Goal: Task Accomplishment & Management: Manage account settings

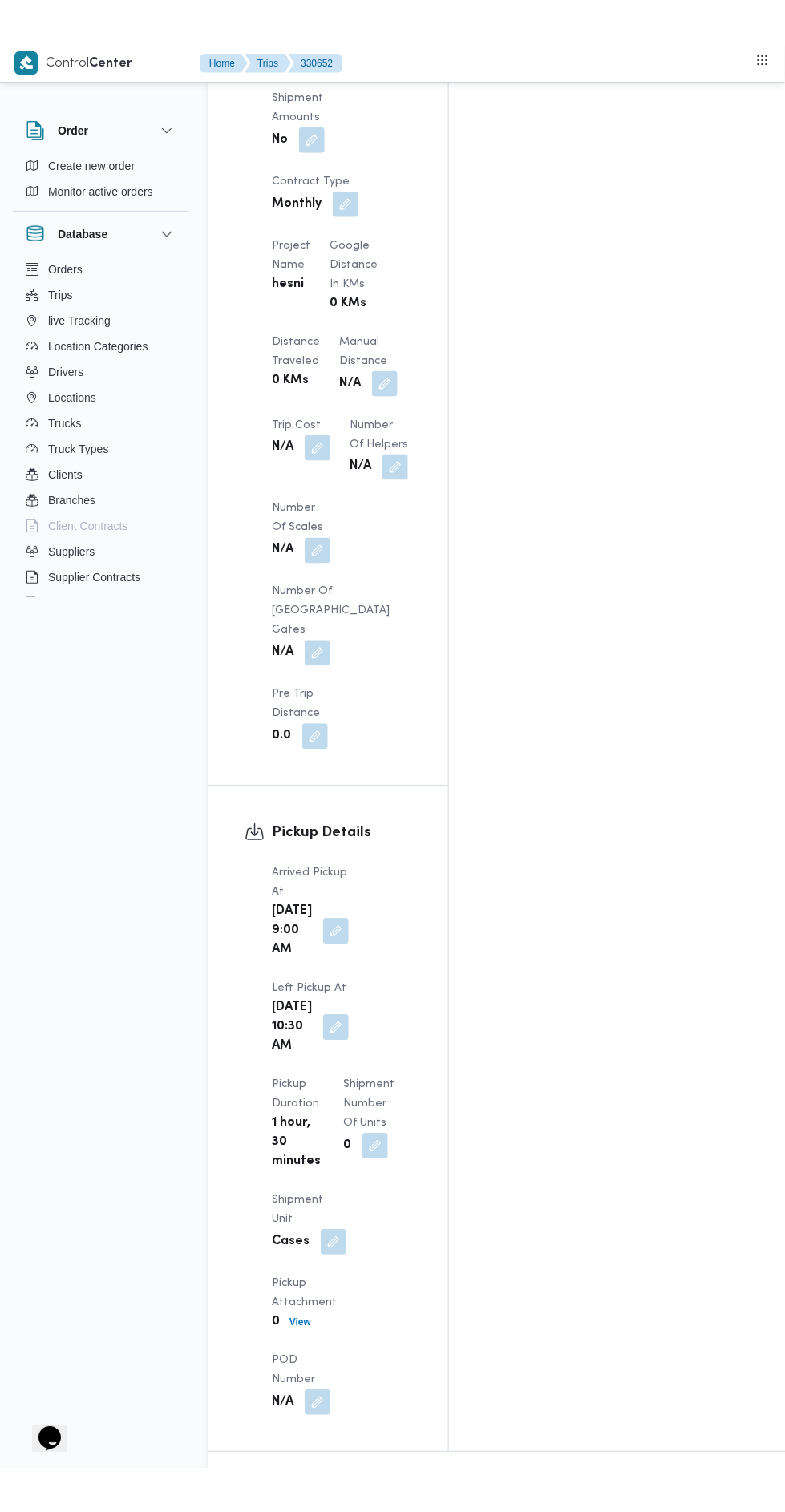
scroll to position [2099, 0]
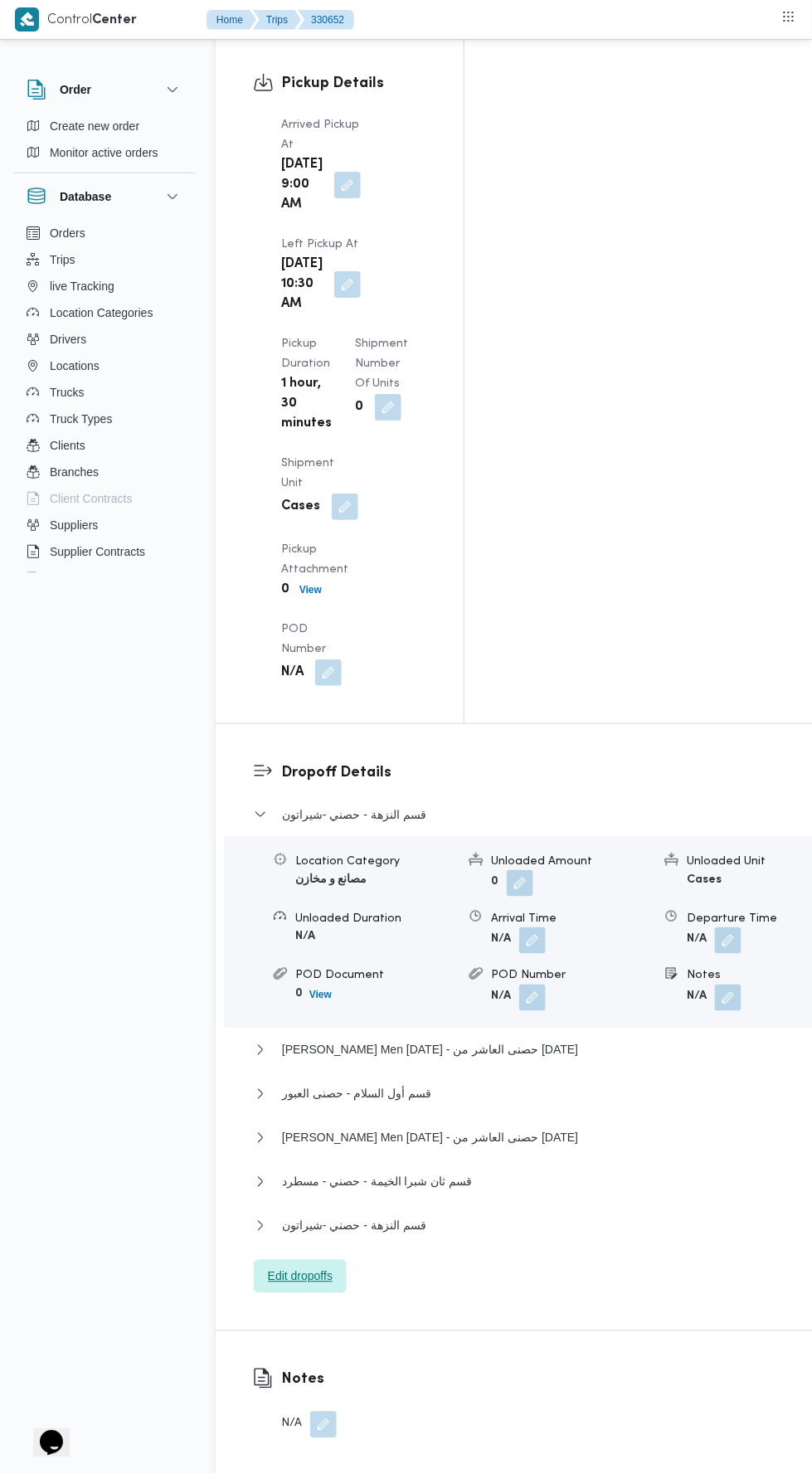
click at [322, 1260] on span "Edit dropoffs" at bounding box center [300, 1276] width 93 height 33
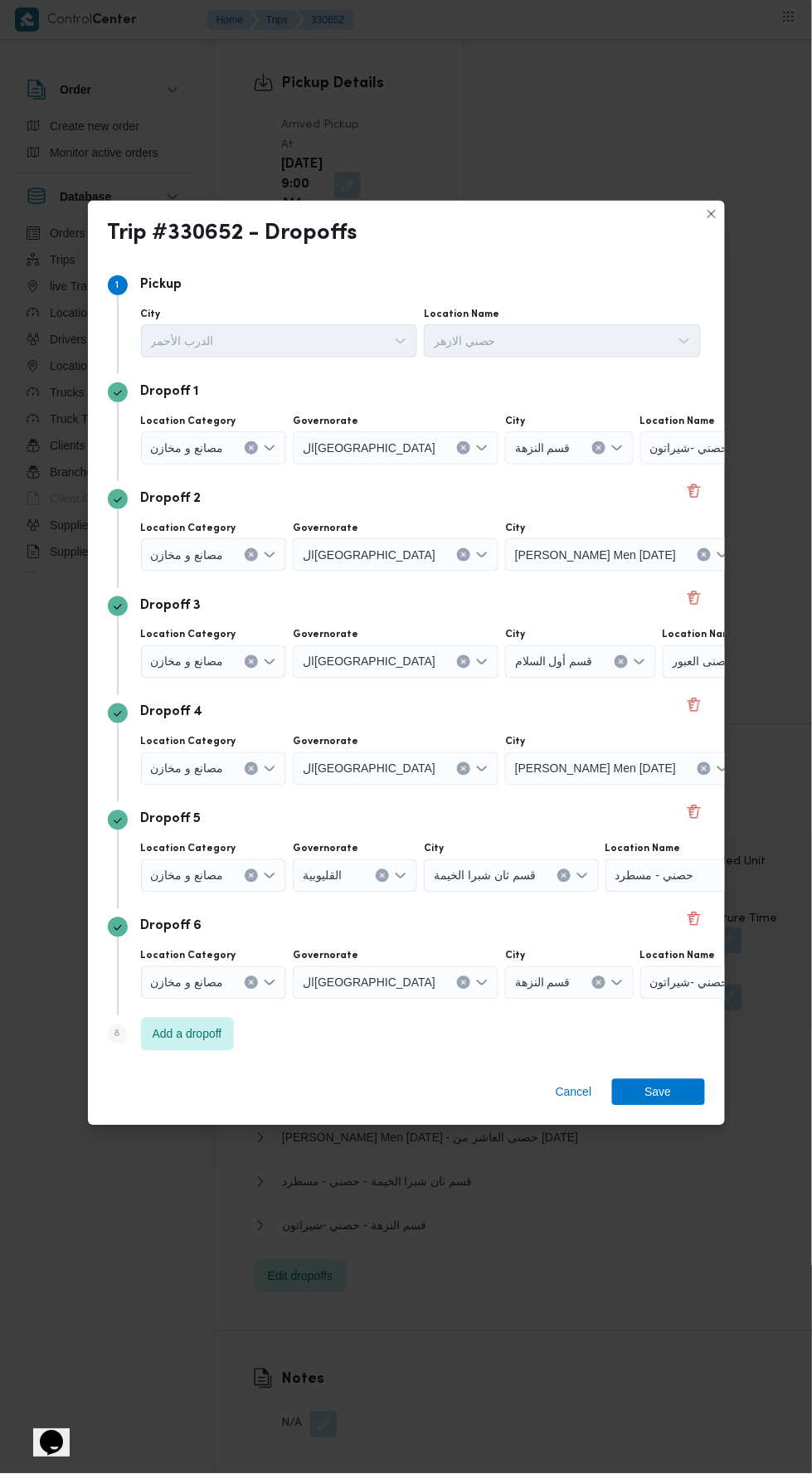
click at [263, 455] on icon "Open list of options" at bounding box center [269, 447] width 13 height 13
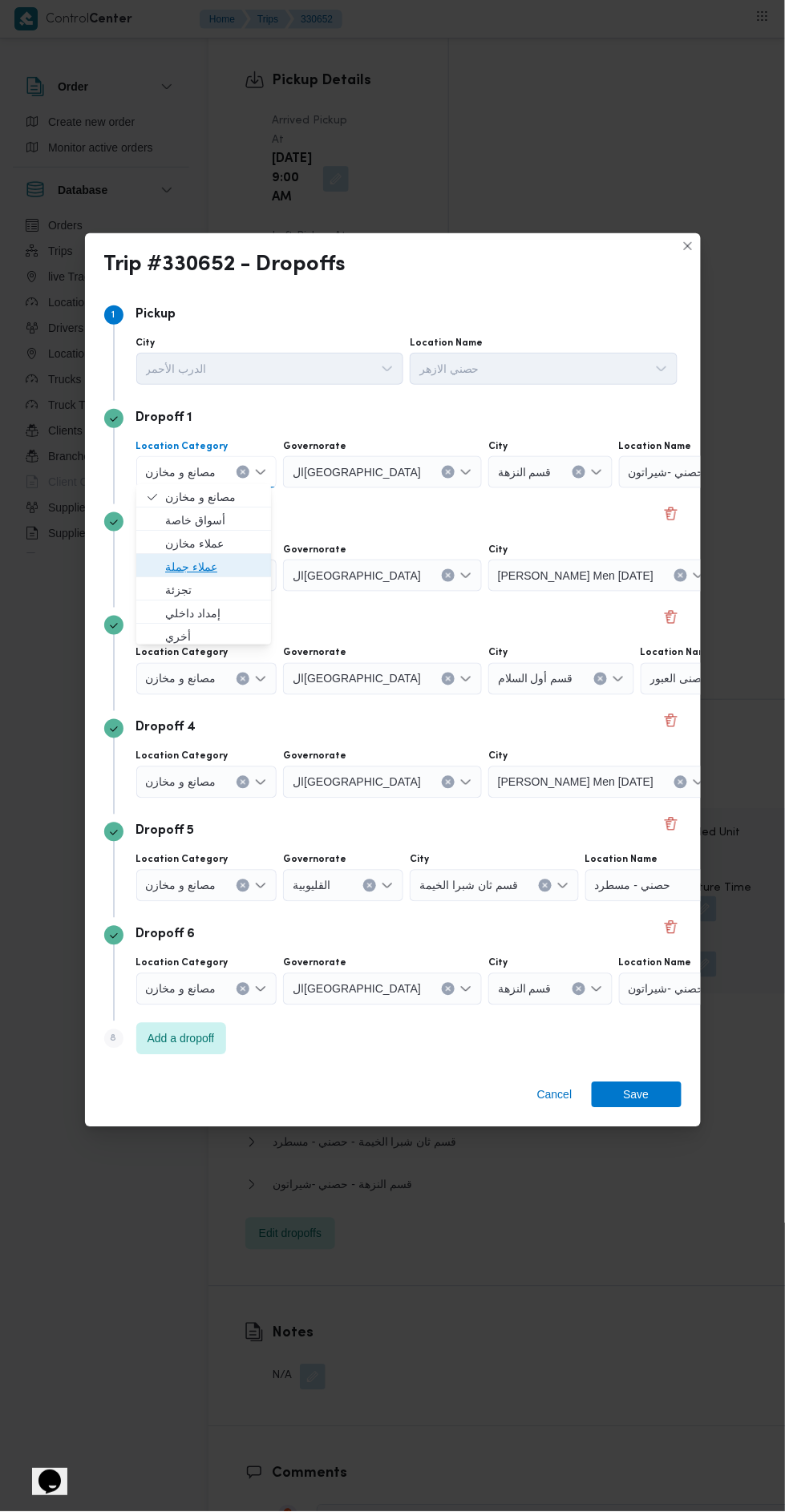
click at [253, 557] on span "عملاء جملة" at bounding box center [213, 567] width 96 height 19
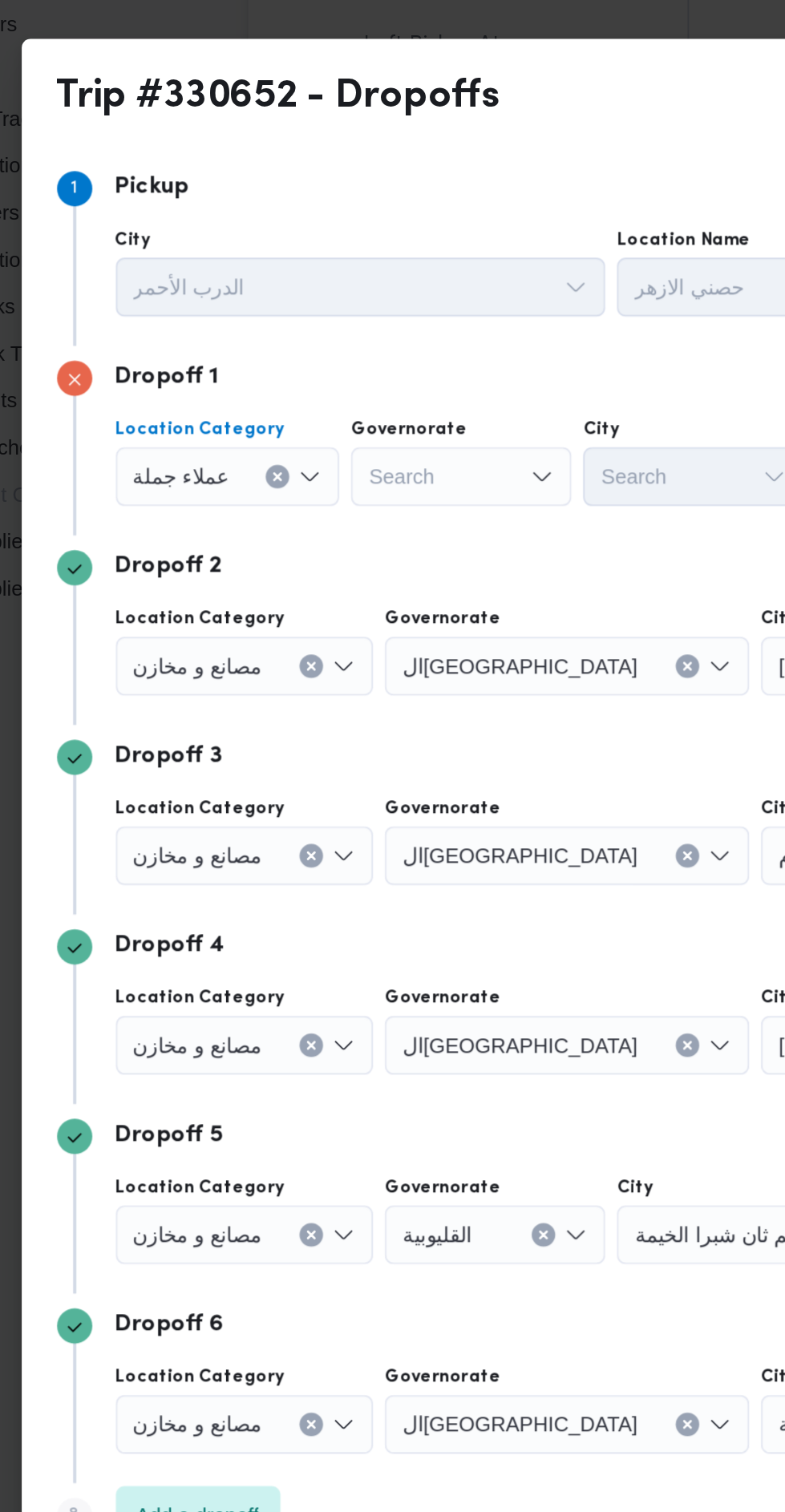
click at [274, 465] on input "Governorate" at bounding box center [275, 472] width 2 height 19
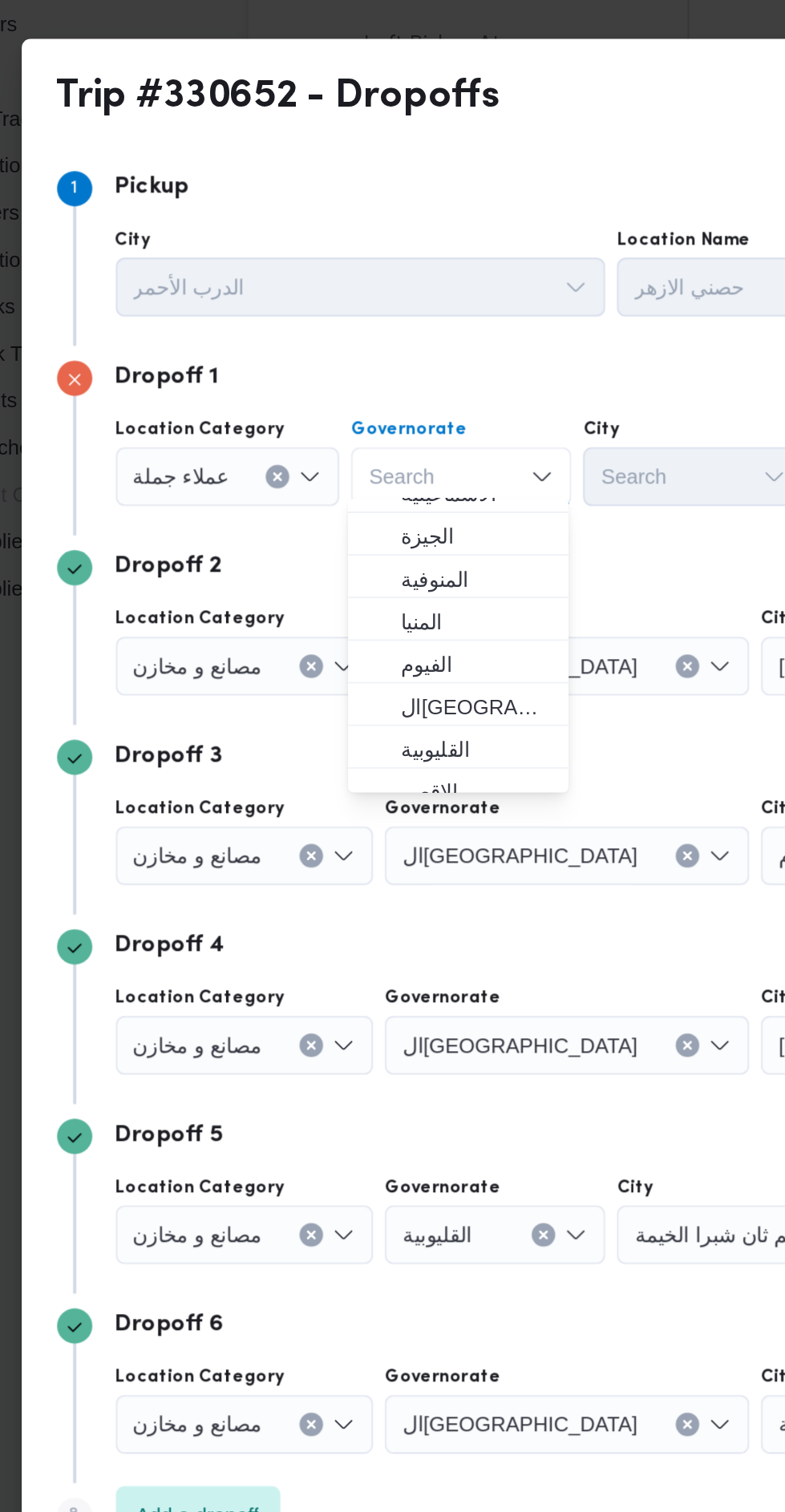
scroll to position [131, 0]
click at [349, 602] on span "القاهرة" at bounding box center [333, 598] width 82 height 19
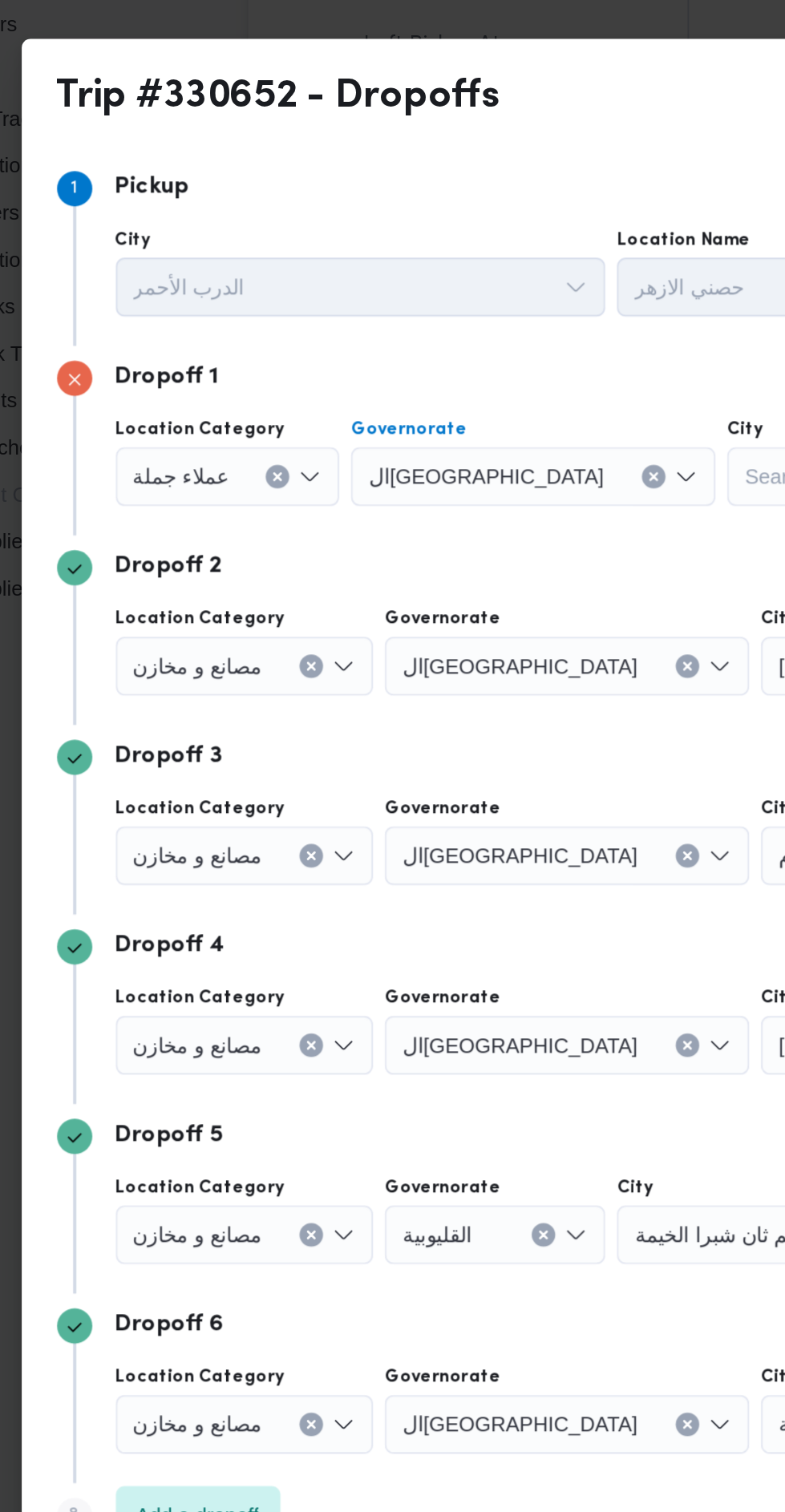
click at [479, 467] on input "City" at bounding box center [480, 472] width 2 height 19
type input "عين"
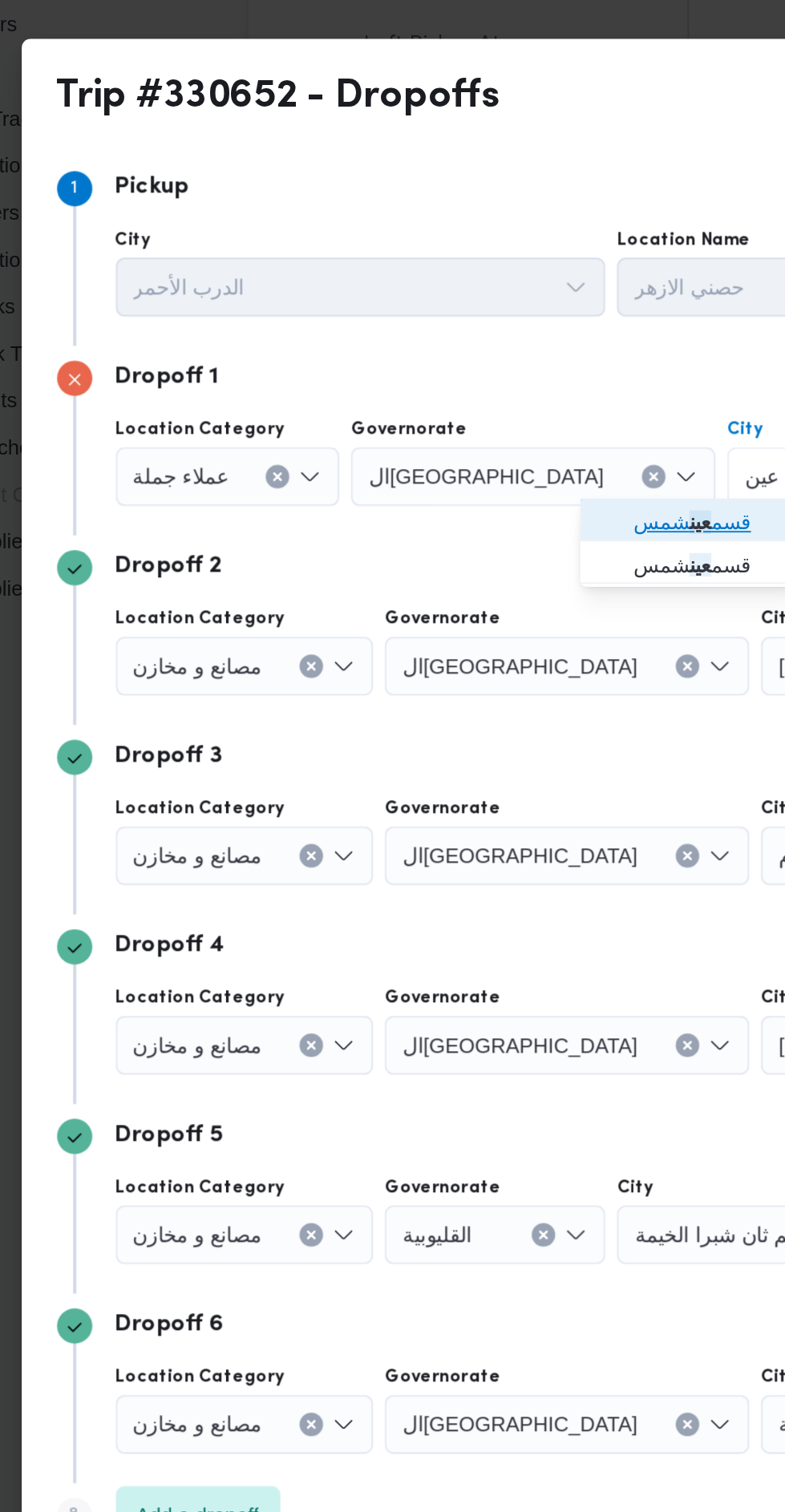
click at [425, 503] on span "قسم عين شمس" at bounding box center [459, 497] width 82 height 19
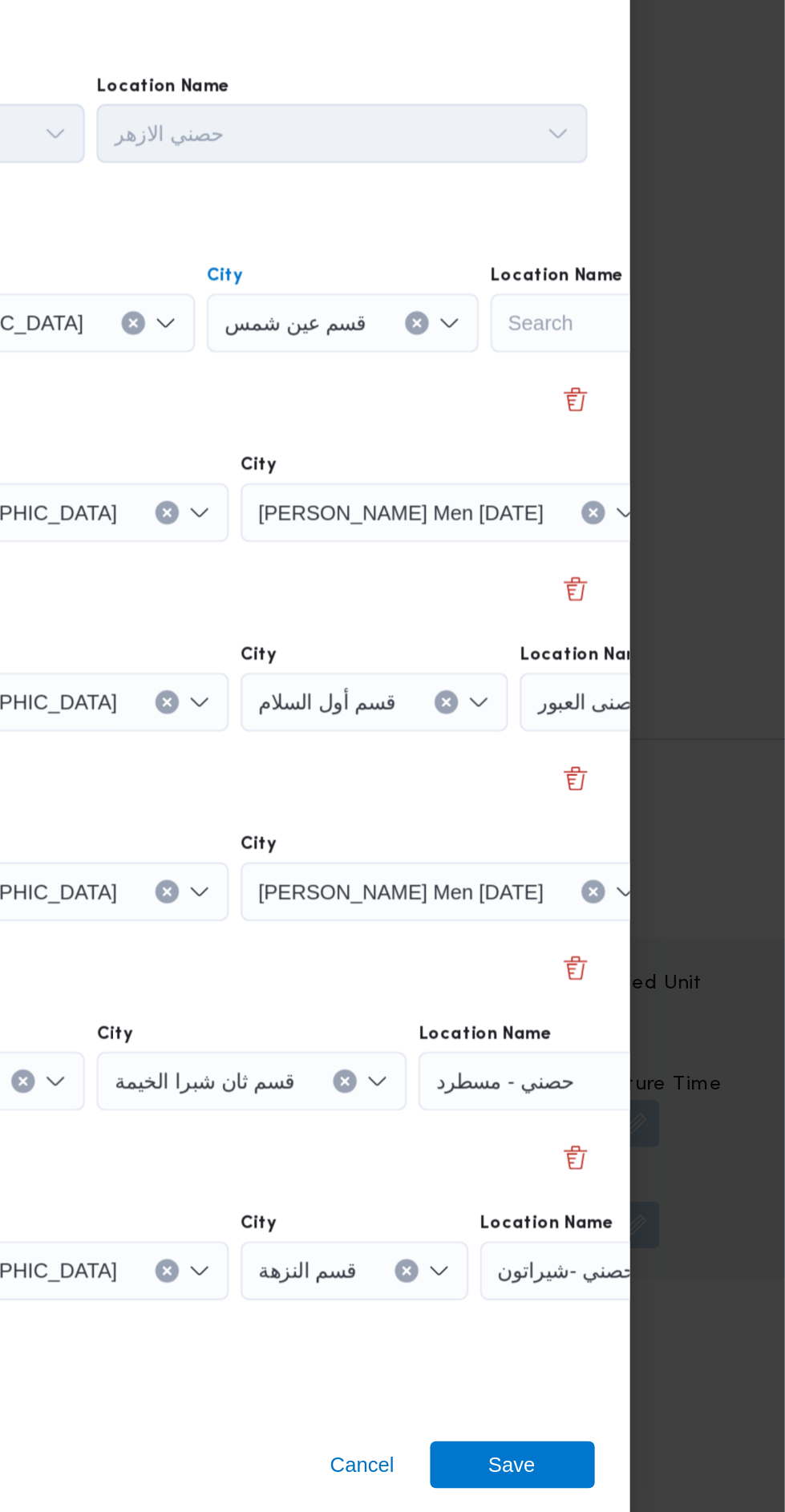
scroll to position [2099, 0]
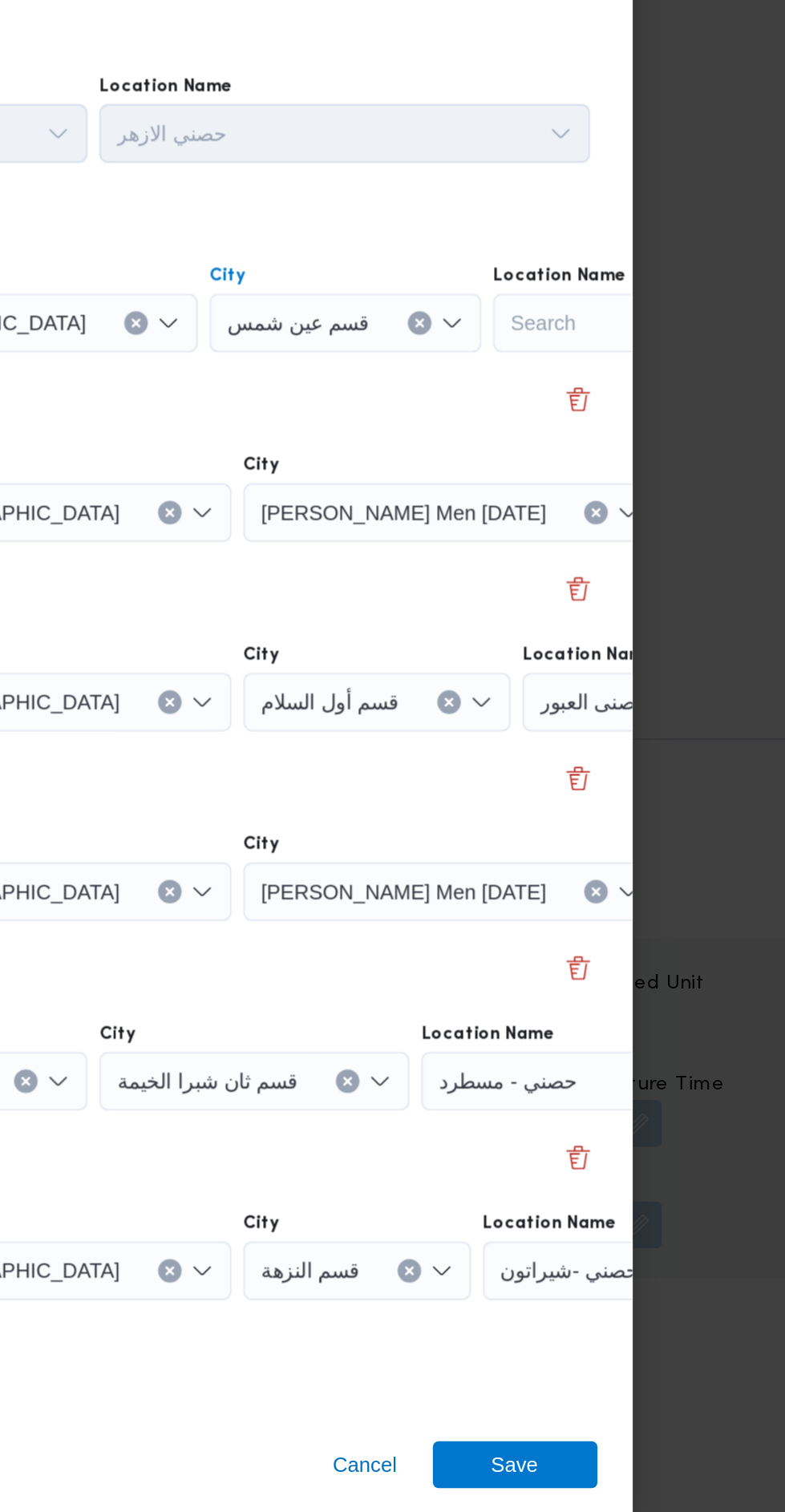
click at [730, 577] on span "حصنى العاشر من رمضان" at bounding box center [790, 575] width 121 height 17
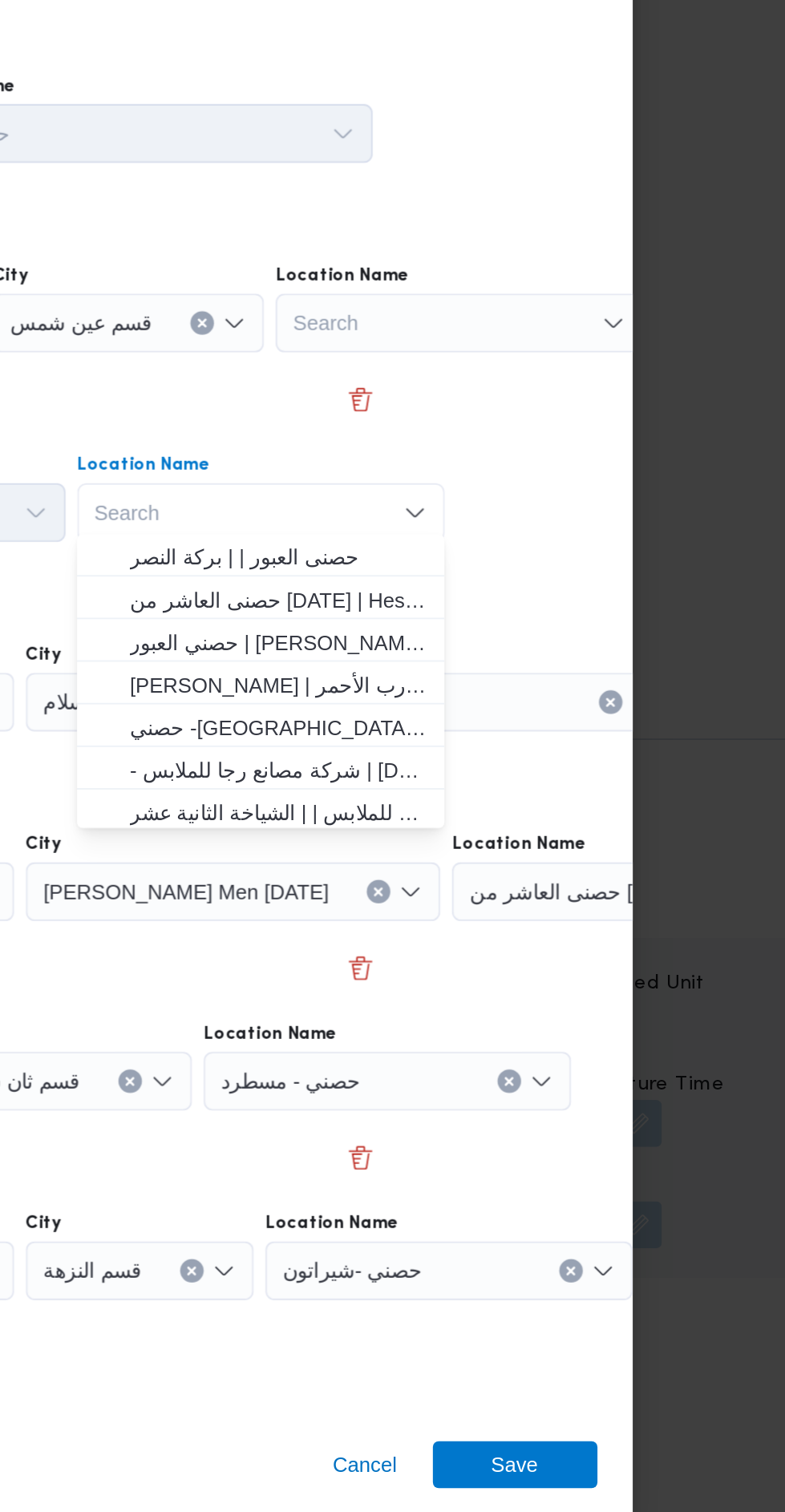
scroll to position [66, 0]
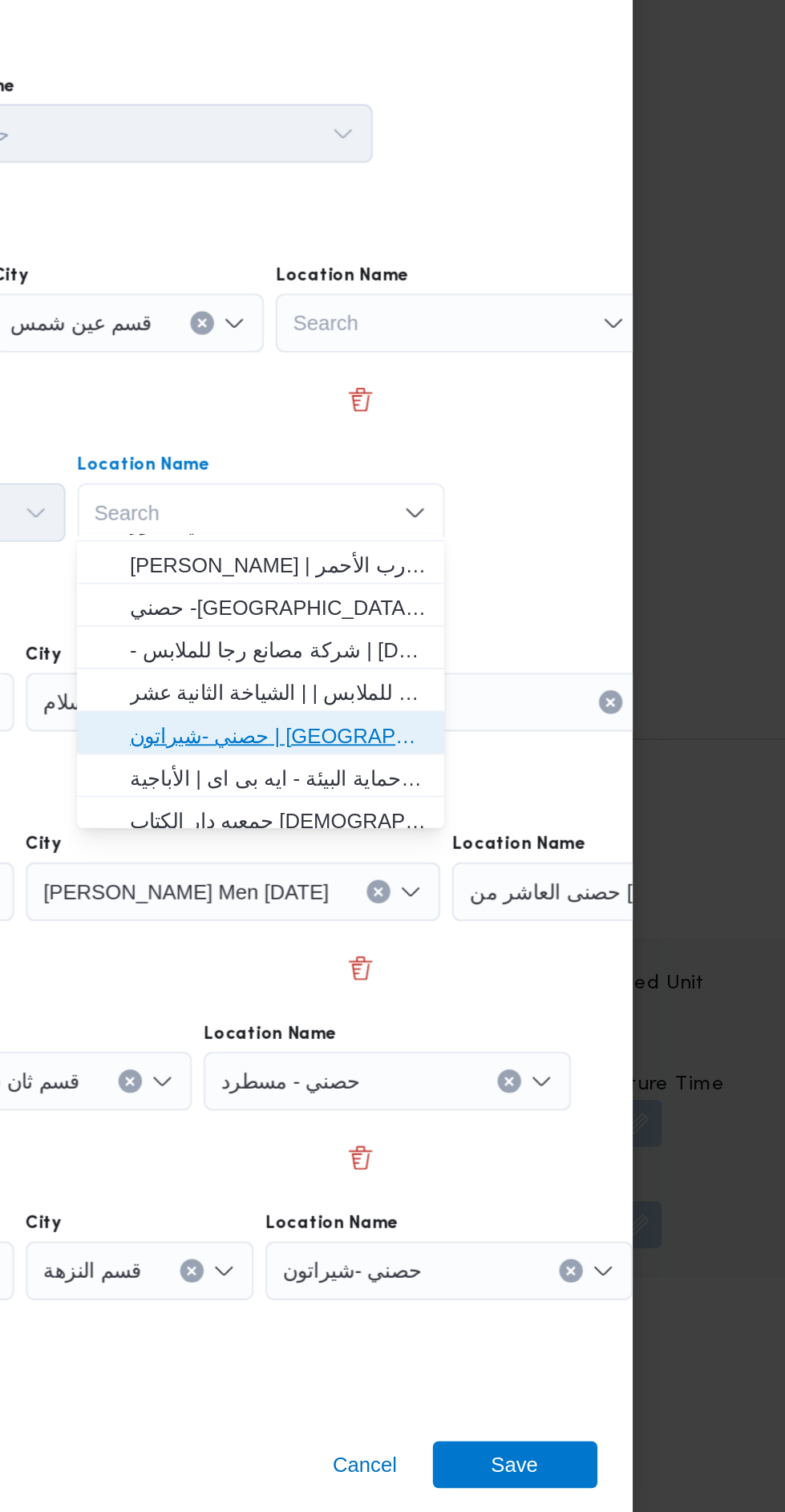
click at [578, 696] on span "حصني -شيراتون | 7 الخليلي | شيراتون المطار" at bounding box center [507, 697] width 162 height 19
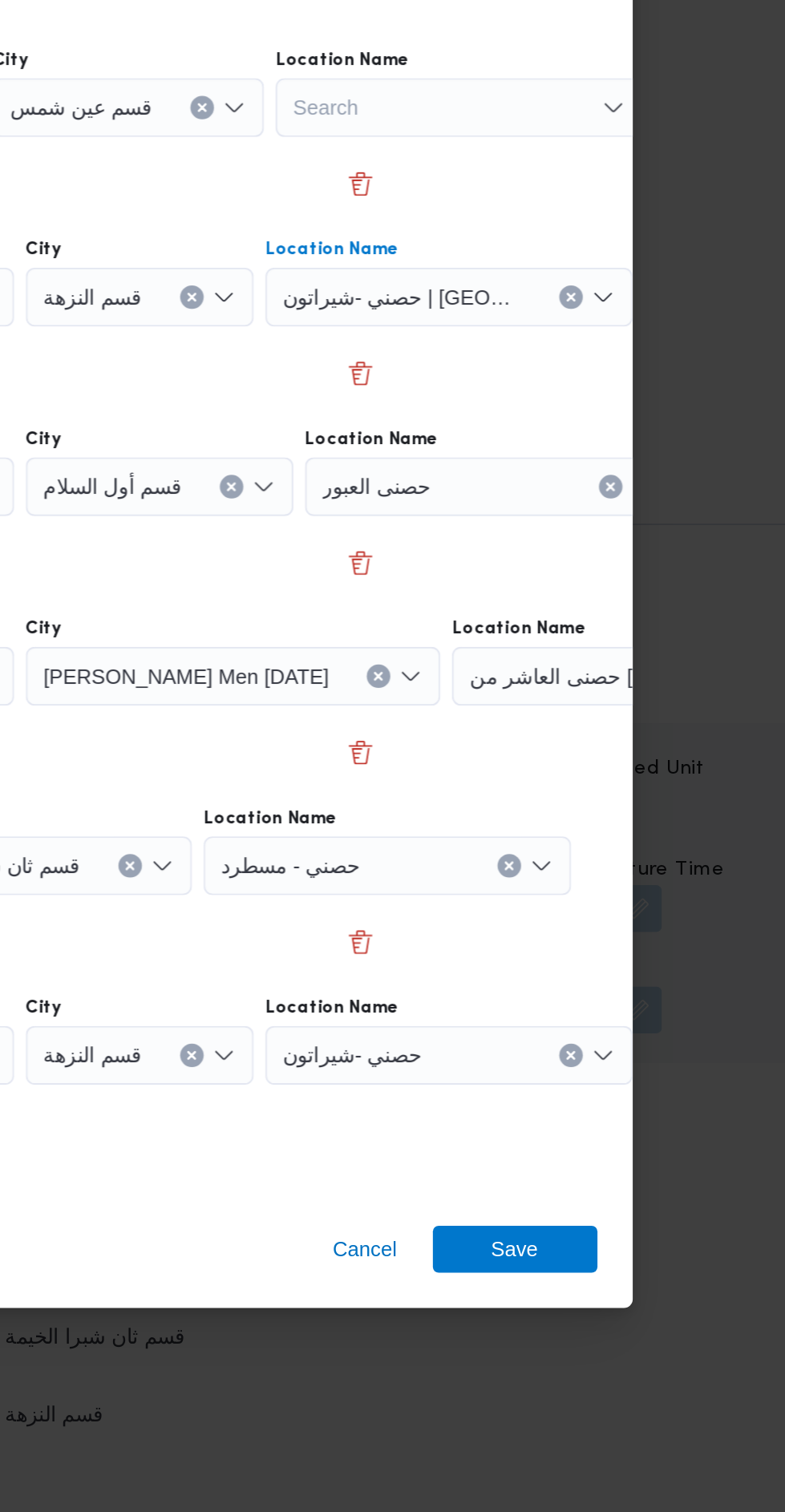
scroll to position [2099, 0]
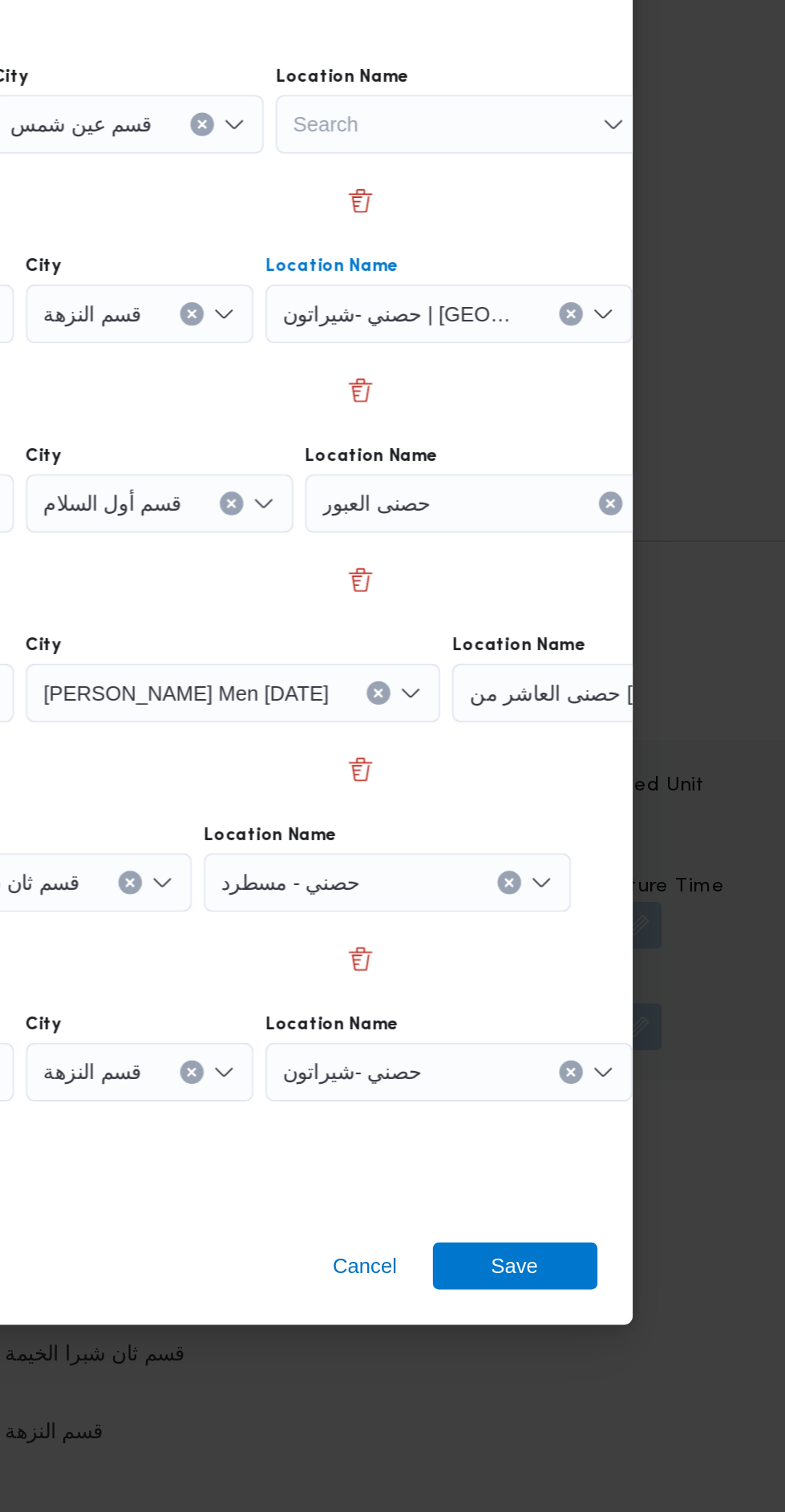
click at [607, 488] on div "حصنى العبور" at bounding box center [606, 472] width 201 height 32
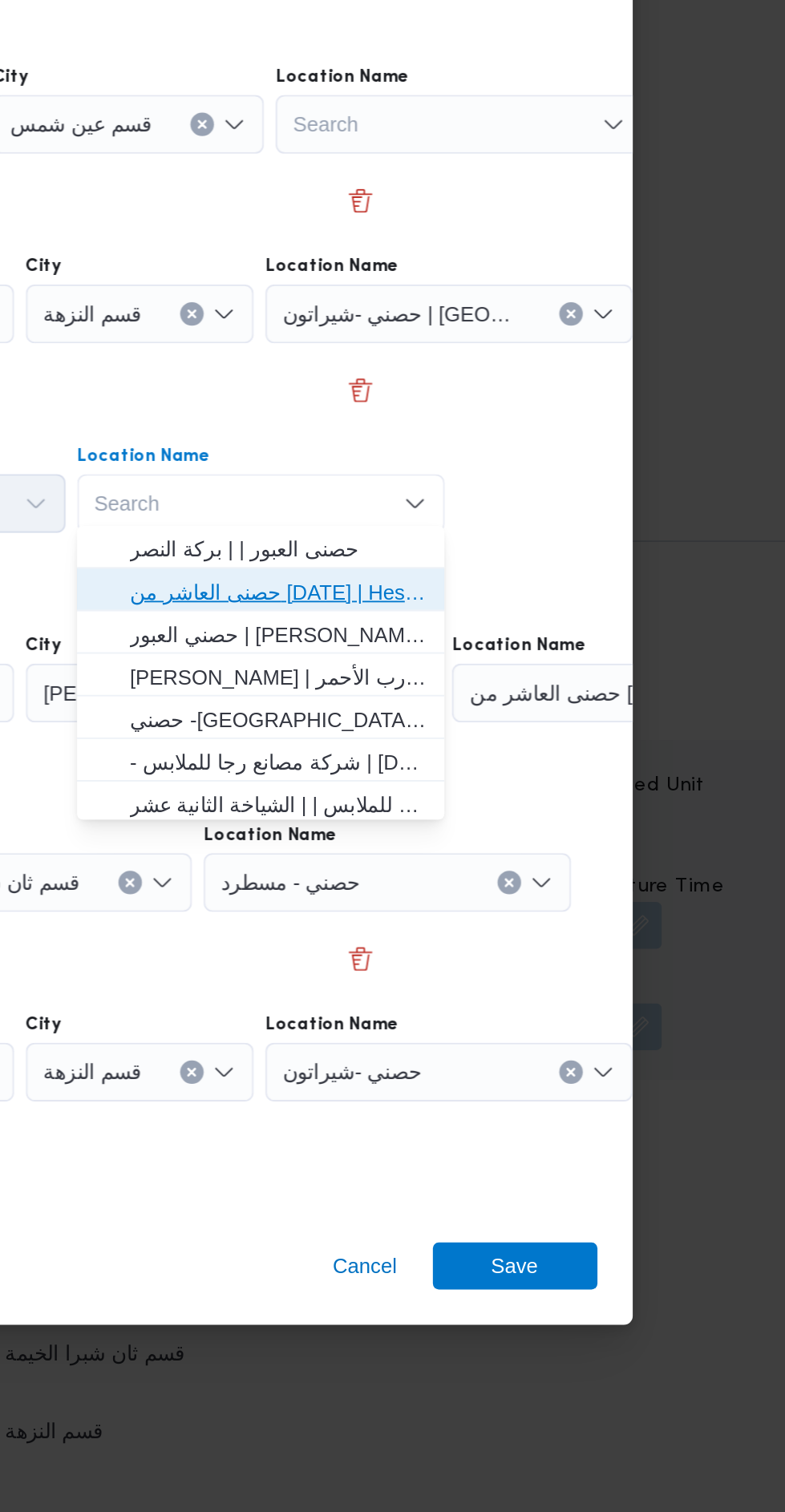
click at [551, 733] on span "حصنى العاشر من رمضان | Hesni Textiles Factory | جزء من مدينة العاشر-مجاورات" at bounding box center [507, 727] width 162 height 19
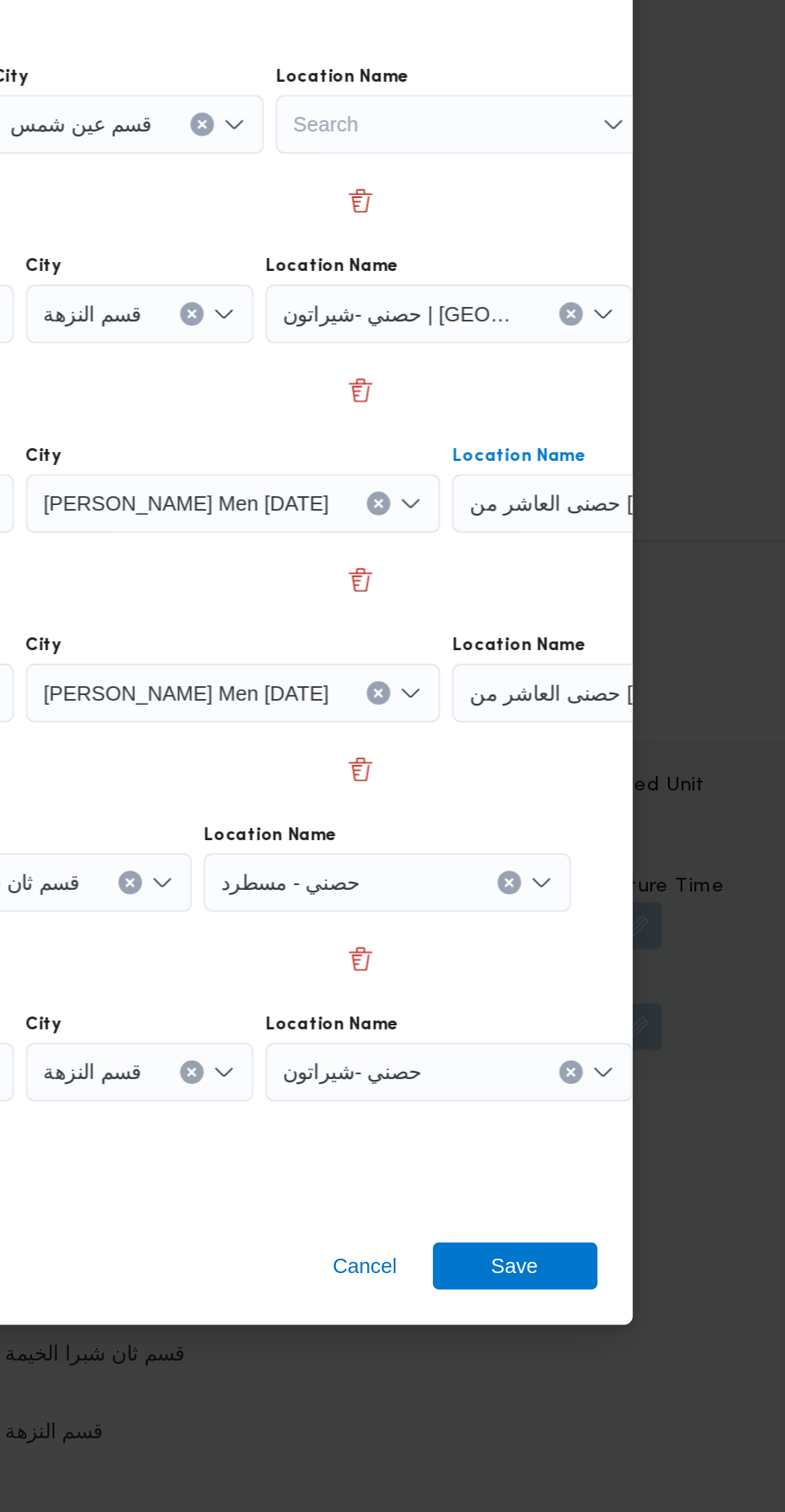
click at [768, 781] on icon "Clear input" at bounding box center [769, 783] width 4 height 4
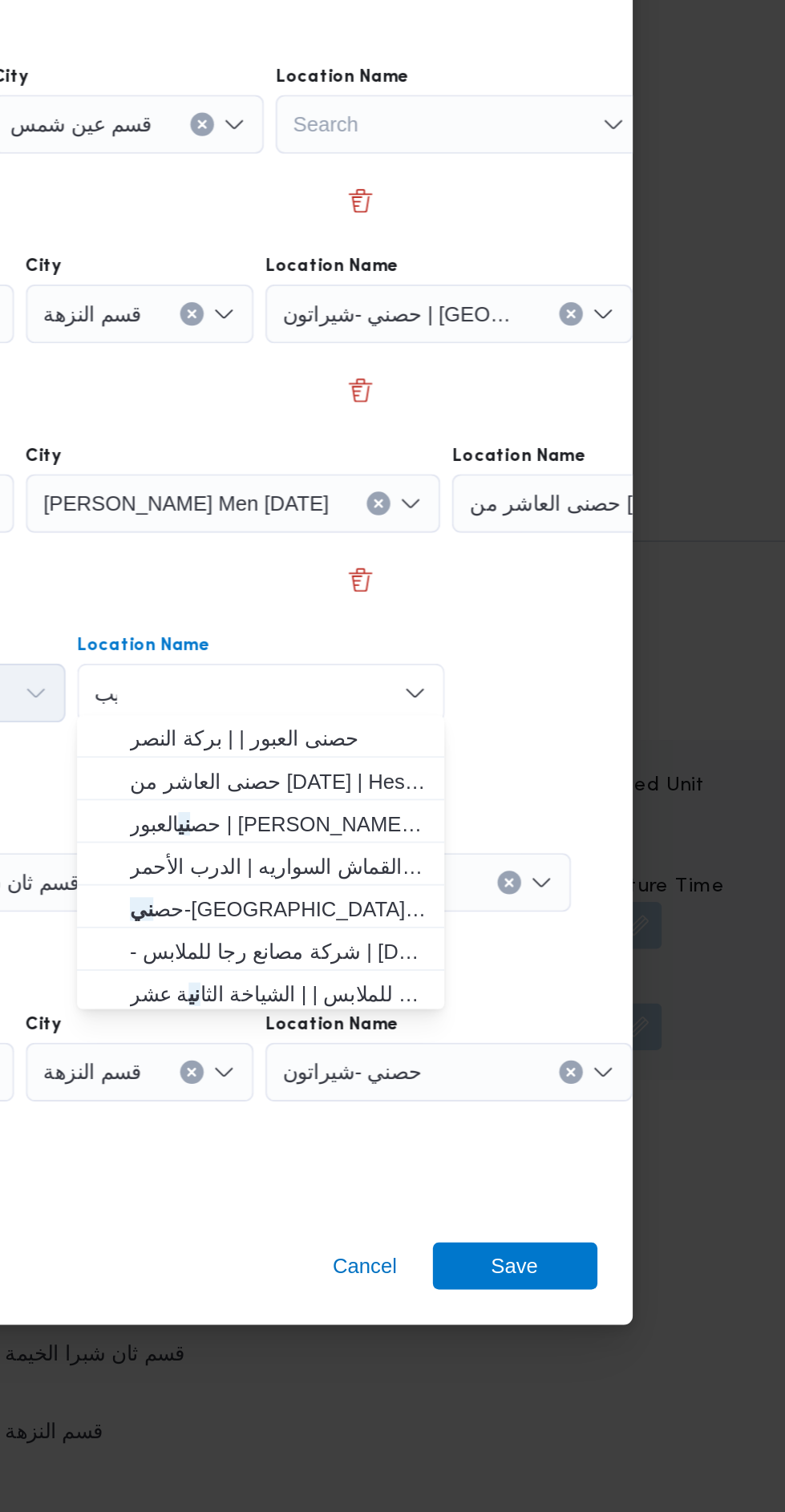
scroll to position [0, 0]
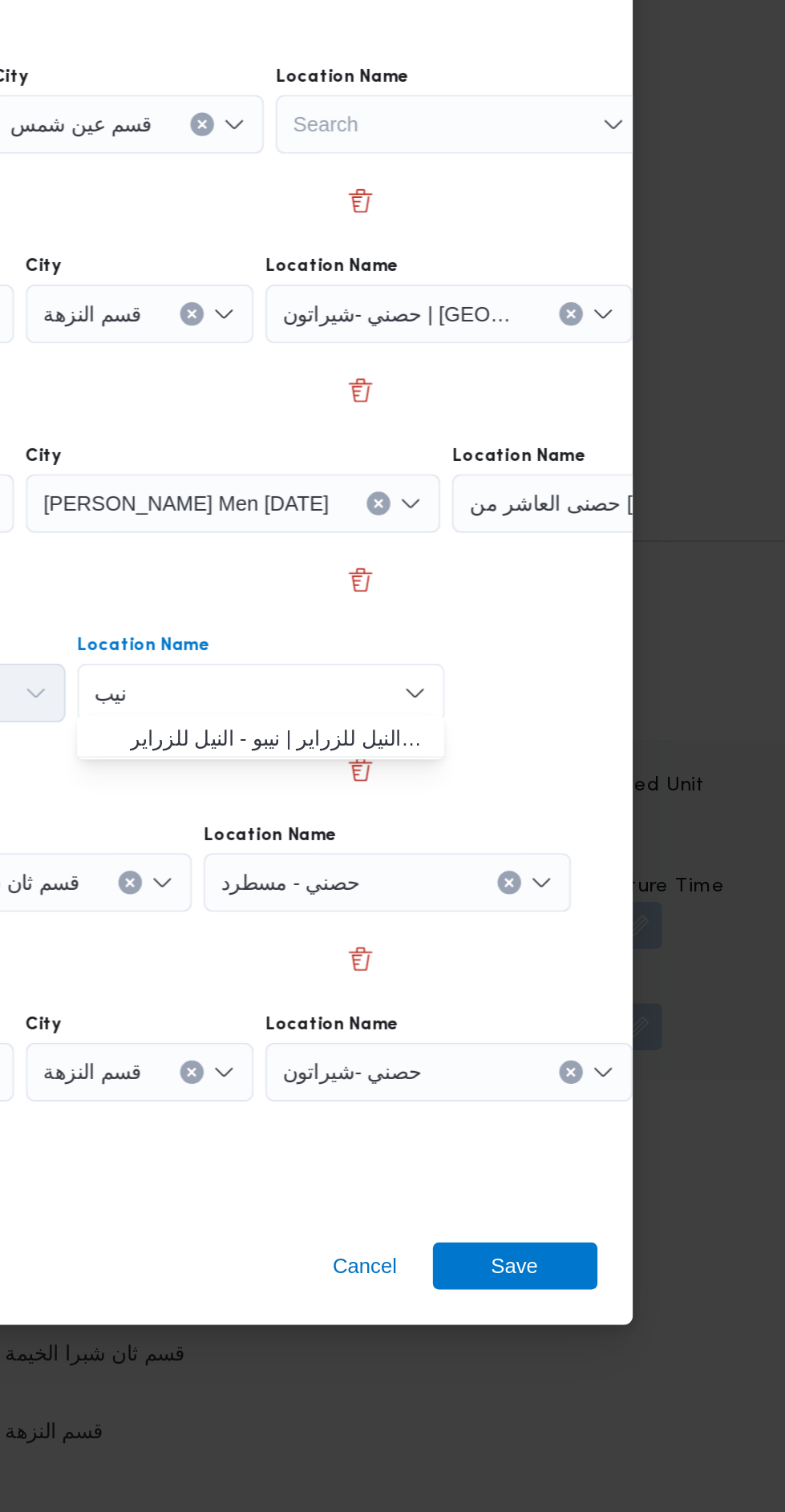
type input "نيب"
click at [555, 811] on span "نيب و _ النيل للزراير | نيبو - النيل للزراير | null" at bounding box center [507, 807] width 162 height 19
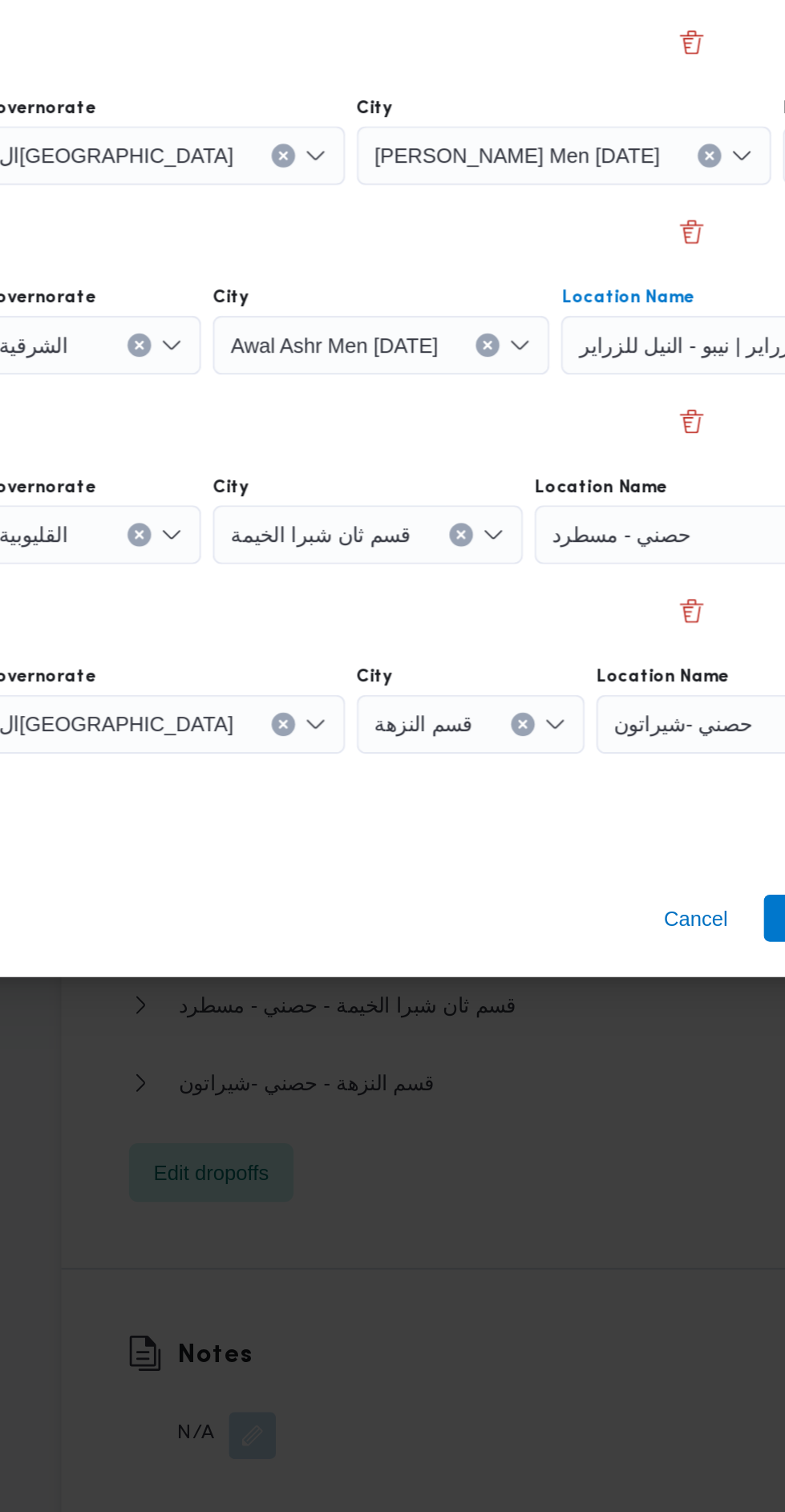
scroll to position [2099, 0]
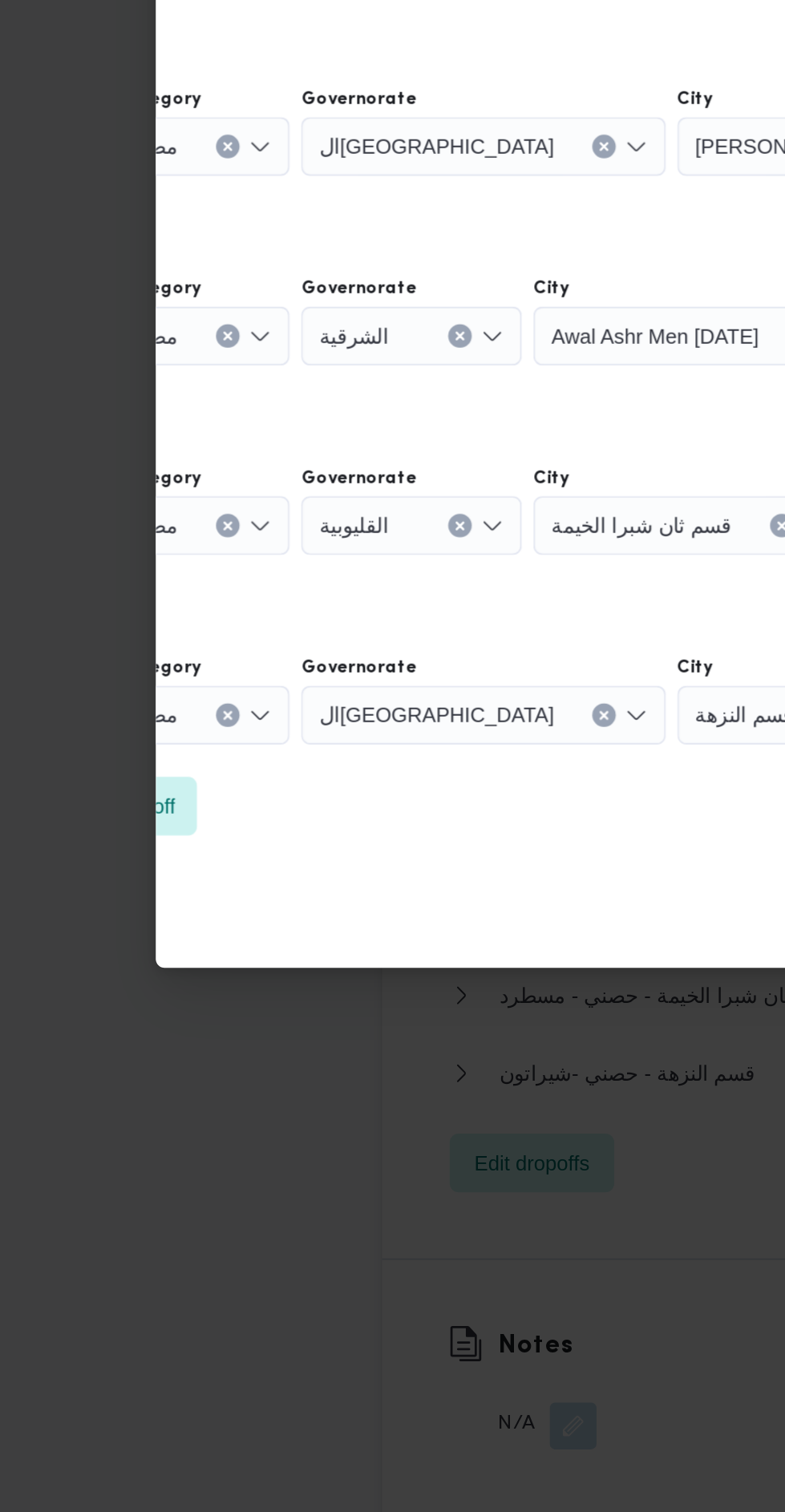
click at [119, 488] on div "مصانع و مخازن" at bounding box center [78, 472] width 122 height 32
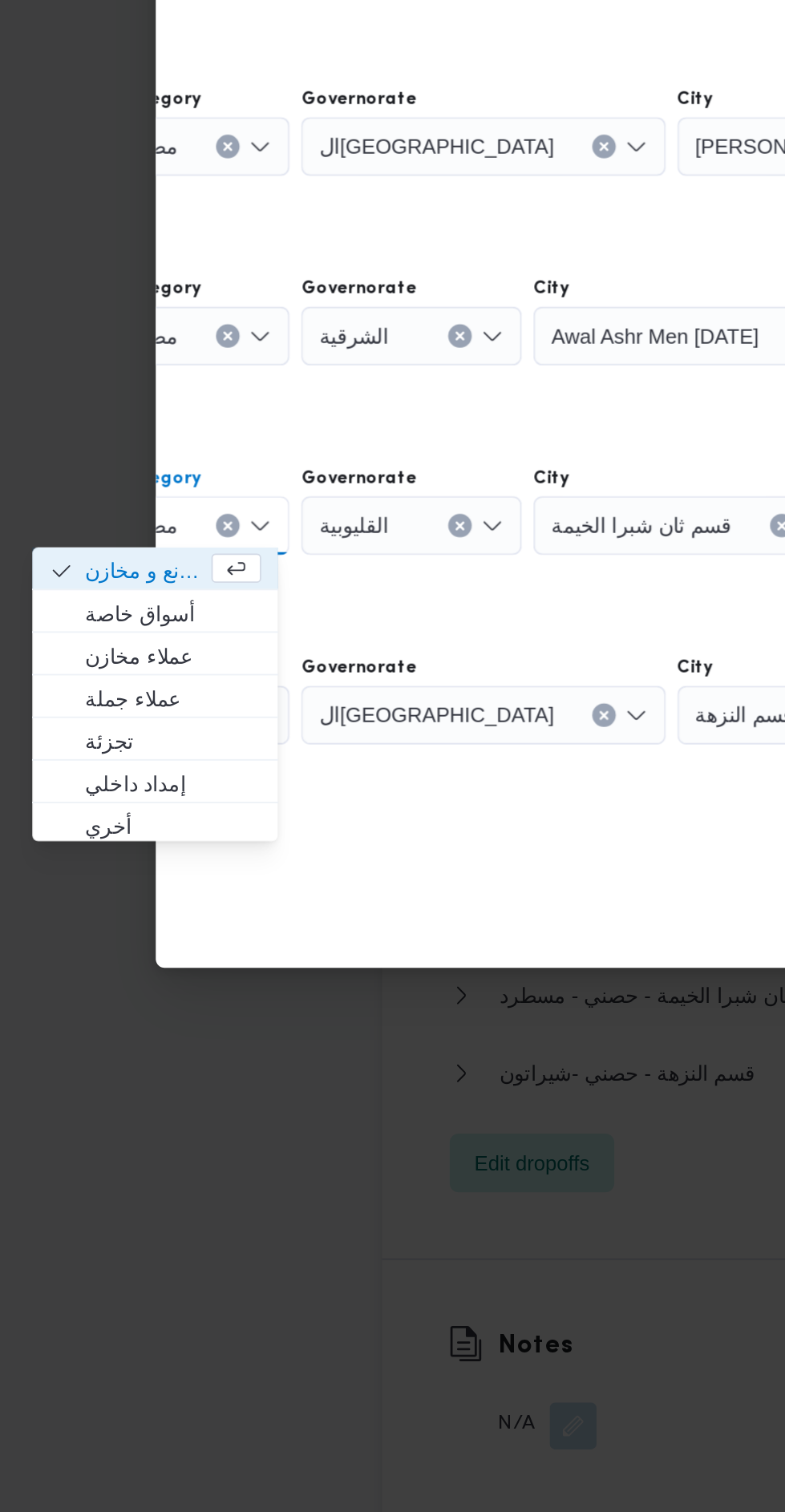
click at [118, 885] on button "Clear input" at bounding box center [124, 885] width 13 height 13
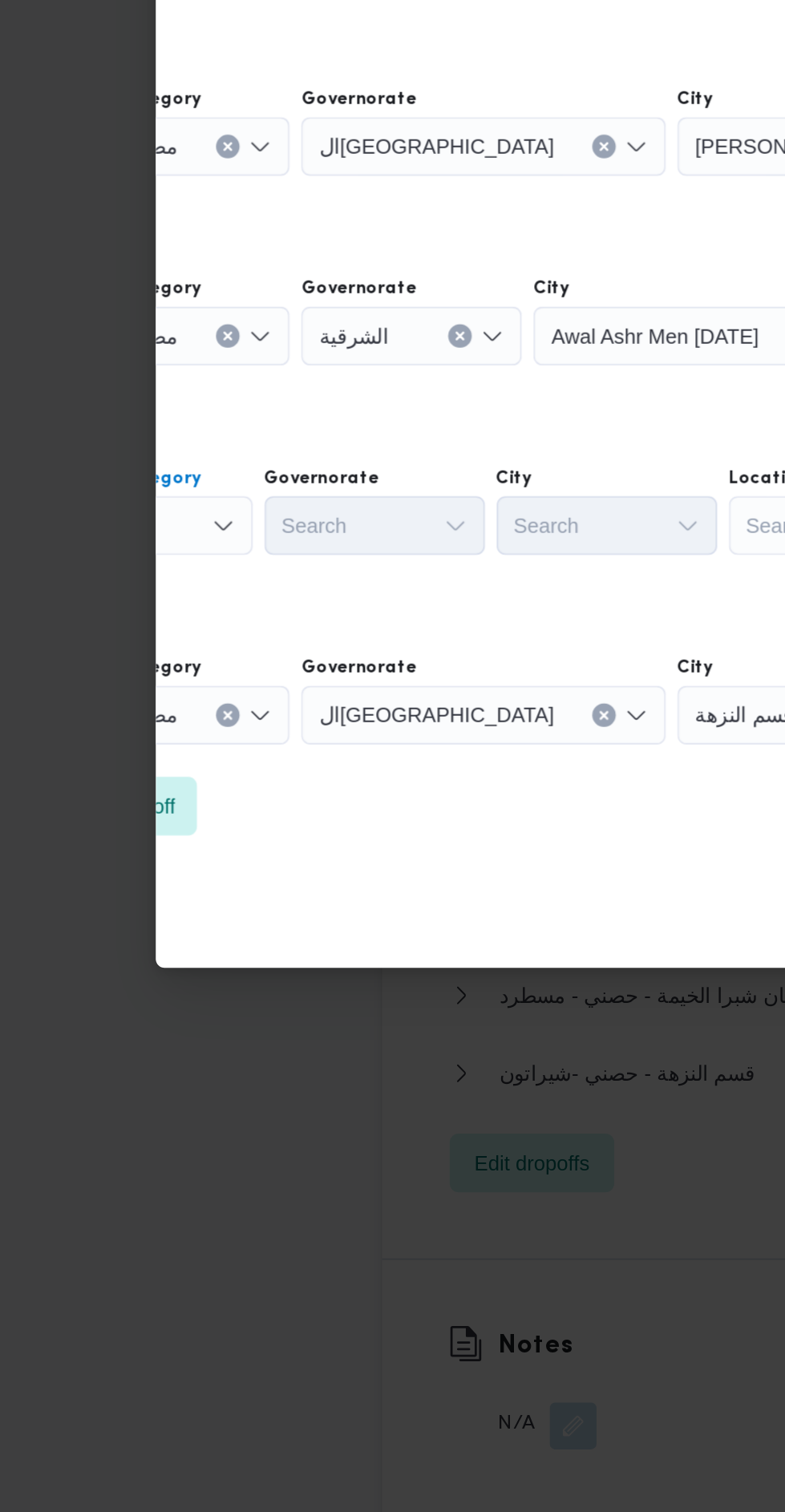
scroll to position [0, 0]
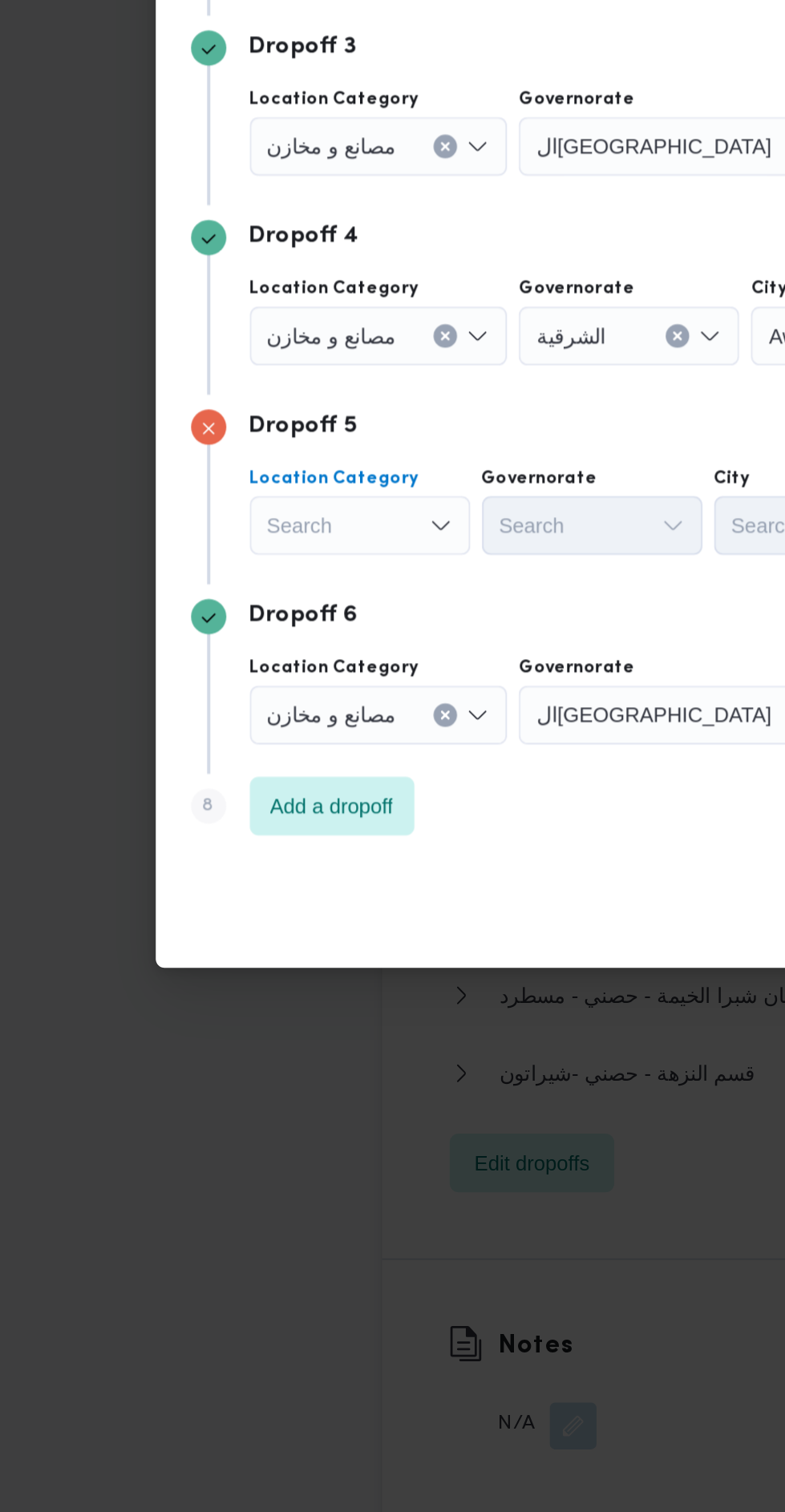
click at [219, 488] on div "Search Combo box. Selected. Combo box input. Search. Type some text or, to disp…" at bounding box center [197, 472] width 122 height 32
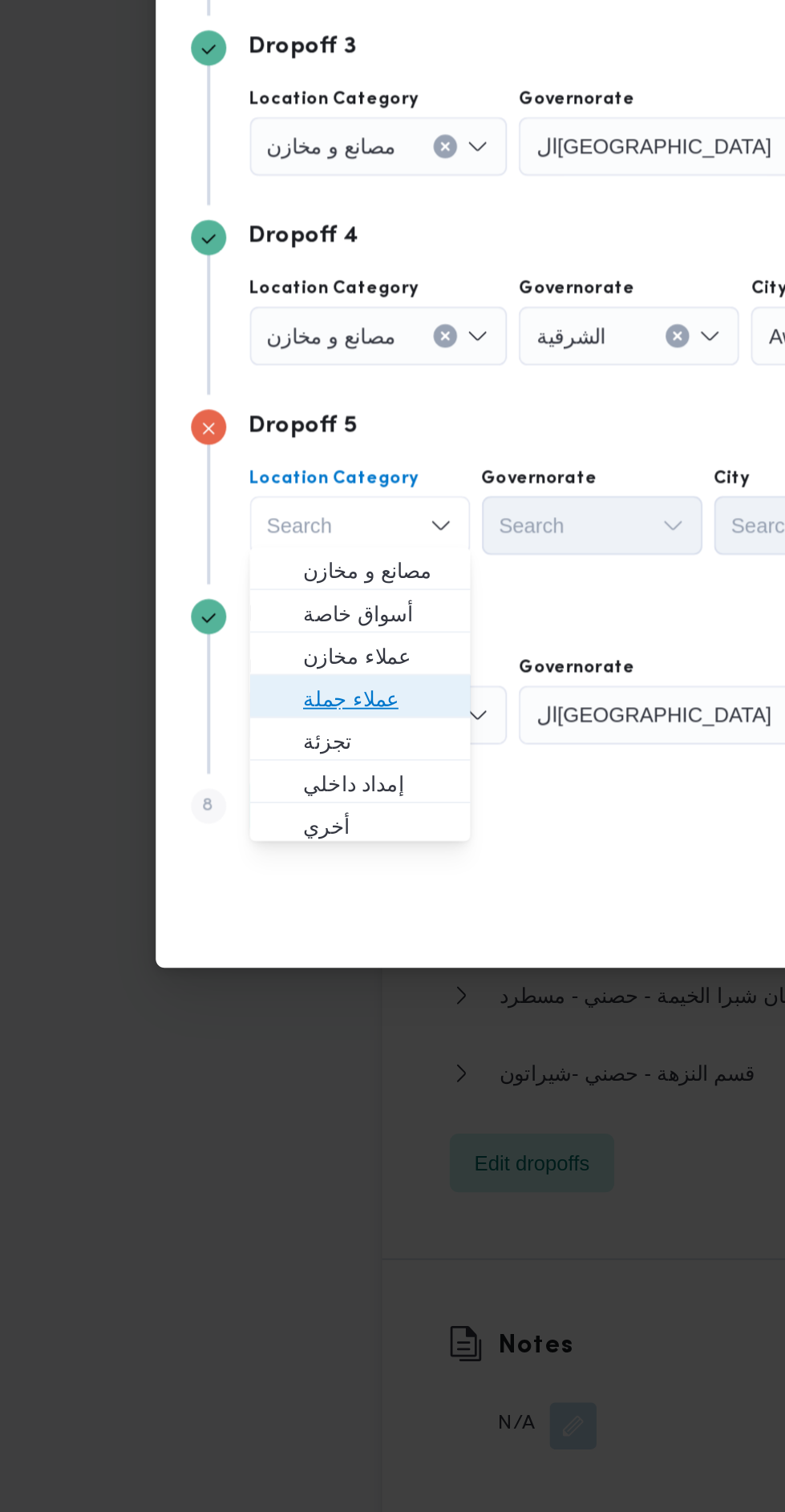
click at [221, 984] on span "عملاء جملة" at bounding box center [206, 980] width 82 height 19
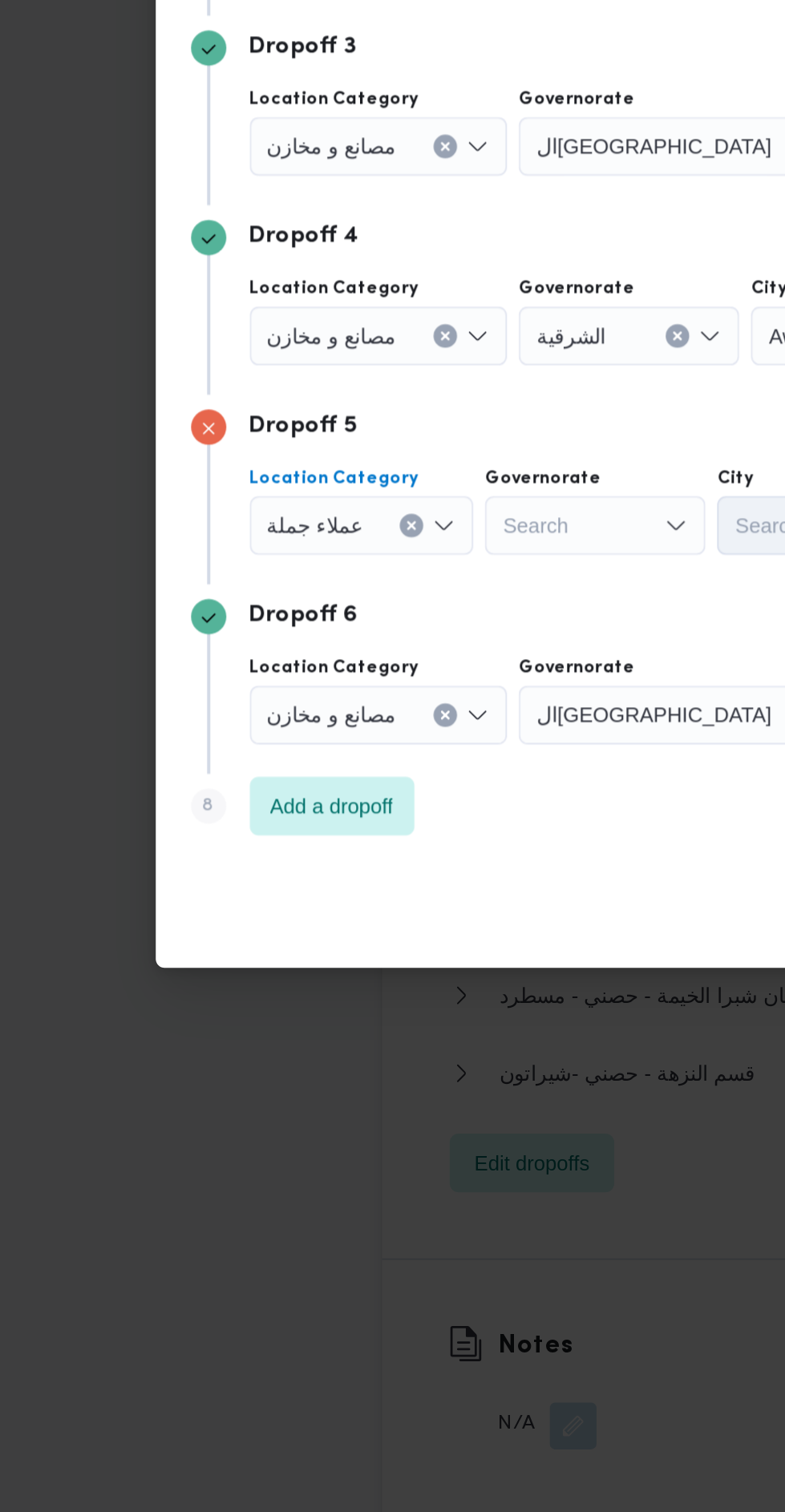
click at [324, 488] on div "Search" at bounding box center [364, 472] width 199 height 32
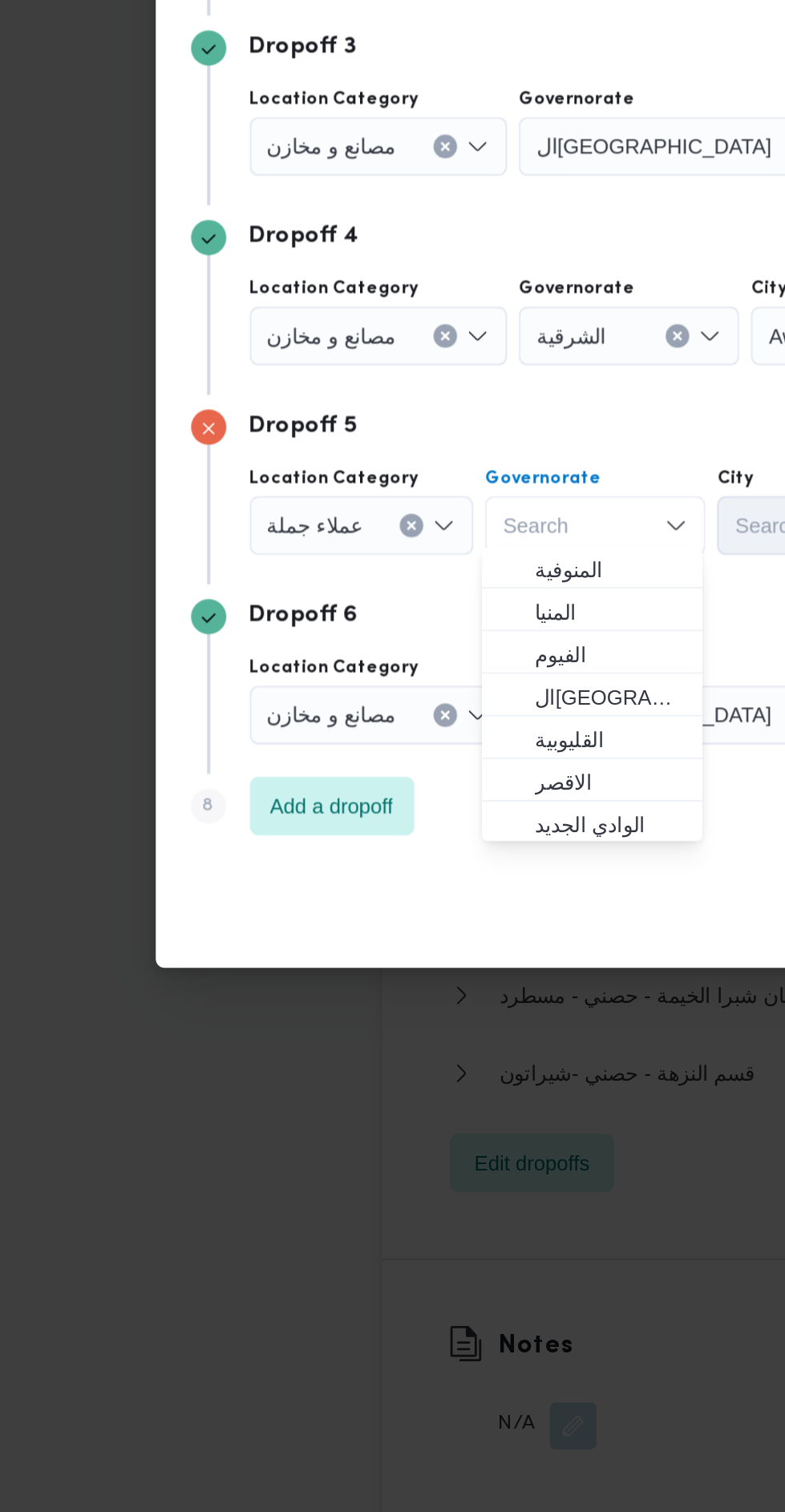
scroll to position [168, 0]
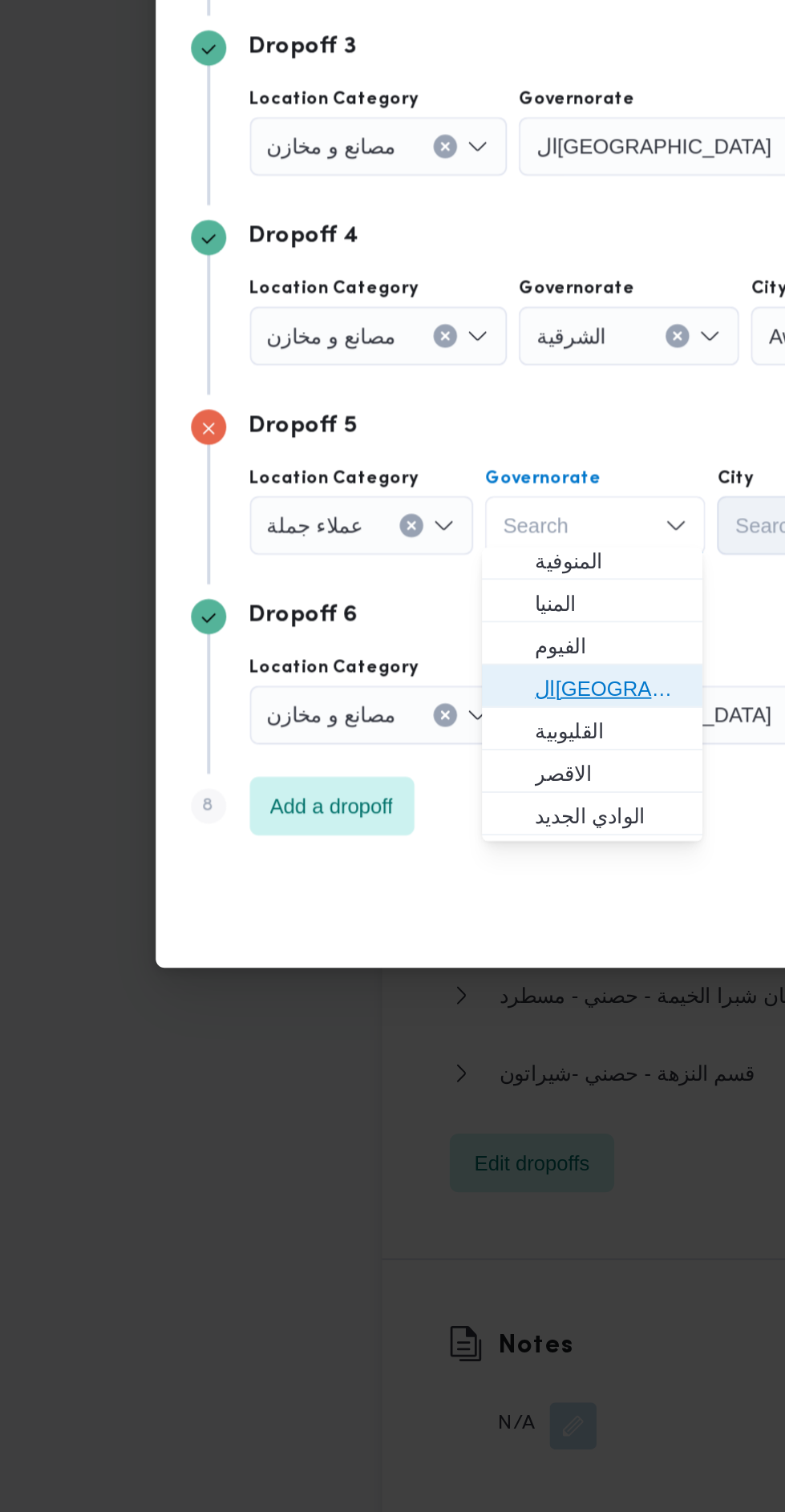
click at [352, 972] on span "القاهرة" at bounding box center [333, 975] width 82 height 19
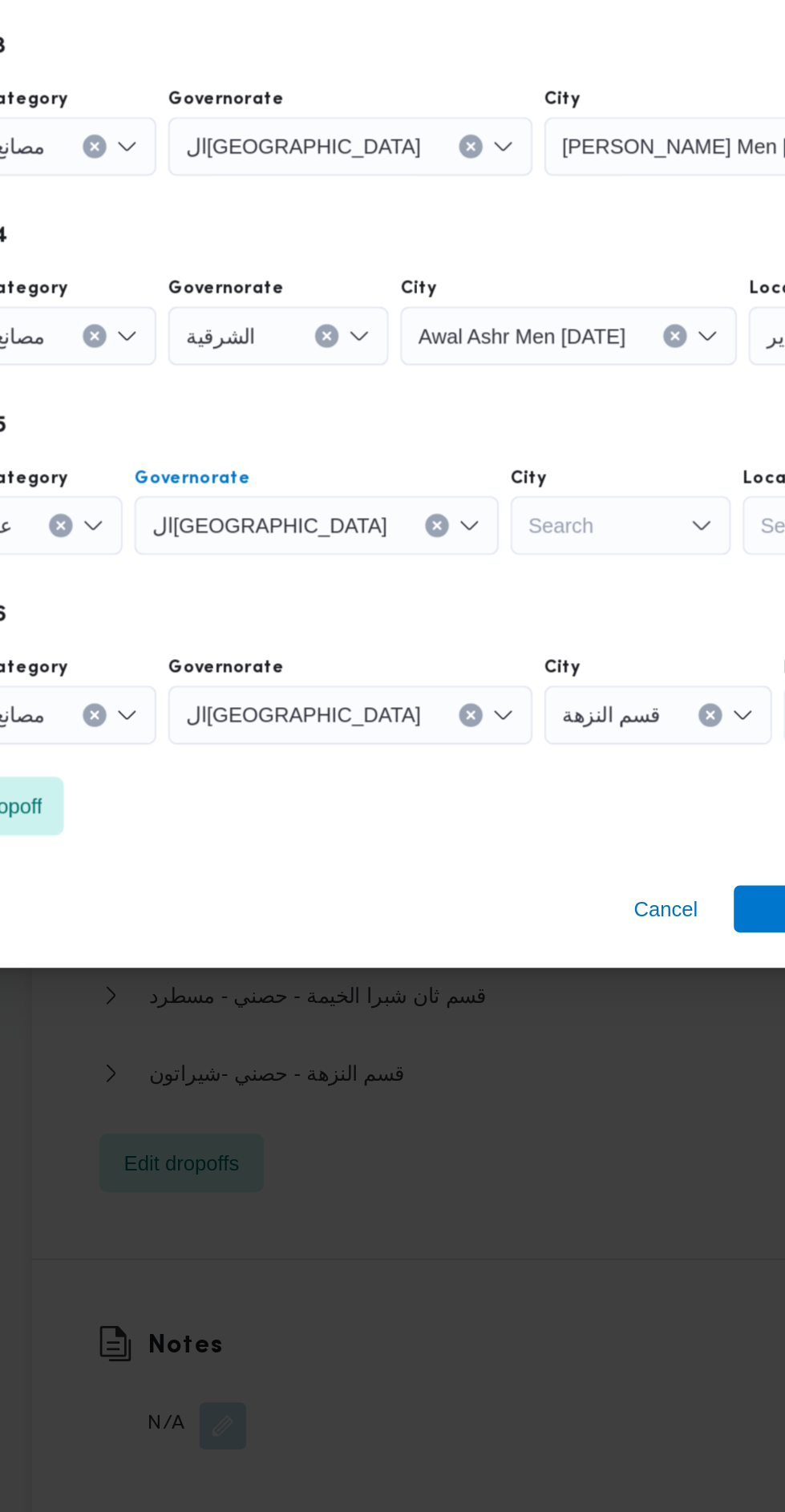
click at [470, 488] on div "Search" at bounding box center [544, 472] width 148 height 32
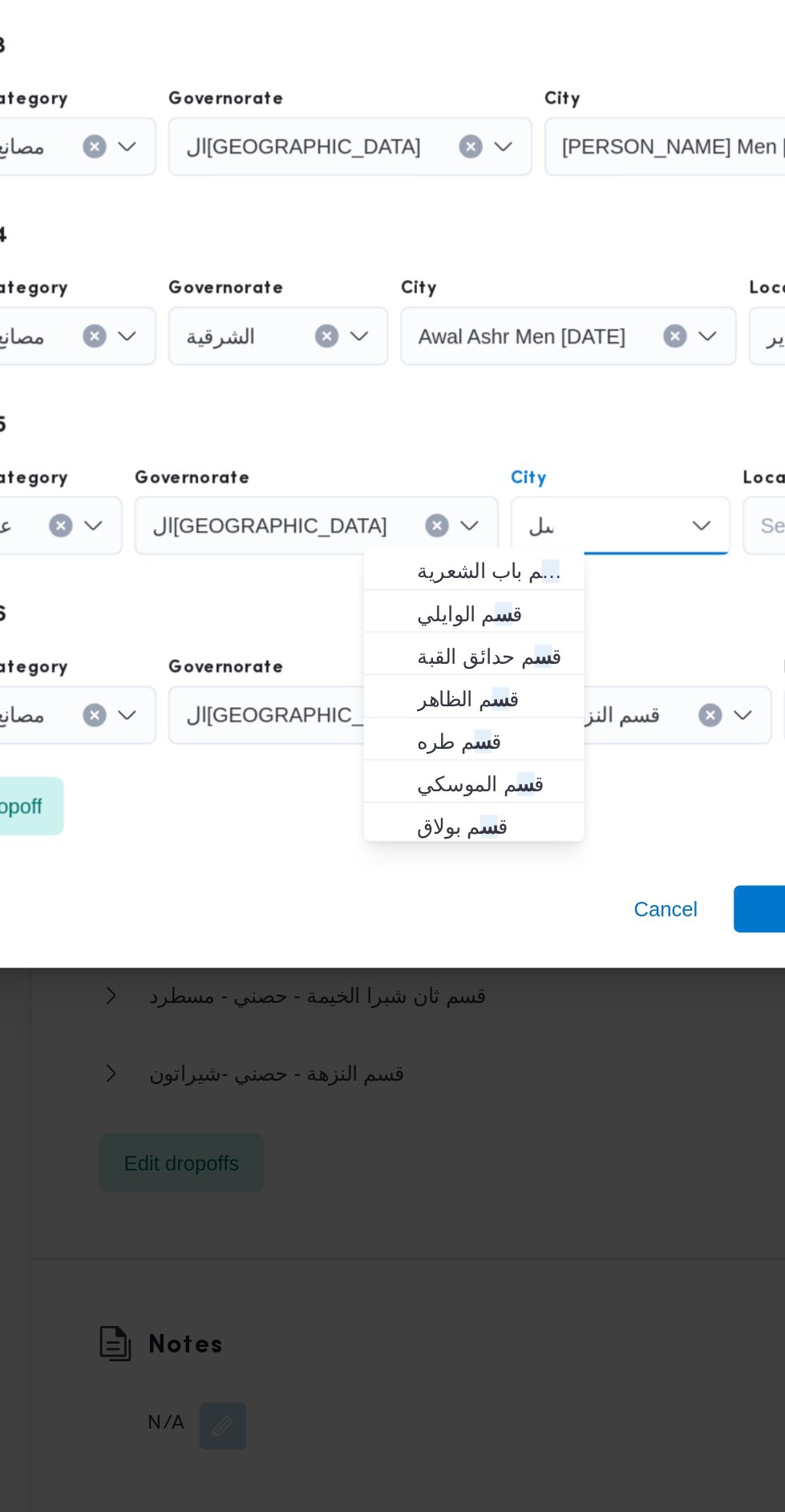
scroll to position [0, 0]
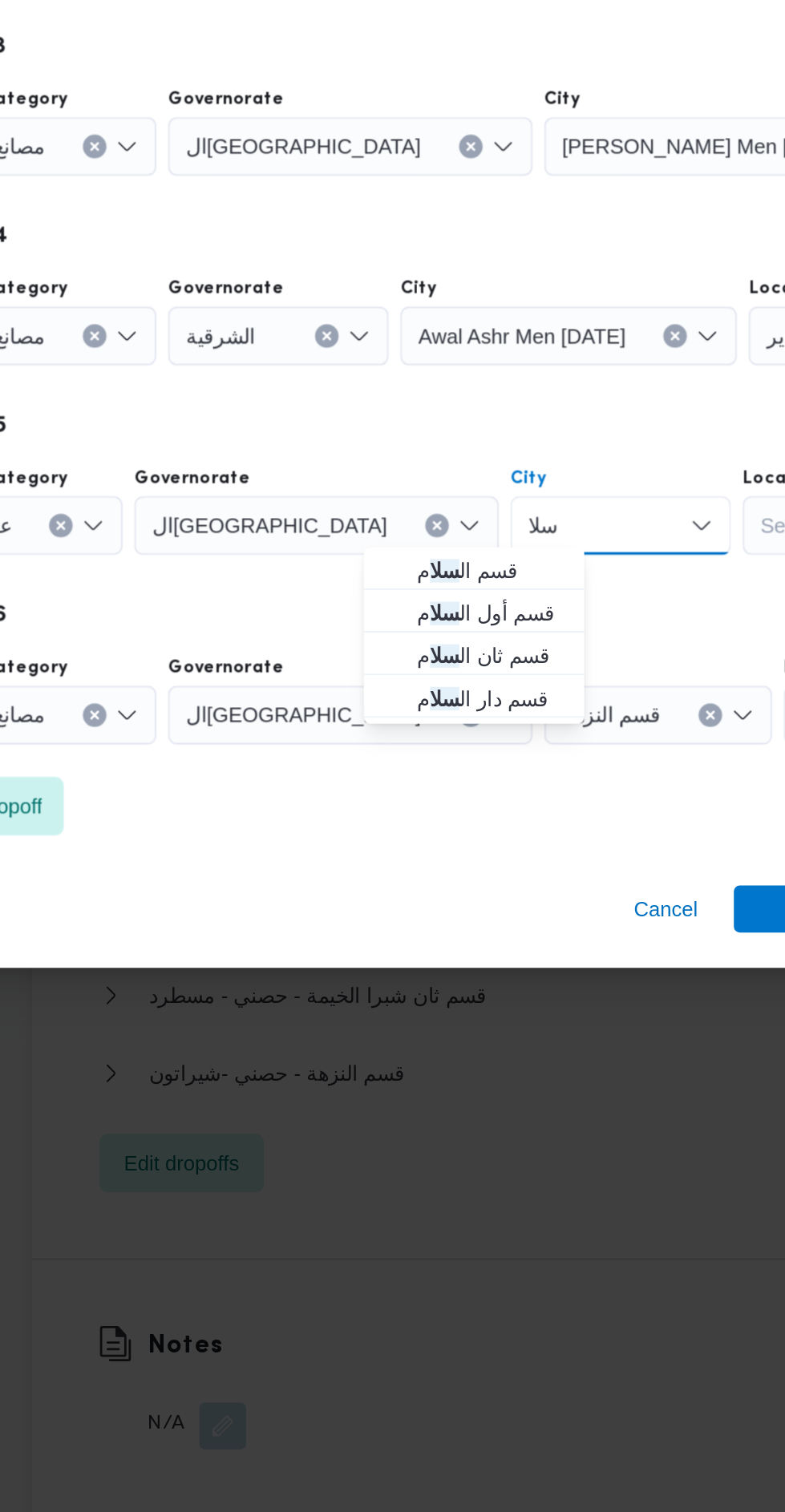
type input "سلا"
click at [466, 925] on span "قسم أول ال سلا م" at bounding box center [459, 934] width 82 height 19
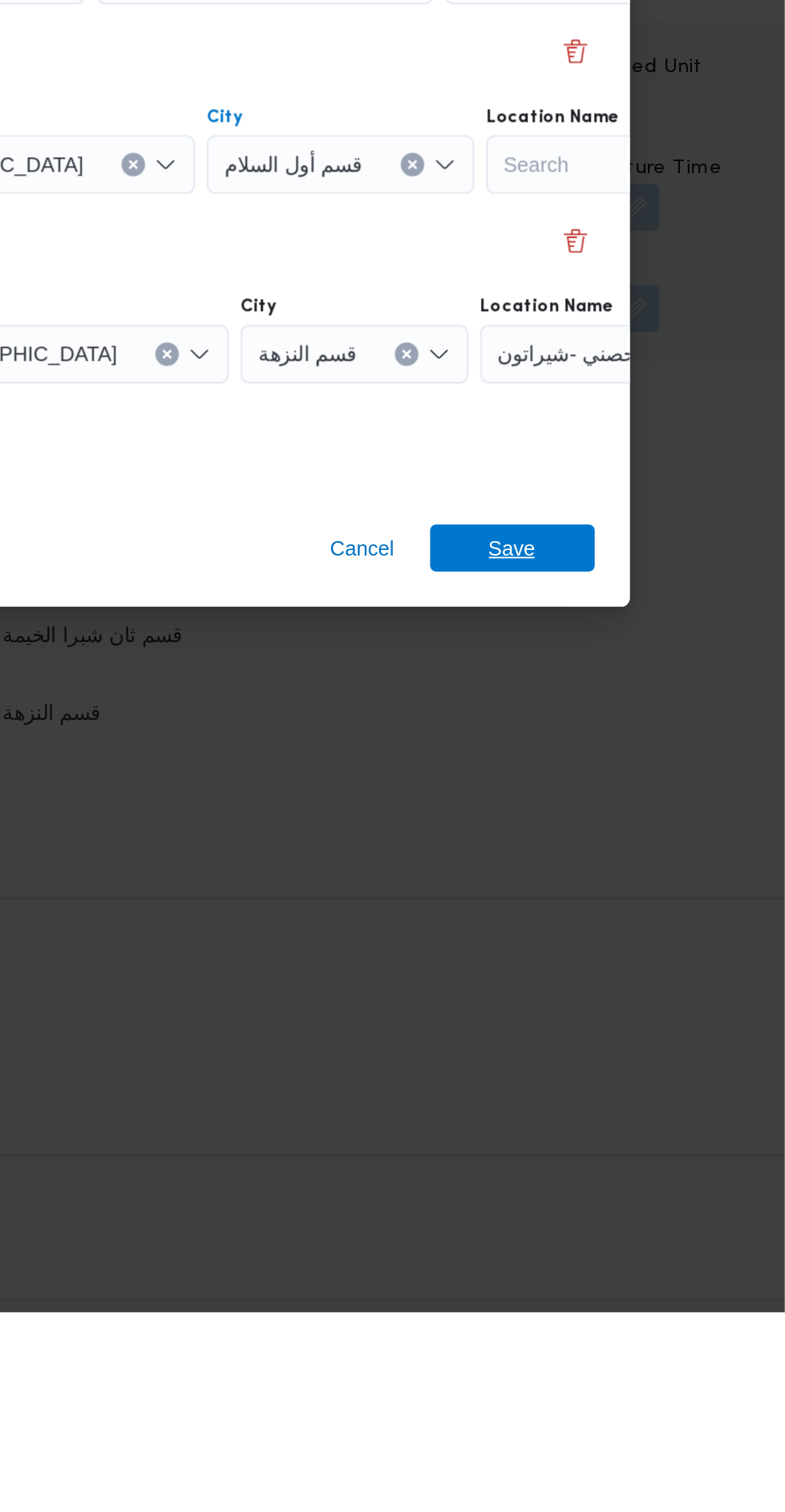
click at [650, 1092] on span "Save" at bounding box center [637, 1095] width 89 height 26
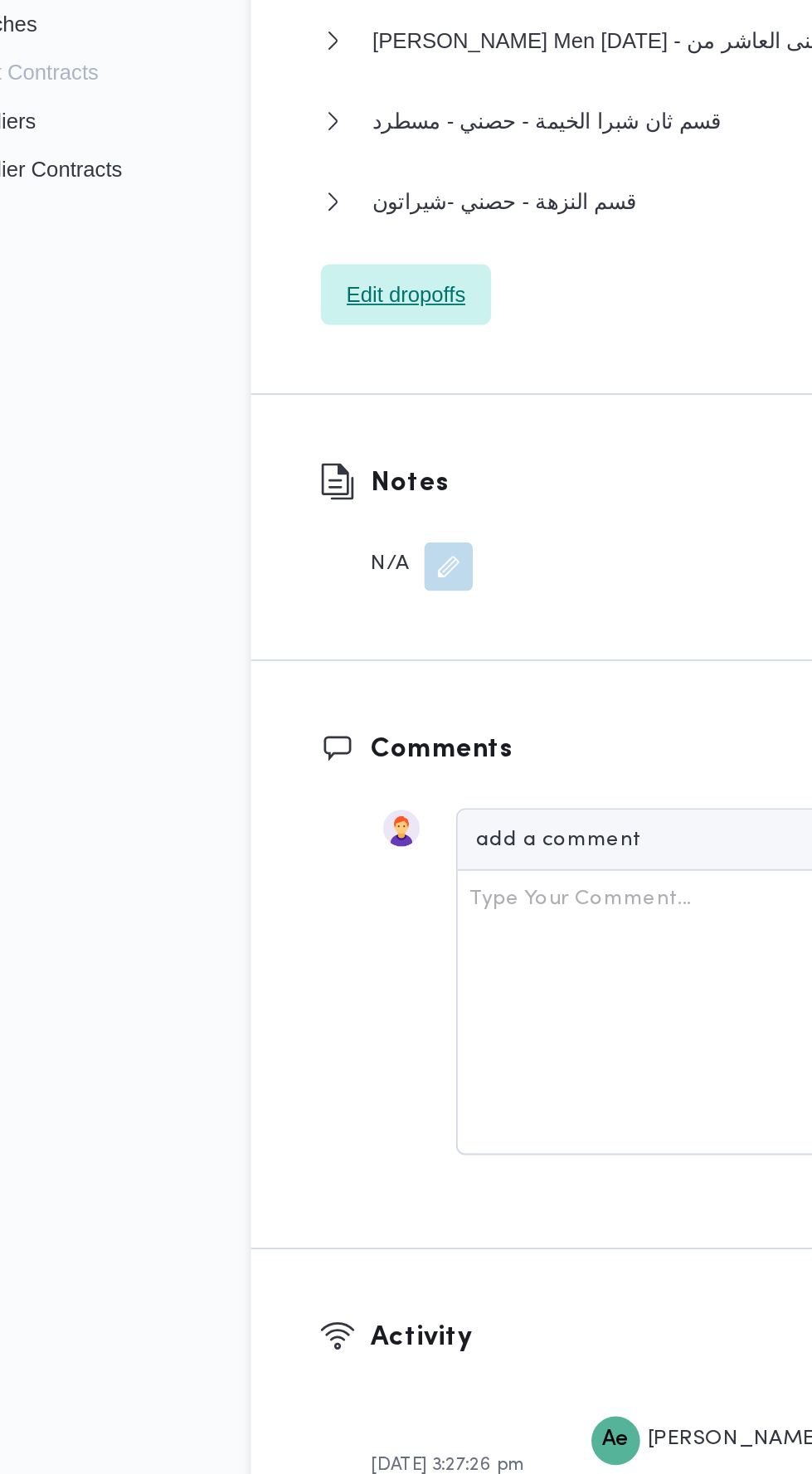
scroll to position [2227, 0]
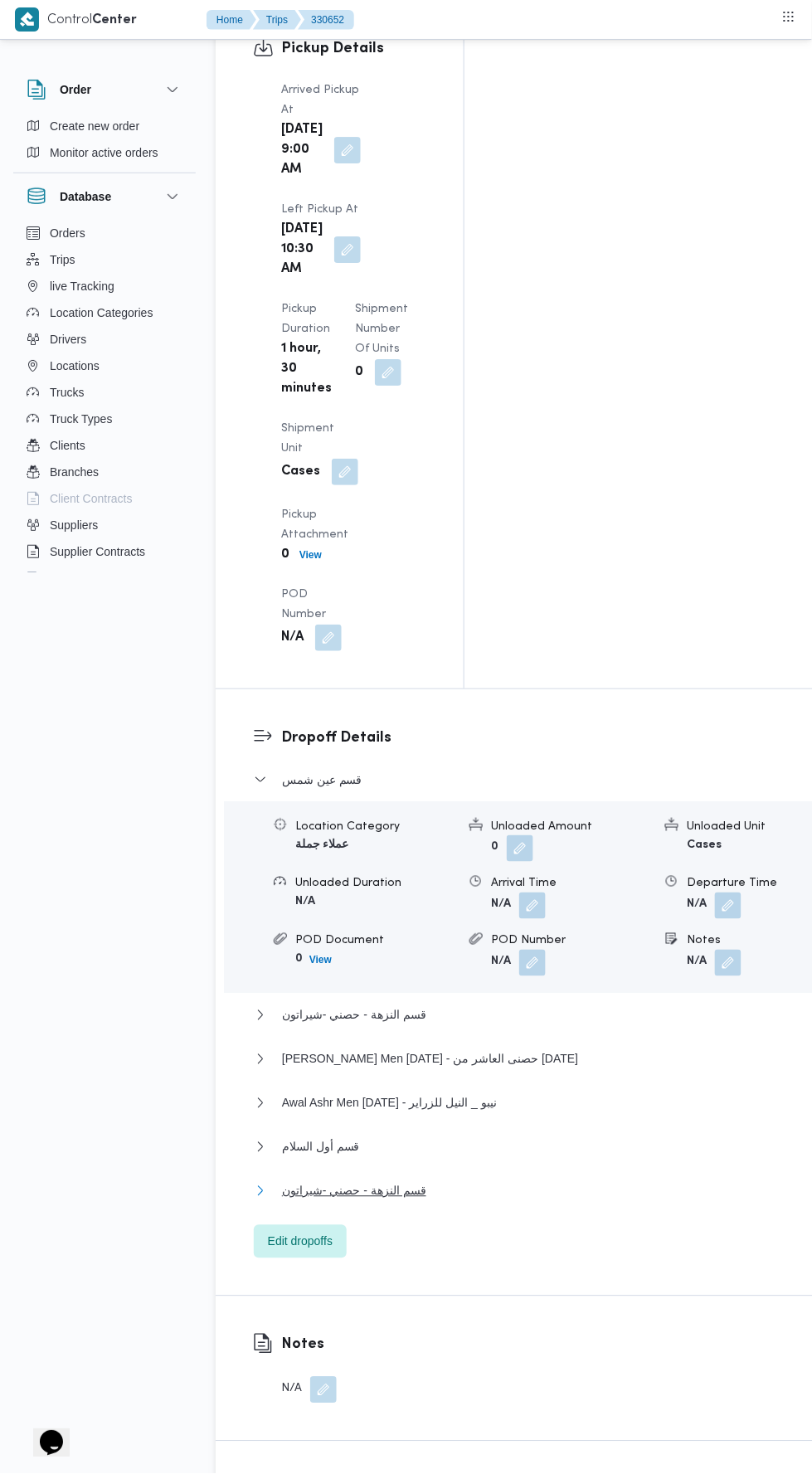
click at [564, 1181] on button "قسم النزهة - حصني -شيراتون" at bounding box center [537, 1191] width 566 height 20
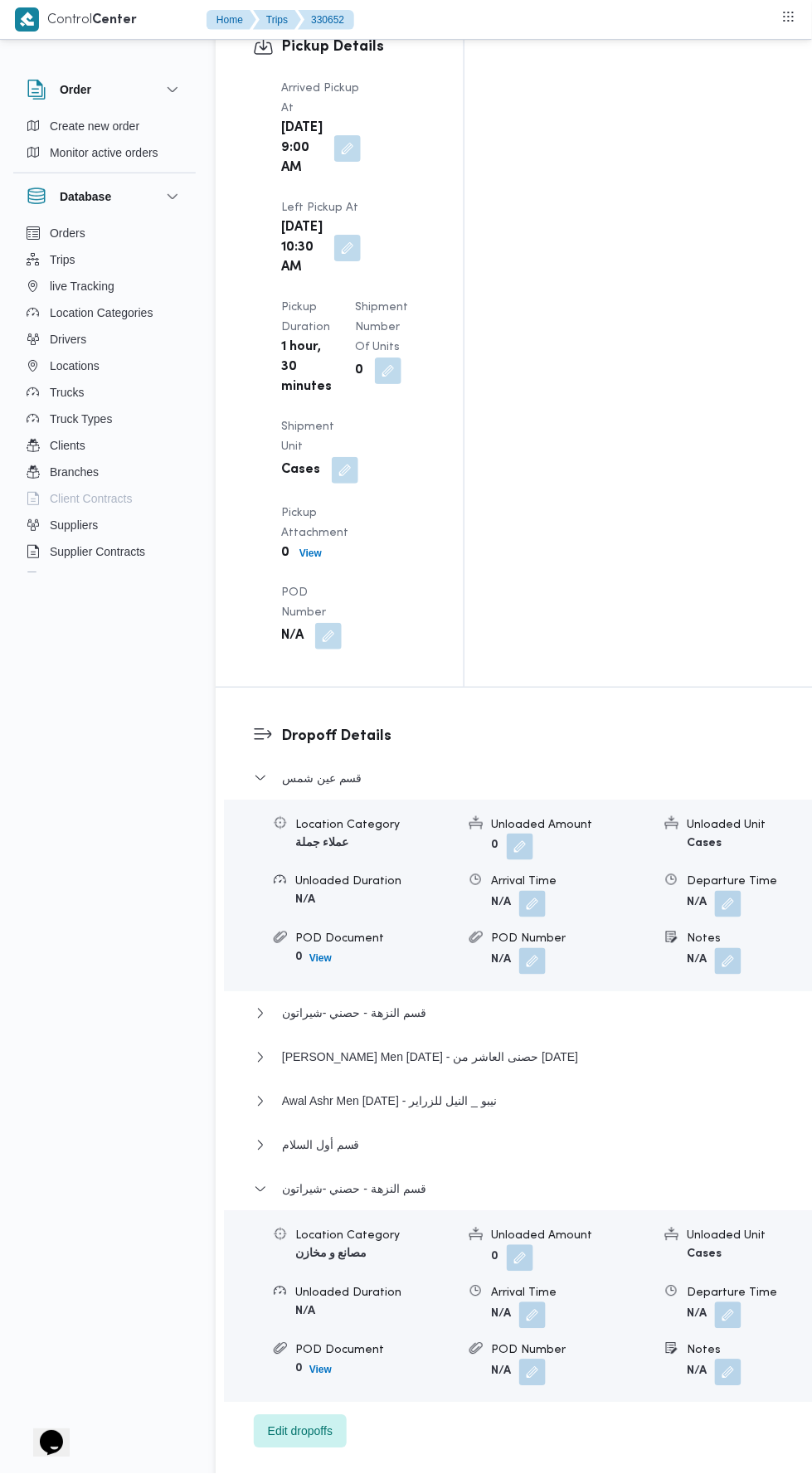
scroll to position [2284, 0]
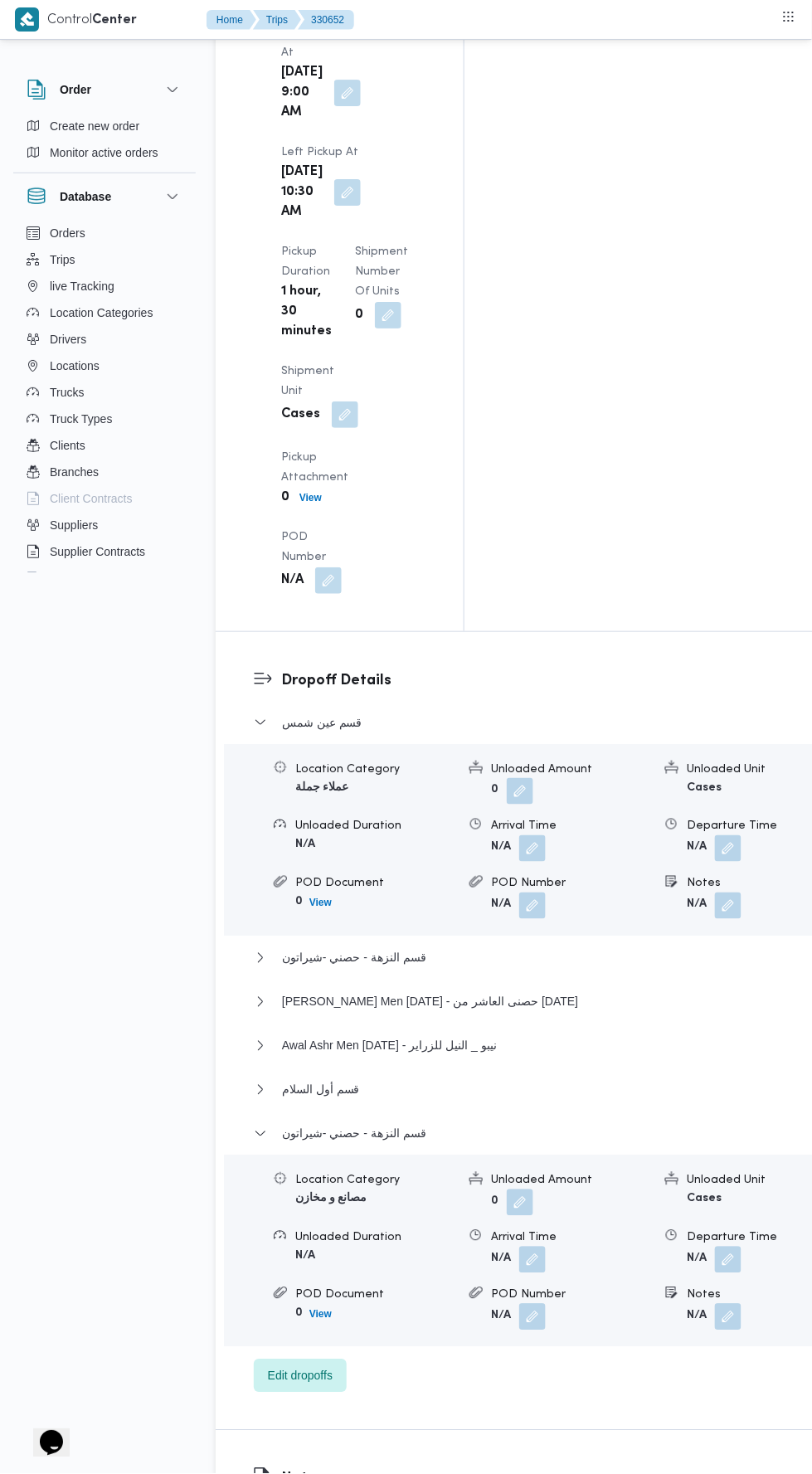
click at [715, 1247] on button "button" at bounding box center [728, 1260] width 27 height 27
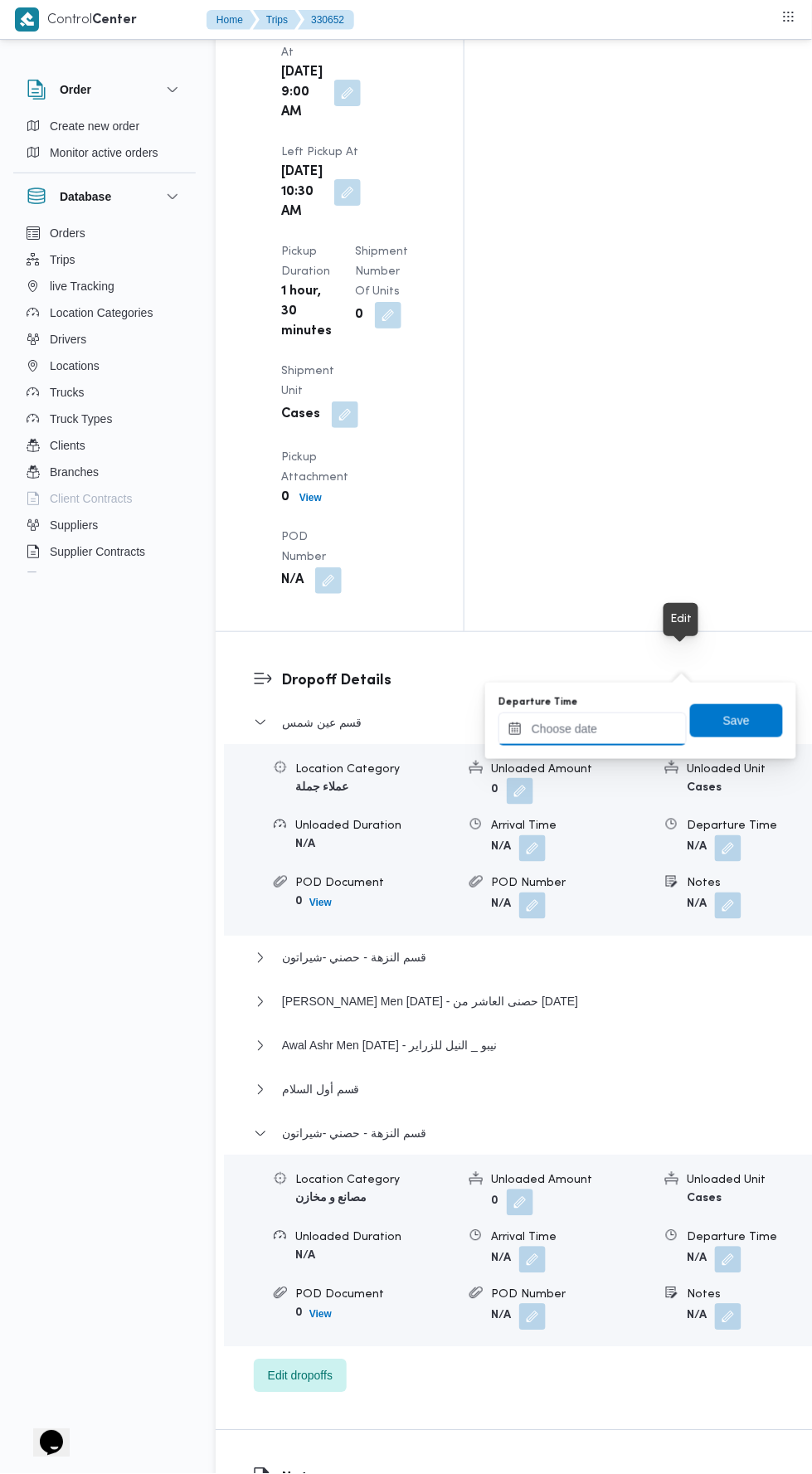
click at [615, 728] on input "Departure Time" at bounding box center [593, 728] width 189 height 33
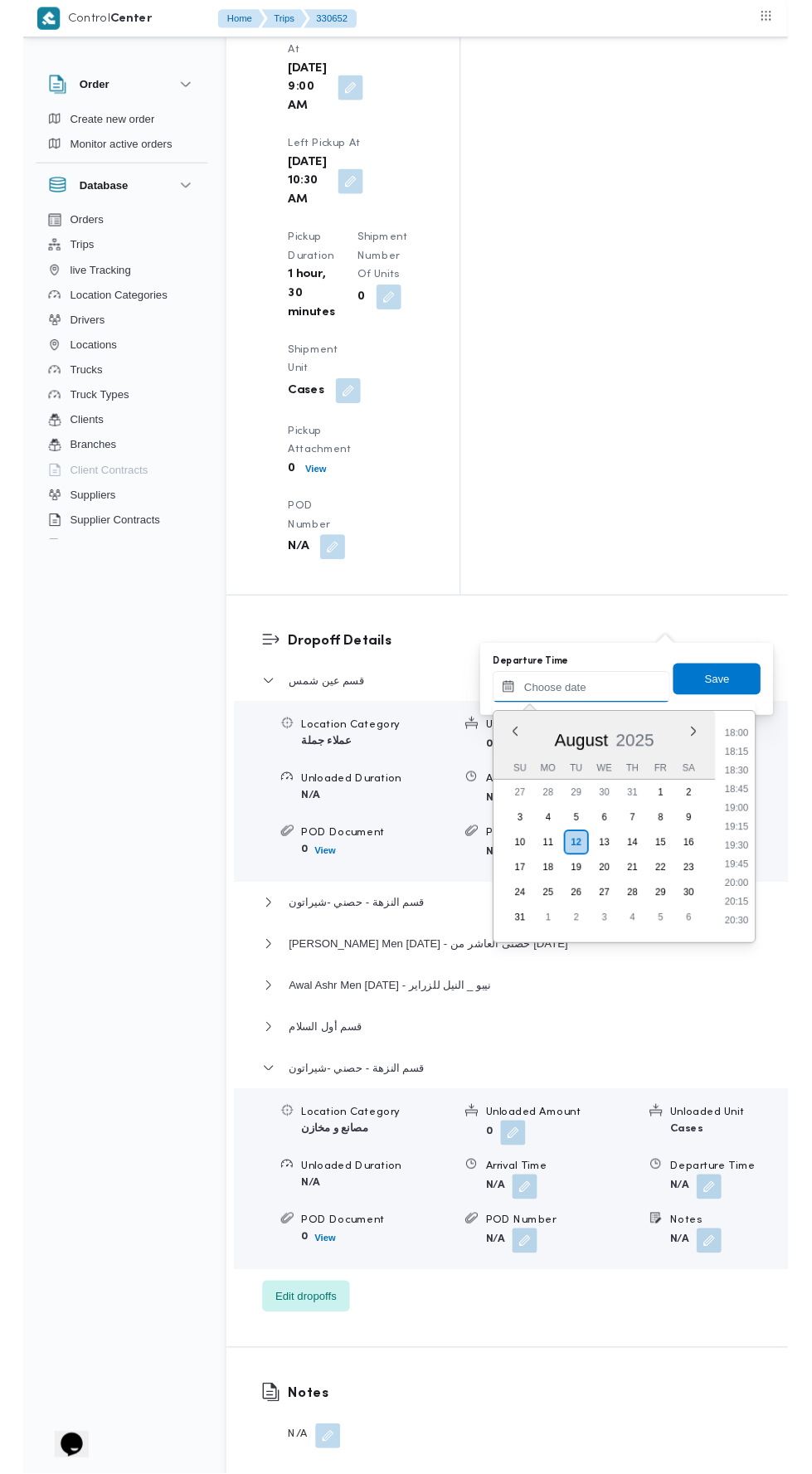
scroll to position [1421, 0]
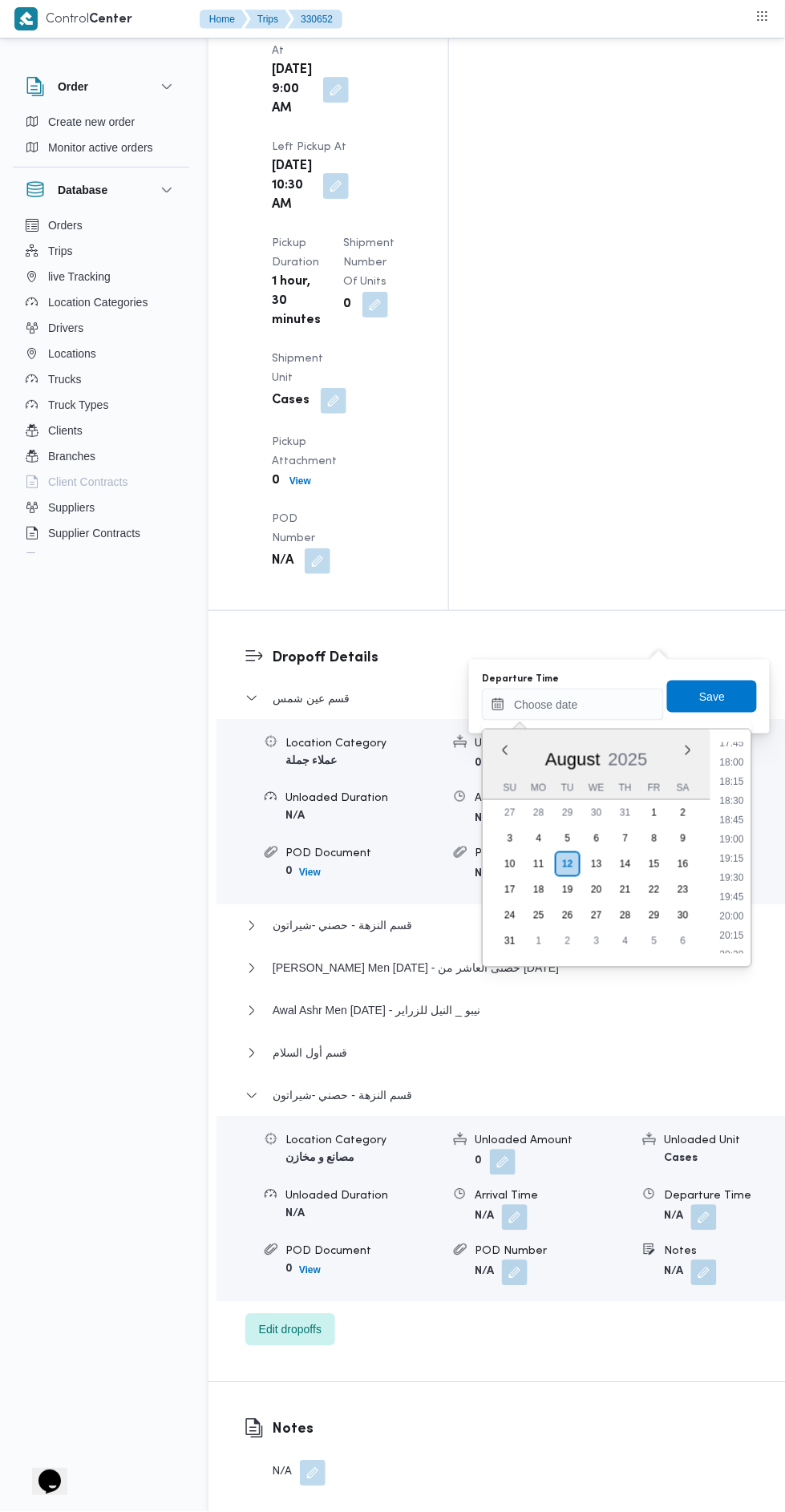
click at [733, 780] on li "18:15" at bounding box center [733, 781] width 36 height 16
type input "12/08/2025 18:15"
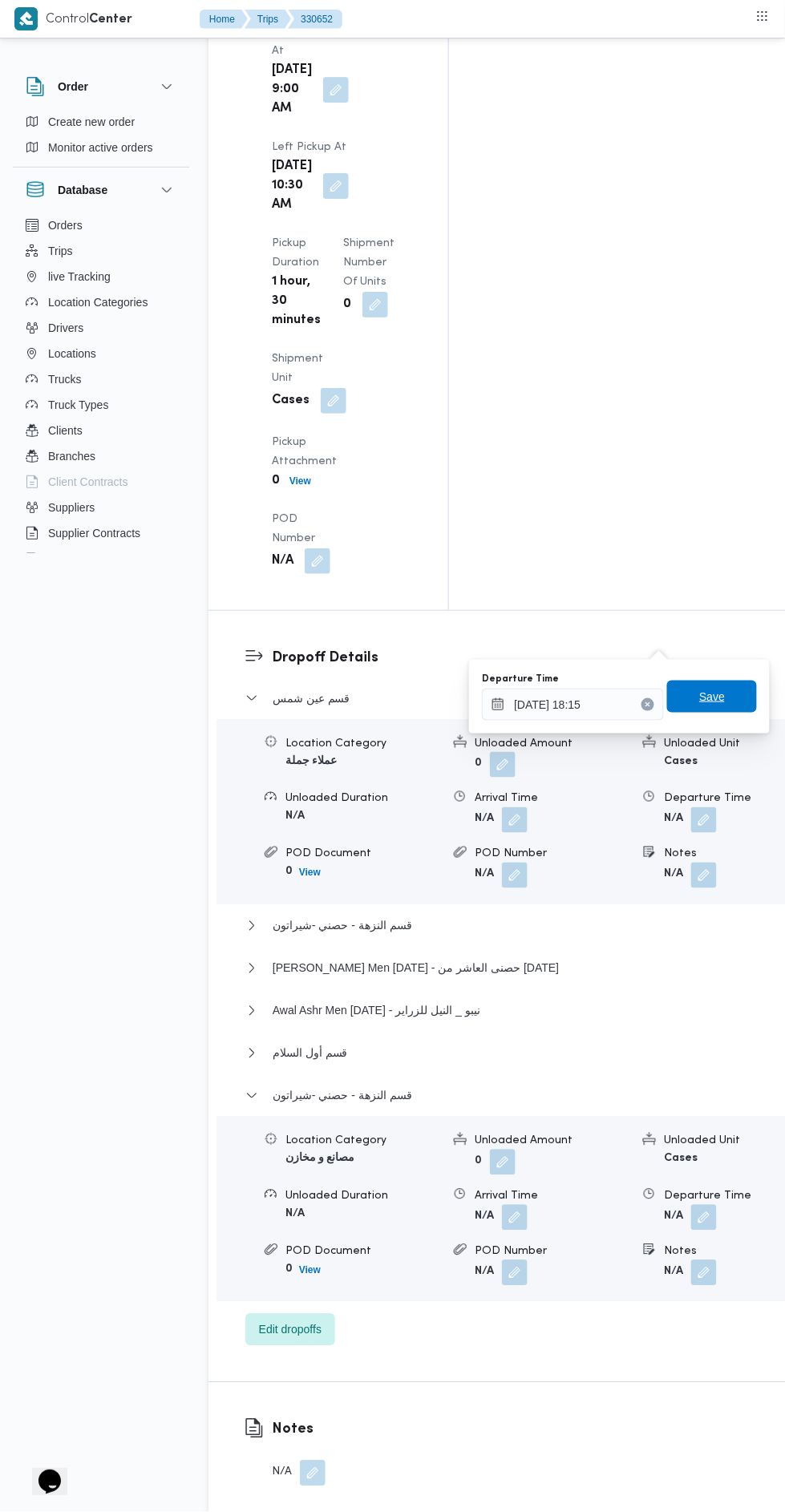
click at [734, 706] on span "Save" at bounding box center [711, 696] width 89 height 32
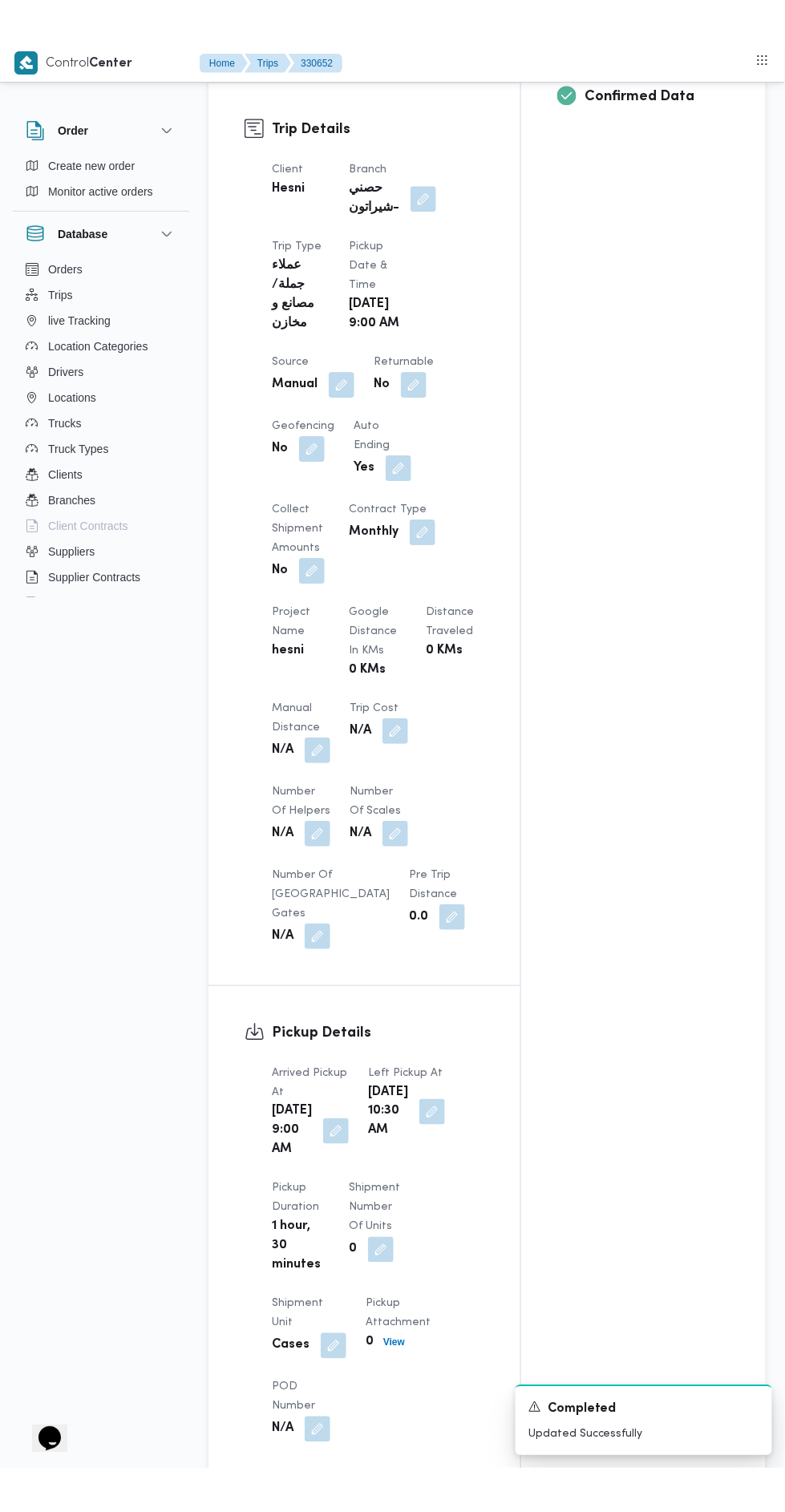
scroll to position [700, 0]
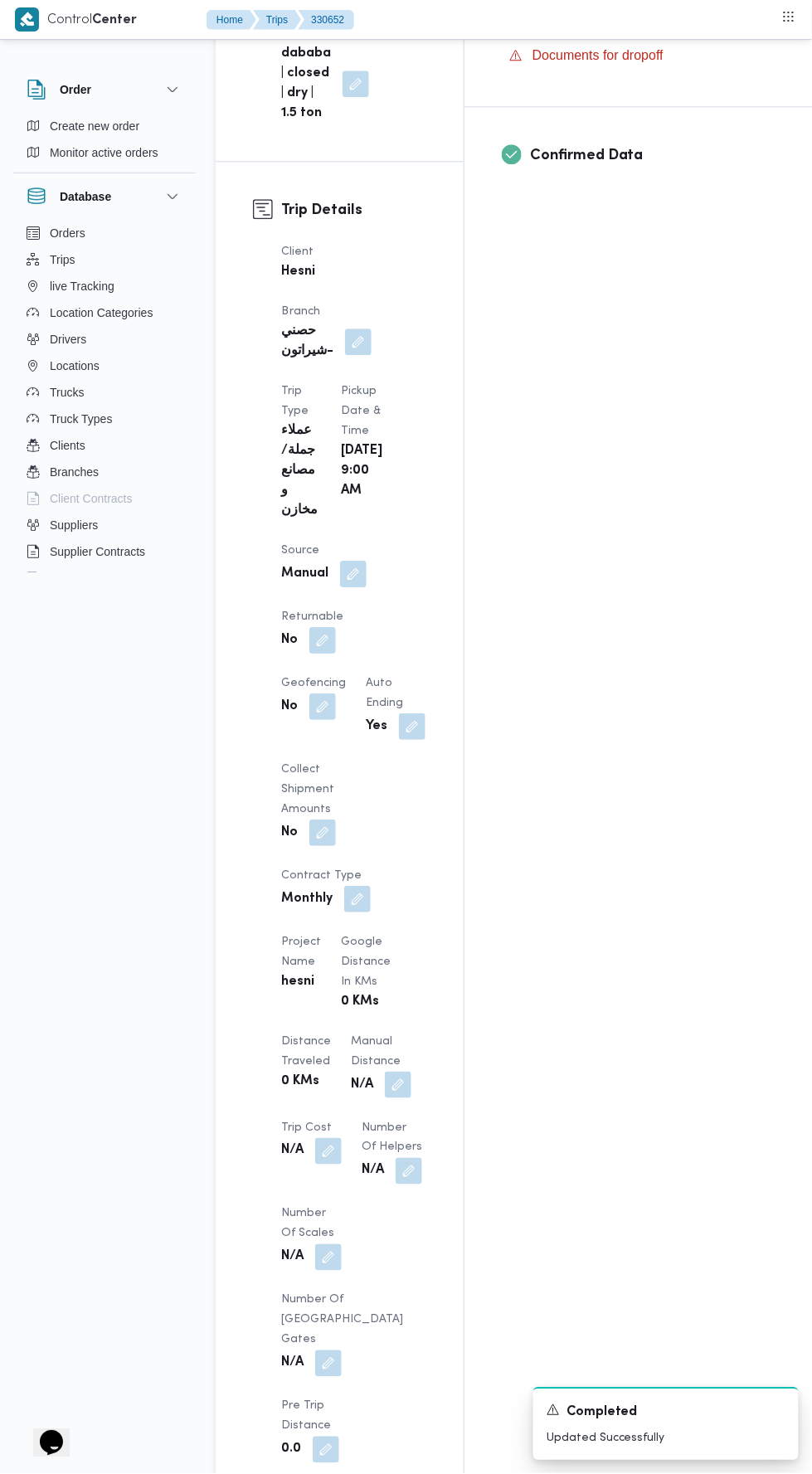
click at [385, 1072] on button "button" at bounding box center [399, 1085] width 27 height 27
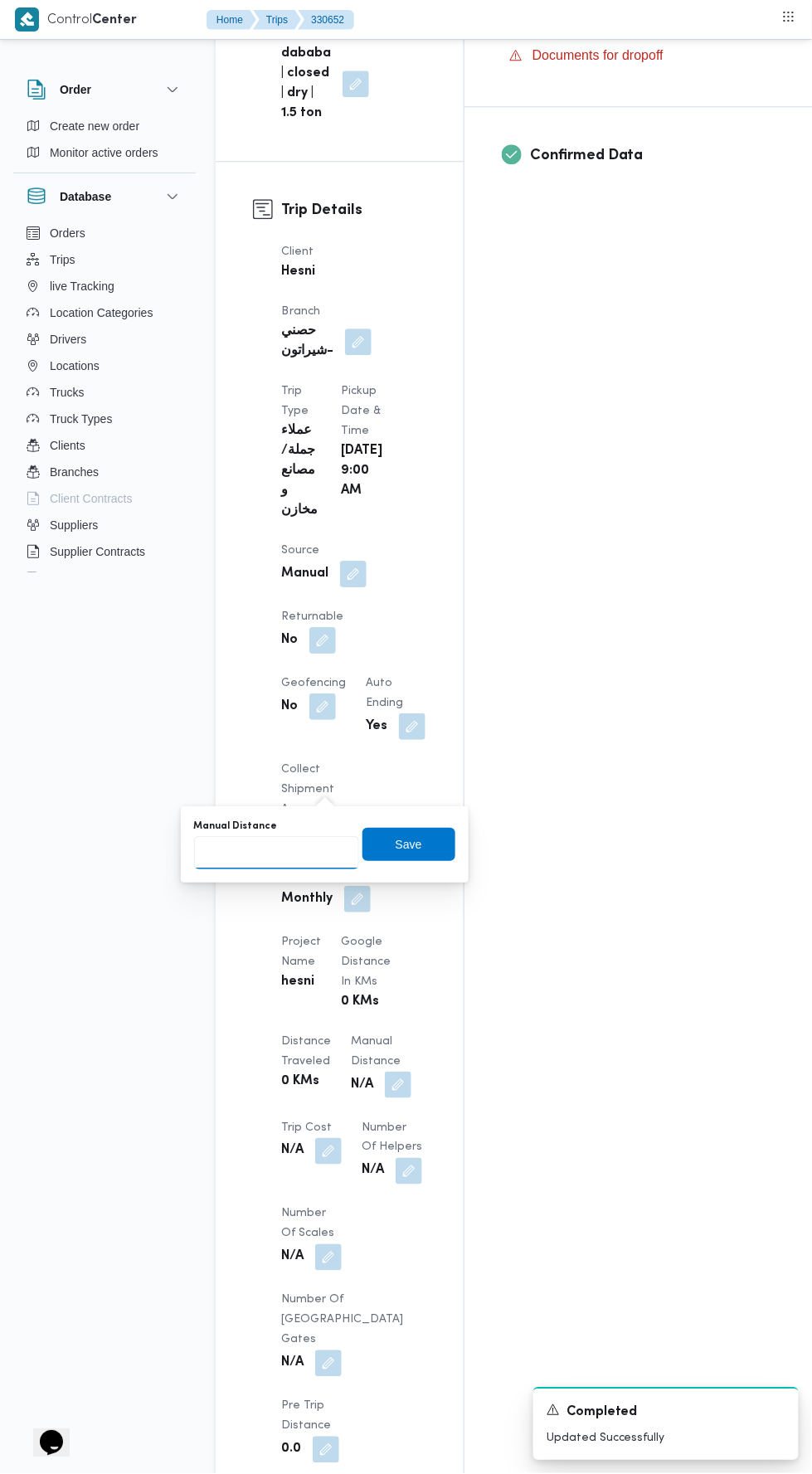
click at [304, 849] on input "Manual Distance" at bounding box center [277, 852] width 165 height 33
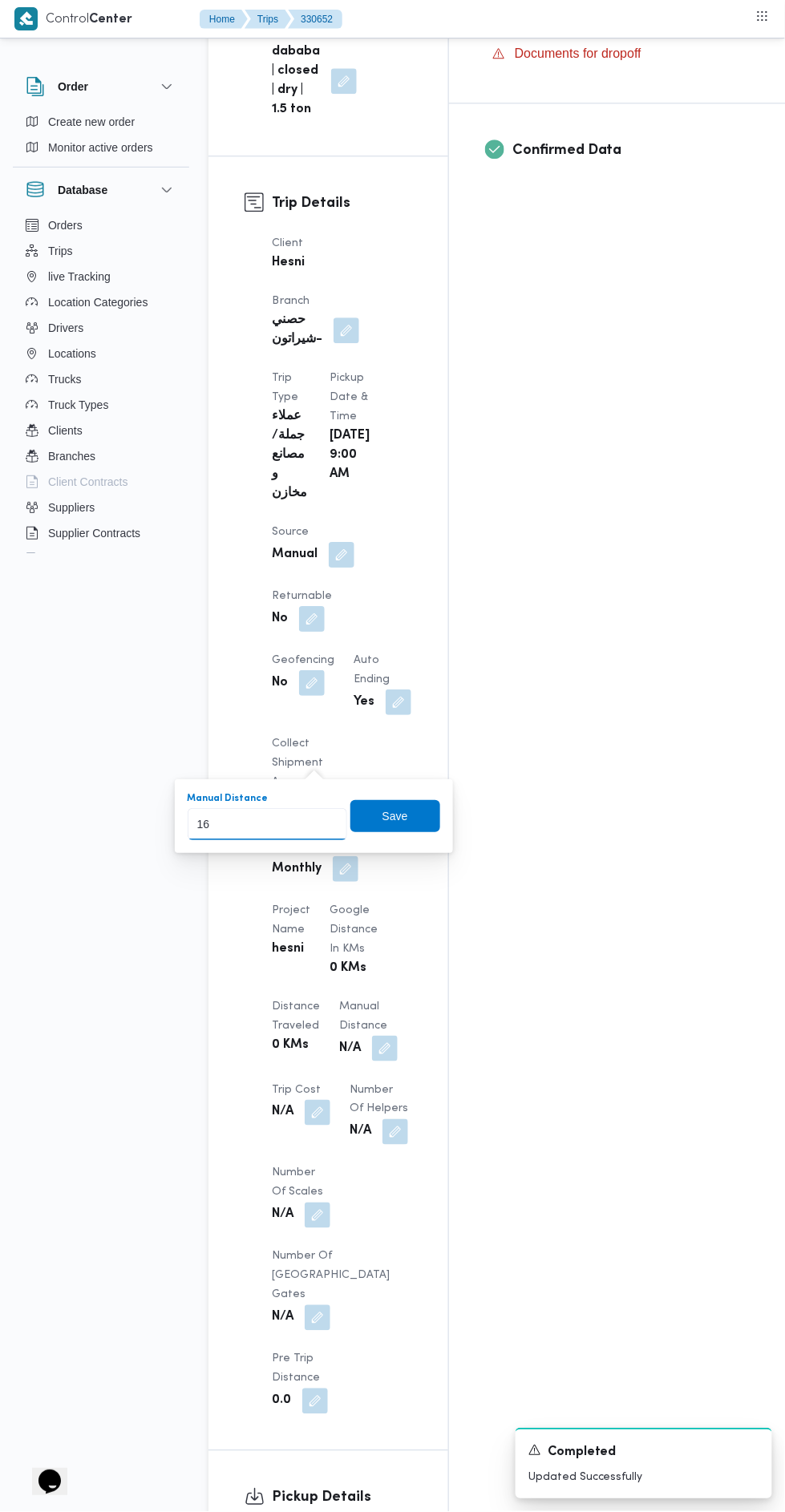
type input "168"
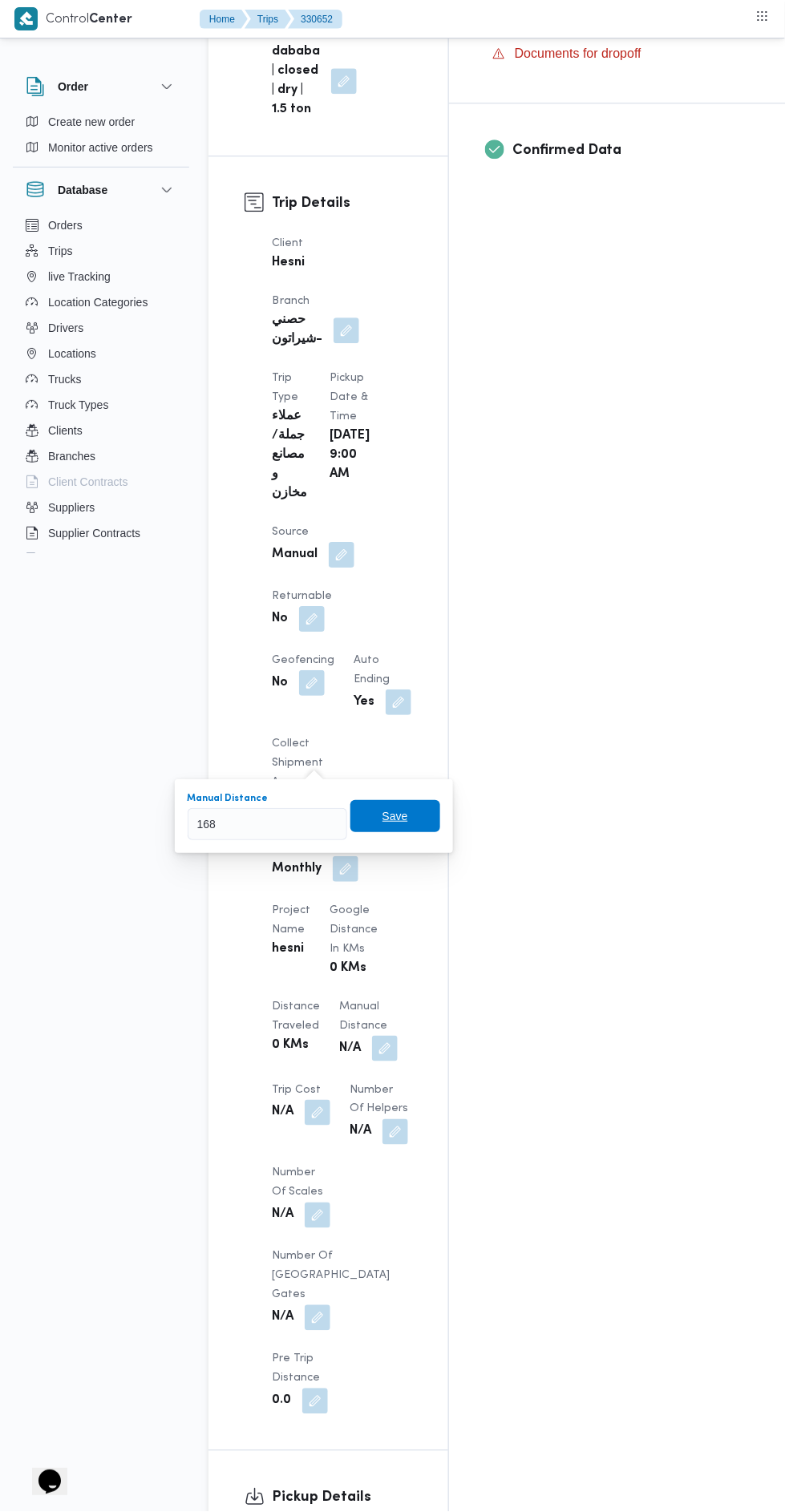
click at [419, 816] on span "Save" at bounding box center [395, 816] width 89 height 32
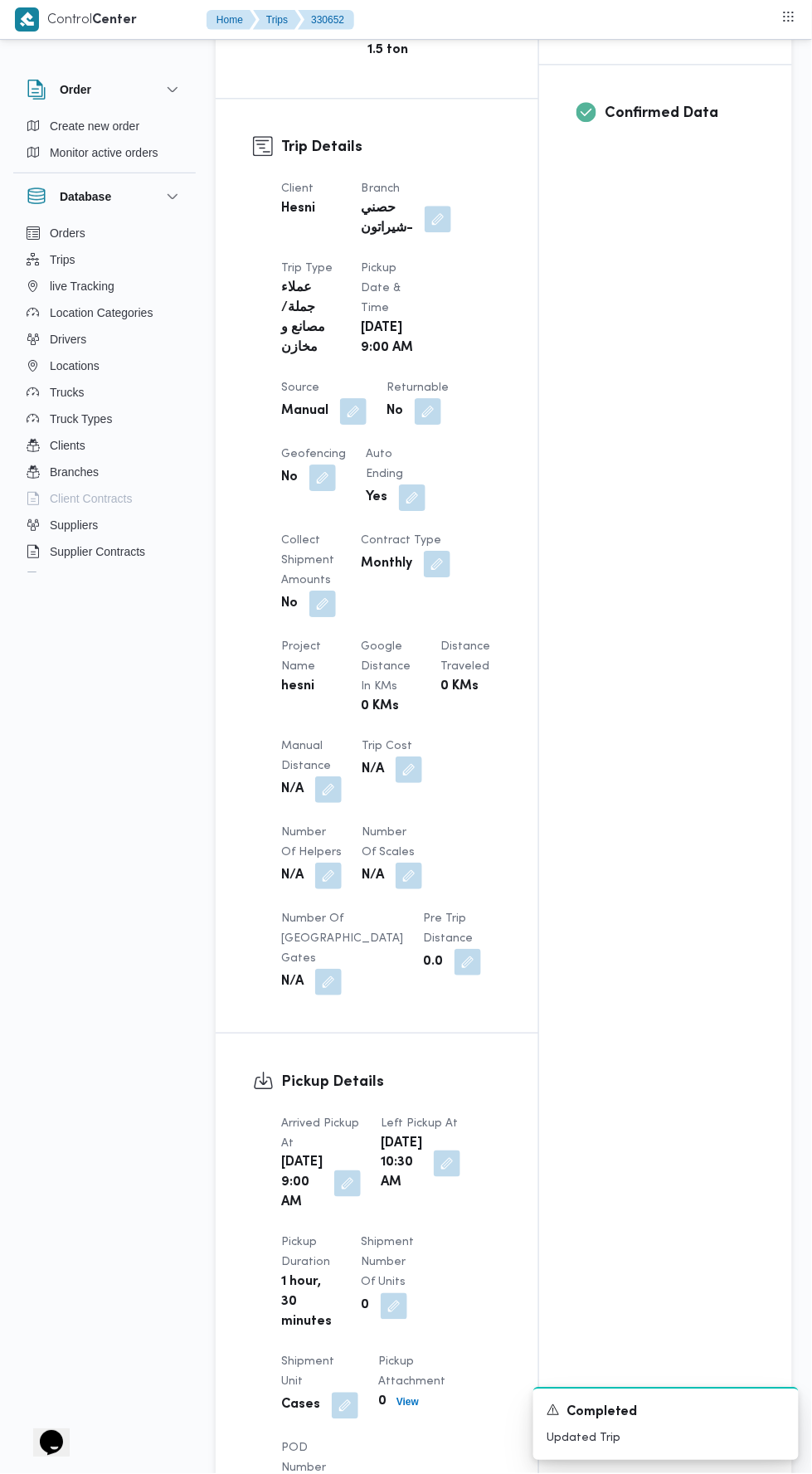
scroll to position [0, 0]
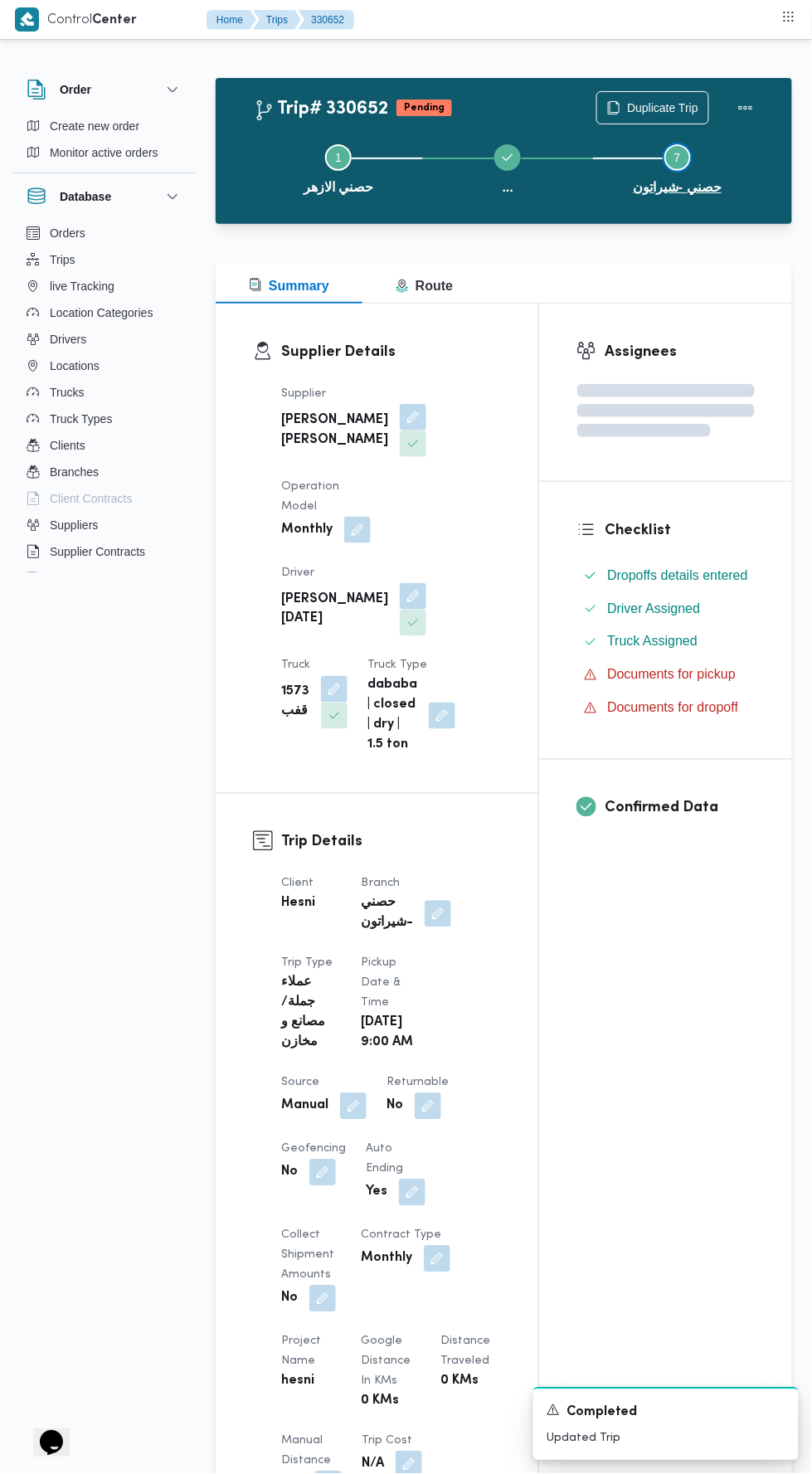
click at [733, 127] on button "Step 7 is incomplete 7 حصني -شيراتون" at bounding box center [677, 168] width 169 height 86
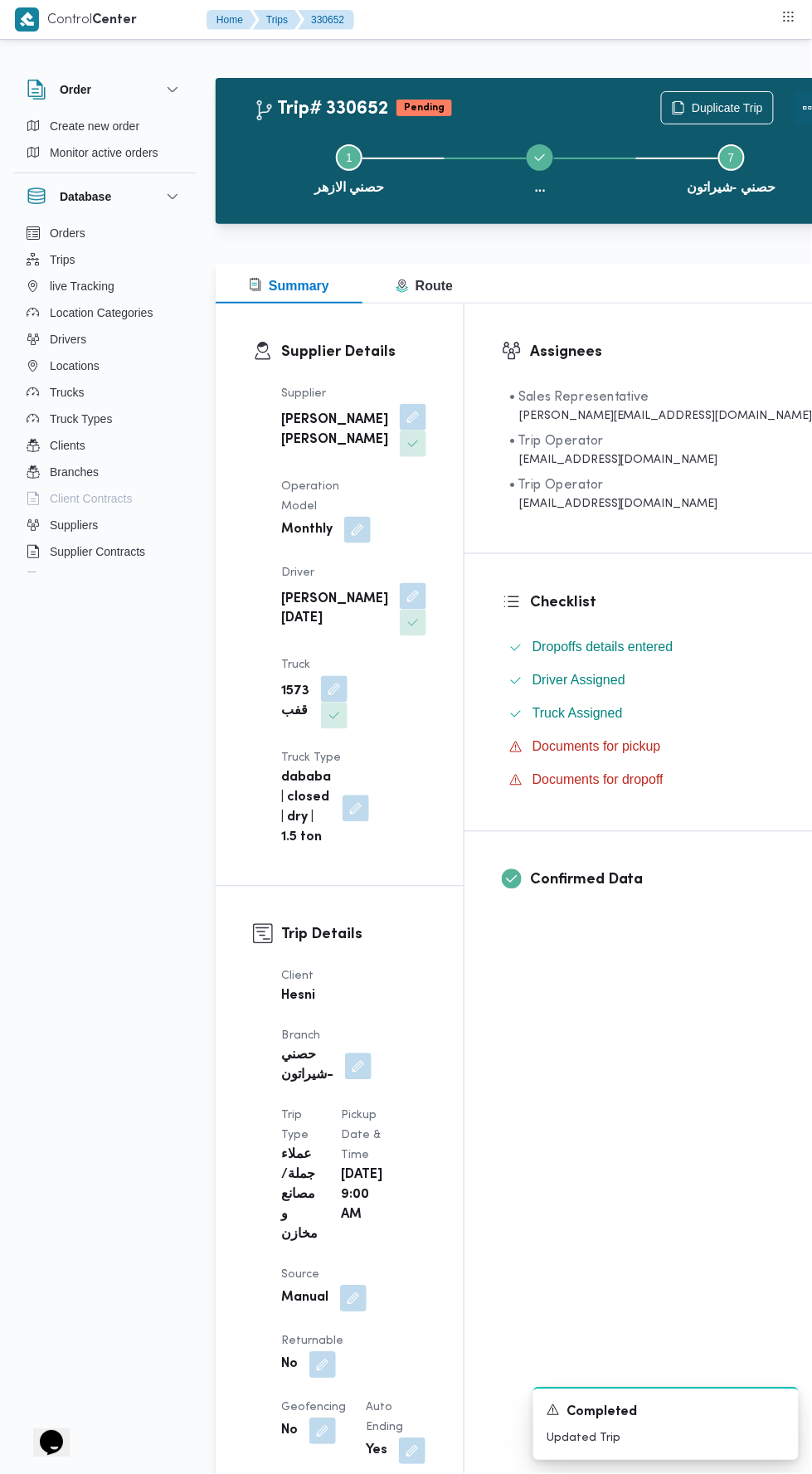
click at [794, 103] on button "Actions" at bounding box center [810, 108] width 33 height 33
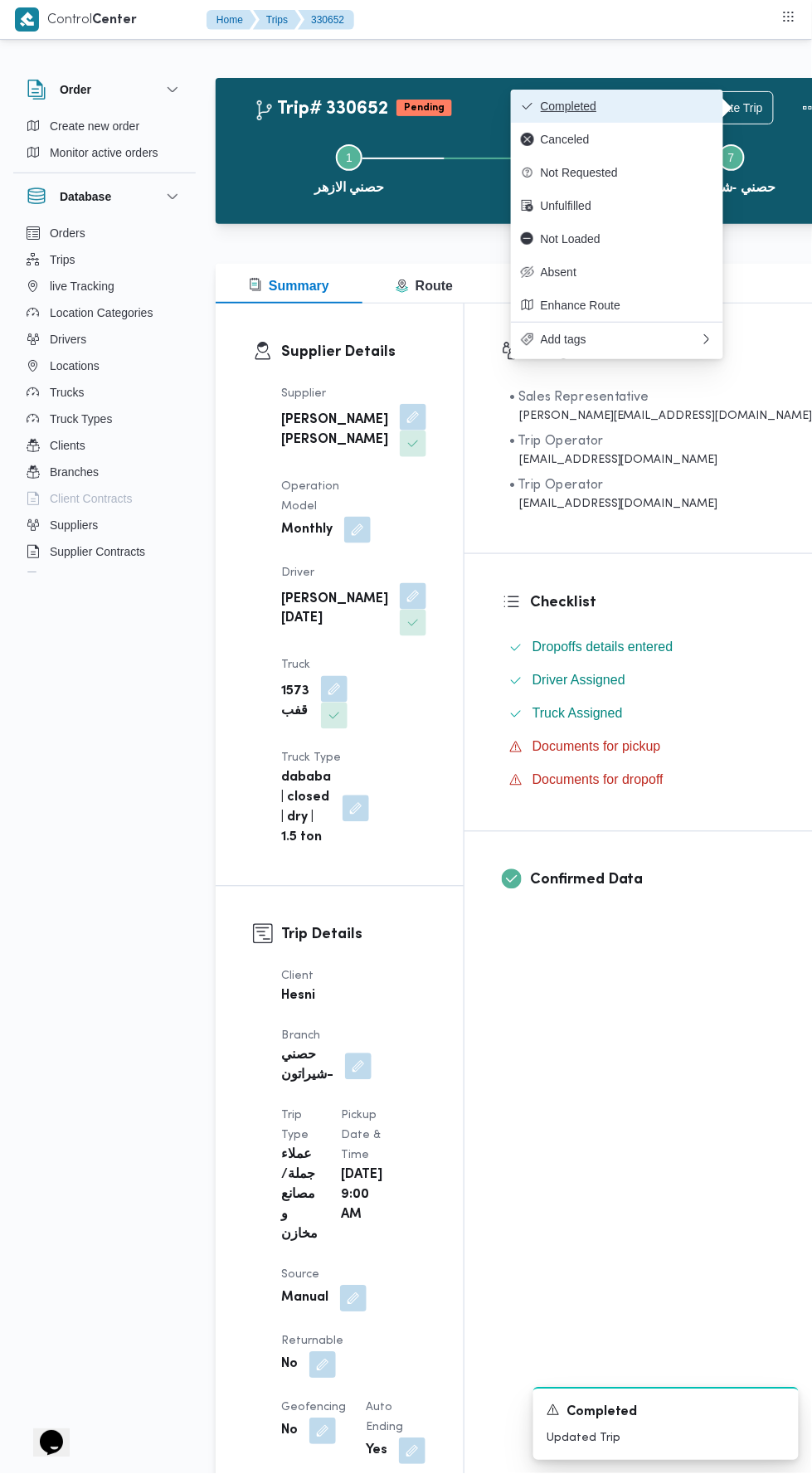
click at [672, 106] on span "Completed" at bounding box center [627, 106] width 172 height 13
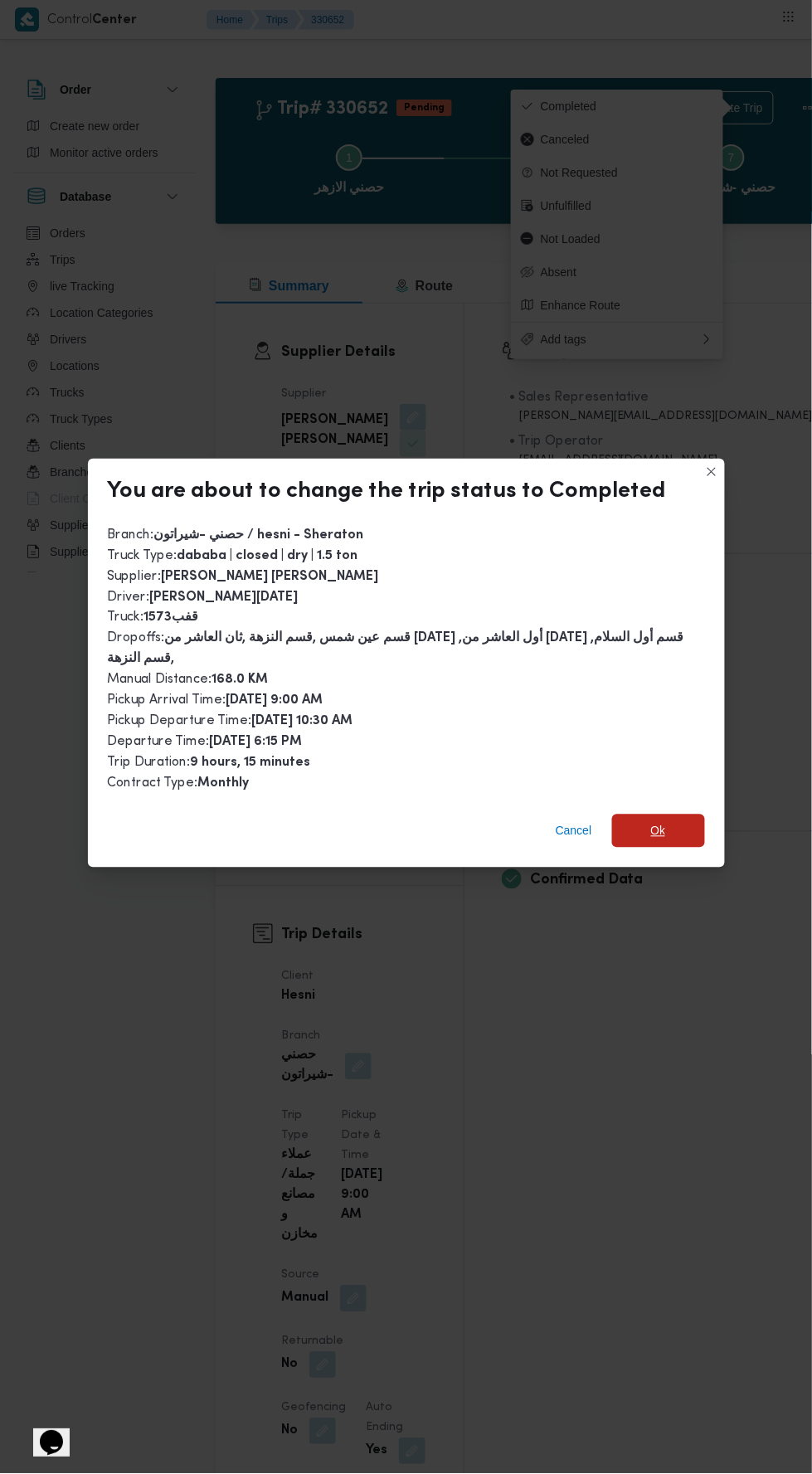
click at [626, 815] on span "Ok" at bounding box center [658, 831] width 93 height 33
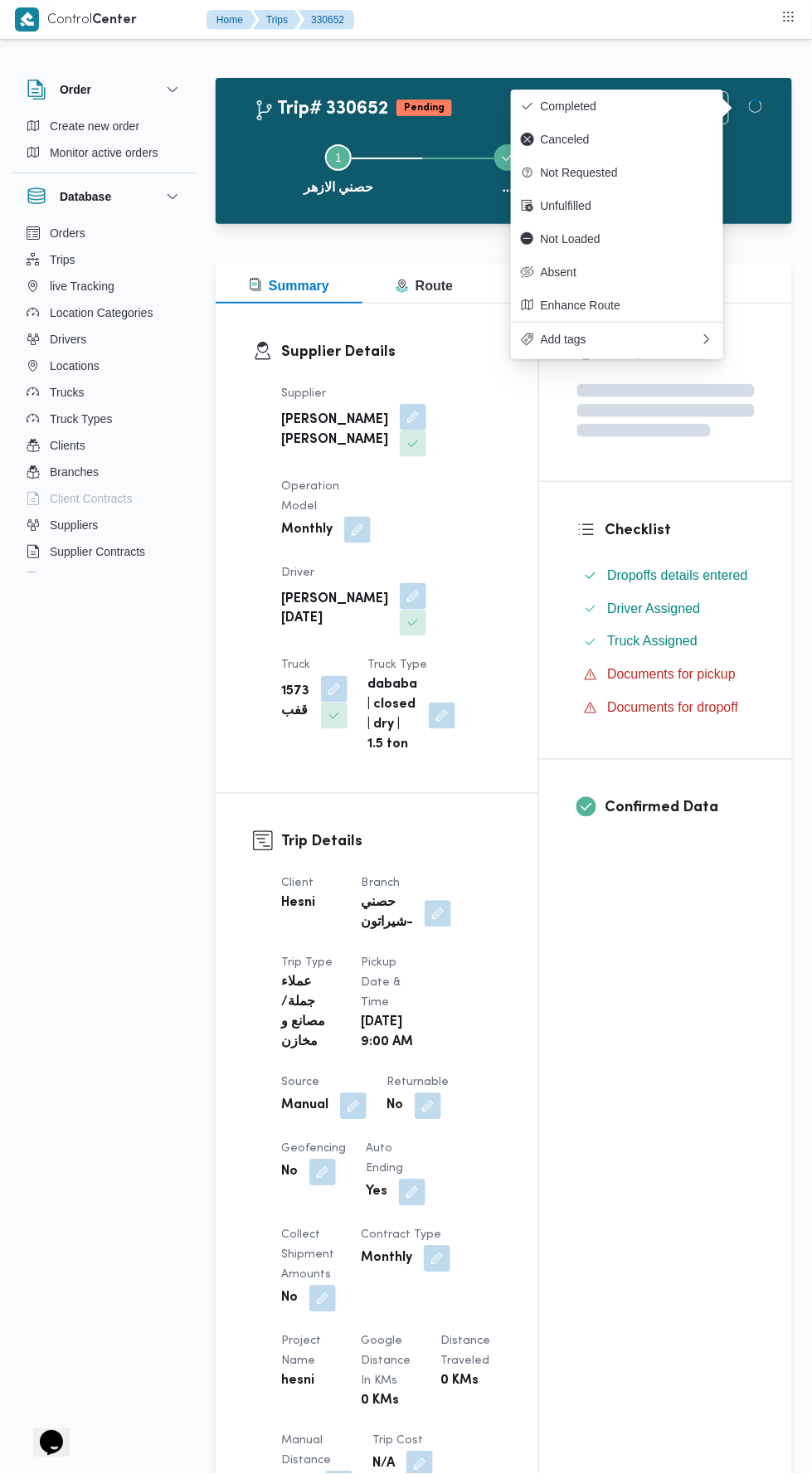
click at [622, 1099] on div "Assignees Checklist Dropoffs details entered Driver Assigned Truck Assigned Doc…" at bounding box center [666, 1271] width 253 height 1935
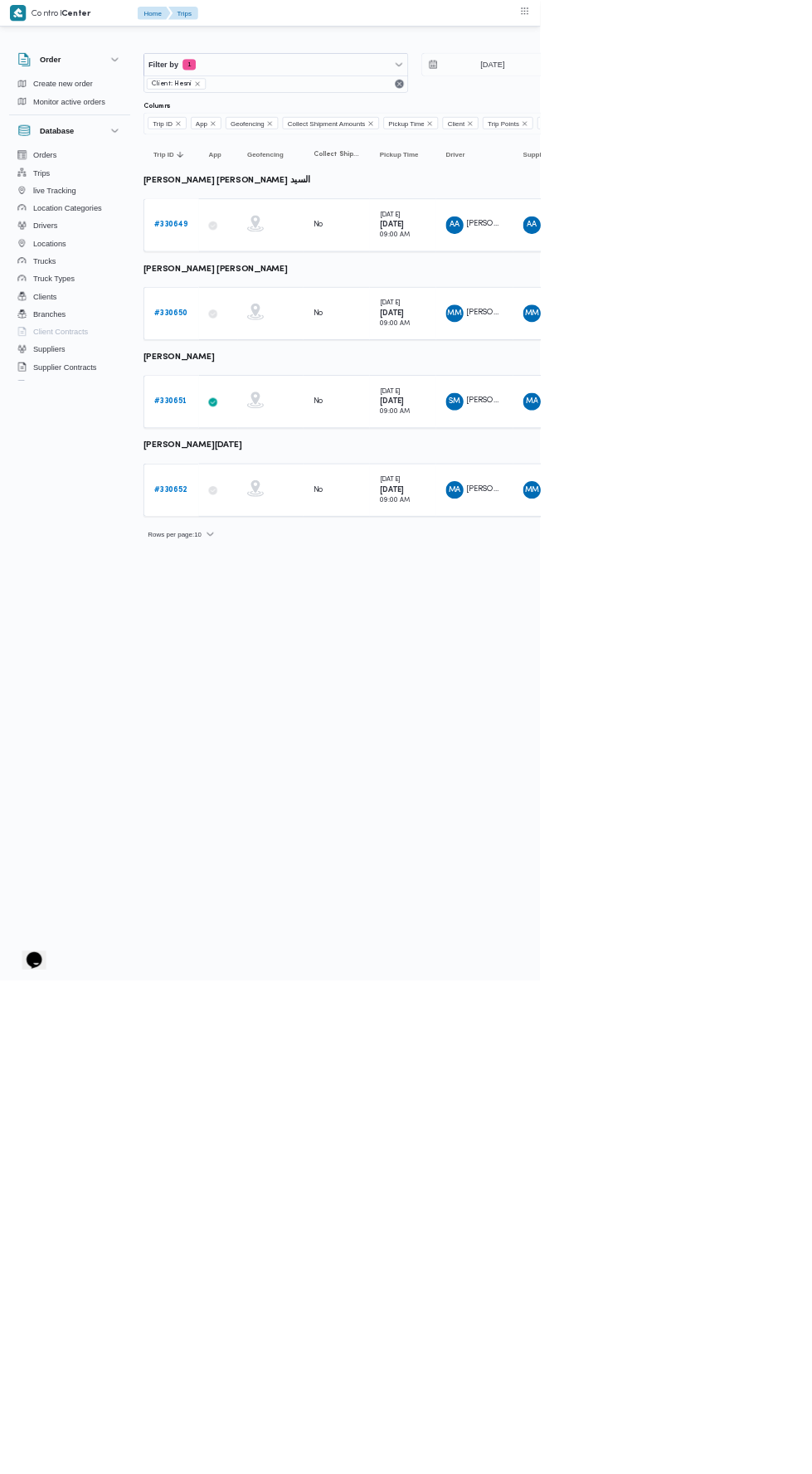
click at [269, 467] on b "# 330650" at bounding box center [257, 471] width 50 height 11
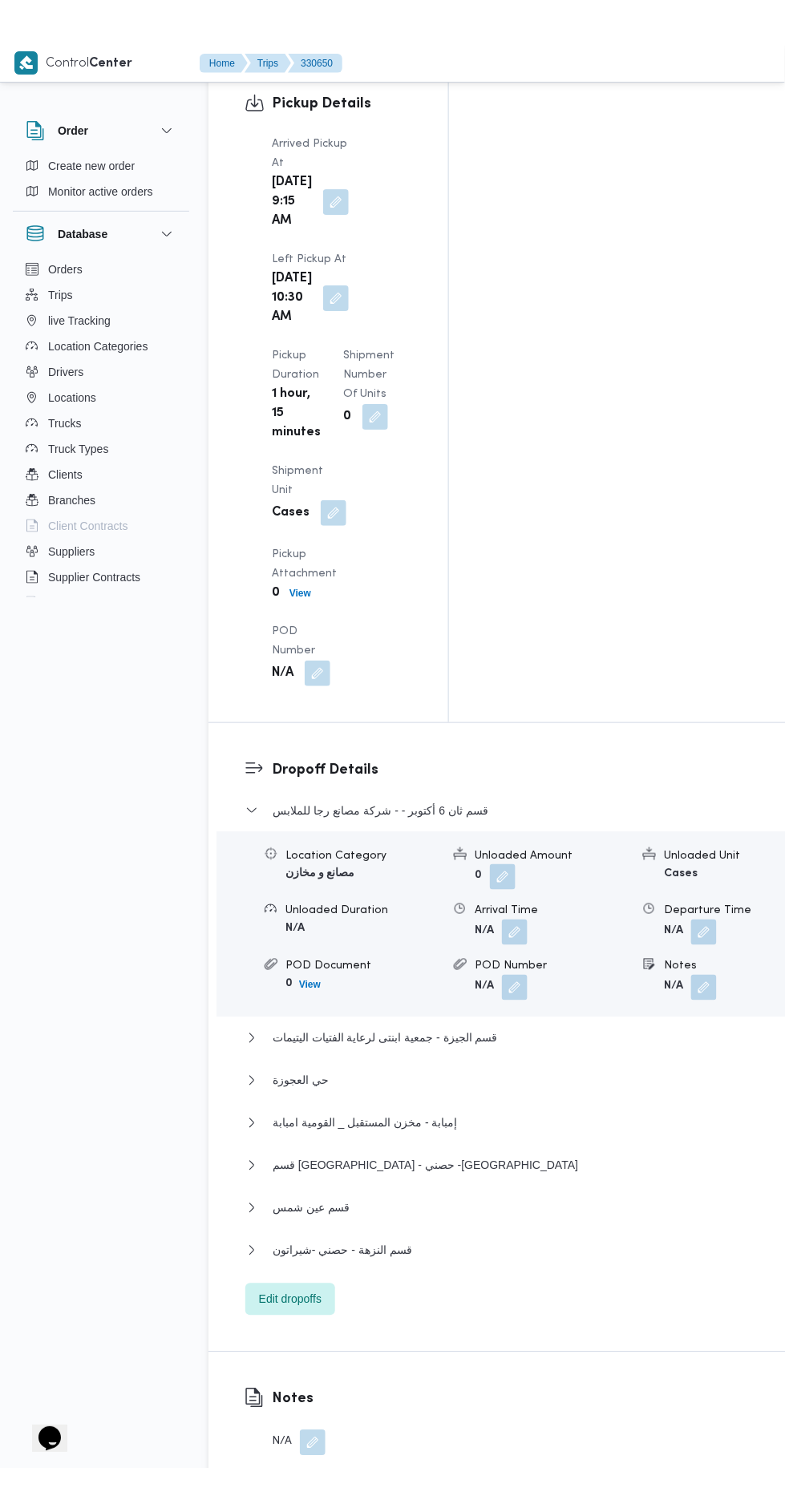
scroll to position [2155, 0]
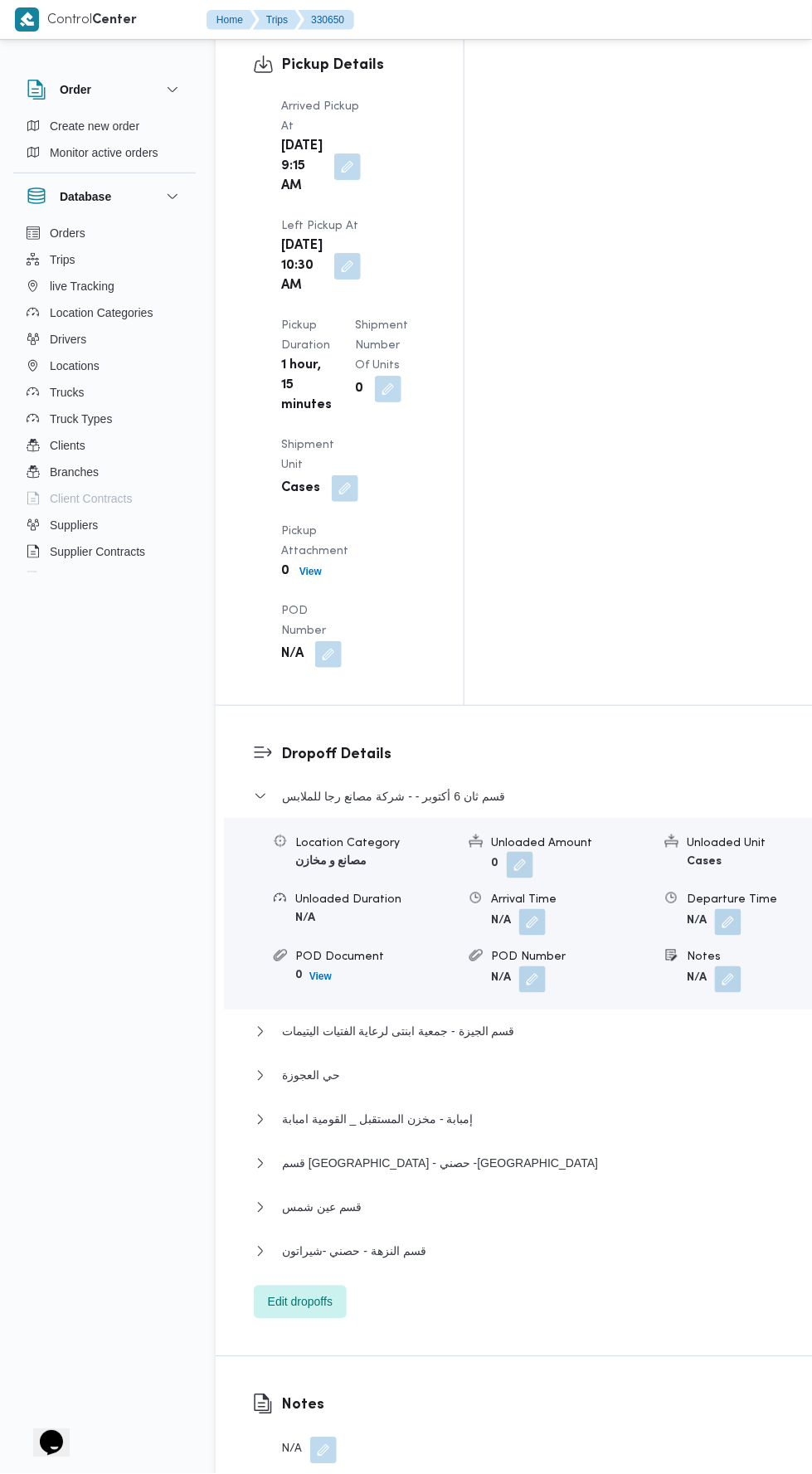
click at [375, 787] on div "قسم ثان 6 أكتوبر - - شركة مصانع رجا للملابس Location Category مصانع و مخازن Unl…" at bounding box center [537, 1053] width 566 height 533
click at [324, 1286] on span "Edit dropoffs" at bounding box center [300, 1302] width 93 height 33
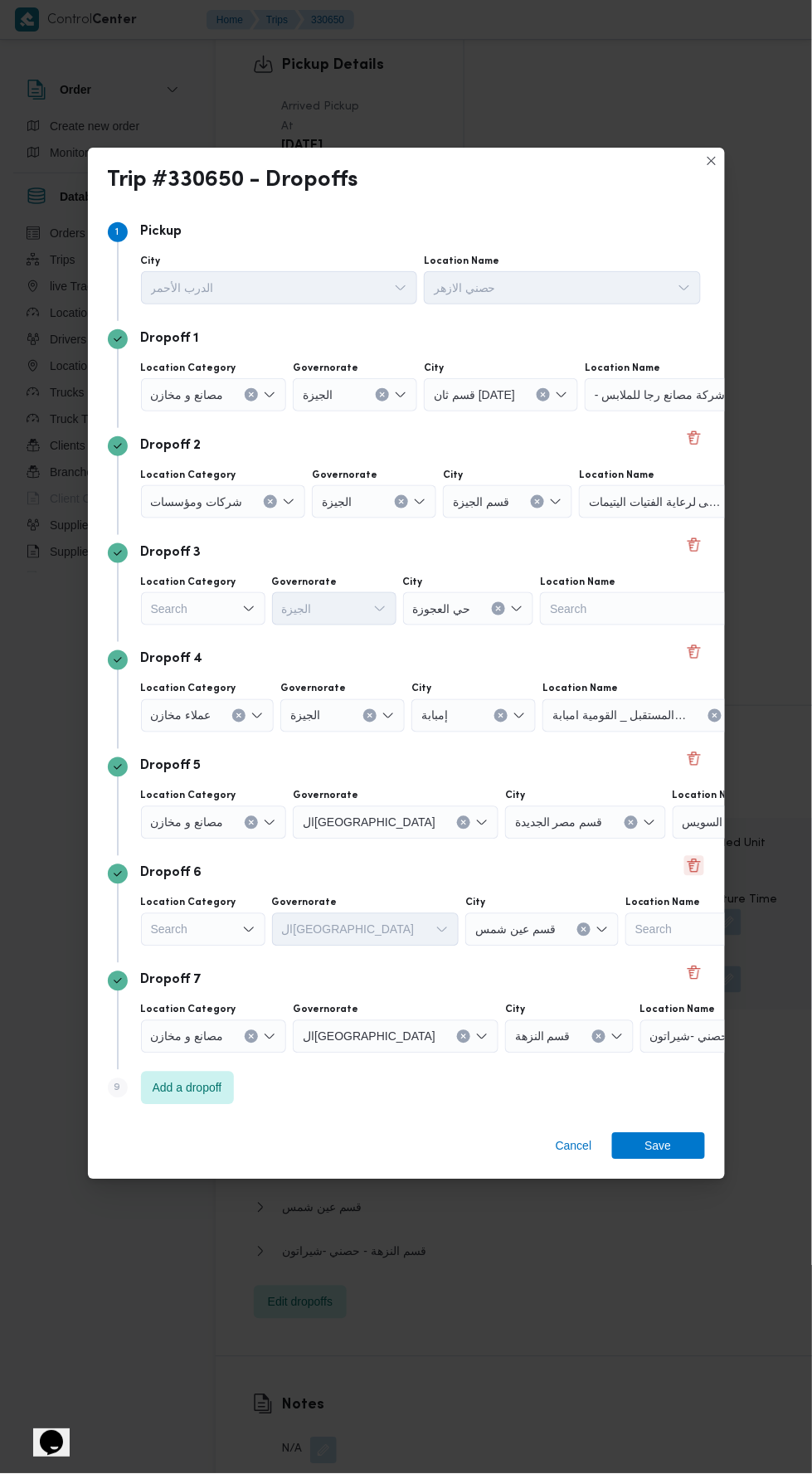
click at [693, 859] on button "Delete" at bounding box center [694, 866] width 20 height 20
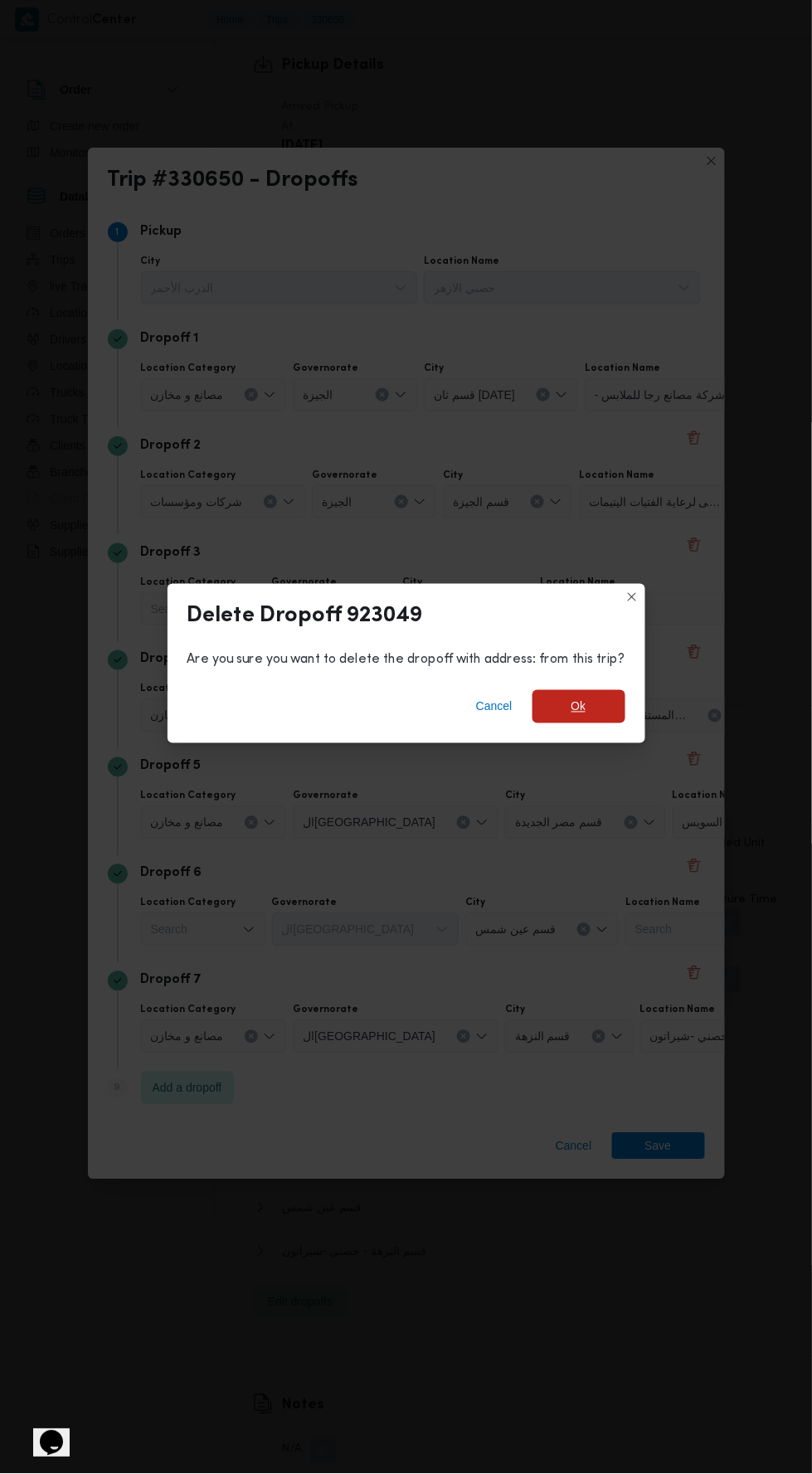
click at [611, 696] on span "Ok" at bounding box center [578, 706] width 93 height 33
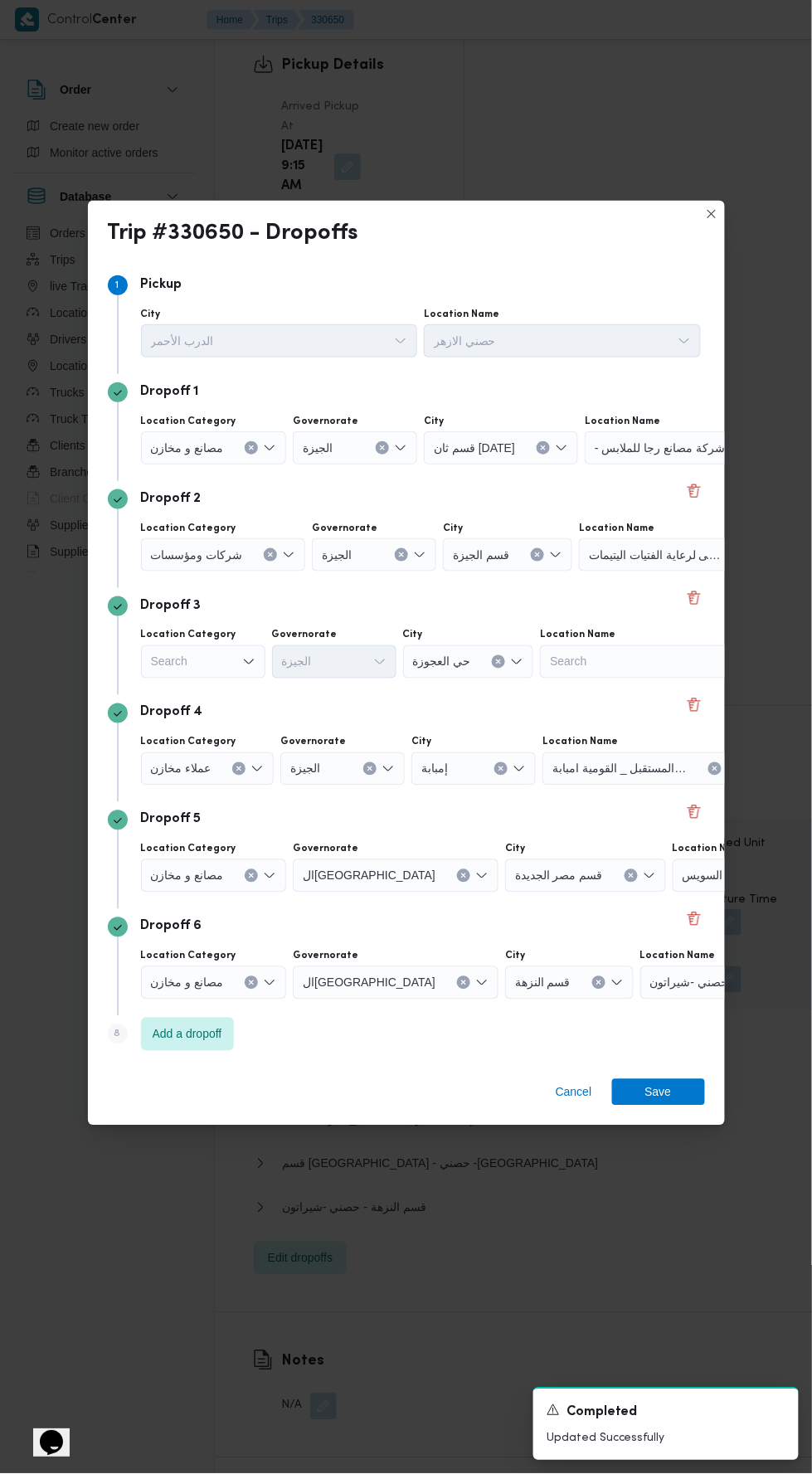
click at [239, 444] on div "مصانع و مخازن" at bounding box center [214, 447] width 146 height 33
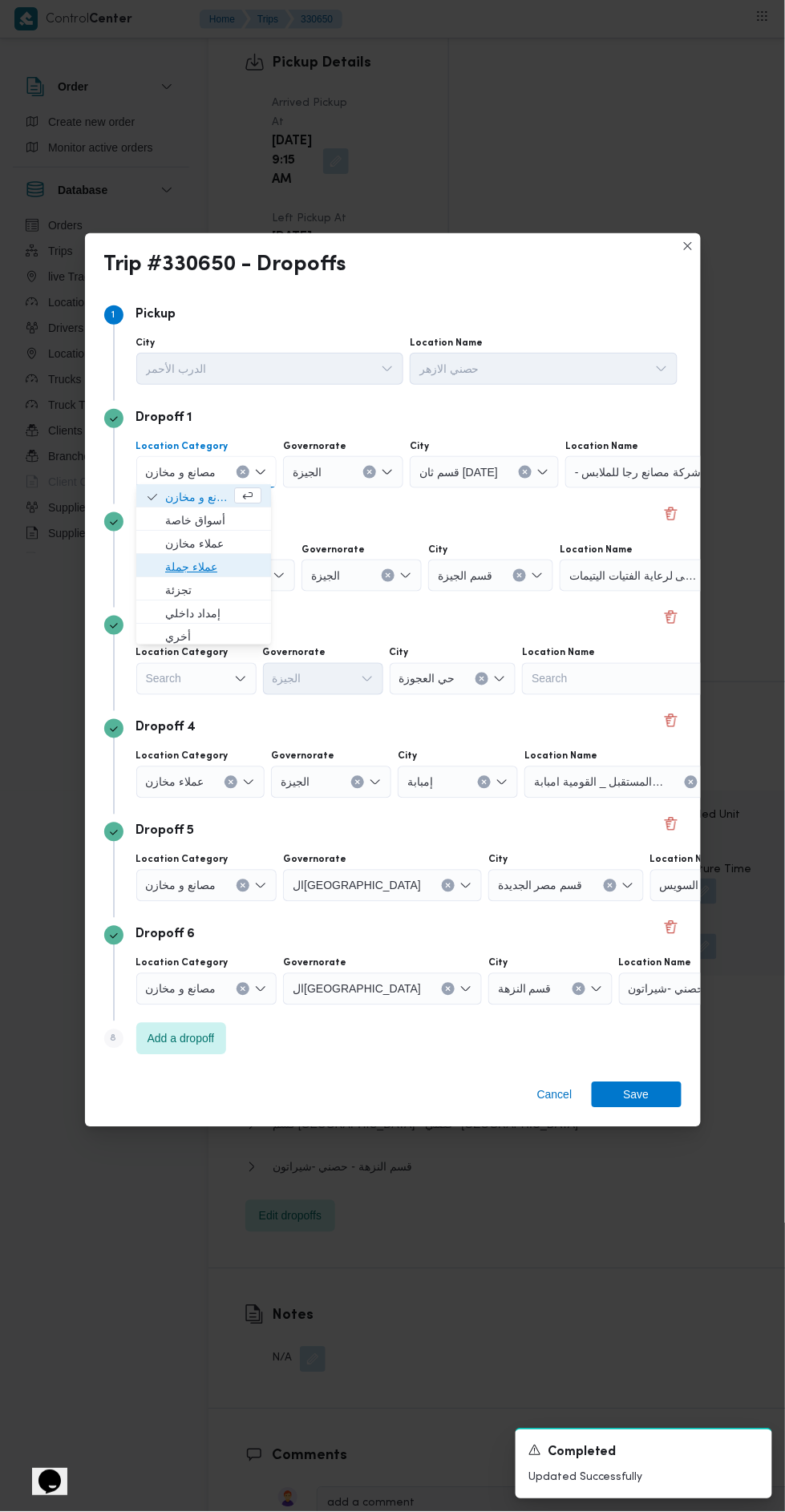
click at [239, 564] on span "عملاء جملة" at bounding box center [213, 567] width 96 height 19
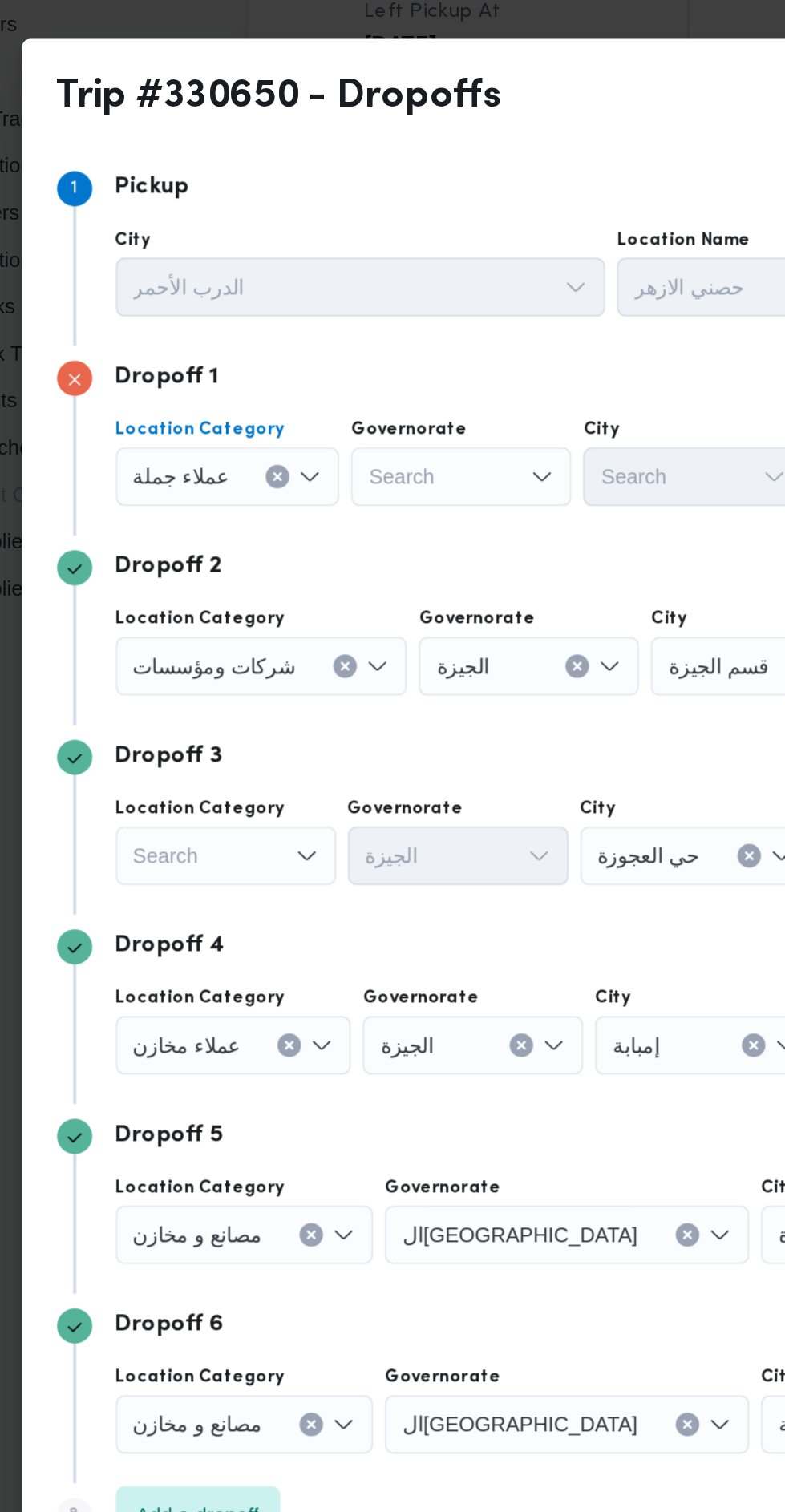
click at [274, 467] on input "Governorate" at bounding box center [275, 472] width 2 height 19
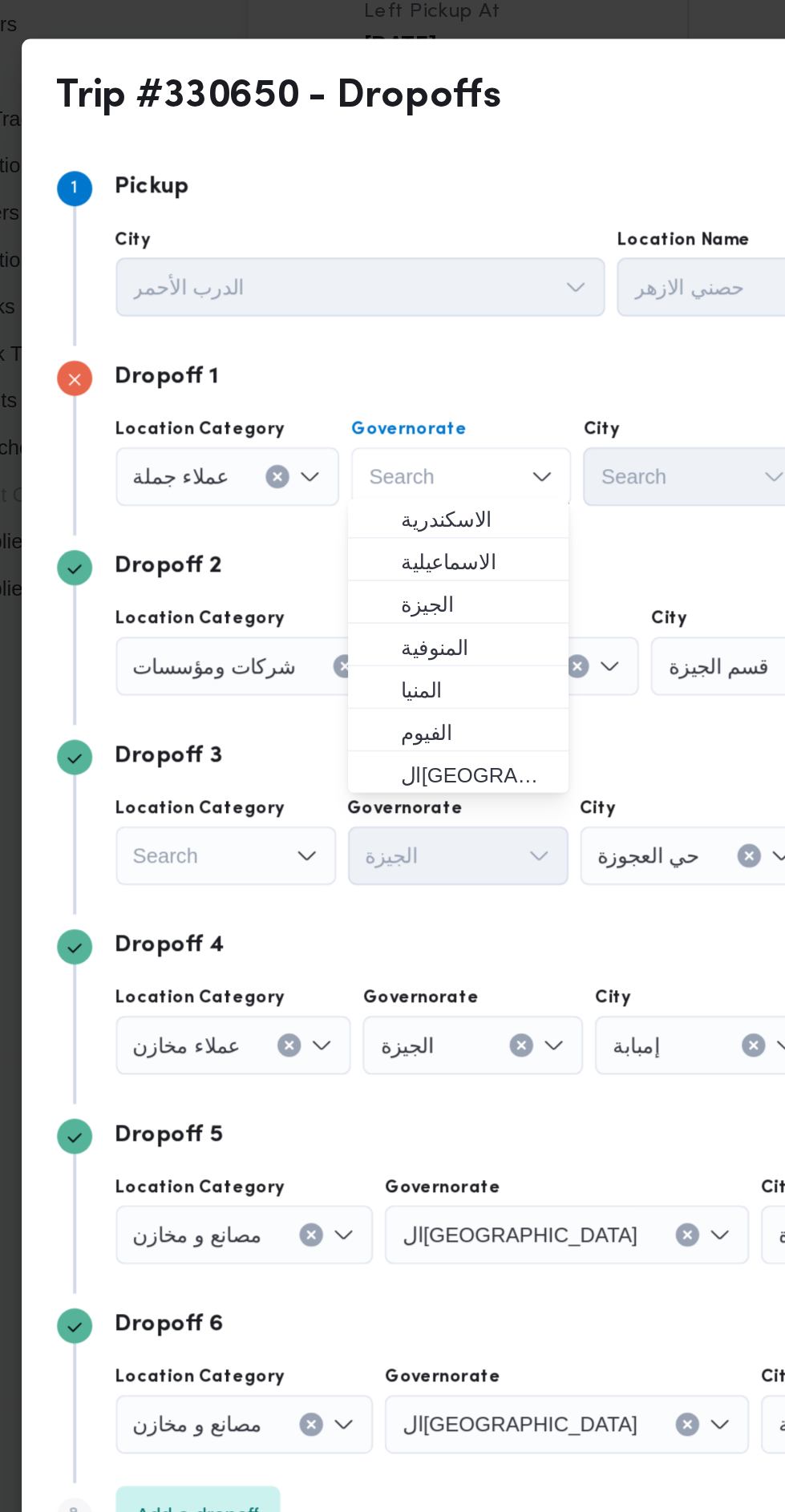
scroll to position [112, 0]
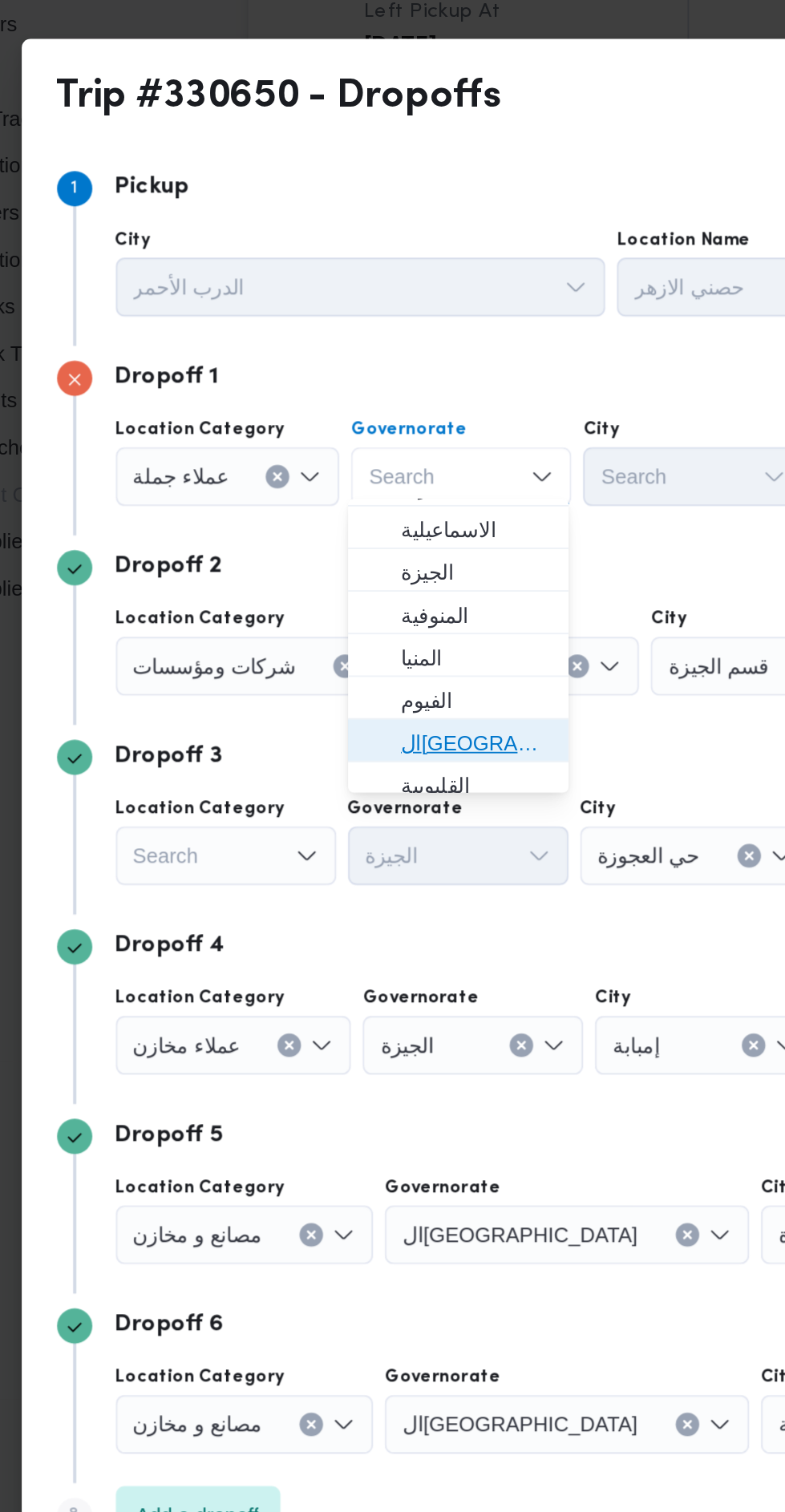
click at [349, 608] on span "القاهرة" at bounding box center [333, 617] width 82 height 19
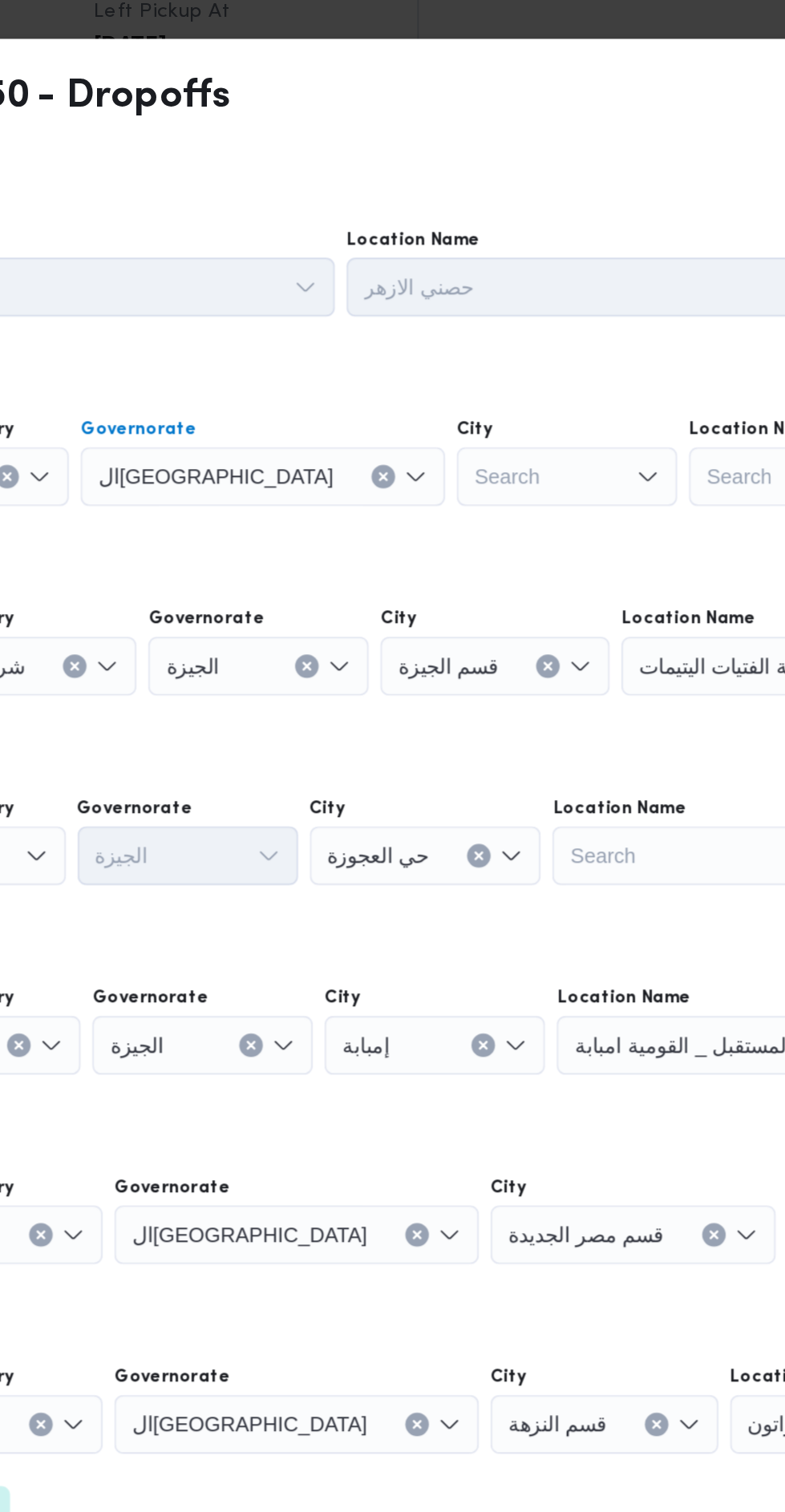
click at [393, 375] on icon "Open list of options" at bounding box center [387, 368] width 13 height 13
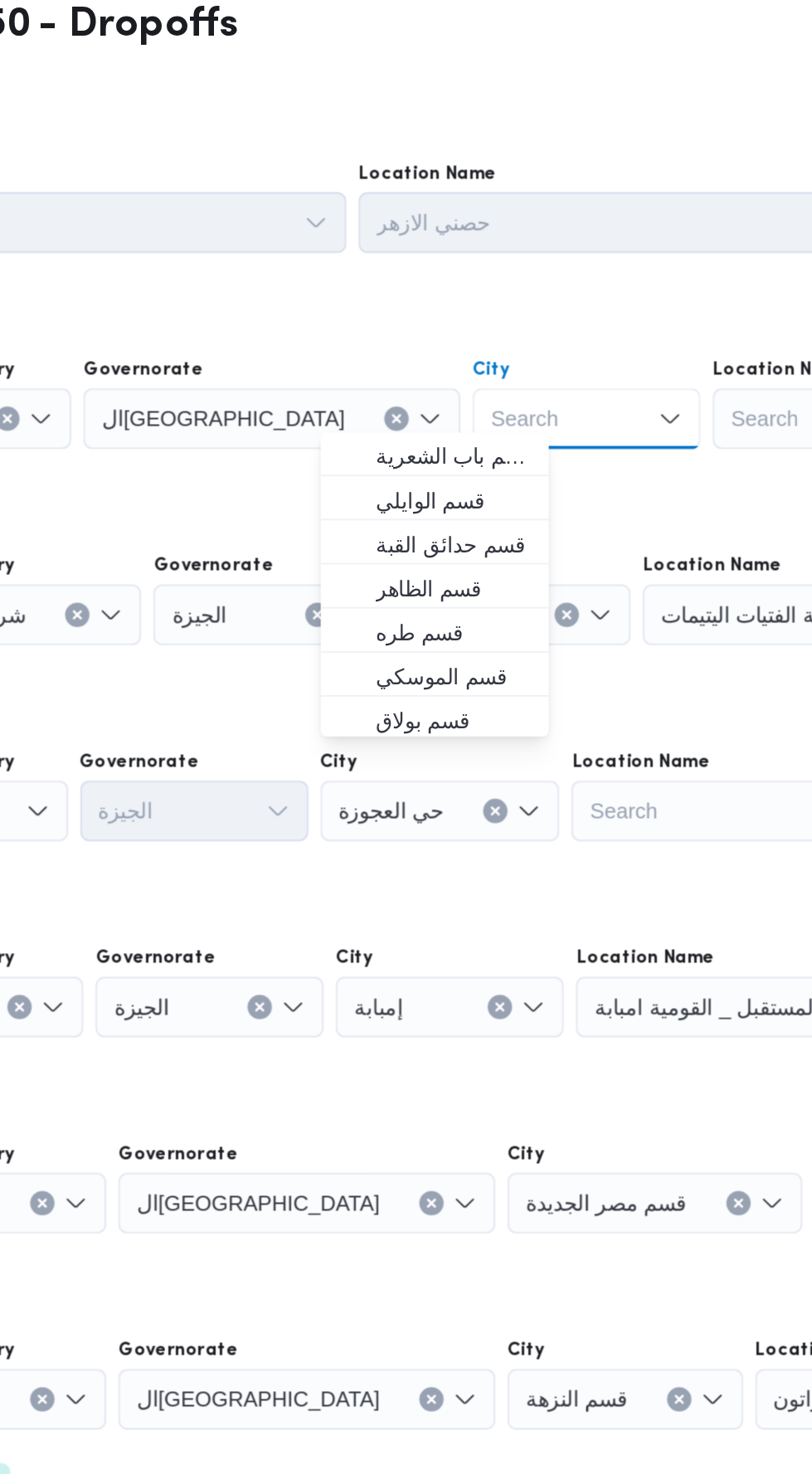
click at [486, 446] on div "Search Combo box. Selected. Combo box input. Search. Type some text or, to disp…" at bounding box center [548, 447] width 125 height 33
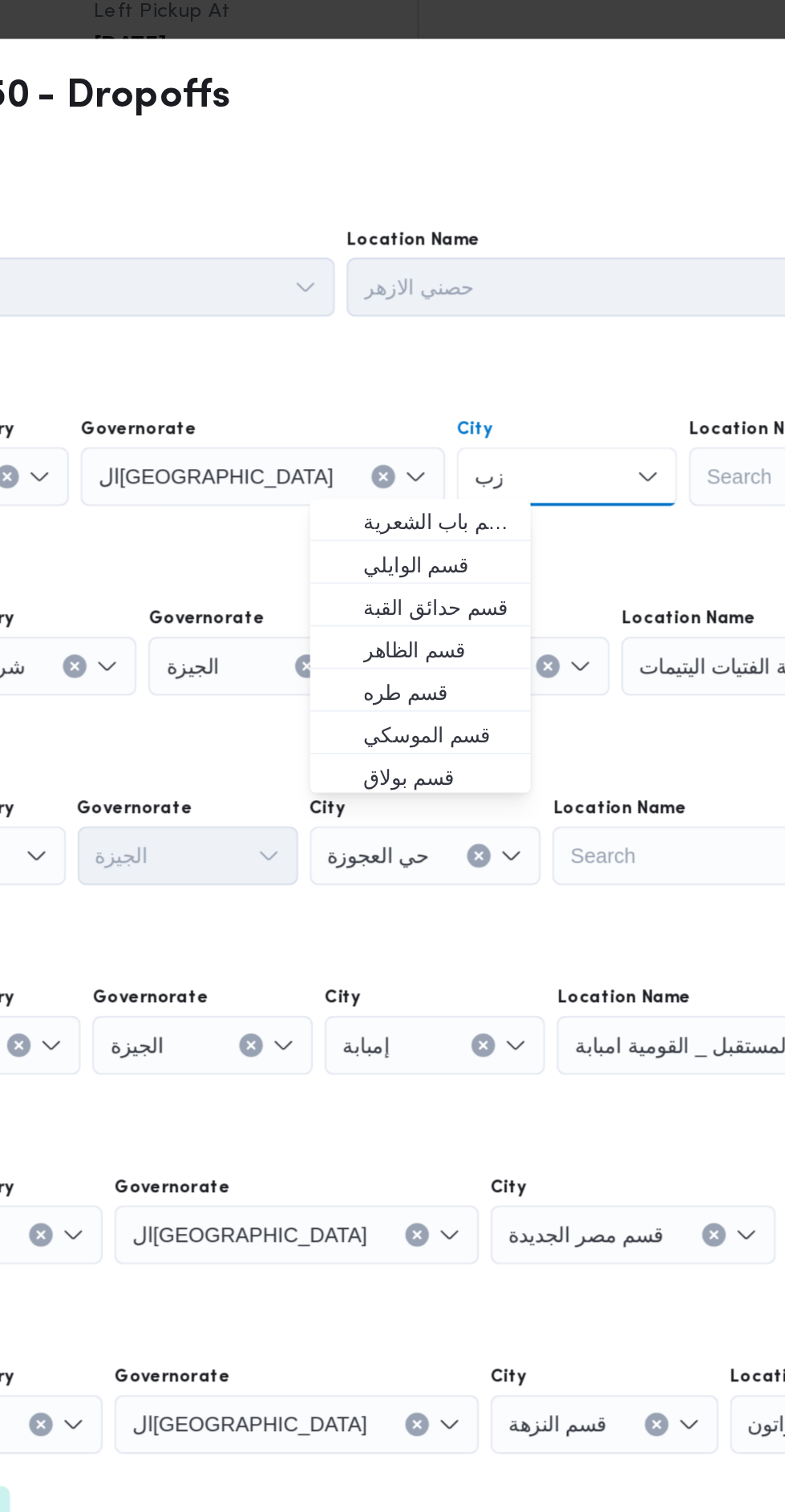
scroll to position [0, 0]
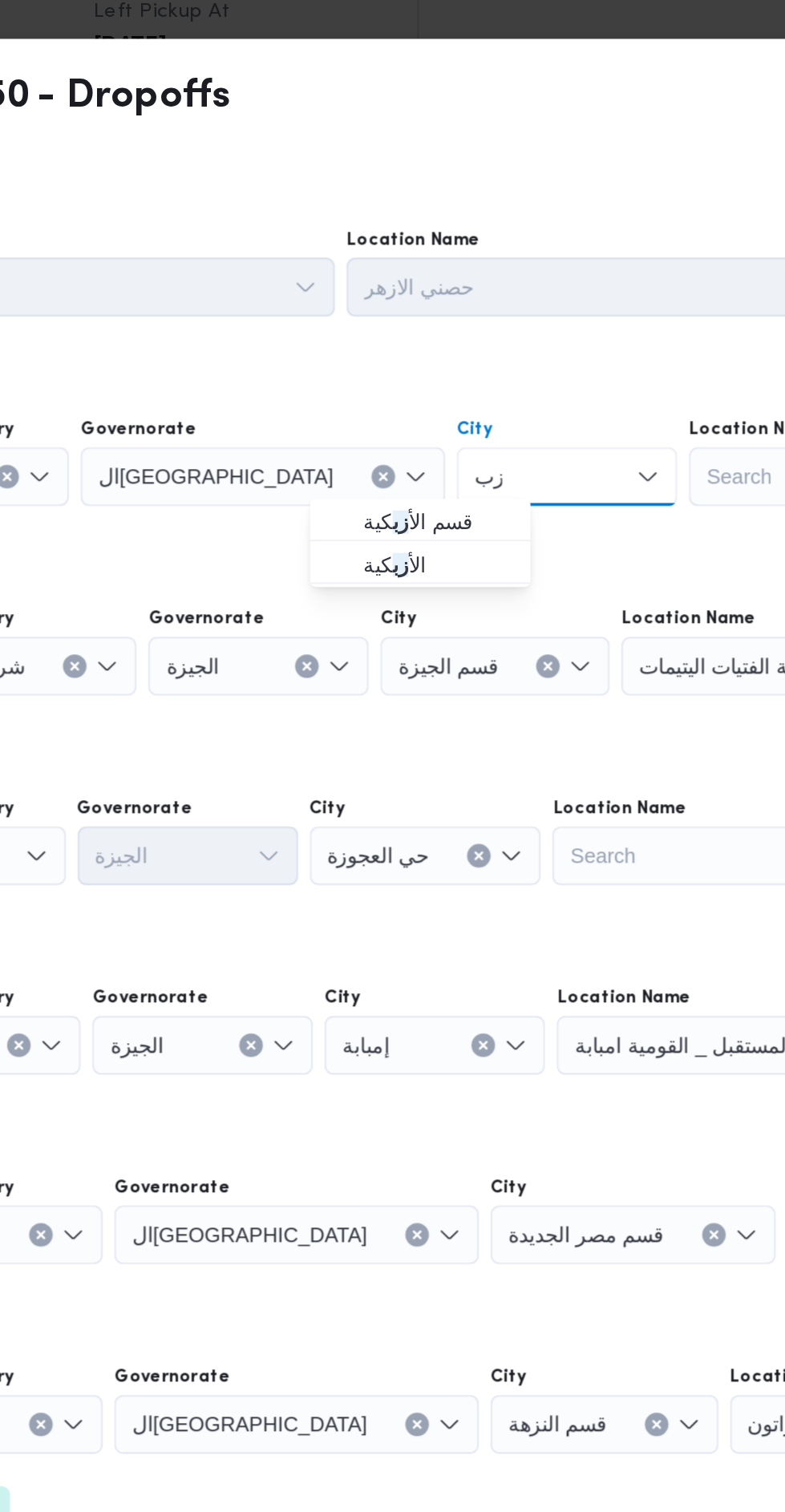
type input "زب"
click at [486, 498] on span "قسم الأ زب كية" at bounding box center [459, 497] width 82 height 19
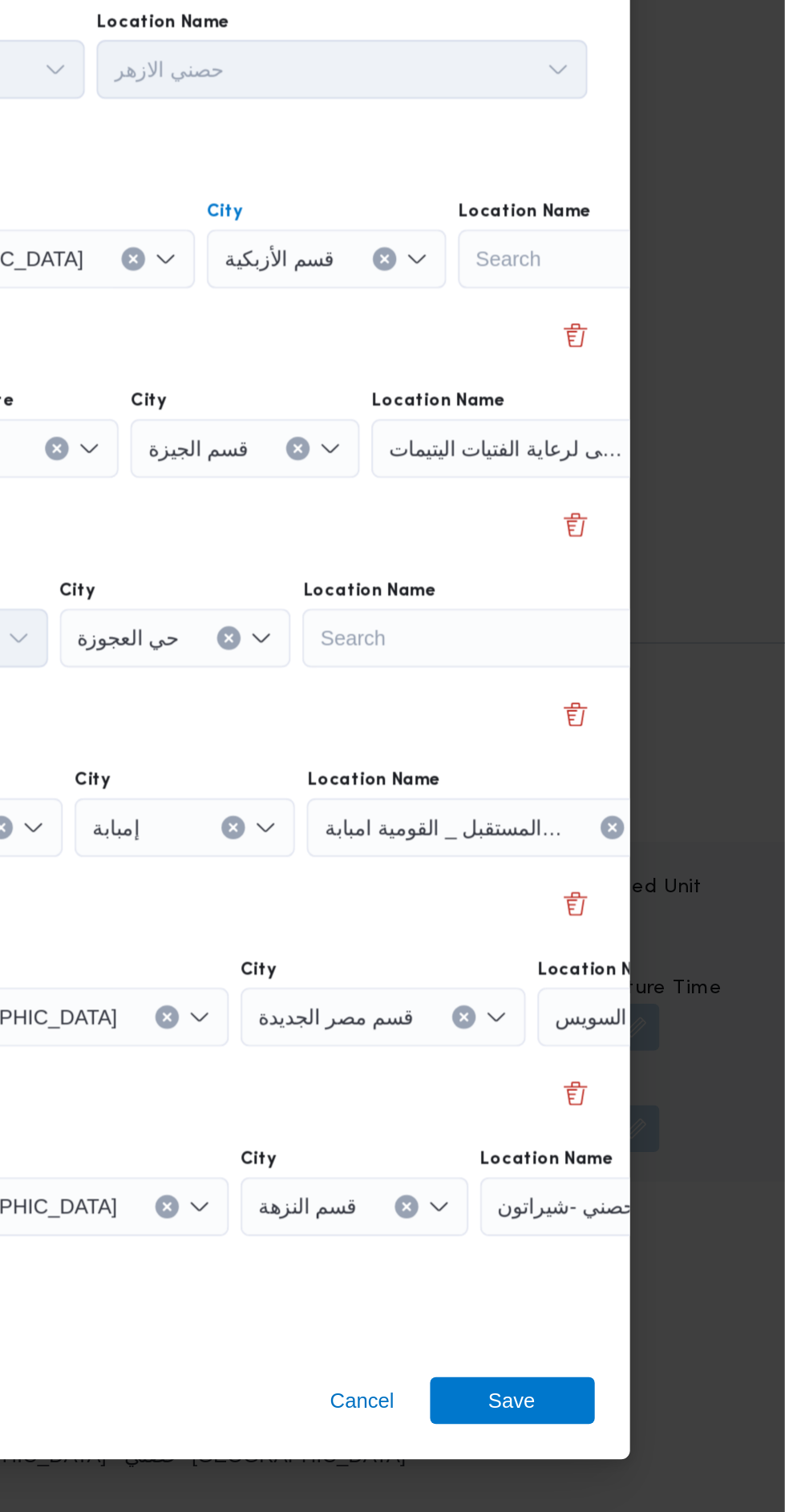
scroll to position [2155, 0]
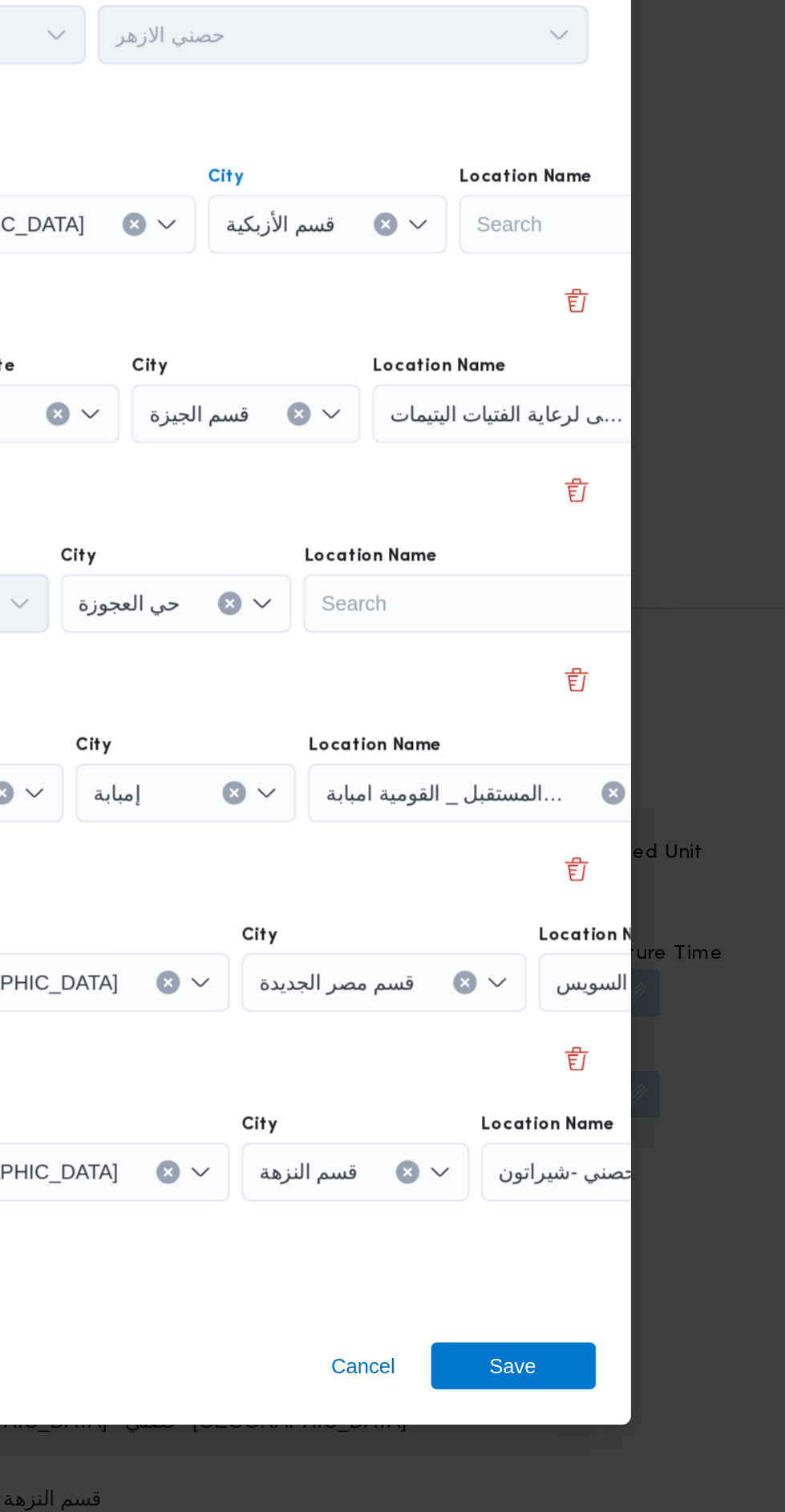
click at [670, 488] on div "جمعية ابنتى لرعاية الفتيات اليتيمات" at bounding box center [707, 472] width 201 height 32
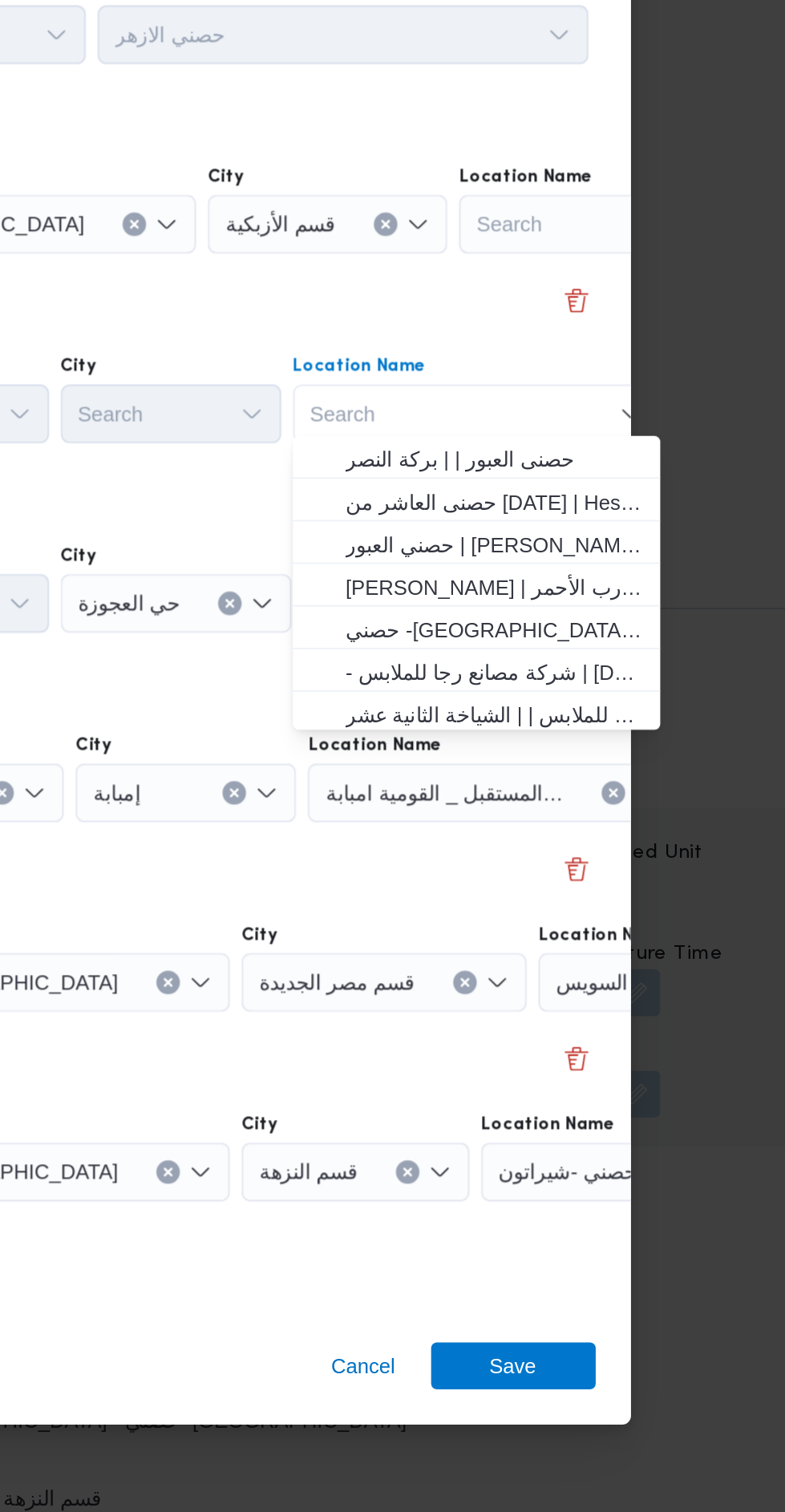
scroll to position [46, 0]
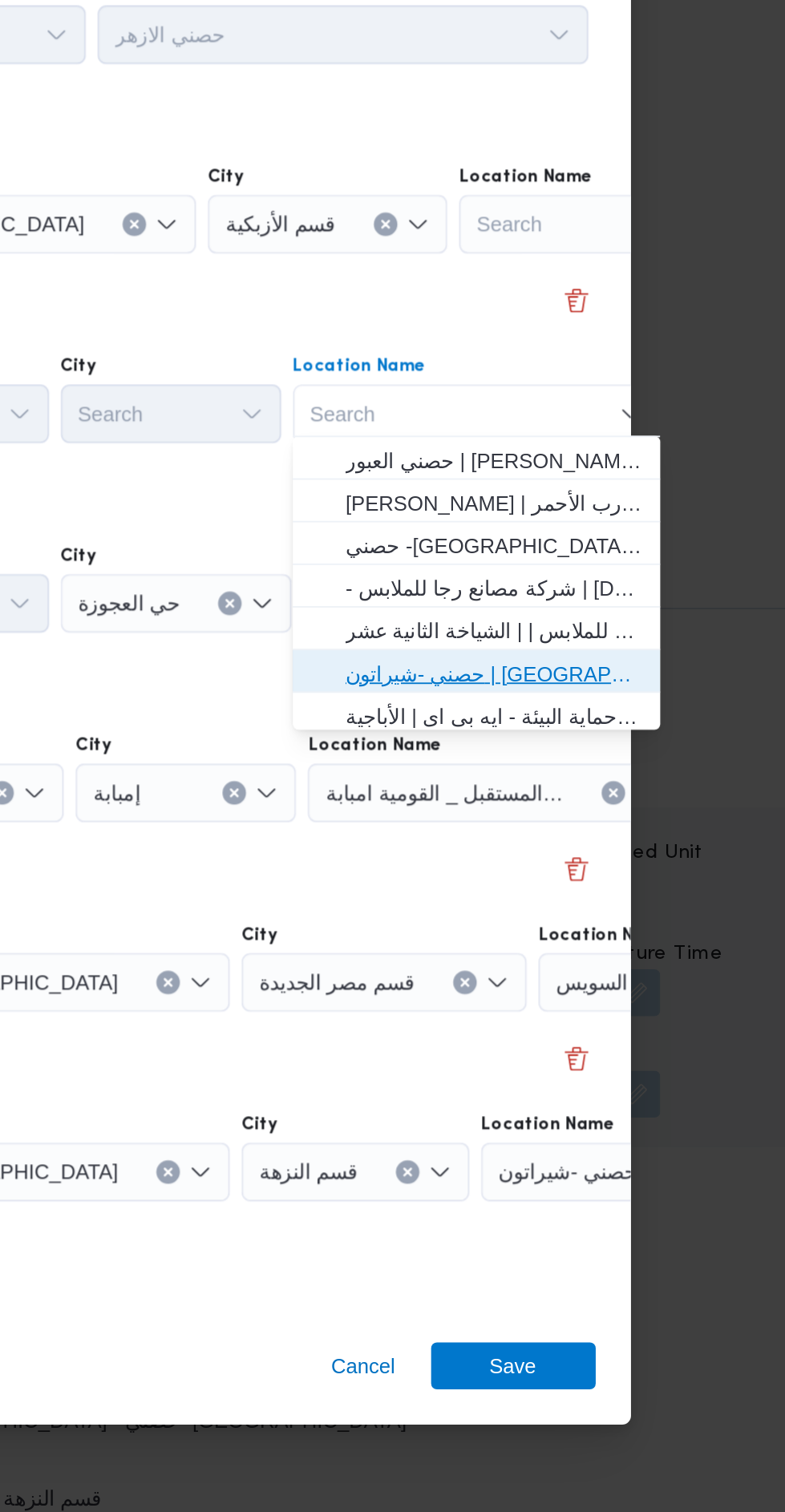
click at [650, 719] on span "حصني -شيراتون | 7 الخليلي | شيراتون المطار" at bounding box center [626, 718] width 162 height 19
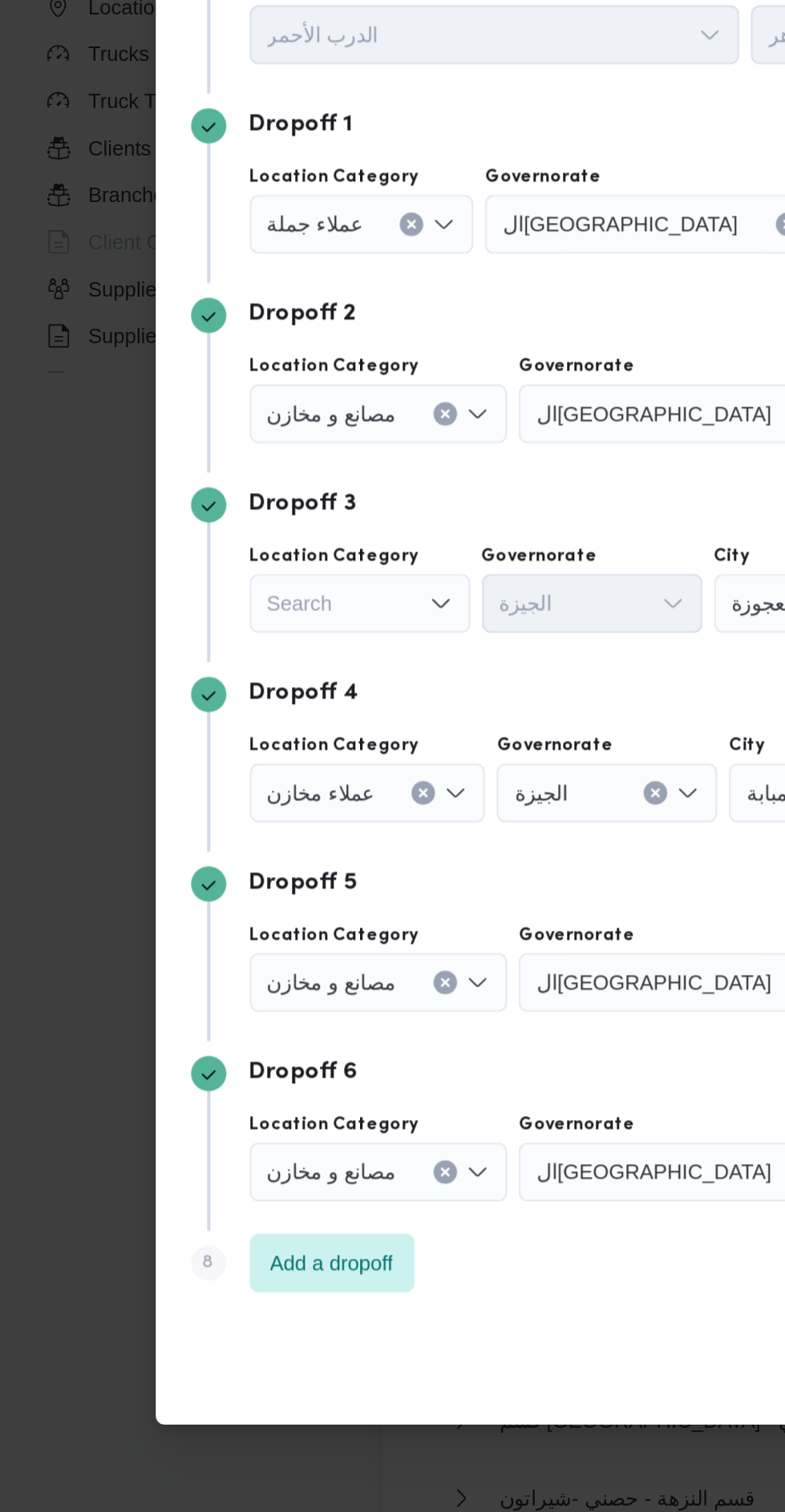
click at [214, 488] on div "Search" at bounding box center [197, 472] width 122 height 32
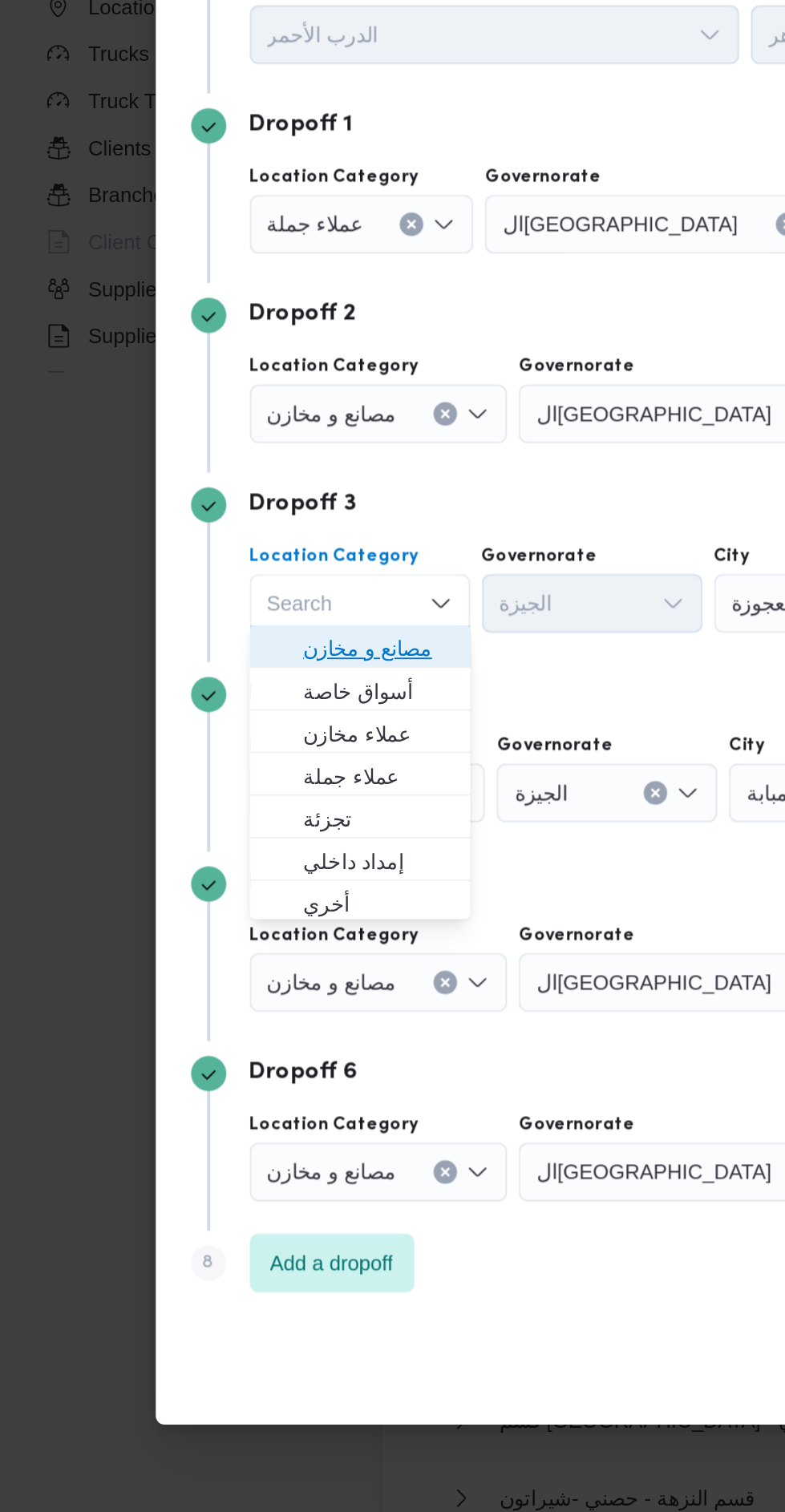
click at [240, 703] on span "مصانع و مخازن" at bounding box center [206, 704] width 82 height 19
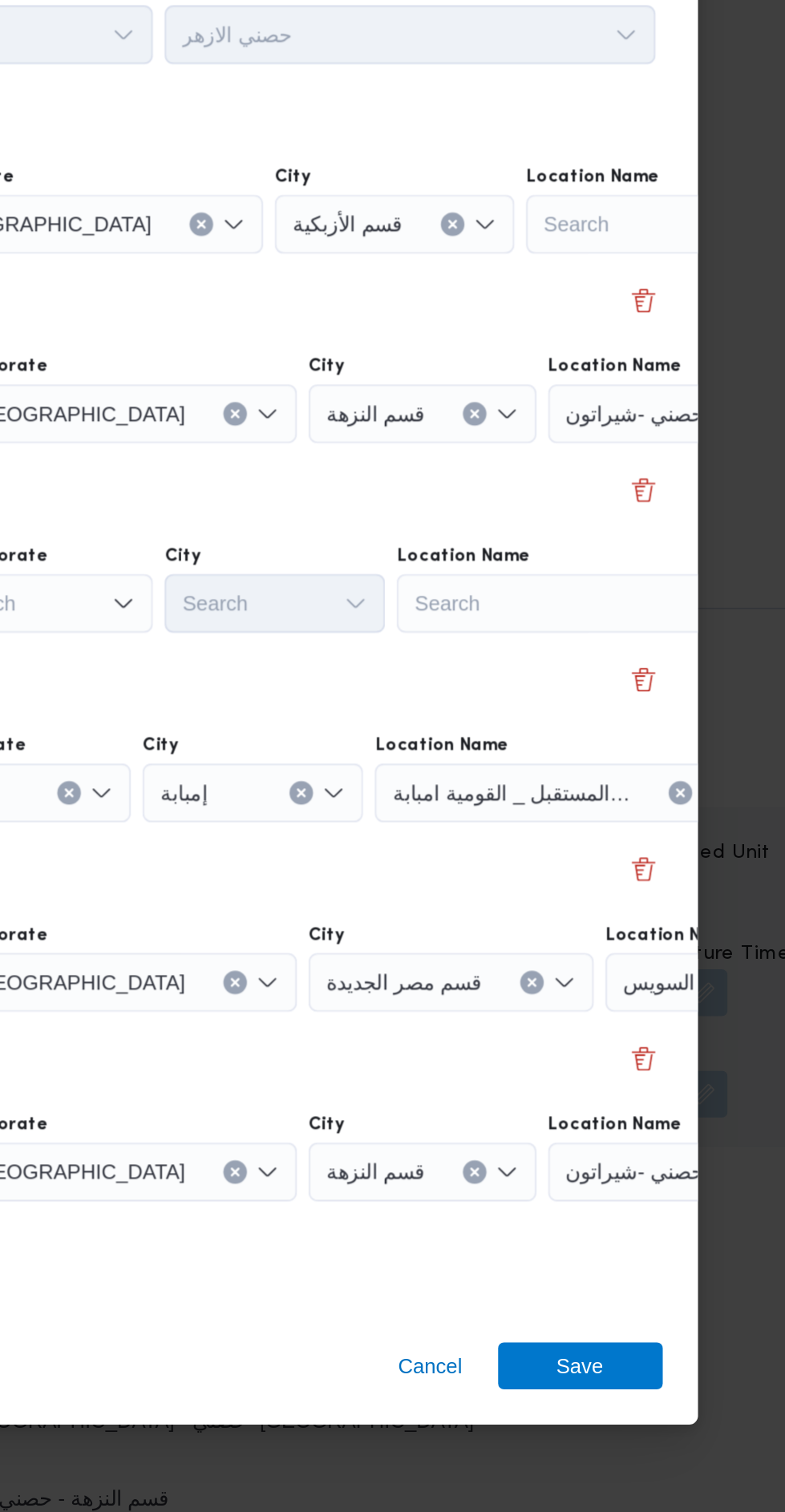
scroll to position [2155, 0]
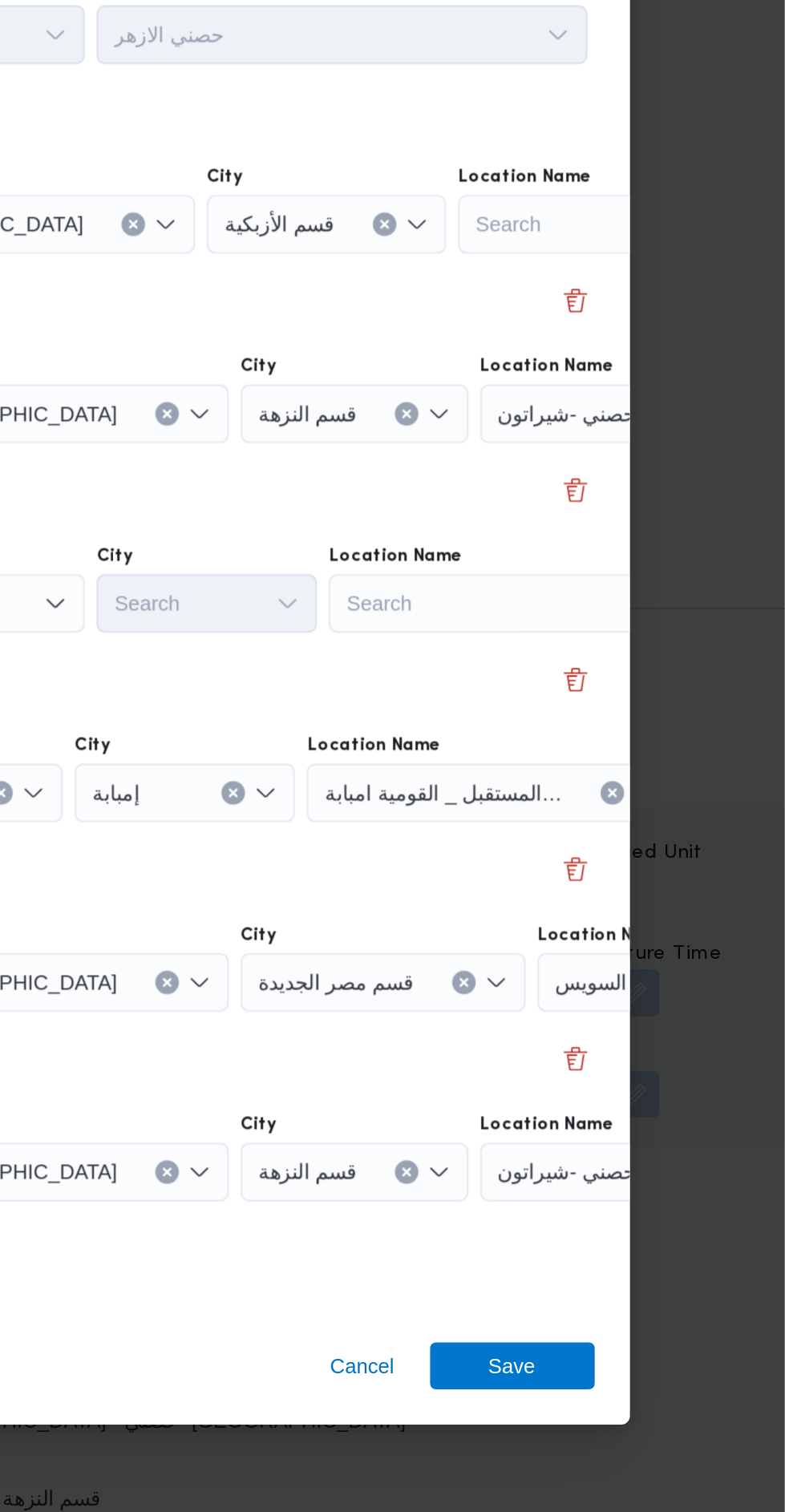
click at [657, 488] on div "Search" at bounding box center [707, 472] width 201 height 32
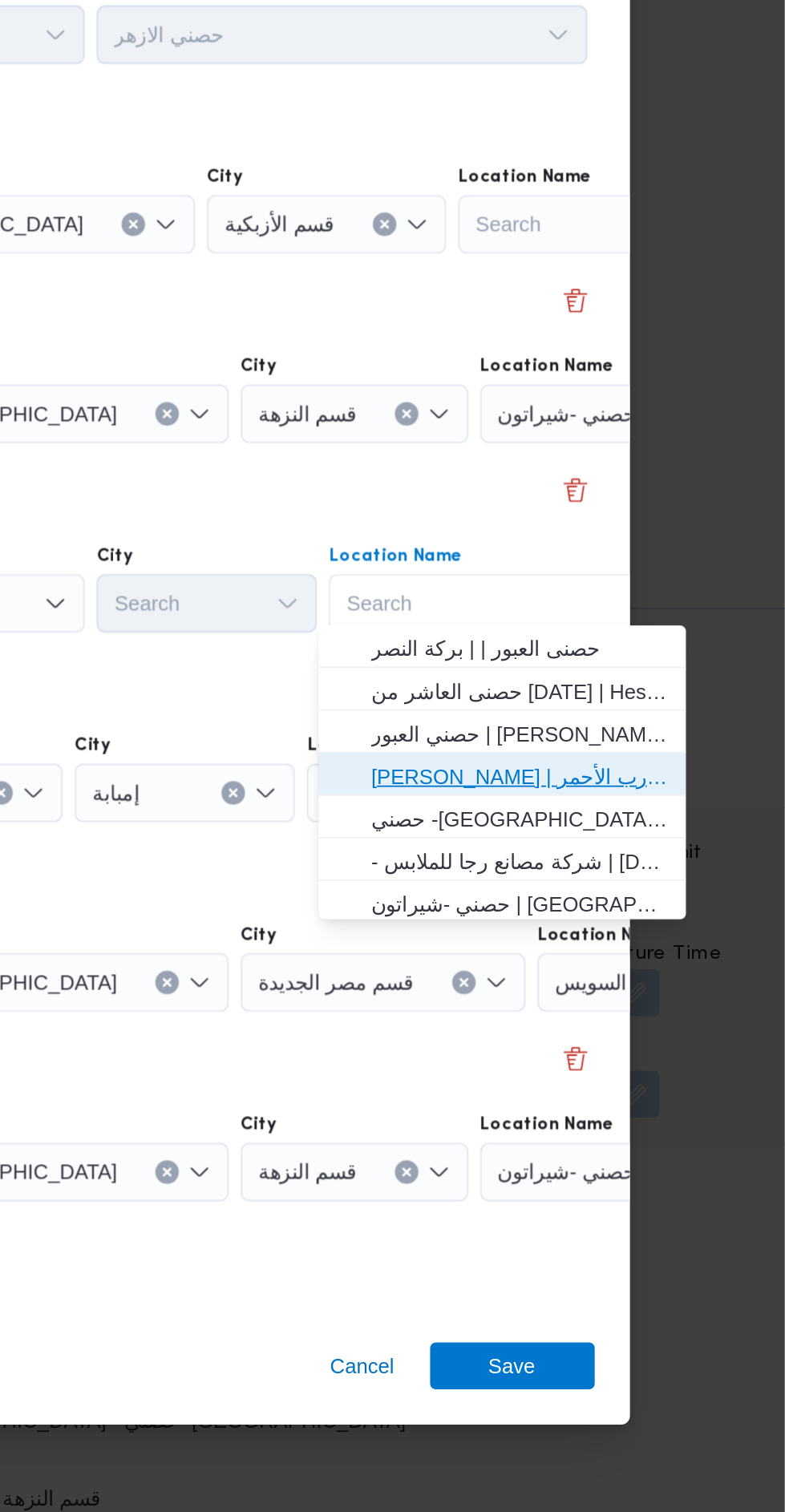
click at [672, 774] on span "حصني الازهر | سوق الازهر كل انواع القماش السواريه | الدرب الأحمر" at bounding box center [641, 773] width 162 height 19
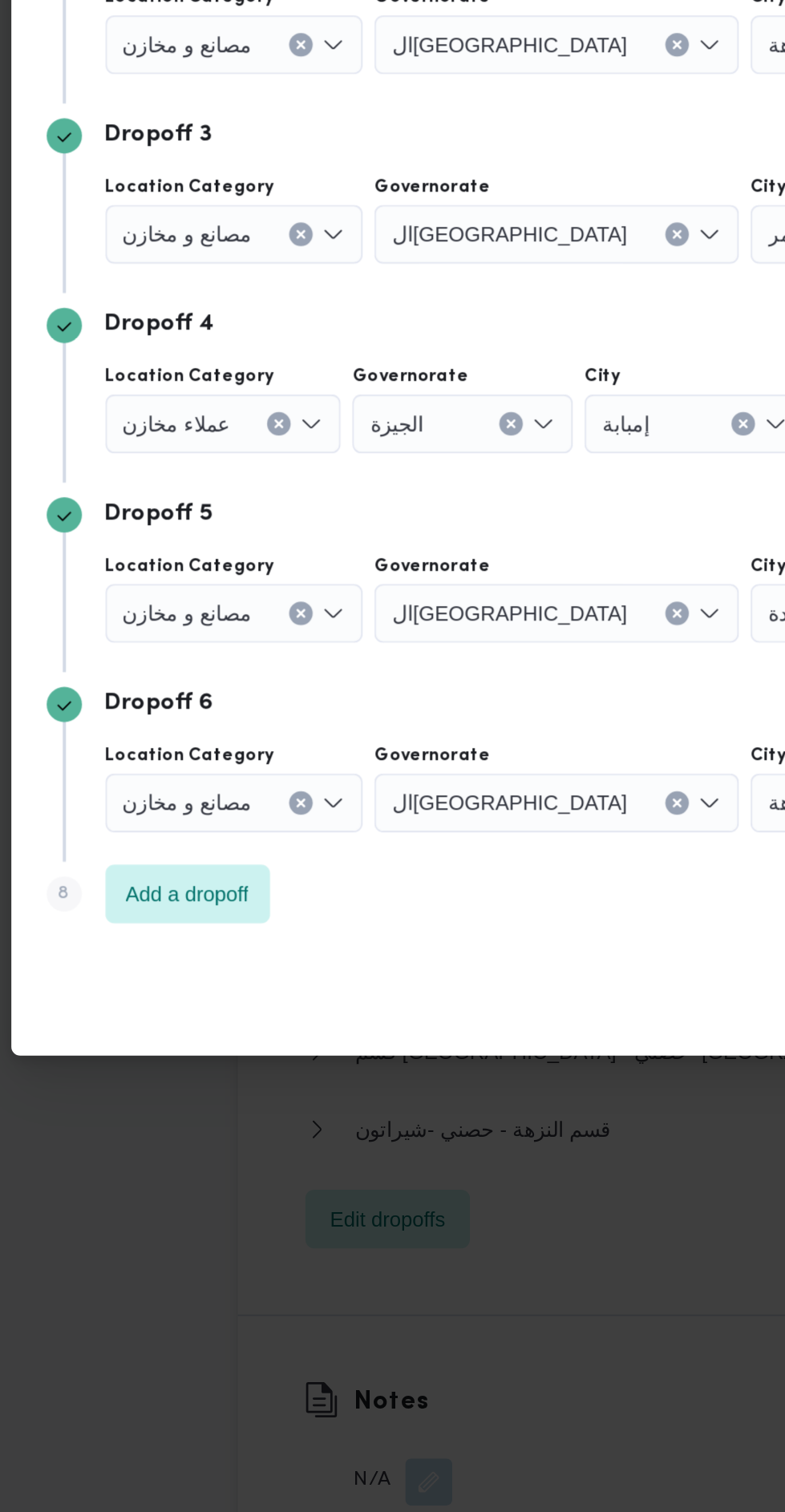
click at [226, 475] on icon "Clear input" at bounding box center [225, 472] width 4 height 4
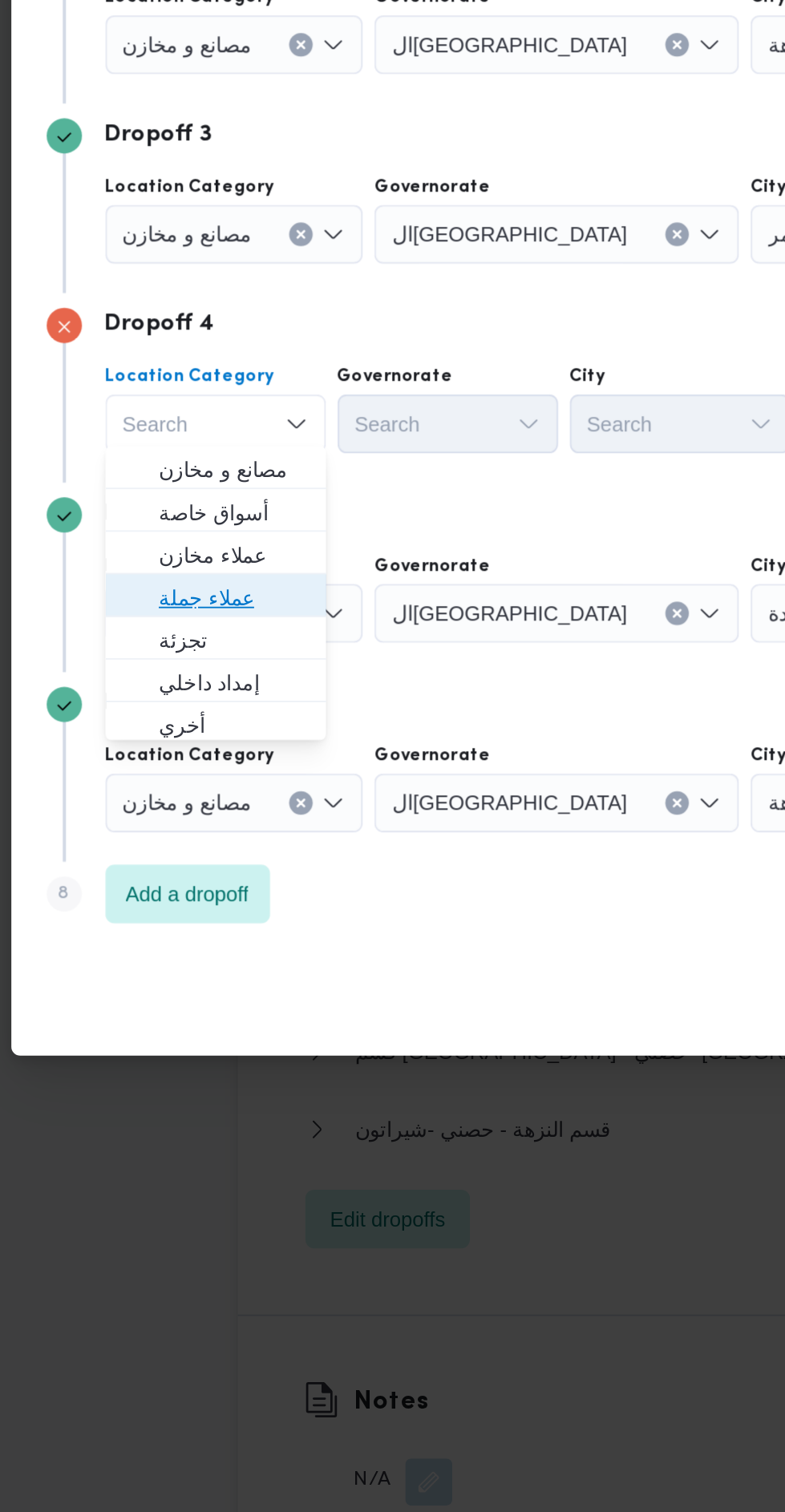
click at [228, 879] on span "عملاء جملة" at bounding box center [206, 877] width 82 height 19
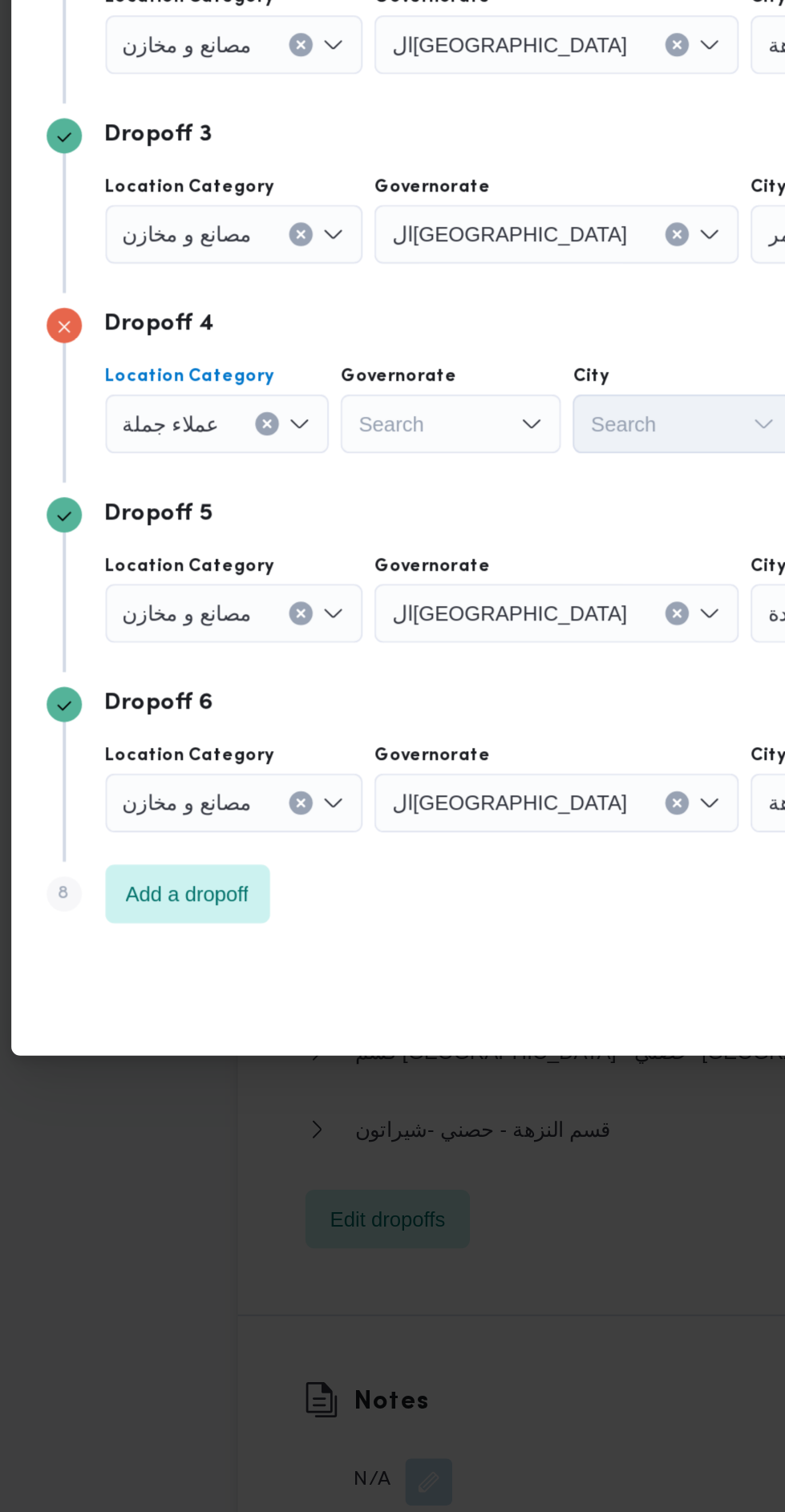
click at [343, 488] on div "Search" at bounding box center [364, 472] width 199 height 32
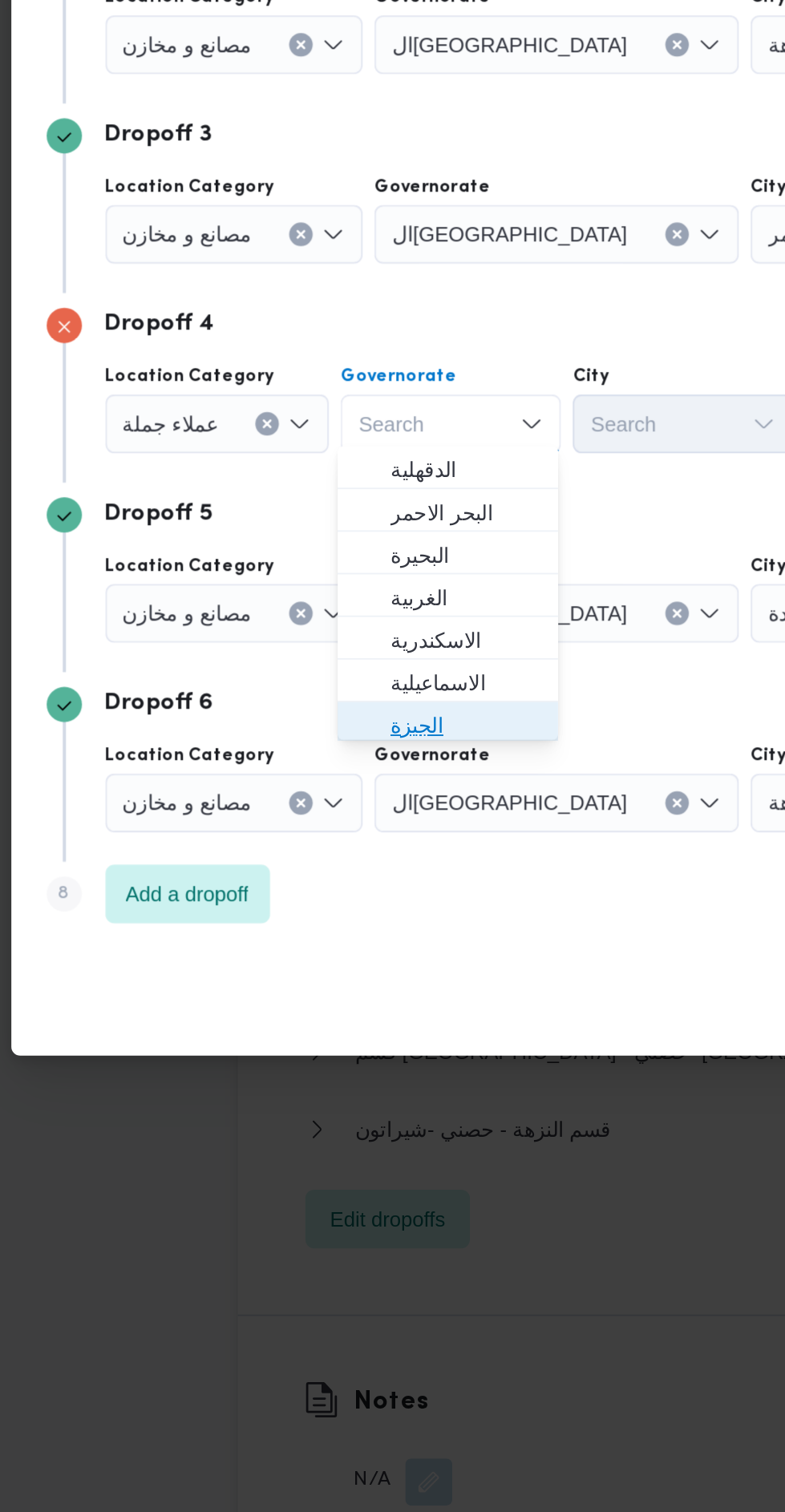
click at [360, 946] on span "الجيزة" at bounding box center [333, 947] width 82 height 19
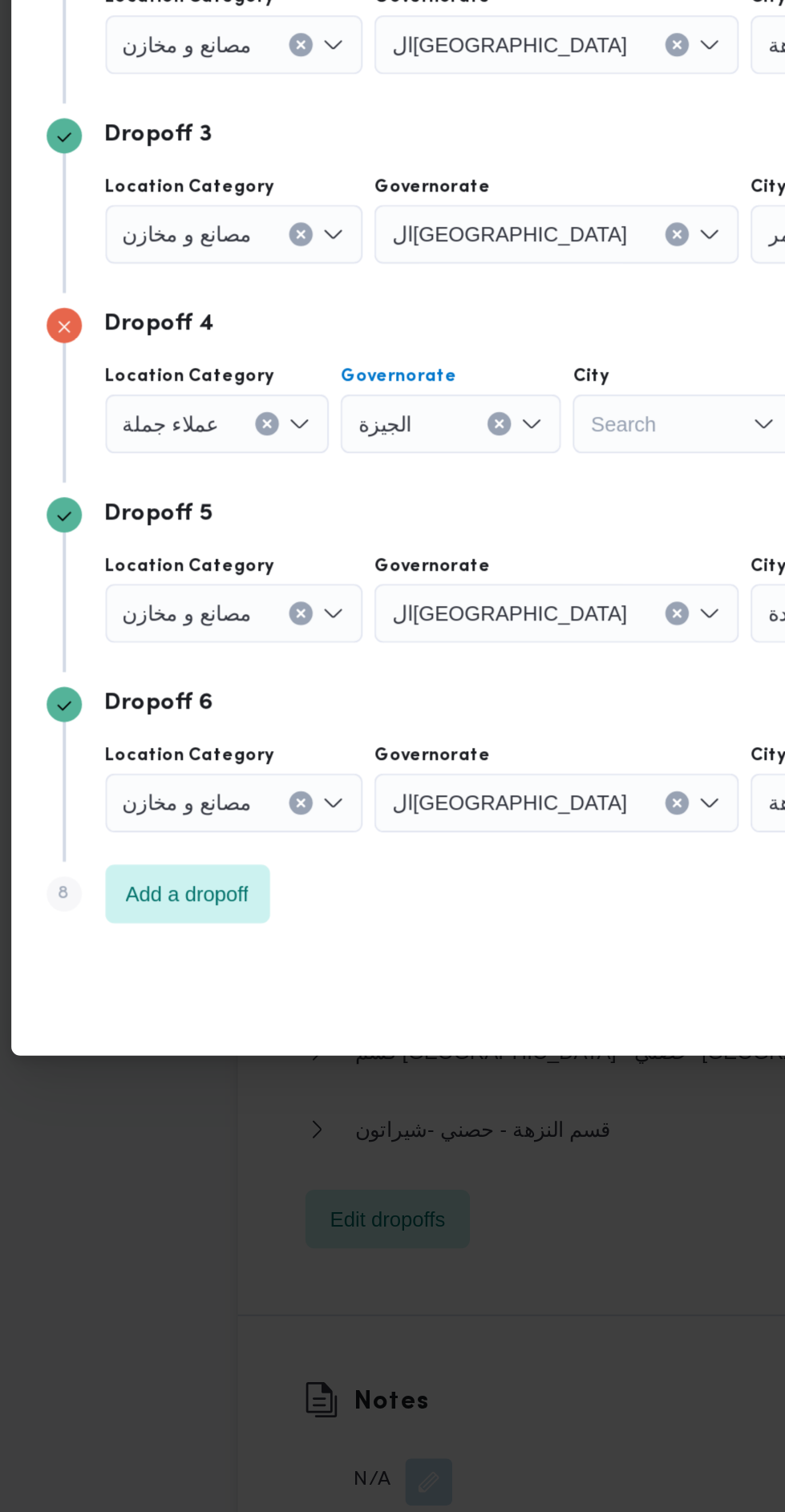
click at [470, 488] on div "Search" at bounding box center [535, 472] width 131 height 32
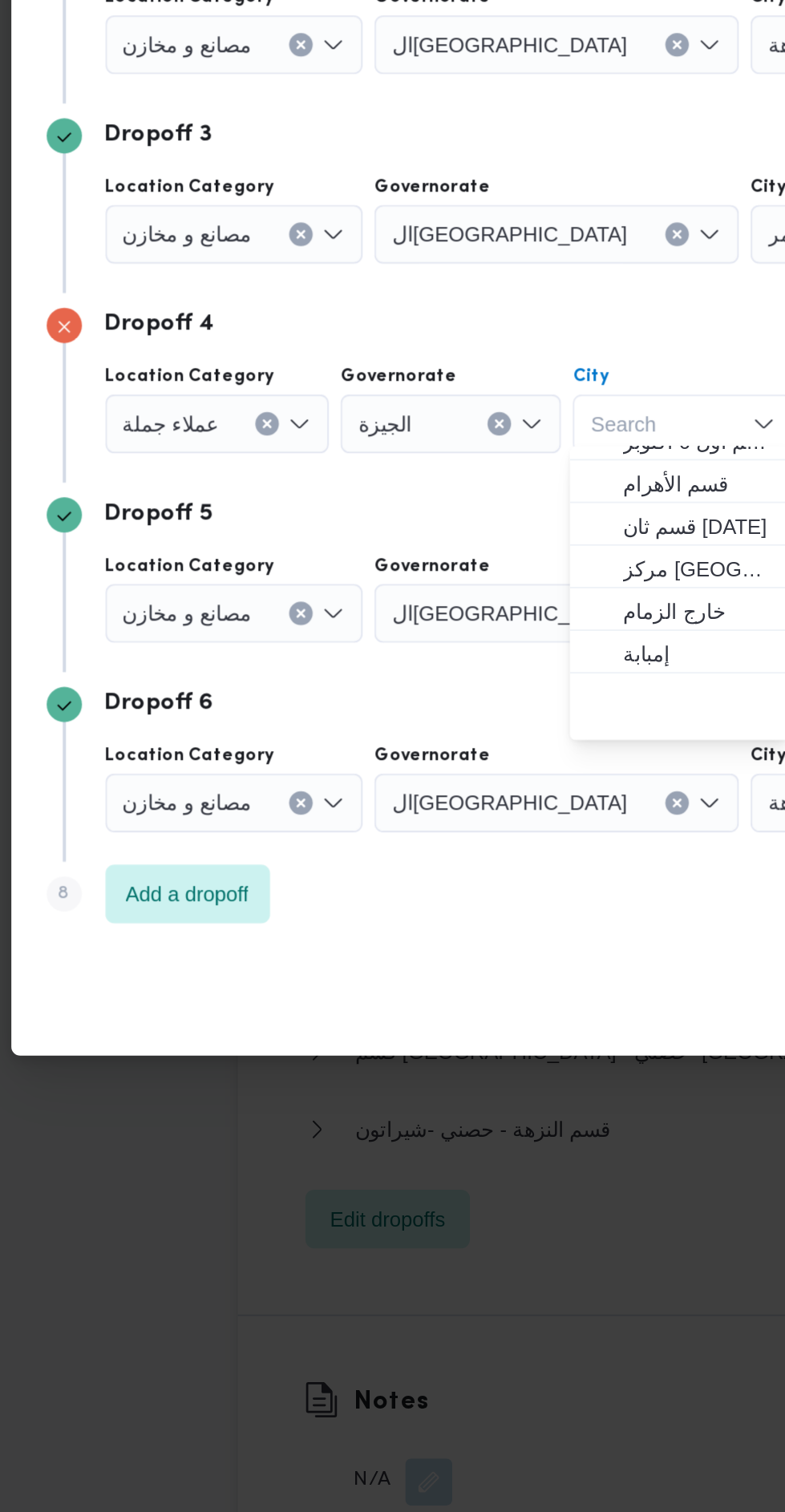
scroll to position [423, 0]
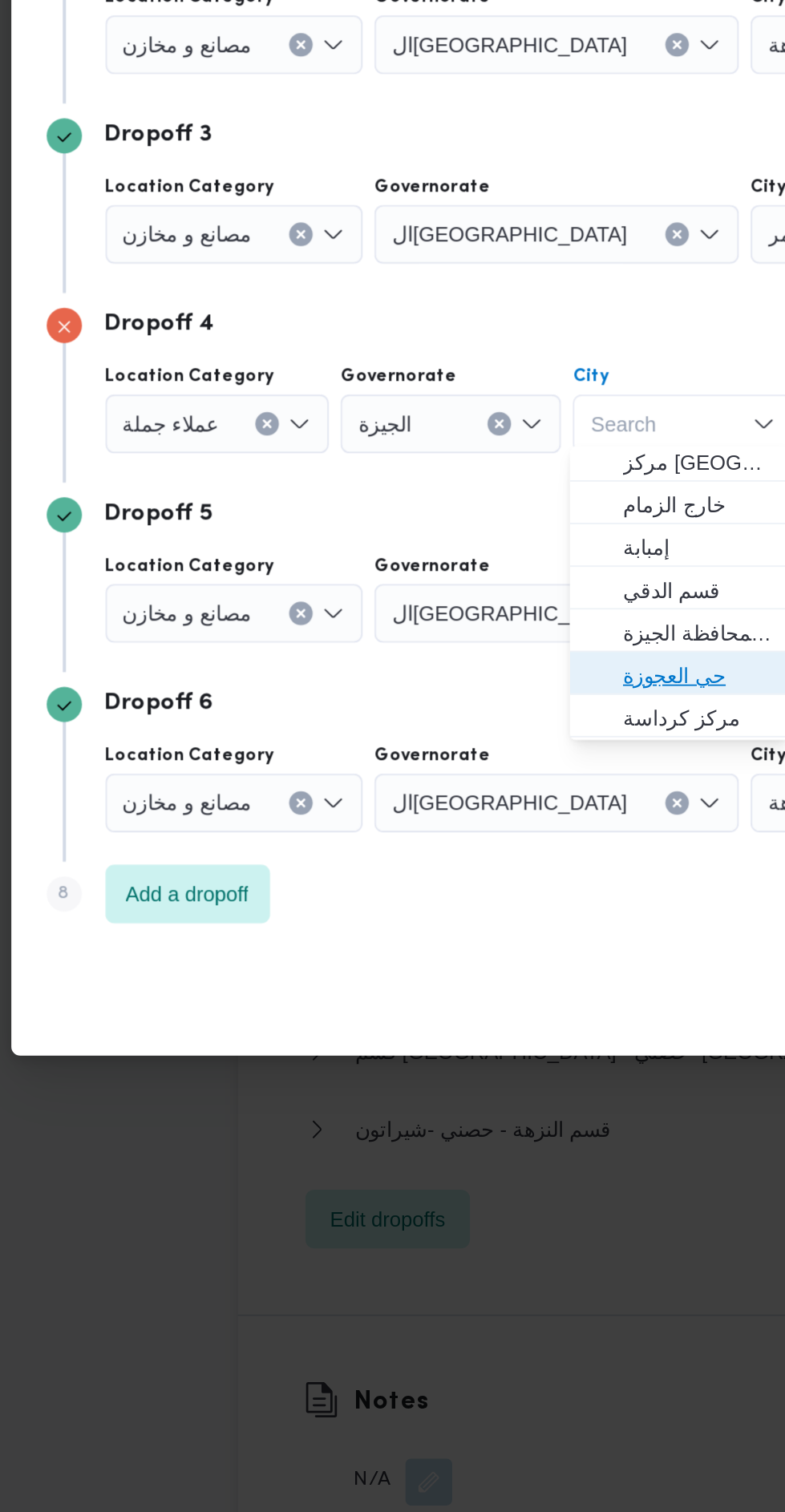
click at [467, 923] on span "حي العجوزة" at bounding box center [459, 919] width 82 height 19
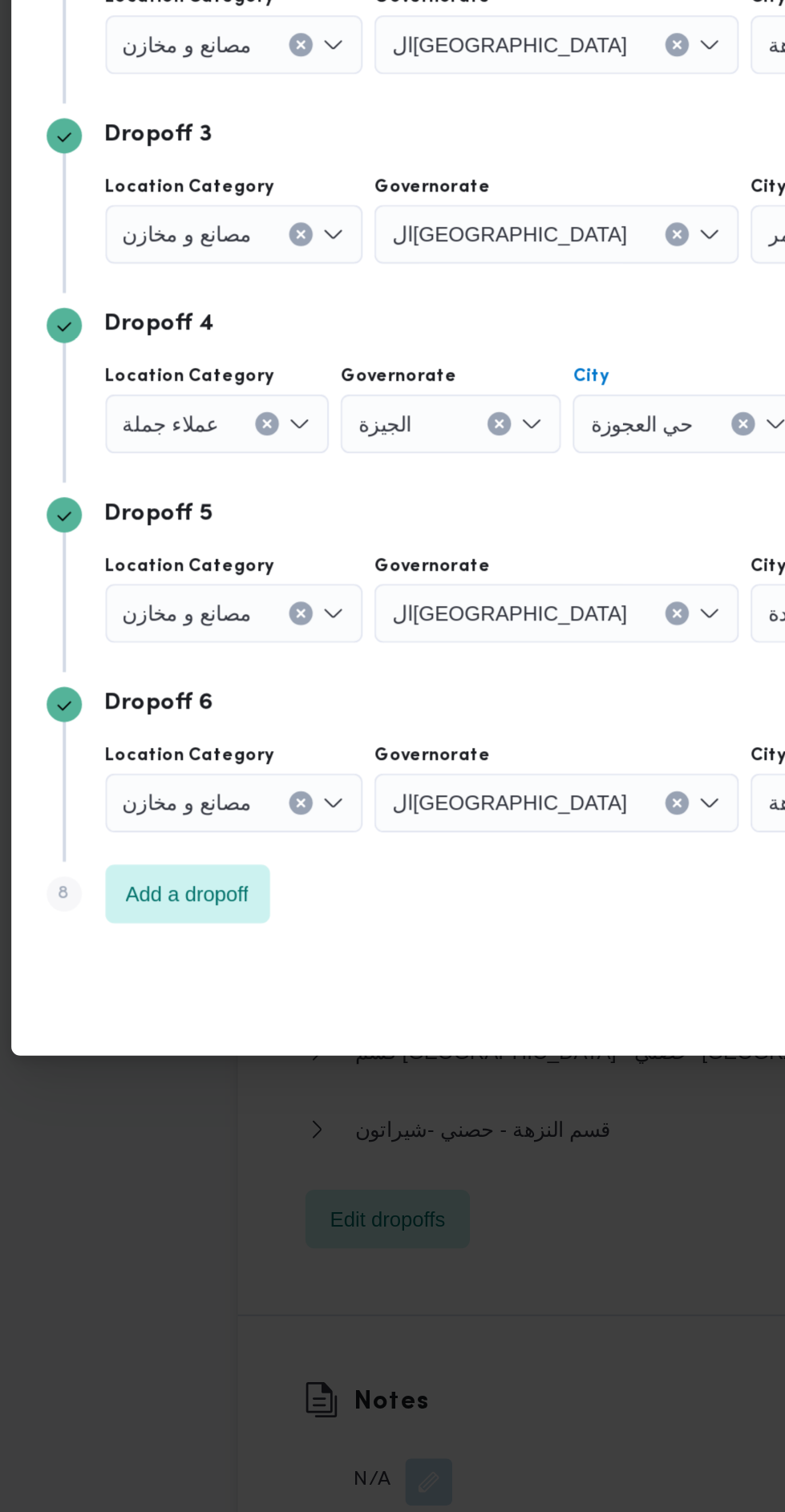
click at [244, 488] on div "مصانع و مخازن" at bounding box center [197, 472] width 122 height 32
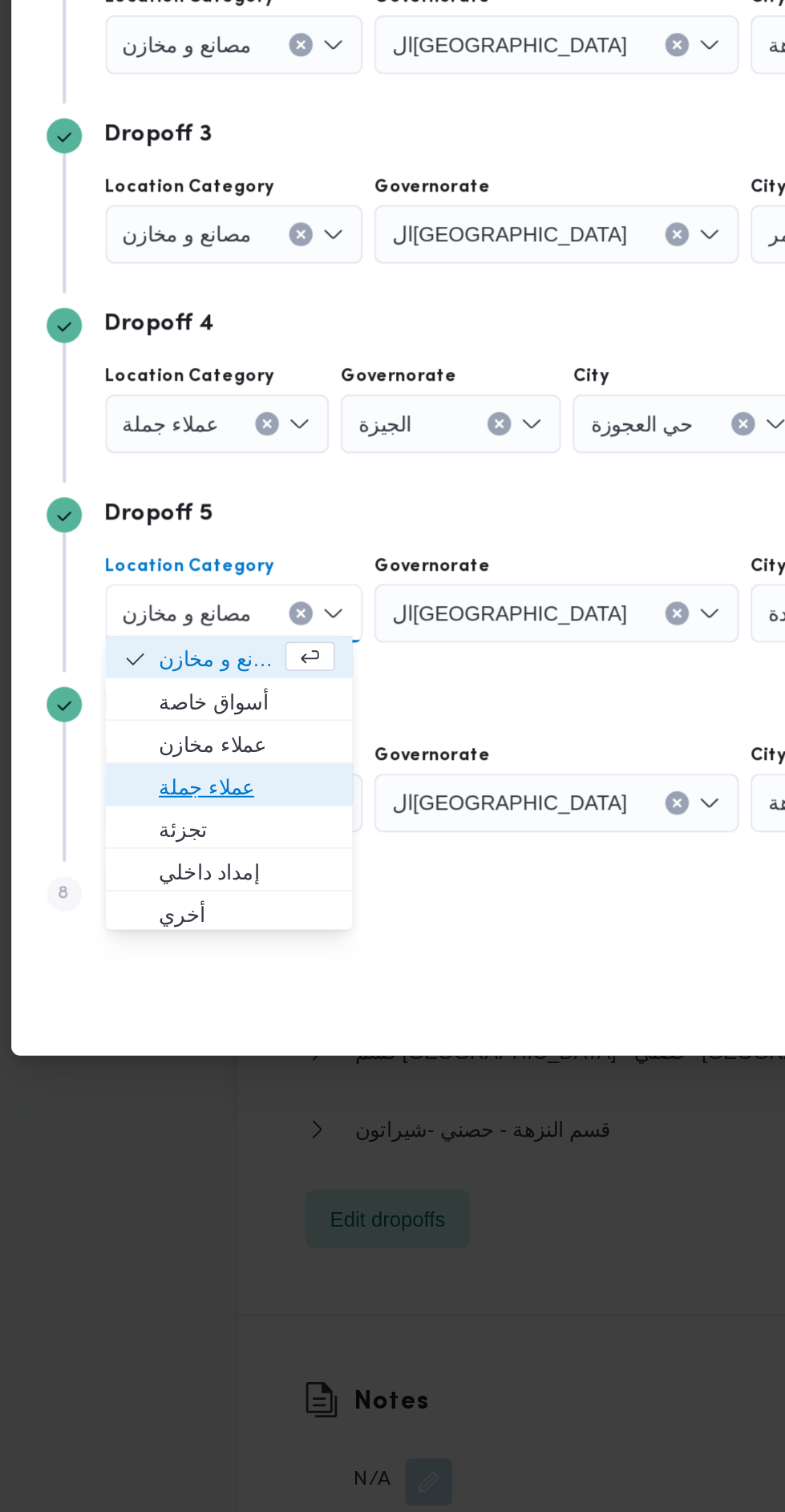
click at [229, 976] on span "عملاء جملة" at bounding box center [213, 980] width 96 height 19
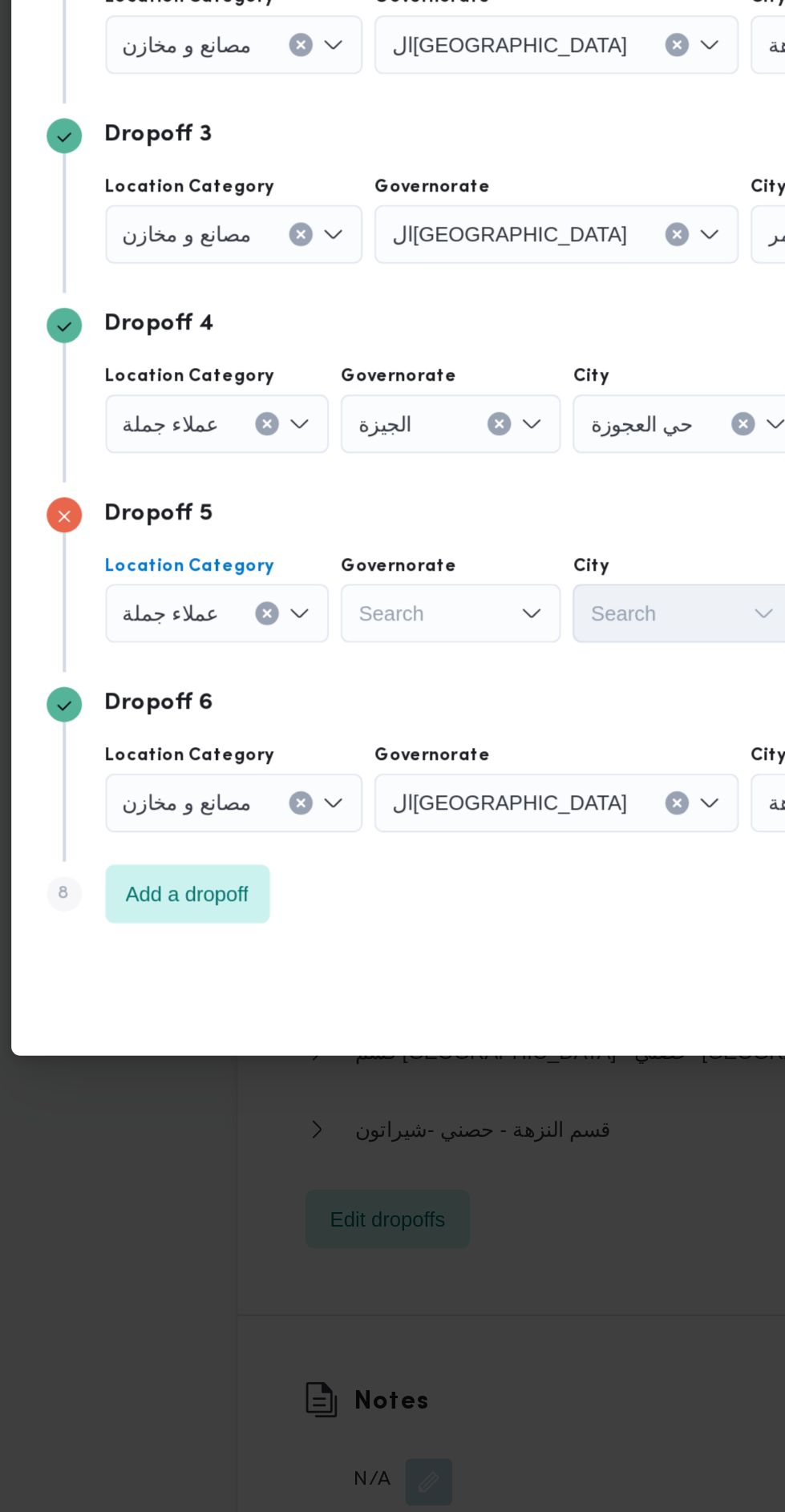
click at [349, 488] on div "Search" at bounding box center [364, 472] width 199 height 32
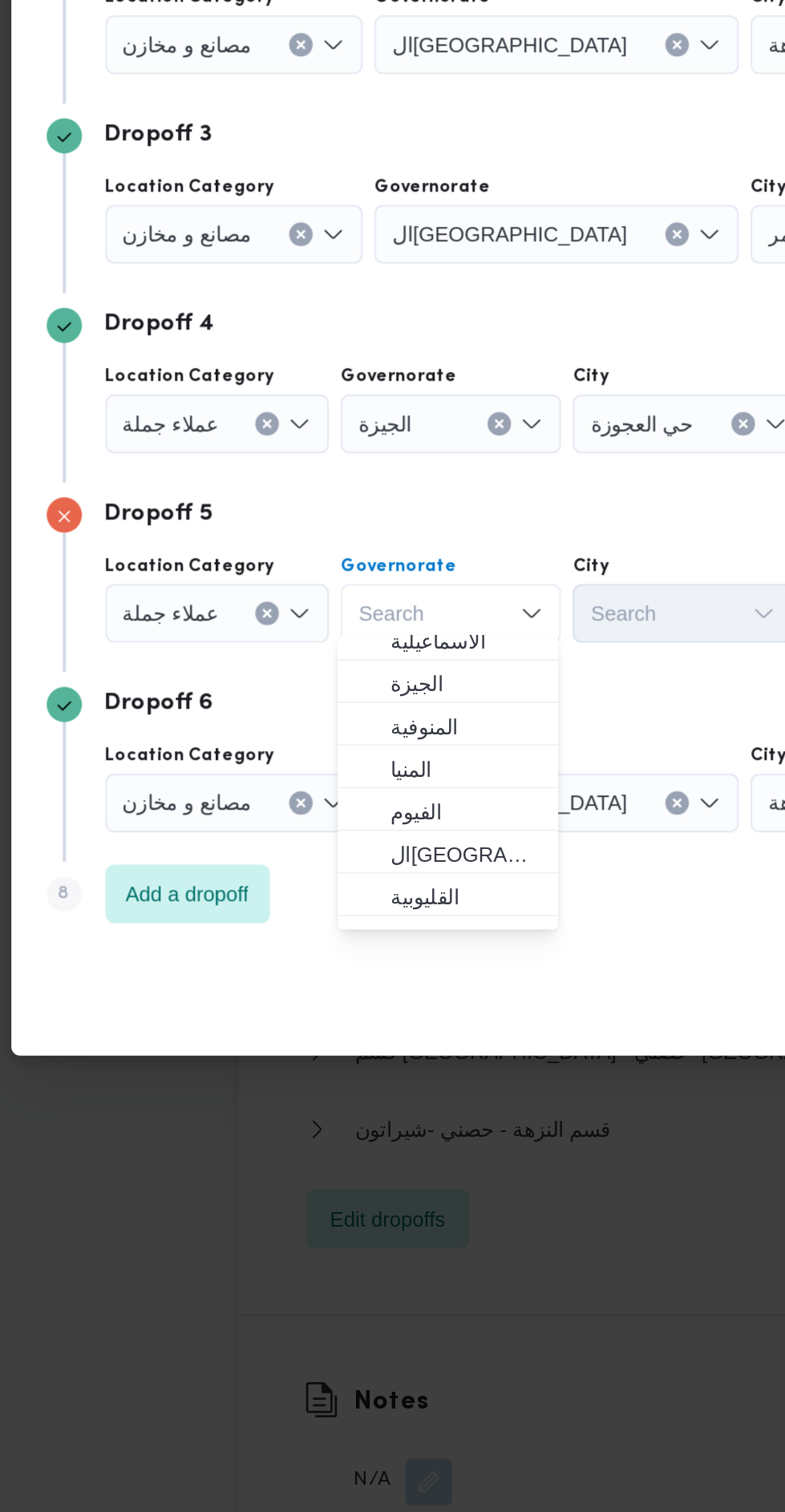
scroll to position [125, 0]
click at [354, 927] on span "الجيزة" at bounding box center [333, 925] width 82 height 19
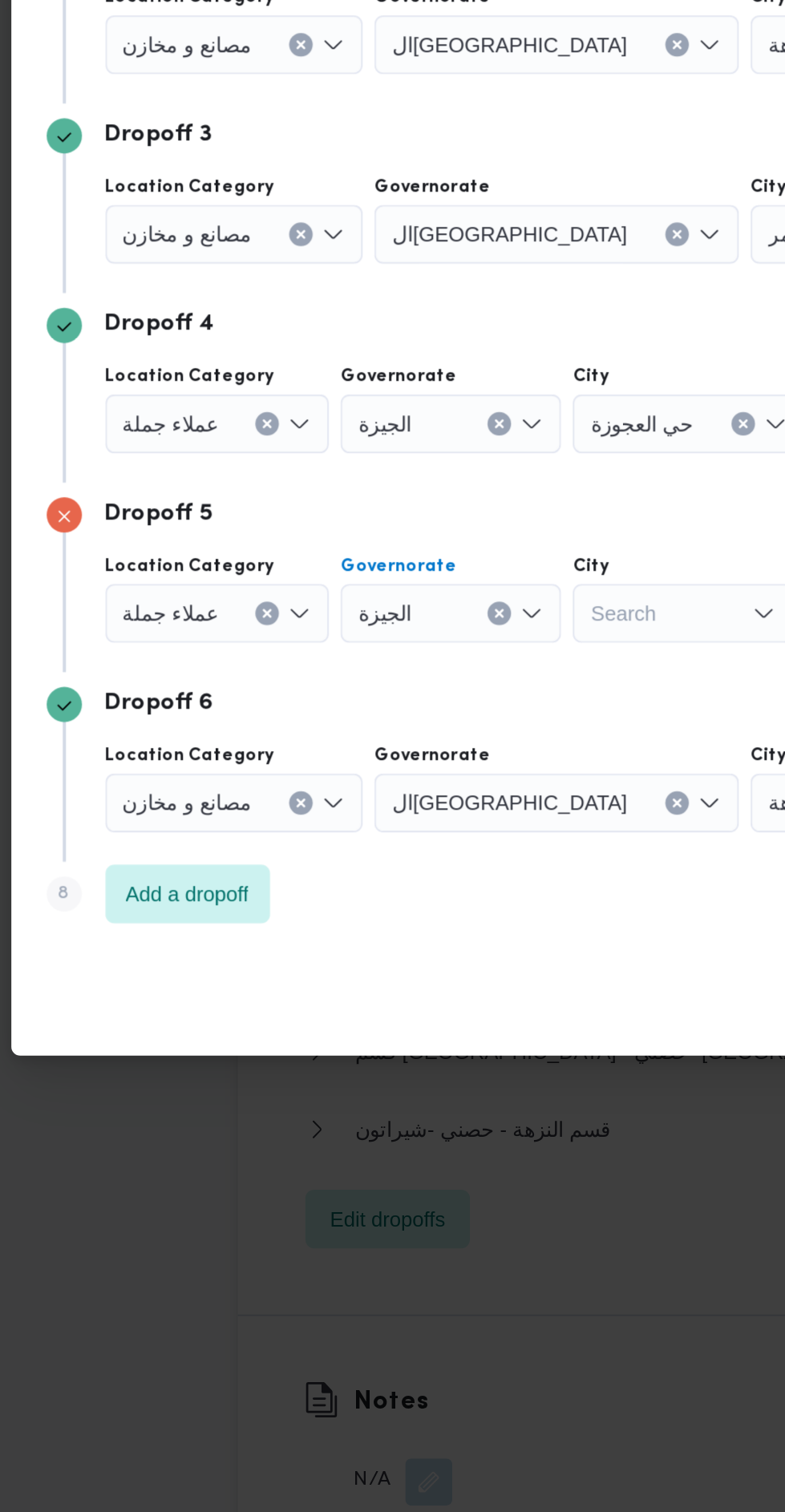
click at [470, 488] on div "Search" at bounding box center [535, 472] width 131 height 32
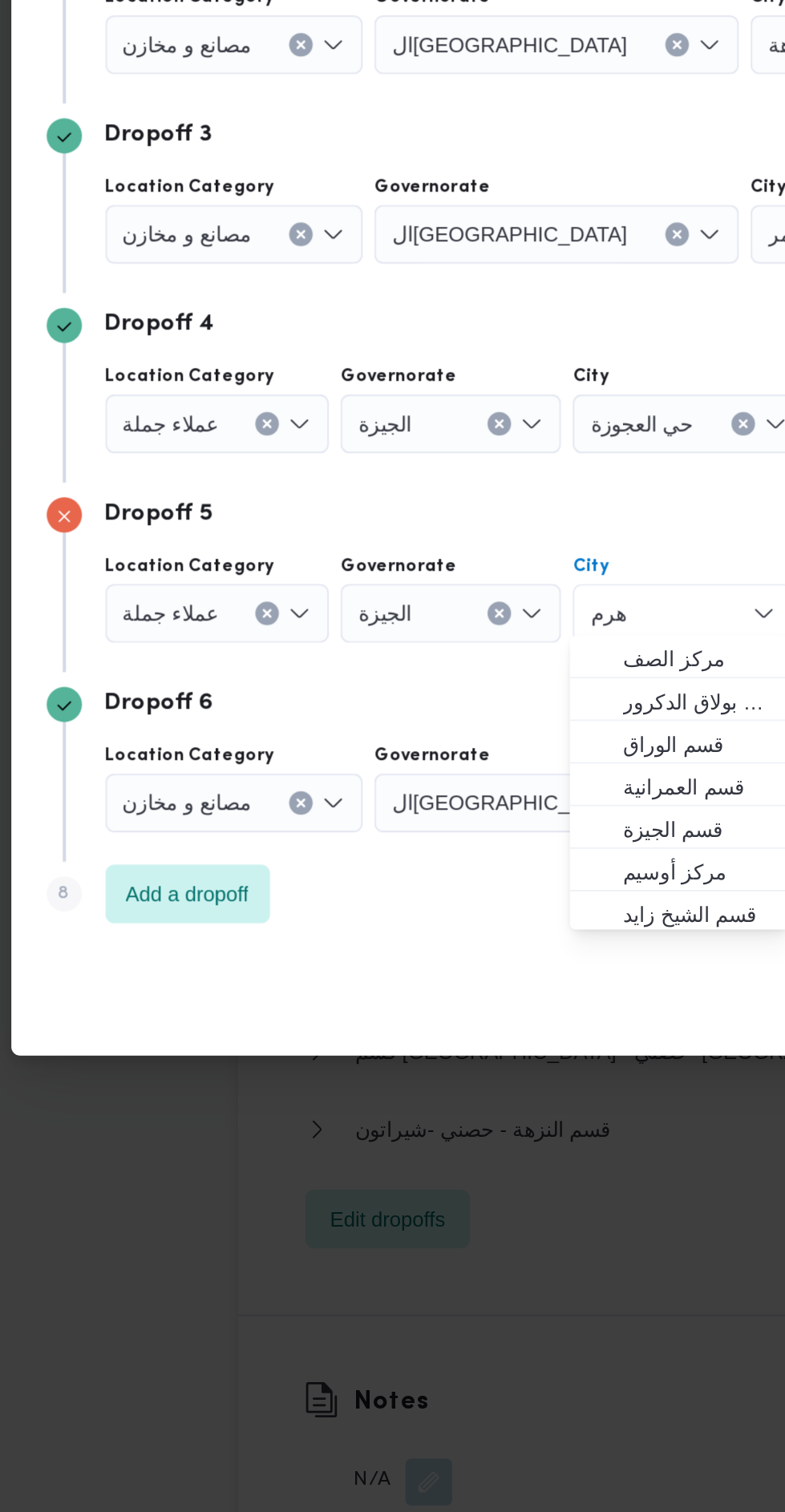
scroll to position [0, 0]
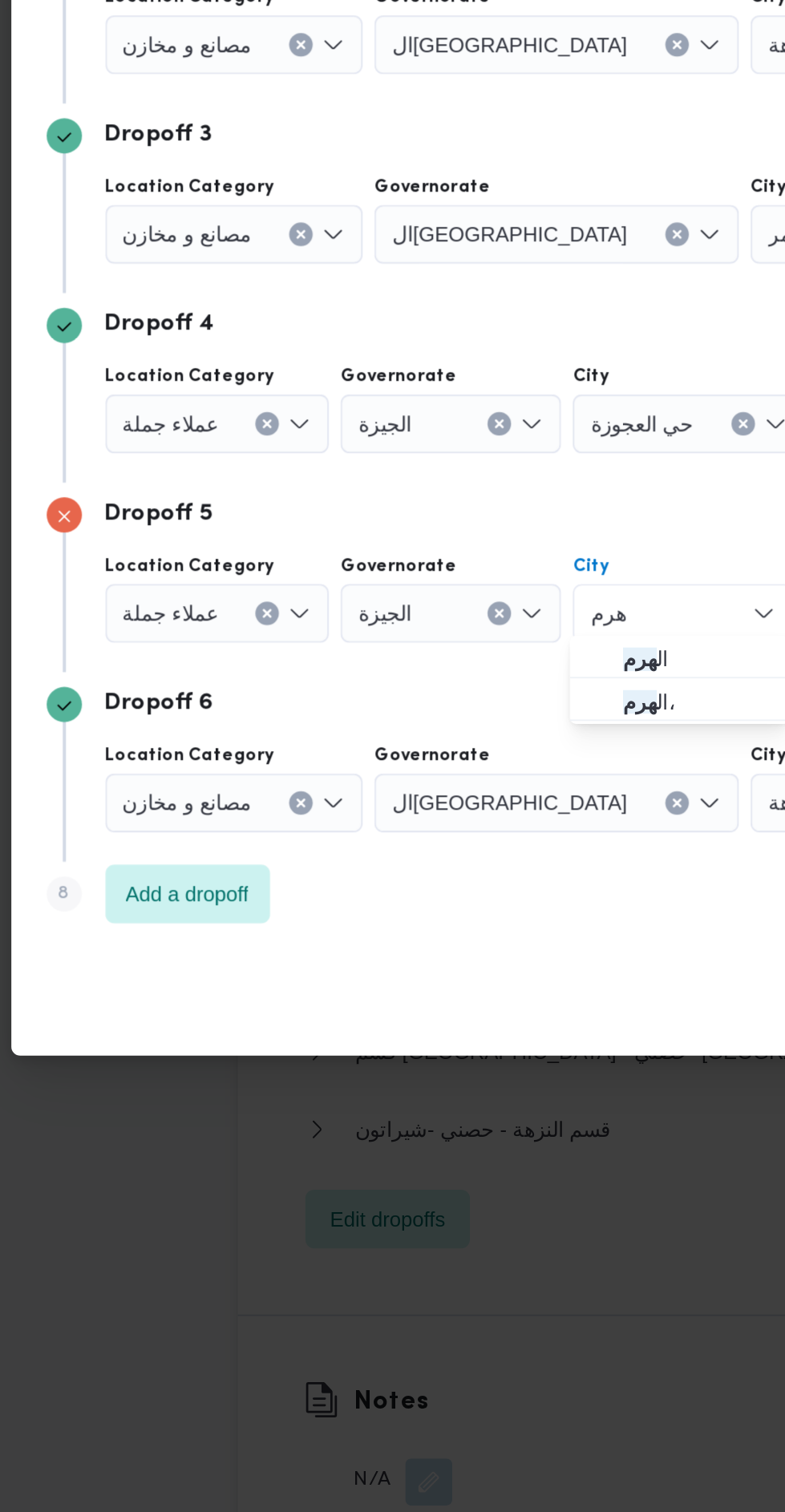
type input "هرم"
click at [455, 921] on span "ال هرم ،" at bounding box center [450, 934] width 108 height 26
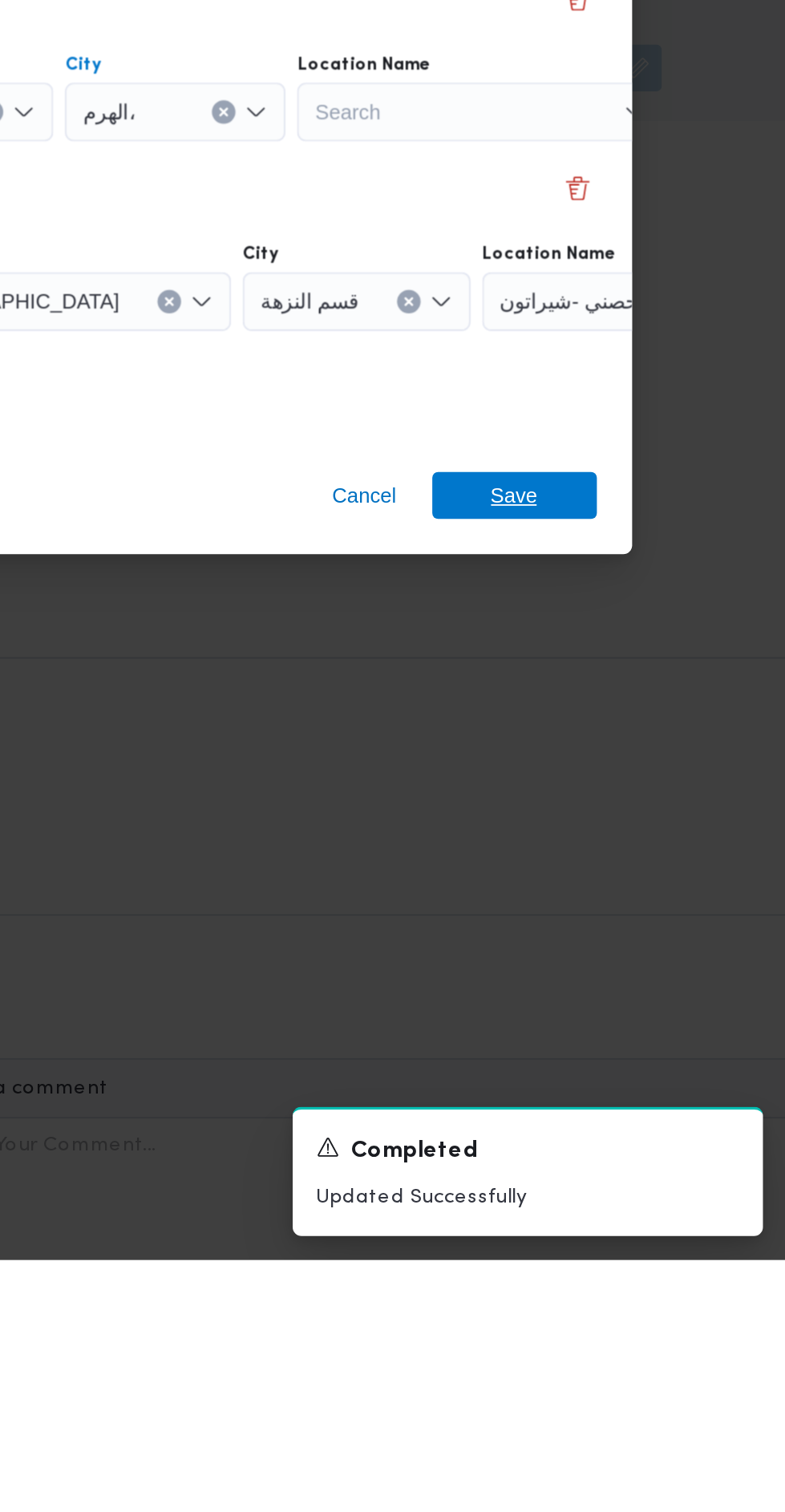
click at [652, 1083] on span "Save" at bounding box center [637, 1095] width 89 height 26
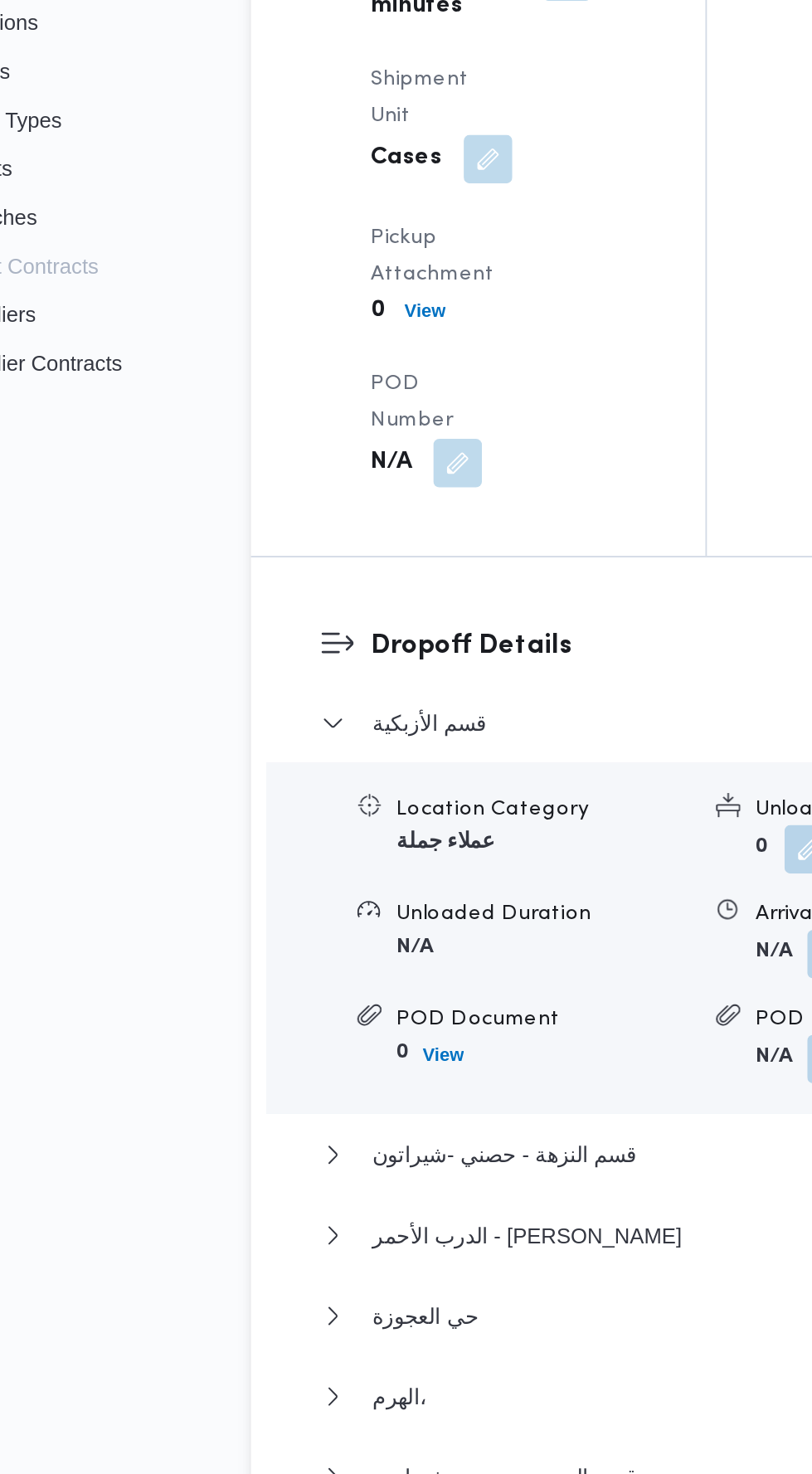
scroll to position [2228, 0]
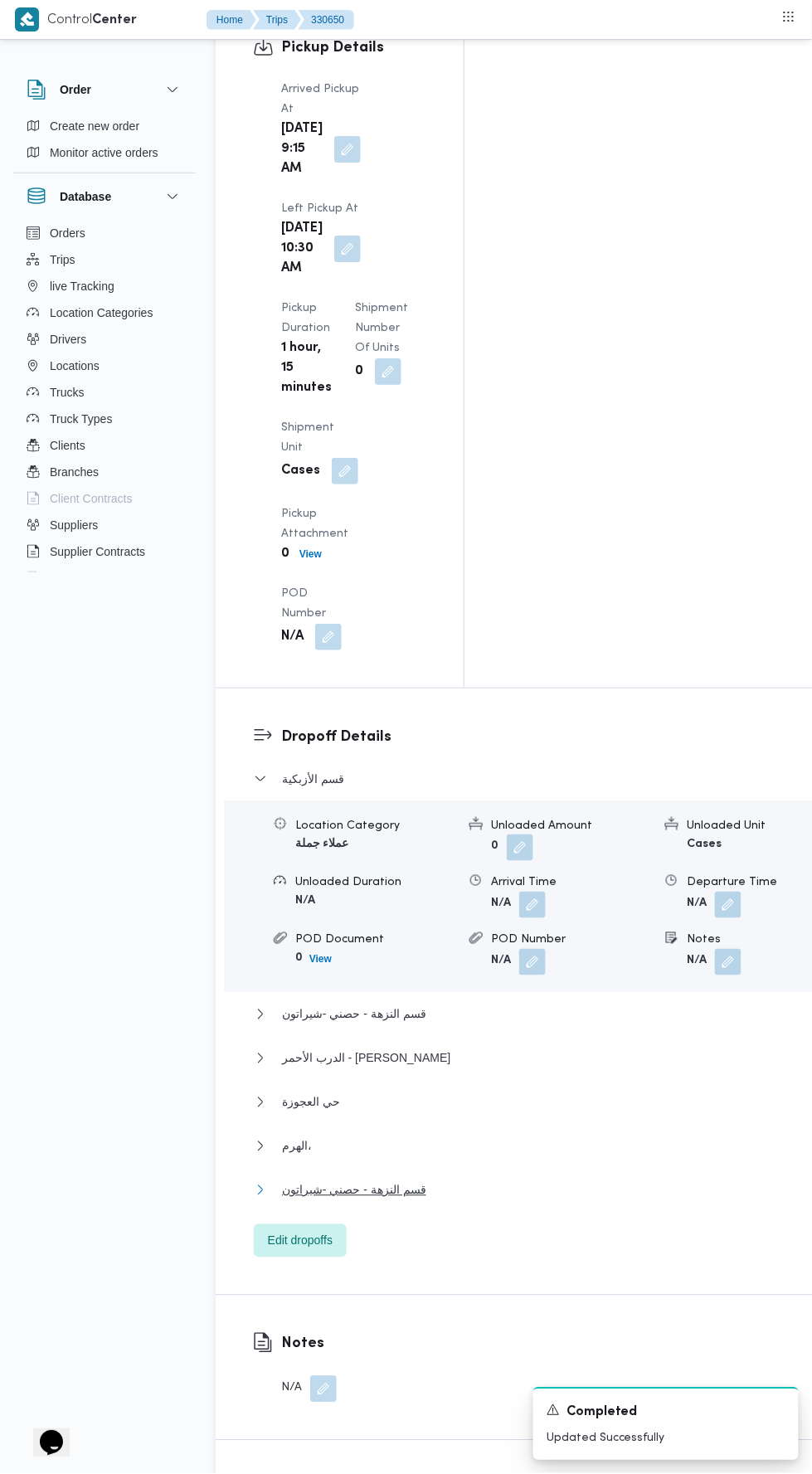
click at [541, 1180] on button "قسم النزهة - حصني -شيراتون" at bounding box center [537, 1190] width 566 height 20
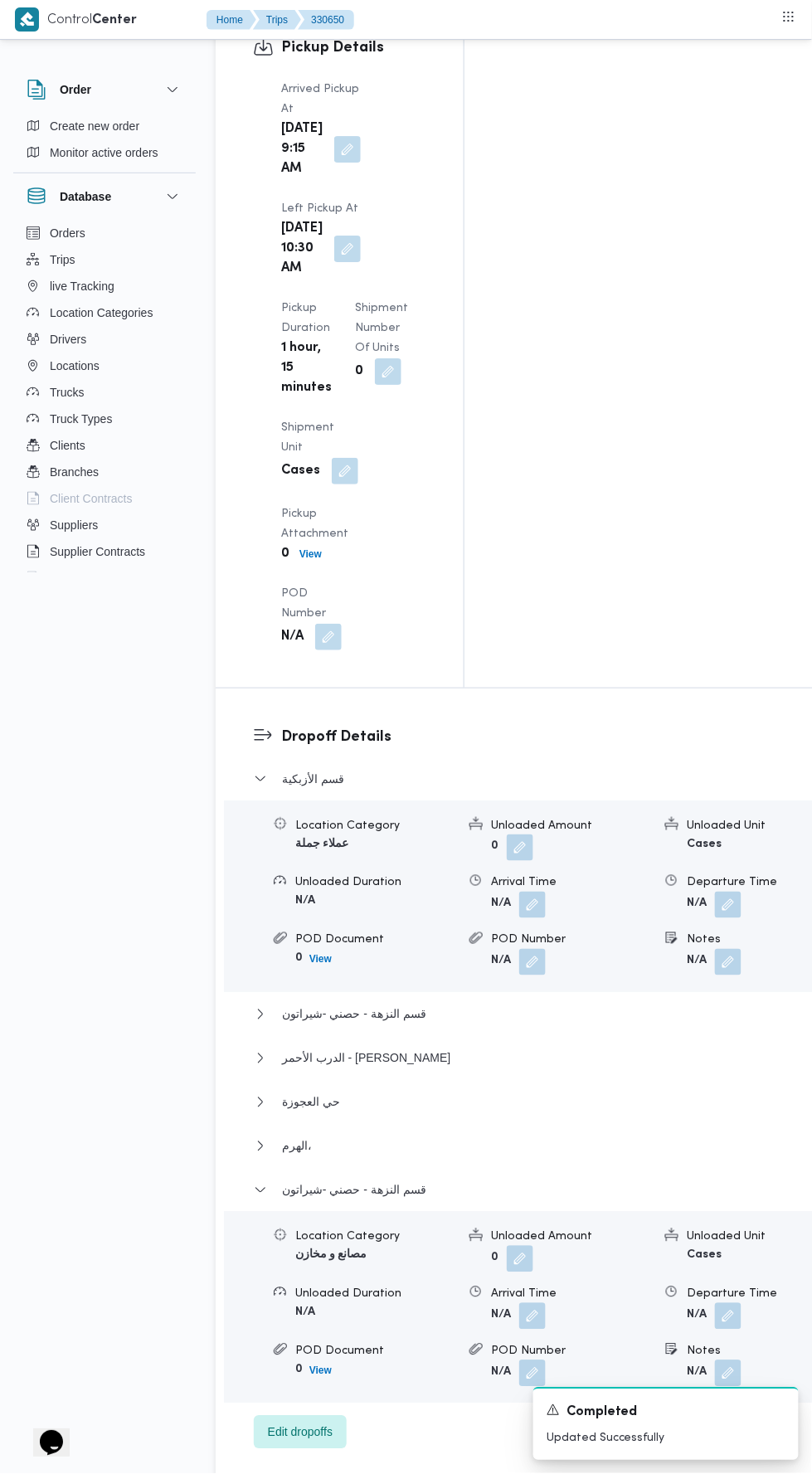
click at [715, 1303] on button "button" at bounding box center [728, 1317] width 27 height 27
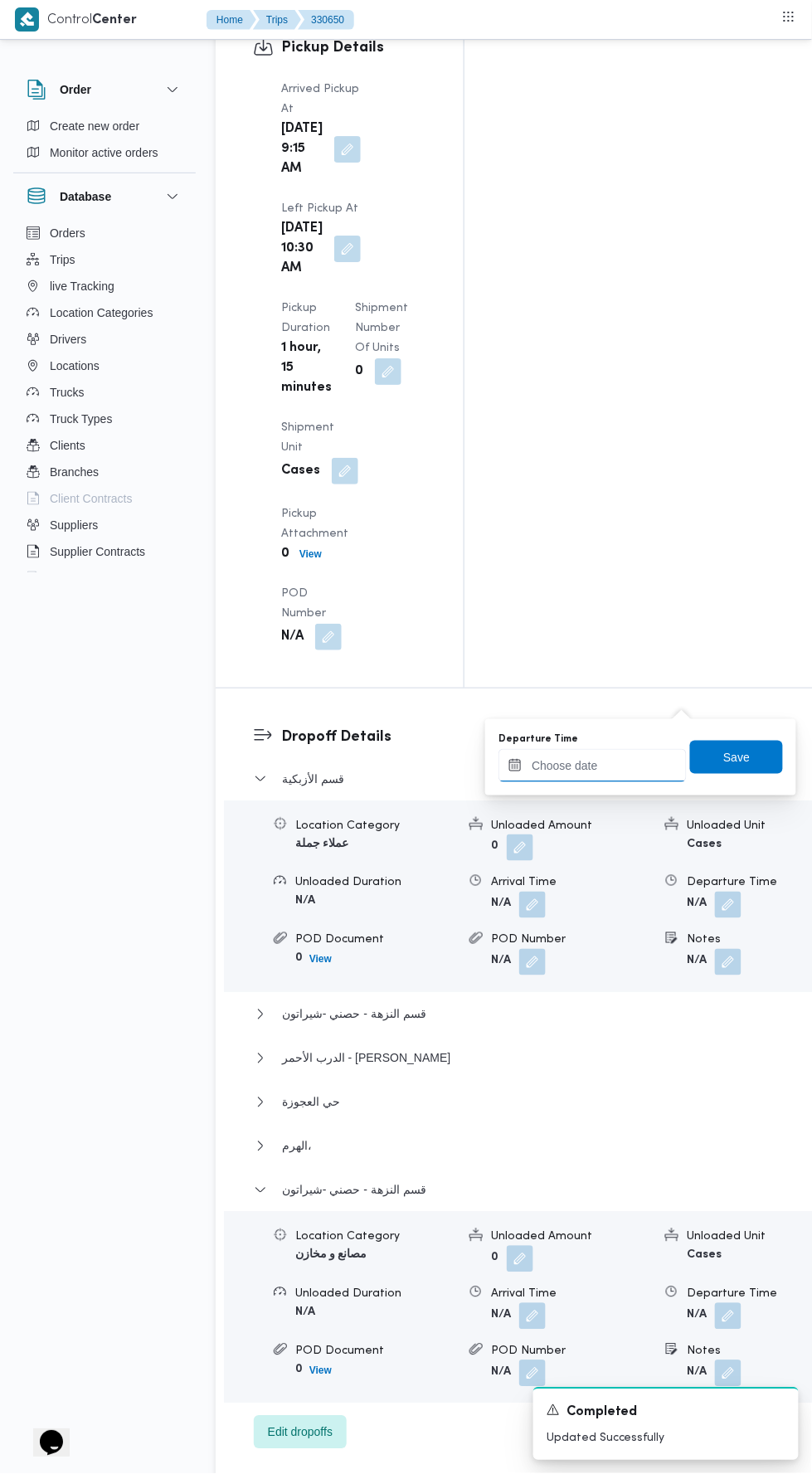
click at [636, 765] on input "Departure Time" at bounding box center [593, 765] width 189 height 33
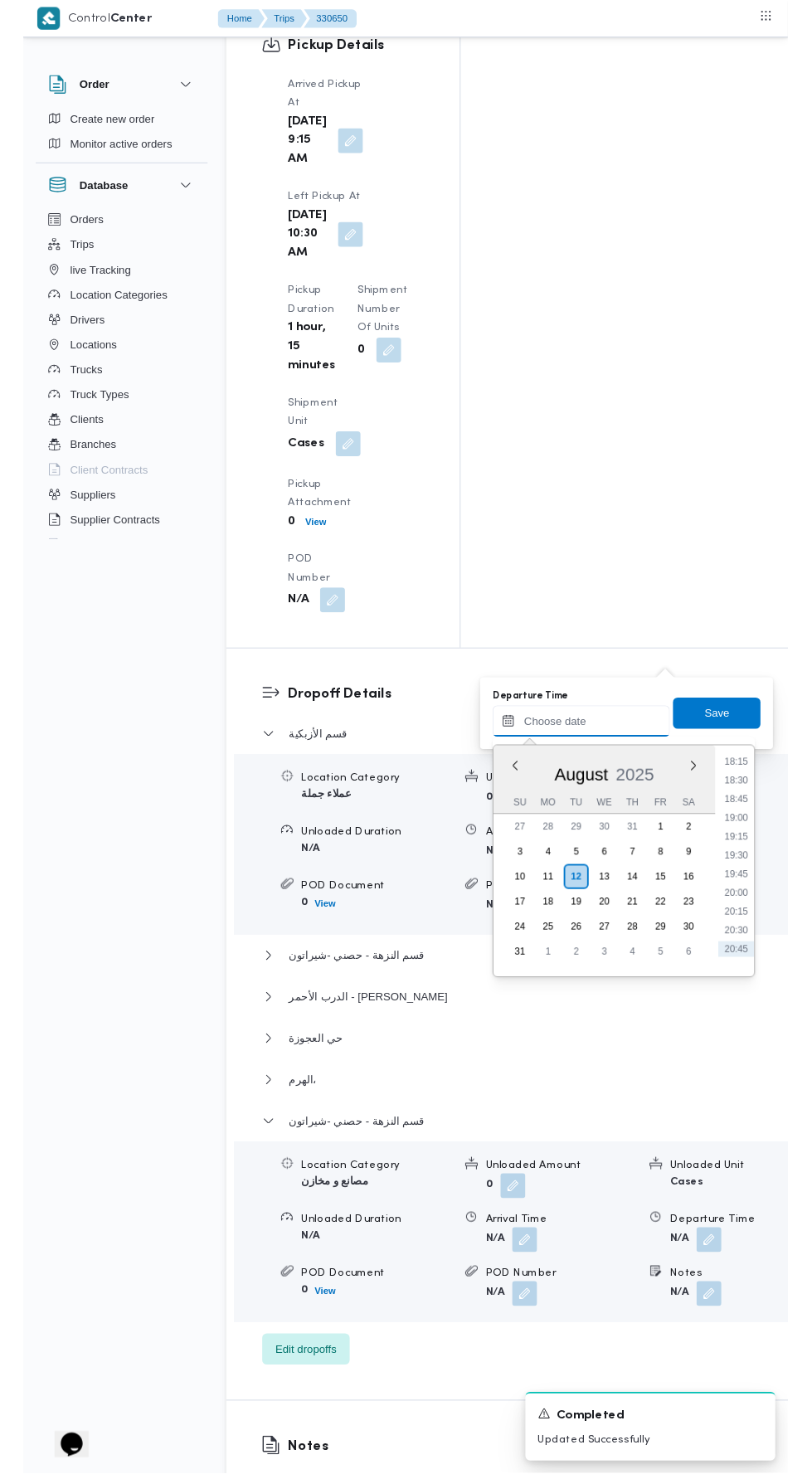
scroll to position [1448, 0]
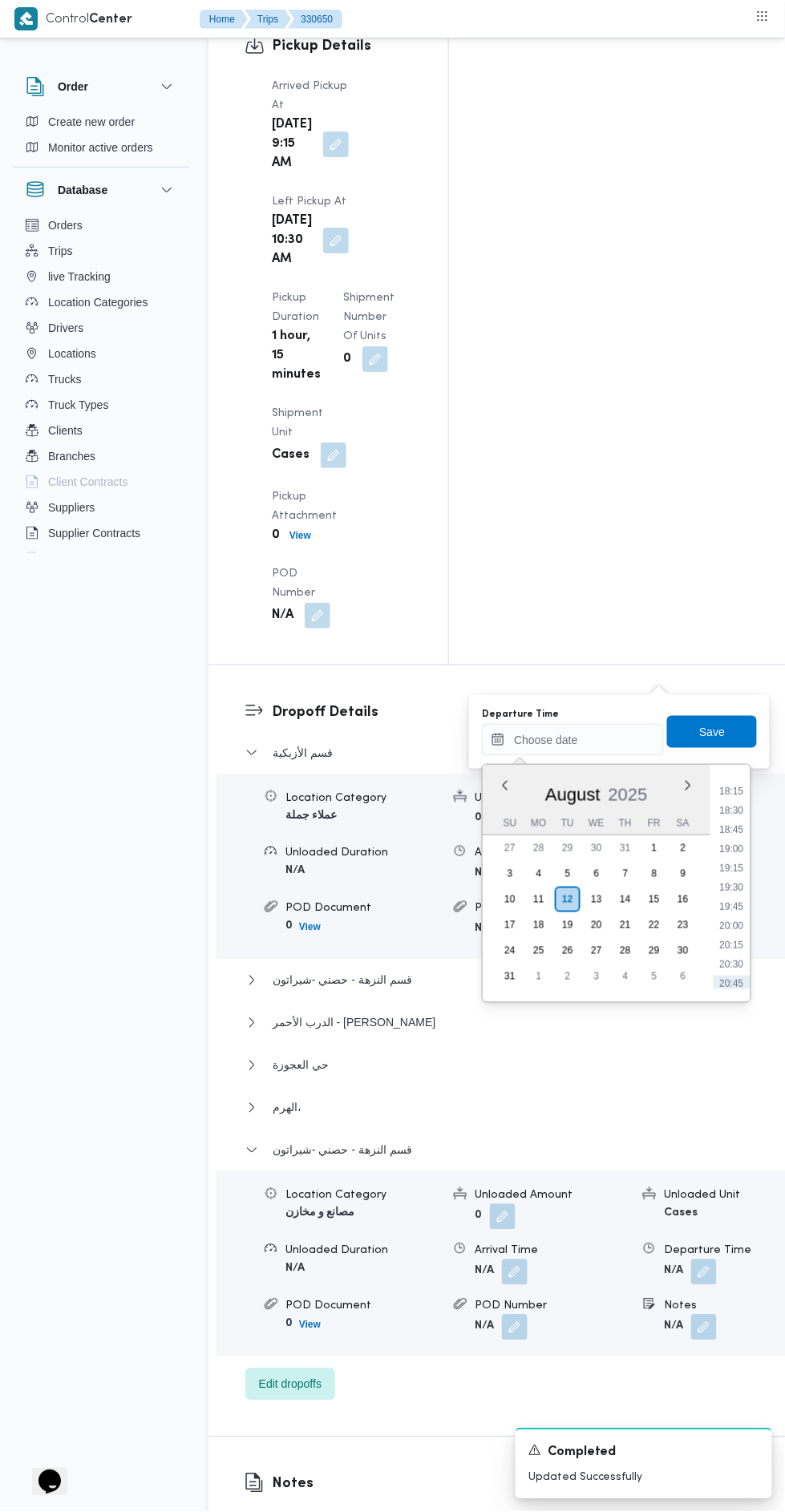
click at [740, 787] on li "18:15" at bounding box center [732, 791] width 36 height 16
type input "12/08/2025 18:15"
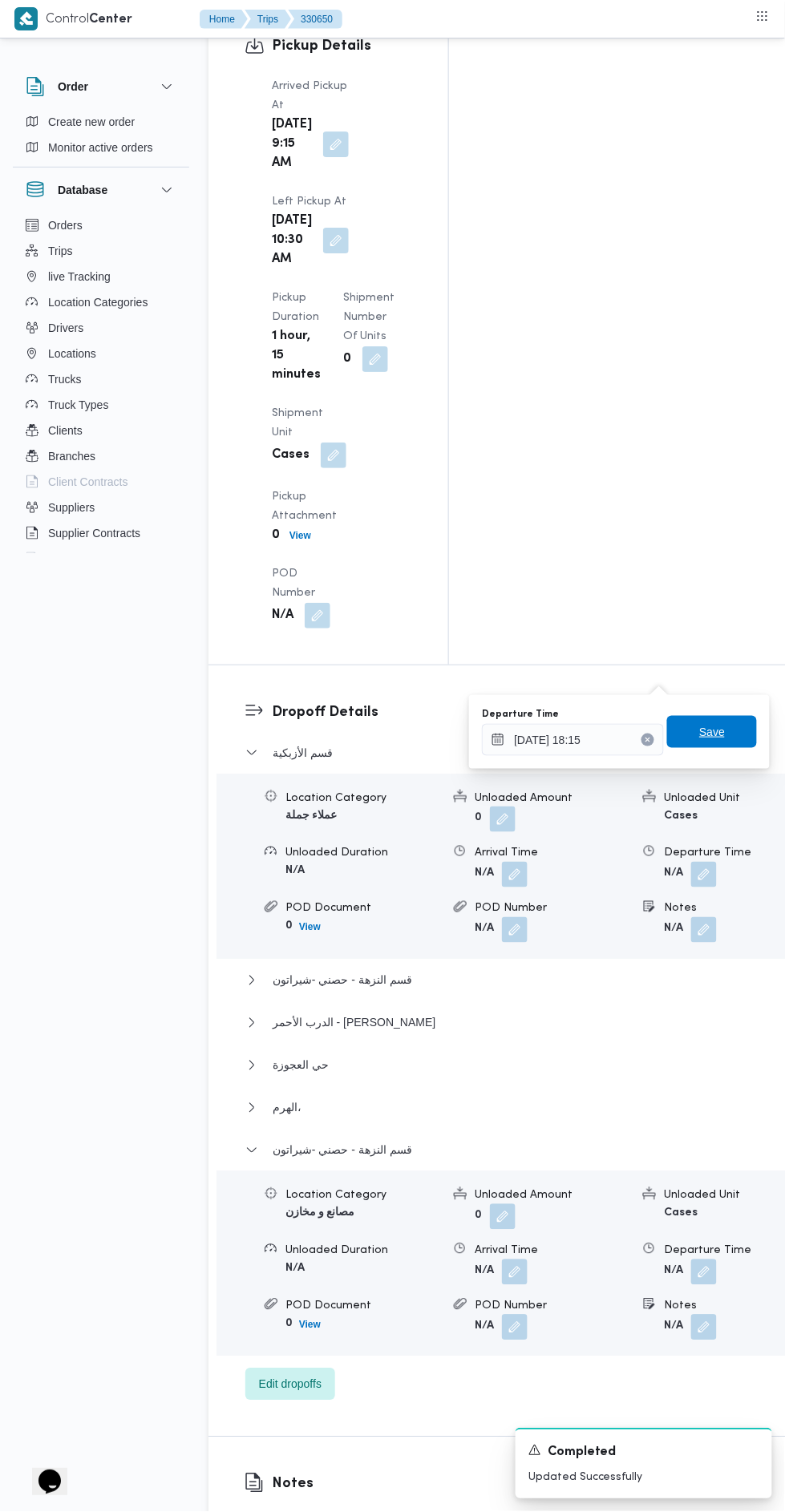
click at [742, 737] on span "Save" at bounding box center [711, 732] width 89 height 32
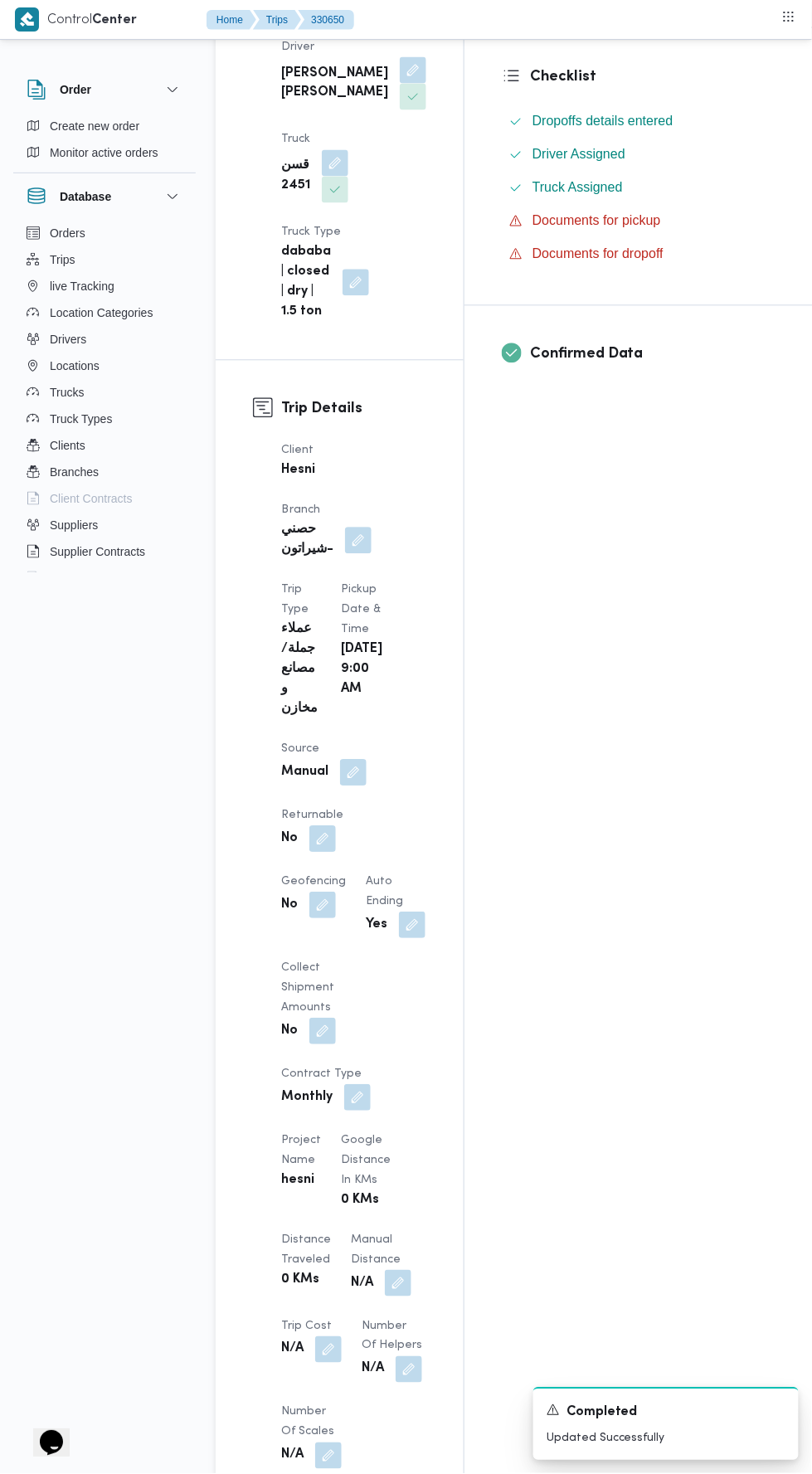
scroll to position [553, 0]
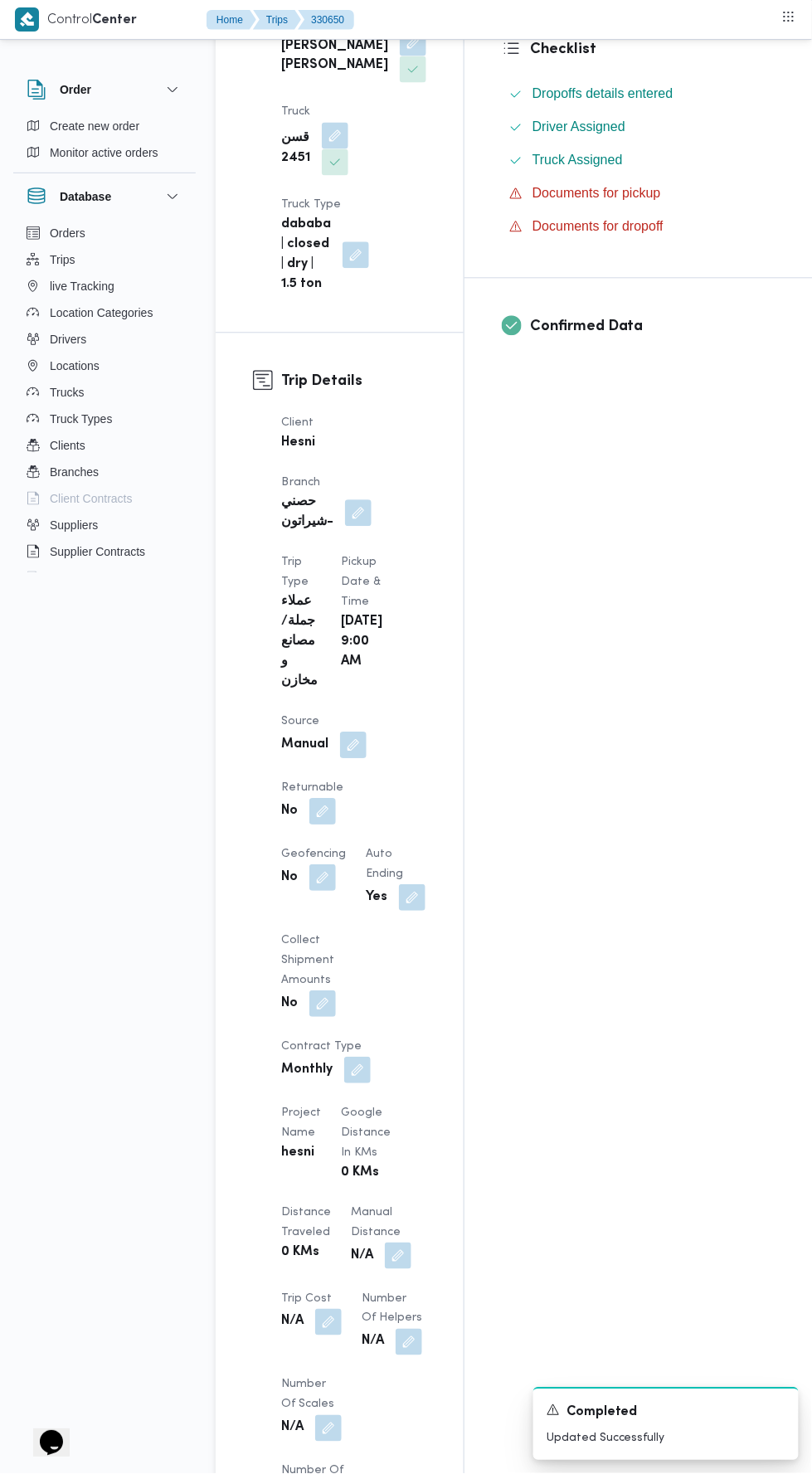
click at [385, 1243] on button "button" at bounding box center [399, 1257] width 27 height 27
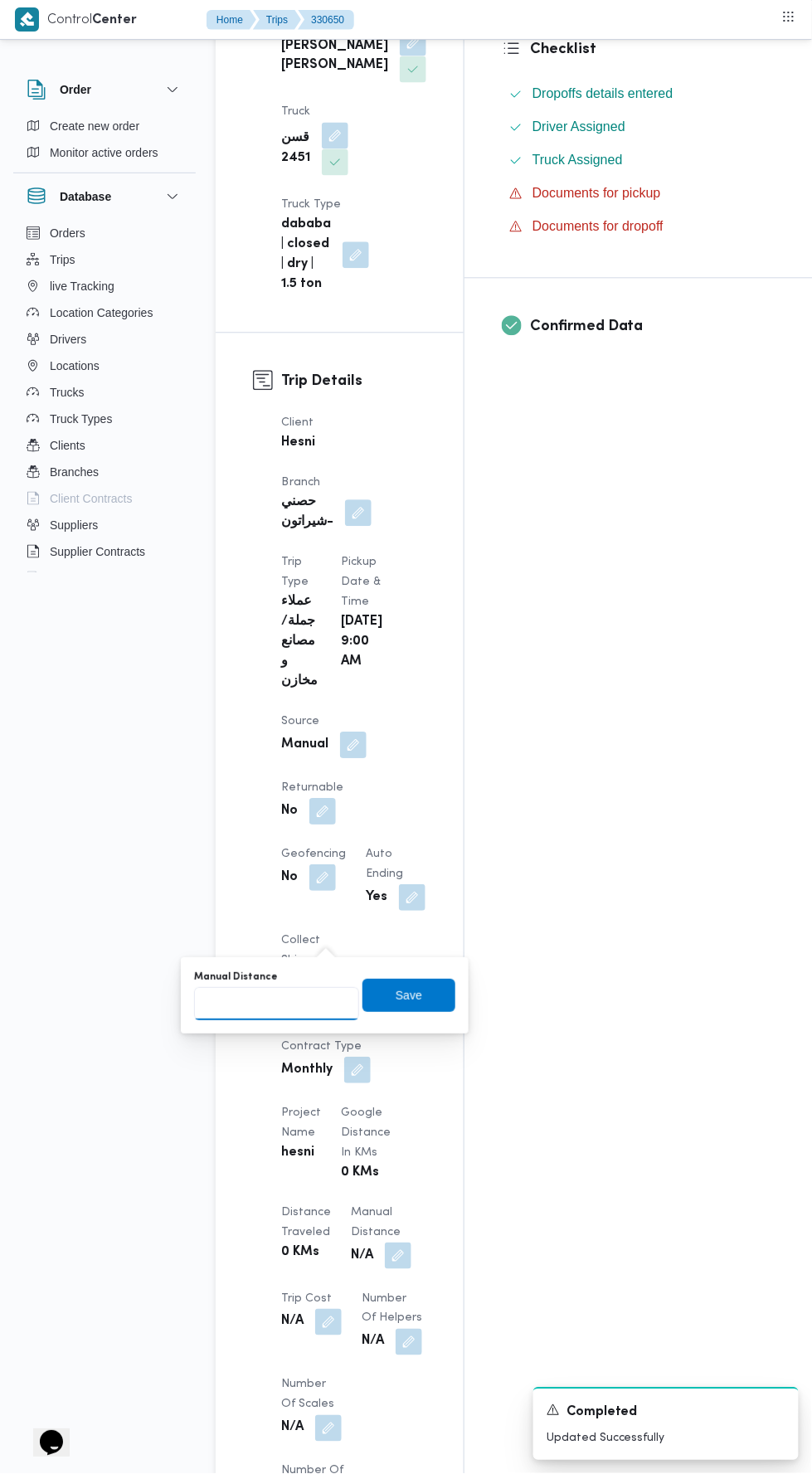
click at [313, 1004] on input "Manual Distance" at bounding box center [277, 1004] width 165 height 33
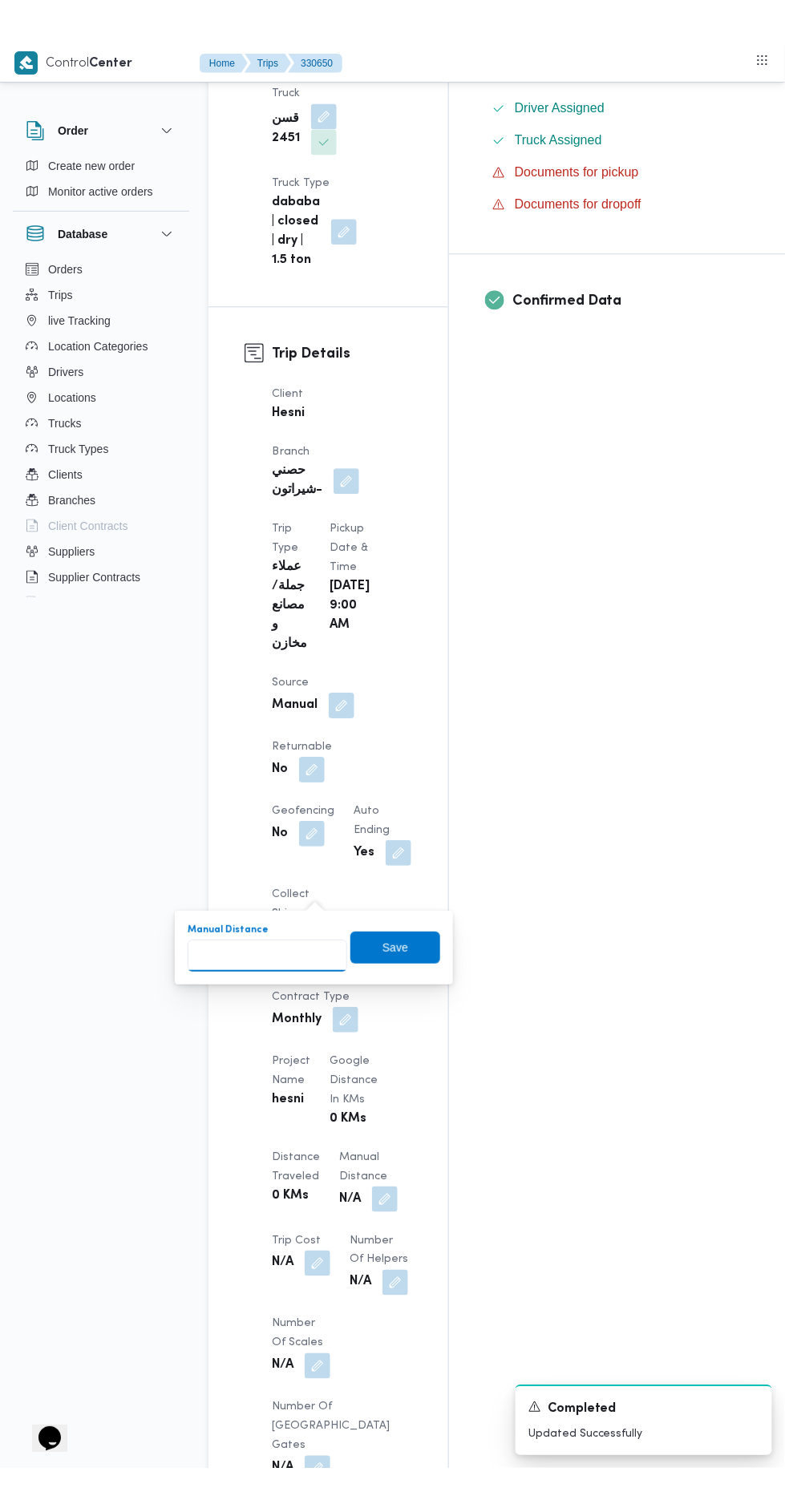
scroll to position [634, 0]
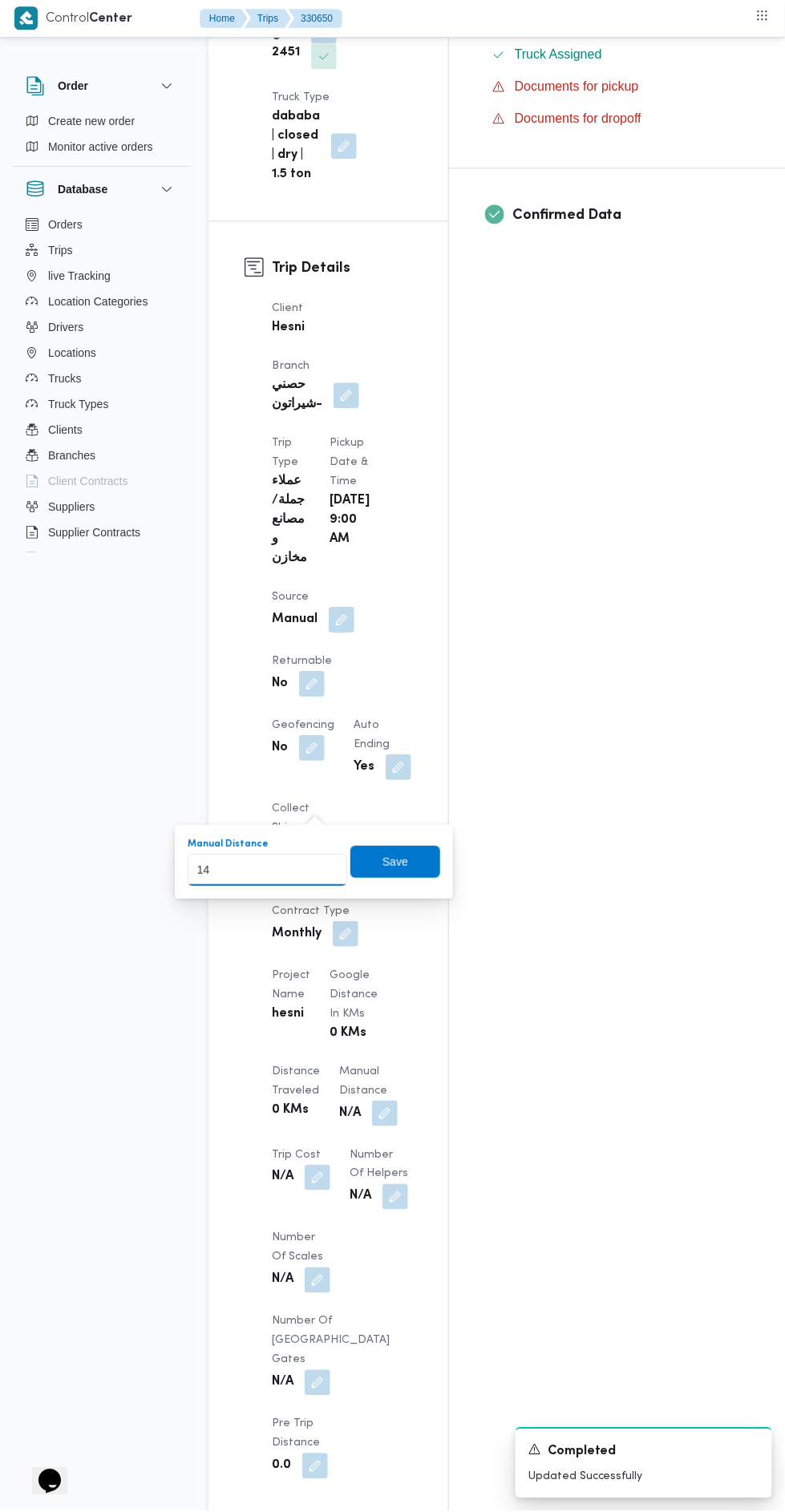
type input "142"
click at [423, 858] on span "Save" at bounding box center [395, 862] width 89 height 32
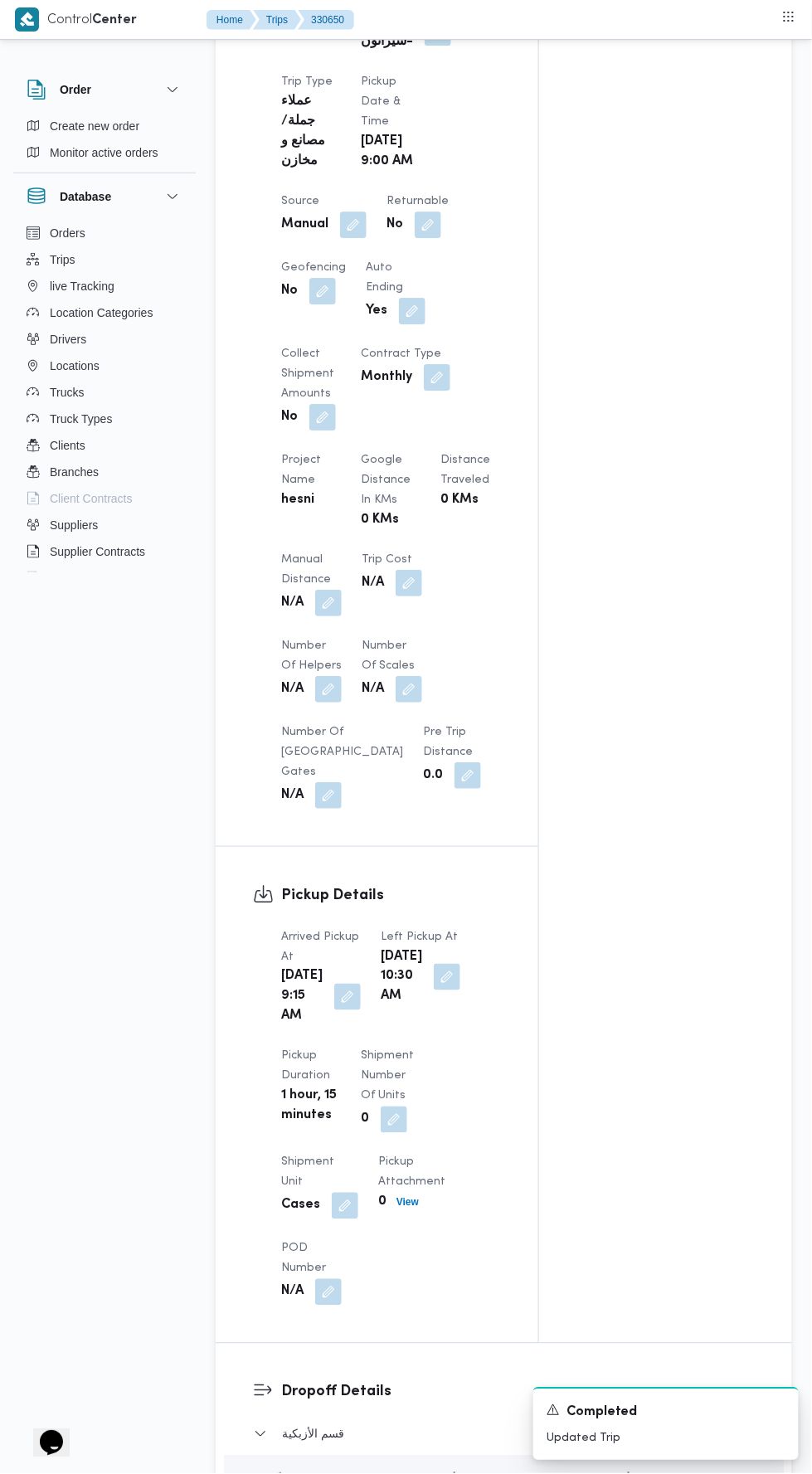
scroll to position [896, 0]
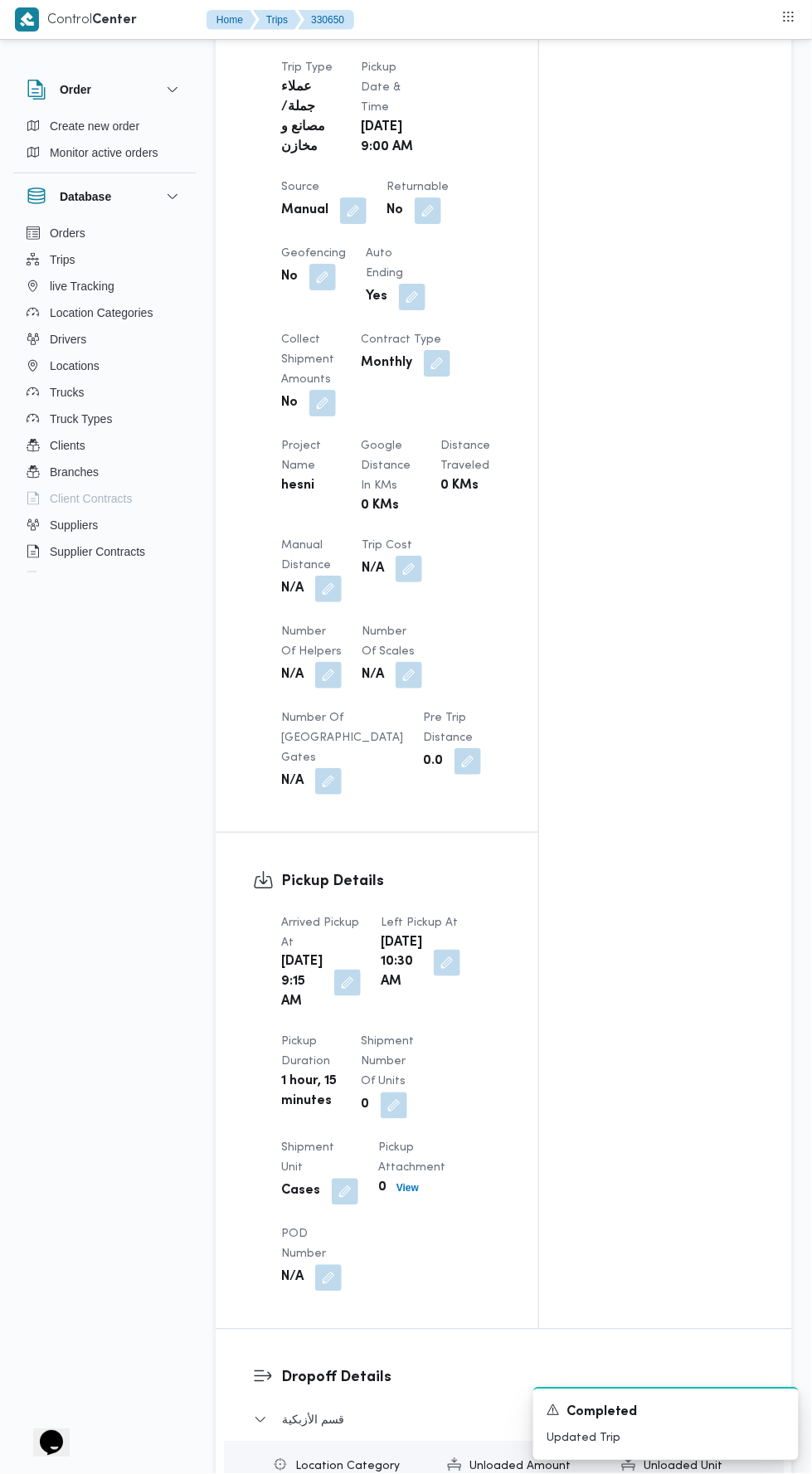
click at [342, 996] on button "button" at bounding box center [348, 984] width 27 height 27
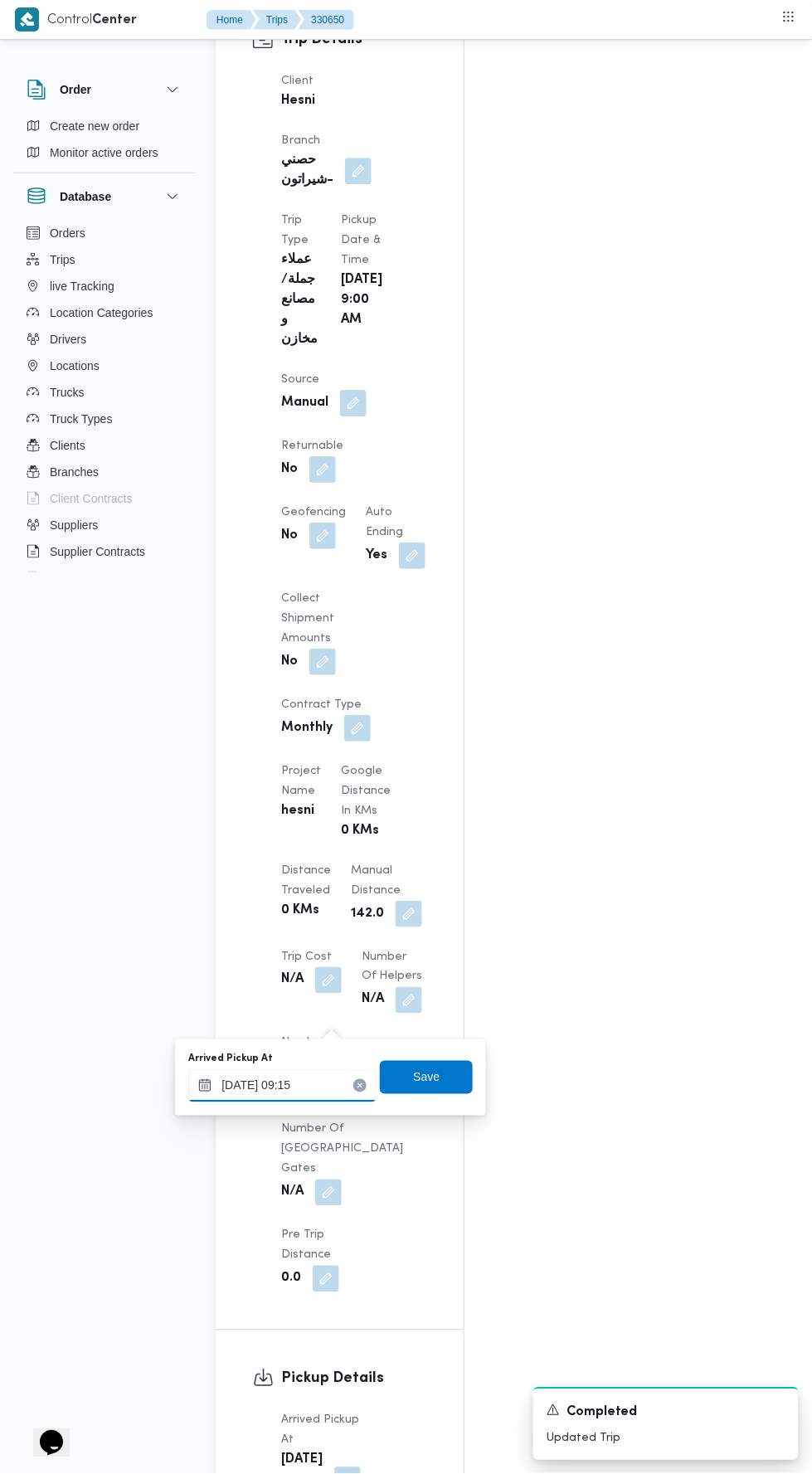
click at [337, 1090] on input "12/08/2025 09:15" at bounding box center [283, 1086] width 189 height 33
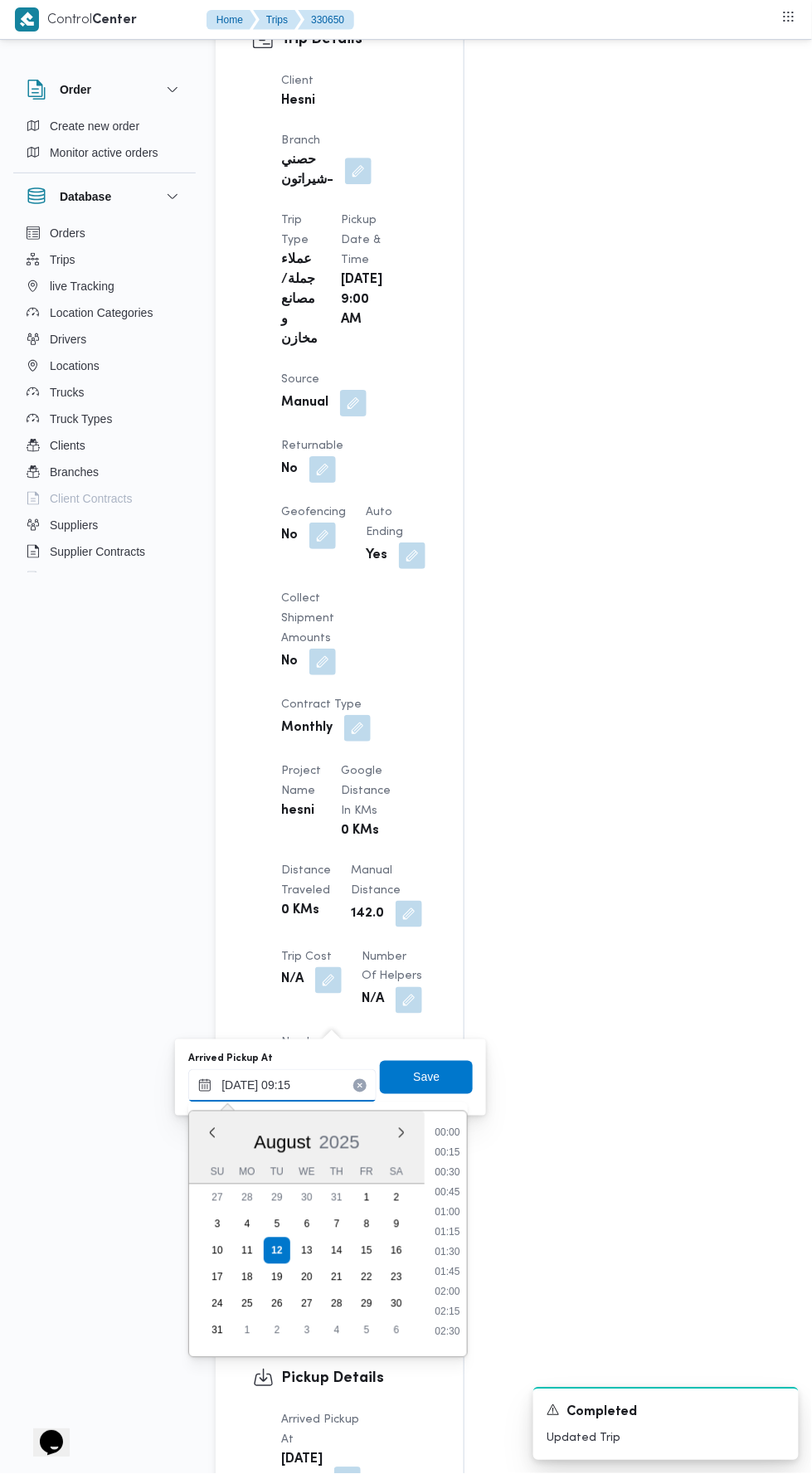
scroll to position [622, 0]
click at [448, 1226] on li "09:00" at bounding box center [448, 1228] width 38 height 16
type input "12/08/2025 09:00"
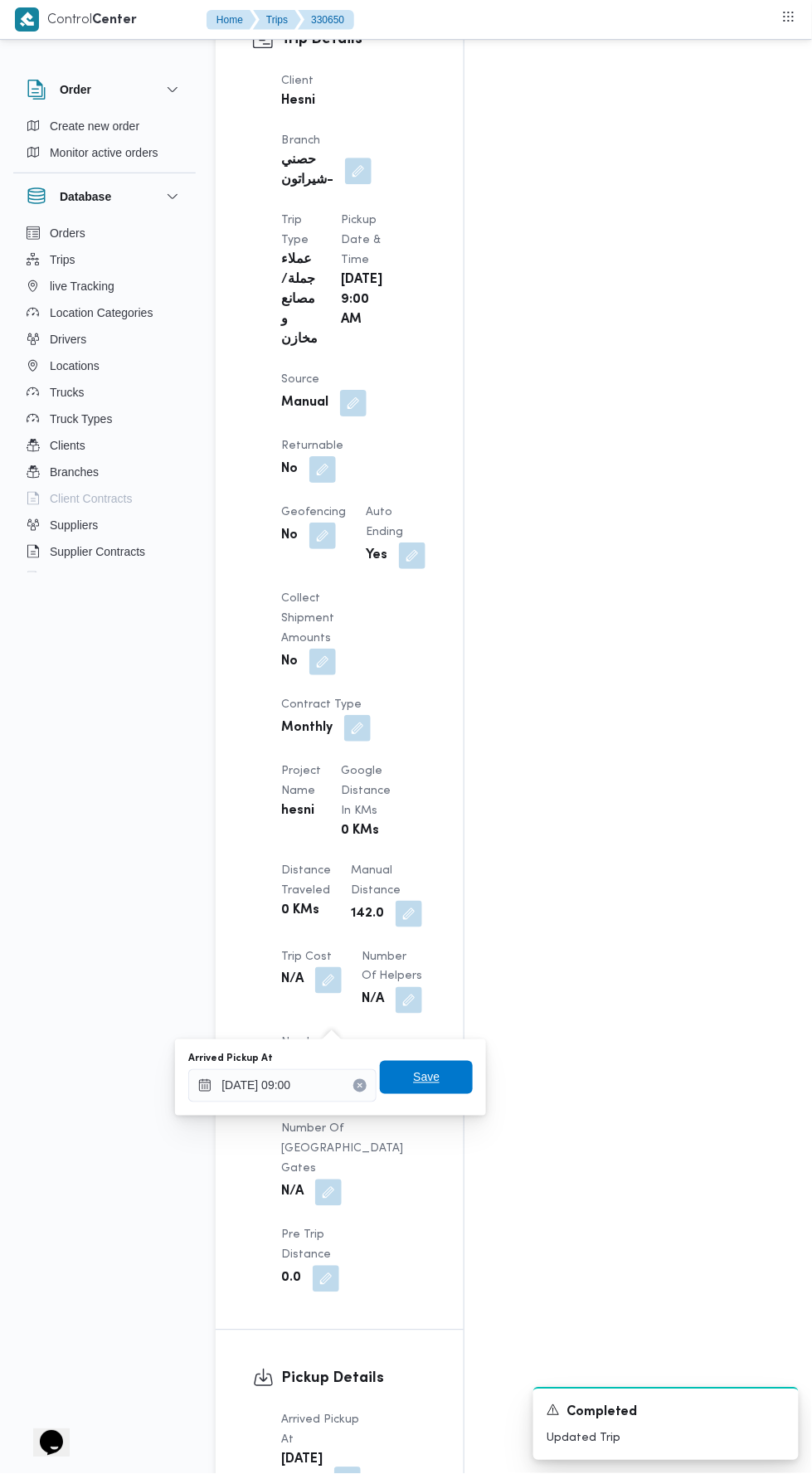
click at [446, 1081] on span "Save" at bounding box center [426, 1077] width 93 height 33
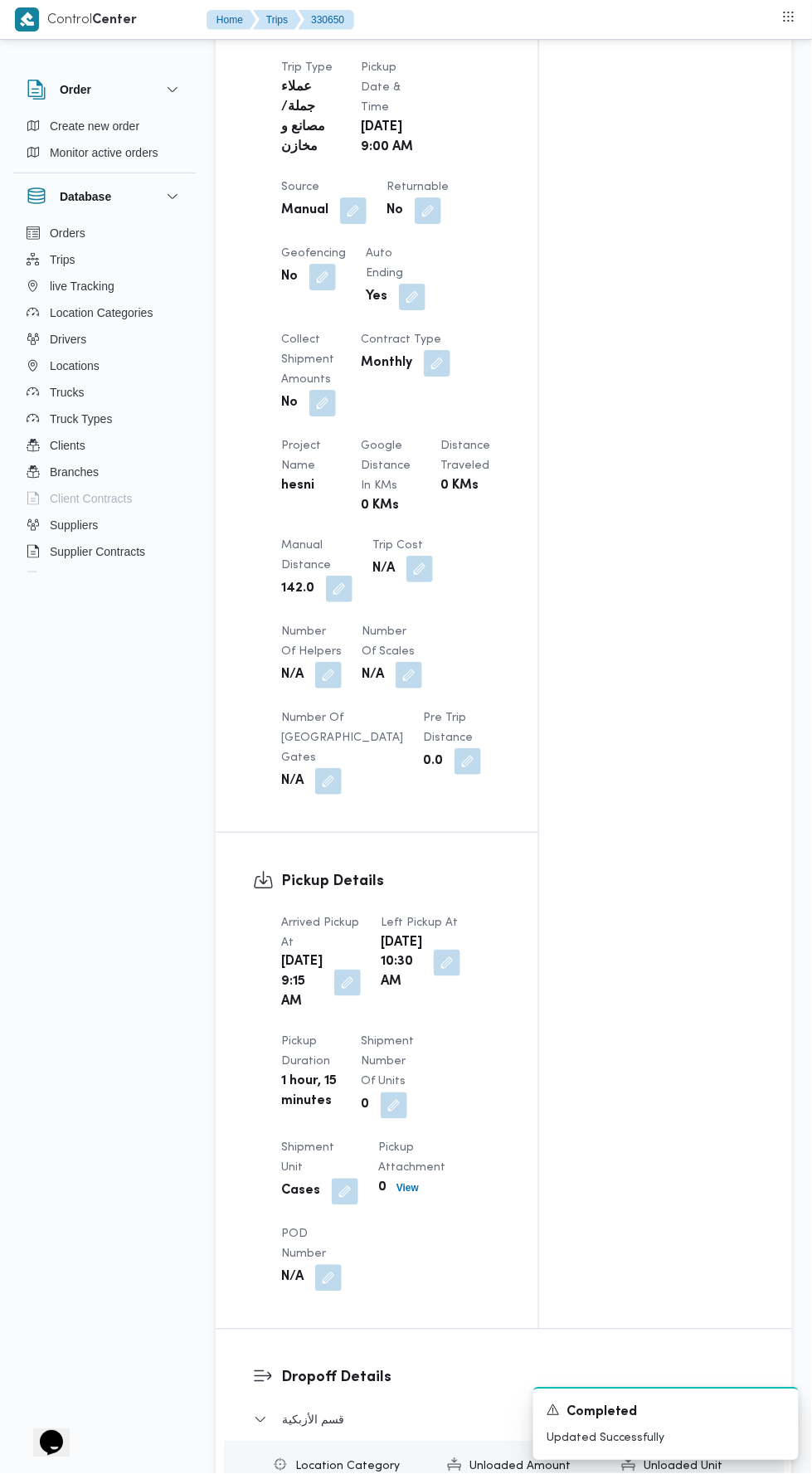
scroll to position [0, 0]
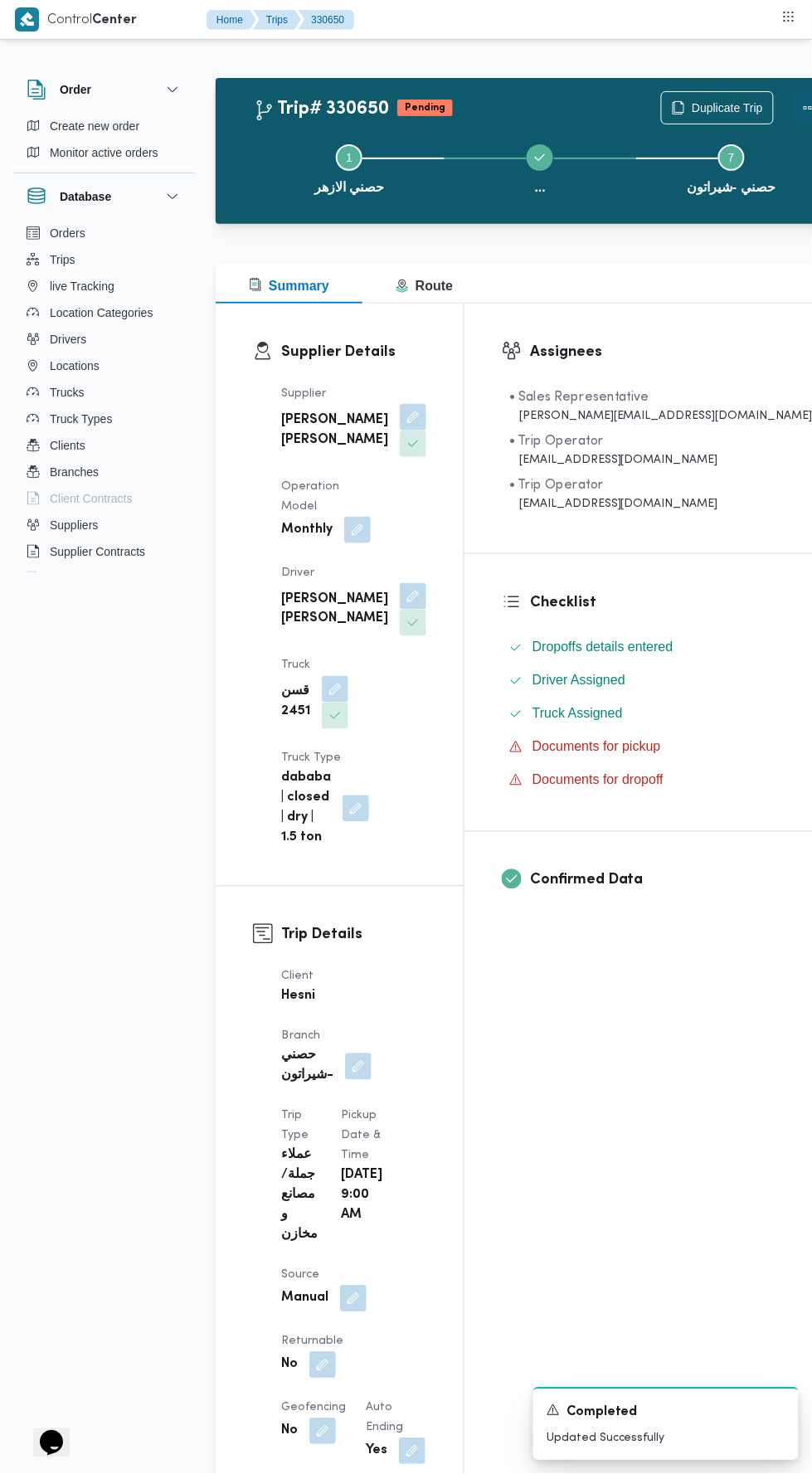
click at [794, 106] on button "Actions" at bounding box center [810, 108] width 33 height 33
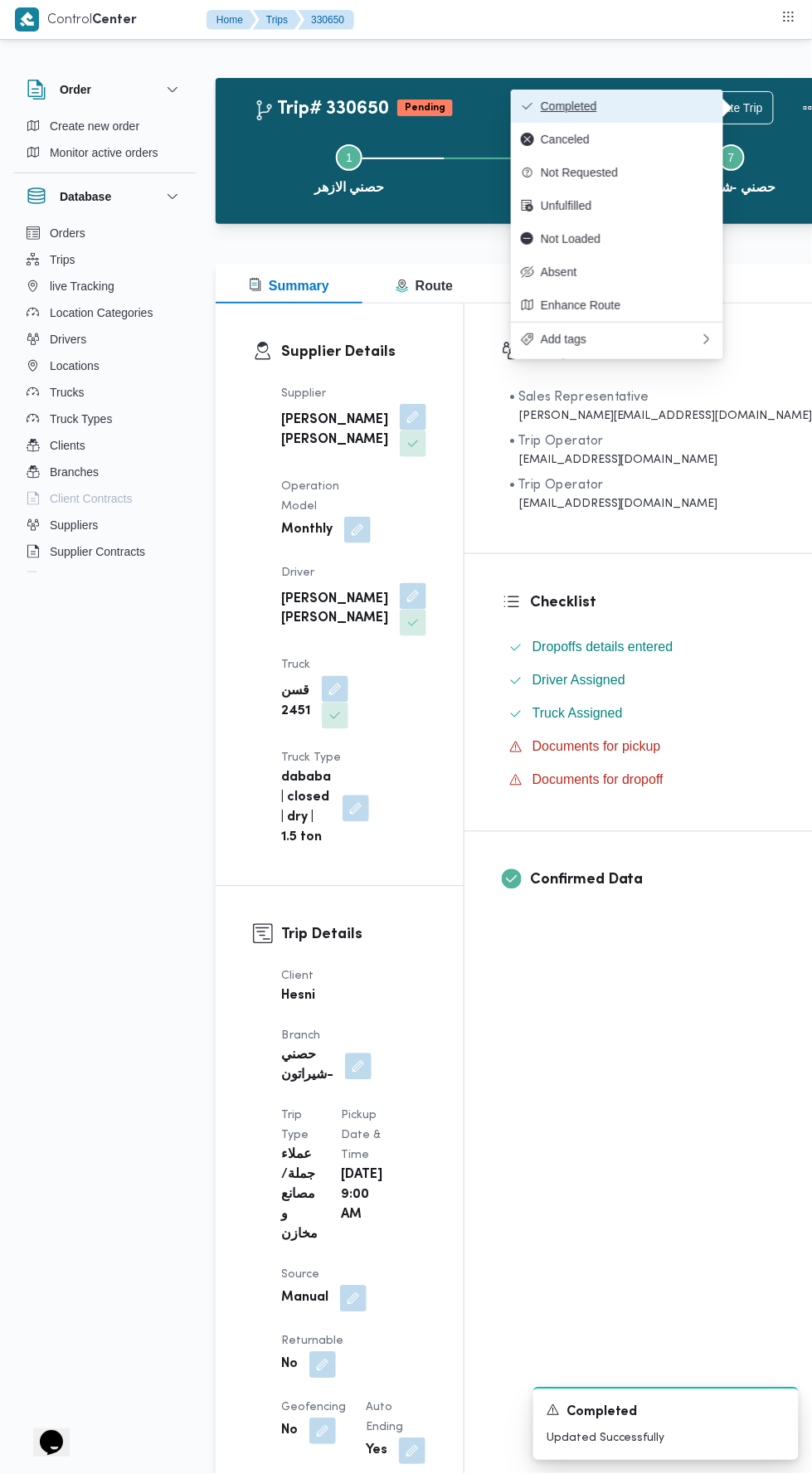
click at [642, 100] on span "Completed" at bounding box center [627, 106] width 172 height 13
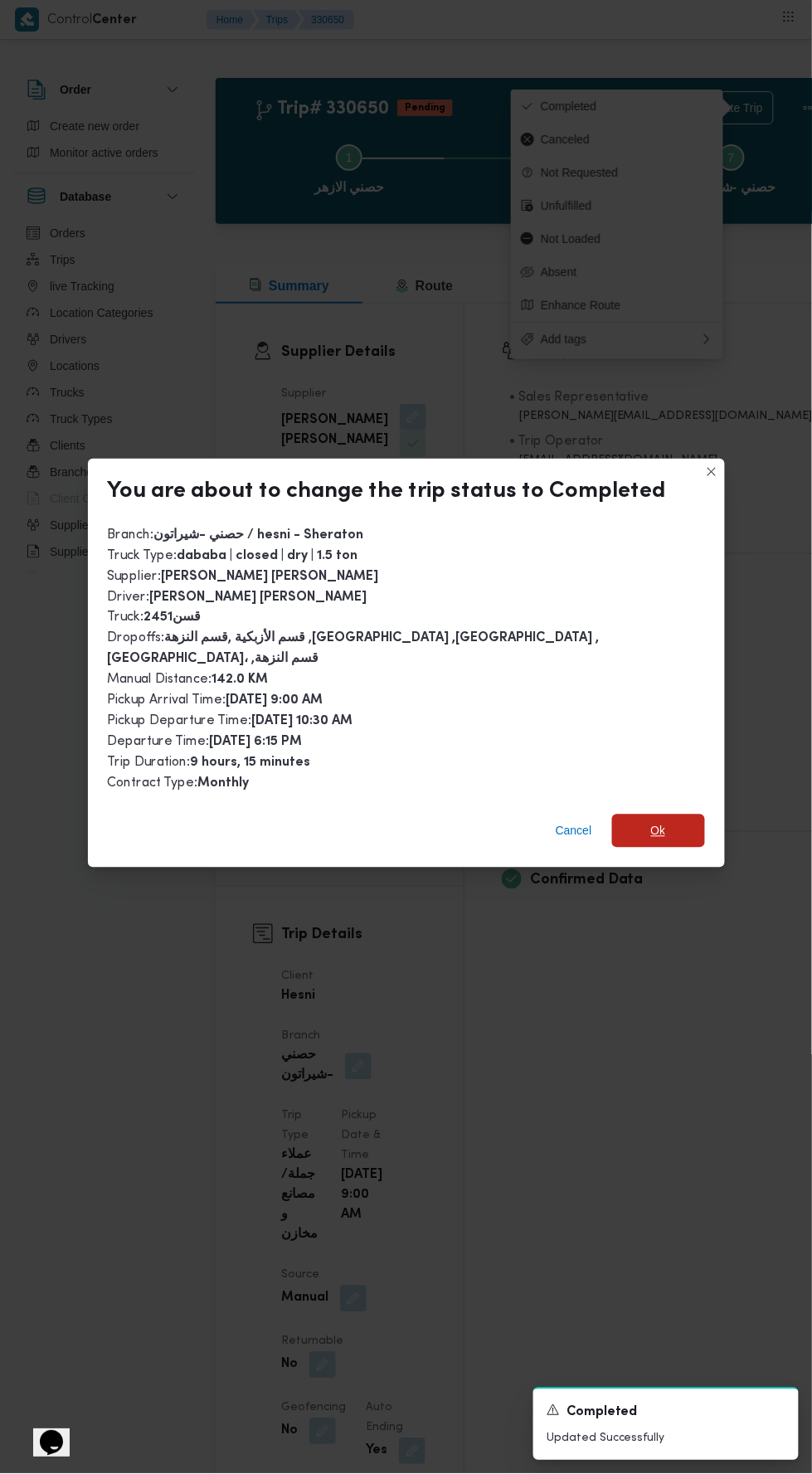
click at [686, 815] on span "Ok" at bounding box center [658, 831] width 93 height 33
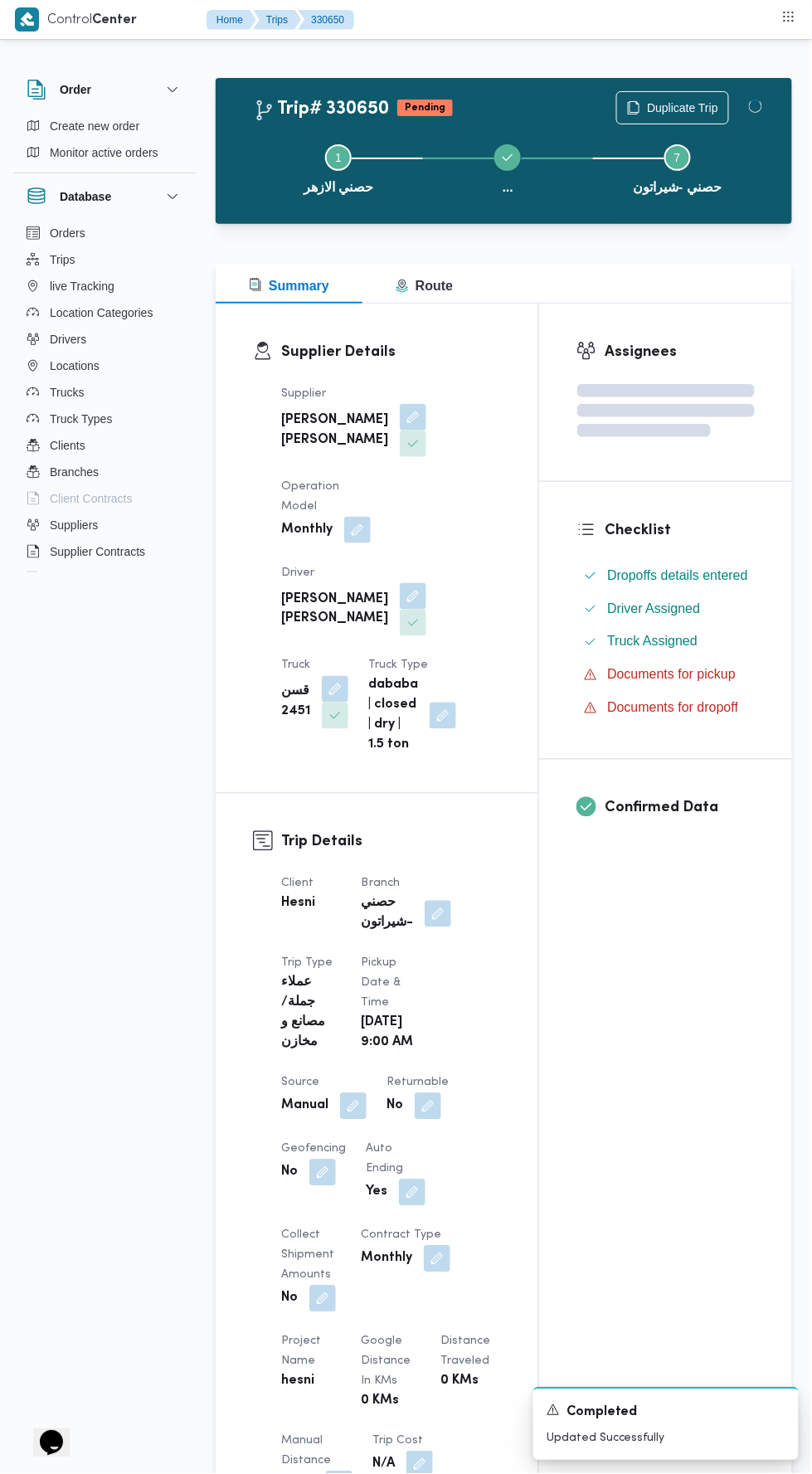
click at [624, 1166] on div "Assignees Checklist Dropoffs details entered Driver Assigned Truck Assigned Doc…" at bounding box center [666, 1271] width 253 height 1935
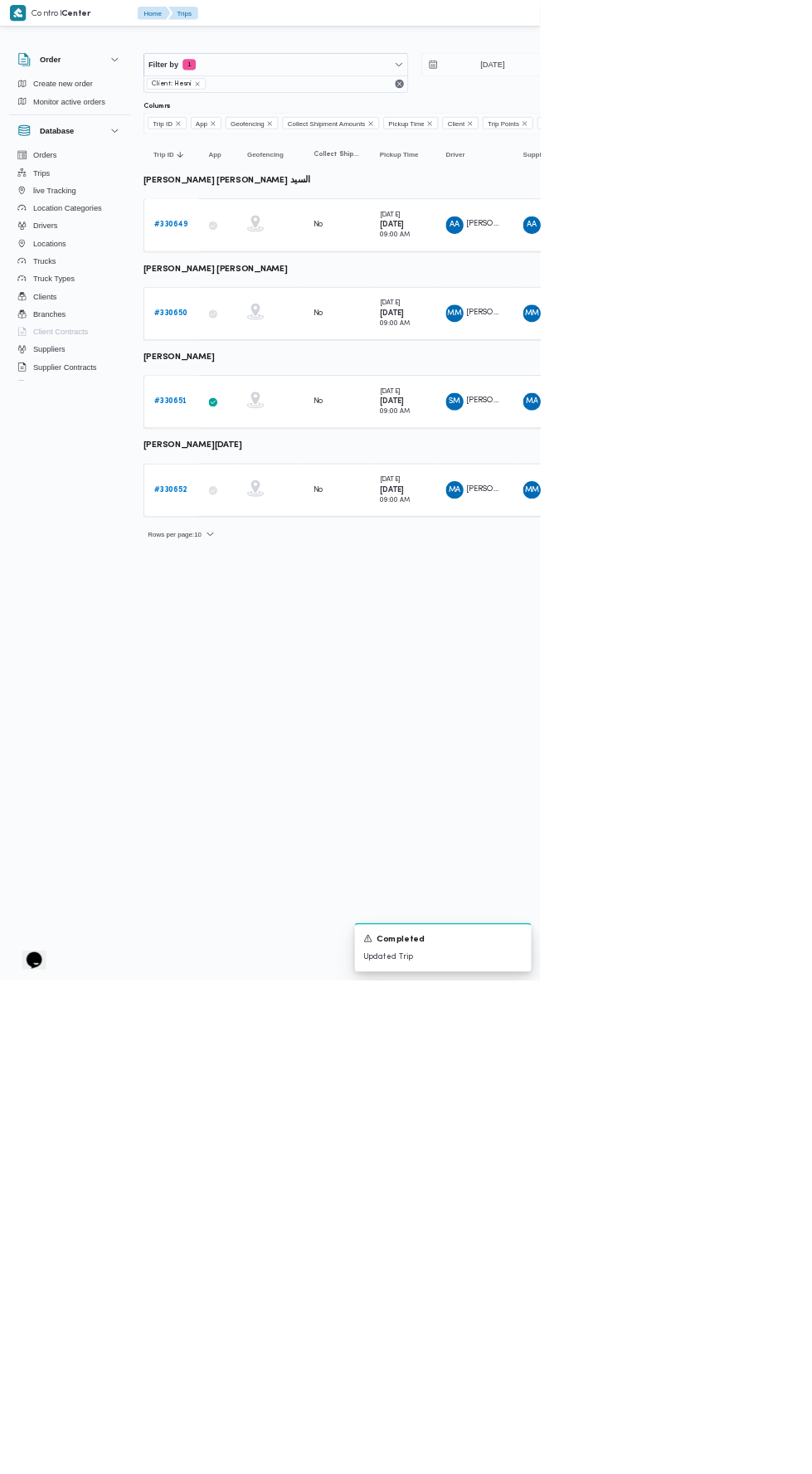
click at [257, 739] on link "# 330652" at bounding box center [256, 737] width 49 height 20
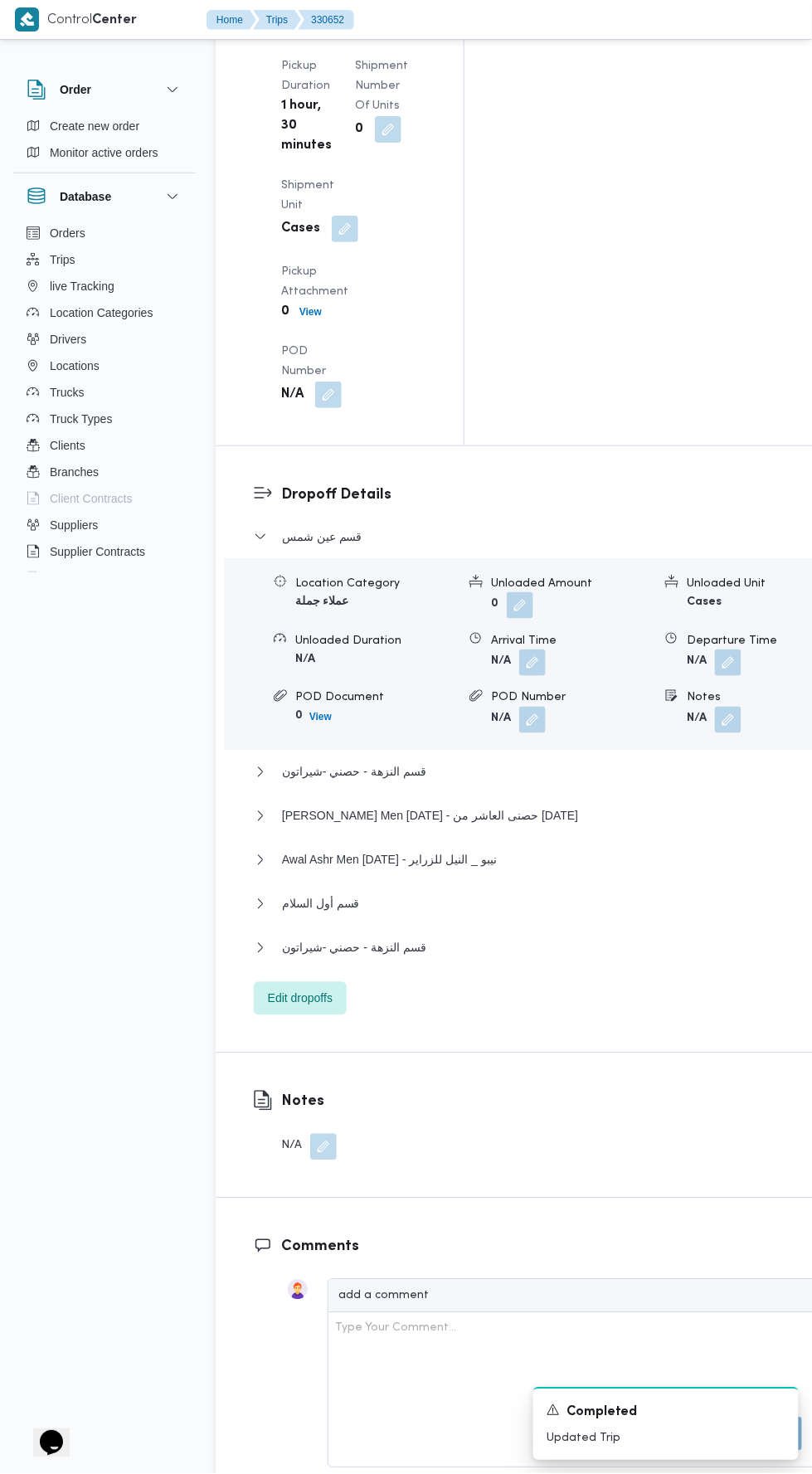
scroll to position [2313, 0]
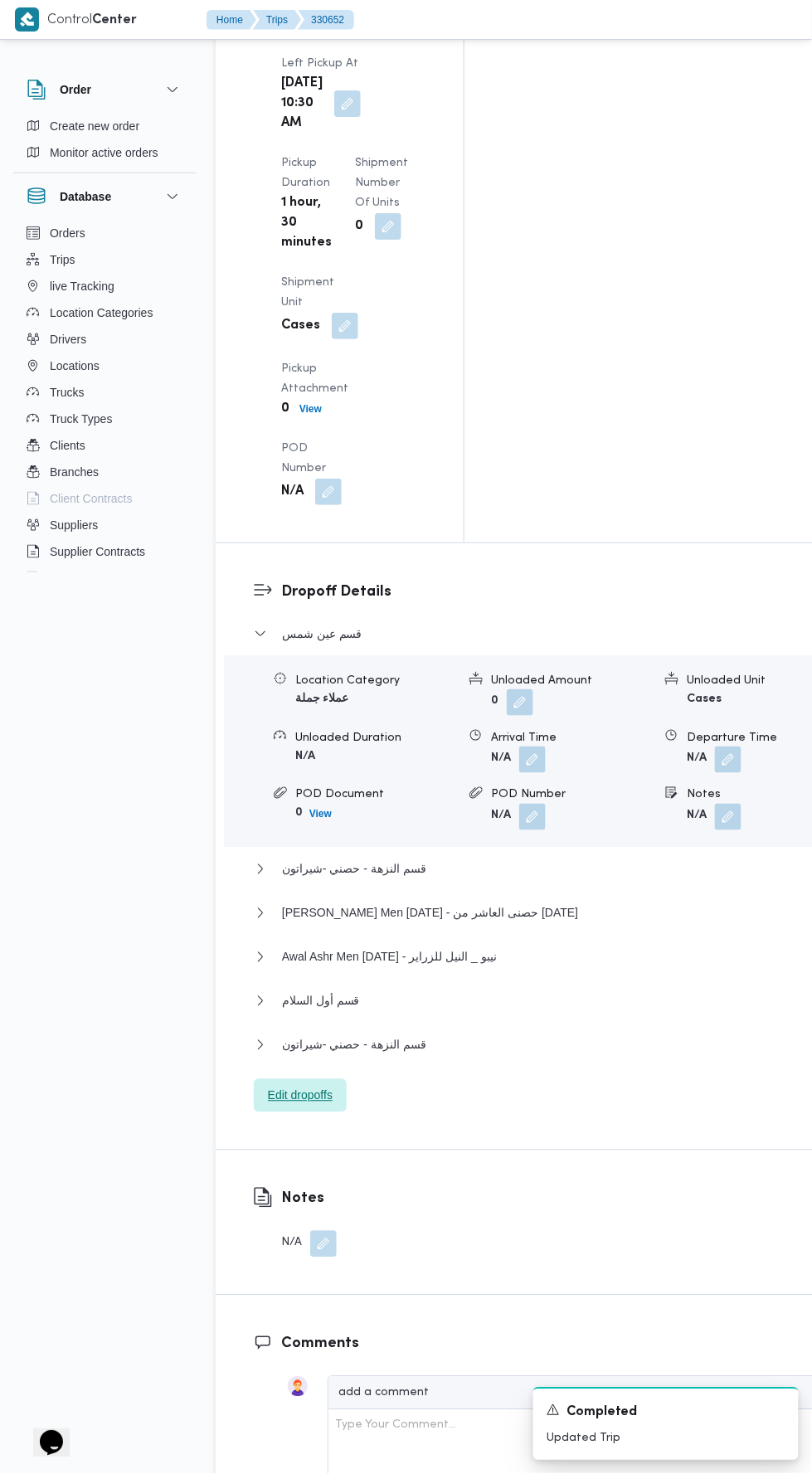
click at [340, 1080] on span "Edit dropoffs" at bounding box center [300, 1096] width 93 height 33
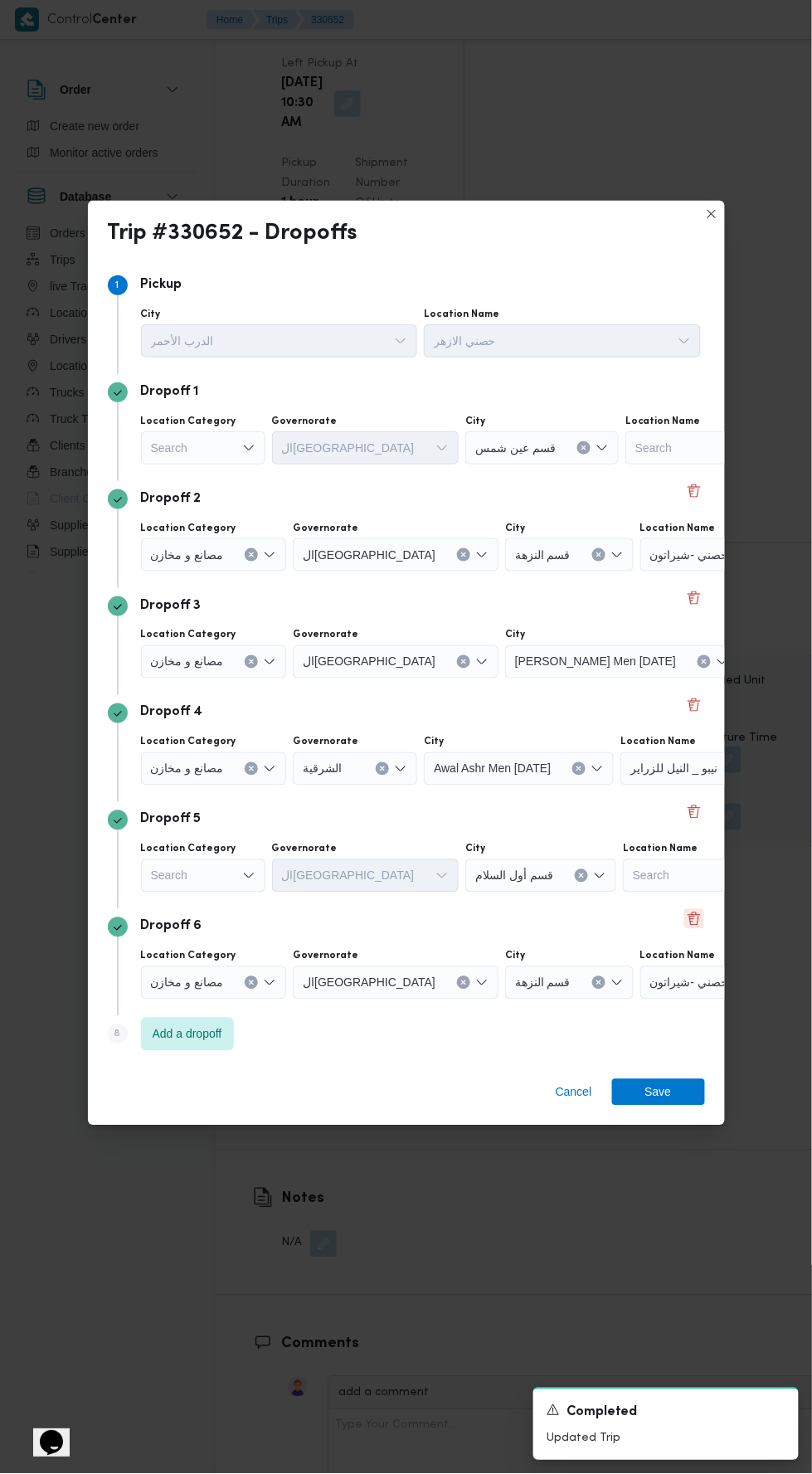
click at [692, 917] on button "Delete" at bounding box center [694, 919] width 20 height 20
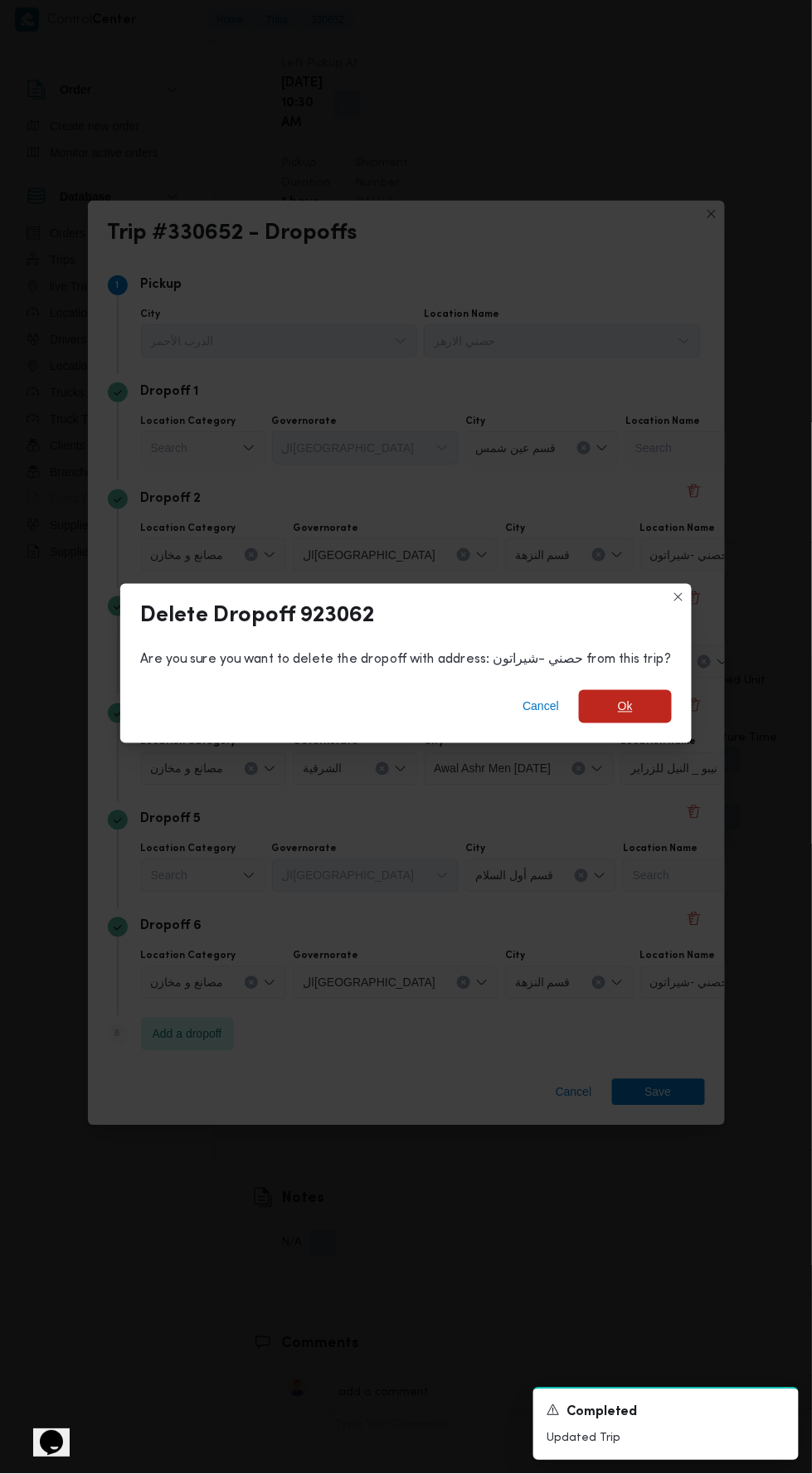
click at [635, 712] on div "Cancel Ok" at bounding box center [406, 711] width 571 height 66
click at [646, 702] on span "Ok" at bounding box center [625, 706] width 93 height 33
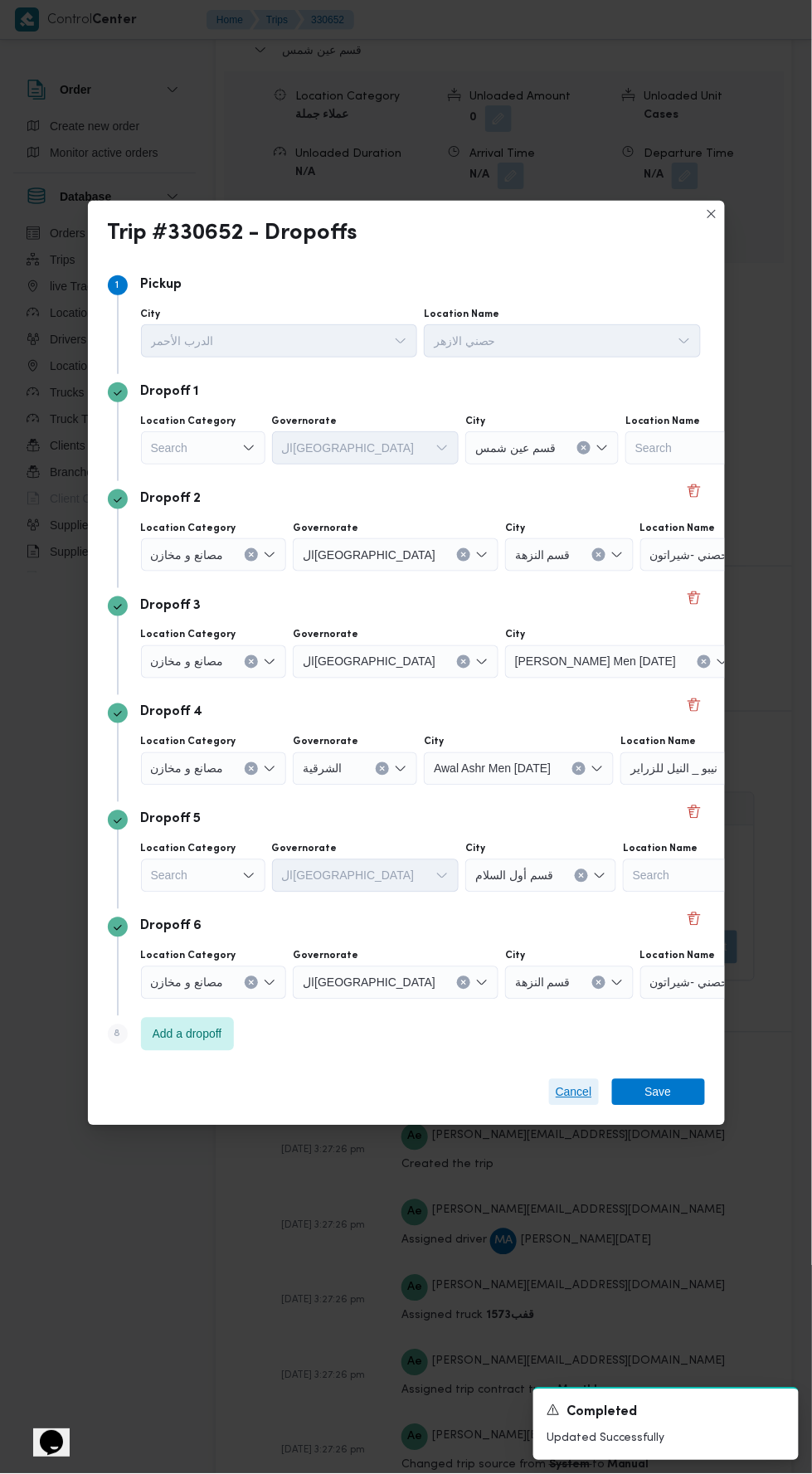
click at [577, 1082] on span "Cancel" at bounding box center [574, 1092] width 37 height 20
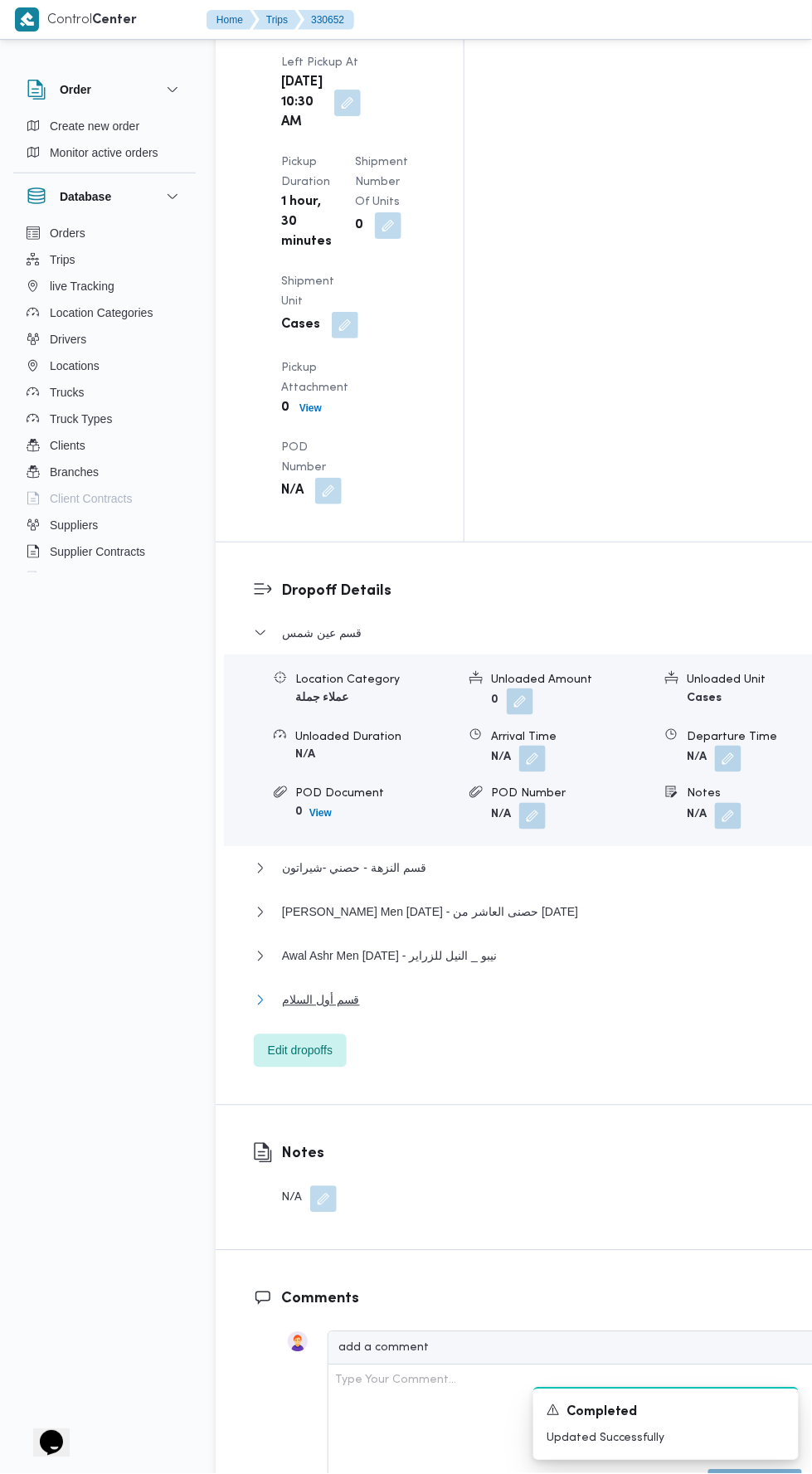
click at [549, 991] on button "قسم أول السلام" at bounding box center [537, 1001] width 566 height 20
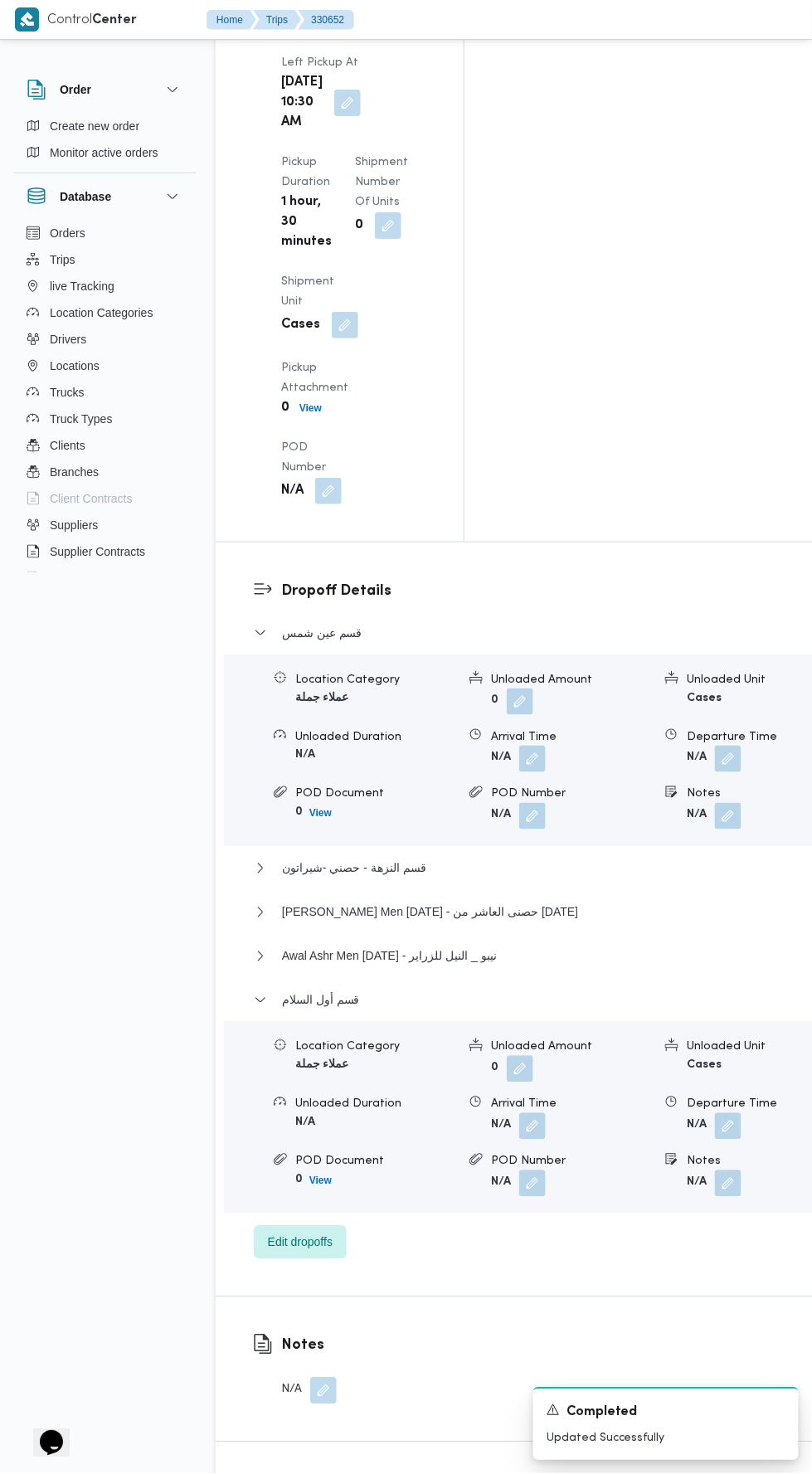
click at [715, 1113] on button "button" at bounding box center [728, 1126] width 27 height 27
click at [640, 689] on input "Departure Time" at bounding box center [593, 688] width 189 height 33
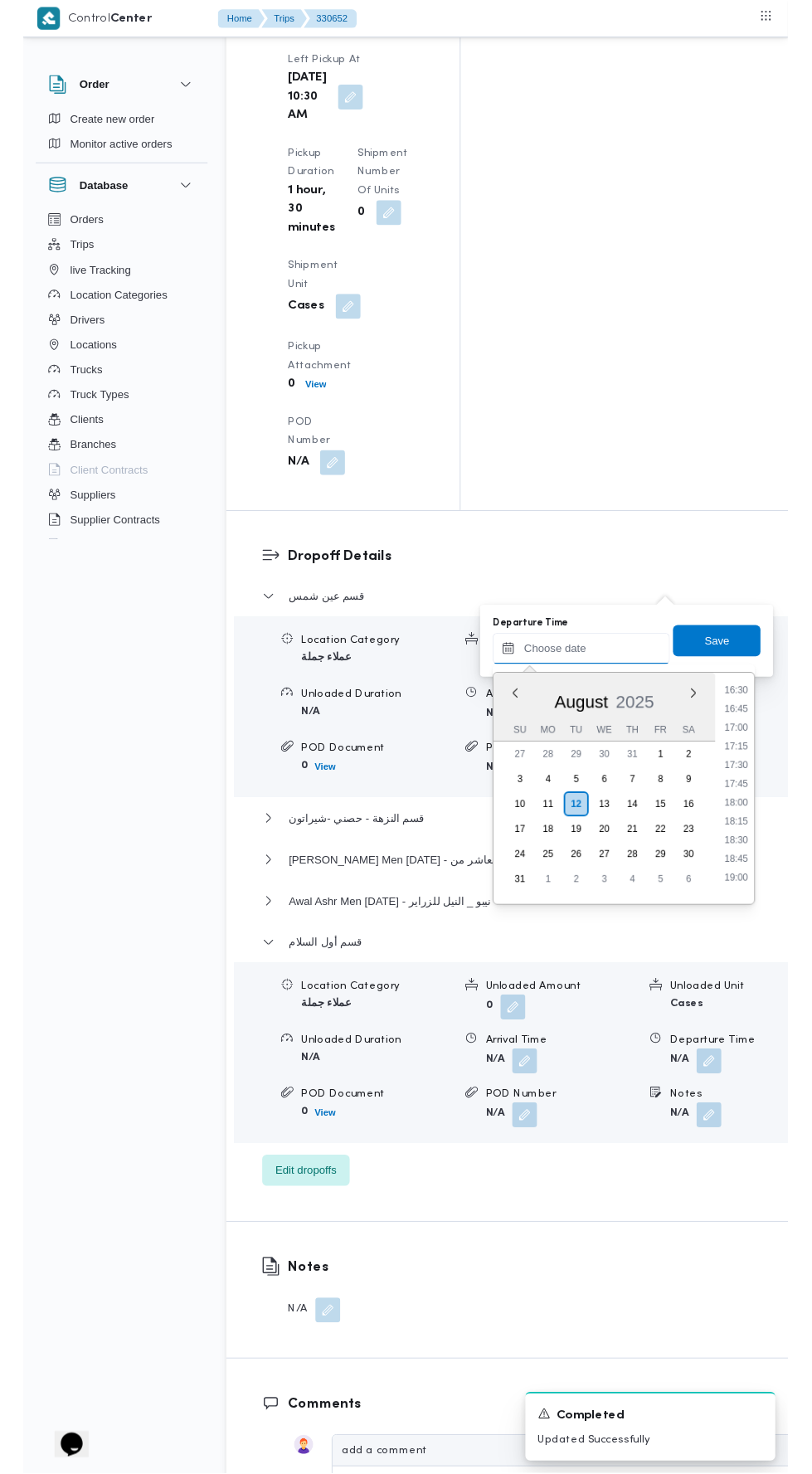
scroll to position [1318, 0]
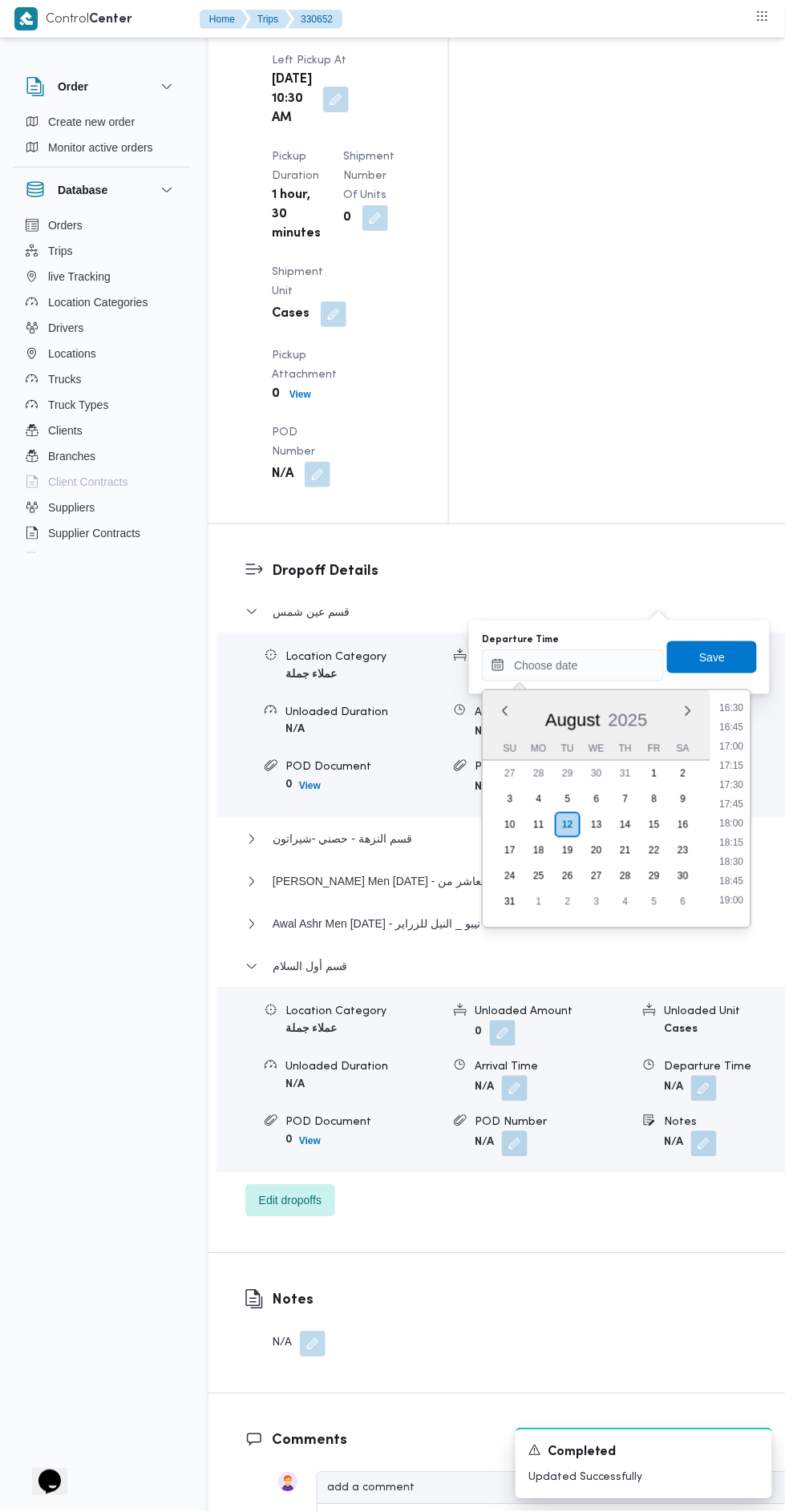
click at [731, 822] on li "18:00" at bounding box center [732, 823] width 36 height 16
type input "12/08/2025 18:00"
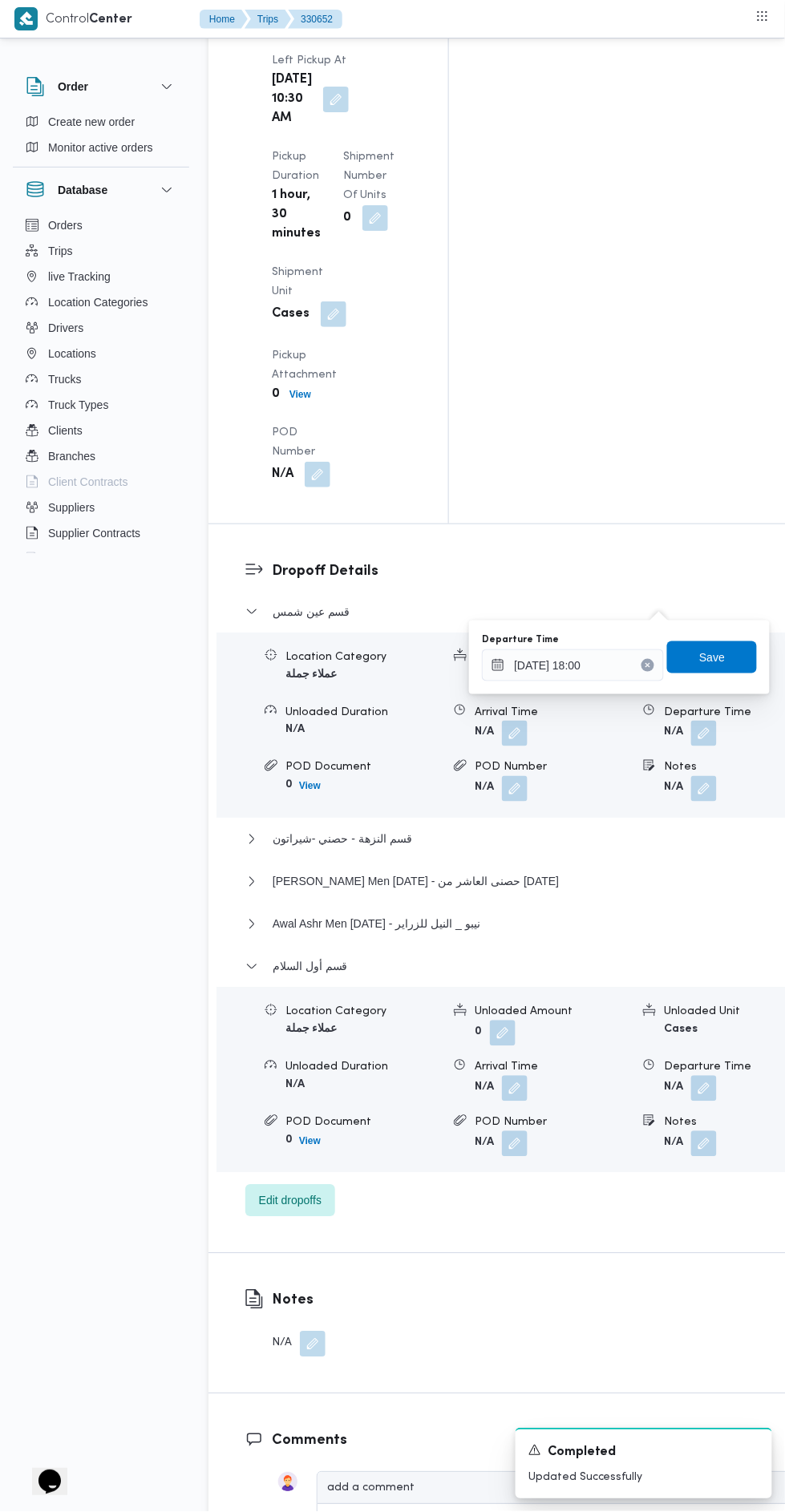
click at [736, 634] on div "Departure Time 12/08/2025 18:00 Save" at bounding box center [619, 657] width 278 height 51
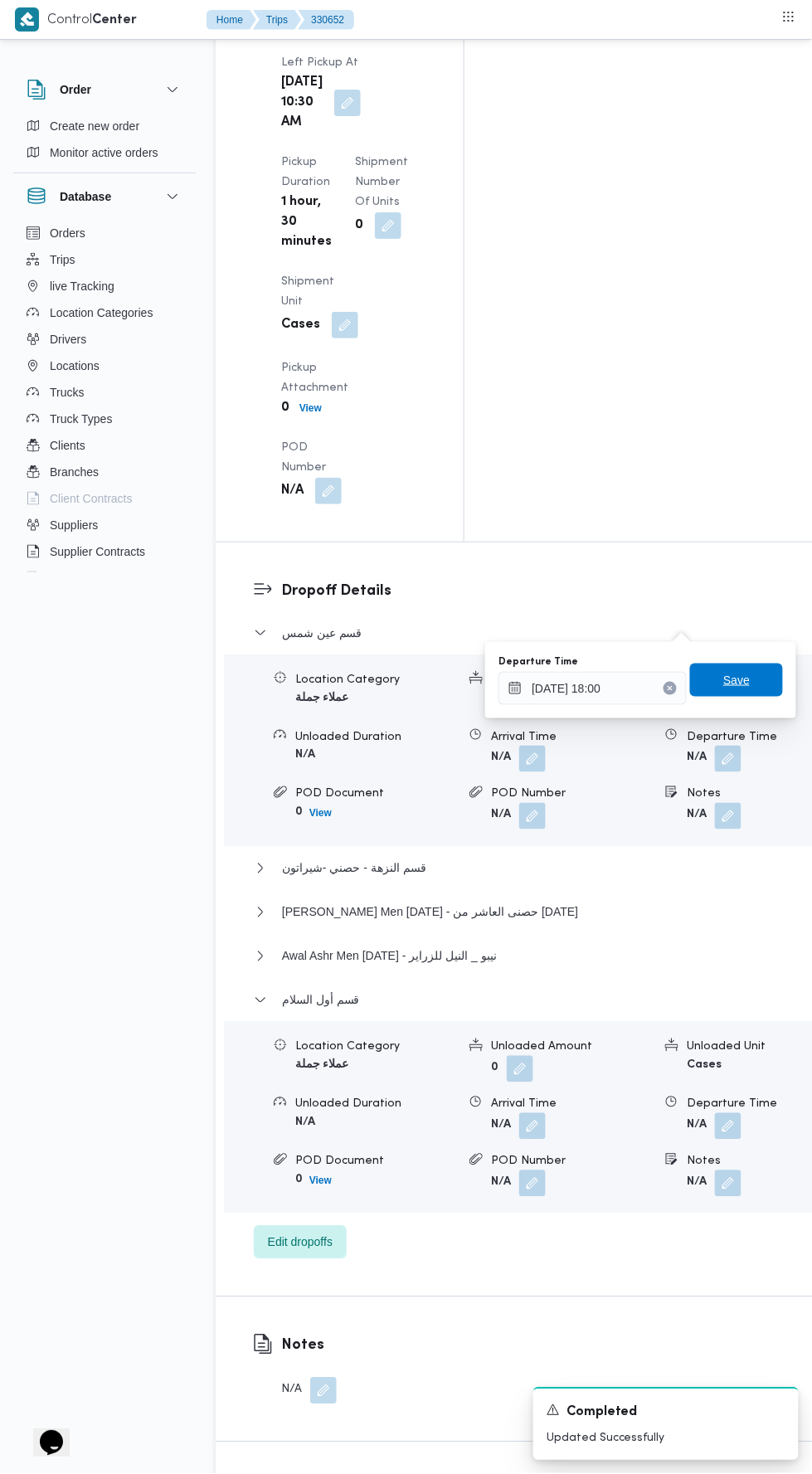
click at [765, 684] on span "Save" at bounding box center [736, 680] width 93 height 33
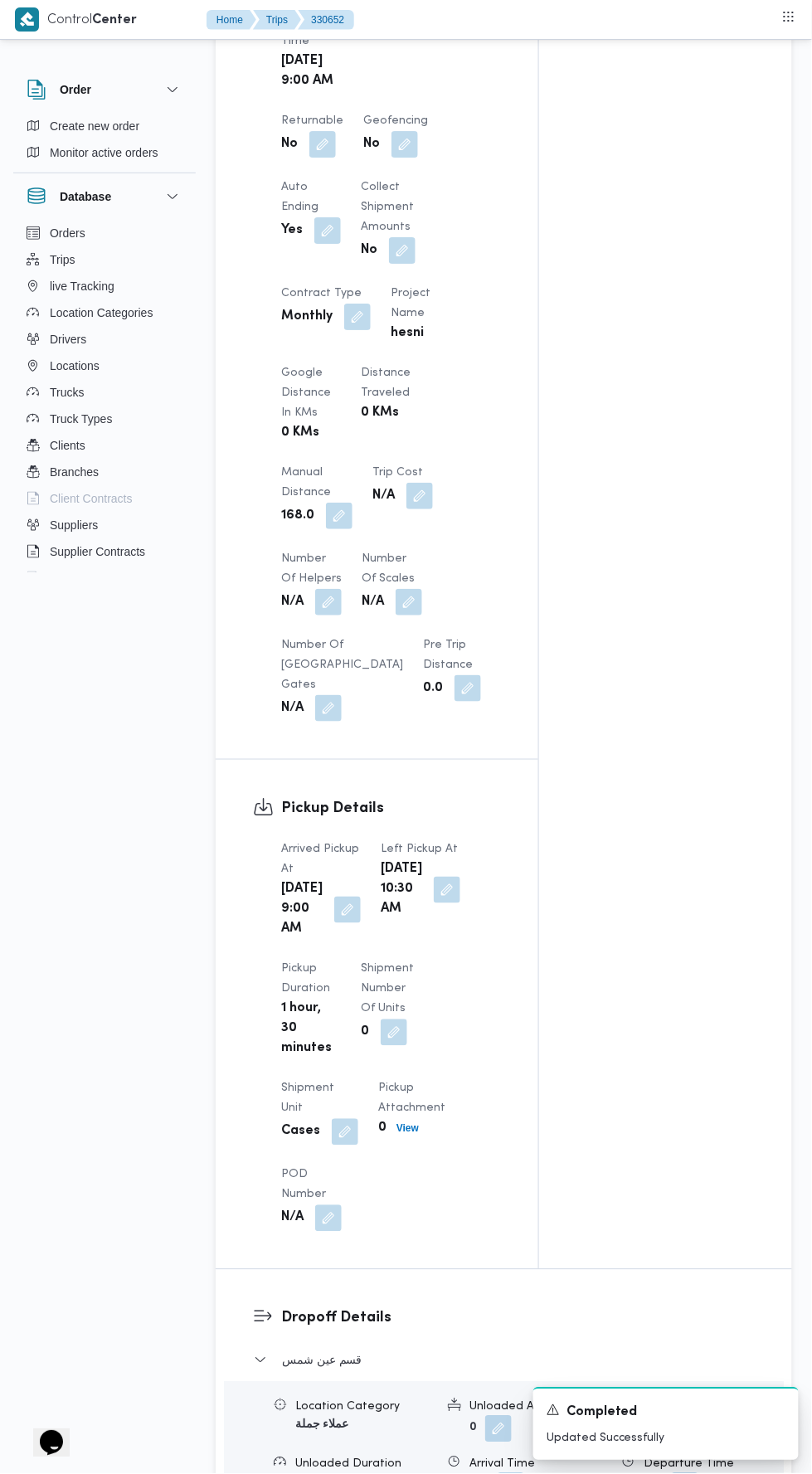
scroll to position [0, 0]
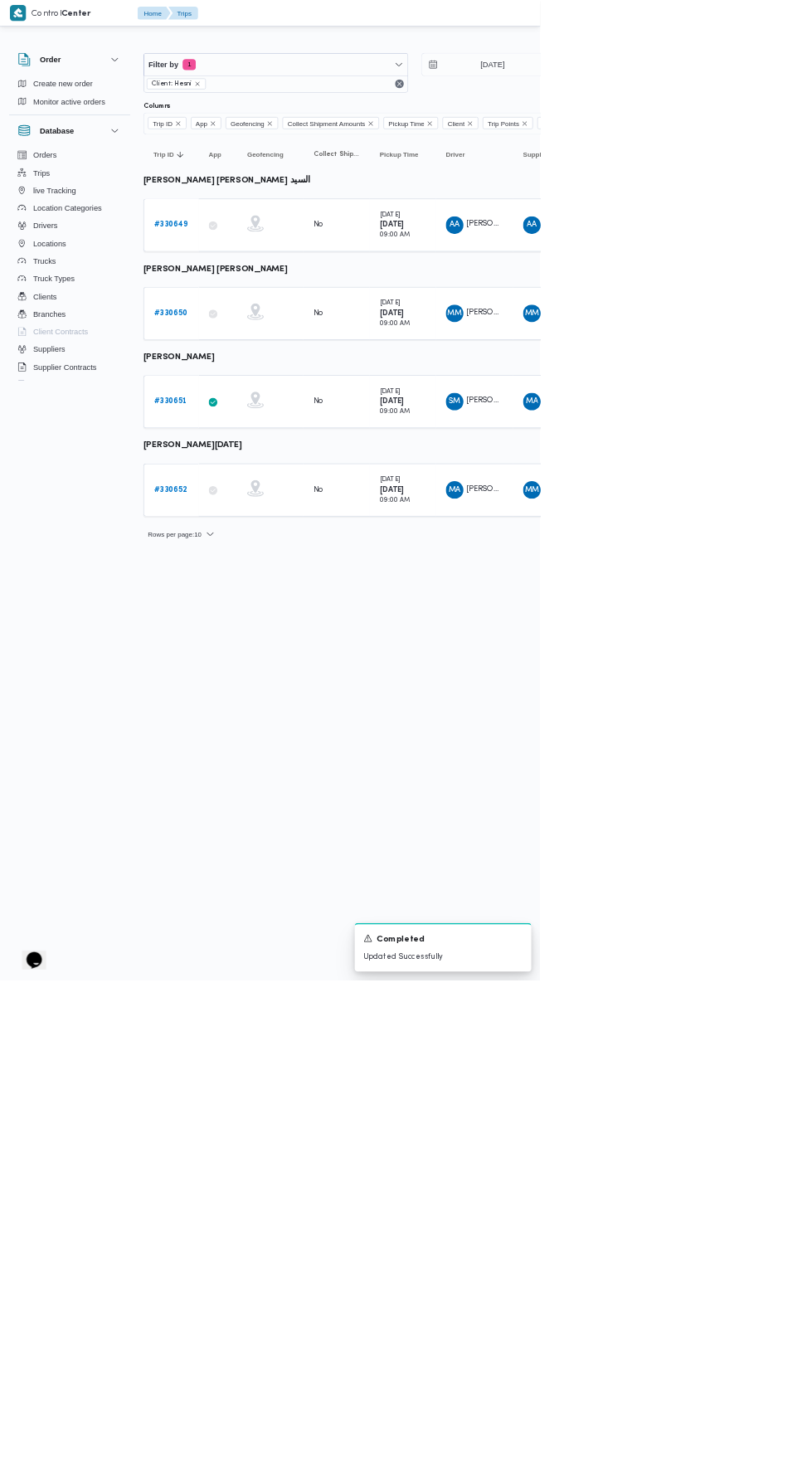
click at [259, 336] on b "# 330649" at bounding box center [257, 338] width 50 height 11
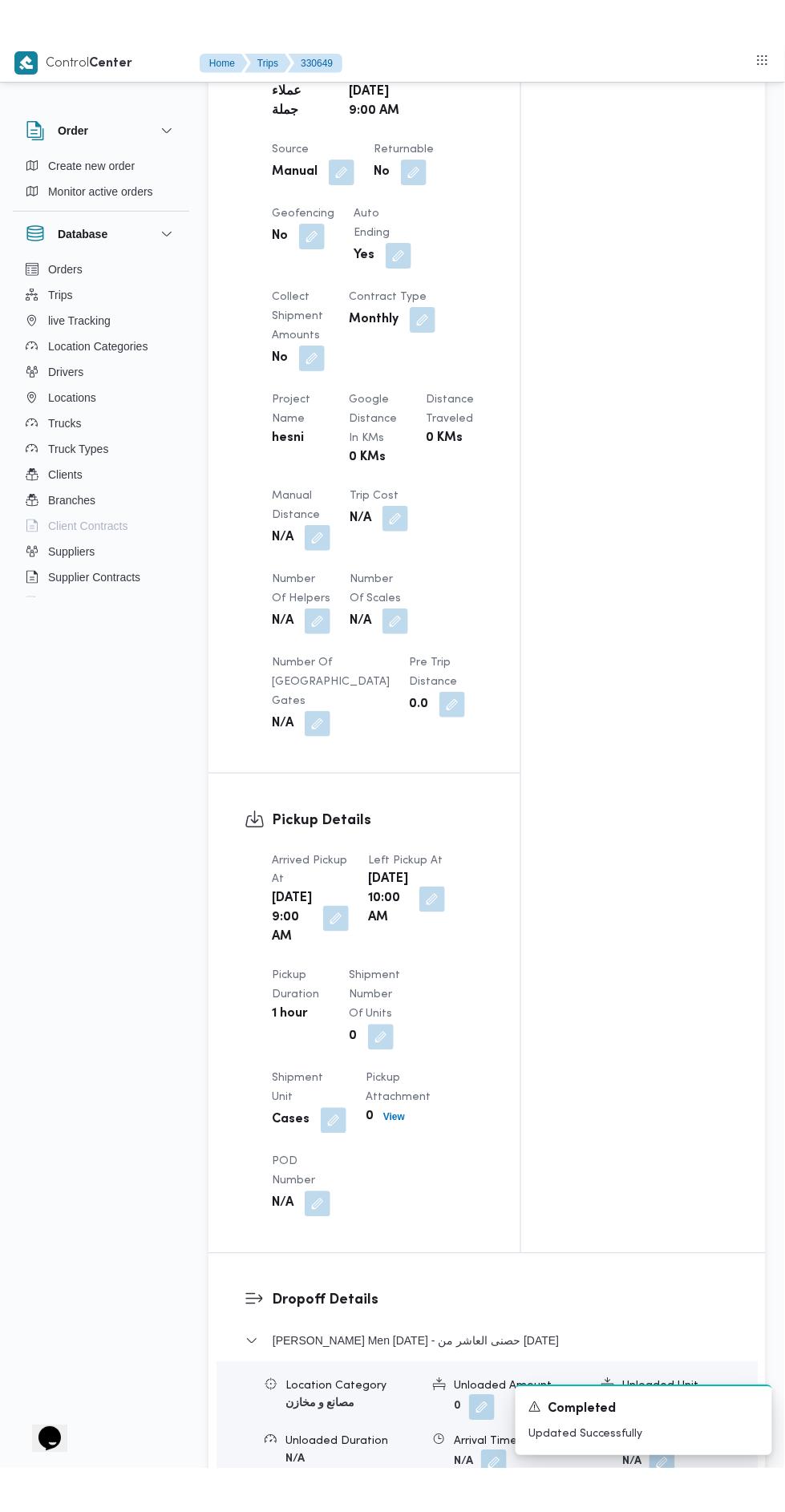
scroll to position [929, 0]
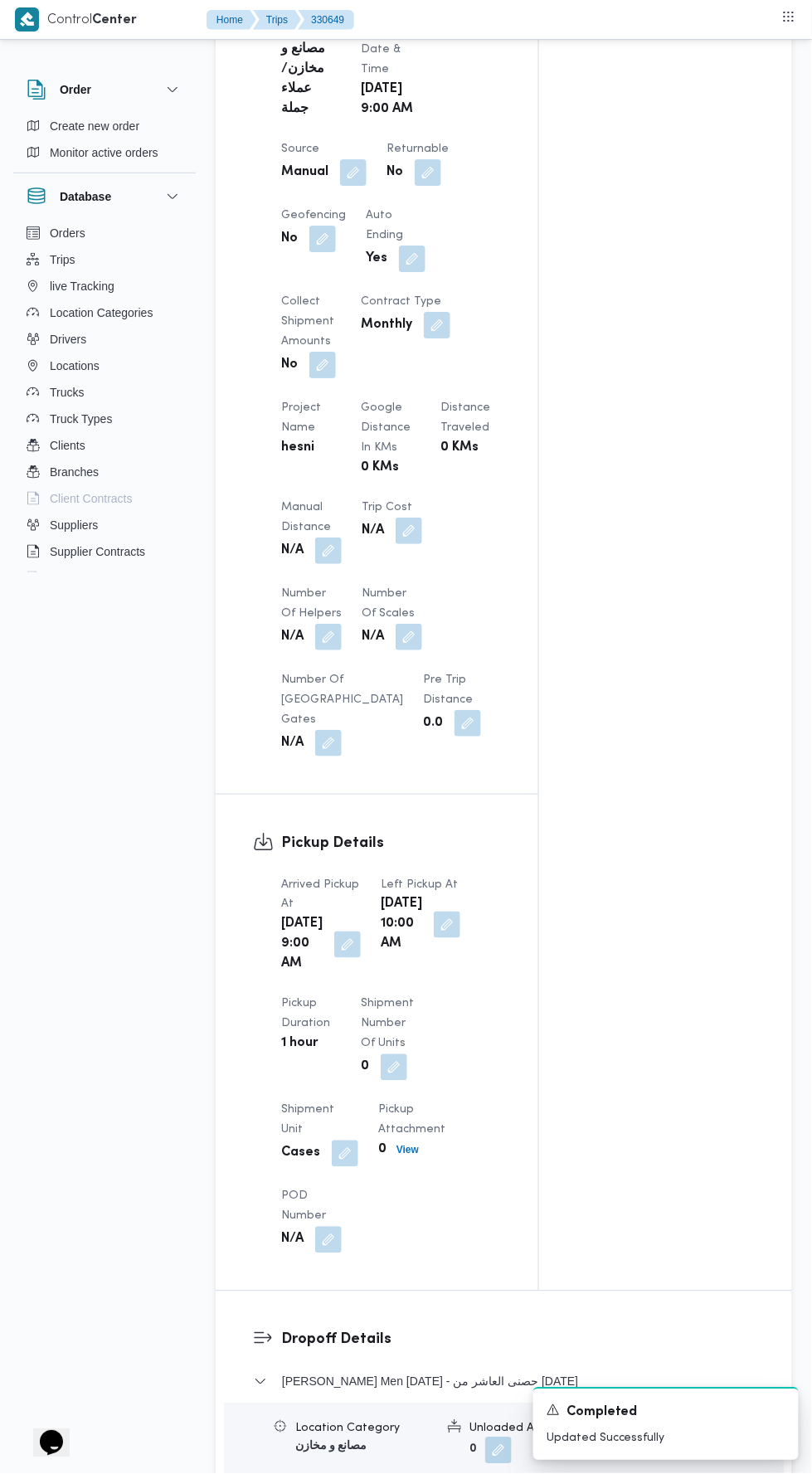
click at [337, 549] on button "button" at bounding box center [329, 551] width 27 height 27
click at [326, 615] on input "Manual Distance" at bounding box center [277, 617] width 165 height 33
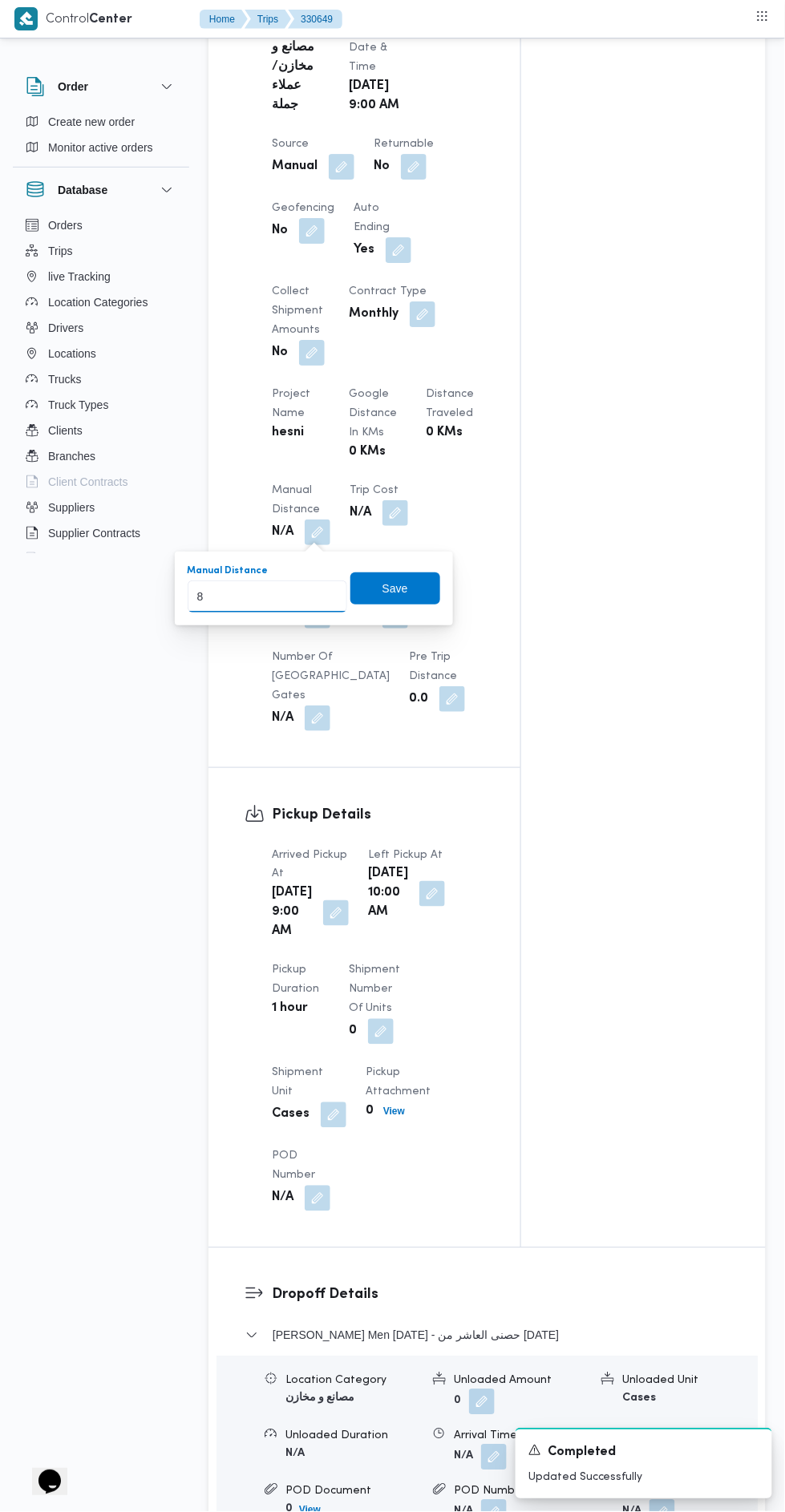
type input "80"
click at [393, 582] on span "Save" at bounding box center [396, 588] width 26 height 19
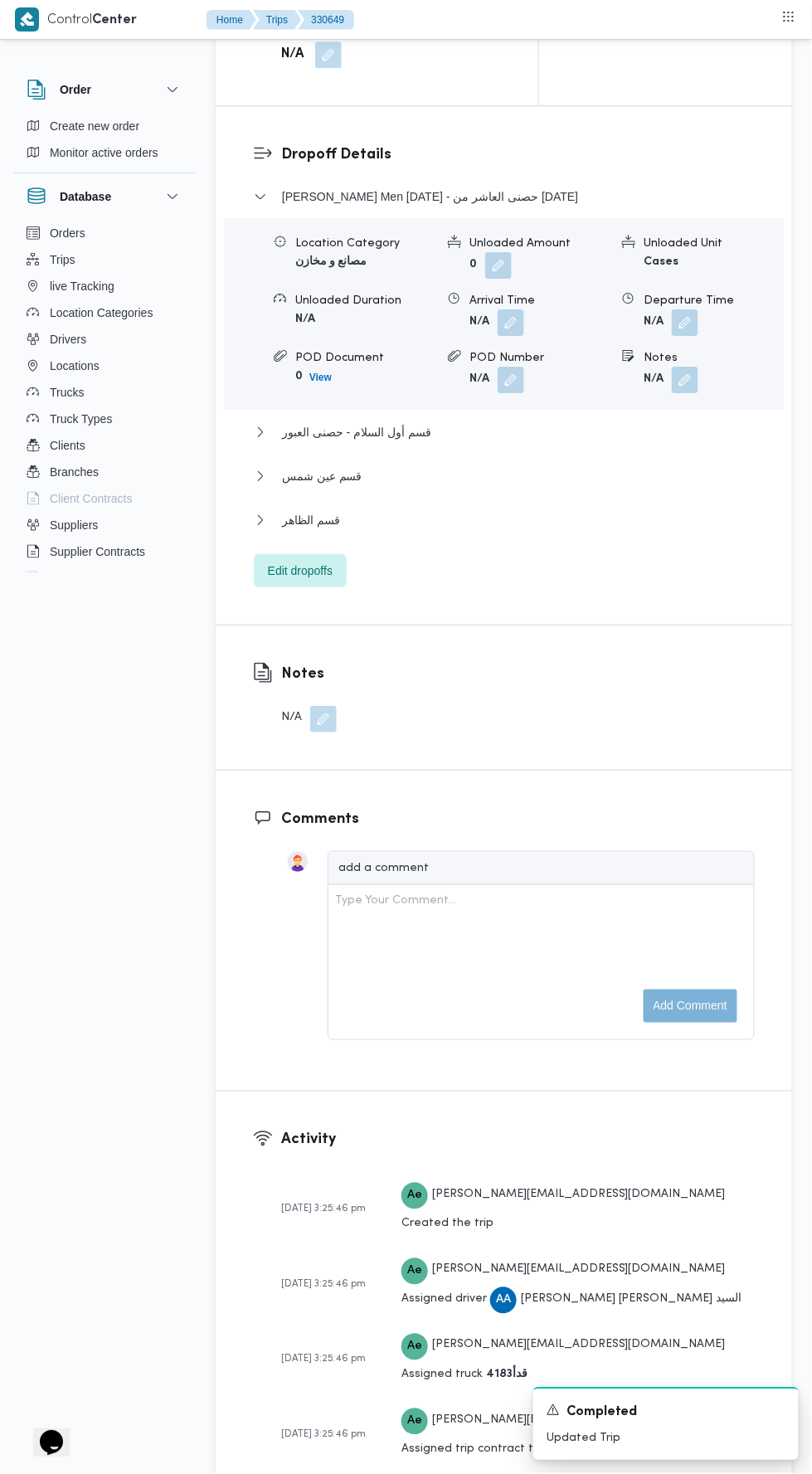
scroll to position [2128, 0]
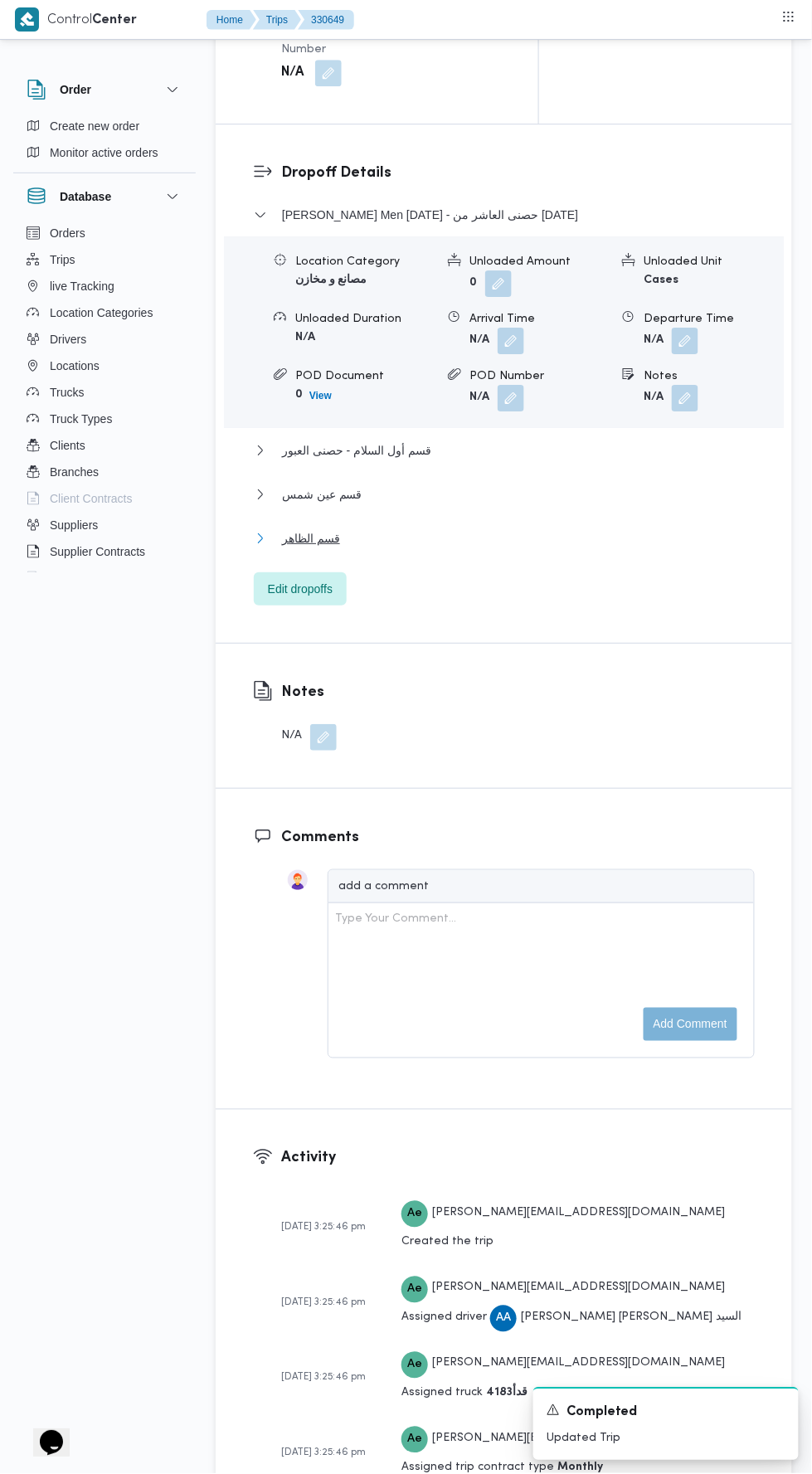
click at [550, 549] on button "قسم الظاهر" at bounding box center [505, 538] width 501 height 20
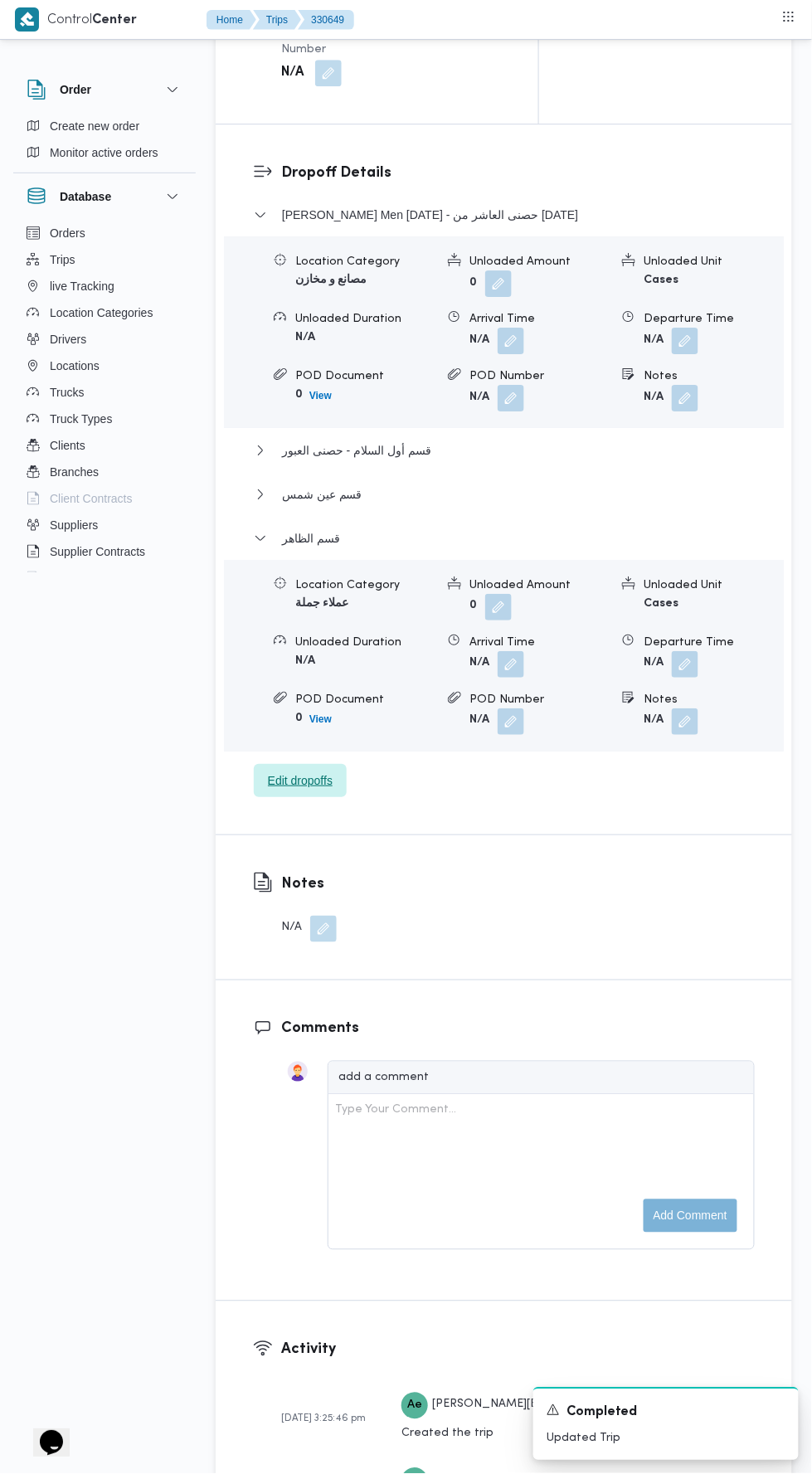
click at [331, 798] on span "Edit dropoffs" at bounding box center [300, 781] width 93 height 33
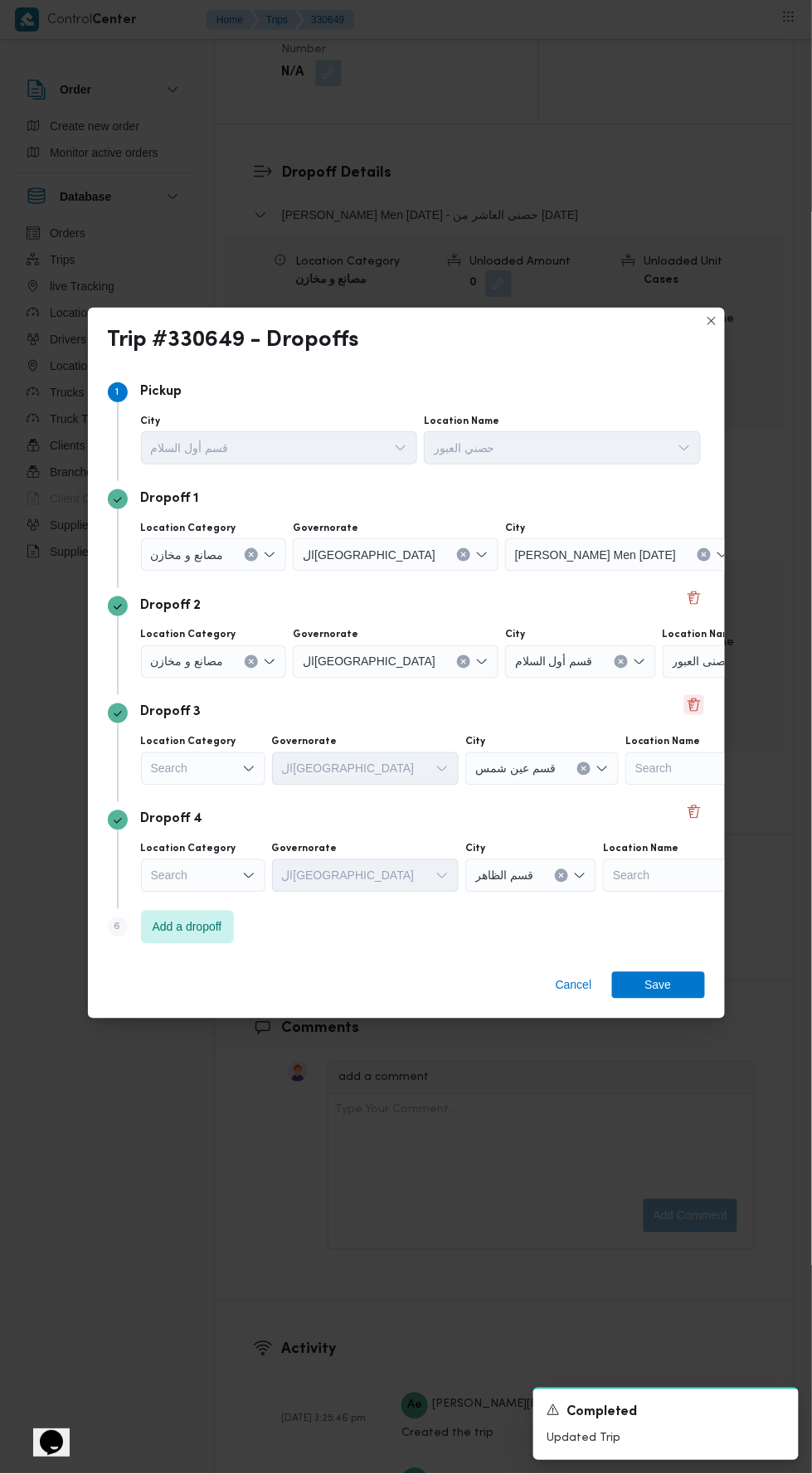
click at [697, 695] on button "Delete" at bounding box center [694, 705] width 20 height 20
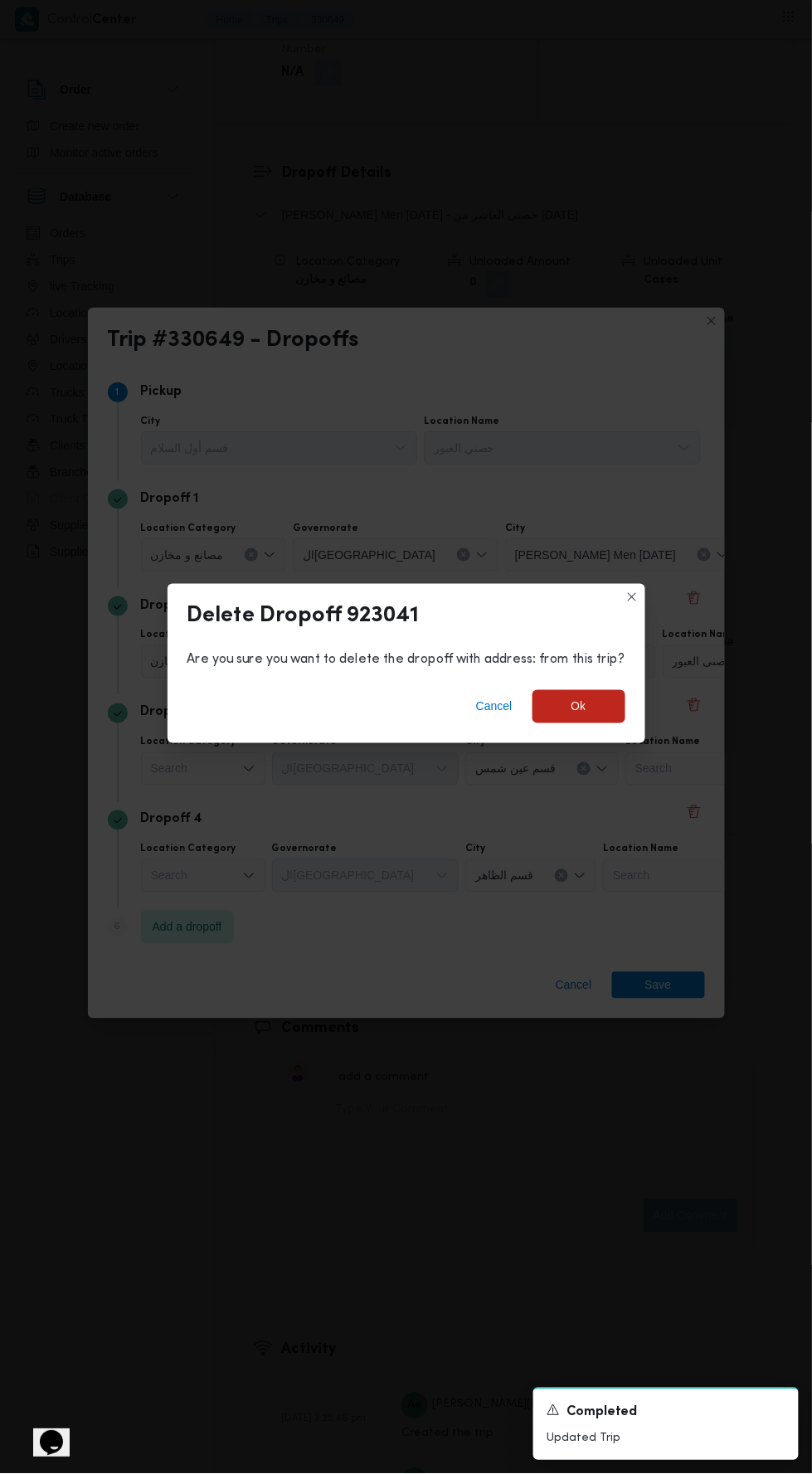
click at [637, 697] on div "Cancel Ok" at bounding box center [407, 711] width 478 height 66
click at [587, 692] on span "Ok" at bounding box center [578, 706] width 93 height 33
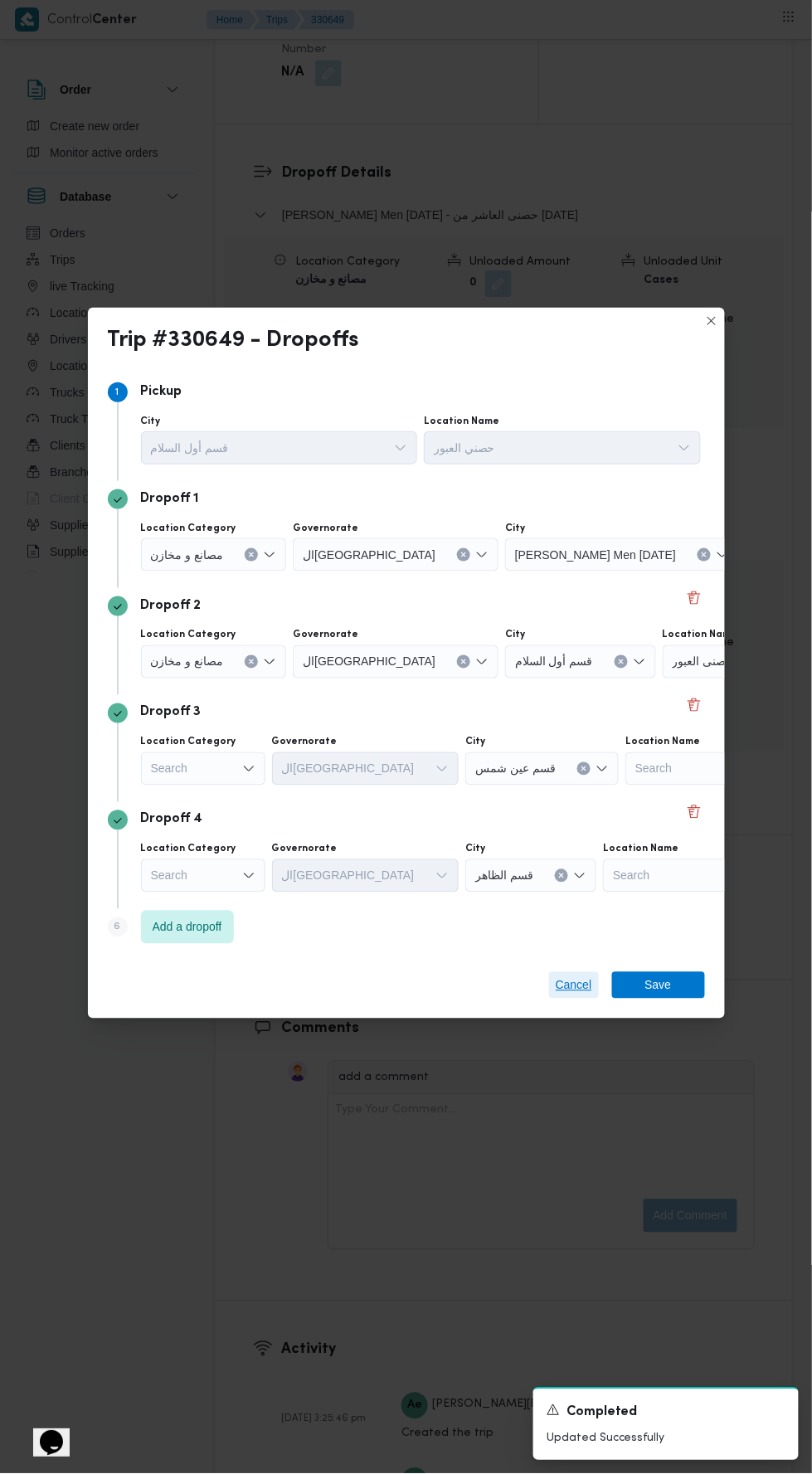
click at [570, 975] on span "Cancel" at bounding box center [574, 985] width 37 height 20
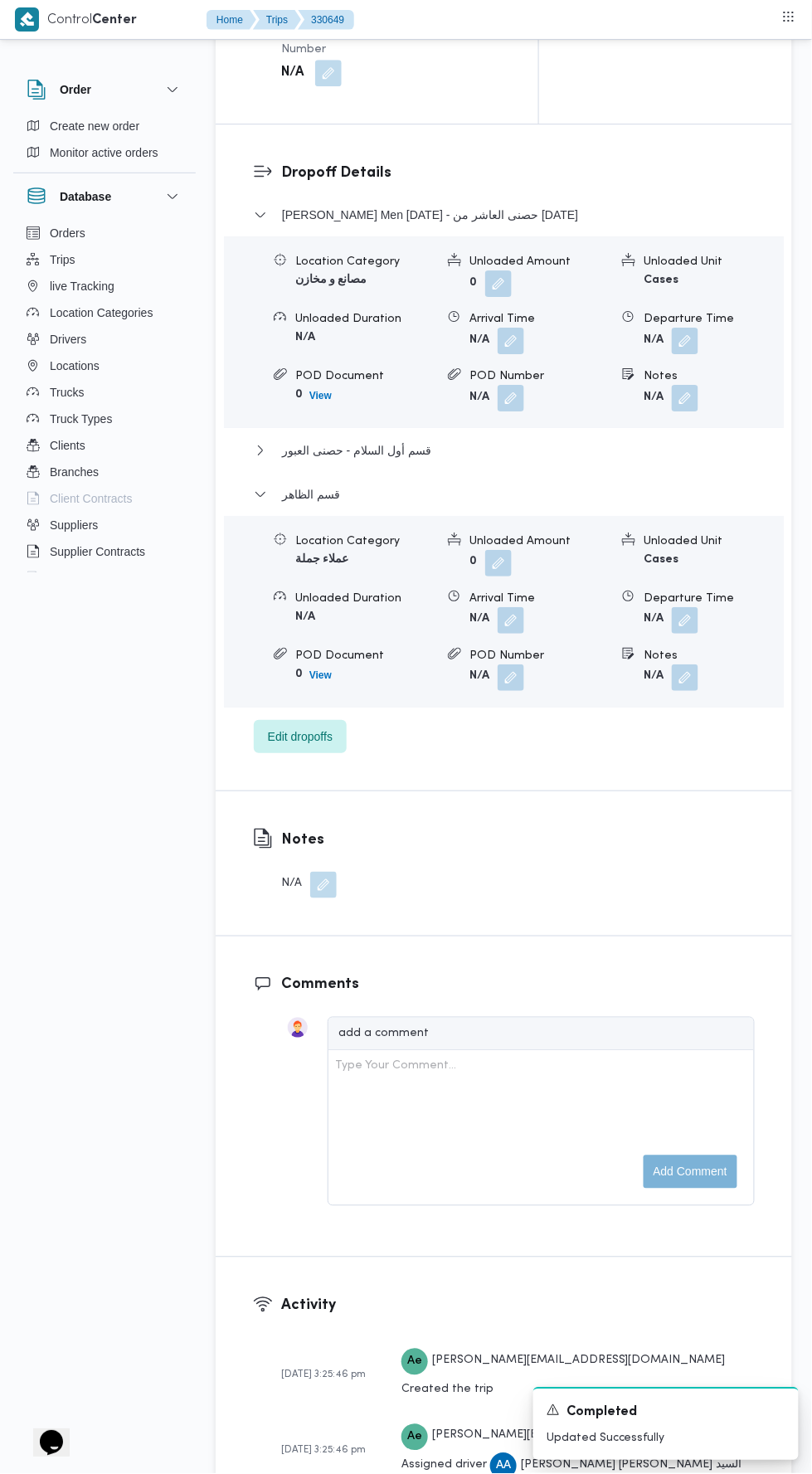
click at [695, 634] on button "button" at bounding box center [685, 621] width 27 height 27
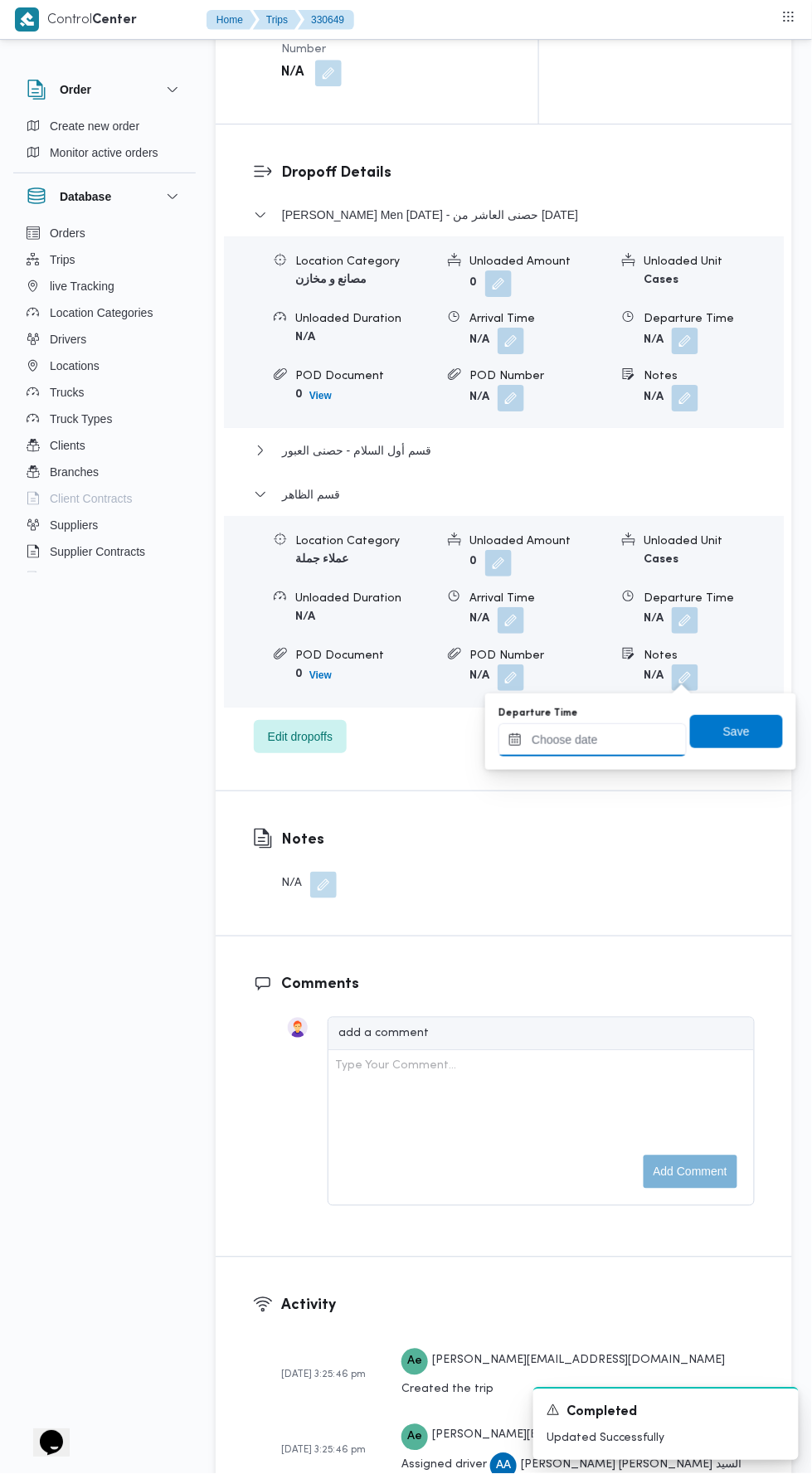
click at [635, 743] on input "Departure Time" at bounding box center [593, 739] width 189 height 33
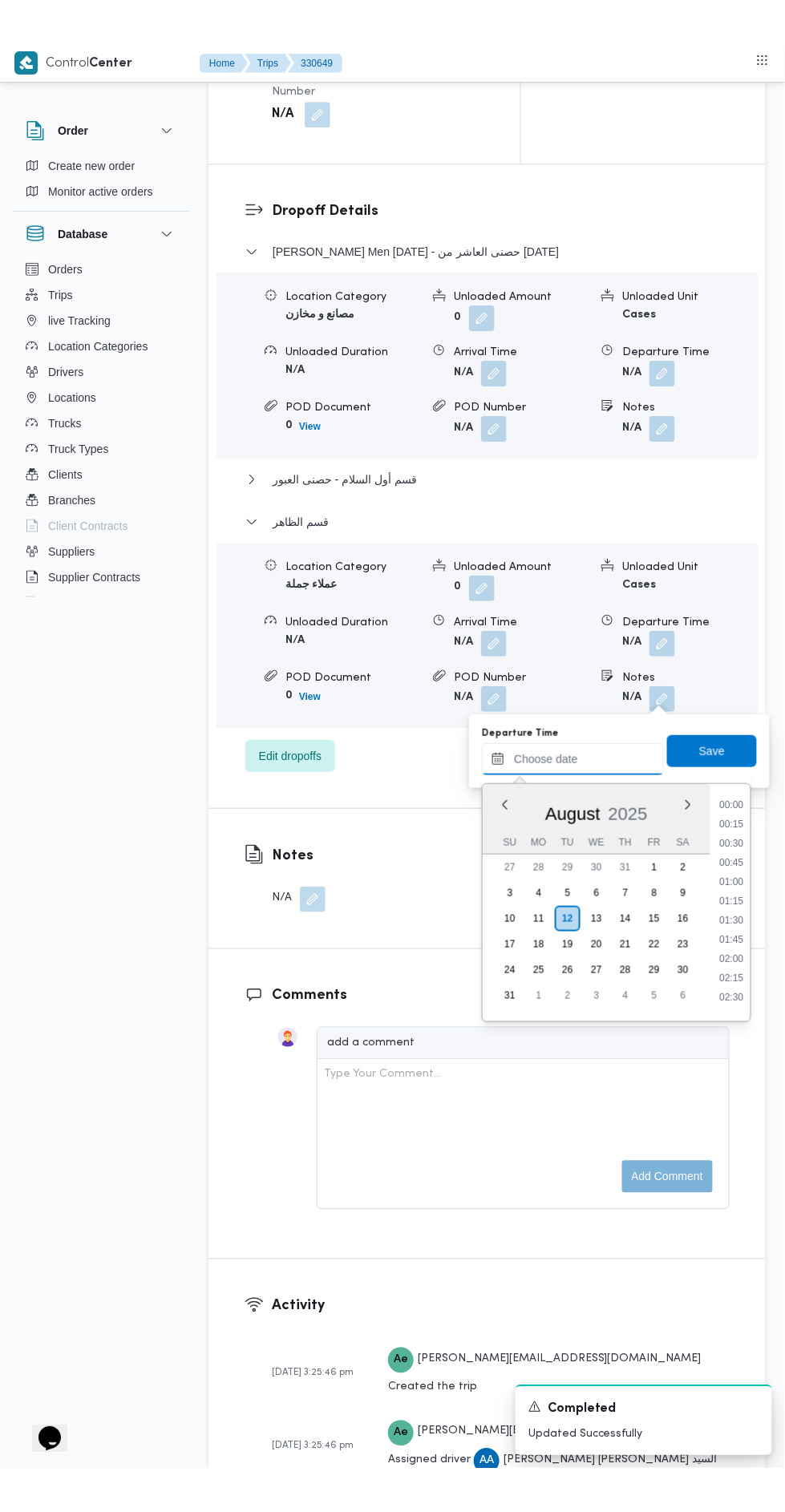
scroll to position [1486, 0]
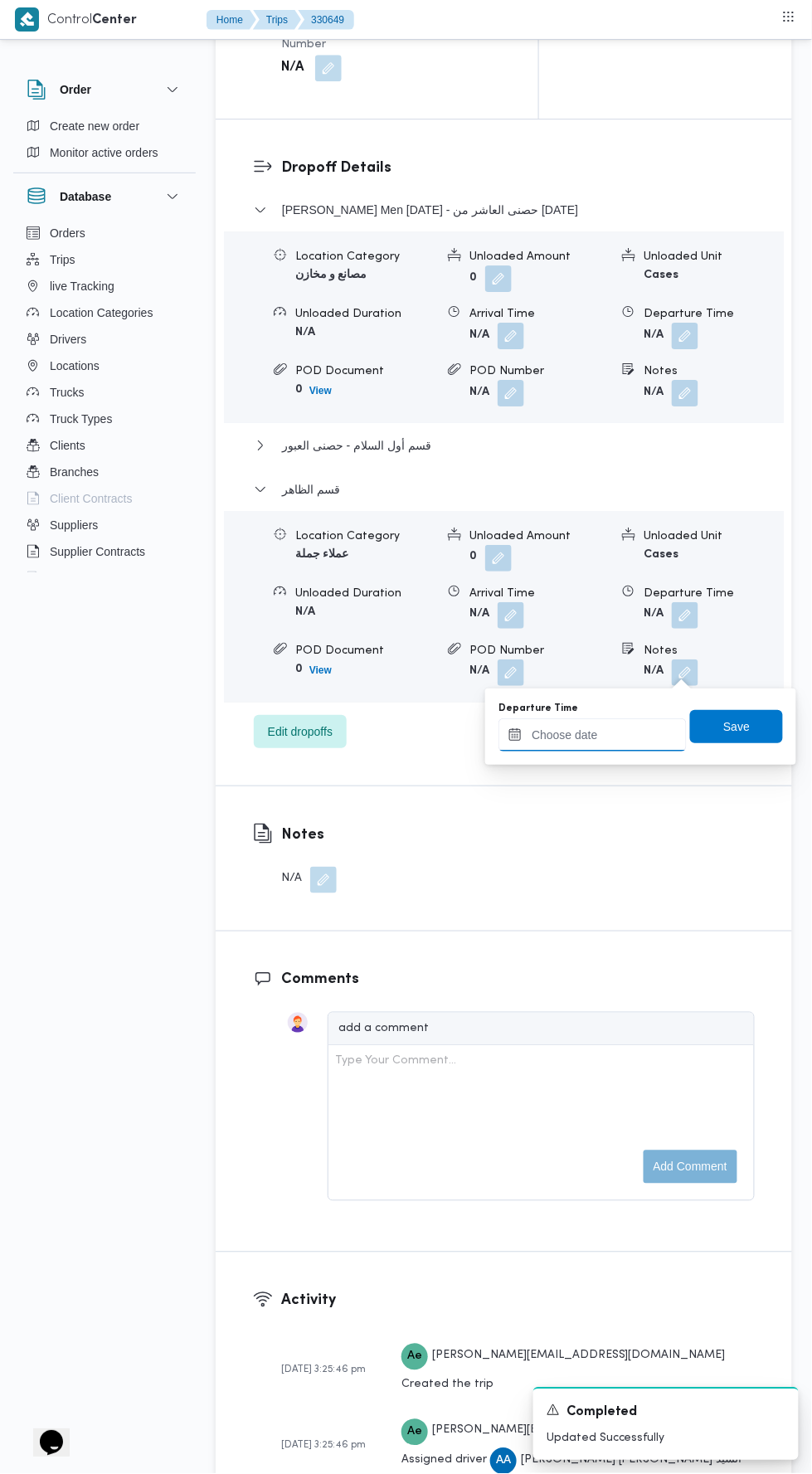
click at [606, 733] on input "Departure Time" at bounding box center [593, 735] width 189 height 33
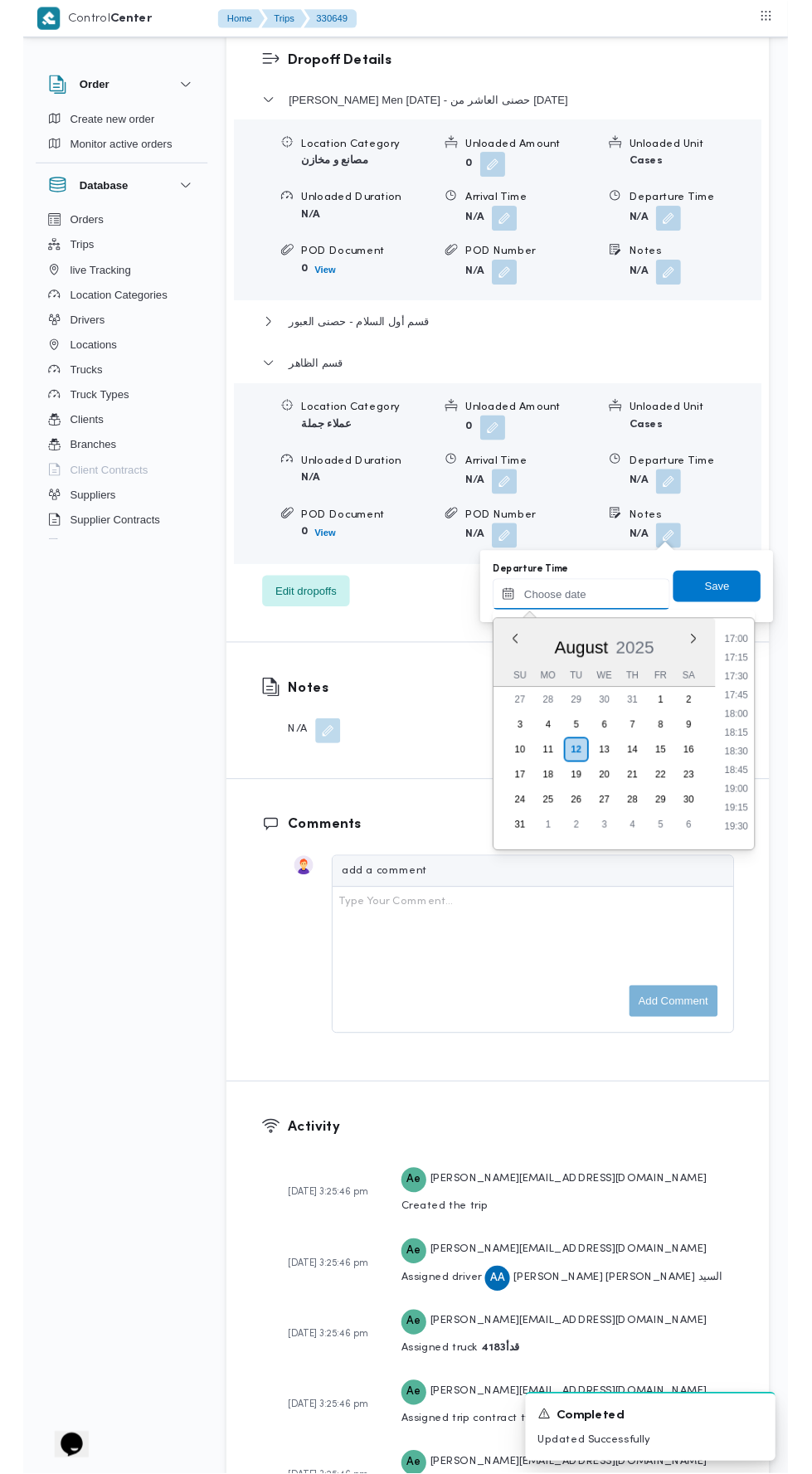
scroll to position [1351, 0]
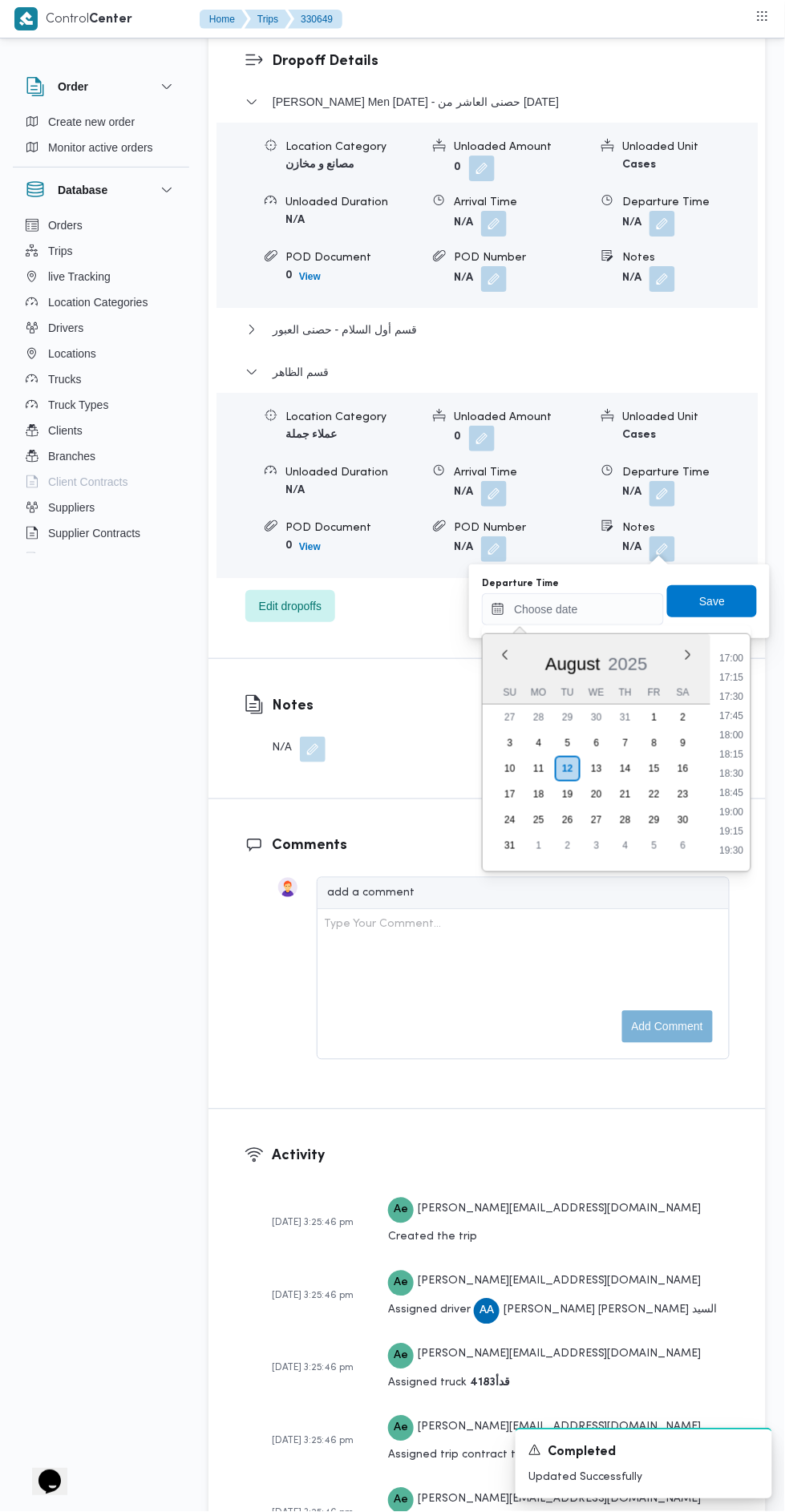
click at [742, 676] on li "17:15" at bounding box center [732, 677] width 36 height 16
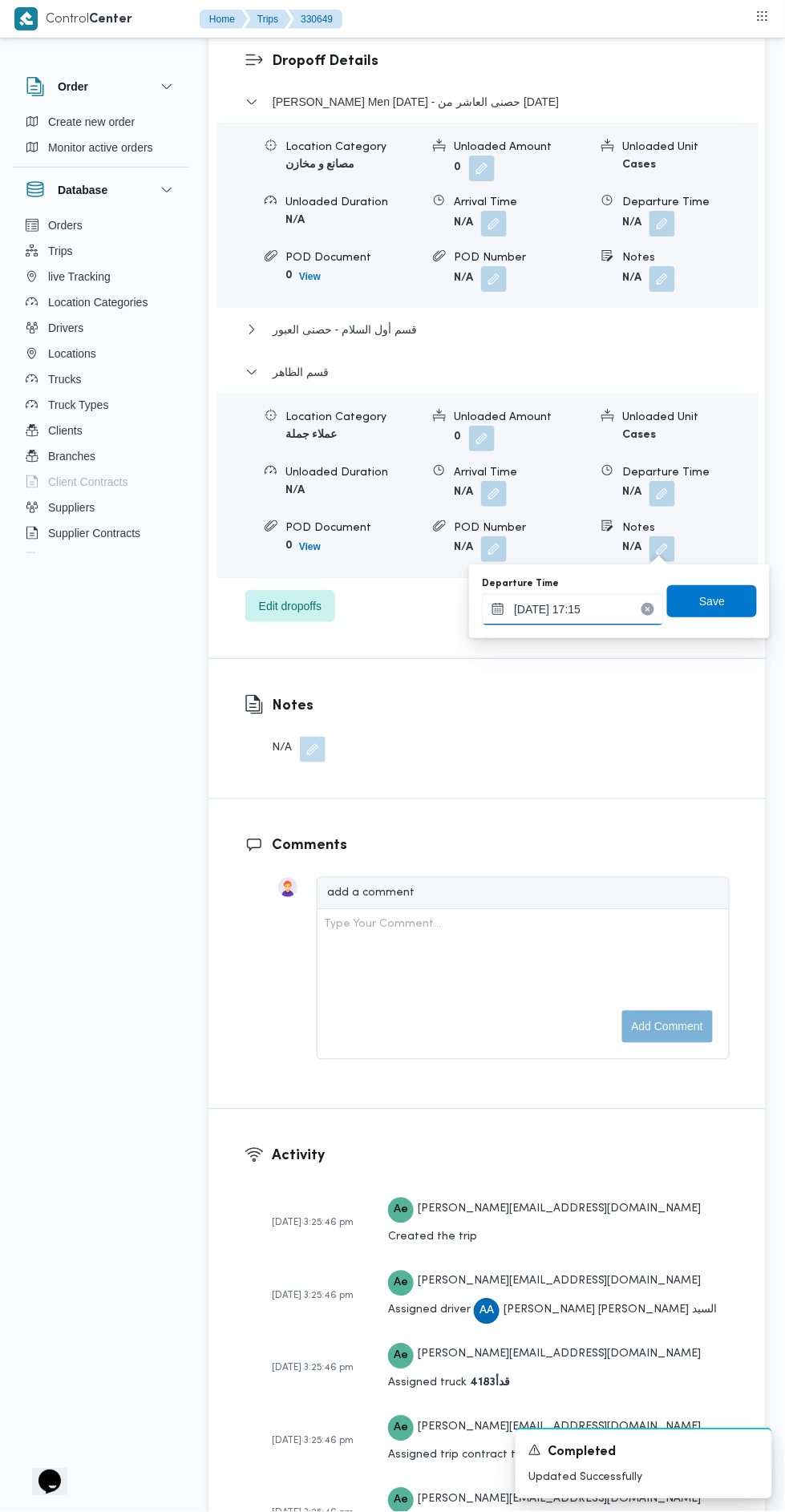
type input "12/08/2025 17:15"
click at [702, 606] on span "Save" at bounding box center [712, 602] width 26 height 19
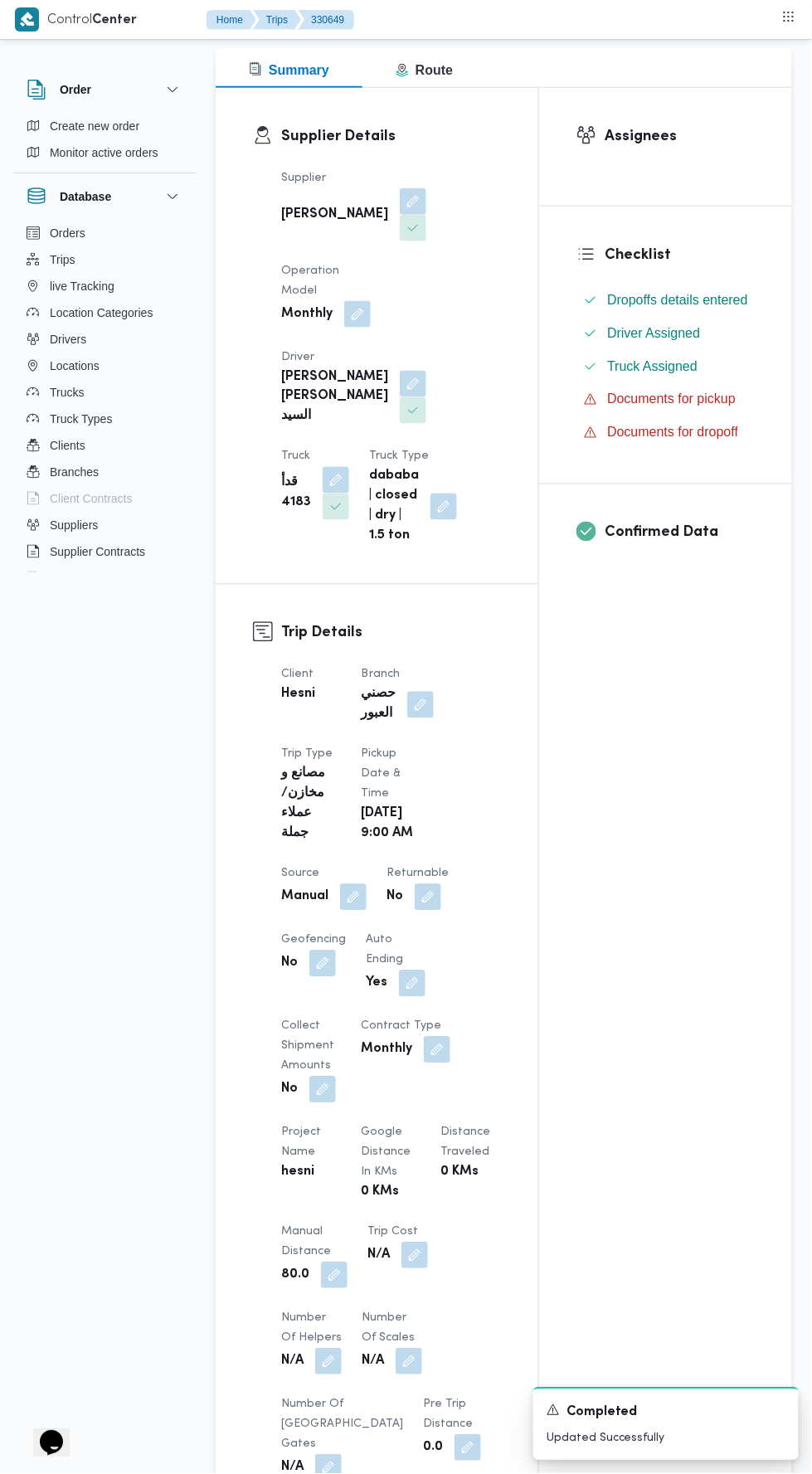
scroll to position [0, 0]
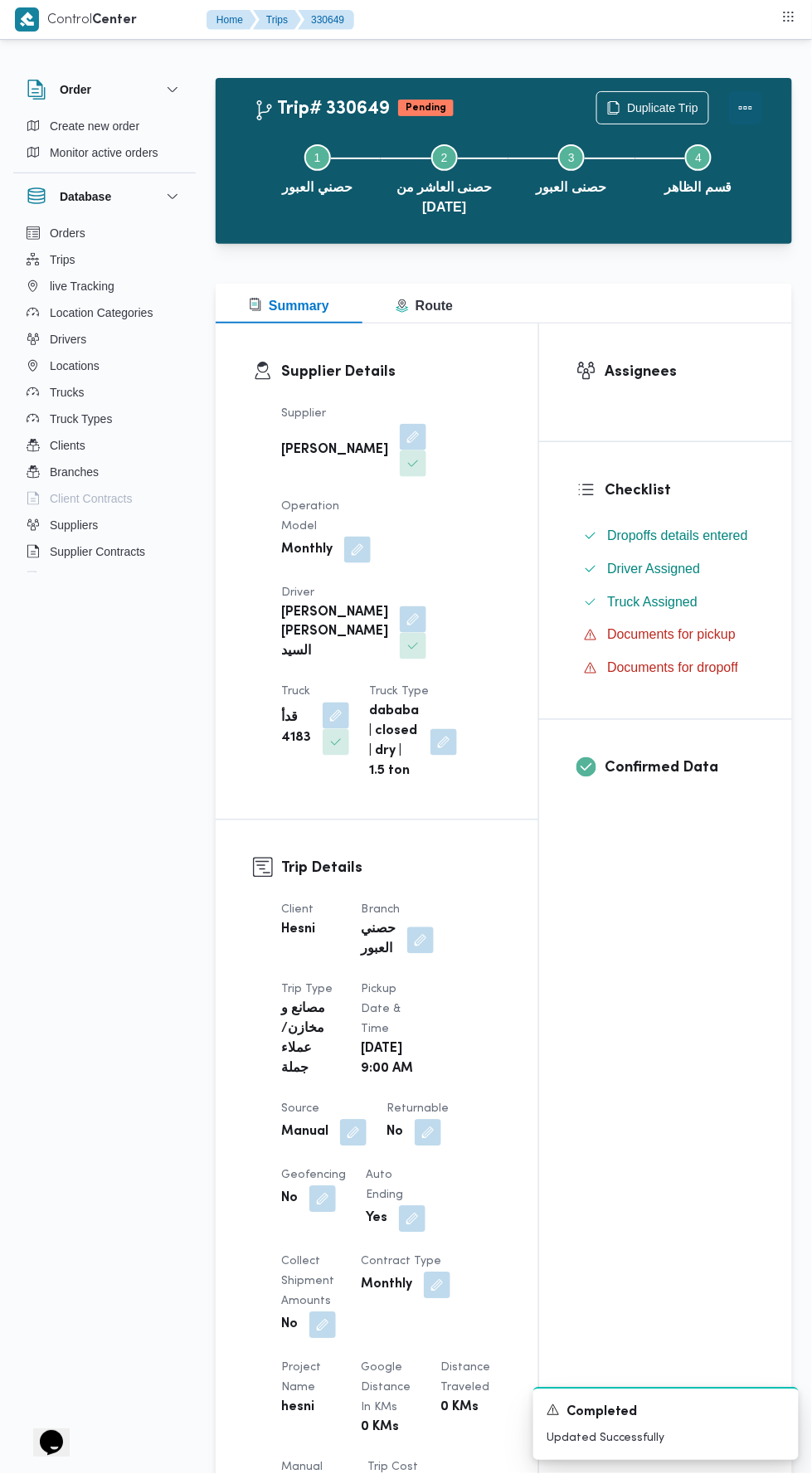
click at [763, 105] on button "Actions" at bounding box center [746, 108] width 33 height 33
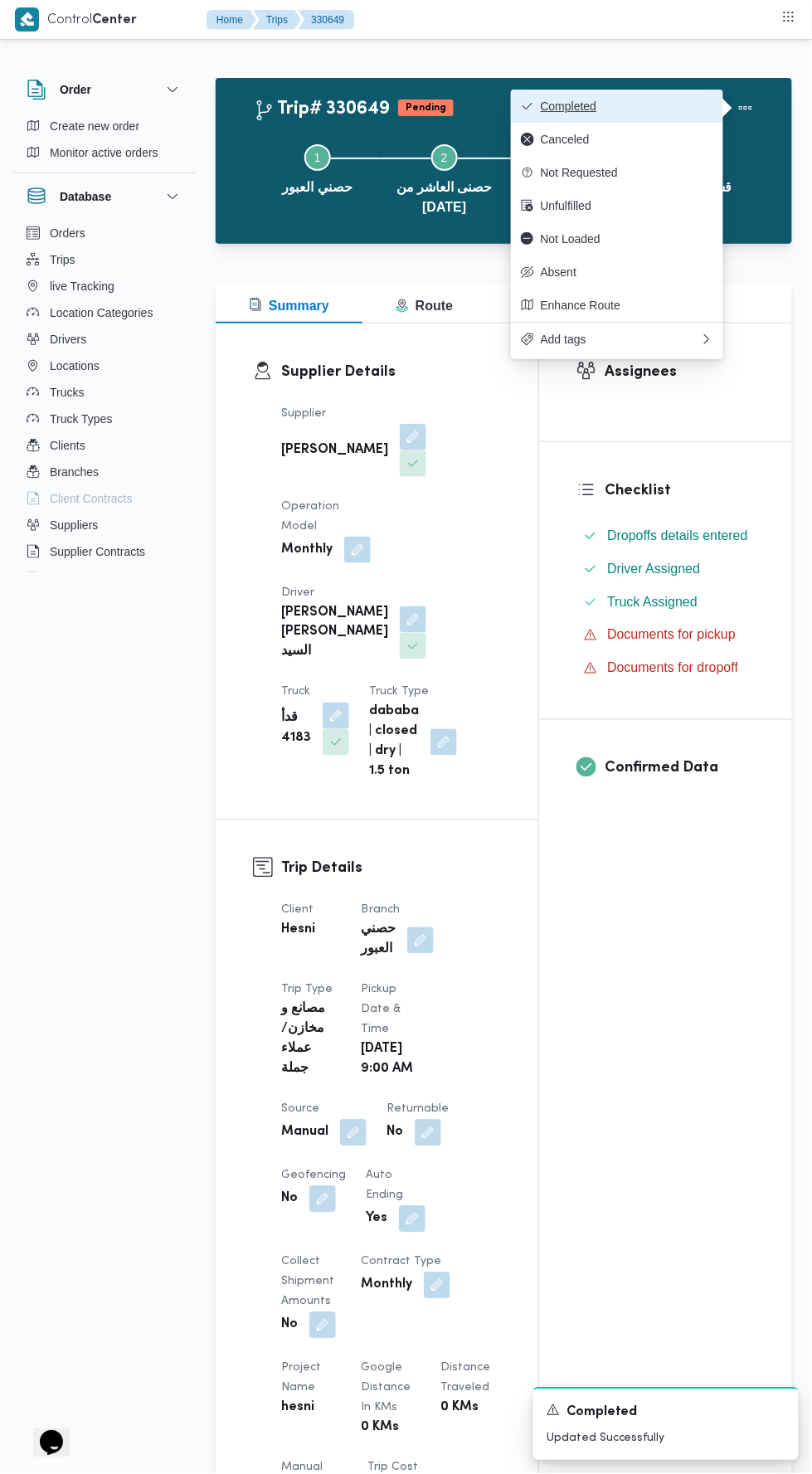
click at [660, 106] on span "Completed" at bounding box center [627, 106] width 172 height 13
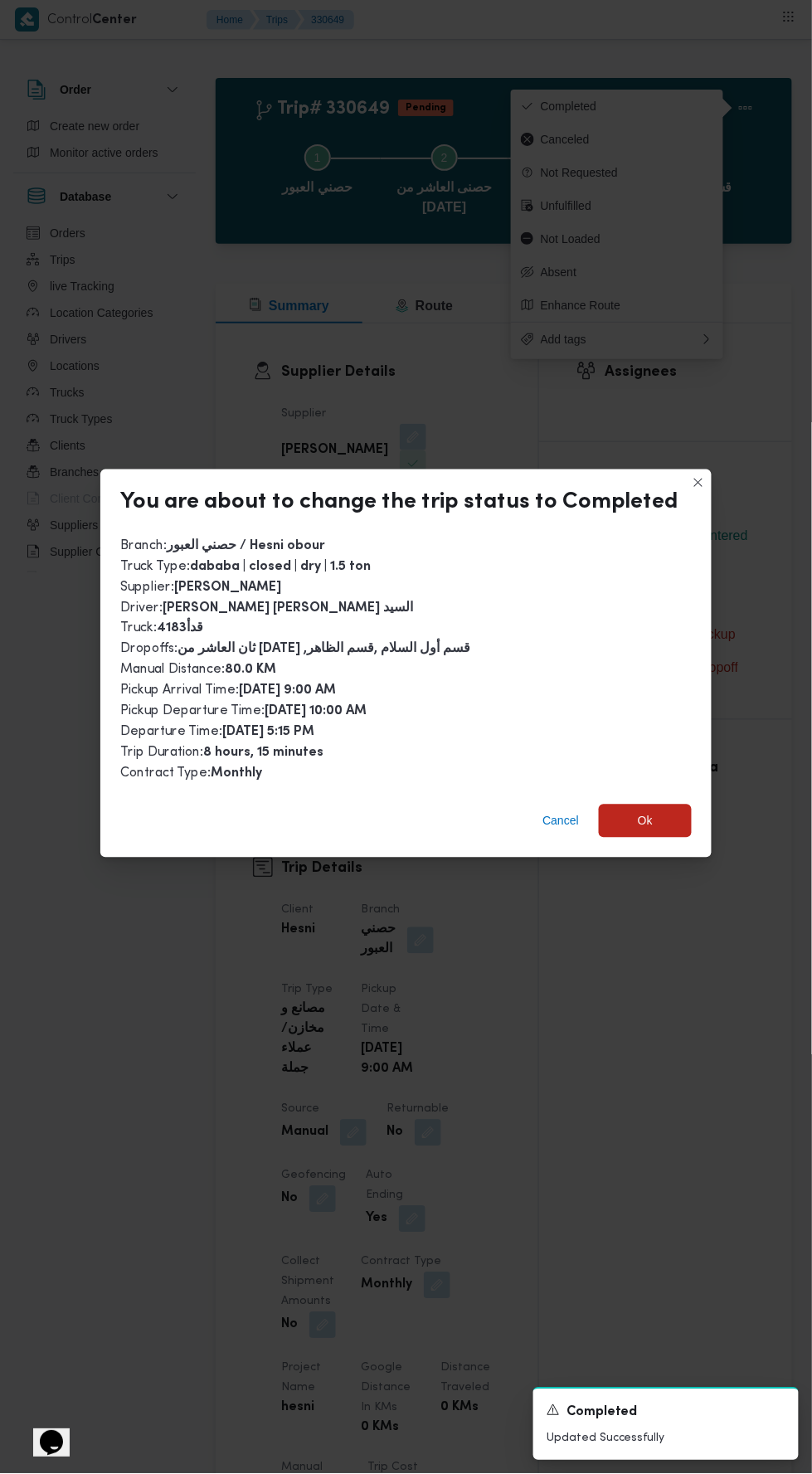
click at [645, 835] on div "Cancel Ok" at bounding box center [406, 825] width 612 height 66
click at [641, 813] on span "Ok" at bounding box center [645, 821] width 15 height 20
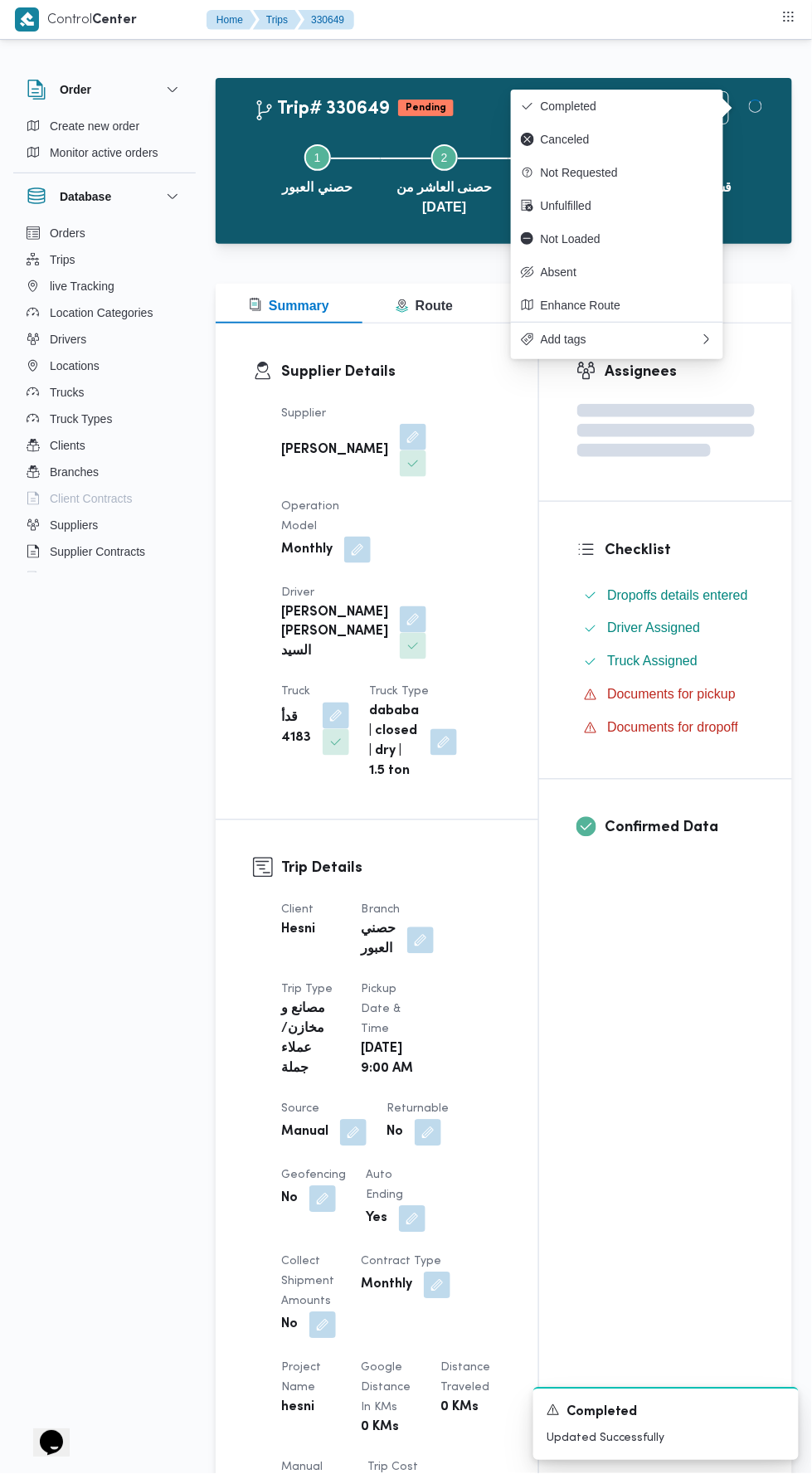
click at [662, 1072] on div "Assignees Checklist Dropoffs details entered Driver Assigned Truck Assigned Doc…" at bounding box center [666, 1287] width 253 height 1928
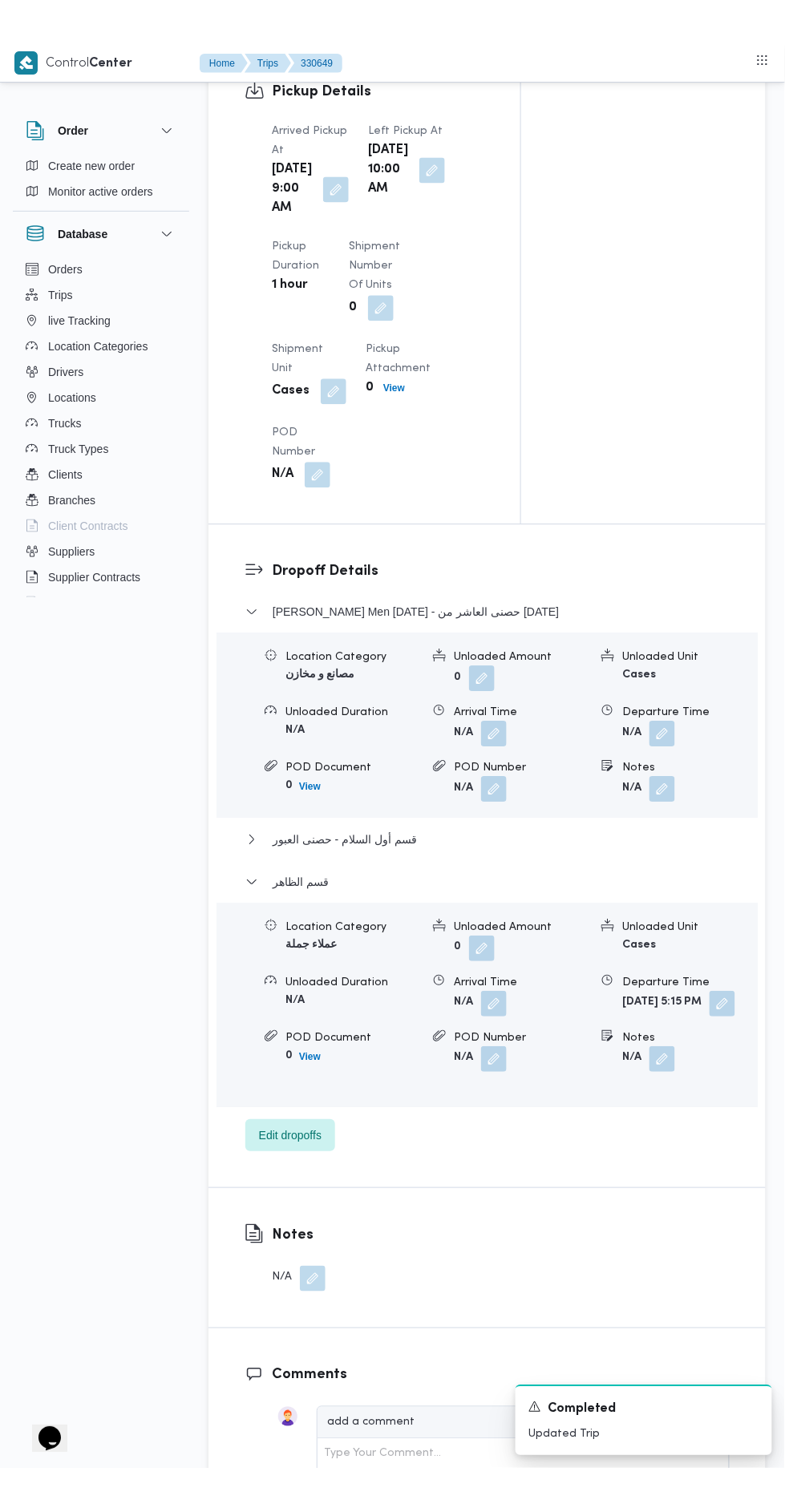
scroll to position [1740, 0]
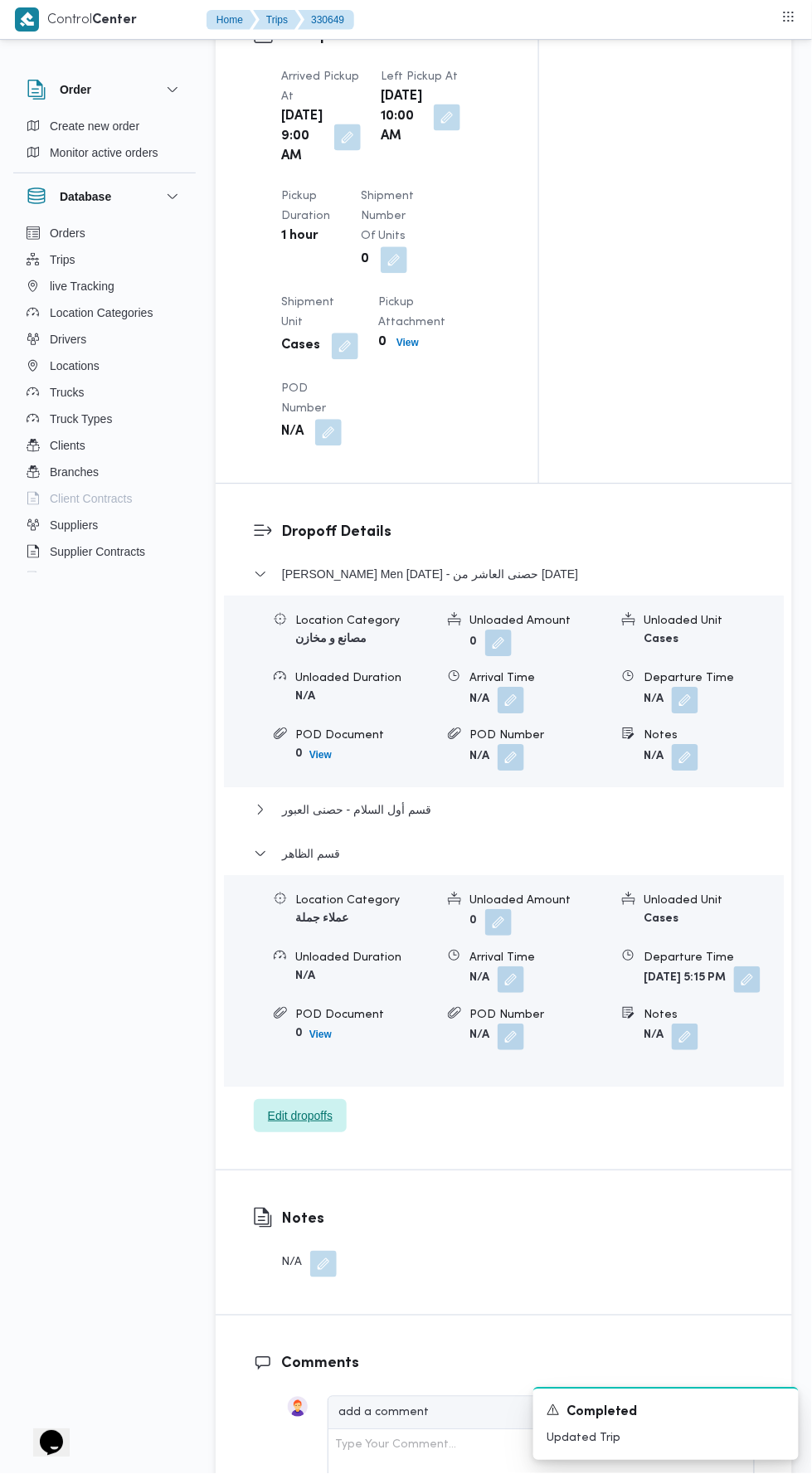
click at [329, 1126] on span "Edit dropoffs" at bounding box center [300, 1117] width 65 height 20
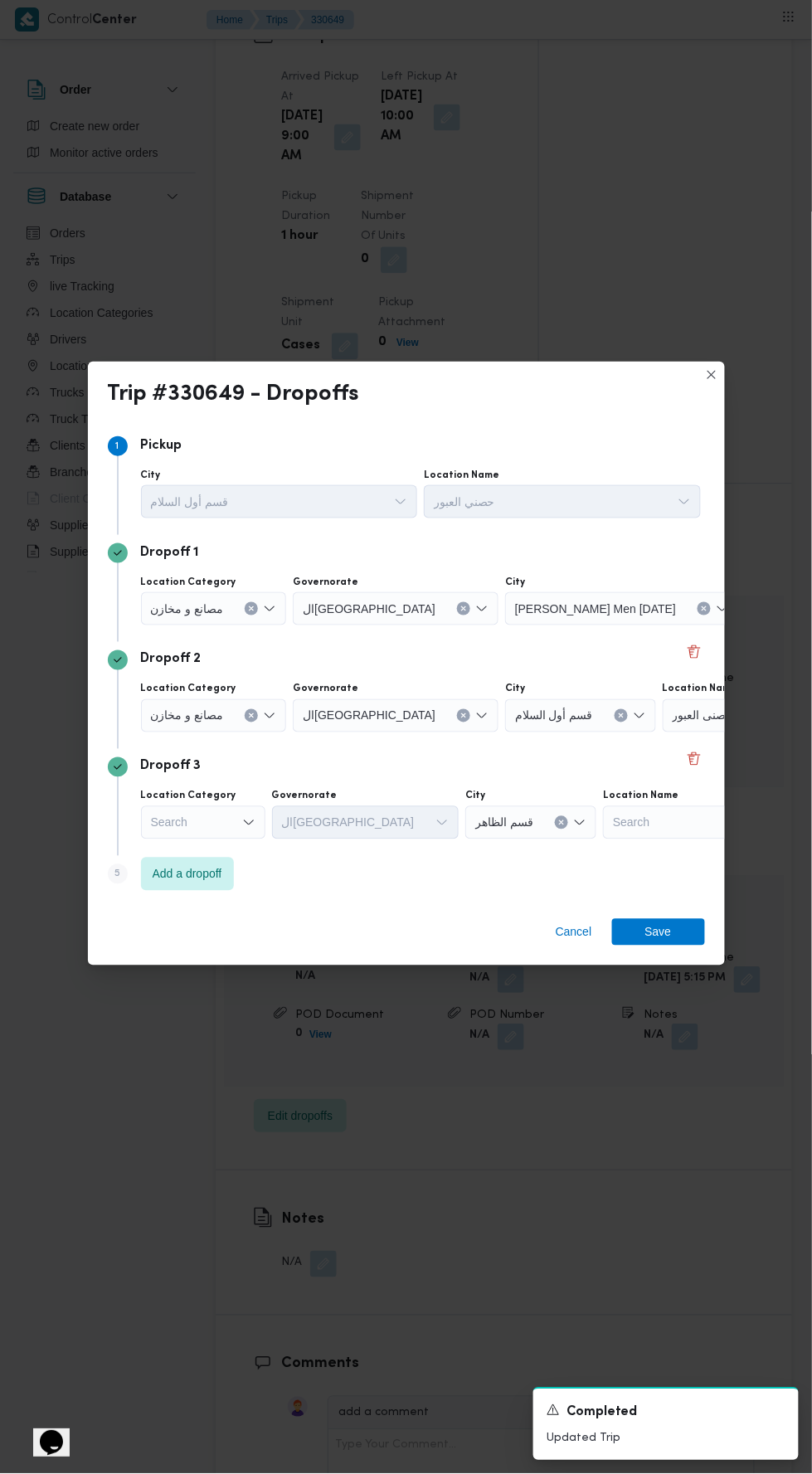
click at [250, 611] on icon "Clear input" at bounding box center [252, 608] width 4 height 4
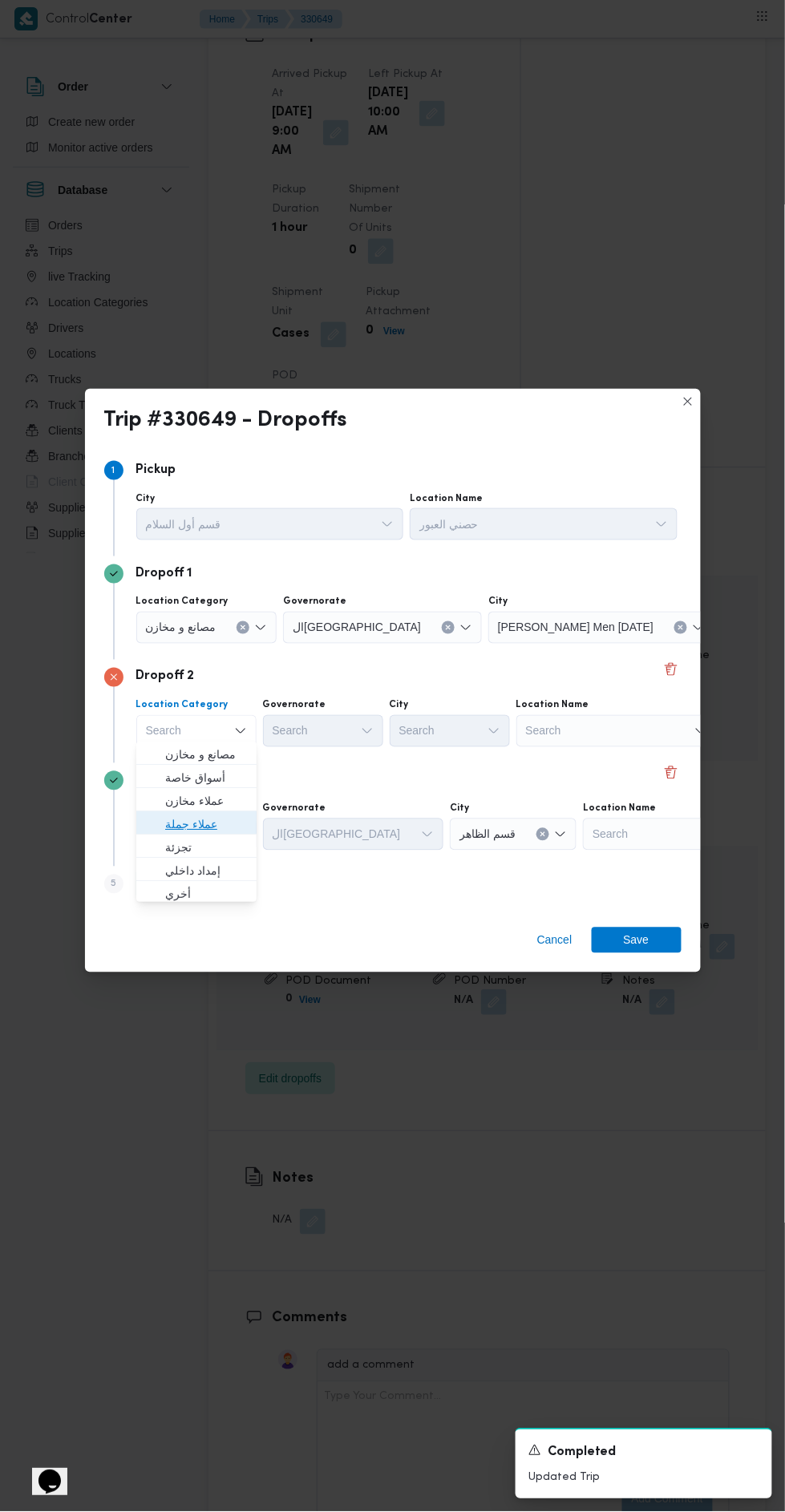
click at [228, 826] on span "عملاء جملة" at bounding box center [206, 825] width 82 height 19
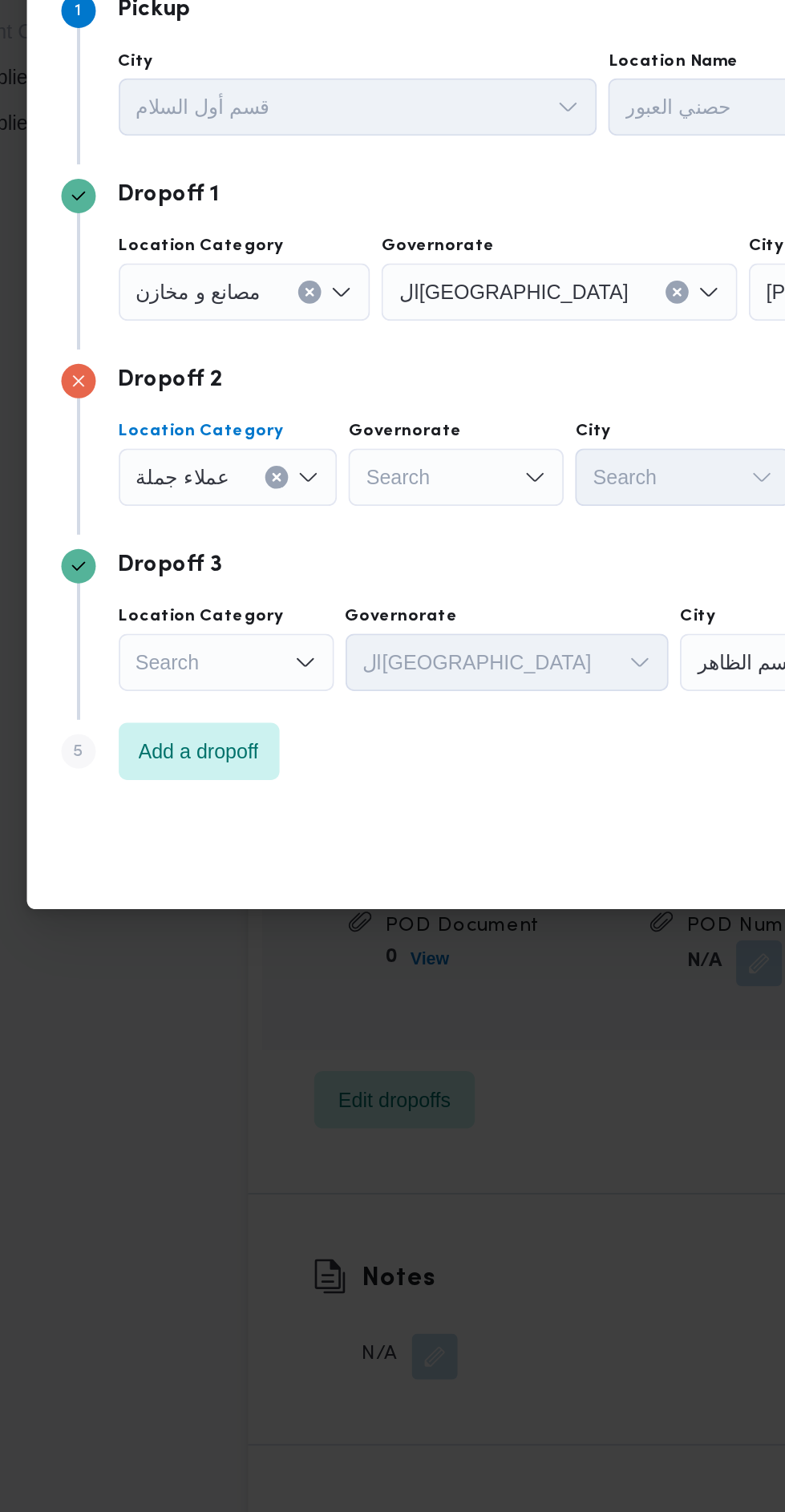
click at [267, 866] on div "Step 5 is disabled 5 Add a dropoff" at bounding box center [392, 887] width 577 height 42
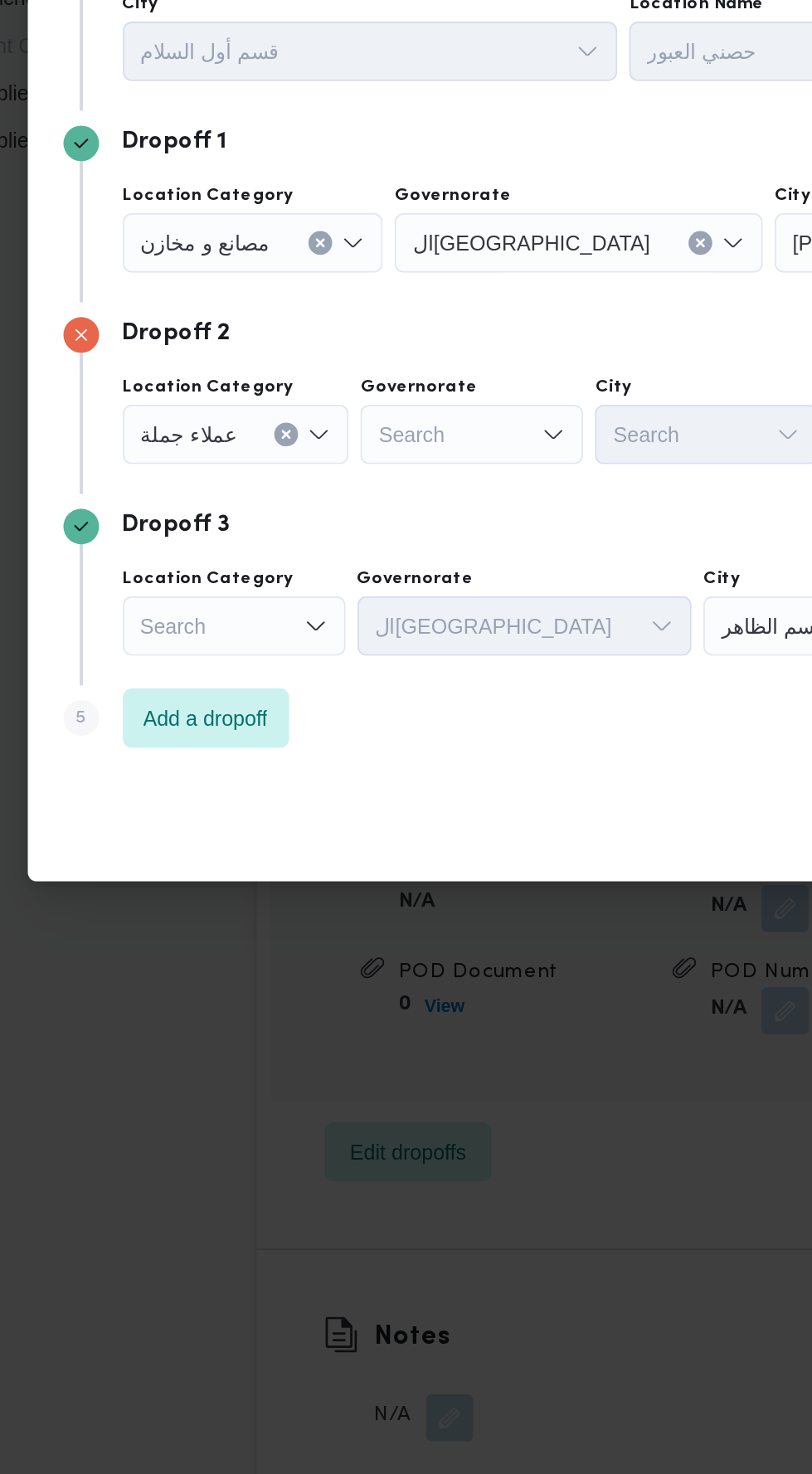
click at [353, 625] on div "Search" at bounding box center [395, 608] width 206 height 33
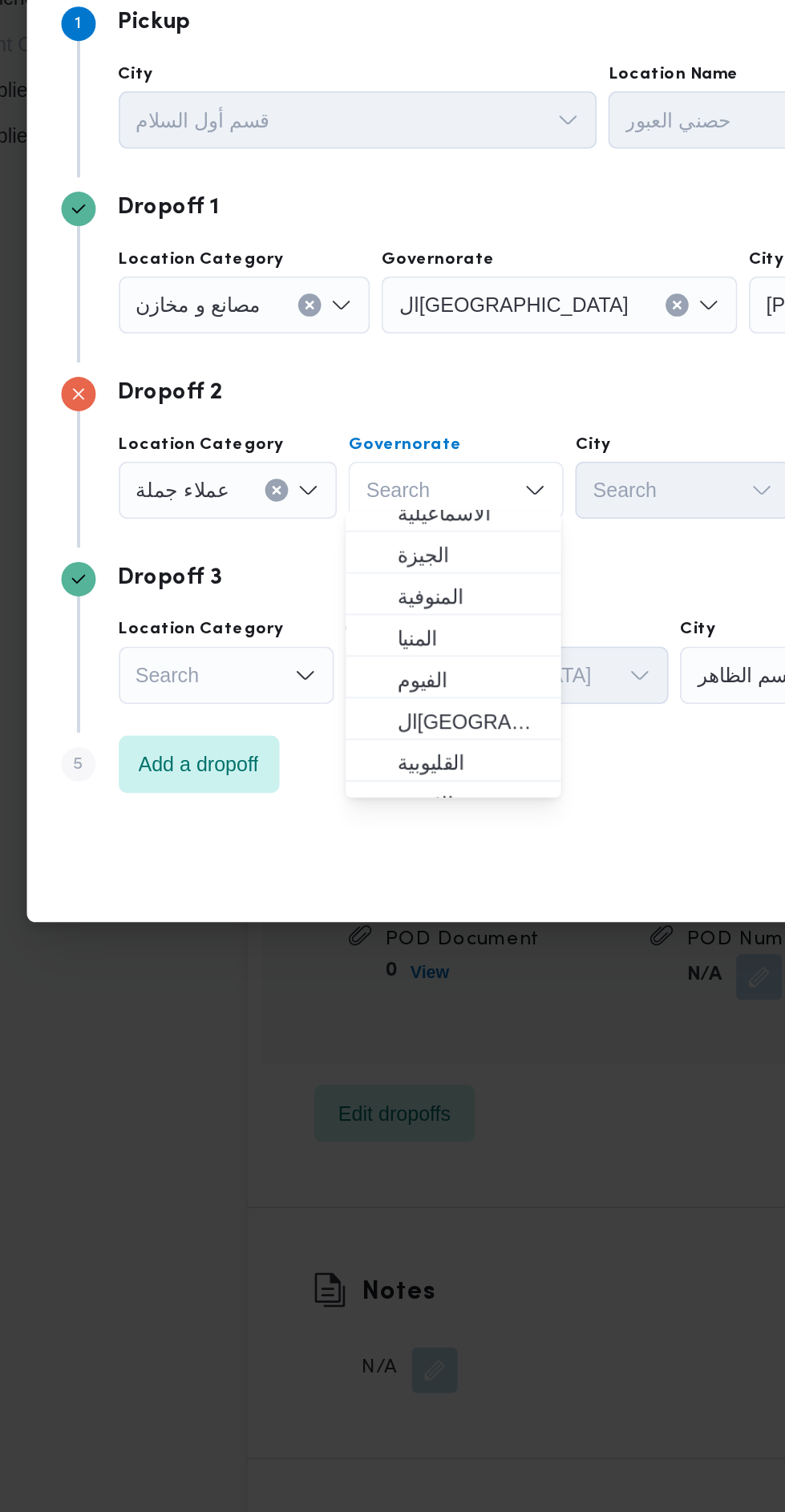
scroll to position [0, 0]
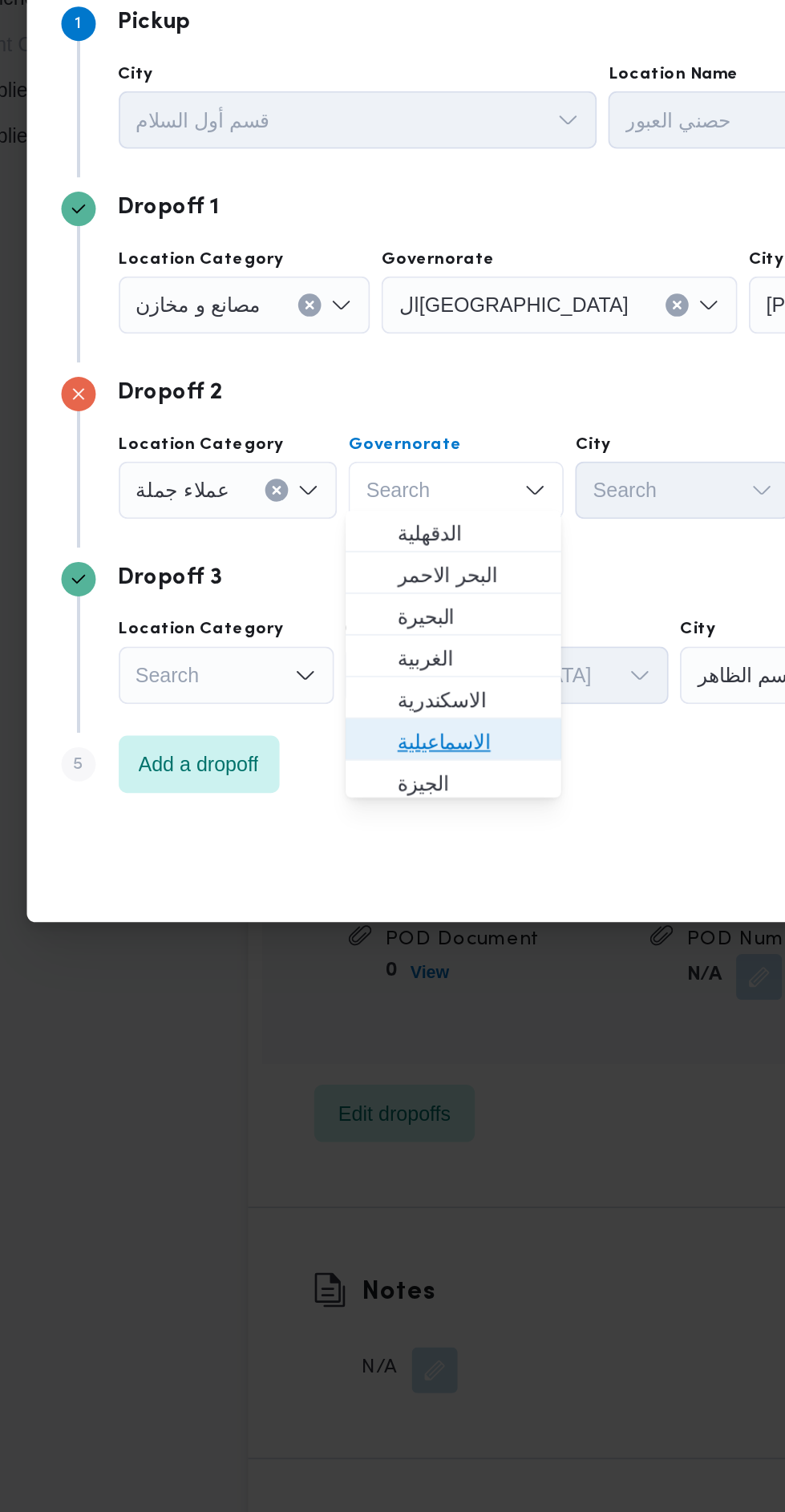
click at [351, 862] on span "الاسماعيلية" at bounding box center [333, 871] width 82 height 19
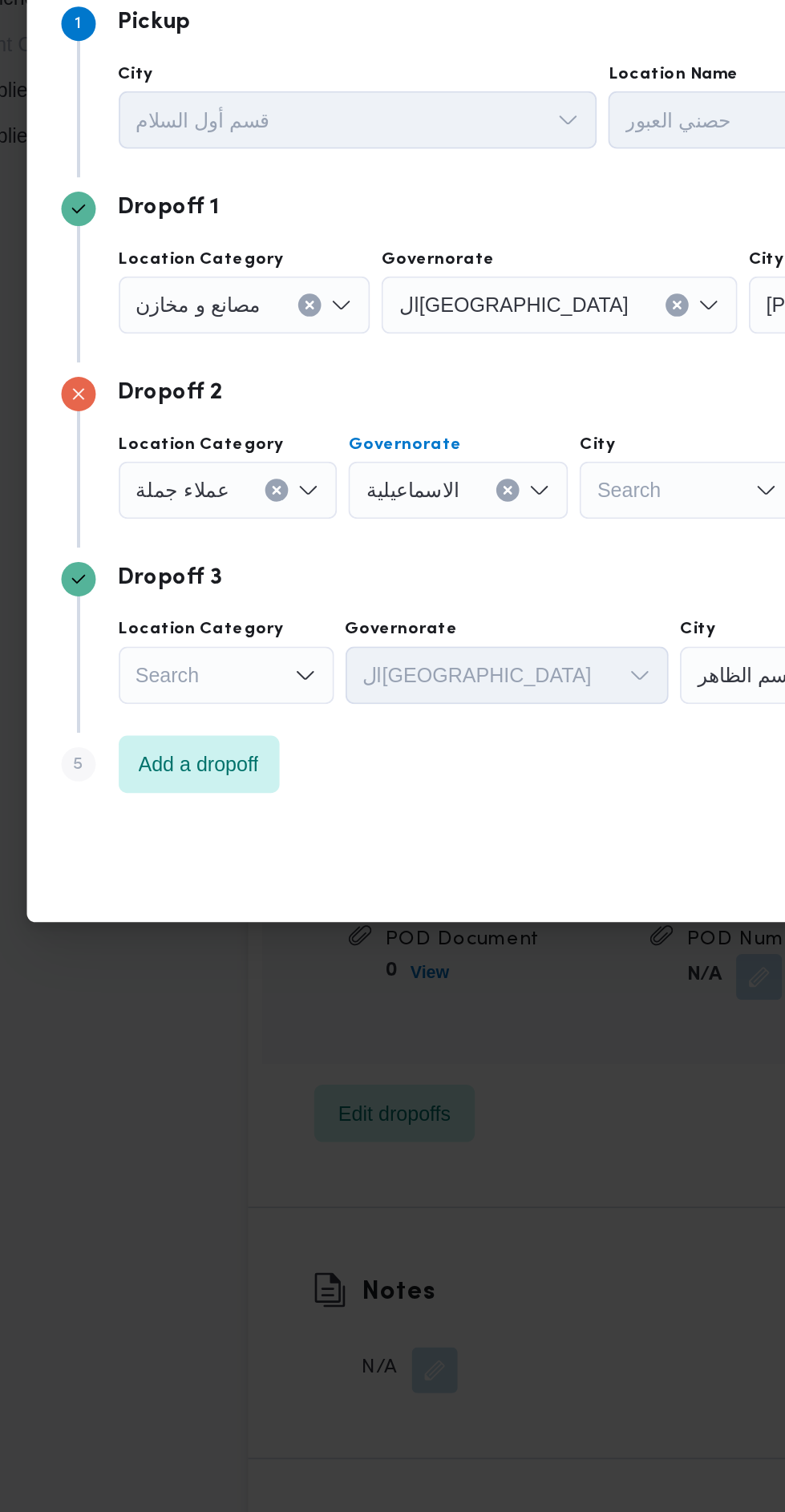
click at [442, 634] on button "Clear input" at bounding box center [448, 628] width 13 height 13
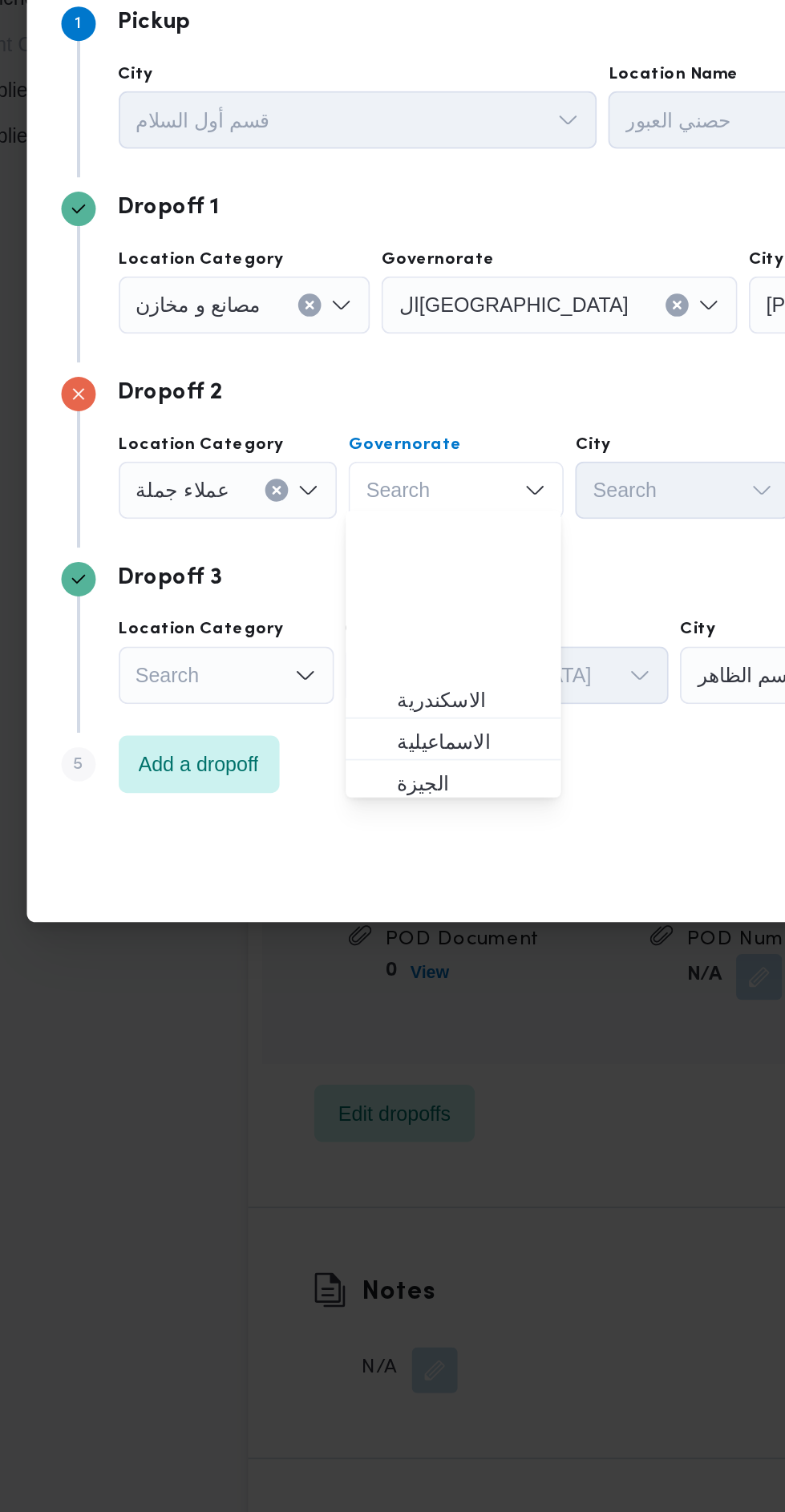
scroll to position [122, 0]
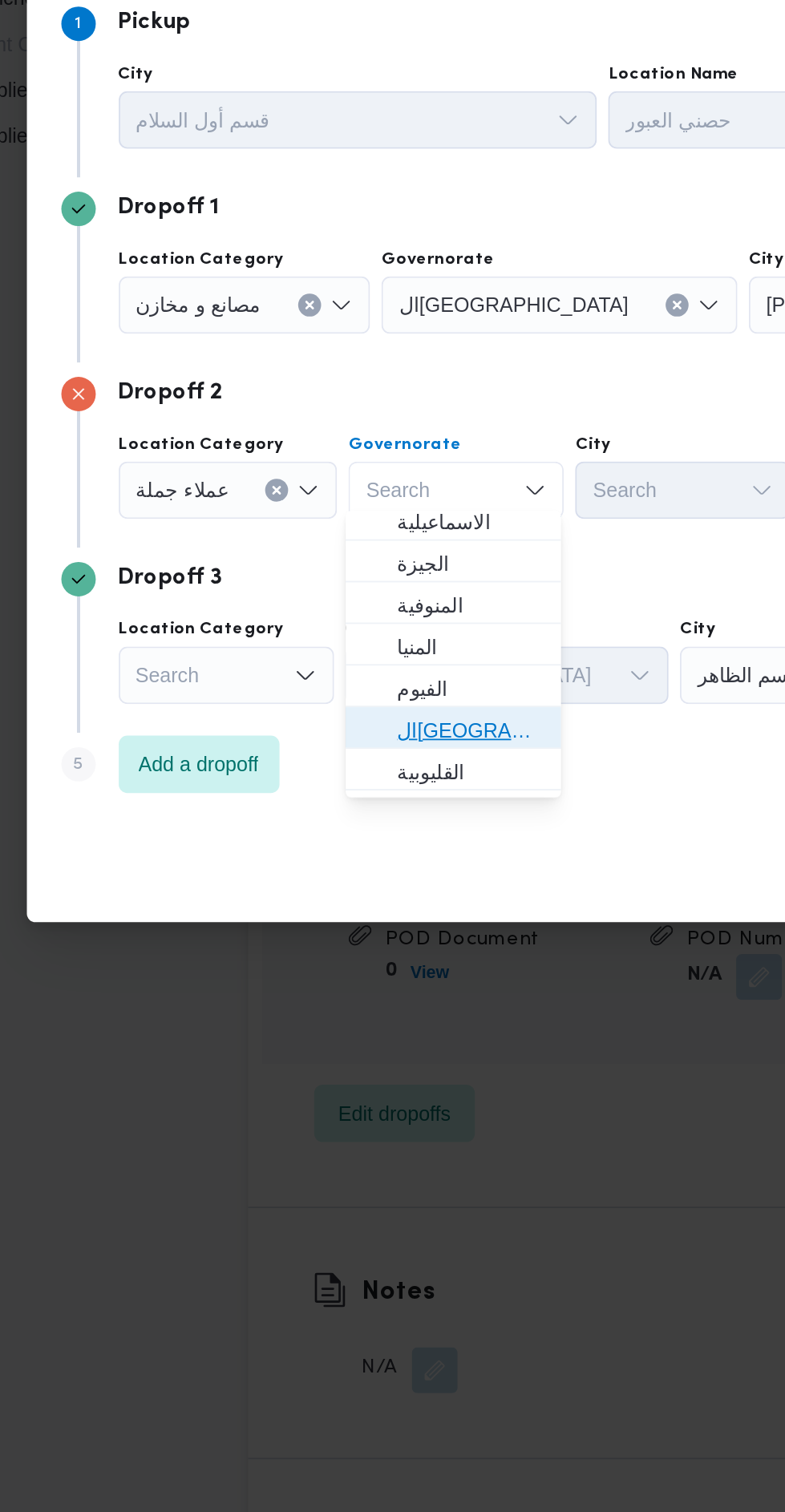
click at [346, 860] on span "القاهرة" at bounding box center [333, 864] width 82 height 19
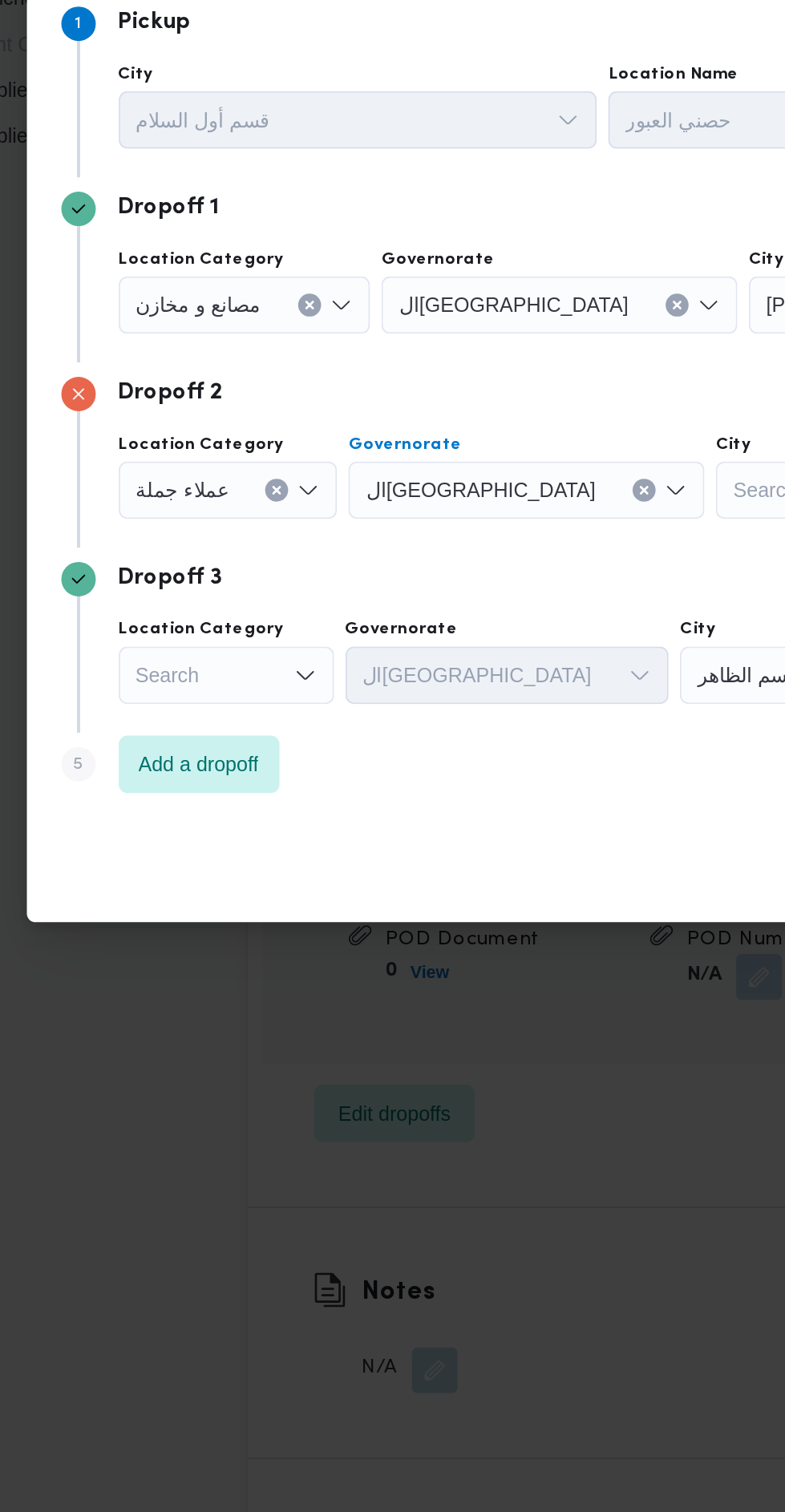
click at [488, 644] on div "Search" at bounding box center [601, 628] width 226 height 32
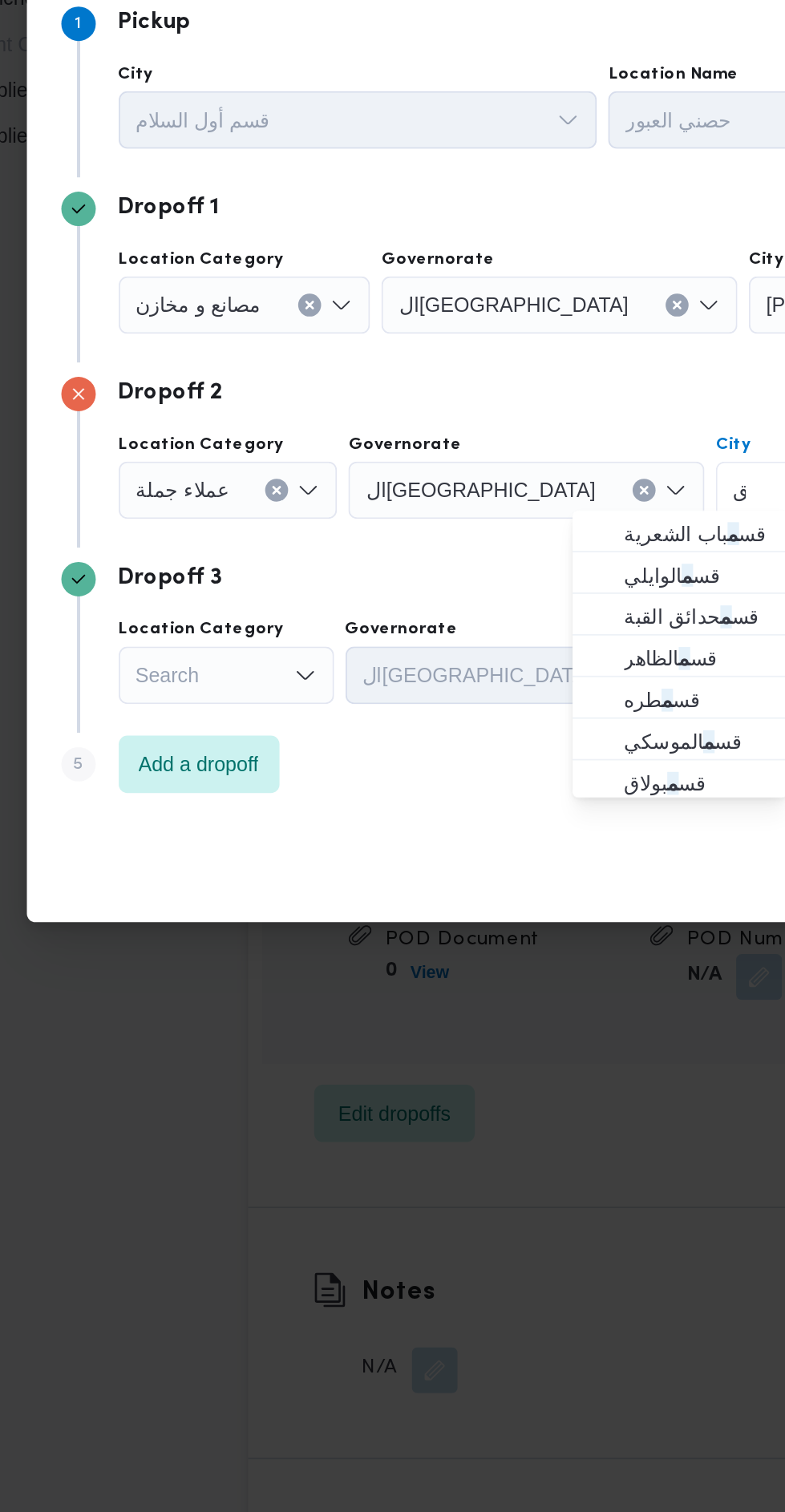
scroll to position [0, 0]
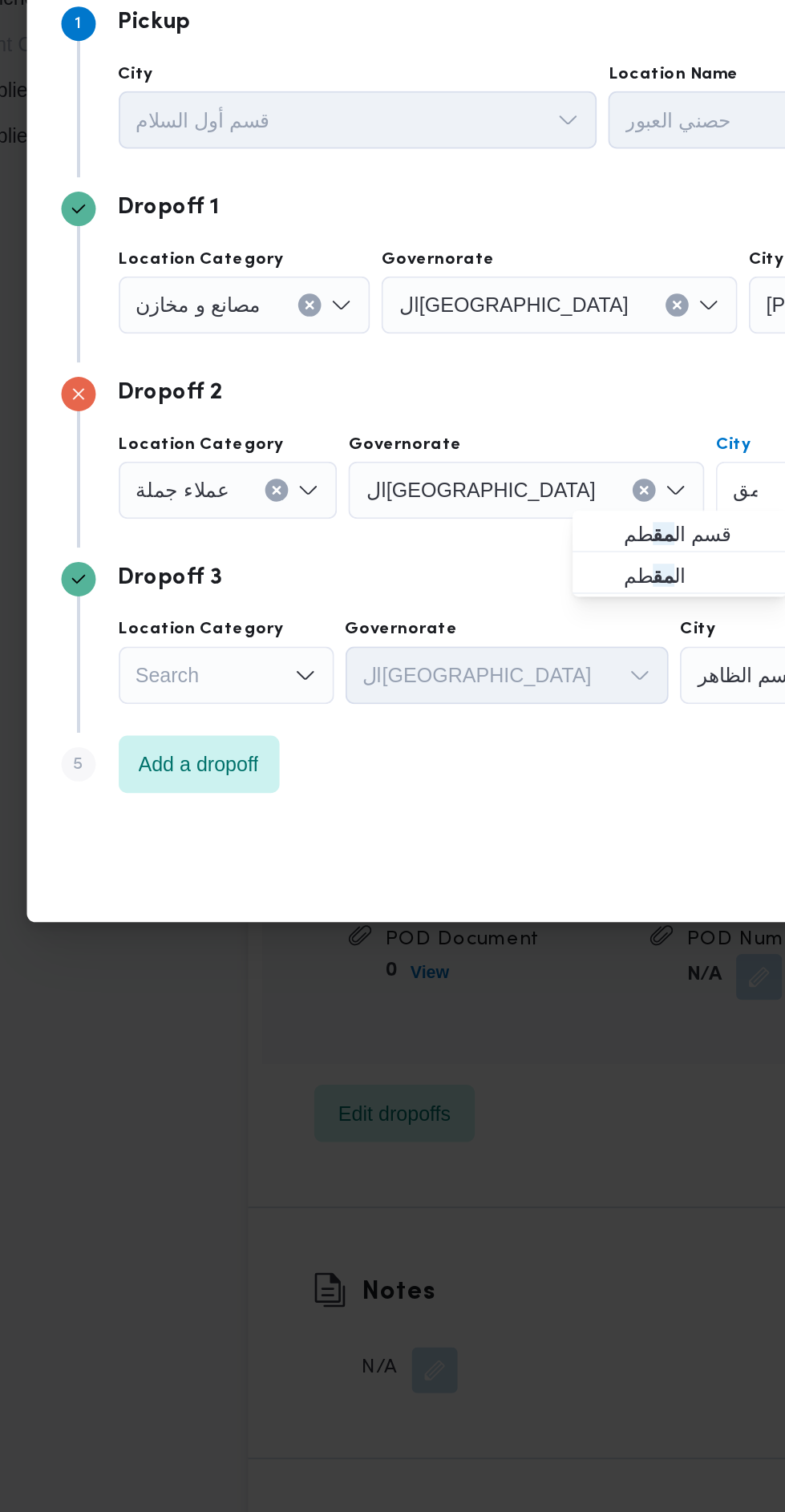
type input "مق"
click at [415, 768] on span "ال مق طم" at bounding box center [450, 779] width 108 height 26
click at [238, 828] on icon "Open list of options" at bounding box center [241, 834] width 13 height 13
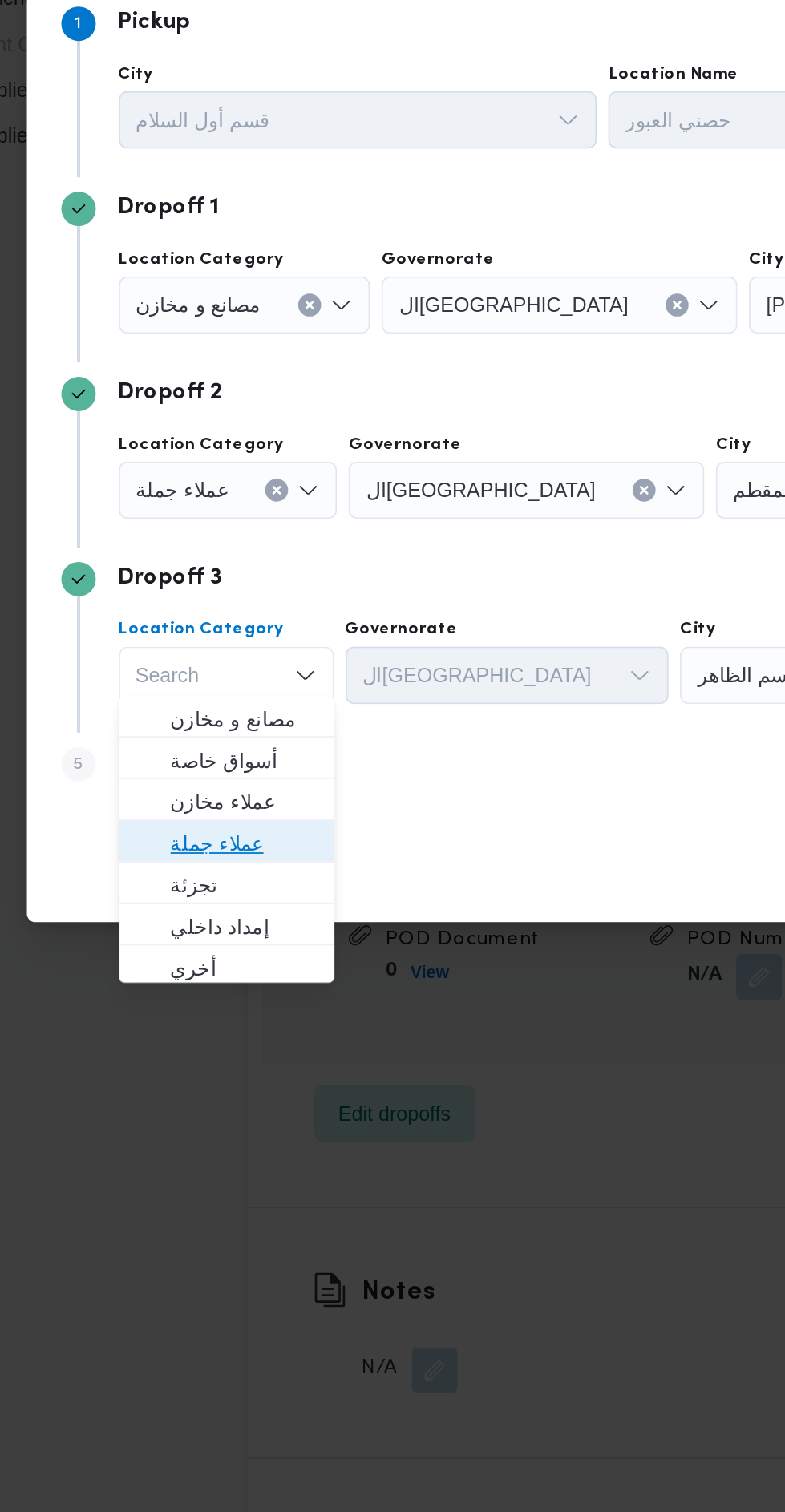
click at [222, 922] on span "عملاء جملة" at bounding box center [206, 928] width 82 height 19
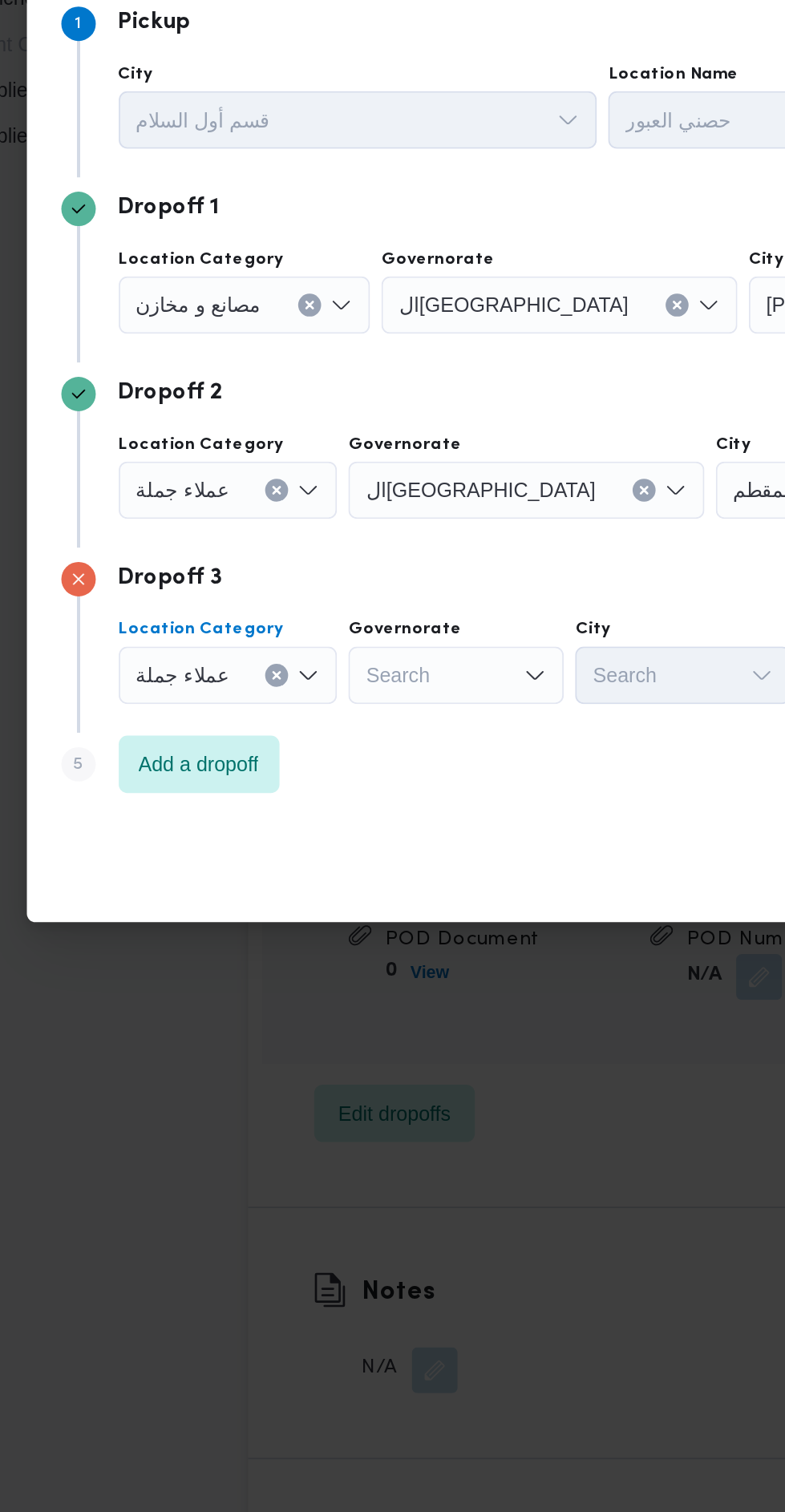
click at [331, 644] on div "Search" at bounding box center [382, 628] width 199 height 32
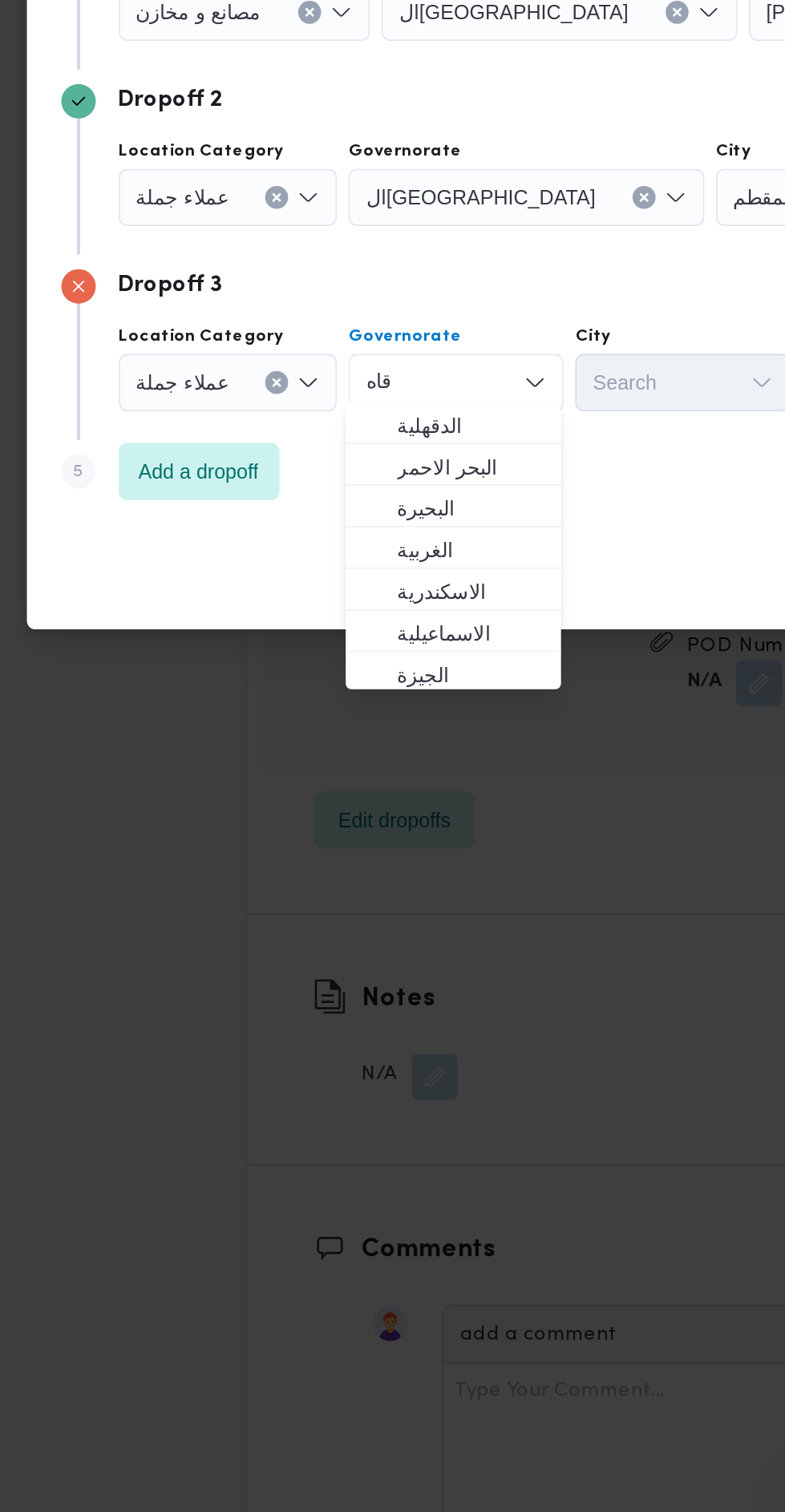
type input "قاه"
click at [333, 860] on span "الدقهلية" at bounding box center [333, 858] width 82 height 19
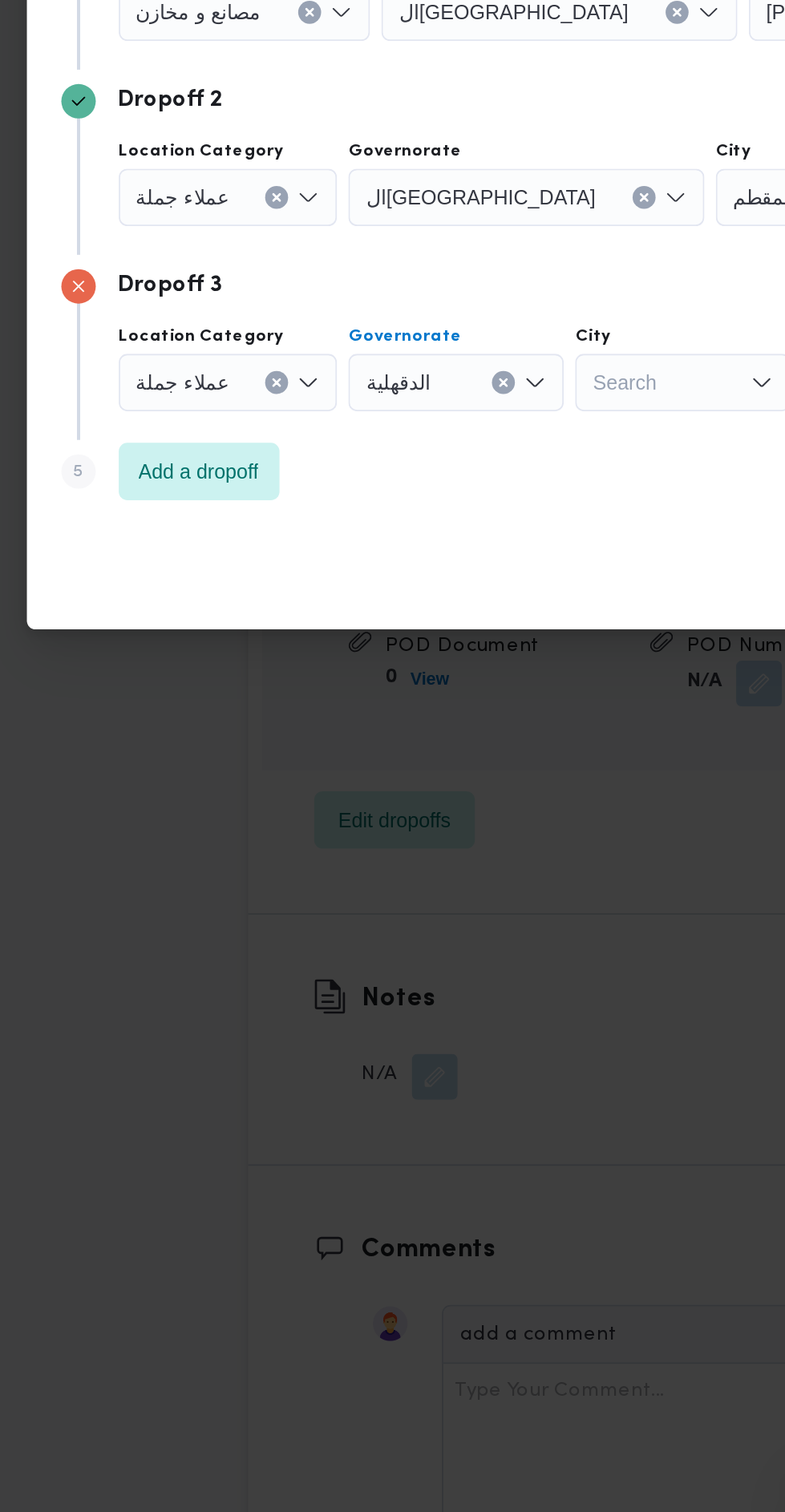
click at [442, 634] on button "Clear input" at bounding box center [448, 628] width 13 height 13
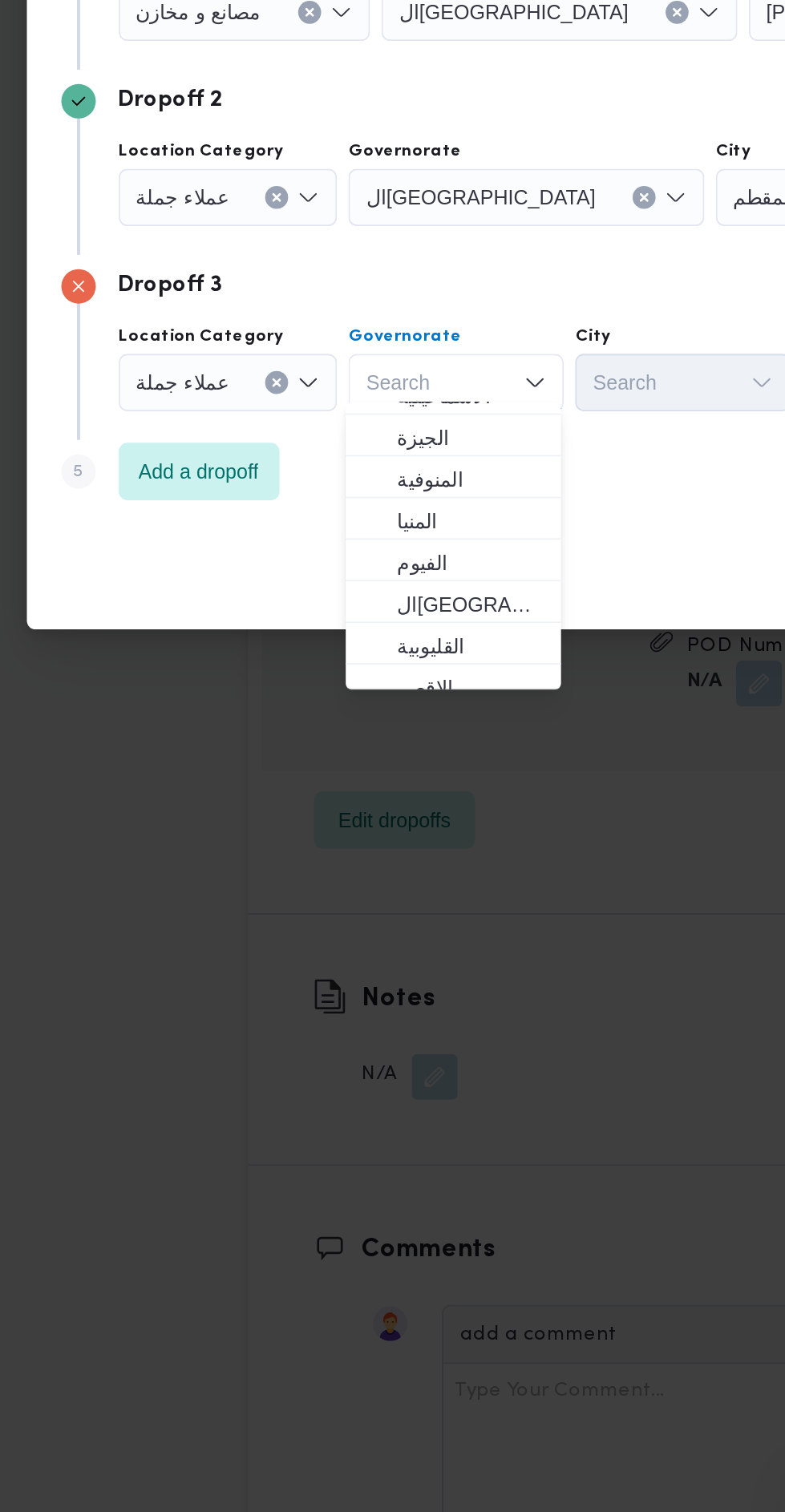
scroll to position [132, 0]
click at [349, 970] on span "القليوبية" at bounding box center [323, 983] width 108 height 26
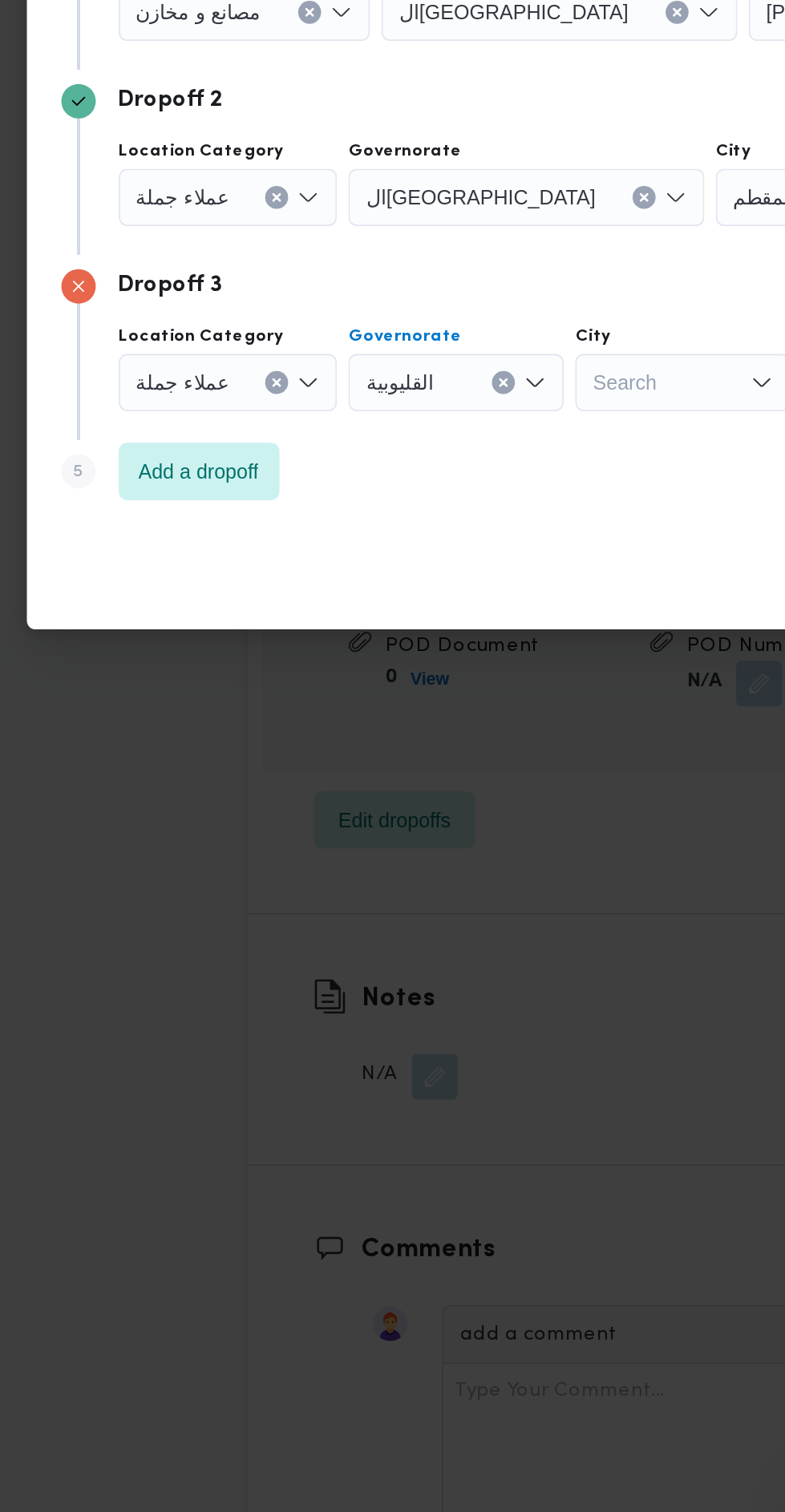
click at [343, 644] on div "القليوبية Combo box. Selected. القليوبية. Press Backspace to delete القليوبية. …" at bounding box center [382, 628] width 199 height 32
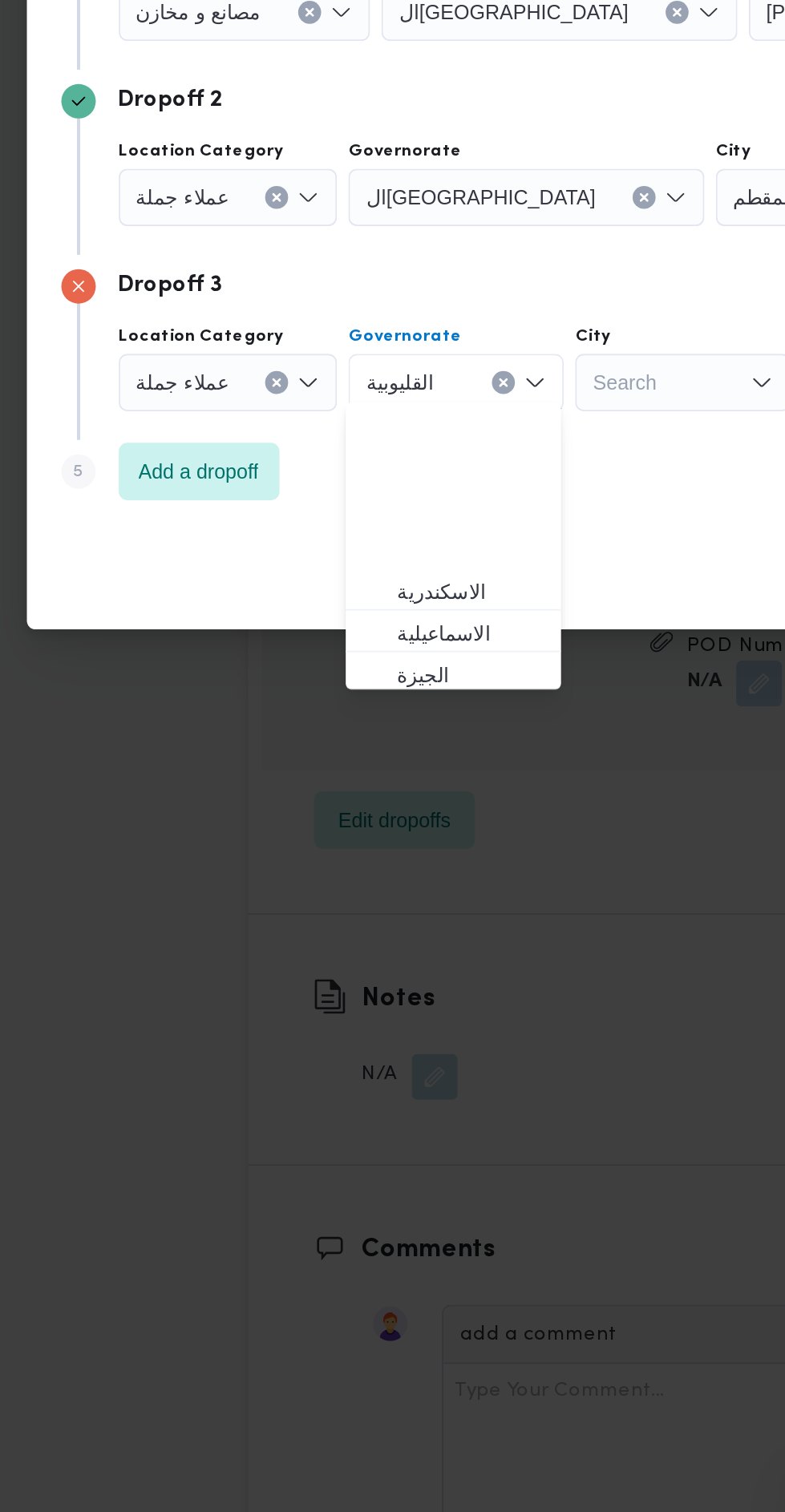
scroll to position [118, 0]
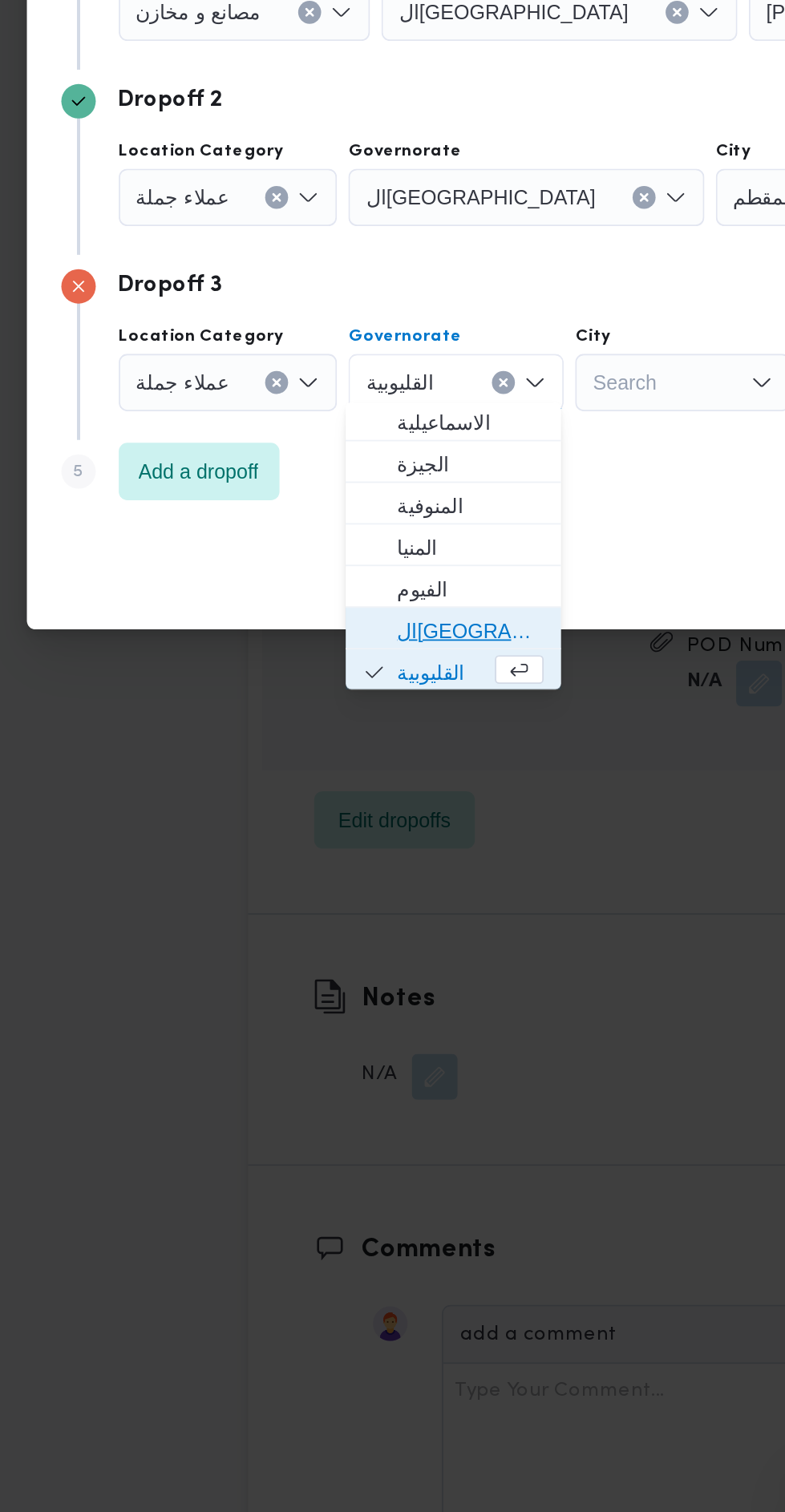
click at [341, 961] on span "القاهرة" at bounding box center [323, 973] width 108 height 26
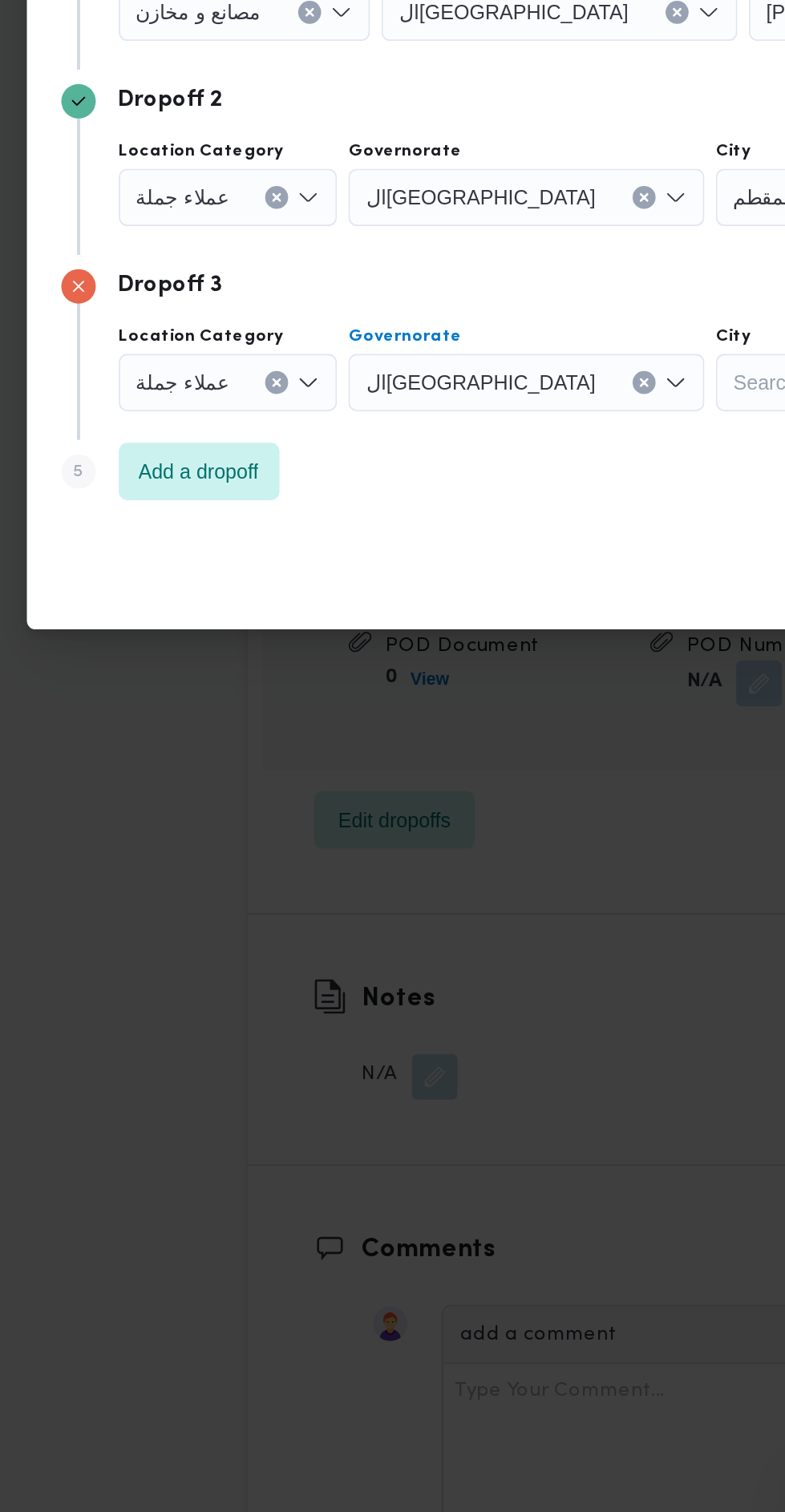
click at [488, 644] on div "Search" at bounding box center [601, 628] width 226 height 32
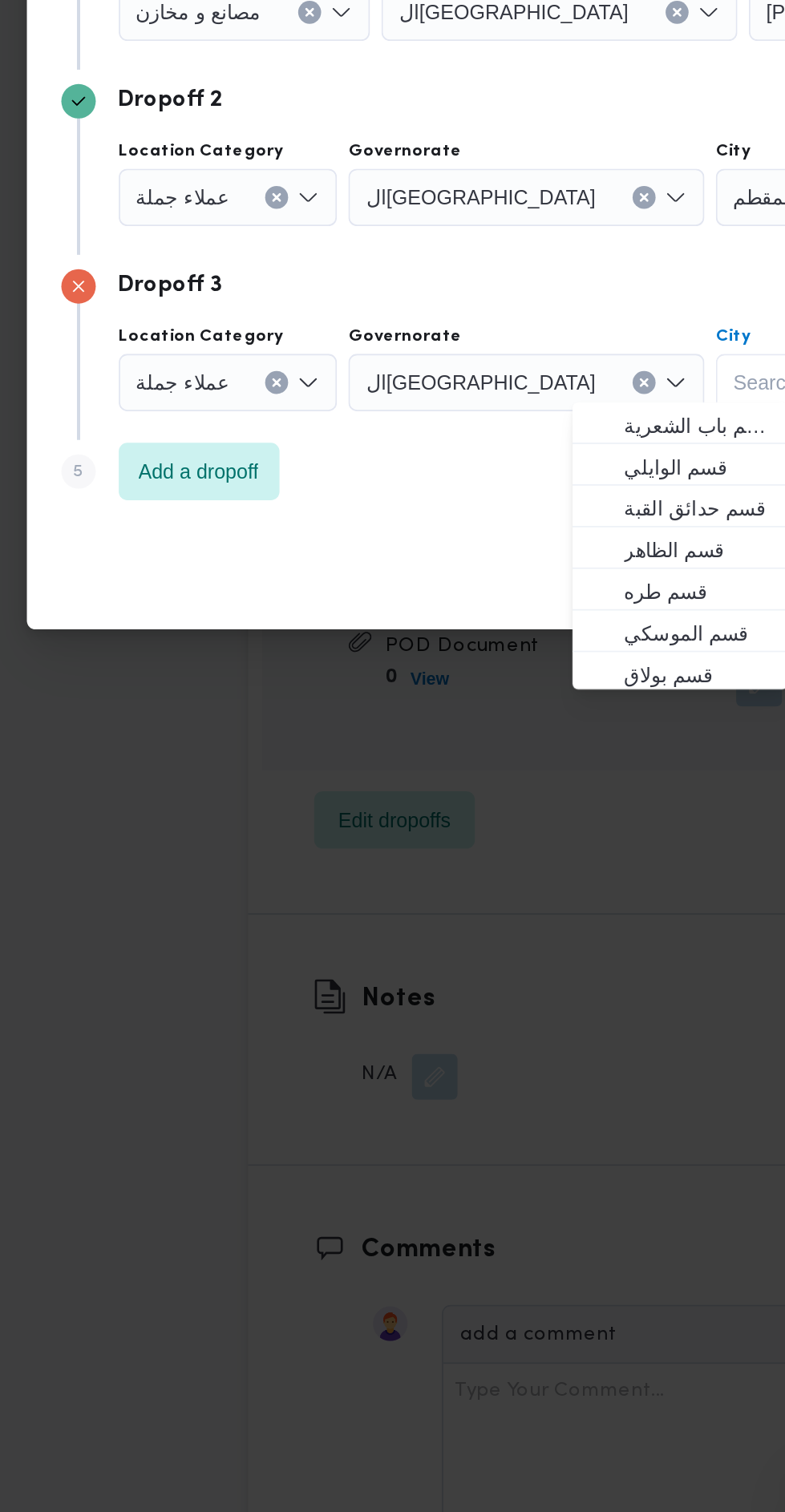
type input "ت"
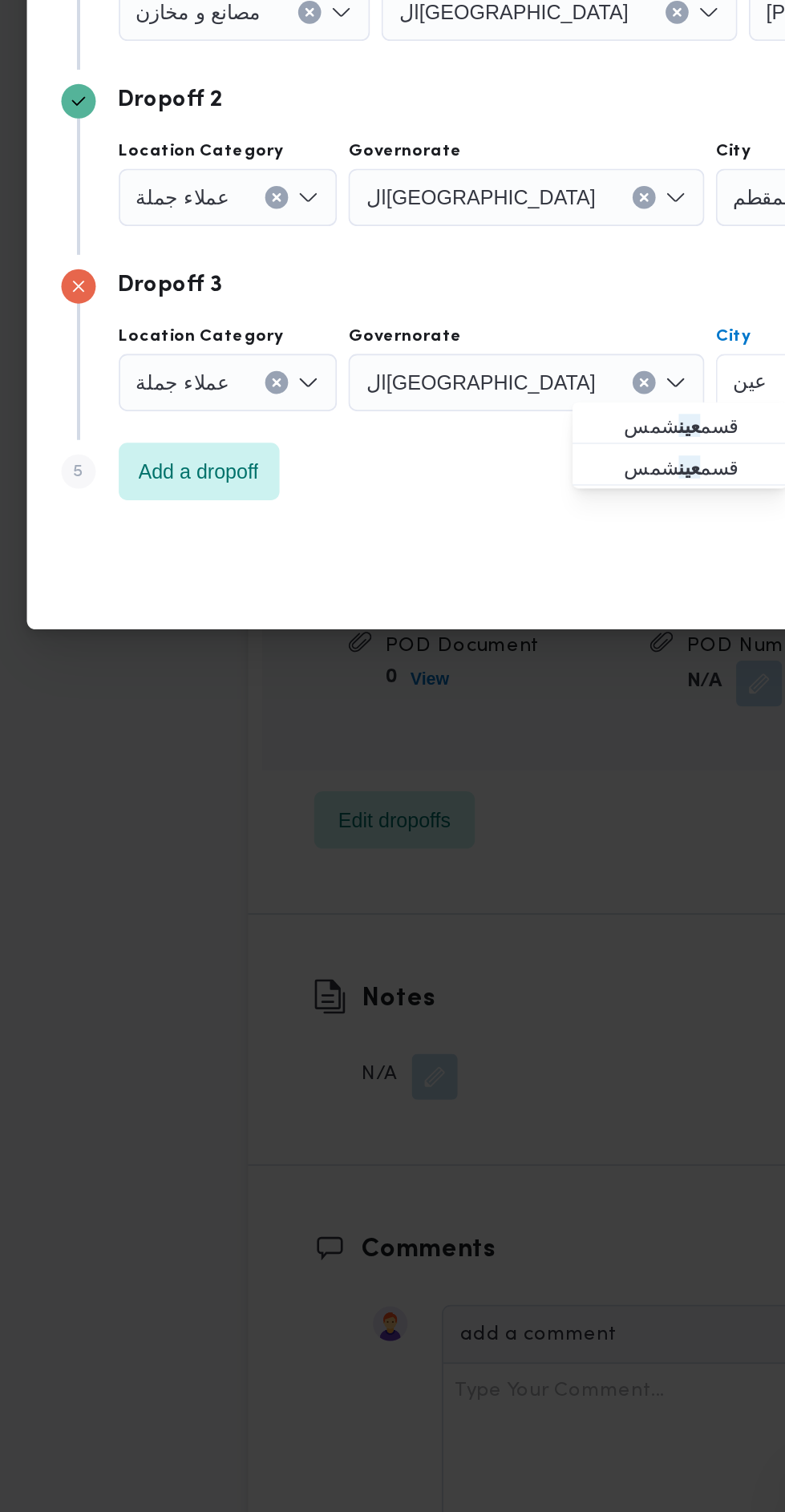
type input "عين"
click at [436, 864] on span "قسم عين شمس" at bounding box center [459, 858] width 82 height 19
click at [203, 893] on span "Add a dropoff" at bounding box center [181, 884] width 89 height 32
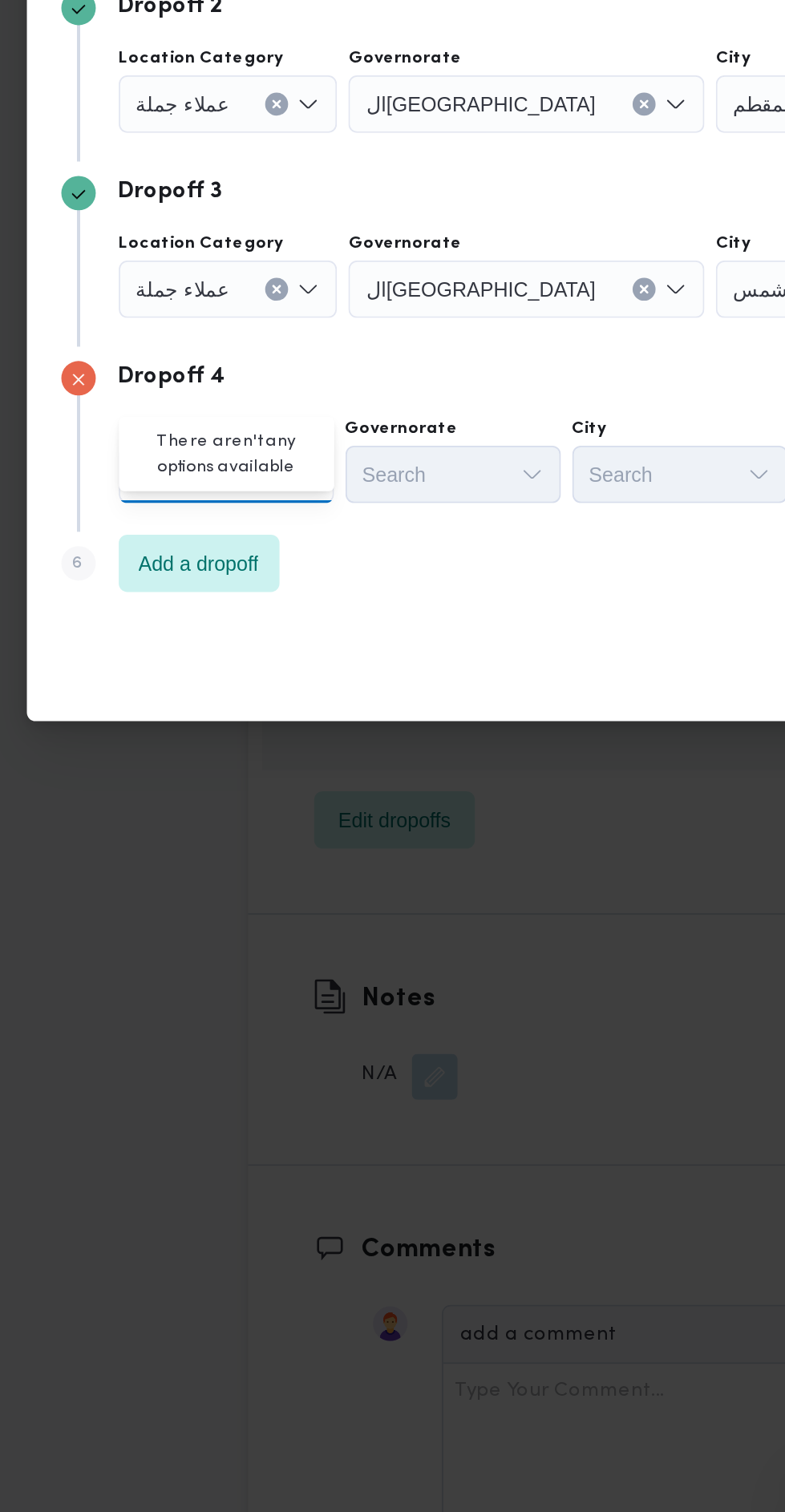
scroll to position [1741, 0]
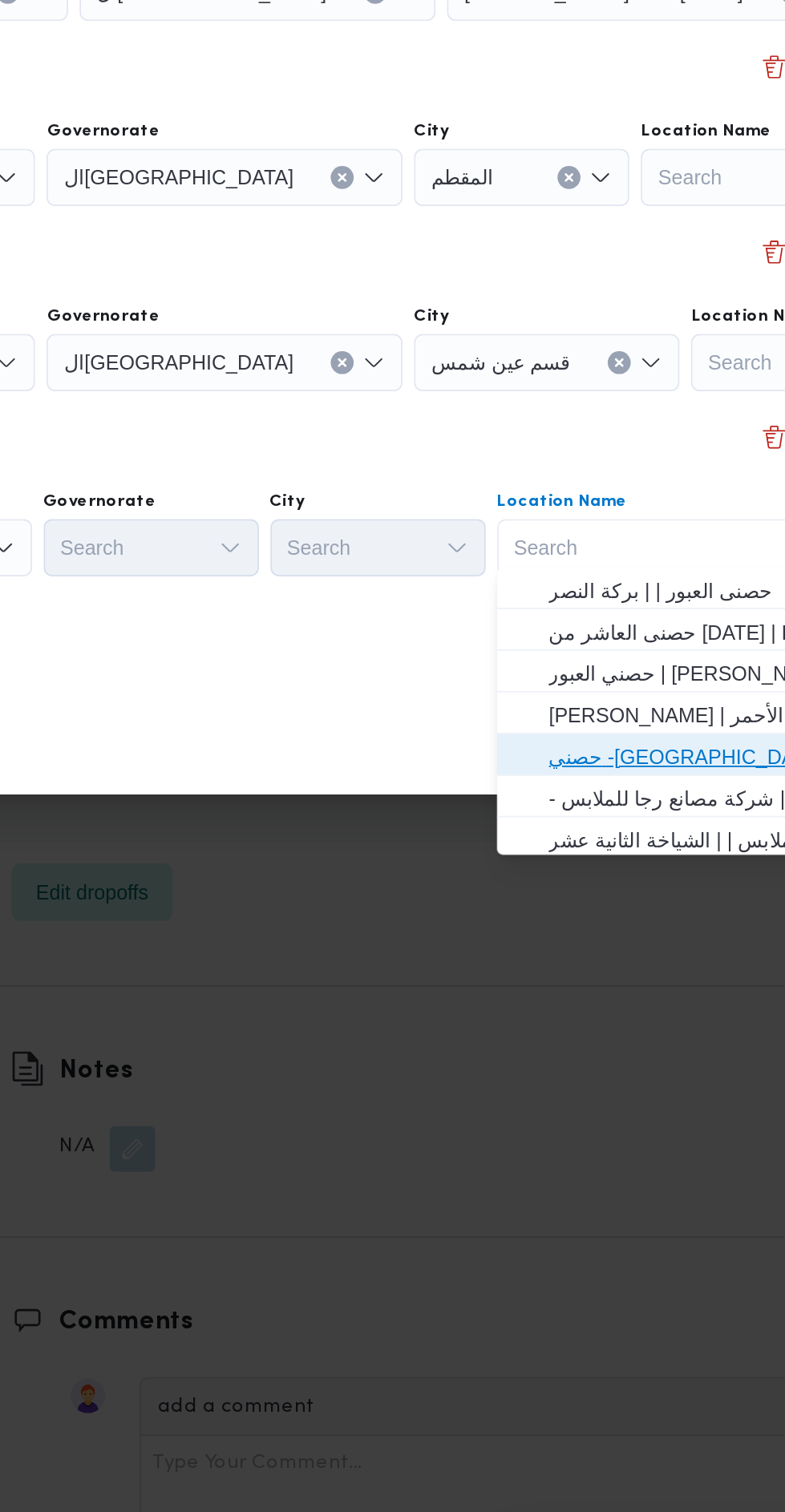
click at [611, 996] on span "حصني -جسر السويس | جسر السويس | المنتزه" at bounding box center [626, 1003] width 162 height 19
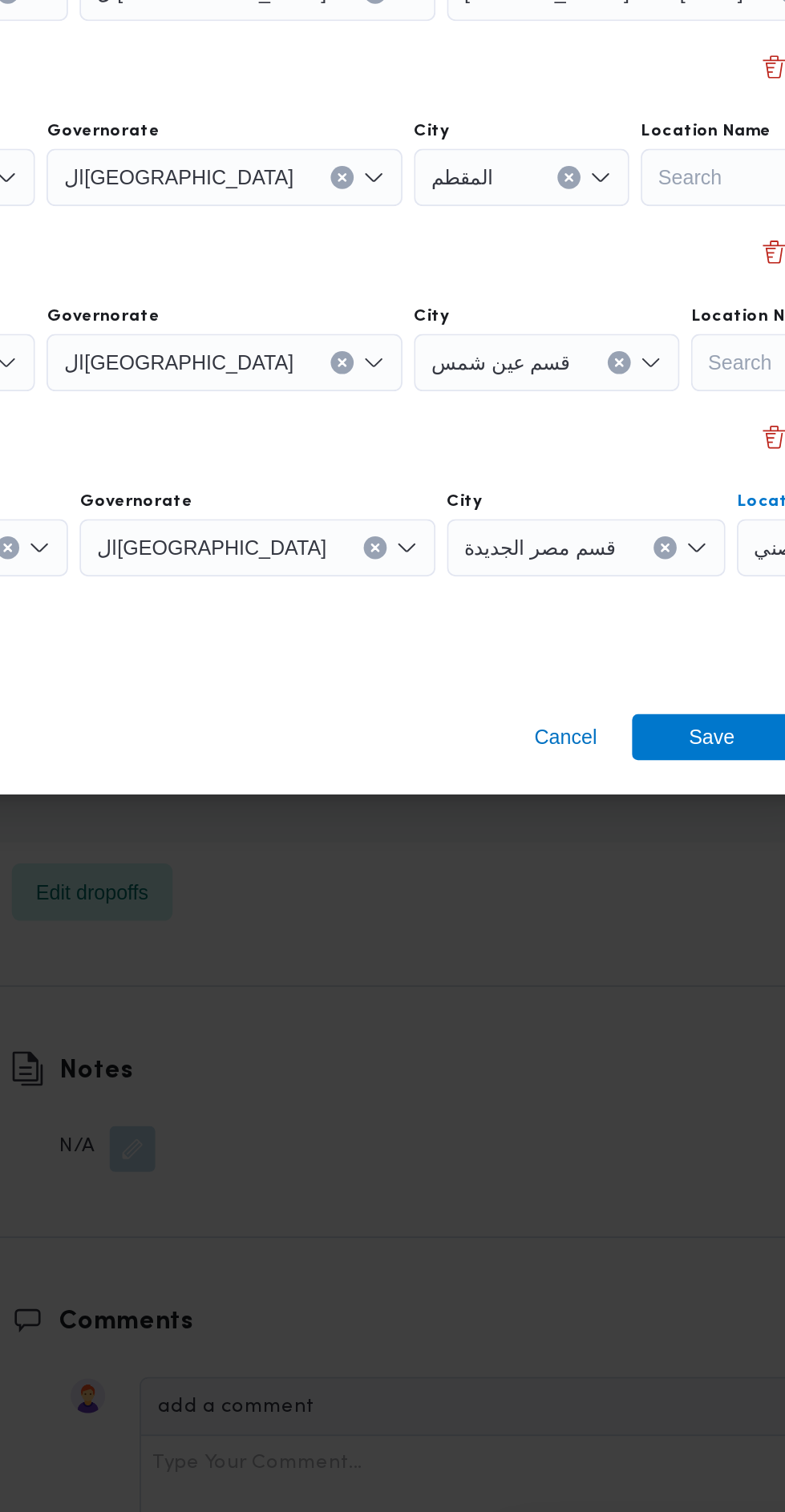
scroll to position [0, 119]
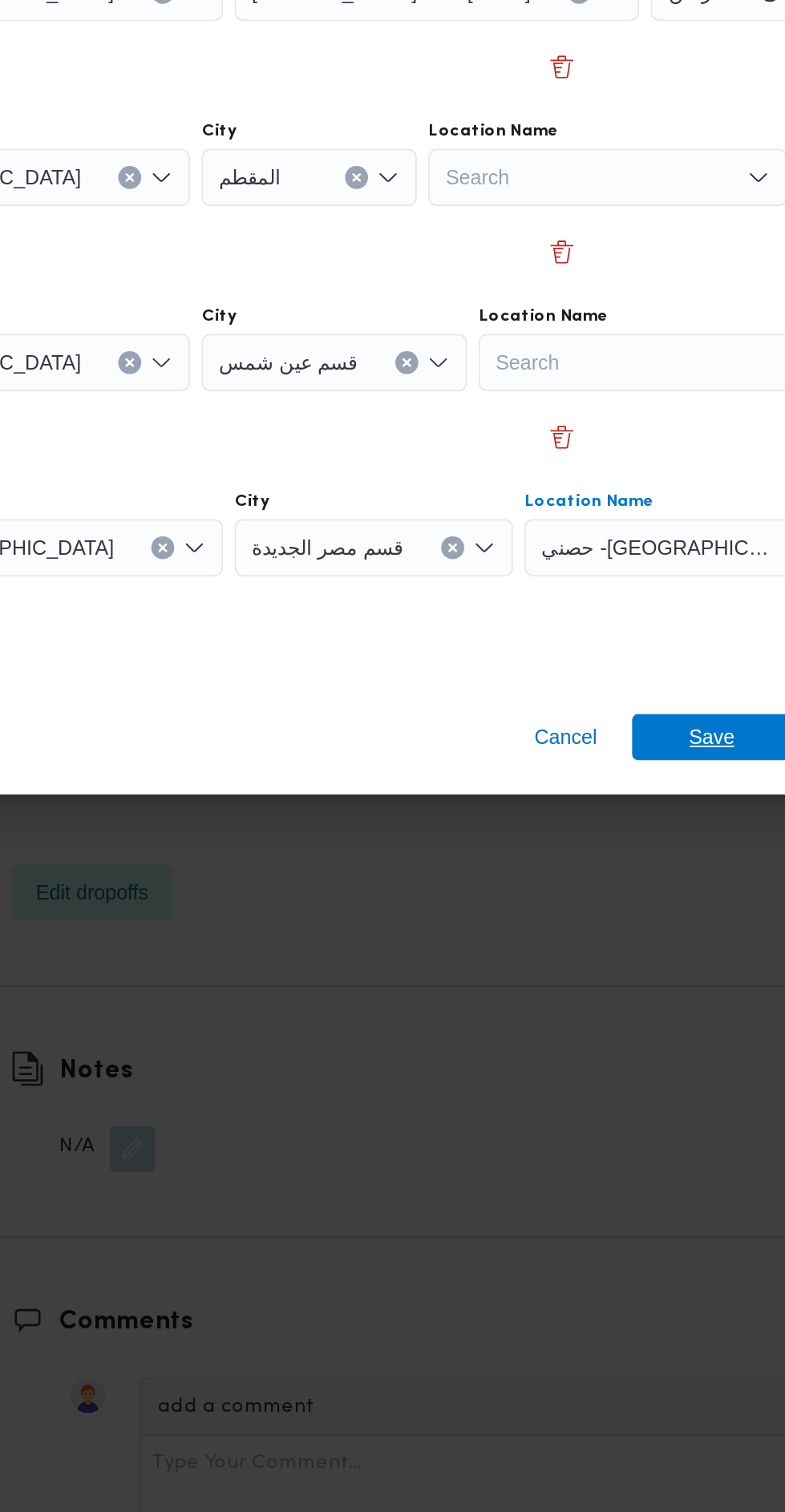
click at [629, 980] on span "Save" at bounding box center [637, 992] width 26 height 26
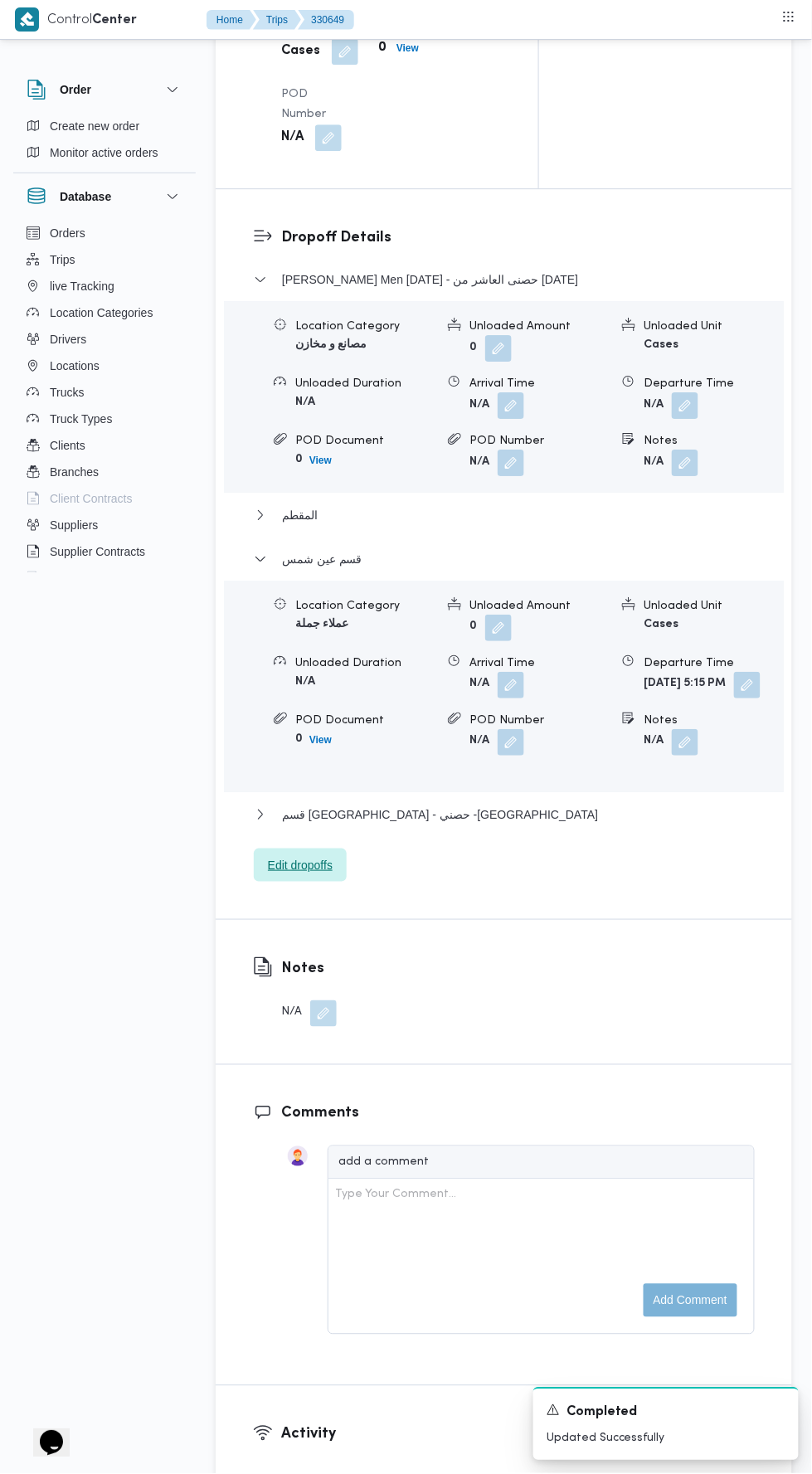
scroll to position [2096, 0]
click at [480, 825] on button "قسم مصر الجديدة - حصني -جسر السويس" at bounding box center [505, 816] width 501 height 20
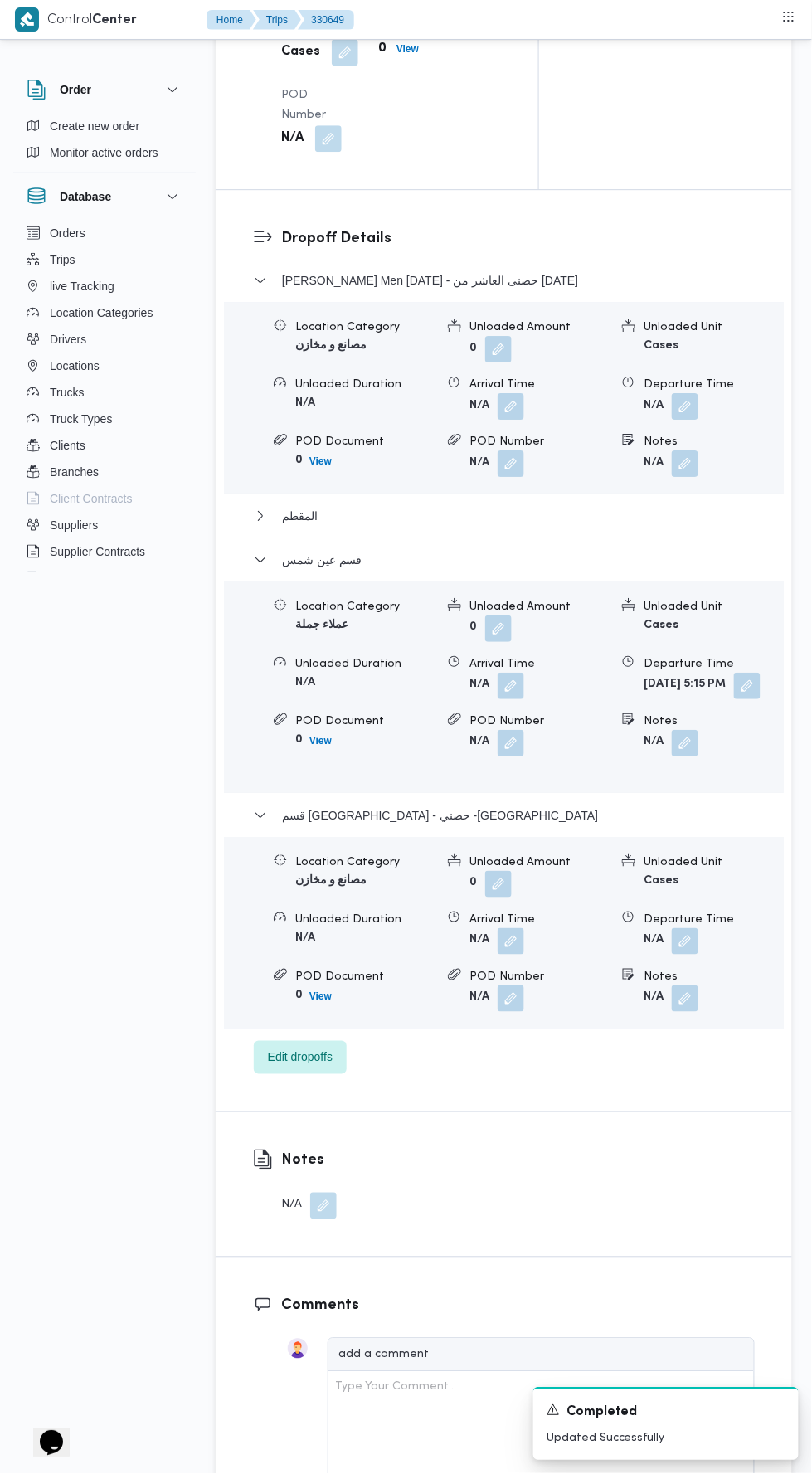
click at [698, 955] on button "button" at bounding box center [685, 942] width 27 height 27
click at [701, 700] on form "Tue, Aug 12, 2025 5:15 PM" at bounding box center [713, 686] width 139 height 27
click at [734, 700] on button "button" at bounding box center [747, 686] width 27 height 27
click at [673, 824] on icon "Clear input" at bounding box center [670, 825] width 4 height 4
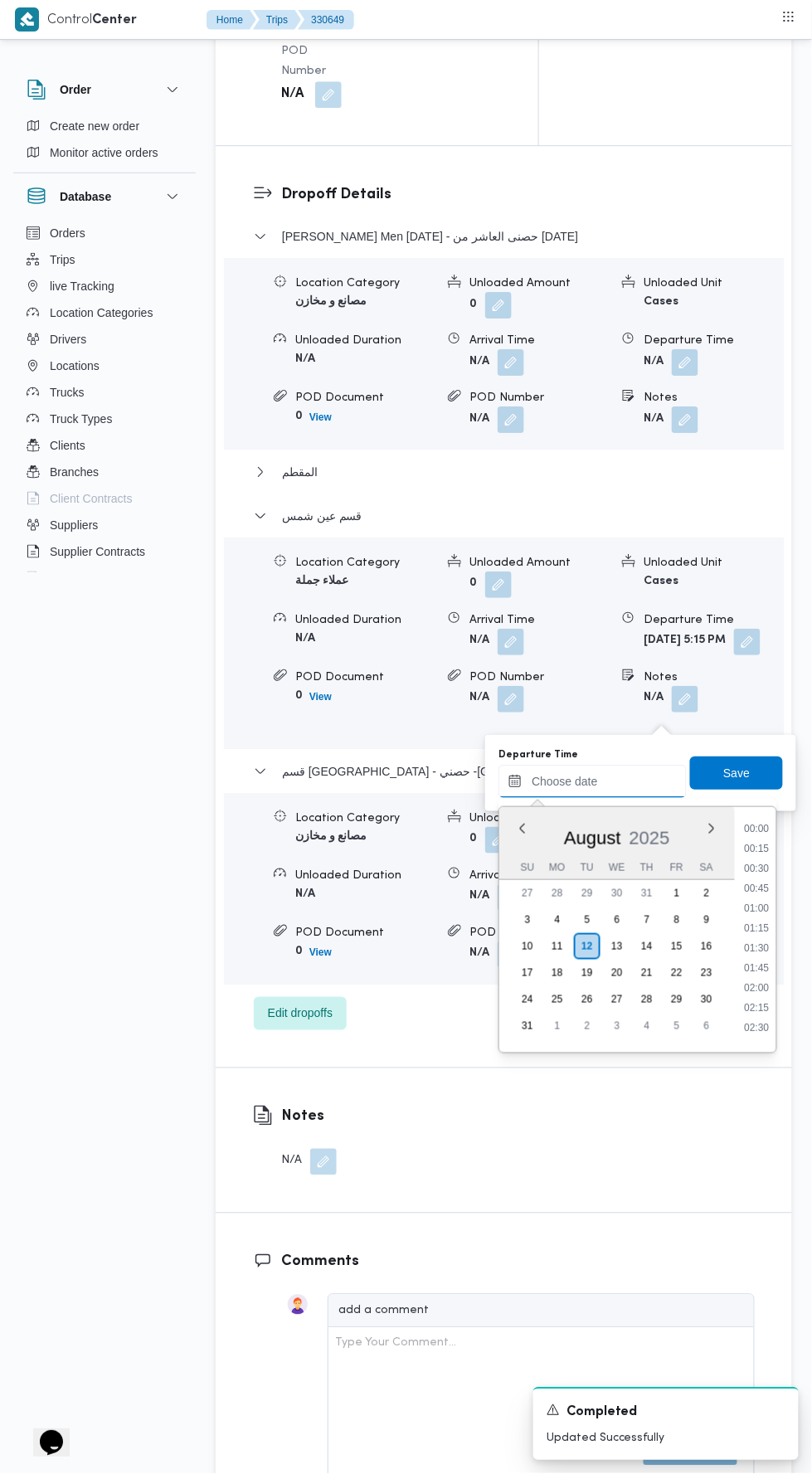
scroll to position [1538, 0]
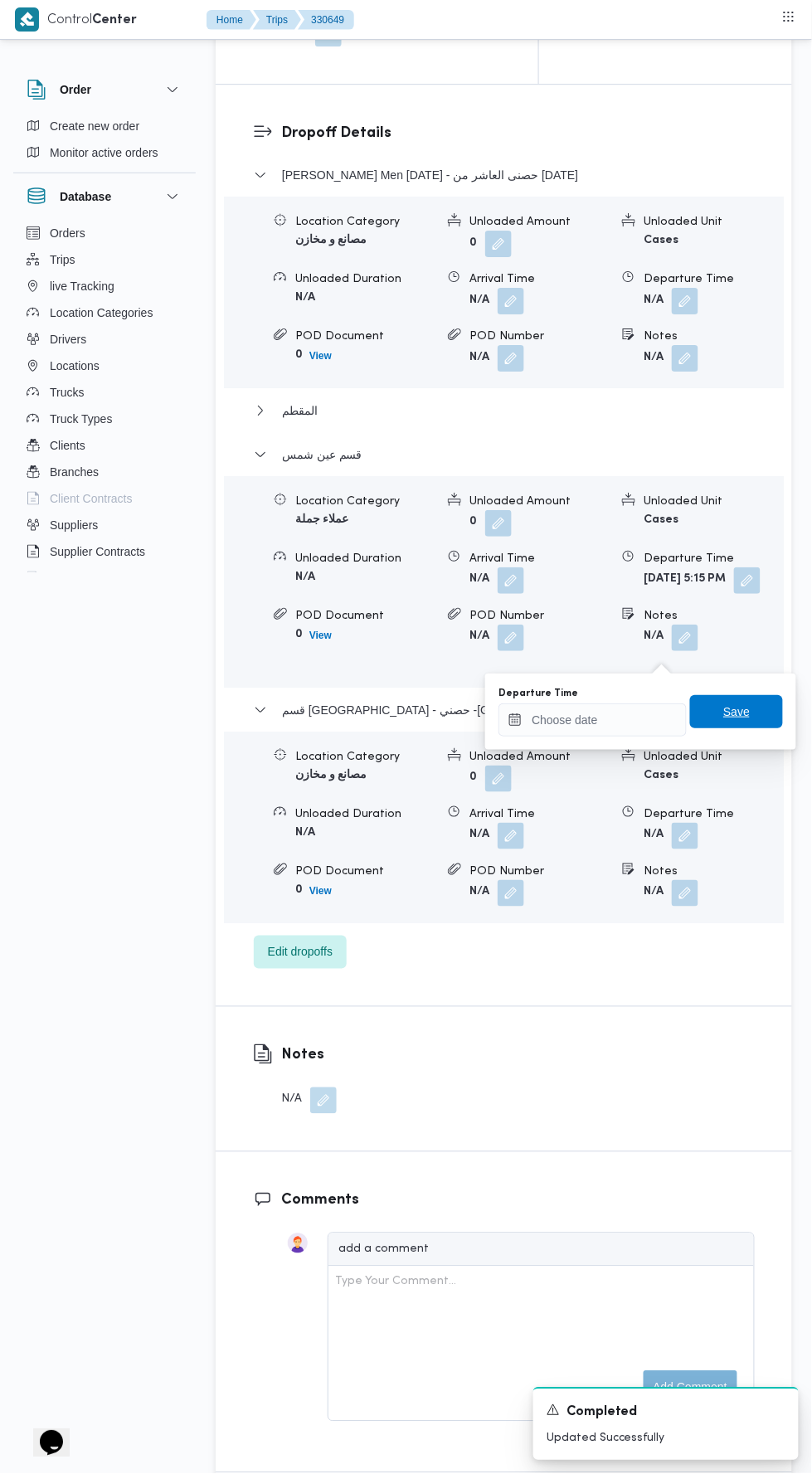
click at [738, 711] on span "Save" at bounding box center [737, 711] width 27 height 20
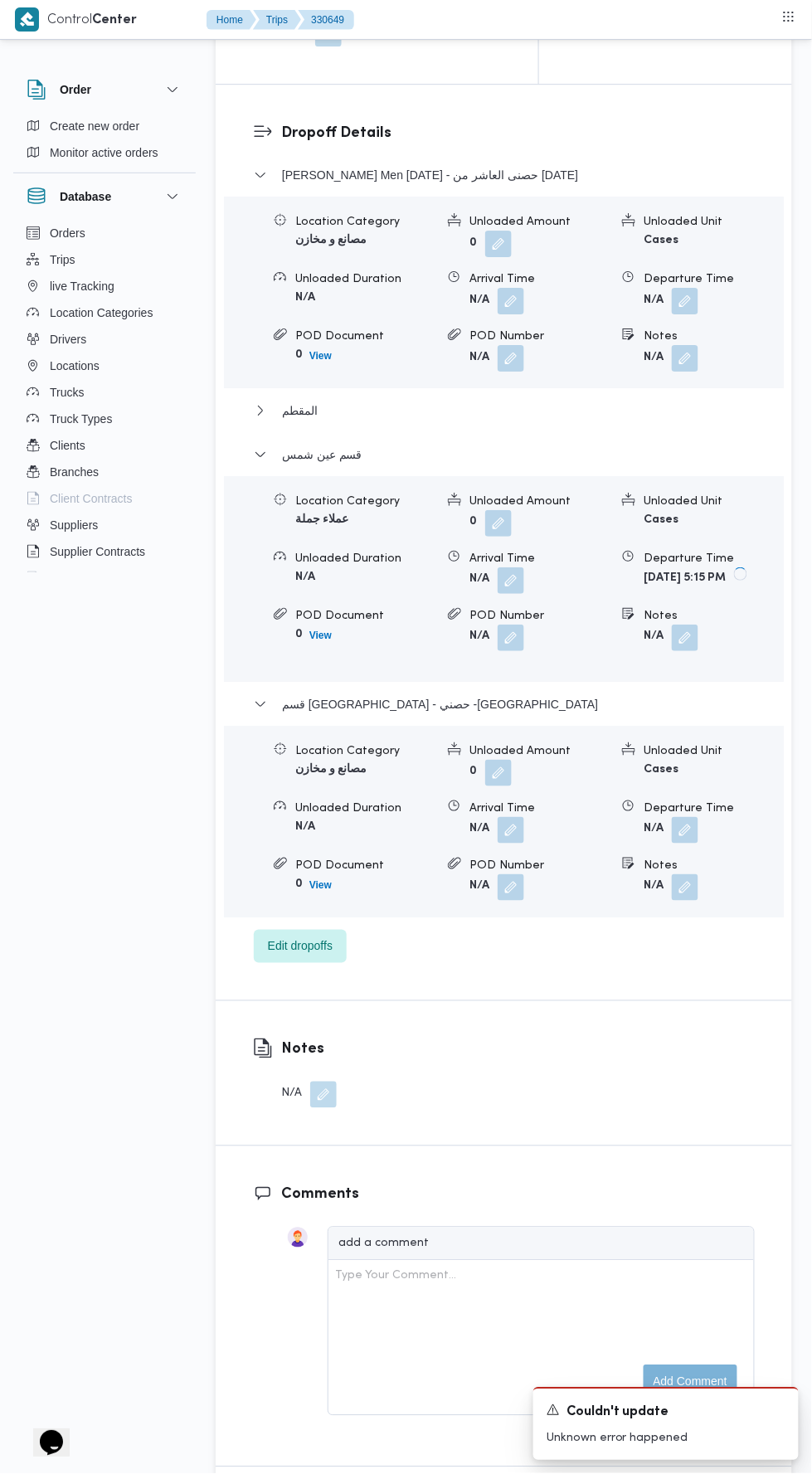
click at [693, 843] on button "button" at bounding box center [685, 831] width 27 height 27
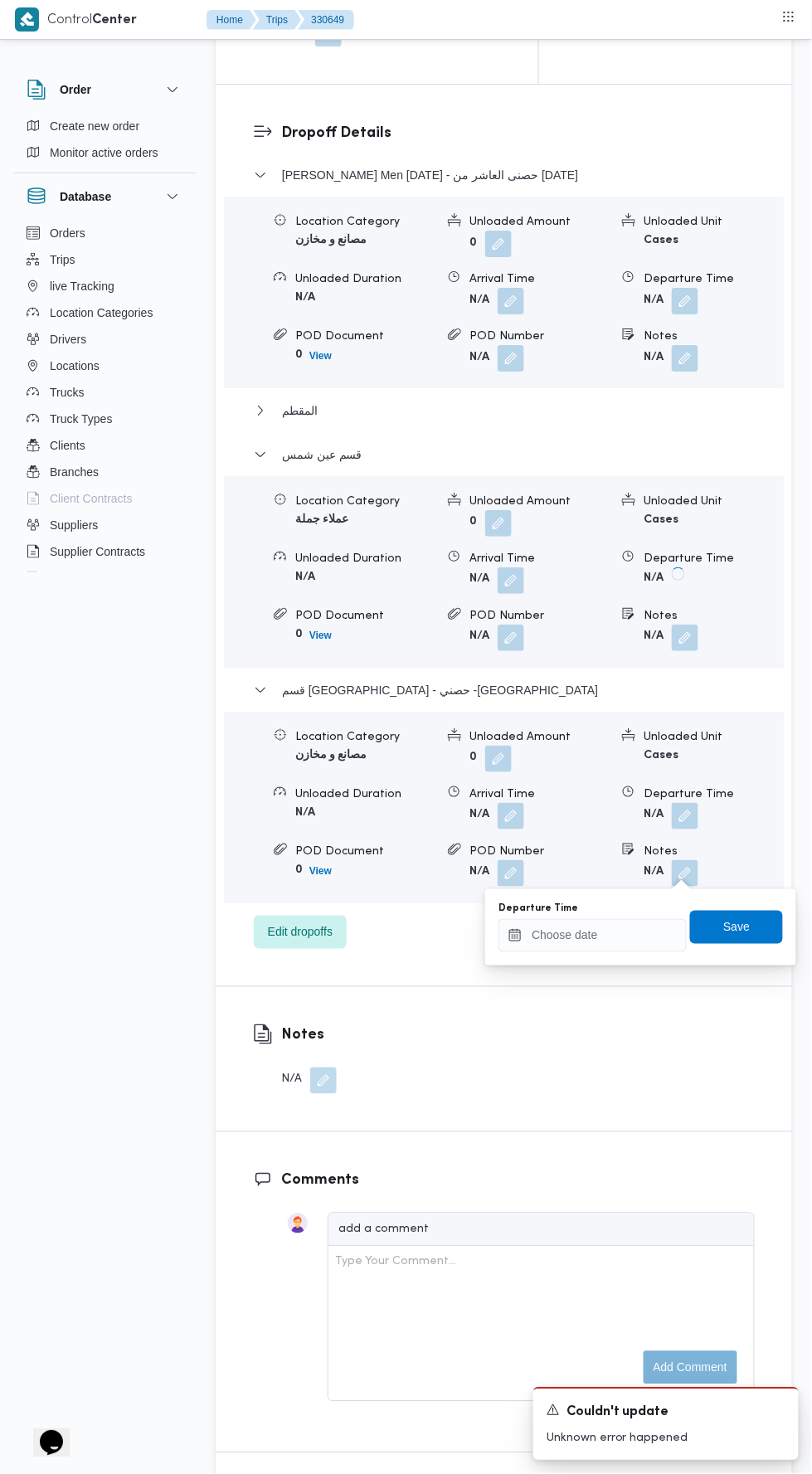
click at [646, 955] on div "You are in a dialog. To close this dialog, hit escape. Departure Time Save" at bounding box center [640, 927] width 311 height 76
click at [632, 933] on input "Departure Time" at bounding box center [593, 935] width 189 height 33
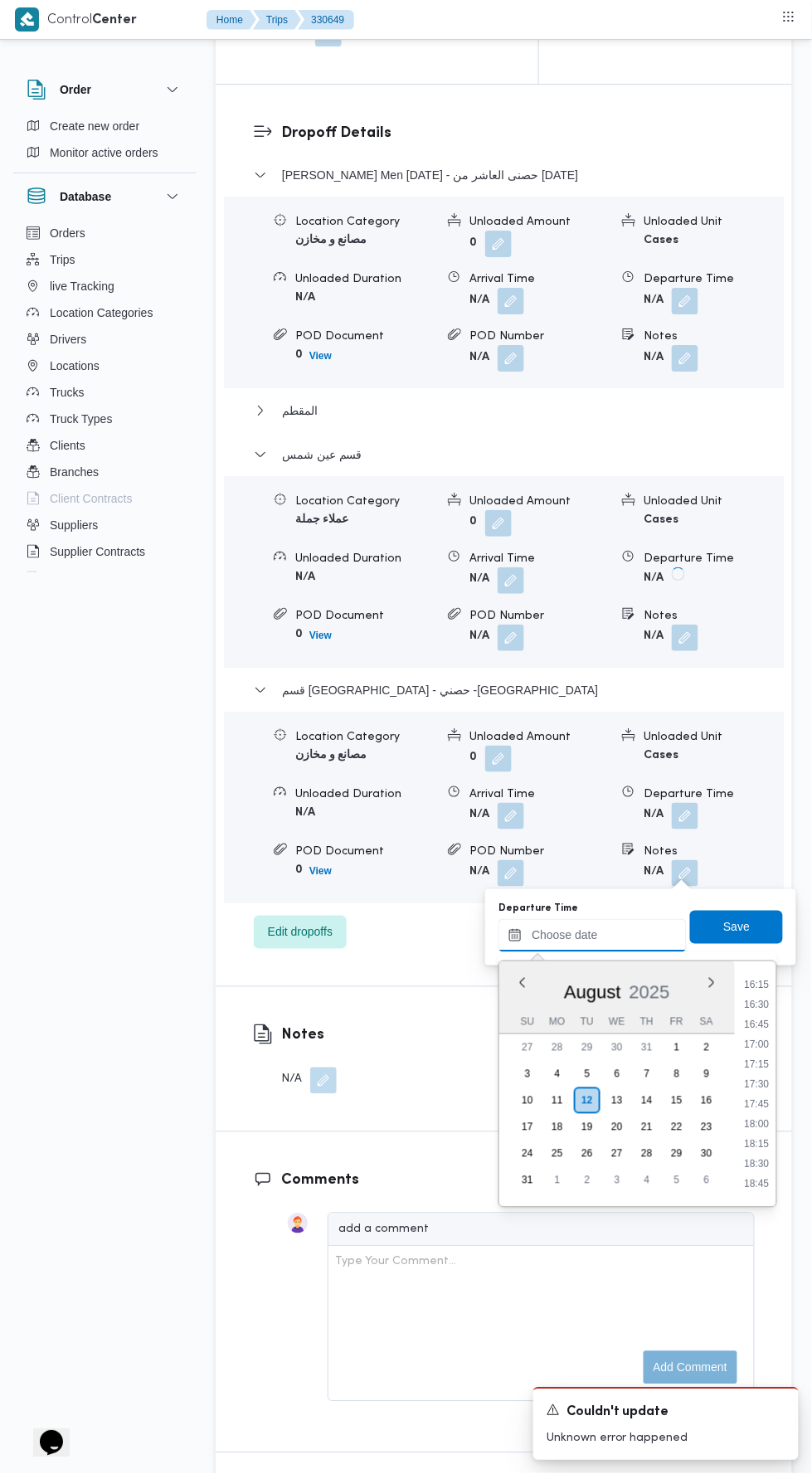
scroll to position [1284, 0]
click at [746, 1051] on li "17:00" at bounding box center [757, 1054] width 38 height 16
type input "12/08/2025 17:00"
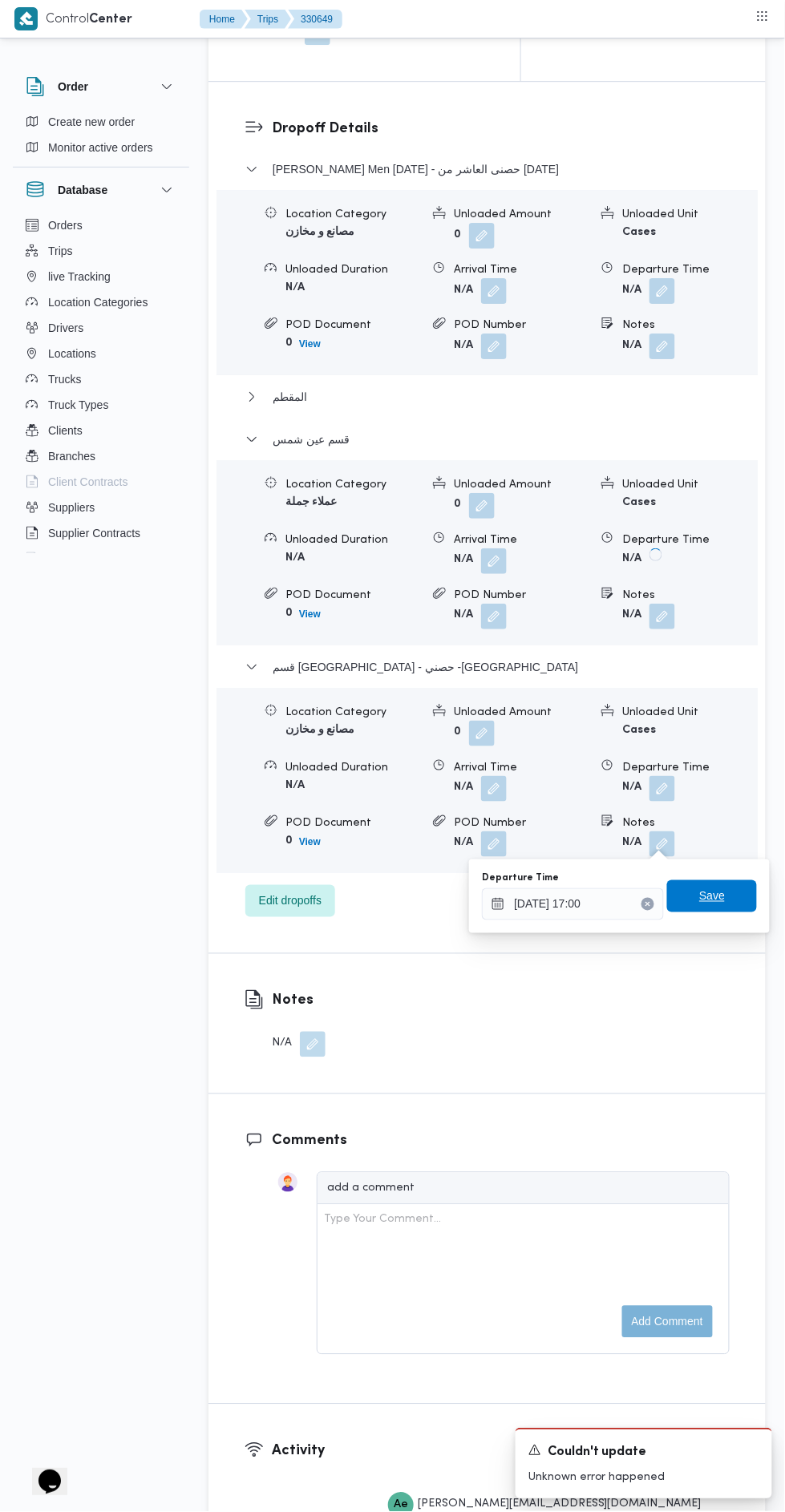
click at [733, 886] on span "Save" at bounding box center [711, 896] width 89 height 32
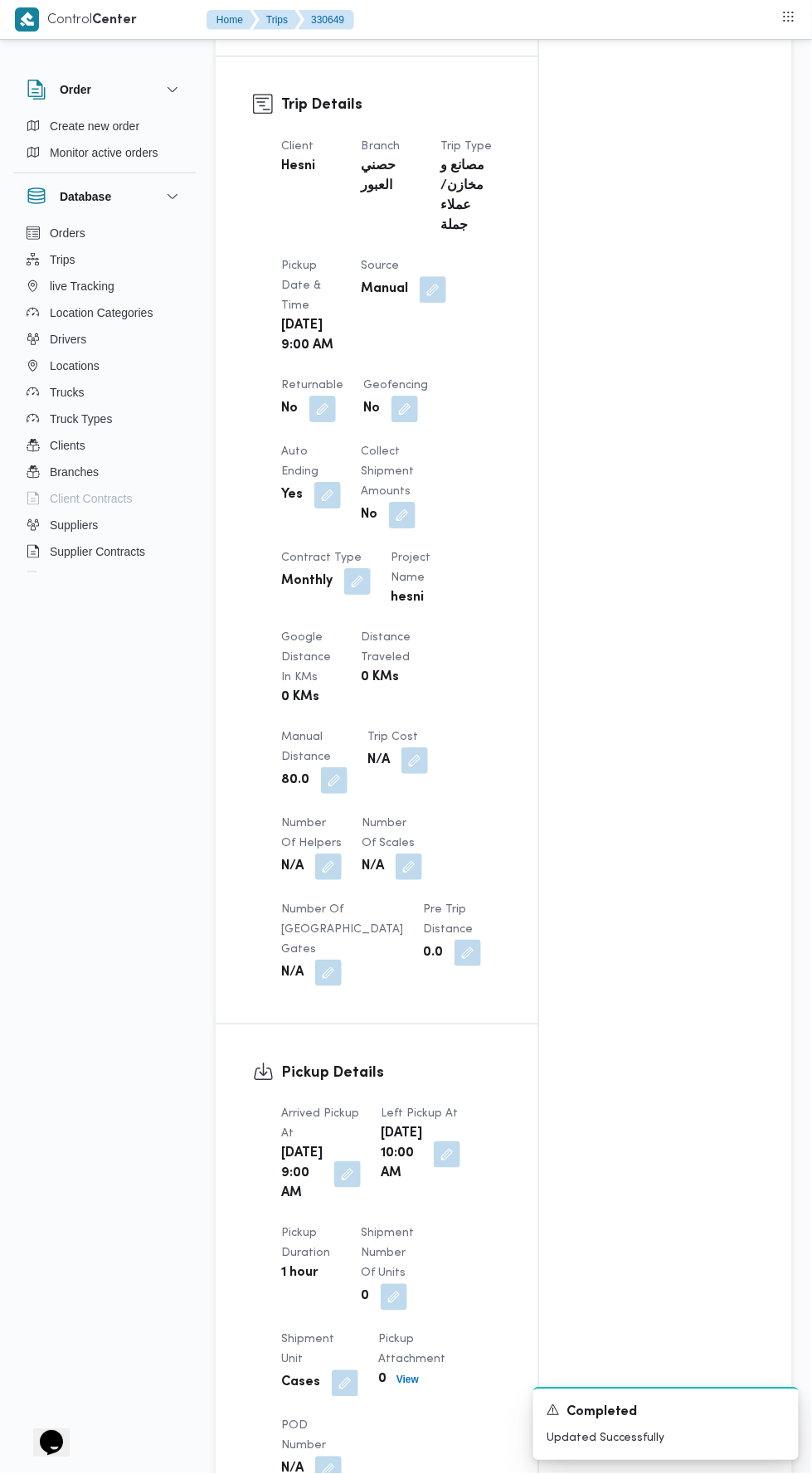
scroll to position [570, 0]
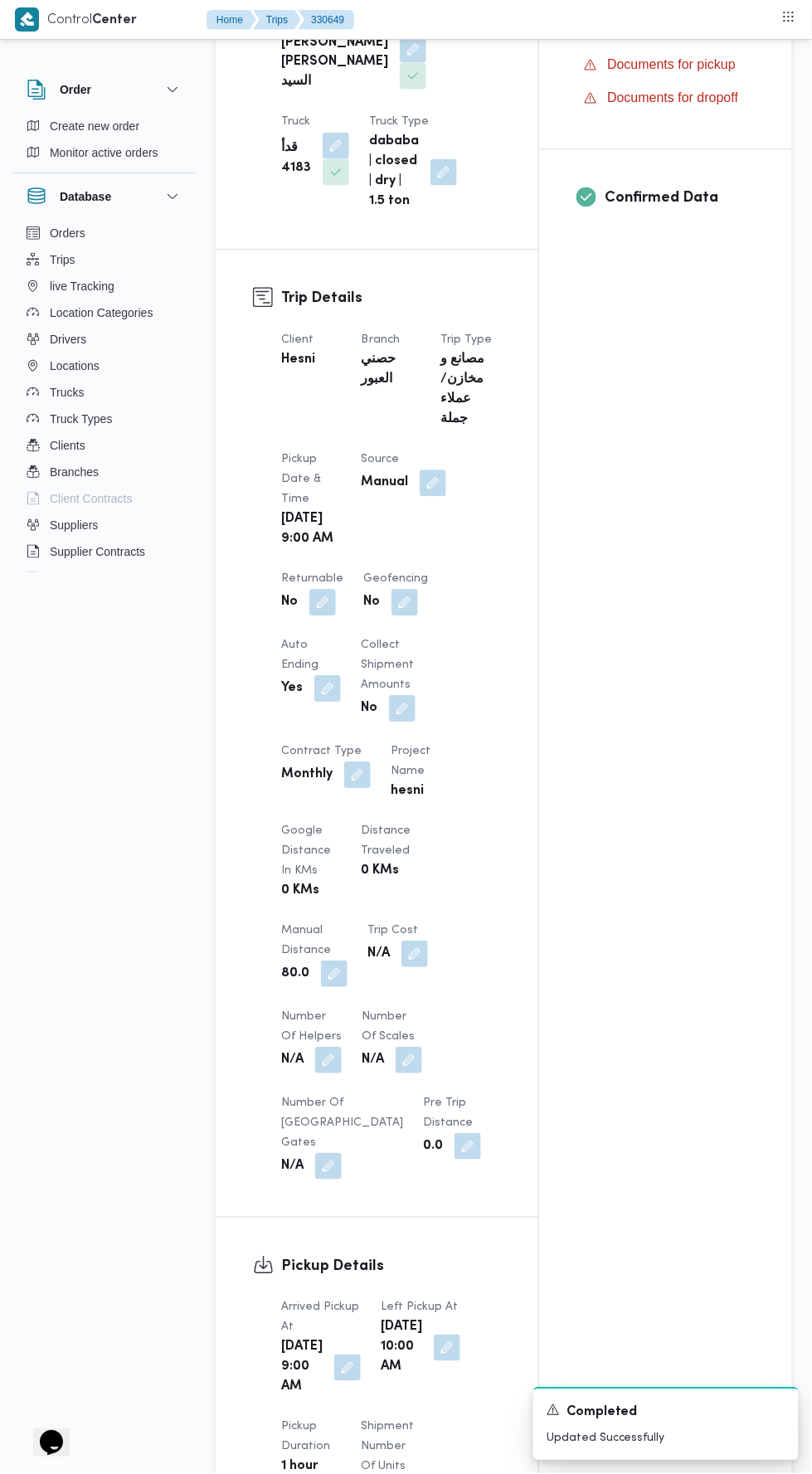
click at [342, 973] on button "button" at bounding box center [334, 975] width 27 height 27
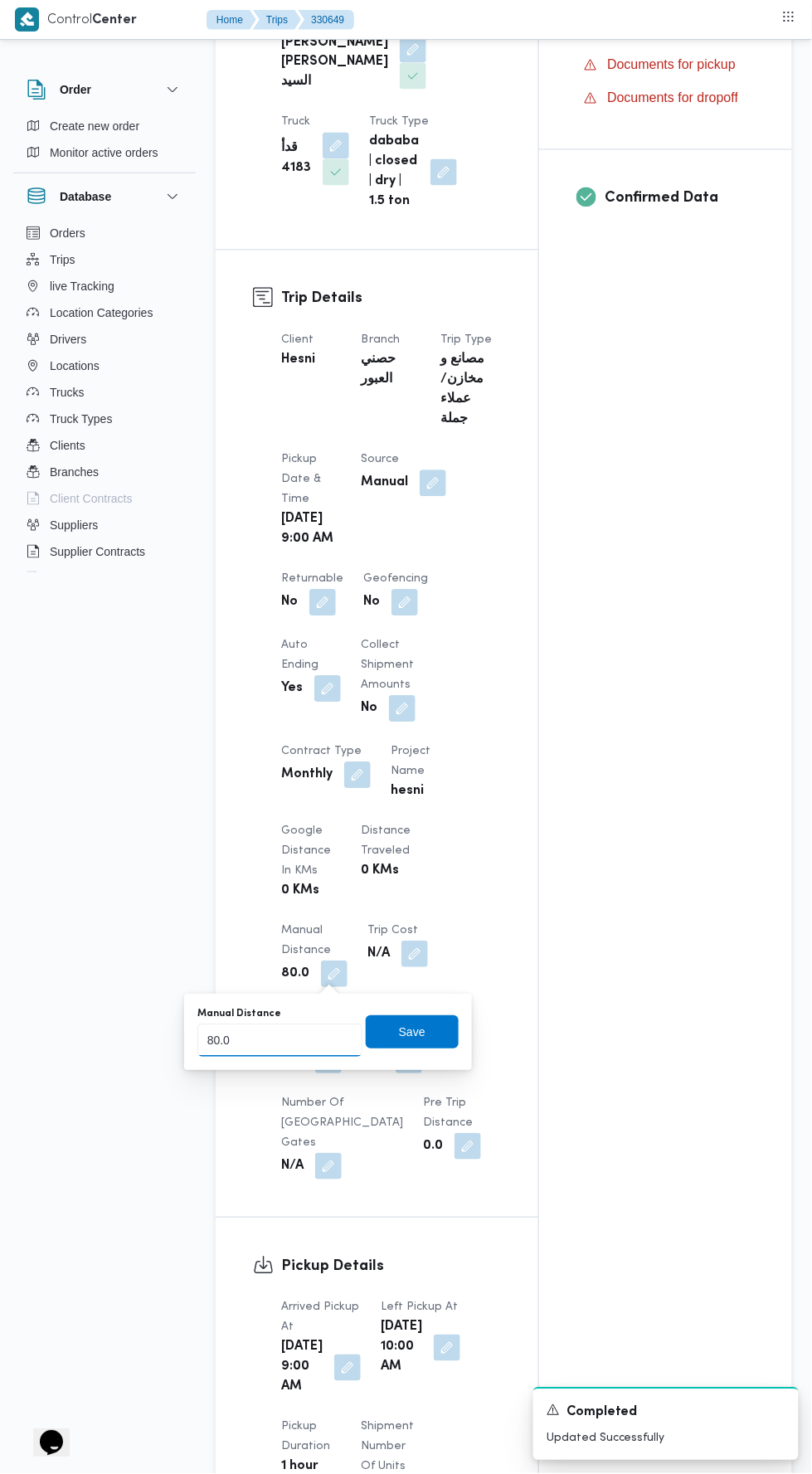
click at [321, 1037] on input "80.0" at bounding box center [280, 1041] width 165 height 33
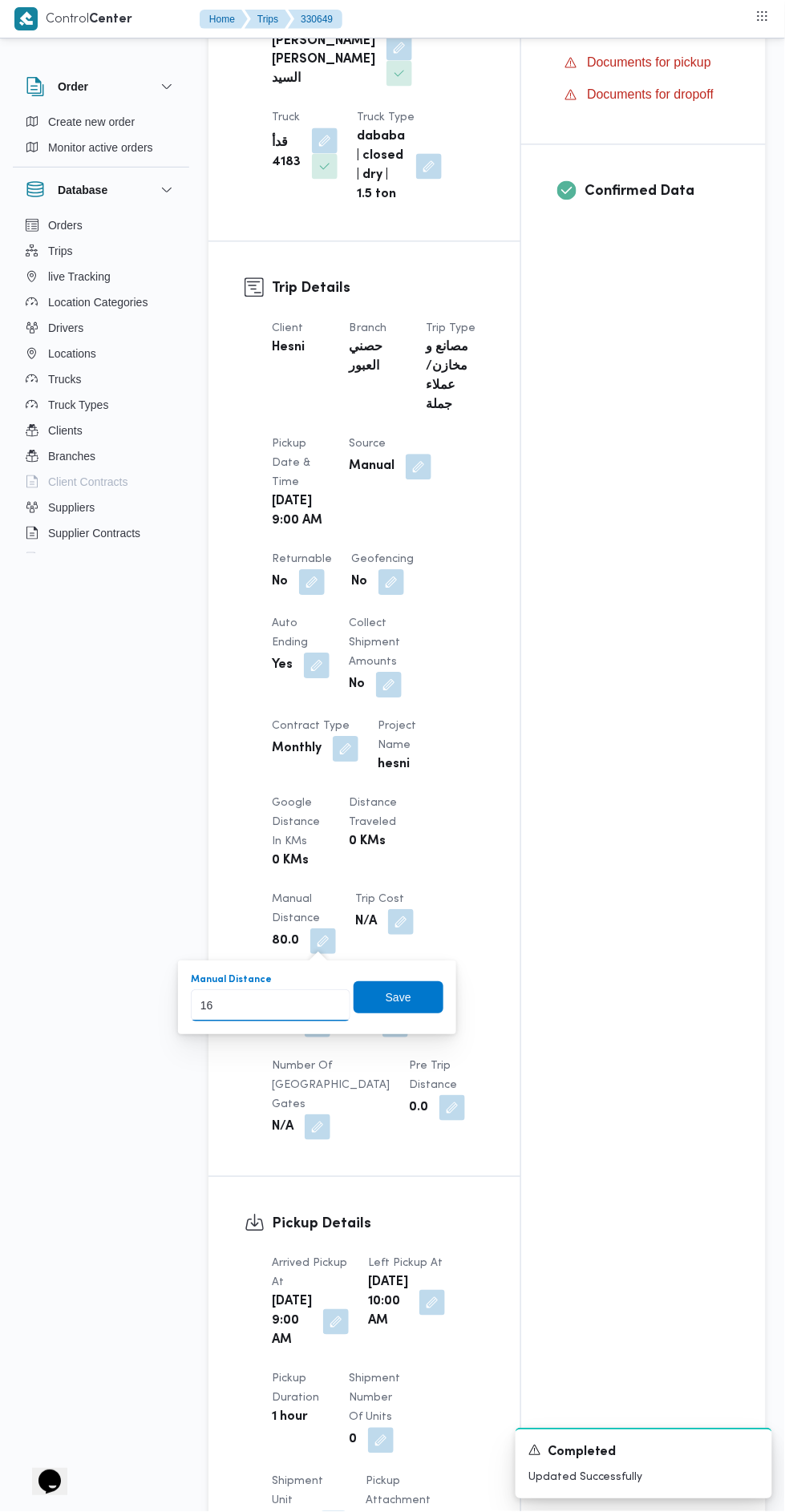
type input "160"
click at [359, 1009] on span "Save" at bounding box center [398, 997] width 89 height 32
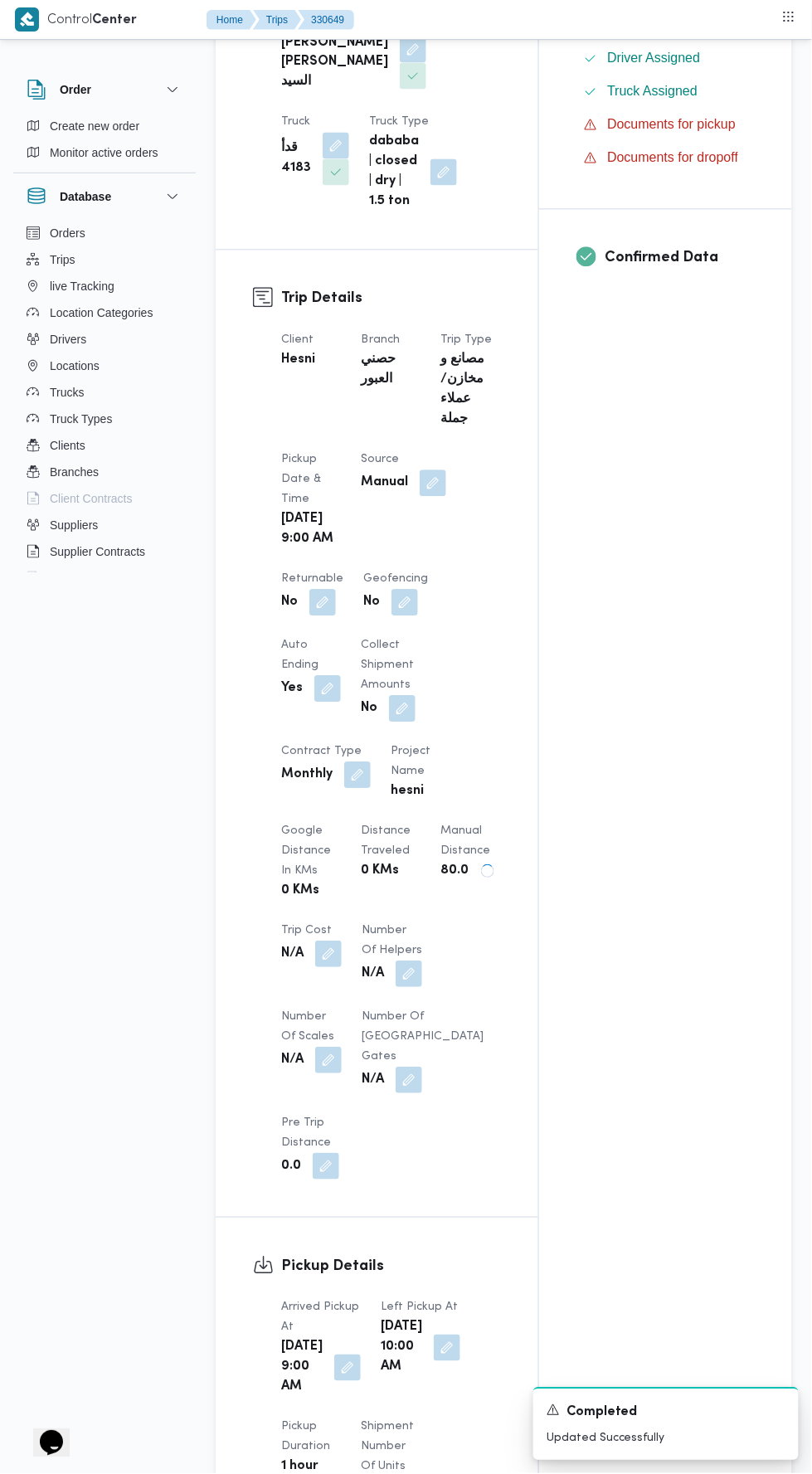
click at [457, 1032] on div "Client Hesni Branch حصني العبور Trip Type مصانع و مخازن/عملاء جملة Pickup date …" at bounding box center [391, 755] width 240 height 869
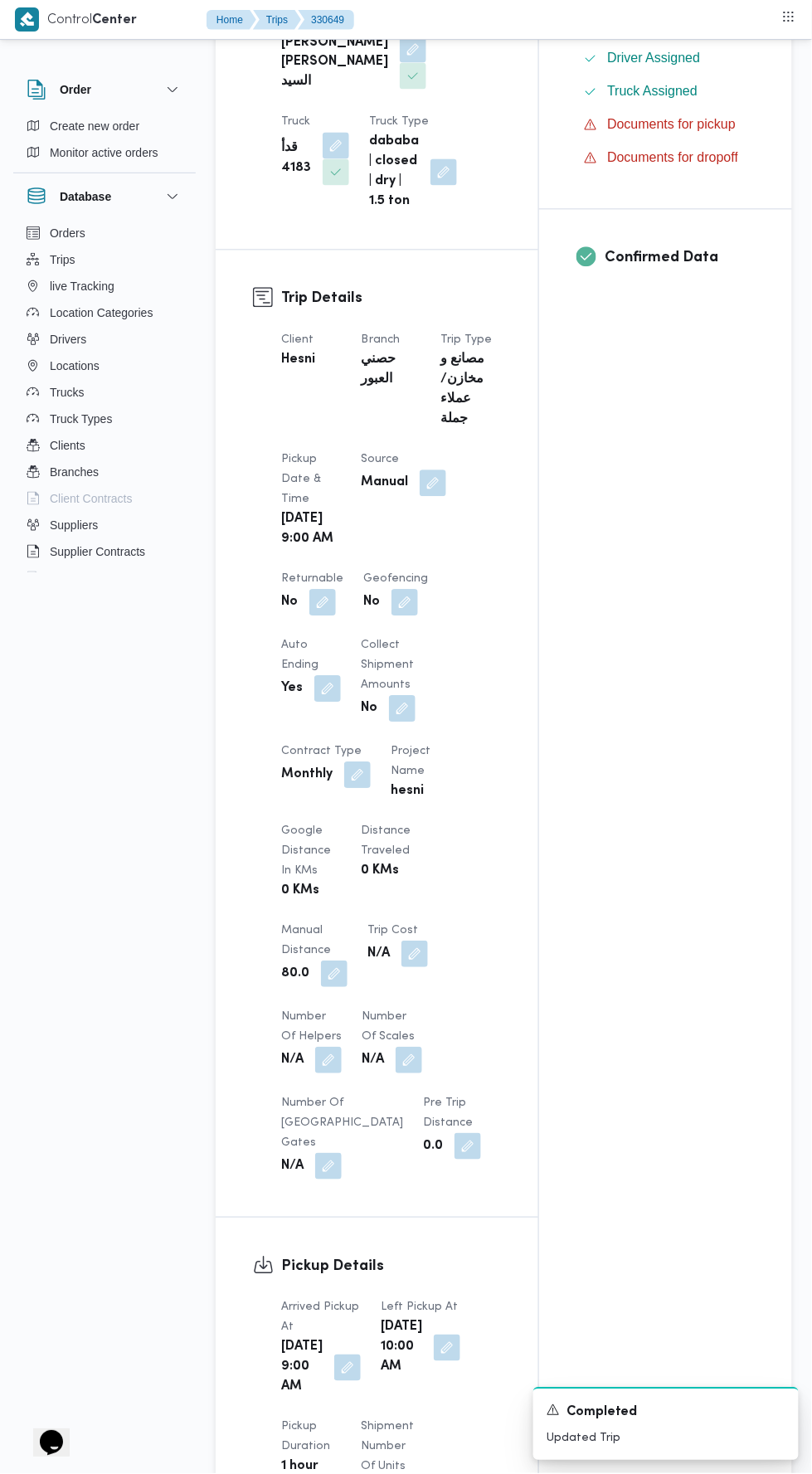
scroll to position [0, 0]
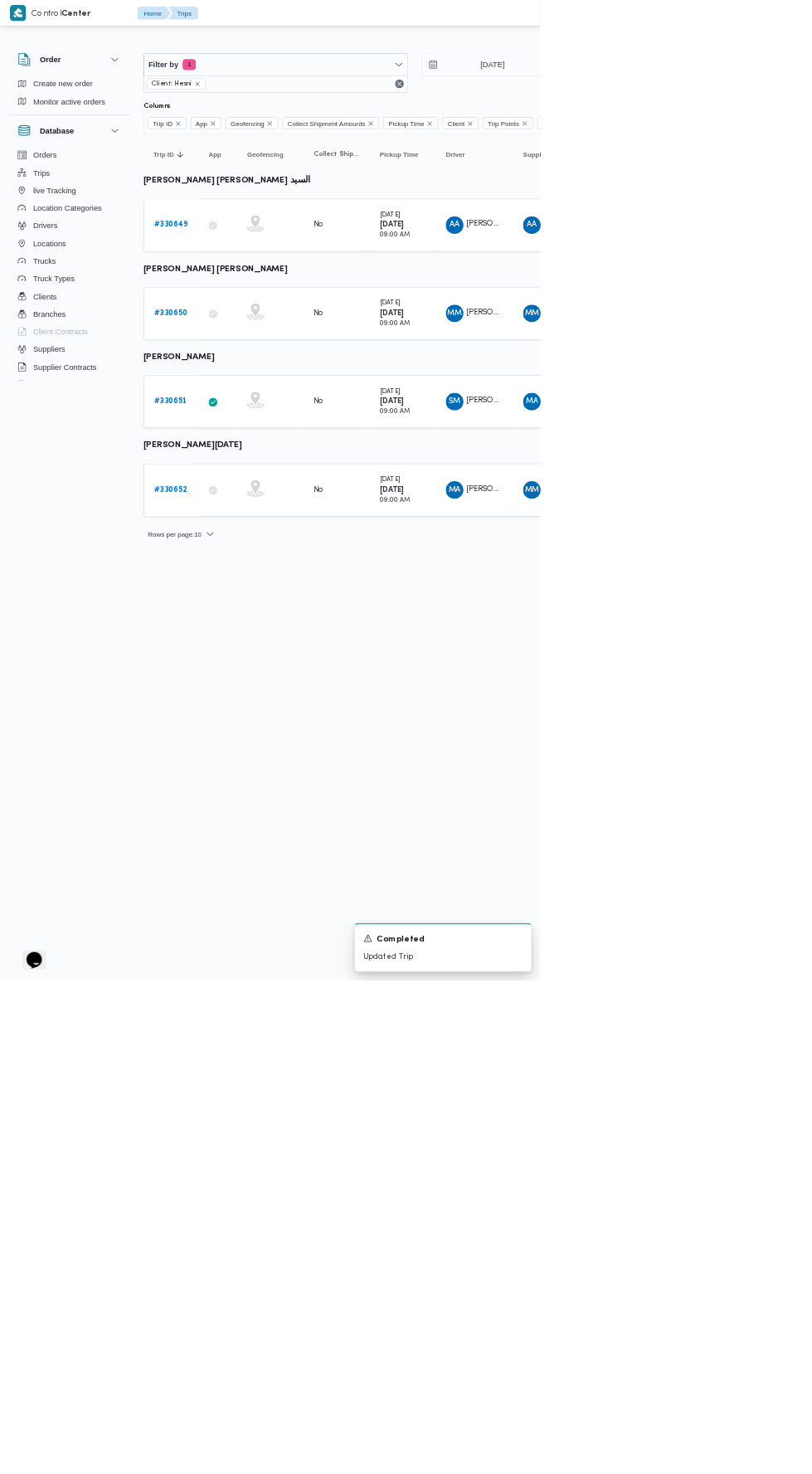
click at [266, 599] on b "# 330651" at bounding box center [256, 604] width 49 height 11
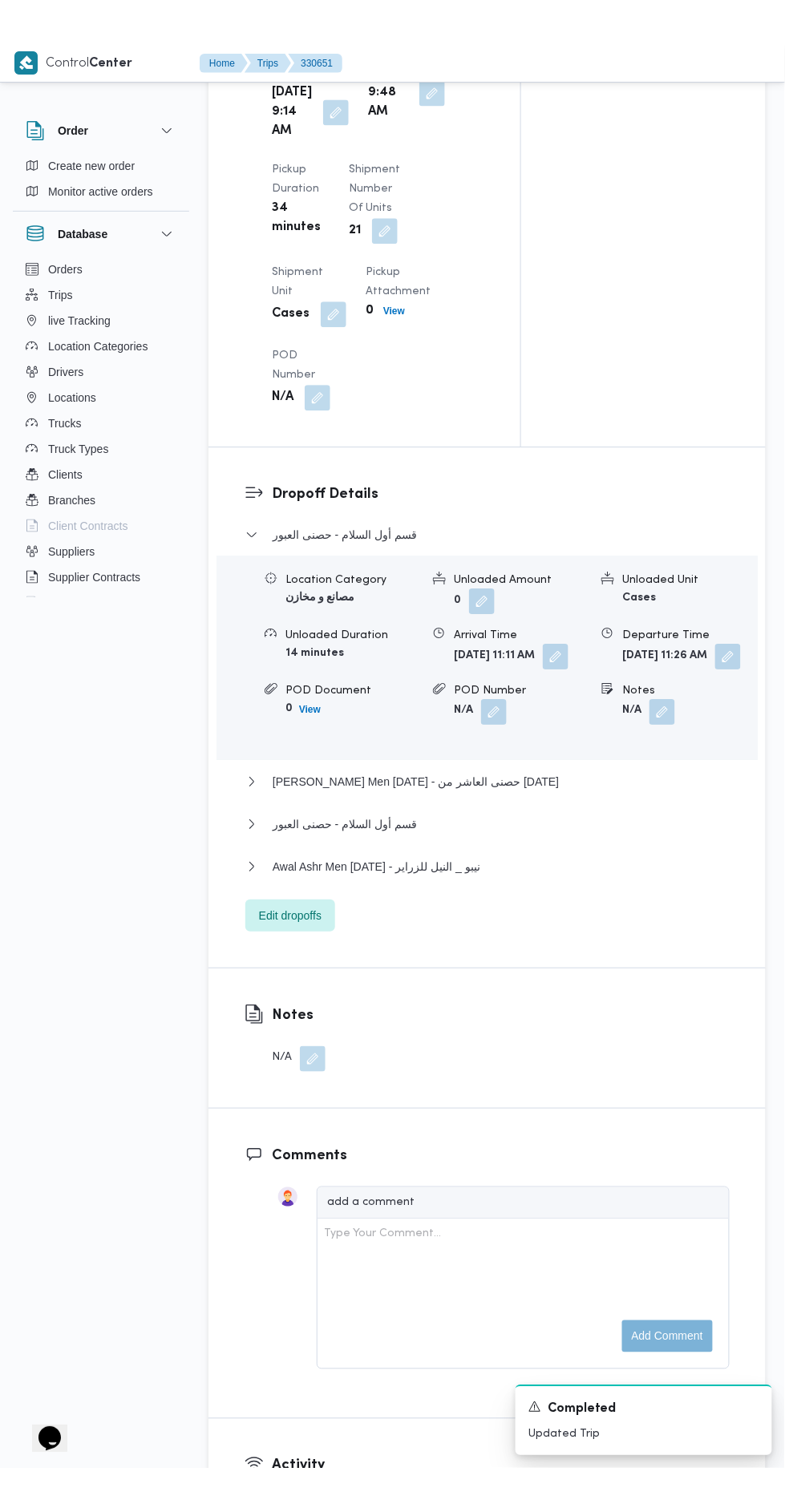
scroll to position [1857, 0]
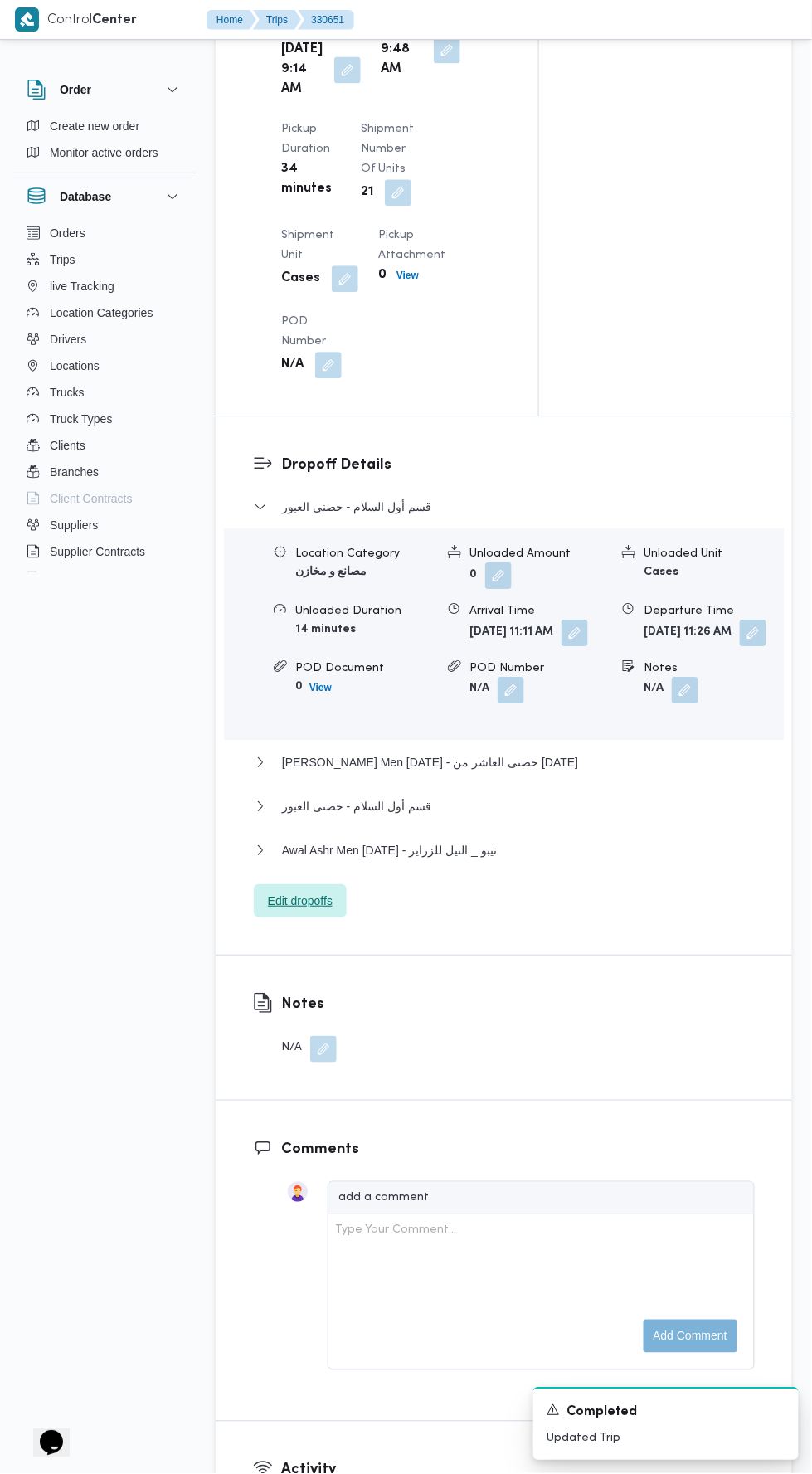
click at [344, 918] on span "Edit dropoffs" at bounding box center [300, 901] width 93 height 33
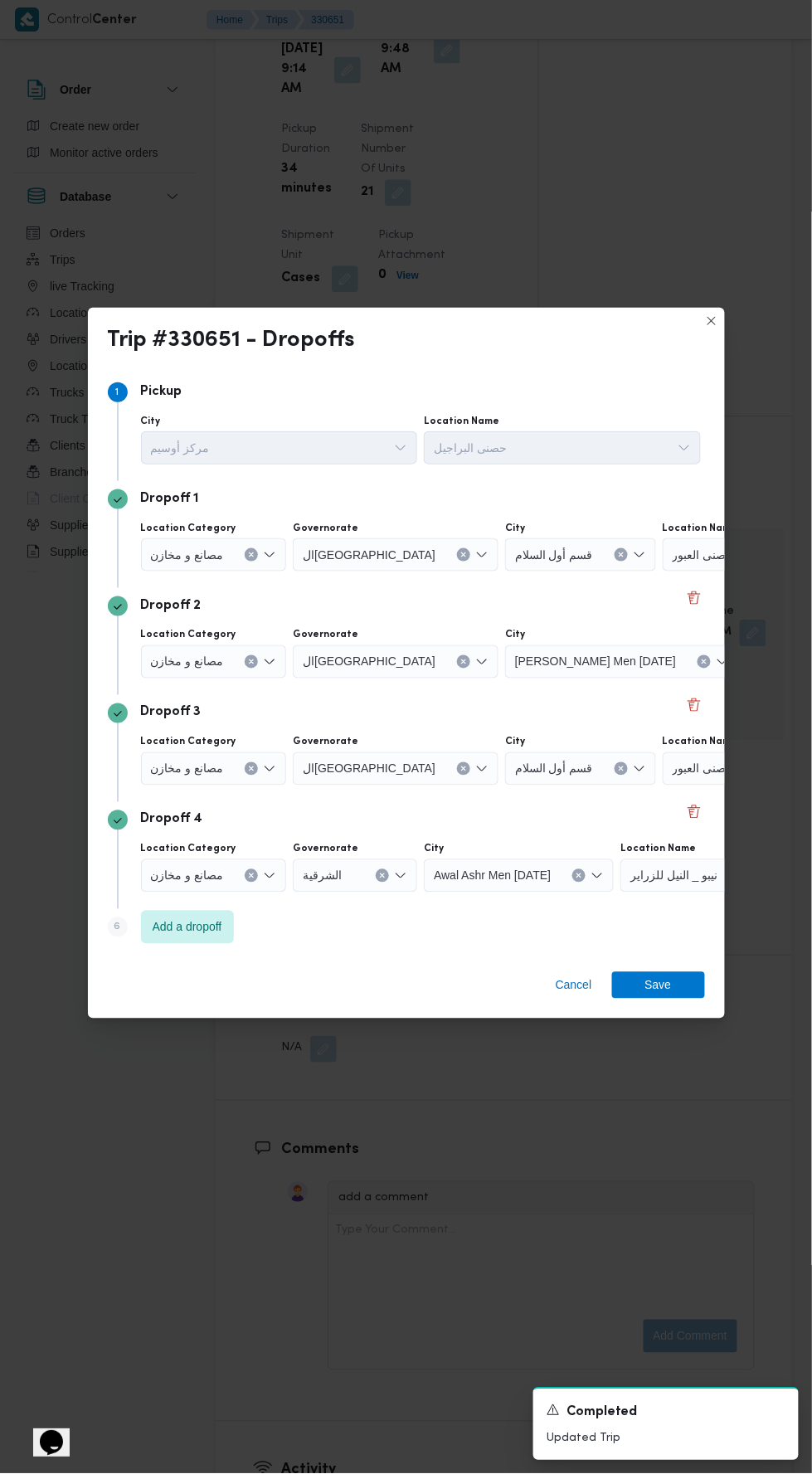
click at [741, 545] on input "Location Name" at bounding box center [742, 555] width 2 height 20
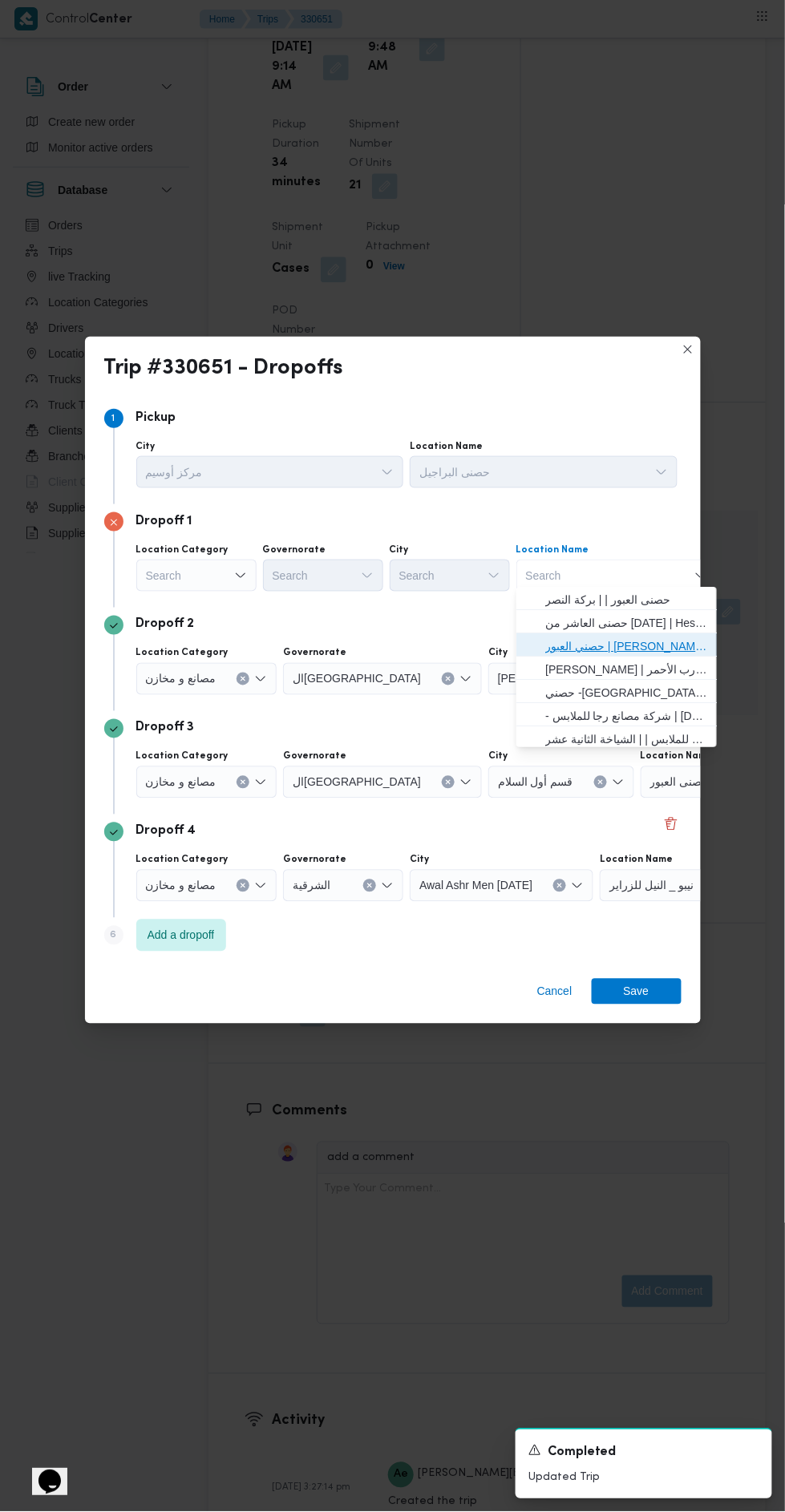
click at [642, 642] on span "حصني العبور | أحمد شوقي القيعي | بركة النصر" at bounding box center [626, 646] width 162 height 19
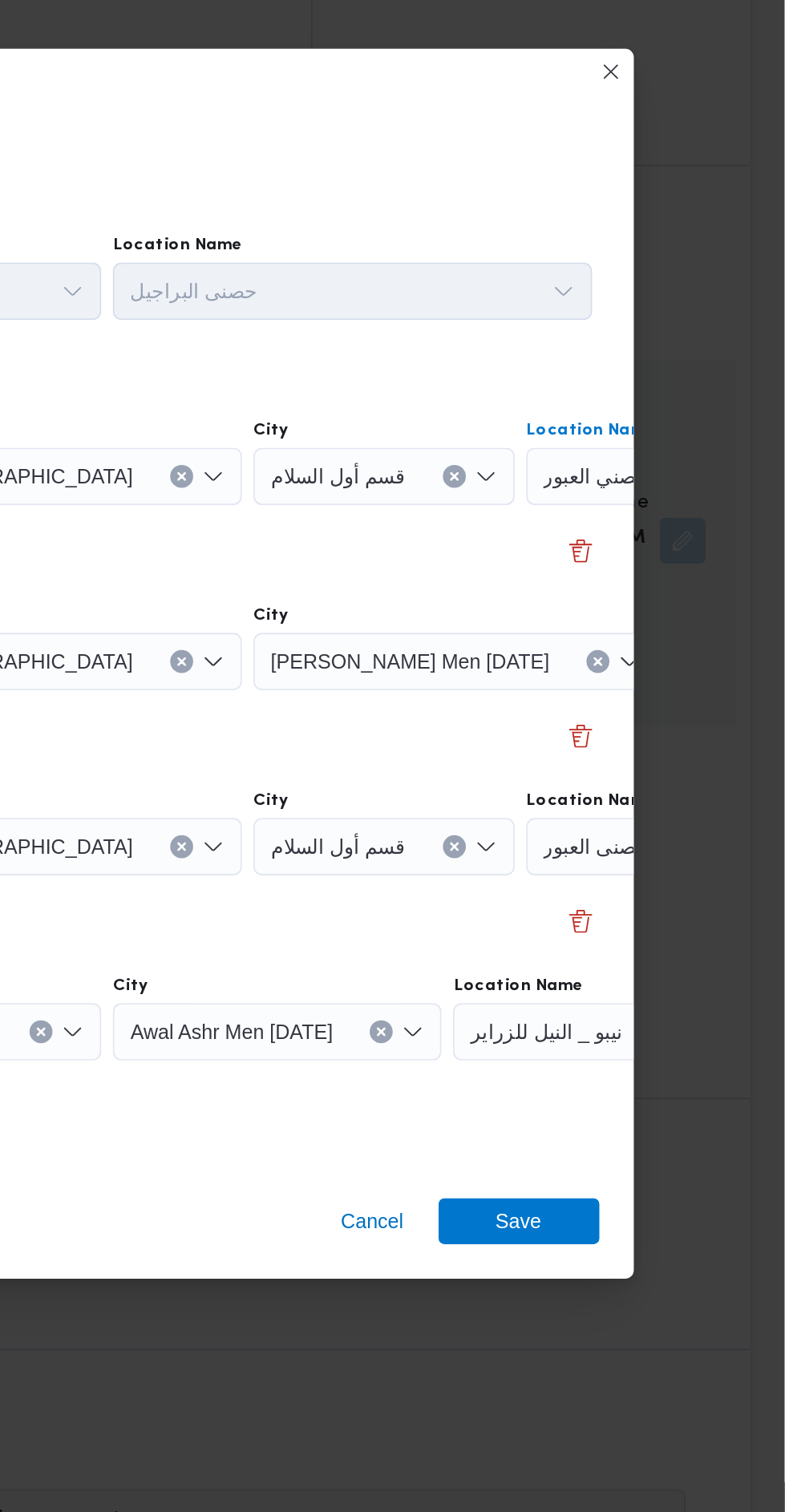
click at [656, 560] on div "حصني العبور | أحمد شوقي القيعي | بركة النصر Combo box. Selected. حصني العبور | …" at bounding box center [741, 575] width 201 height 32
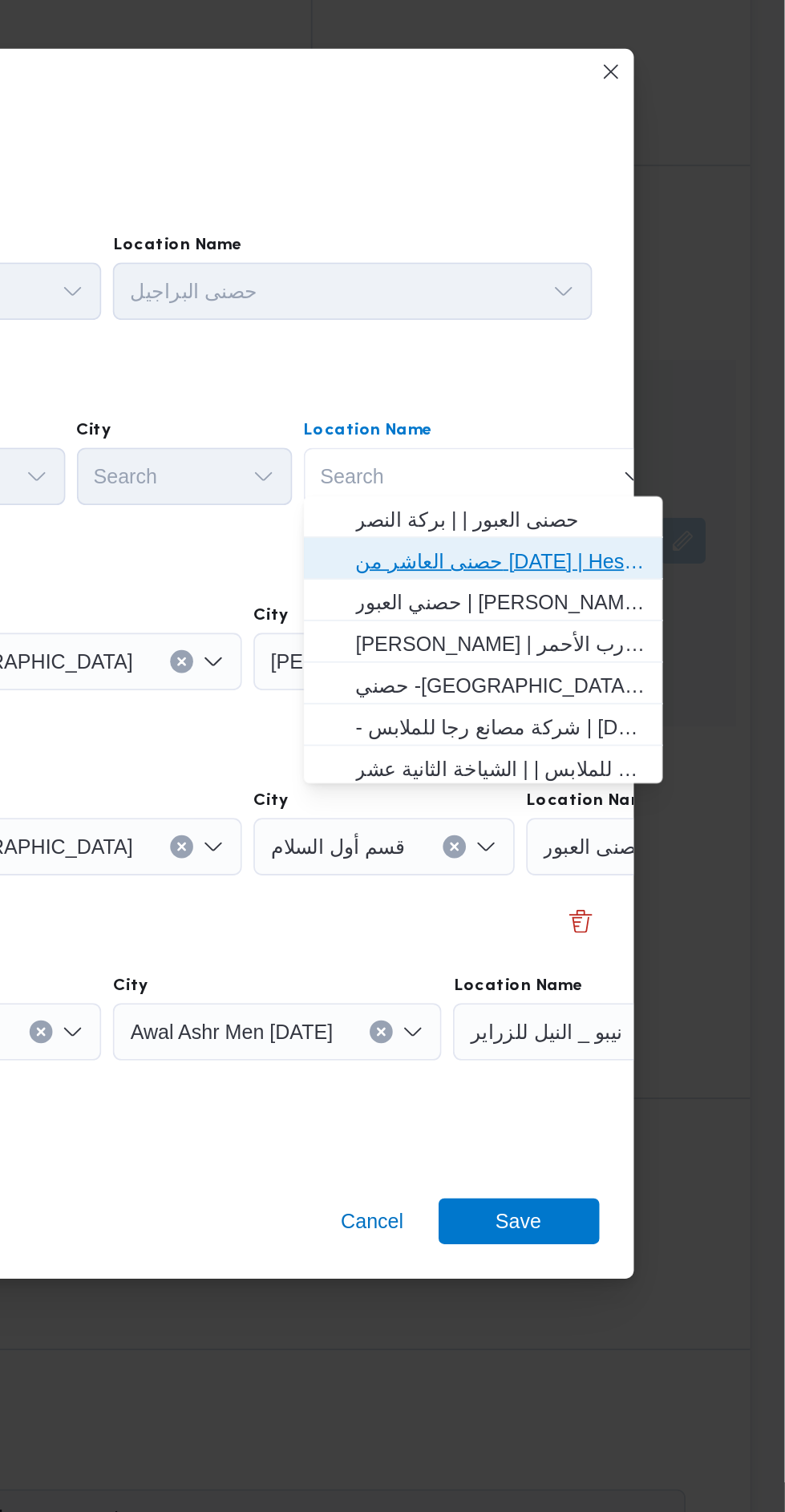
click at [659, 627] on span "حصنى العاشر من رمضان | Hesni Textiles Factory | جزء من مدينة العاشر-مجاورات" at bounding box center [626, 623] width 162 height 19
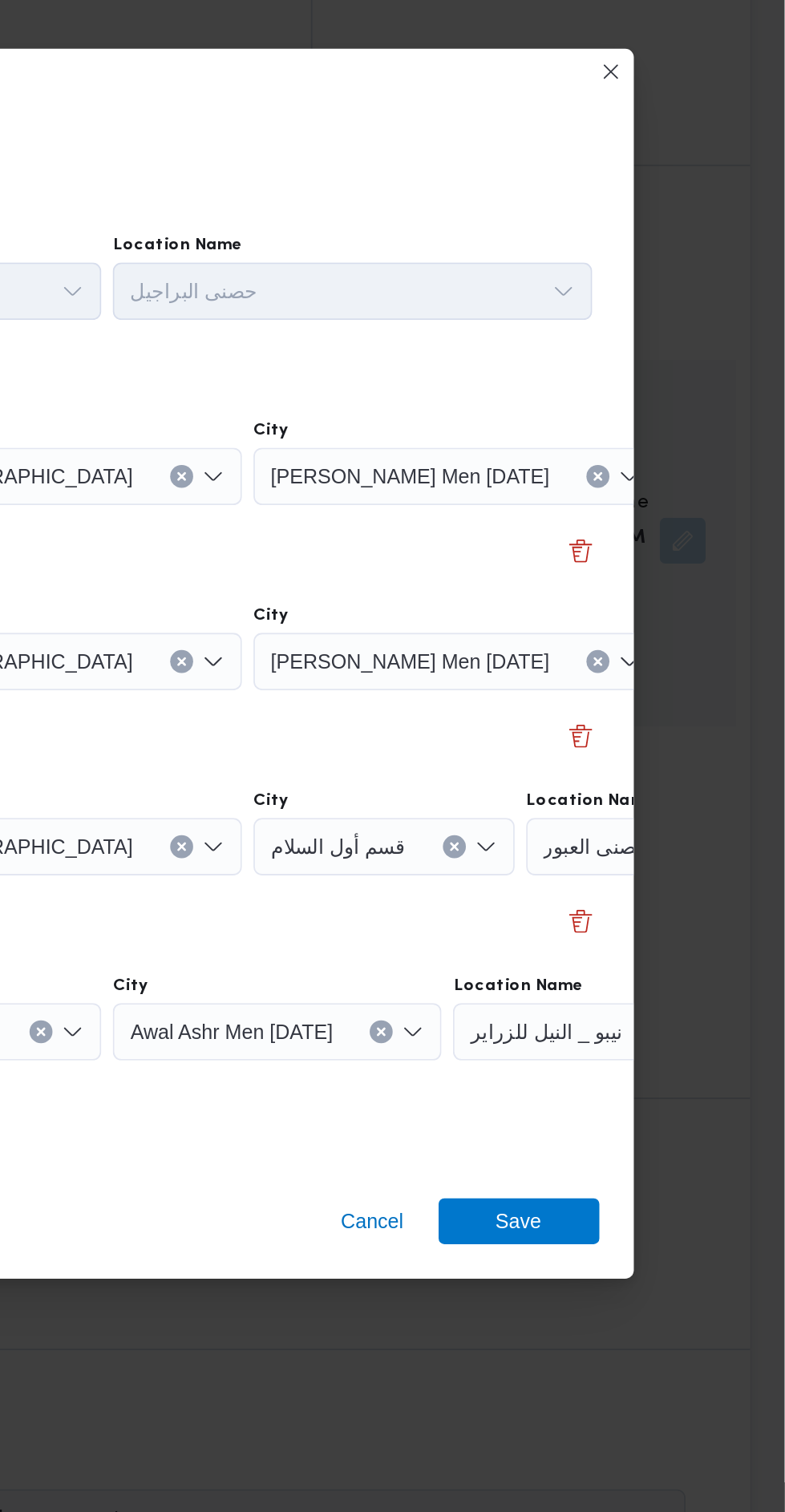
scroll to position [0, 119]
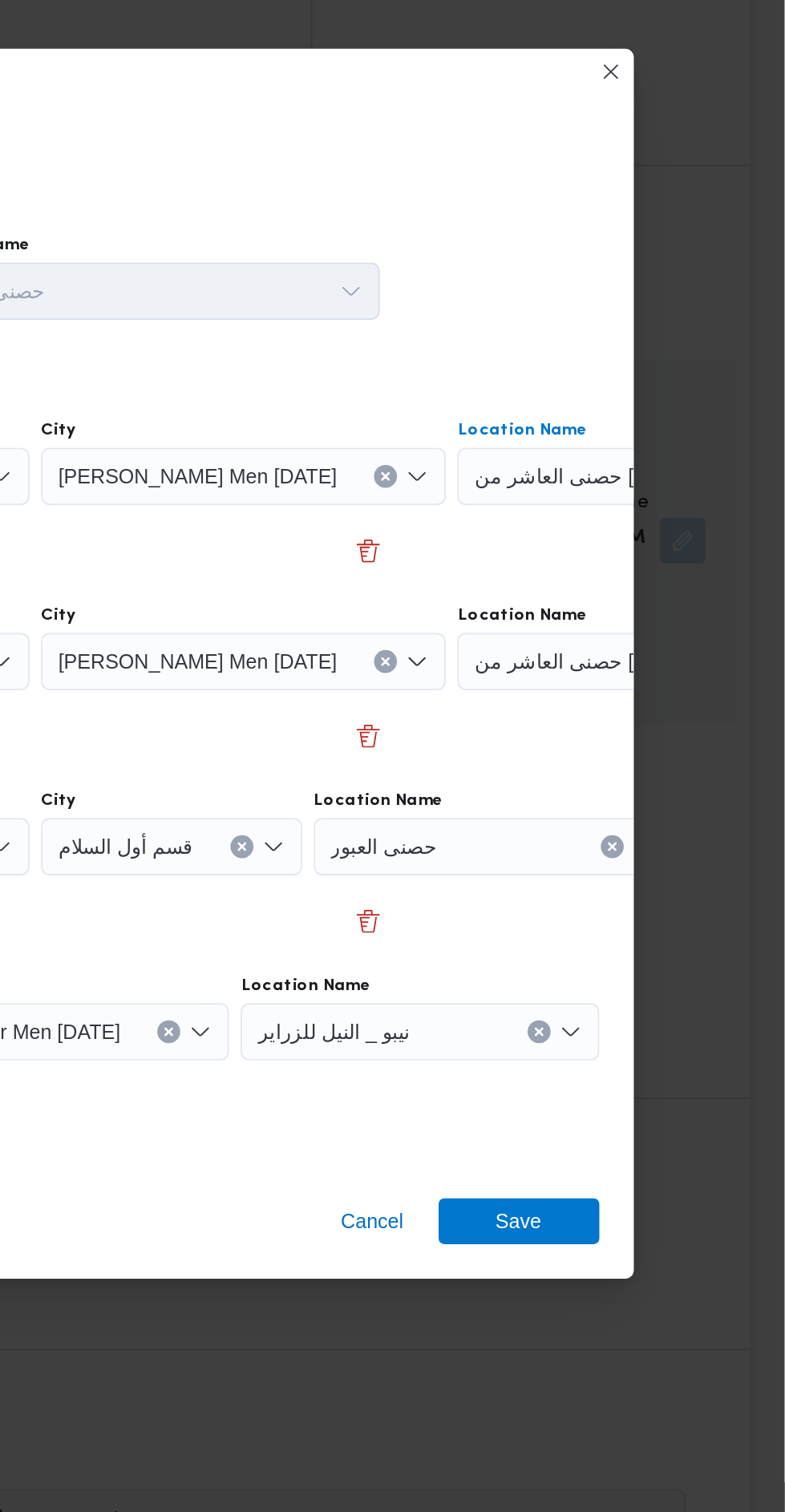
click at [651, 592] on div "حصنى العاشر من رمضان" at bounding box center [703, 575] width 201 height 32
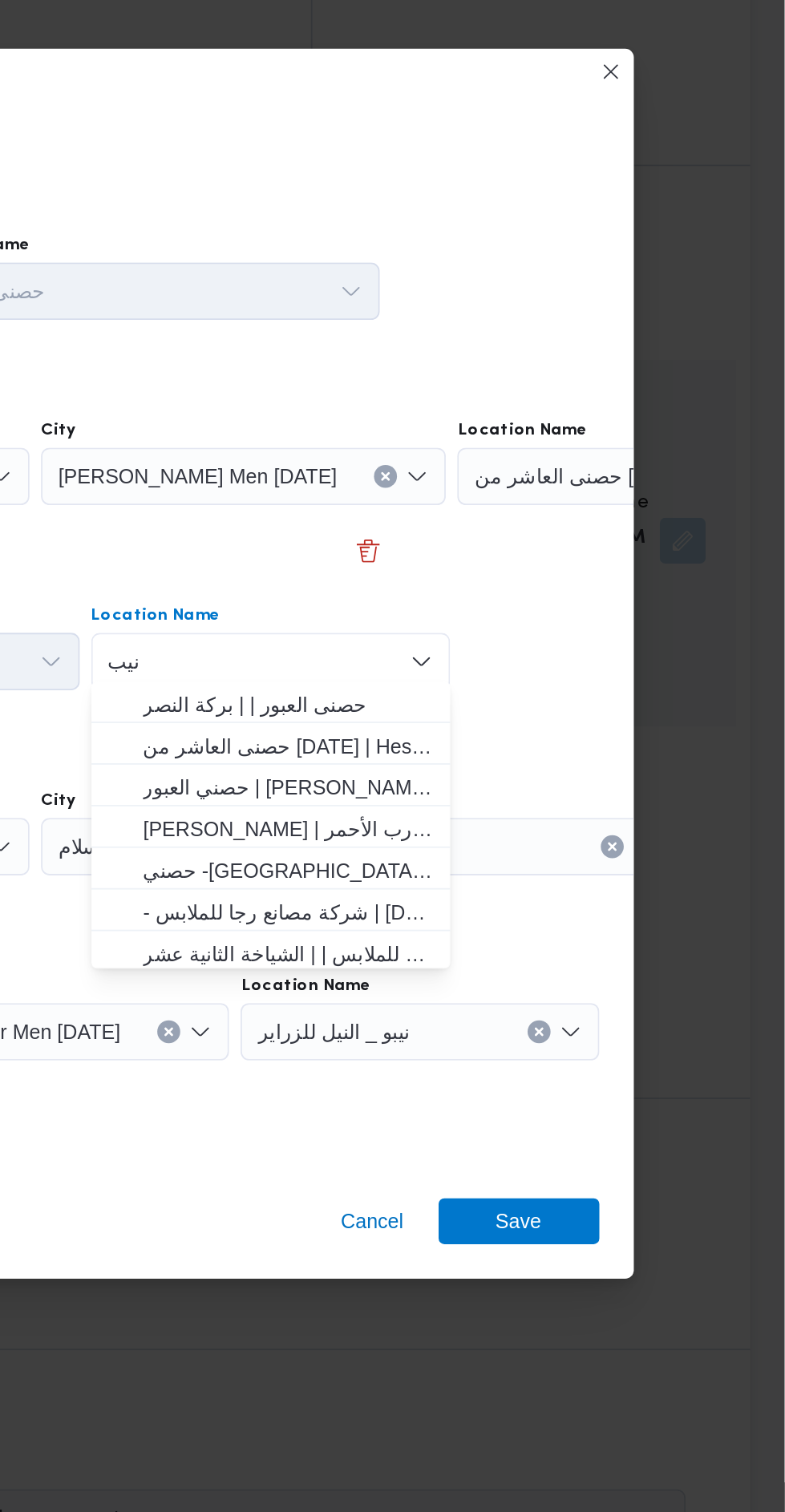
scroll to position [0, 0]
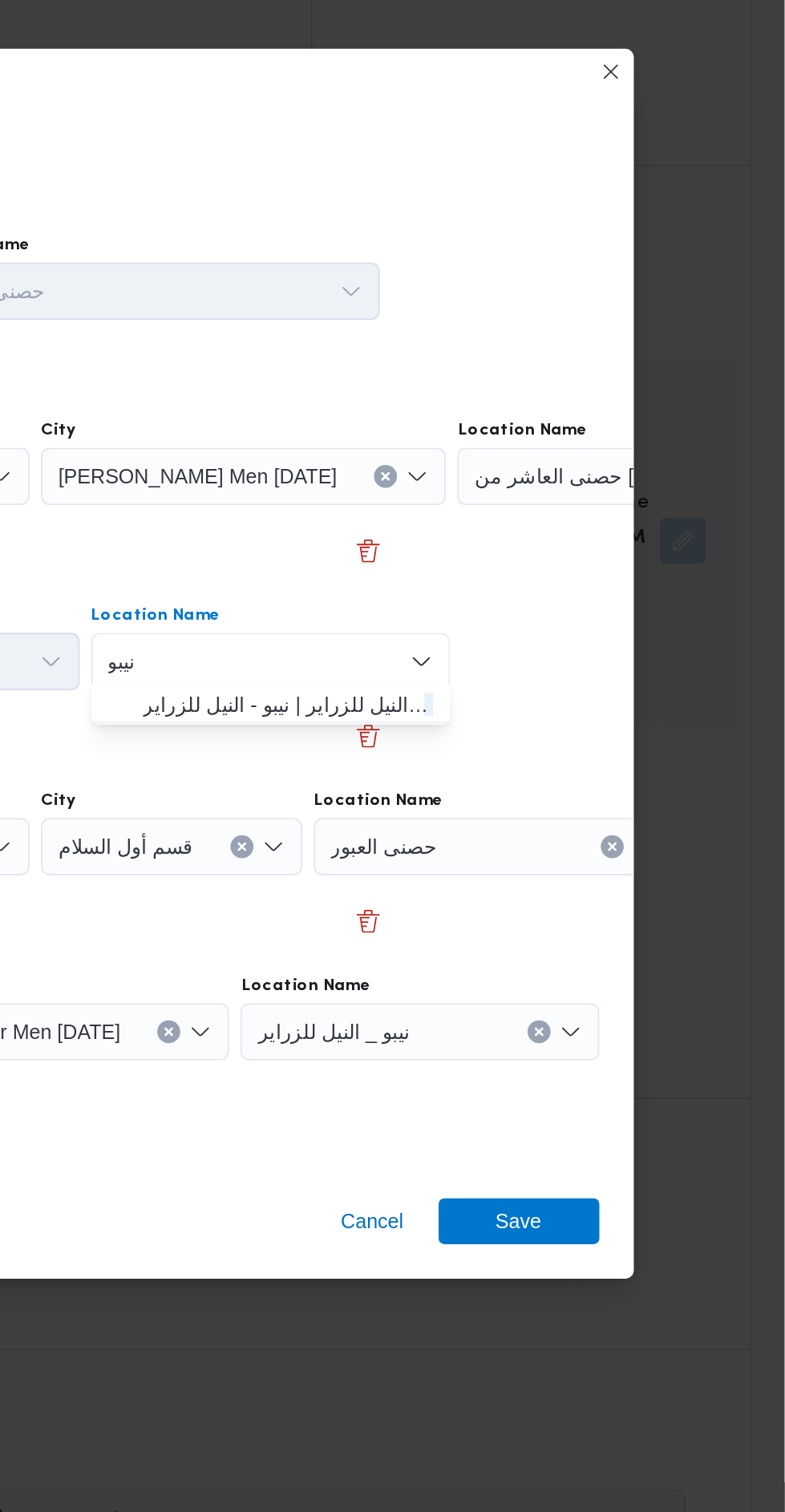
type input "نيبو"
click at [546, 704] on span "نيبو _ النيل للزراير | نيبو - النيل للزراير | null" at bounding box center [507, 703] width 162 height 19
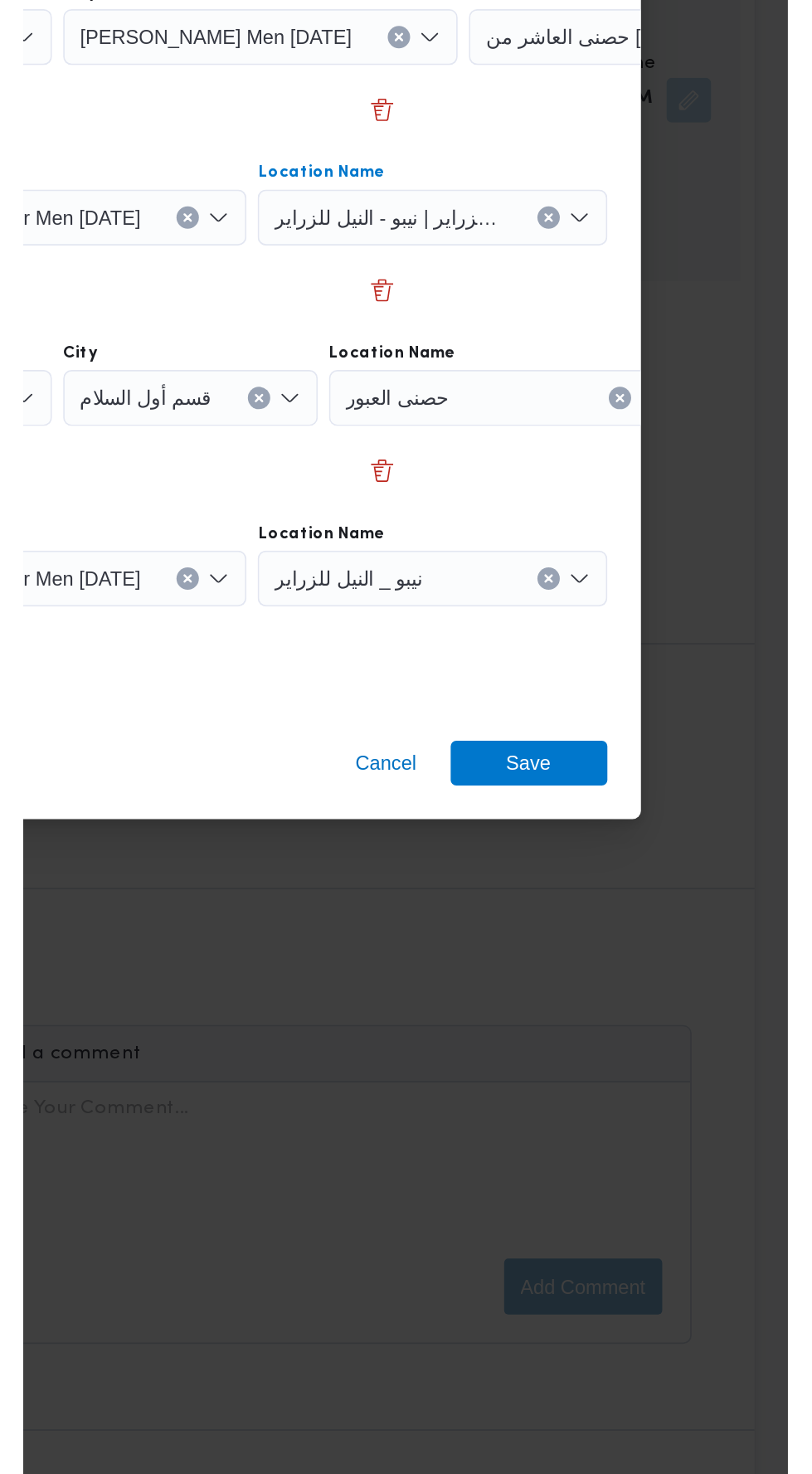
scroll to position [1922, 0]
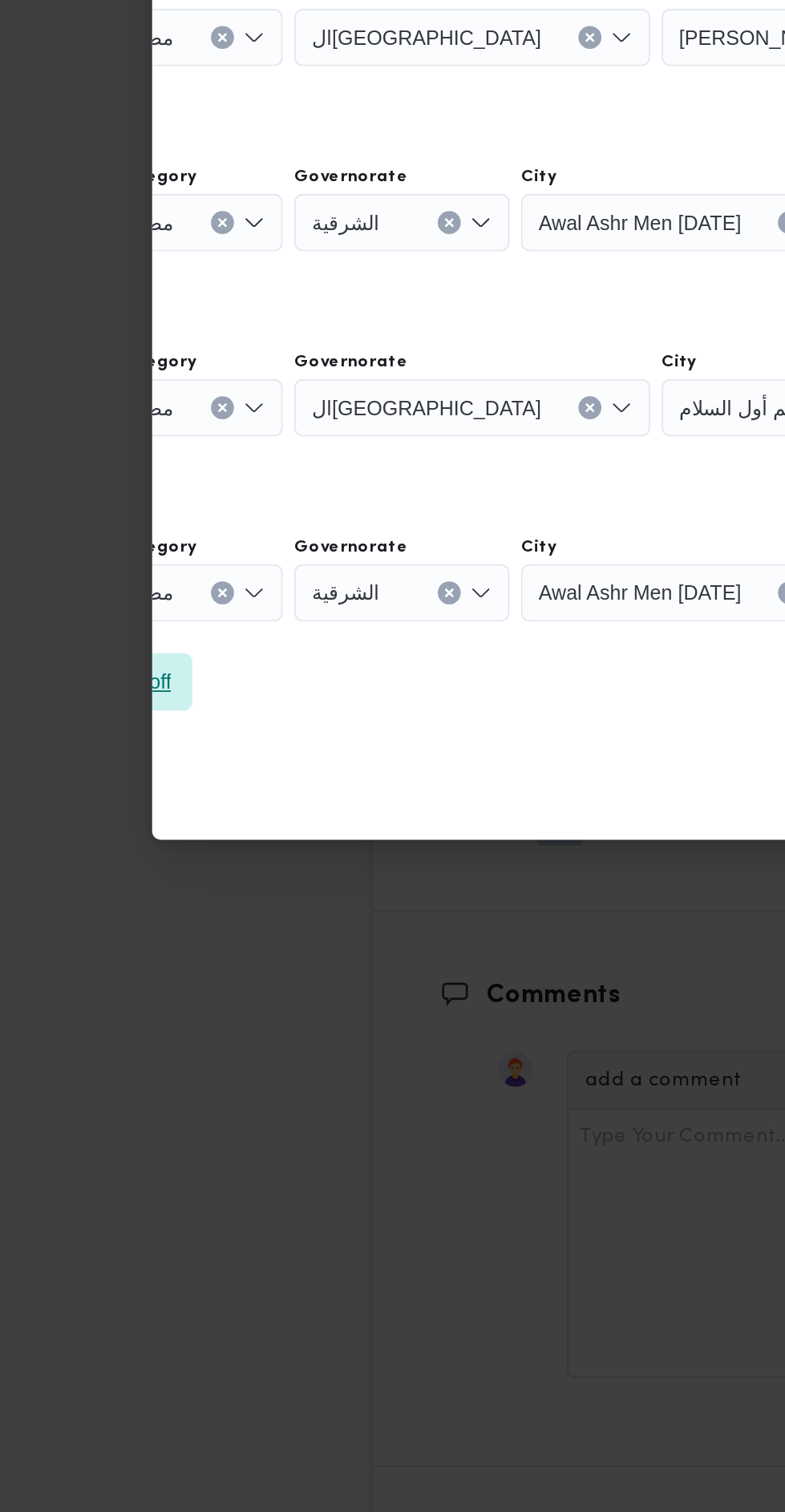
click at [105, 919] on span "Add a dropoff" at bounding box center [62, 935] width 89 height 32
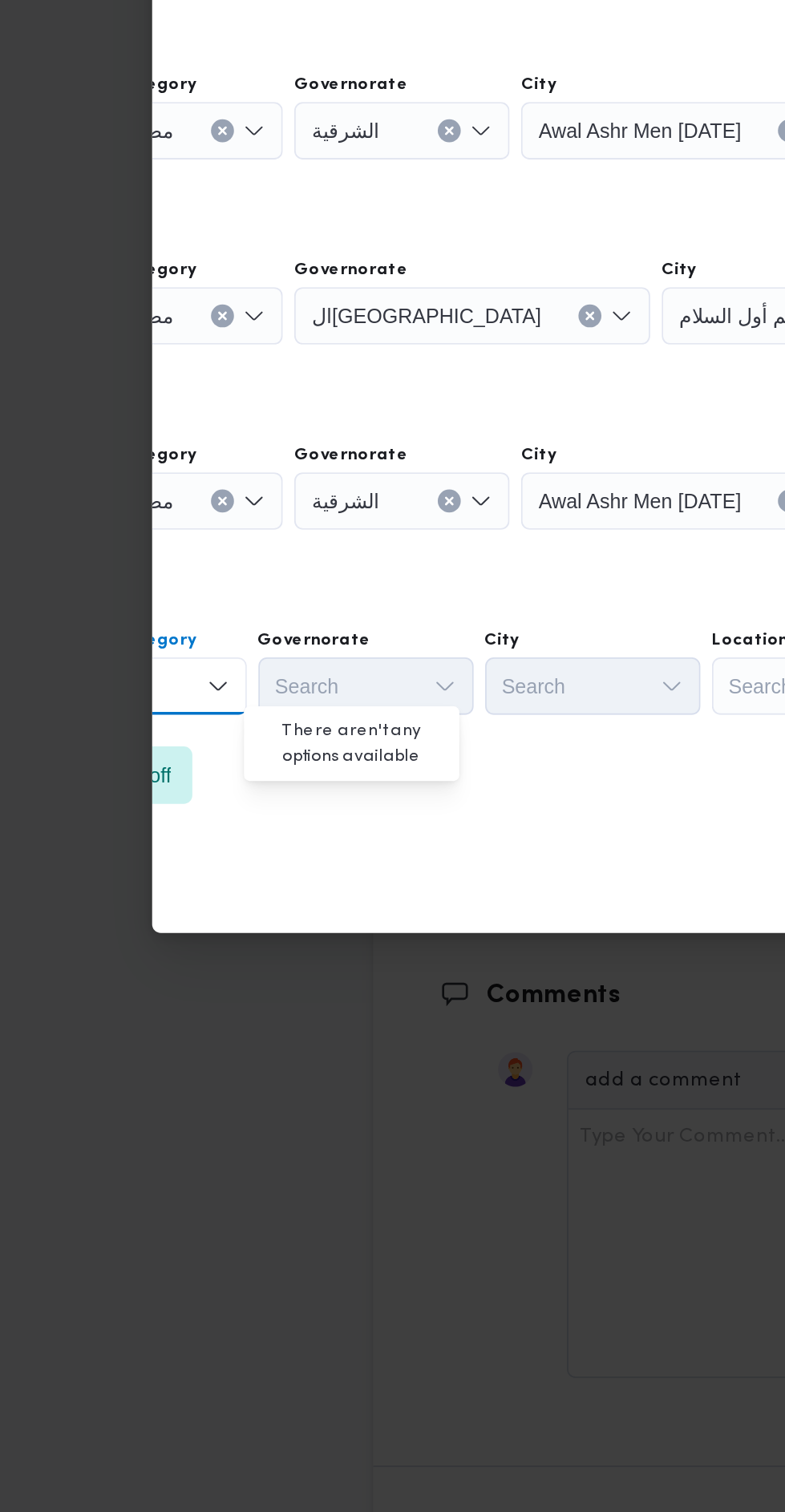
scroll to position [0, 0]
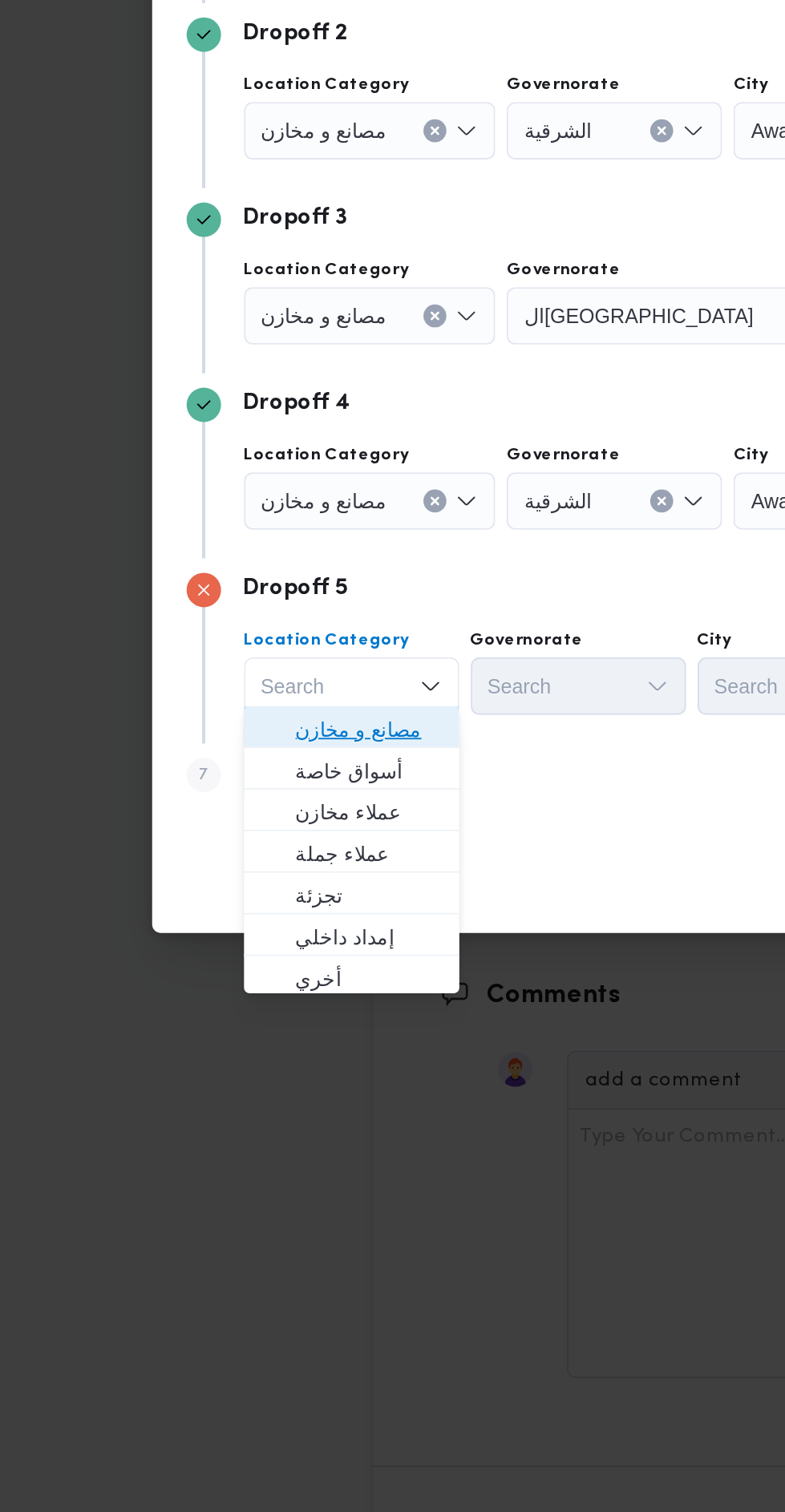
click at [221, 962] on span "مصانع و مخازن" at bounding box center [206, 962] width 82 height 19
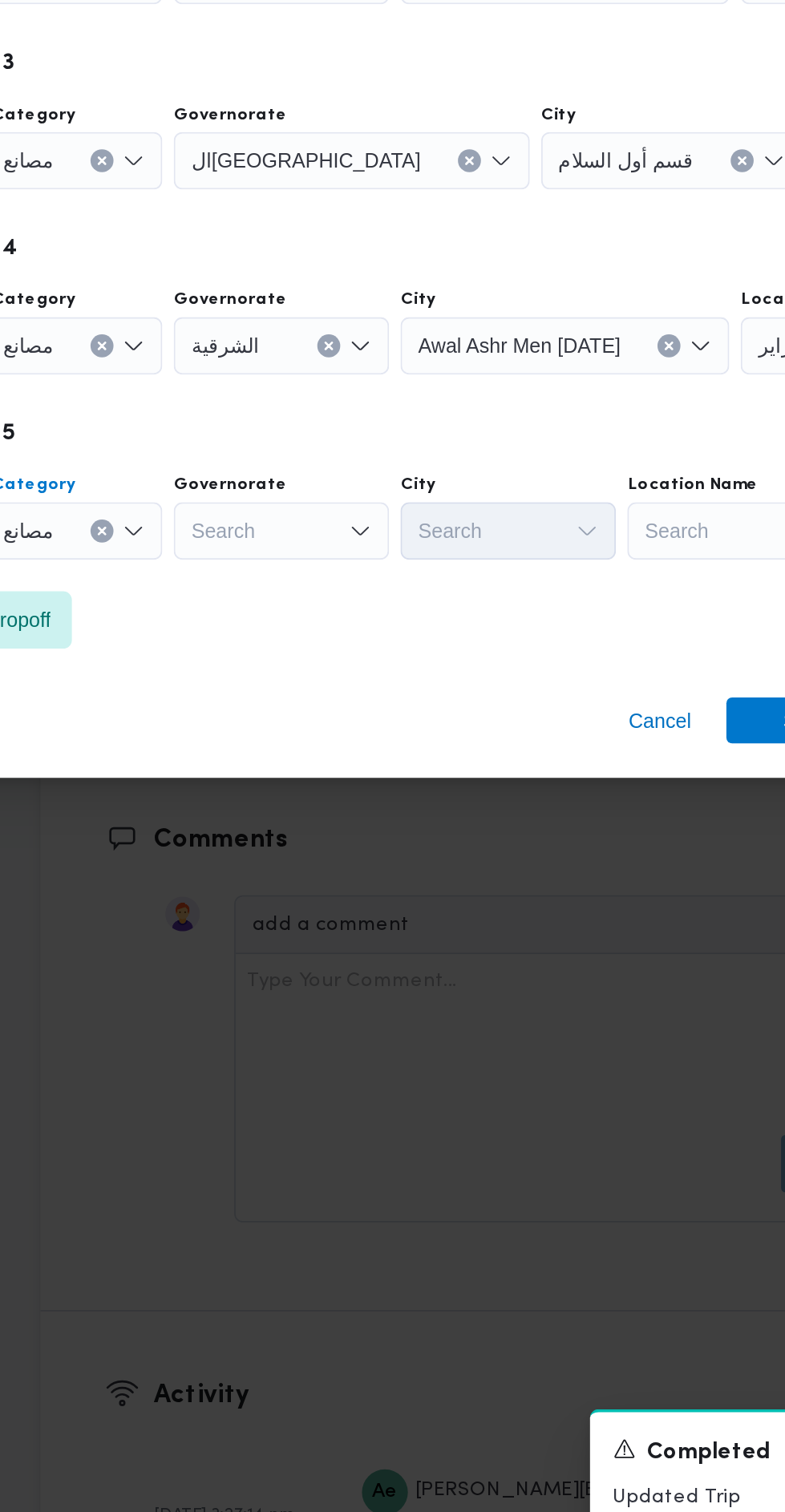
scroll to position [1857, 0]
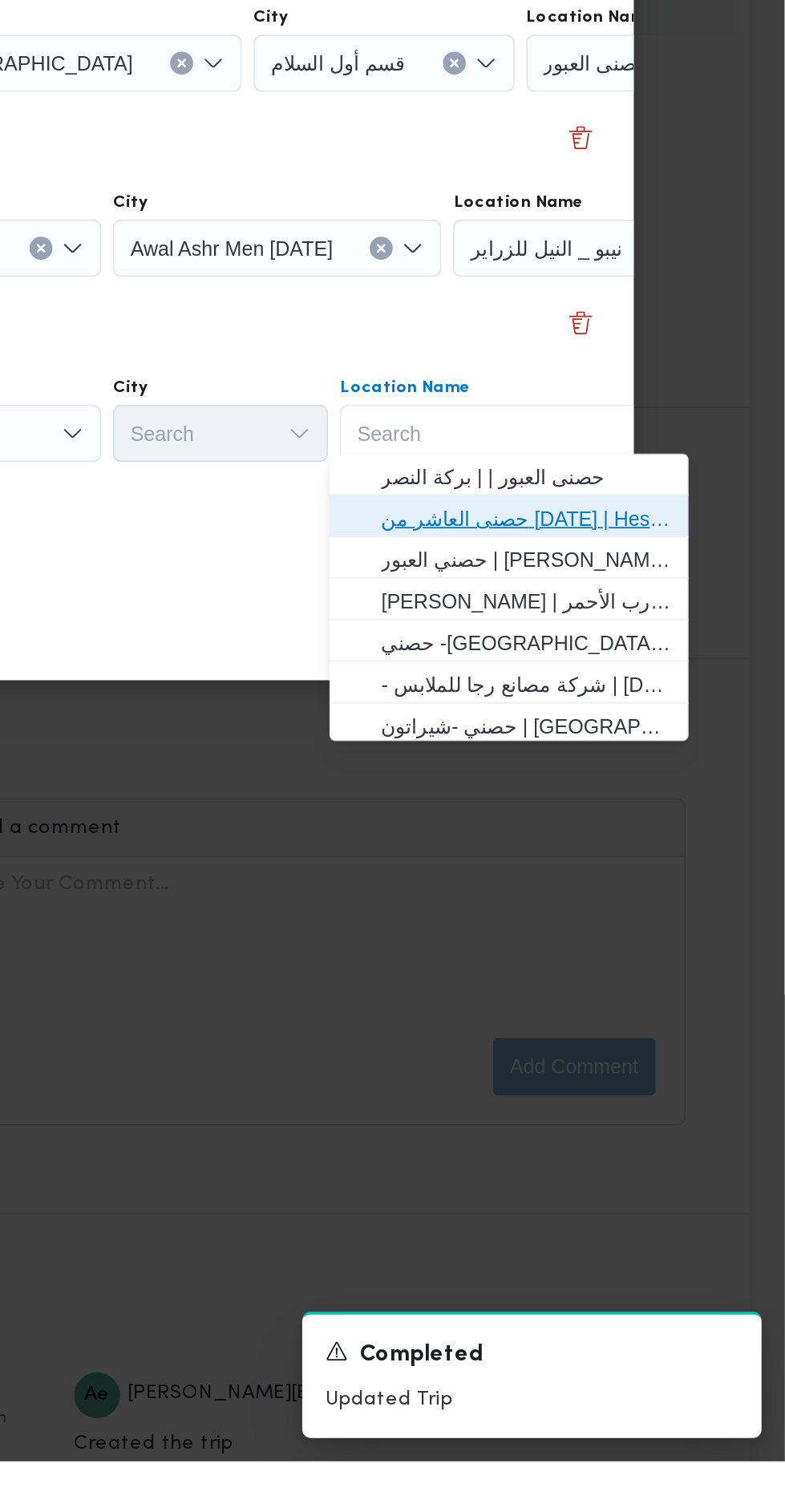
click at [653, 978] on span "حصنى العاشر من رمضان | Hesni Textiles Factory | جزء من مدينة العاشر-مجاورات" at bounding box center [641, 985] width 162 height 19
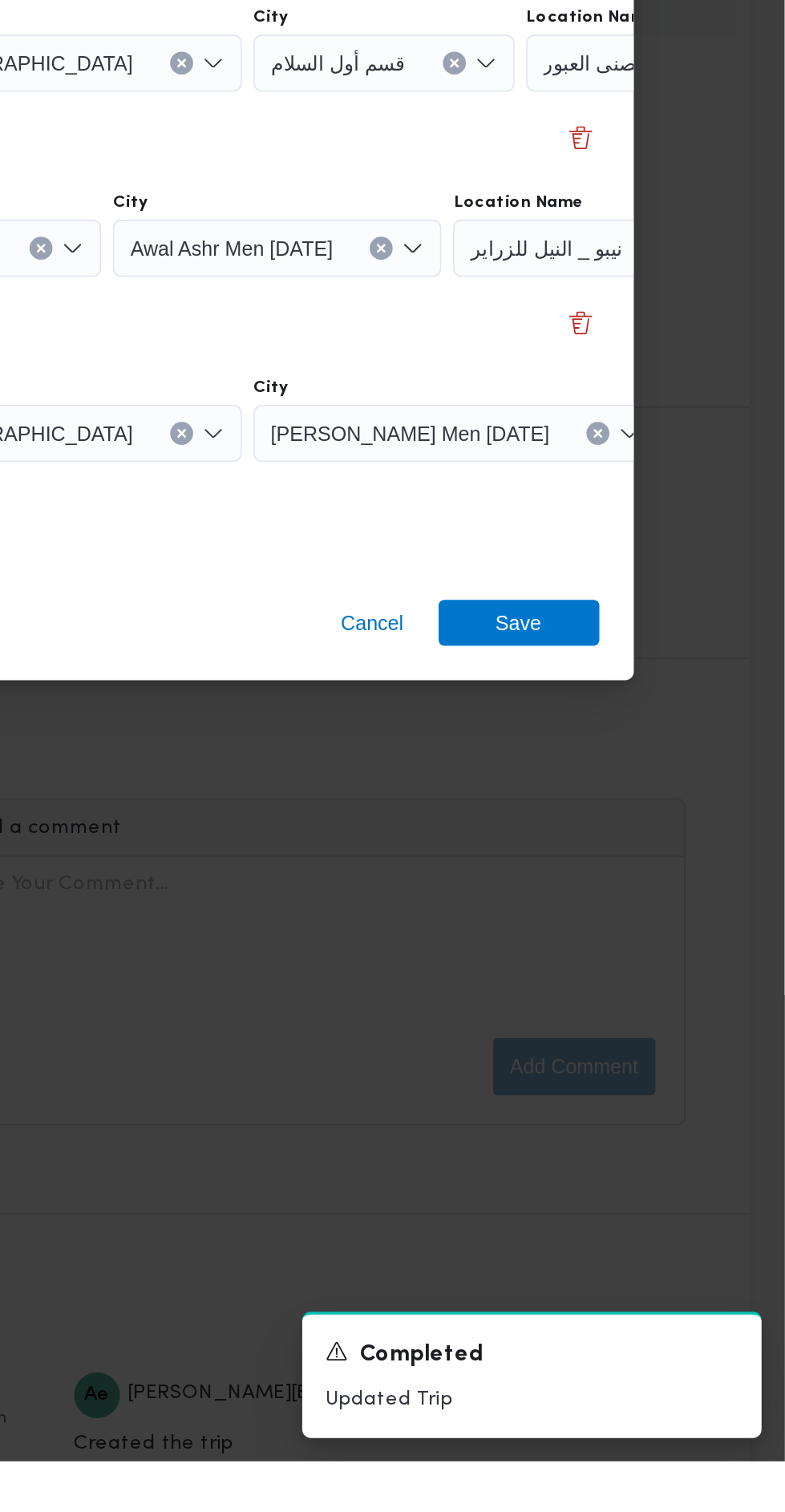
scroll to position [0, 119]
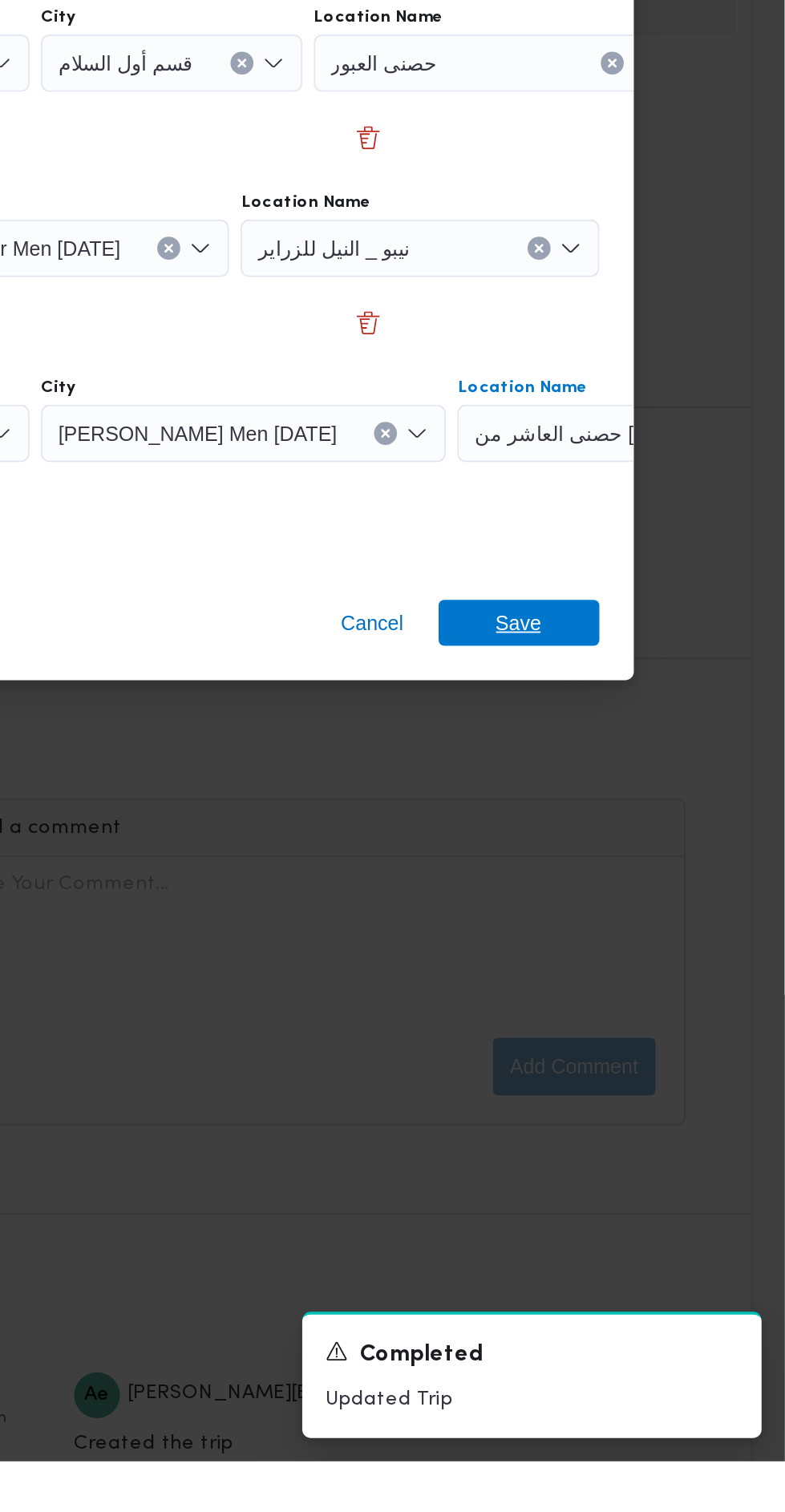
click at [650, 1035] on span "Save" at bounding box center [637, 1044] width 89 height 26
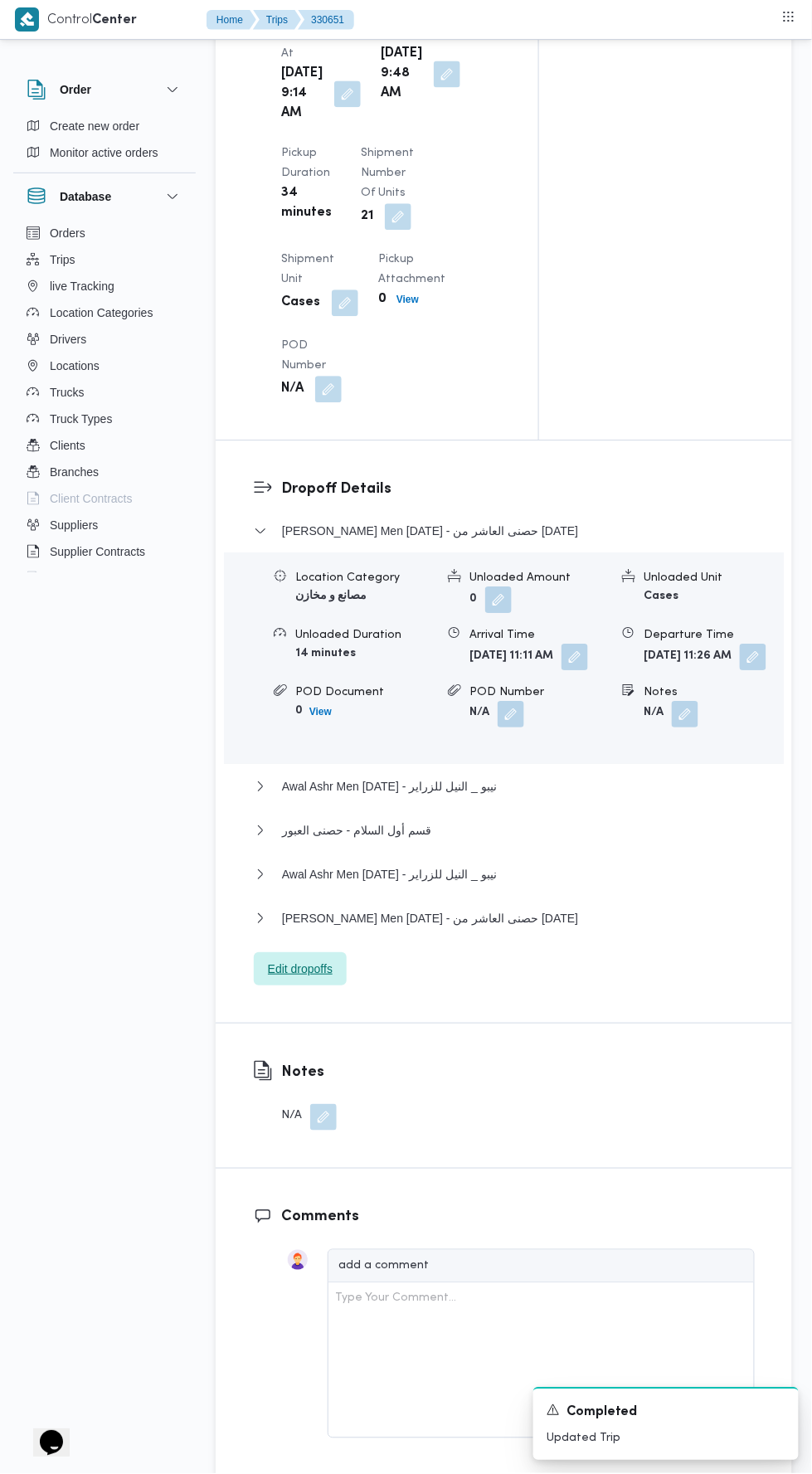
scroll to position [1938, 0]
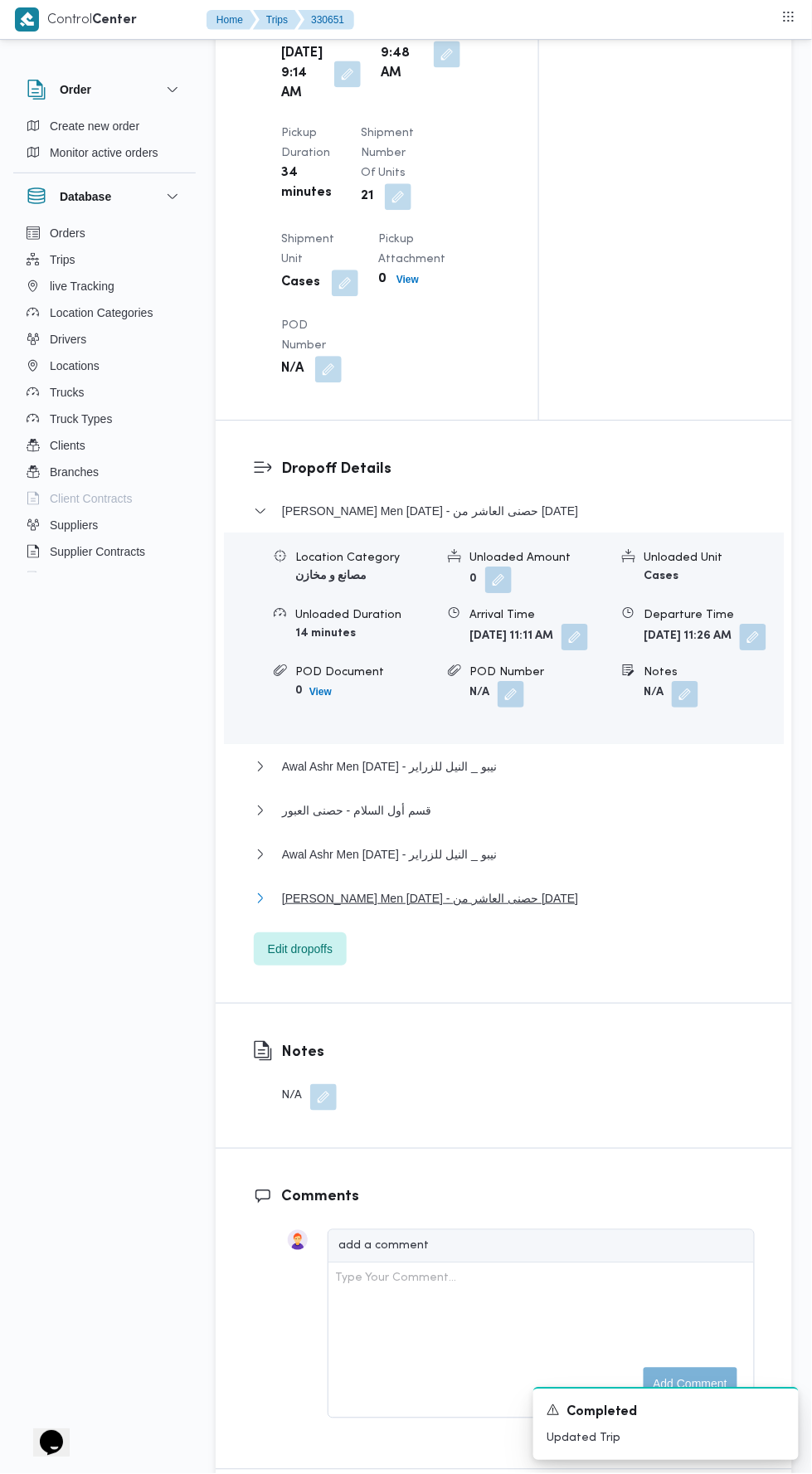
click at [530, 908] on span "Thany Ashr Men Ramadan - حصنى العاشر من رمضان" at bounding box center [430, 898] width 296 height 20
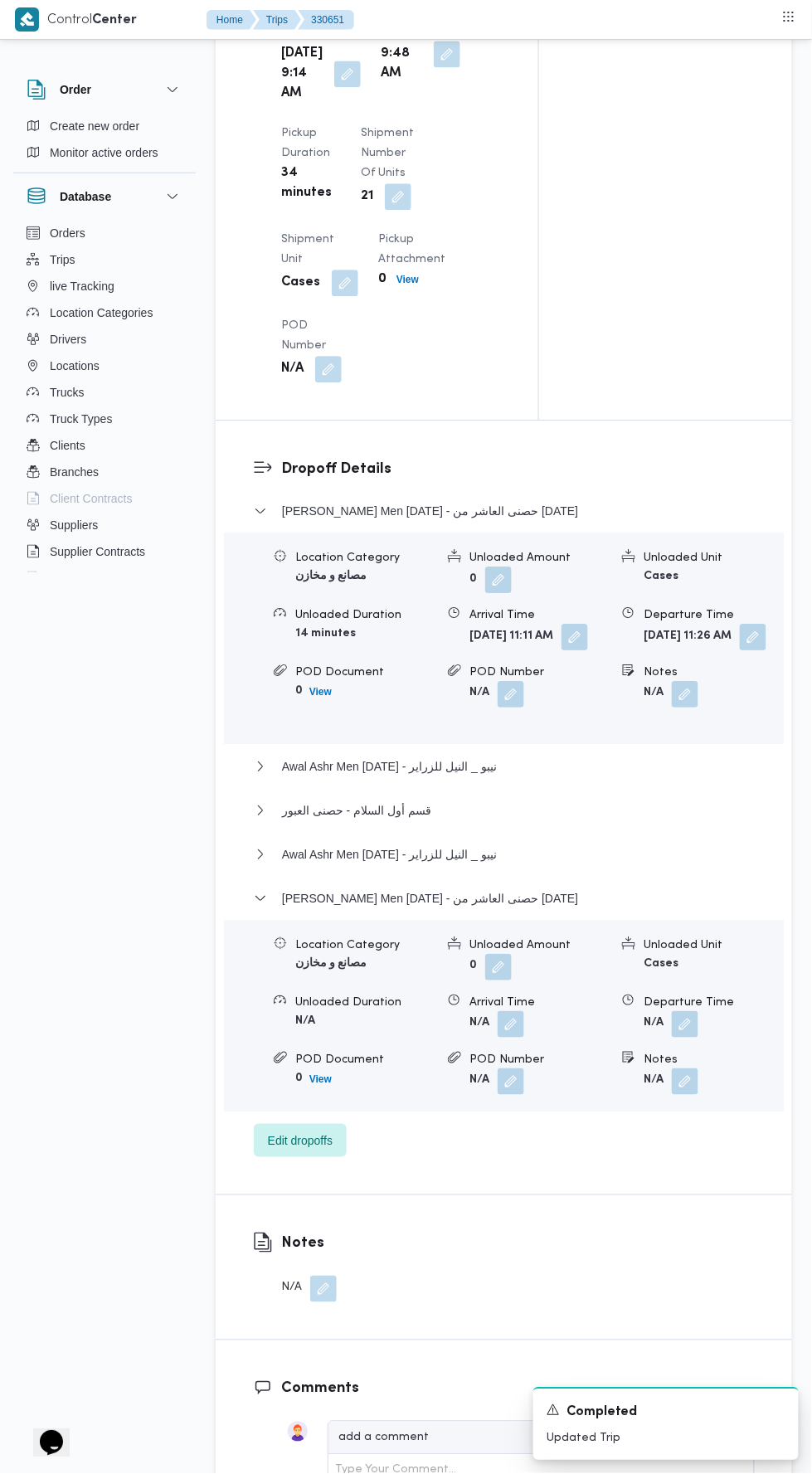
click at [691, 1037] on button "button" at bounding box center [685, 1025] width 27 height 27
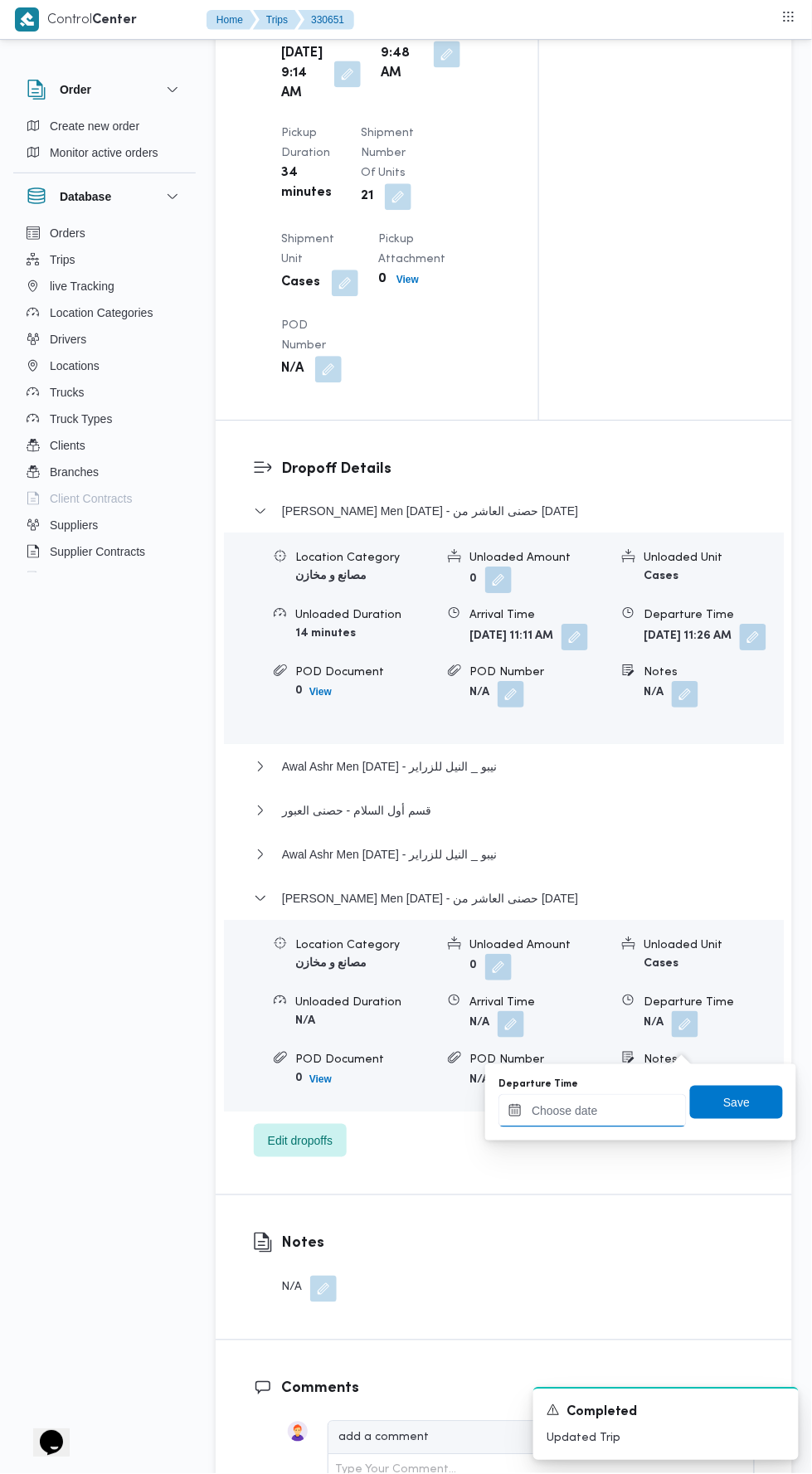
click at [630, 1113] on input "Departure Time" at bounding box center [593, 1110] width 189 height 33
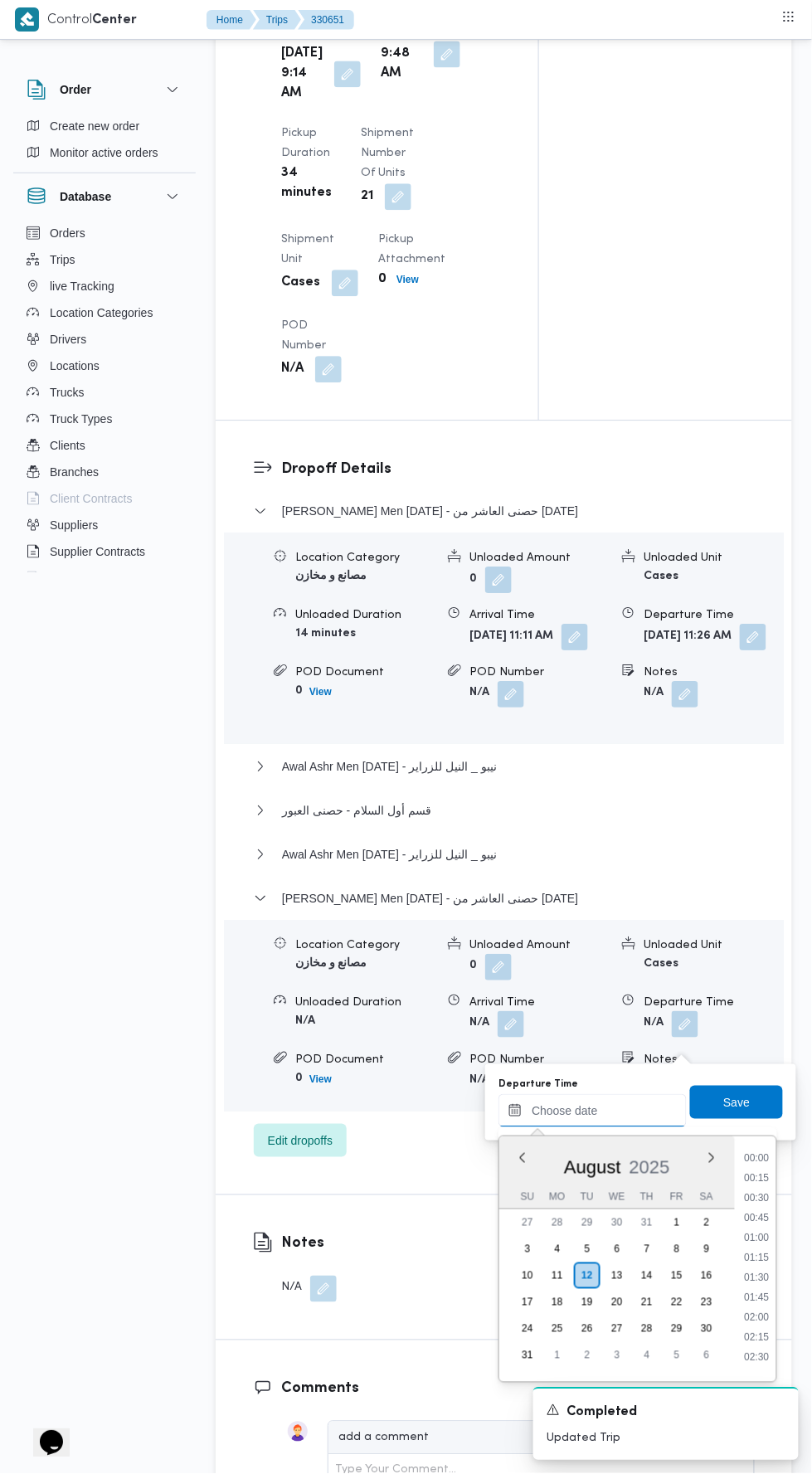
scroll to position [1538, 0]
click at [753, 1152] on li "19:15" at bounding box center [757, 1153] width 38 height 16
type input "12/08/2025 19:15"
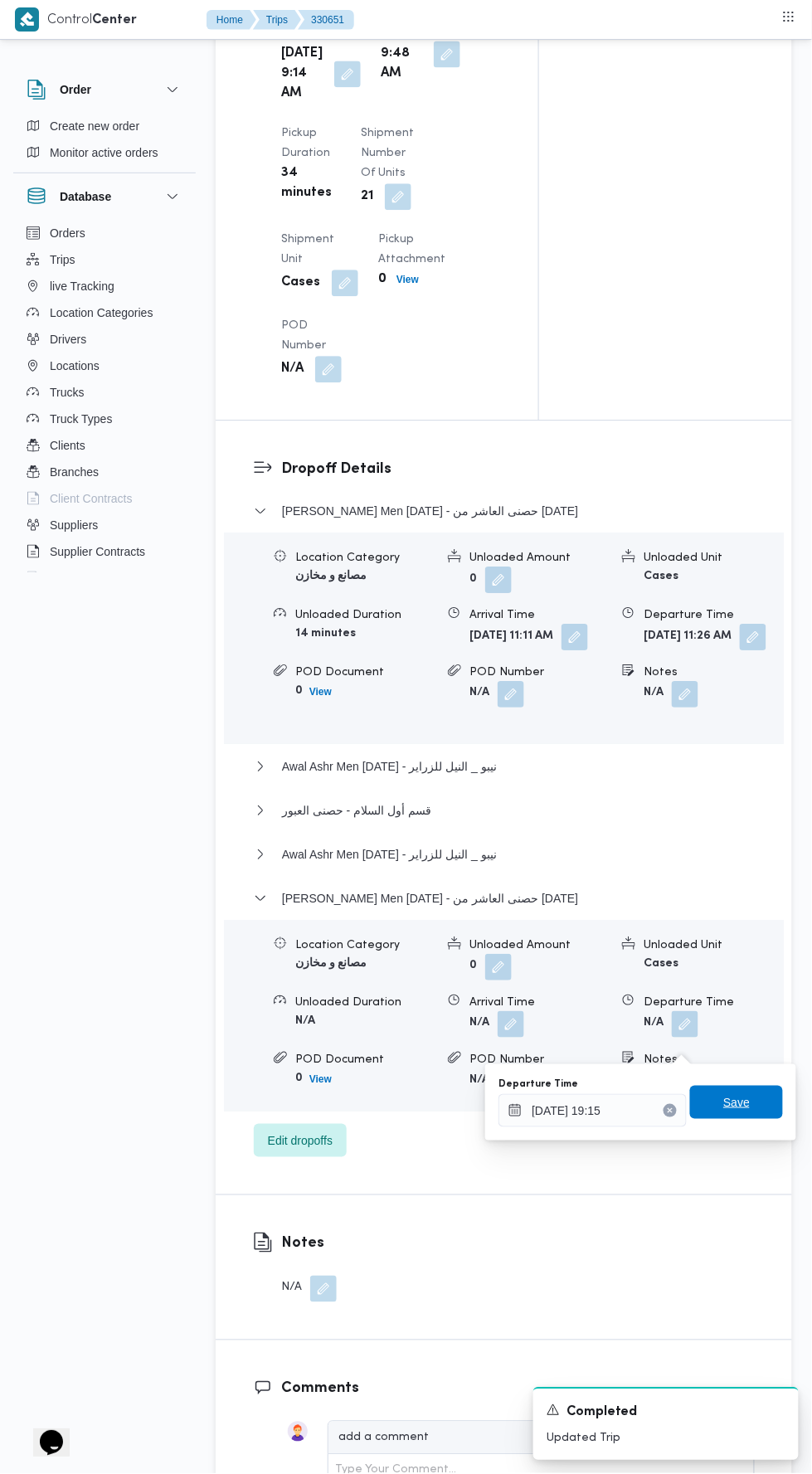
click at [759, 1104] on span "Save" at bounding box center [736, 1102] width 93 height 33
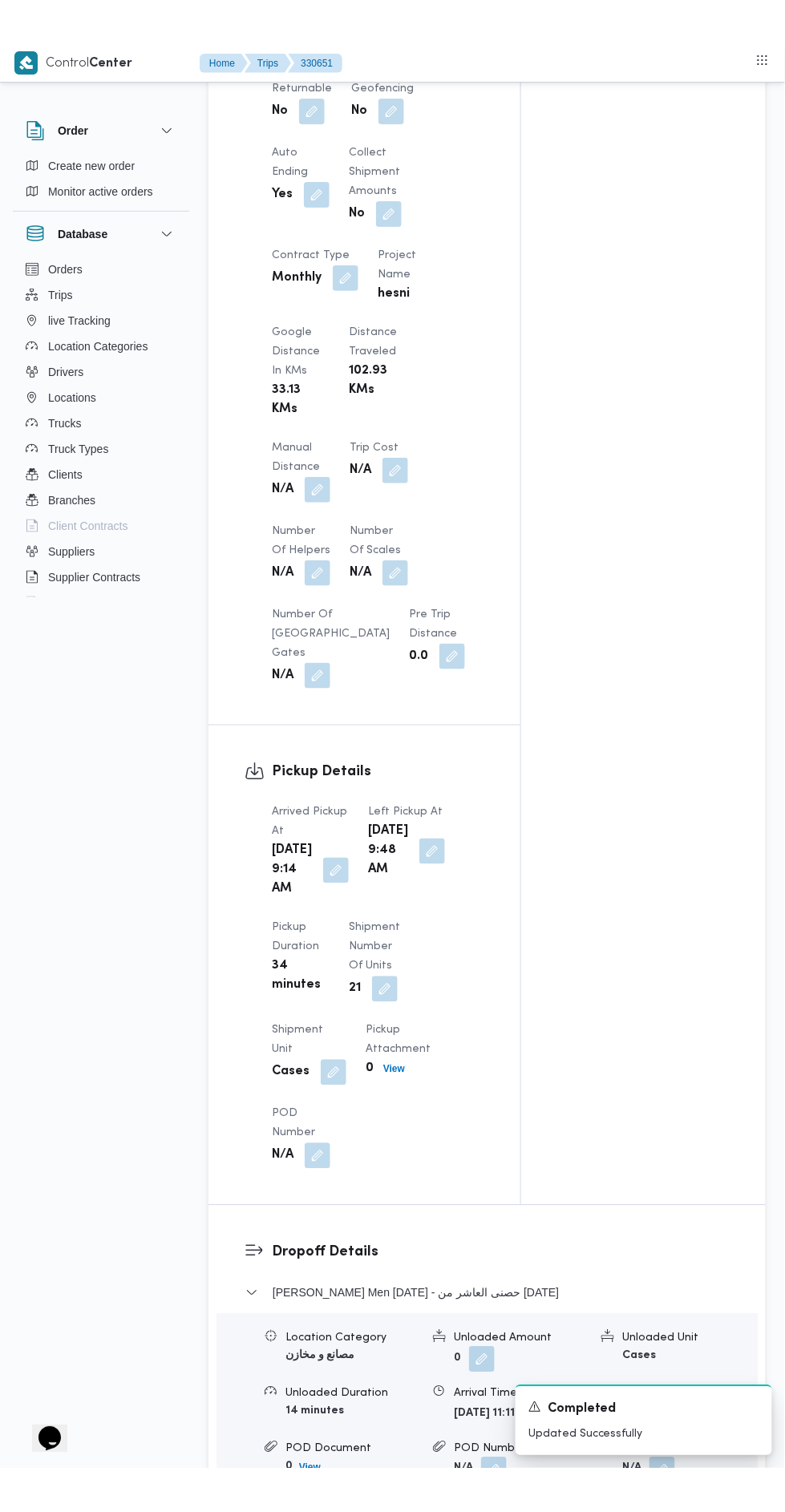
scroll to position [940, 0]
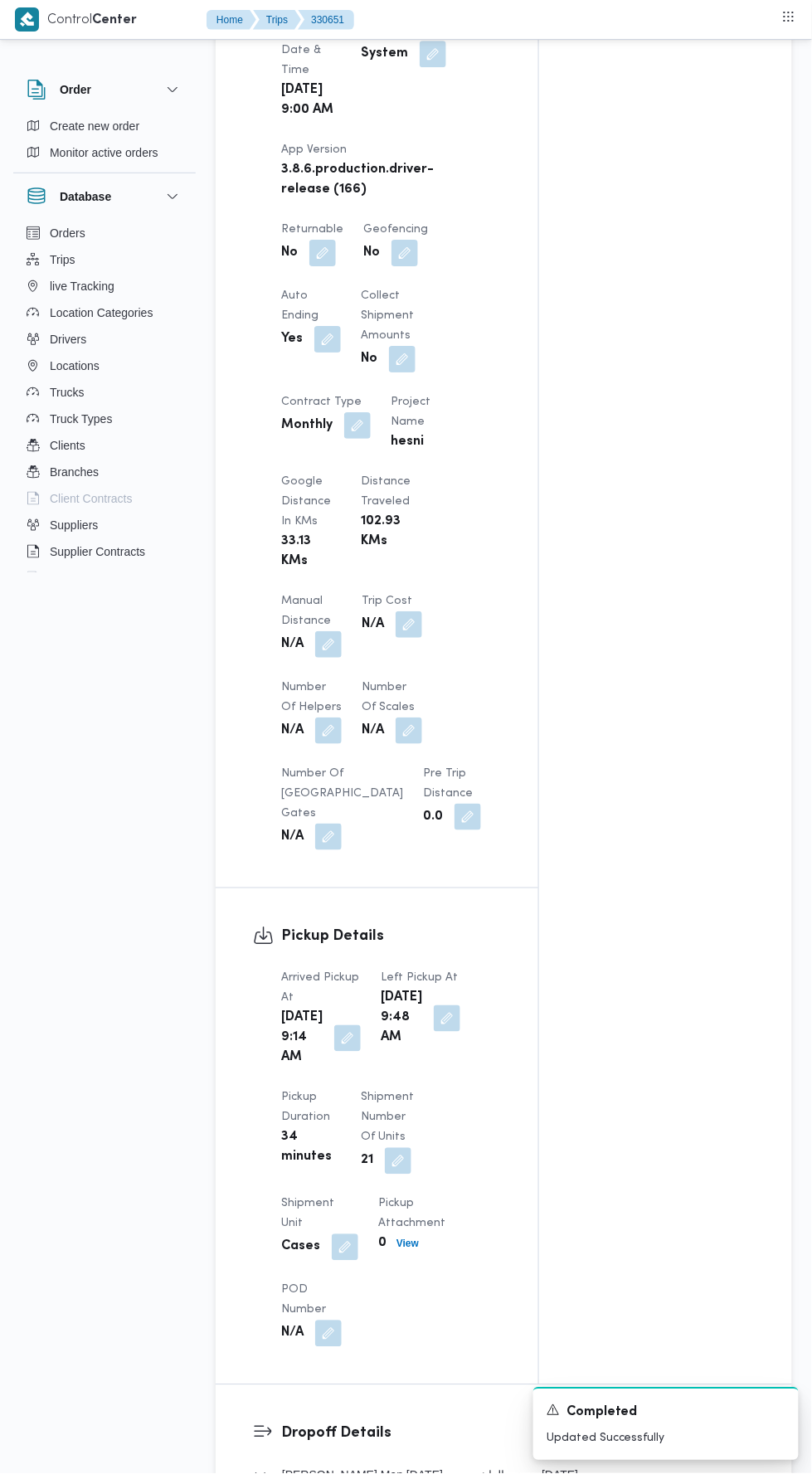
click at [334, 631] on button "button" at bounding box center [329, 645] width 27 height 27
click at [289, 677] on input "Manual Distance" at bounding box center [277, 677] width 165 height 33
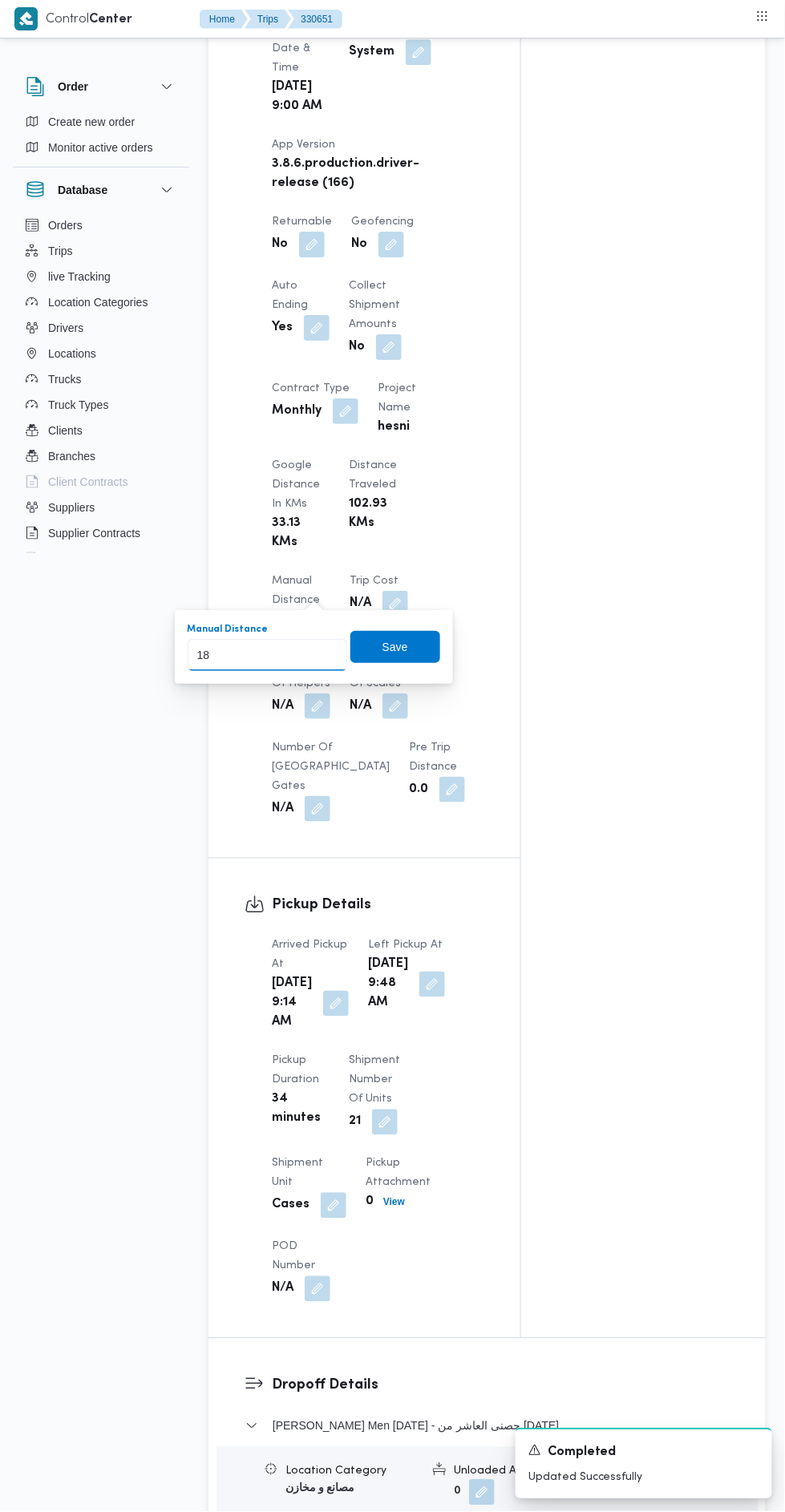
type input "188"
click at [406, 646] on span "Save" at bounding box center [396, 647] width 26 height 19
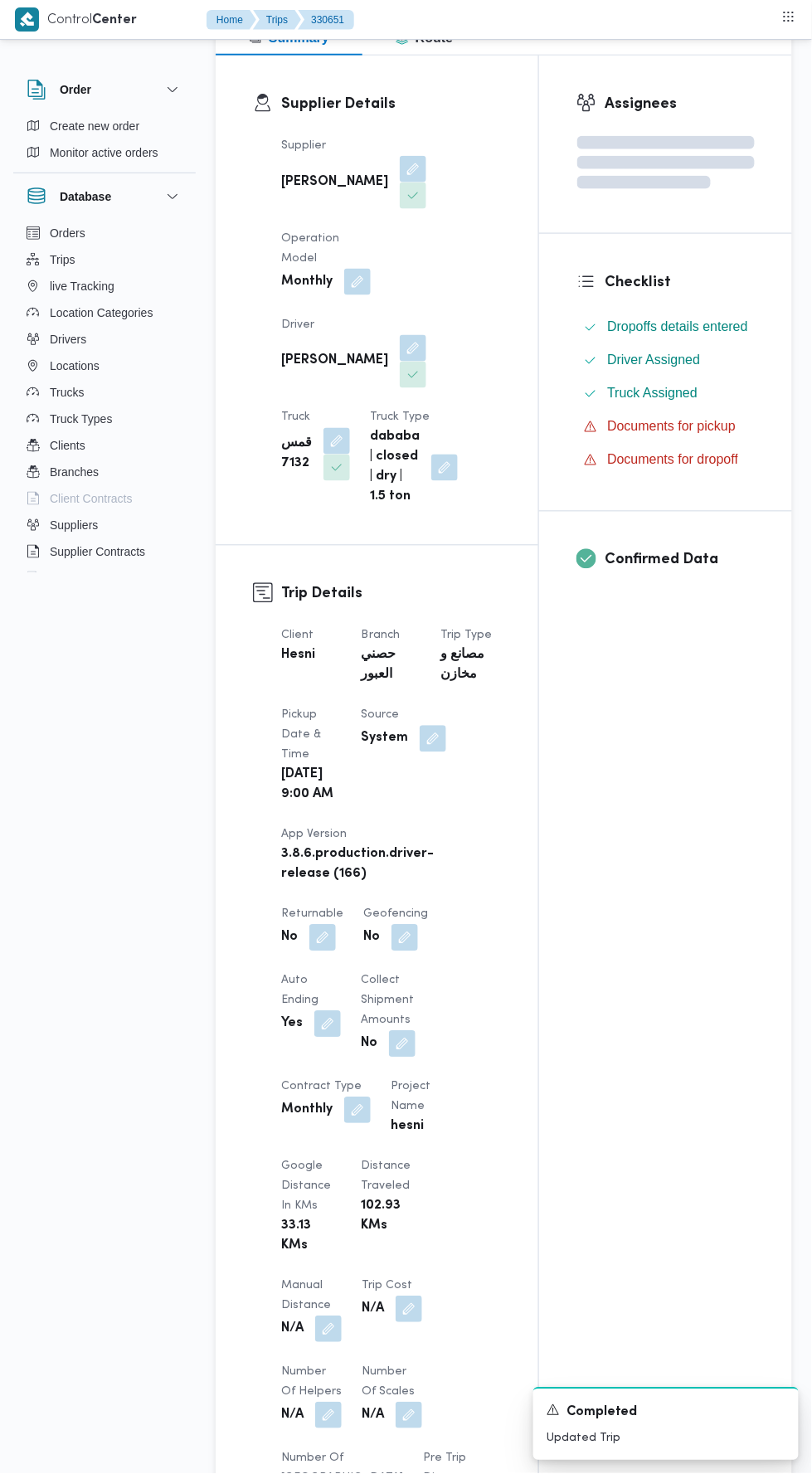
scroll to position [0, 0]
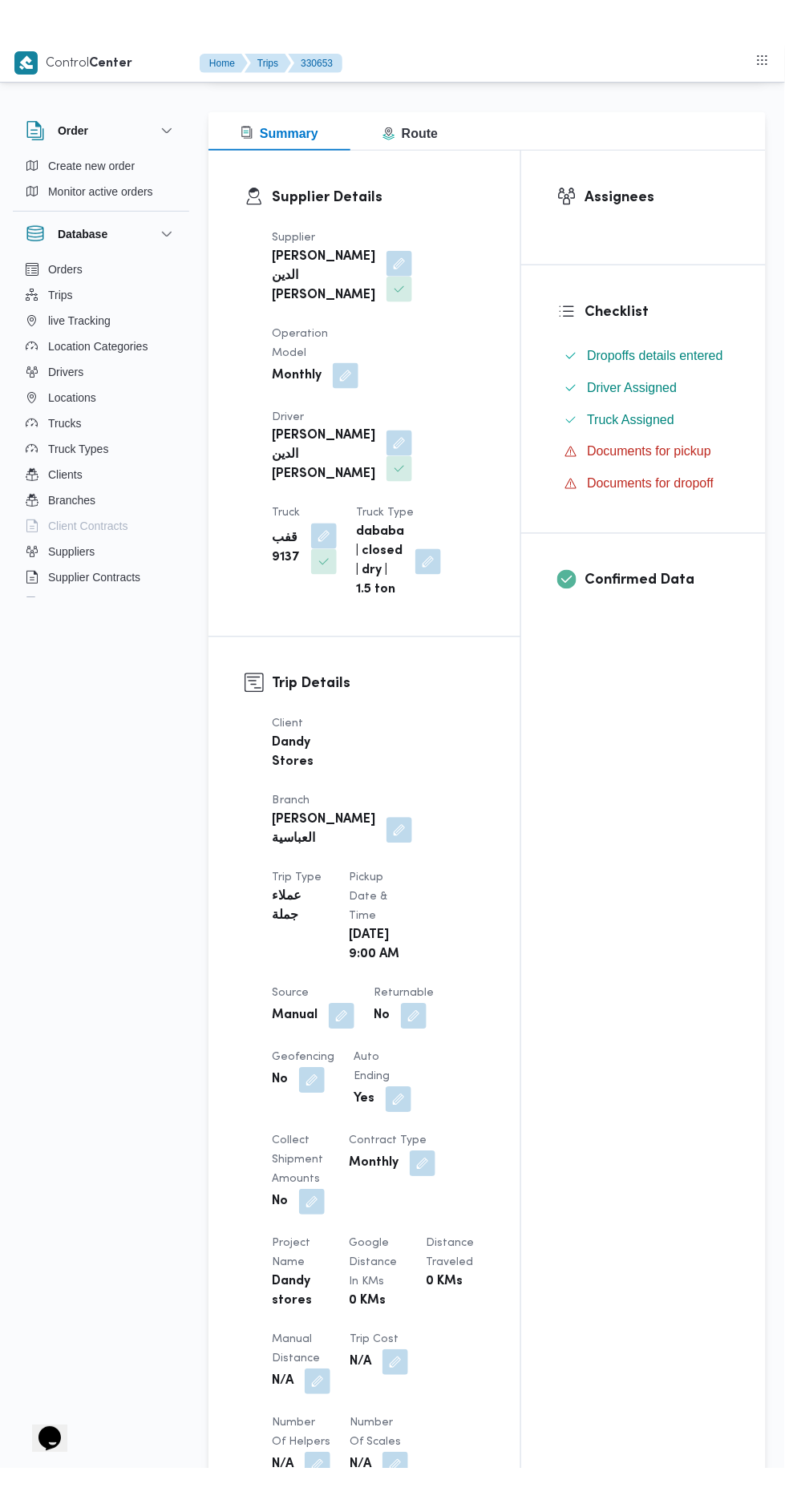
scroll to position [966, 0]
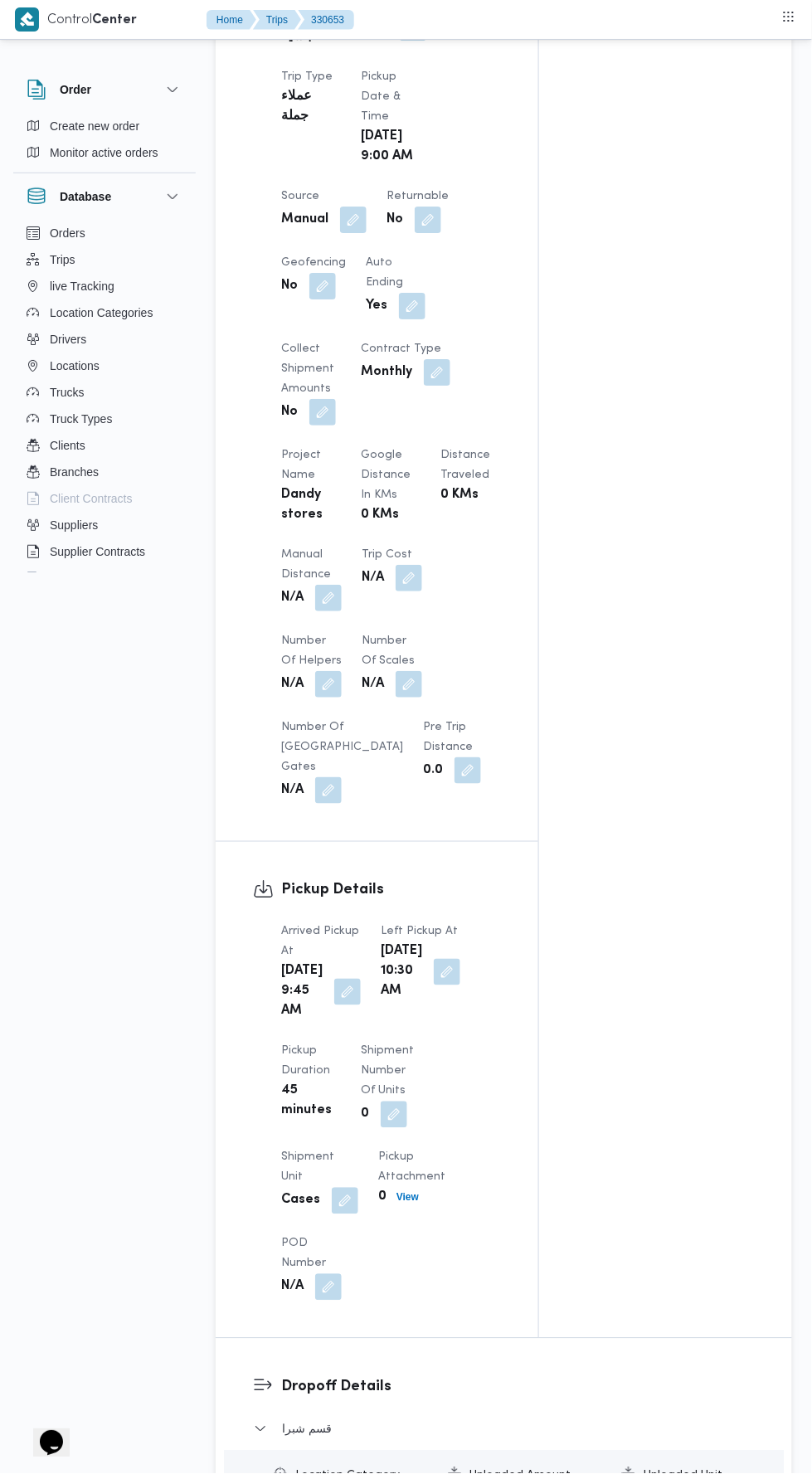
click at [333, 585] on button "button" at bounding box center [329, 598] width 27 height 27
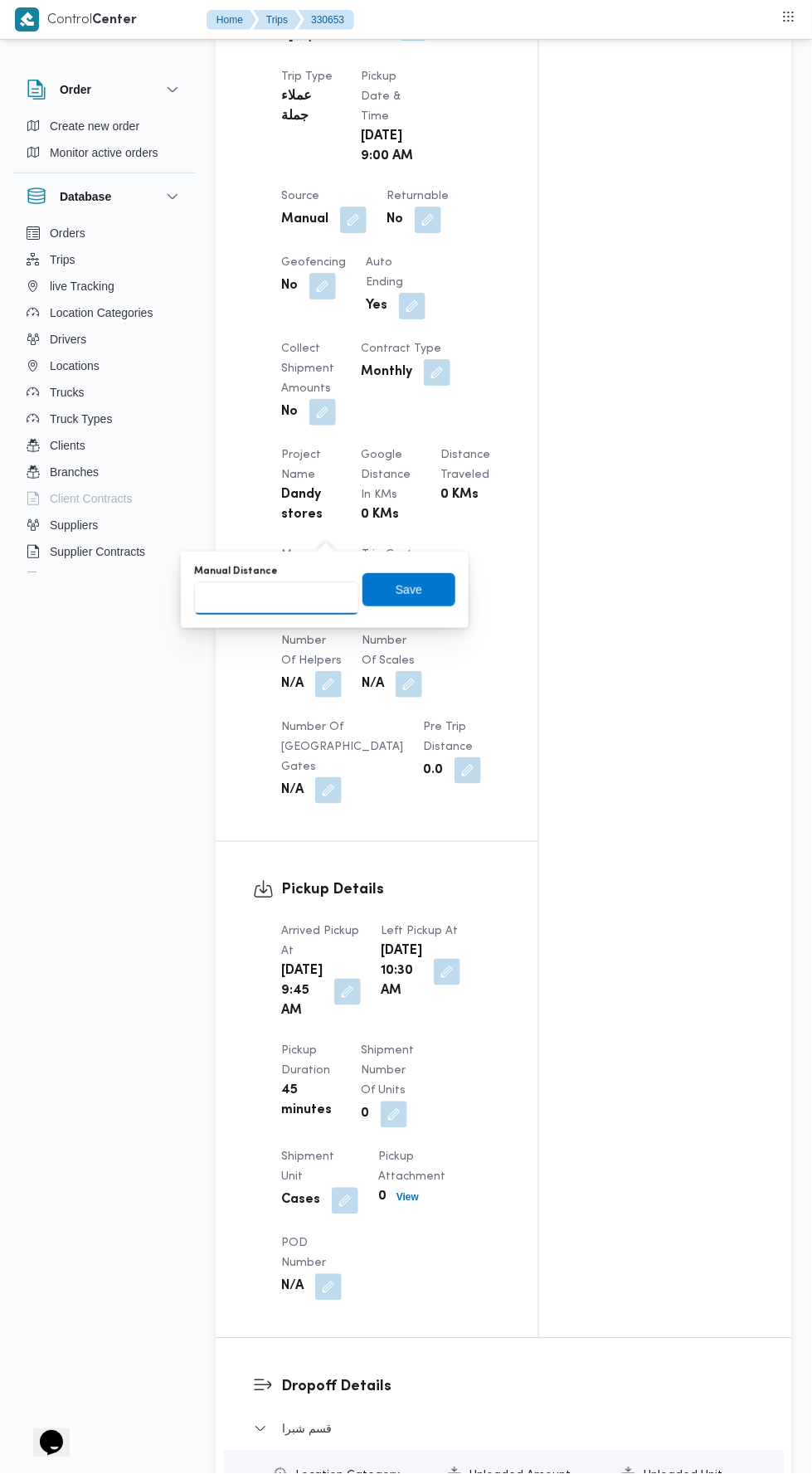
click at [310, 596] on input "Manual Distance" at bounding box center [277, 597] width 165 height 33
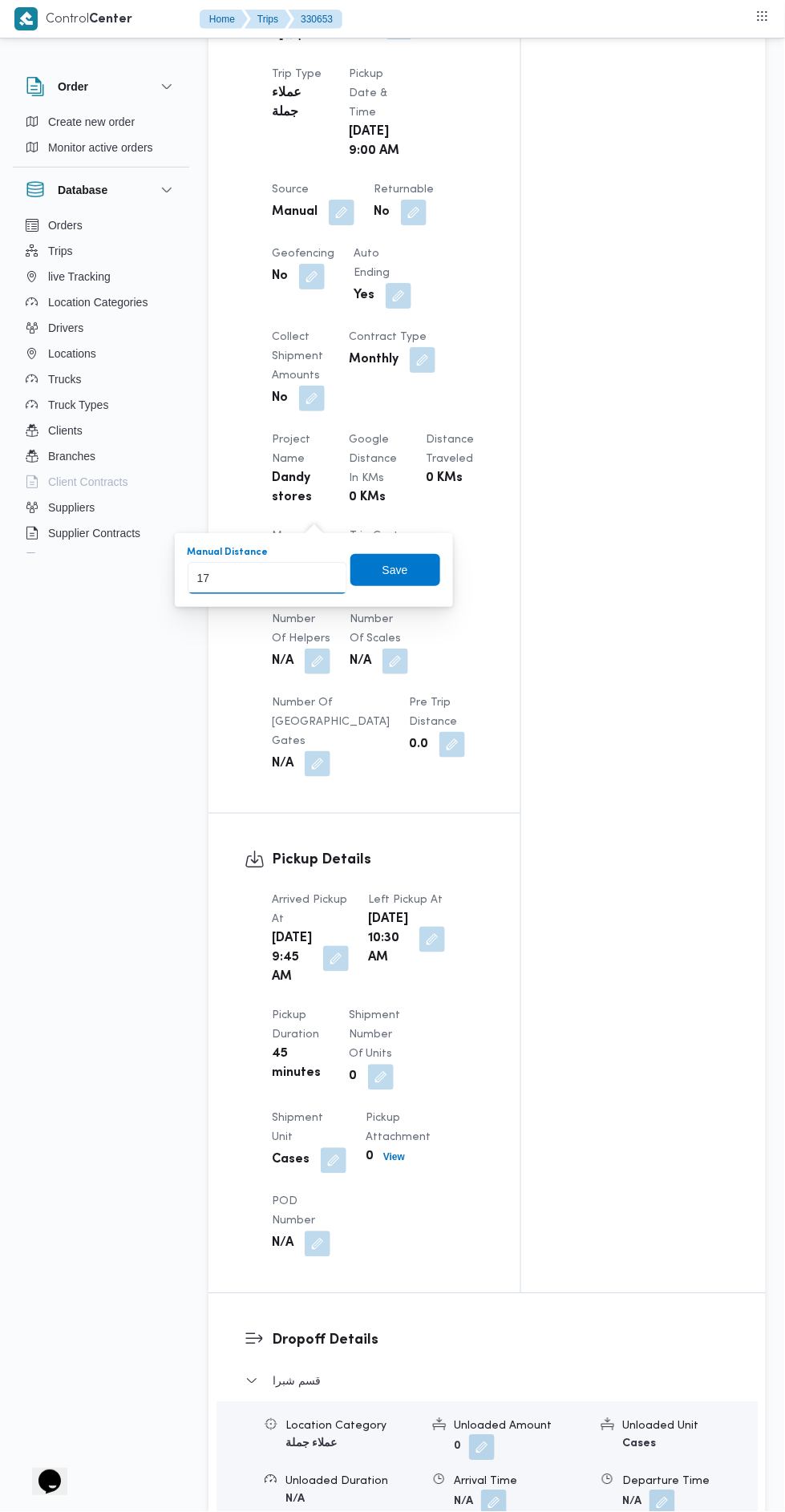
type input "170"
click at [400, 575] on span "Save" at bounding box center [396, 570] width 26 height 19
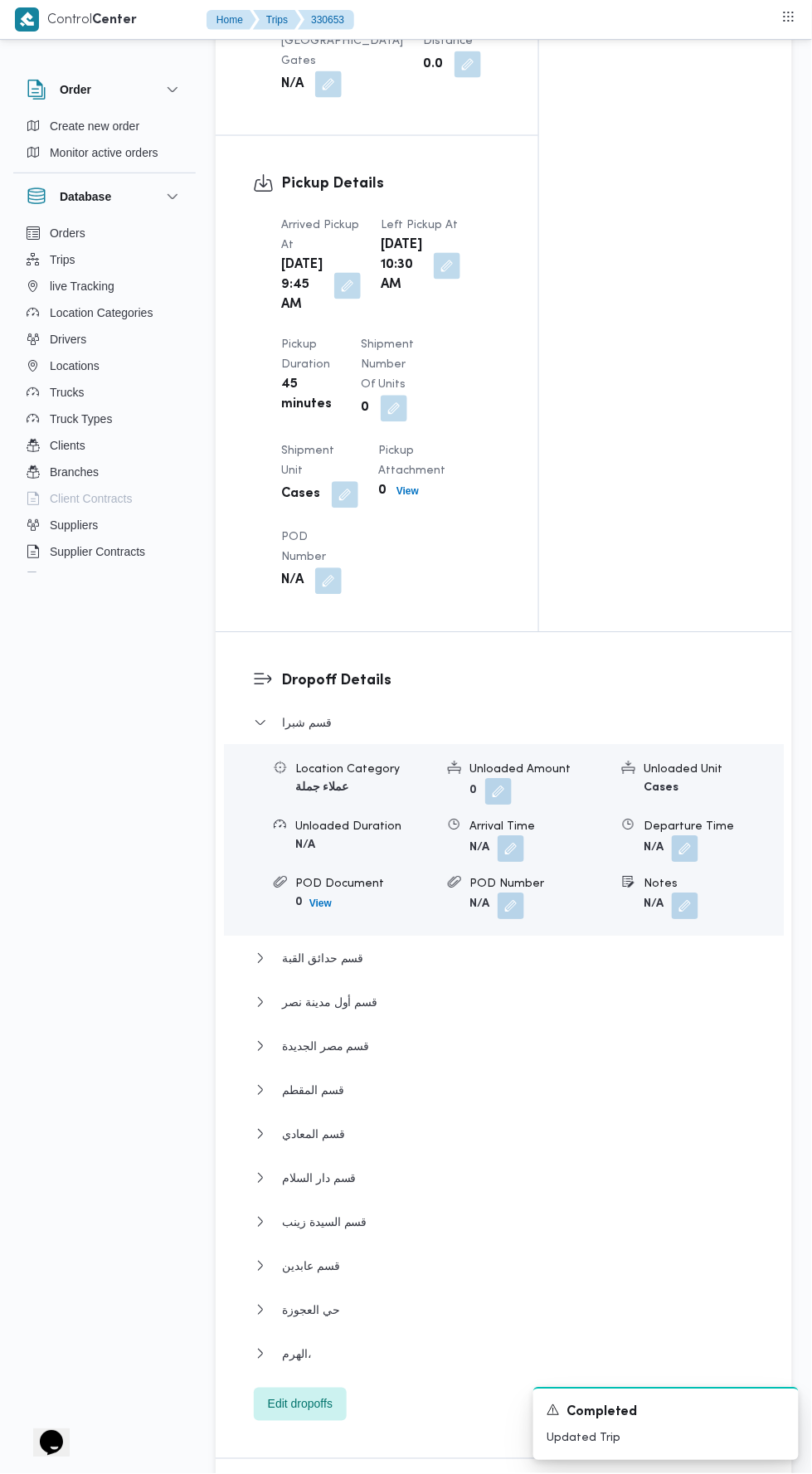
scroll to position [2594, 0]
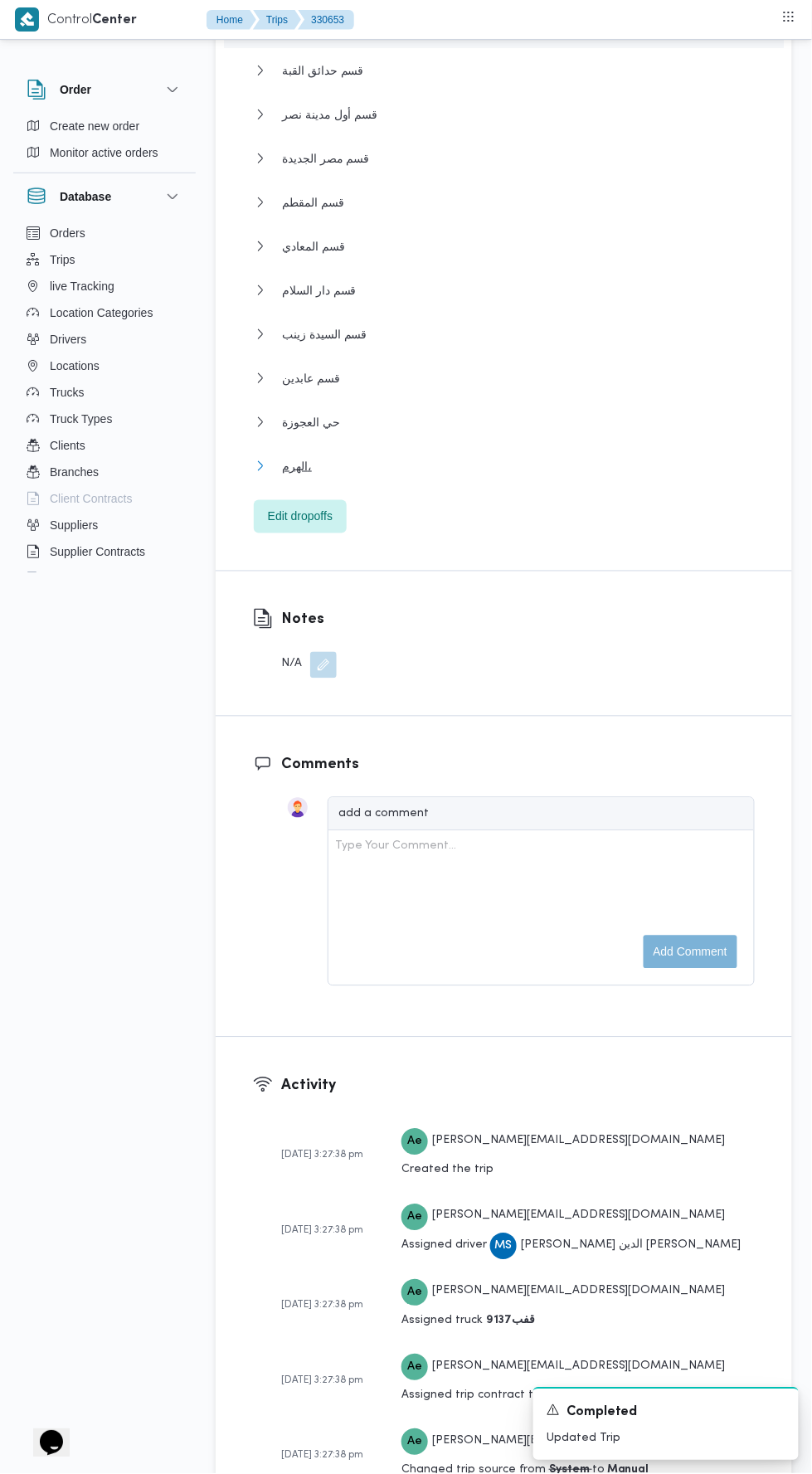
click at [548, 456] on button "الهرم،" at bounding box center [505, 466] width 501 height 20
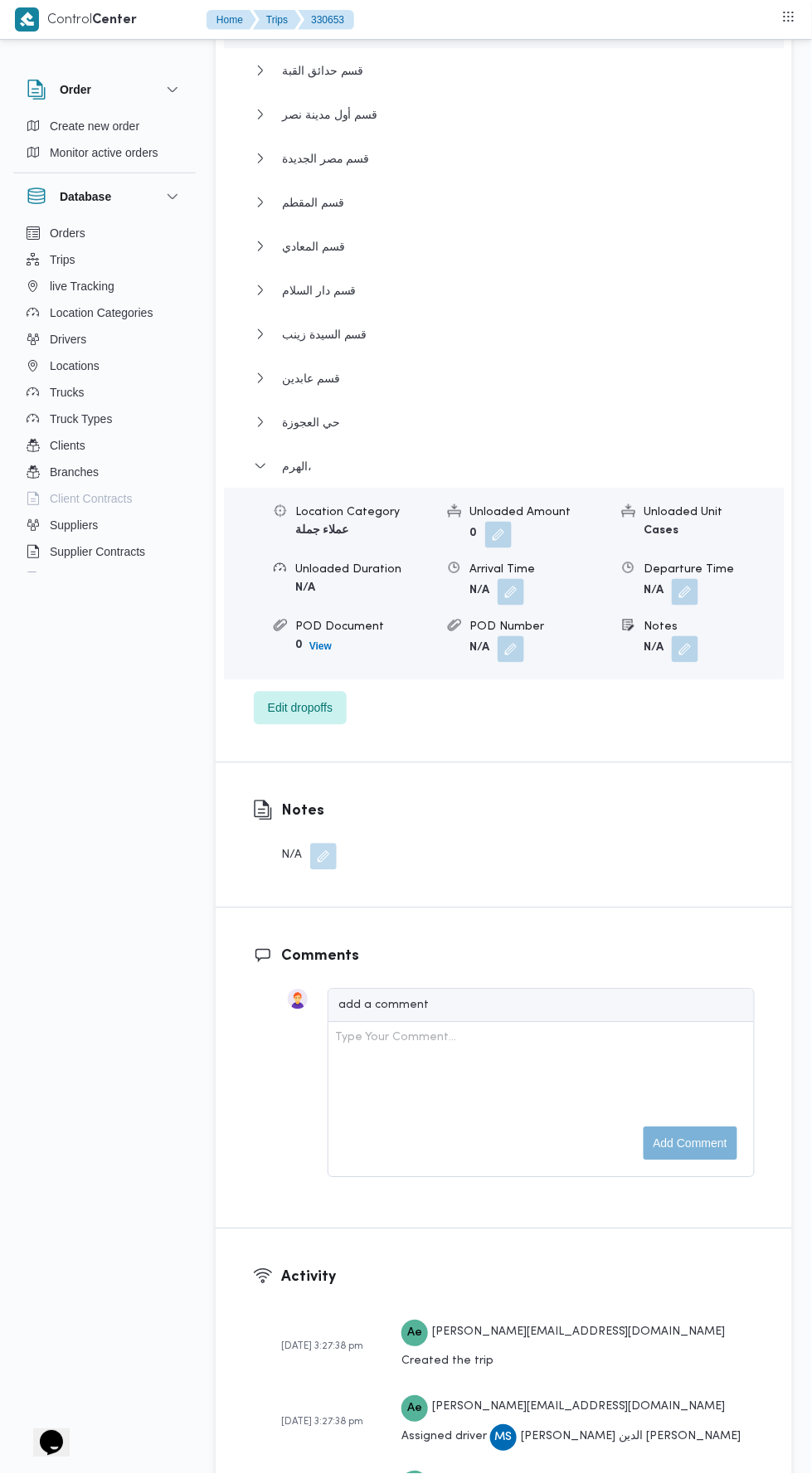
click at [698, 579] on button "button" at bounding box center [685, 593] width 27 height 27
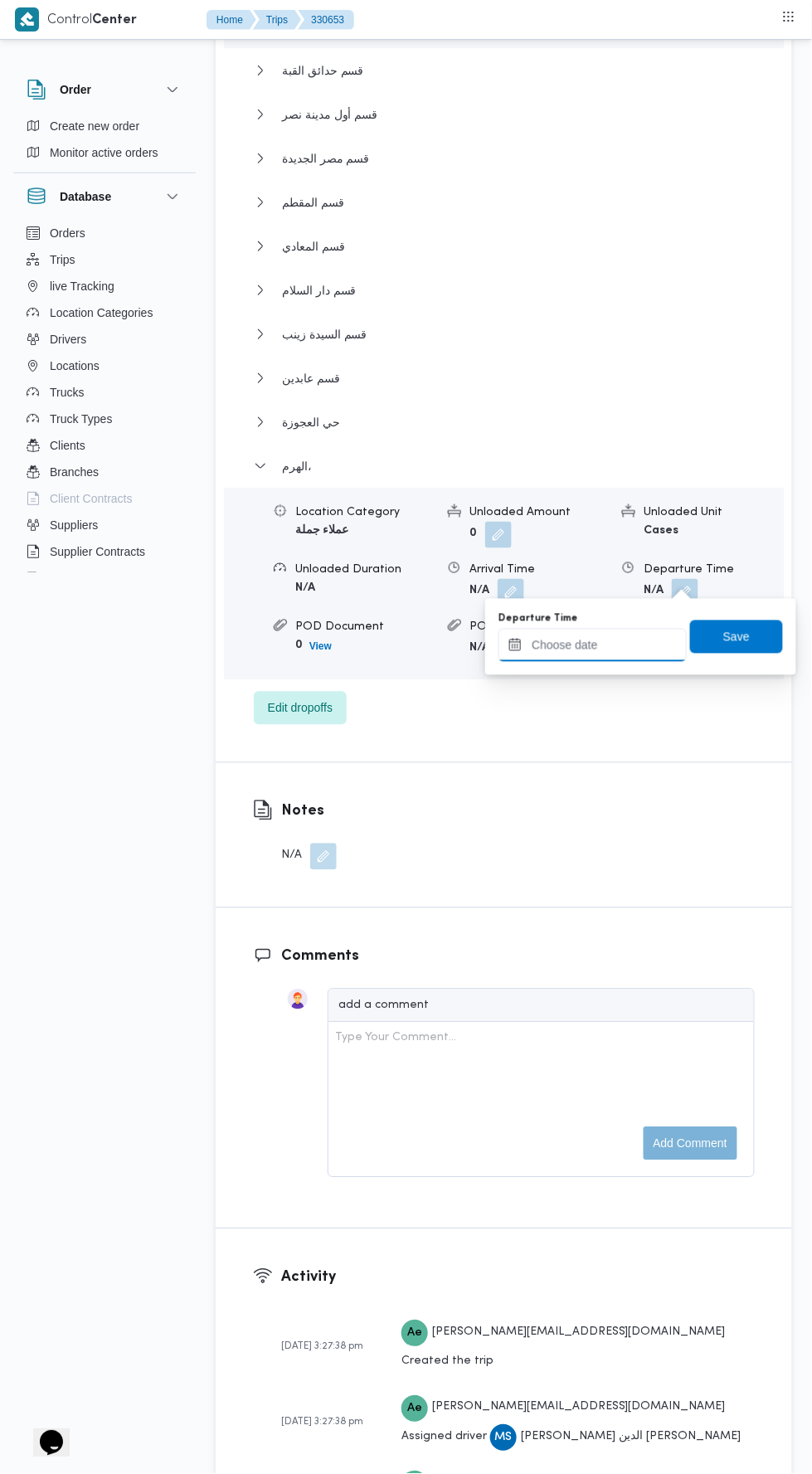
click at [646, 644] on input "Departure Time" at bounding box center [593, 645] width 189 height 33
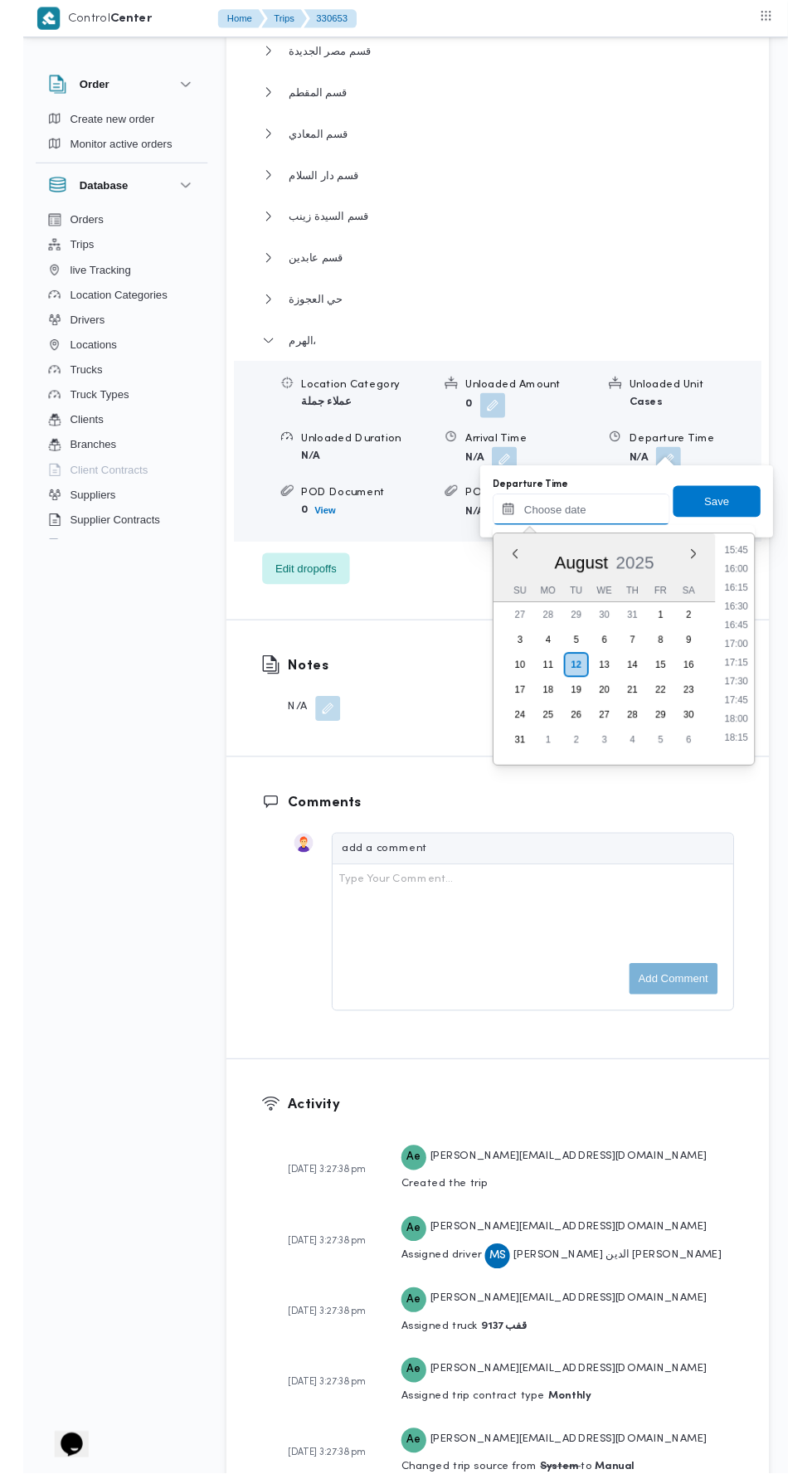
scroll to position [1253, 0]
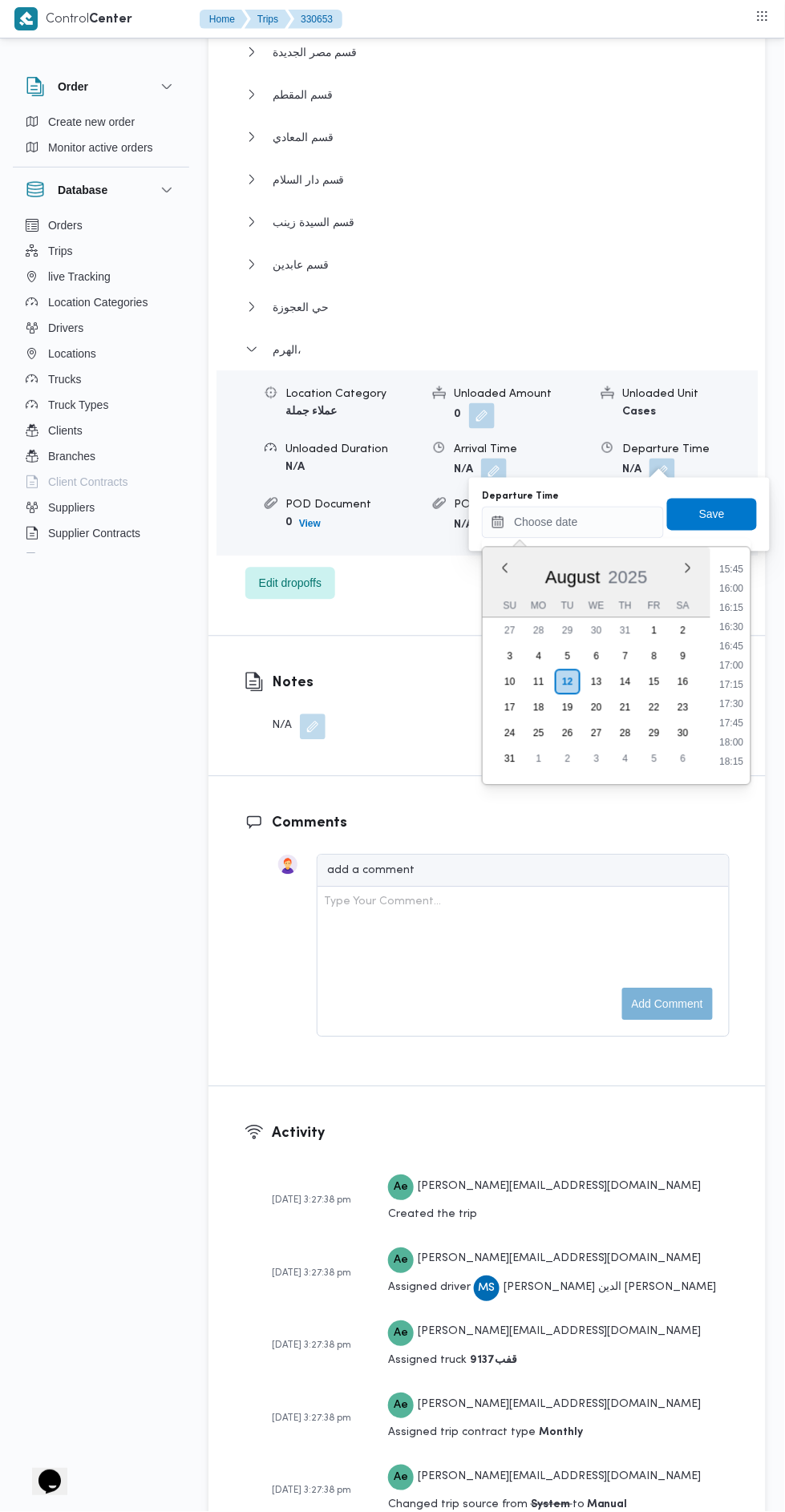
click at [734, 683] on li "17:15" at bounding box center [732, 685] width 36 height 16
type input "12/08/2025 17:15"
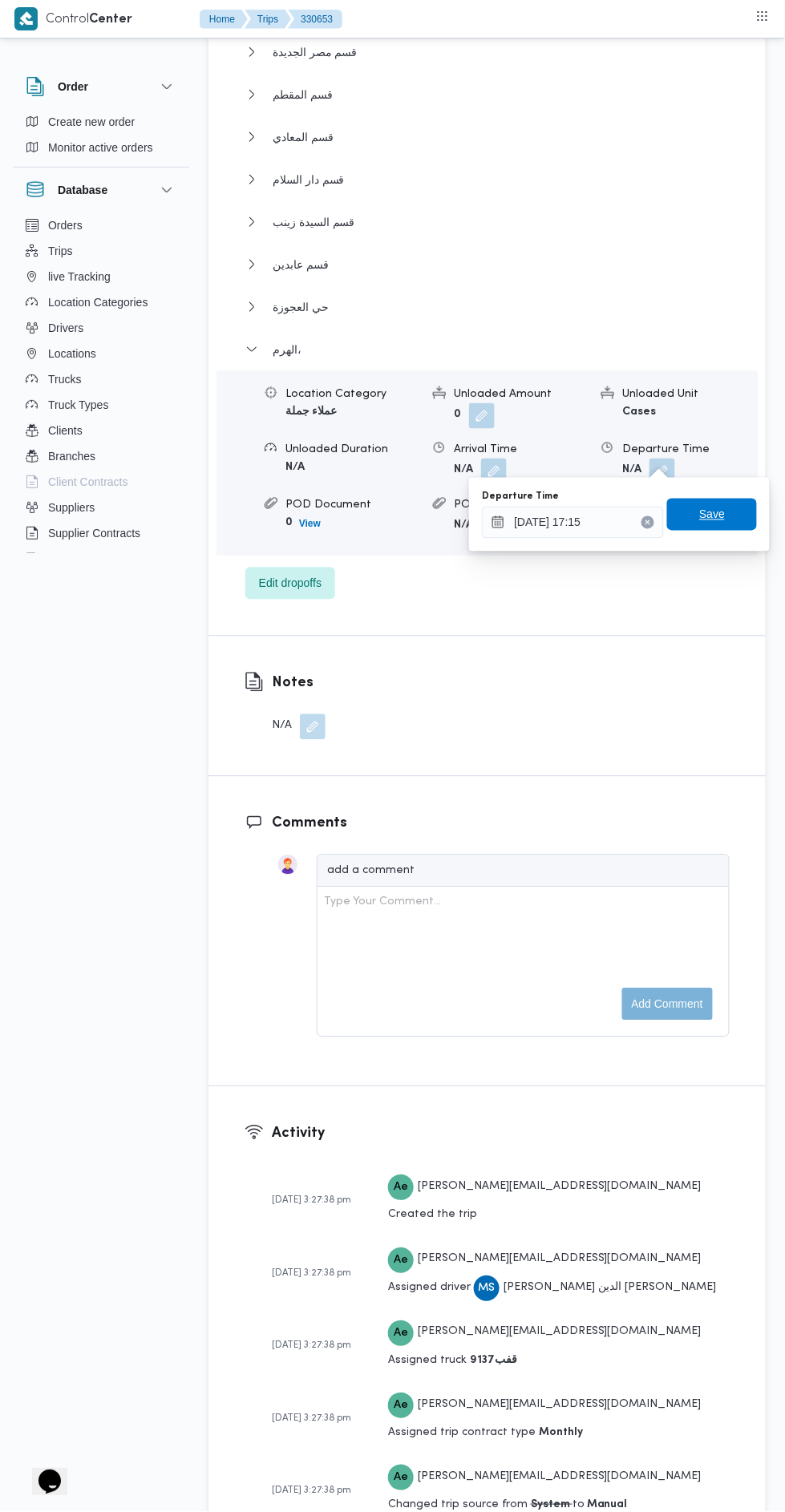
click at [740, 511] on span "Save" at bounding box center [711, 514] width 89 height 32
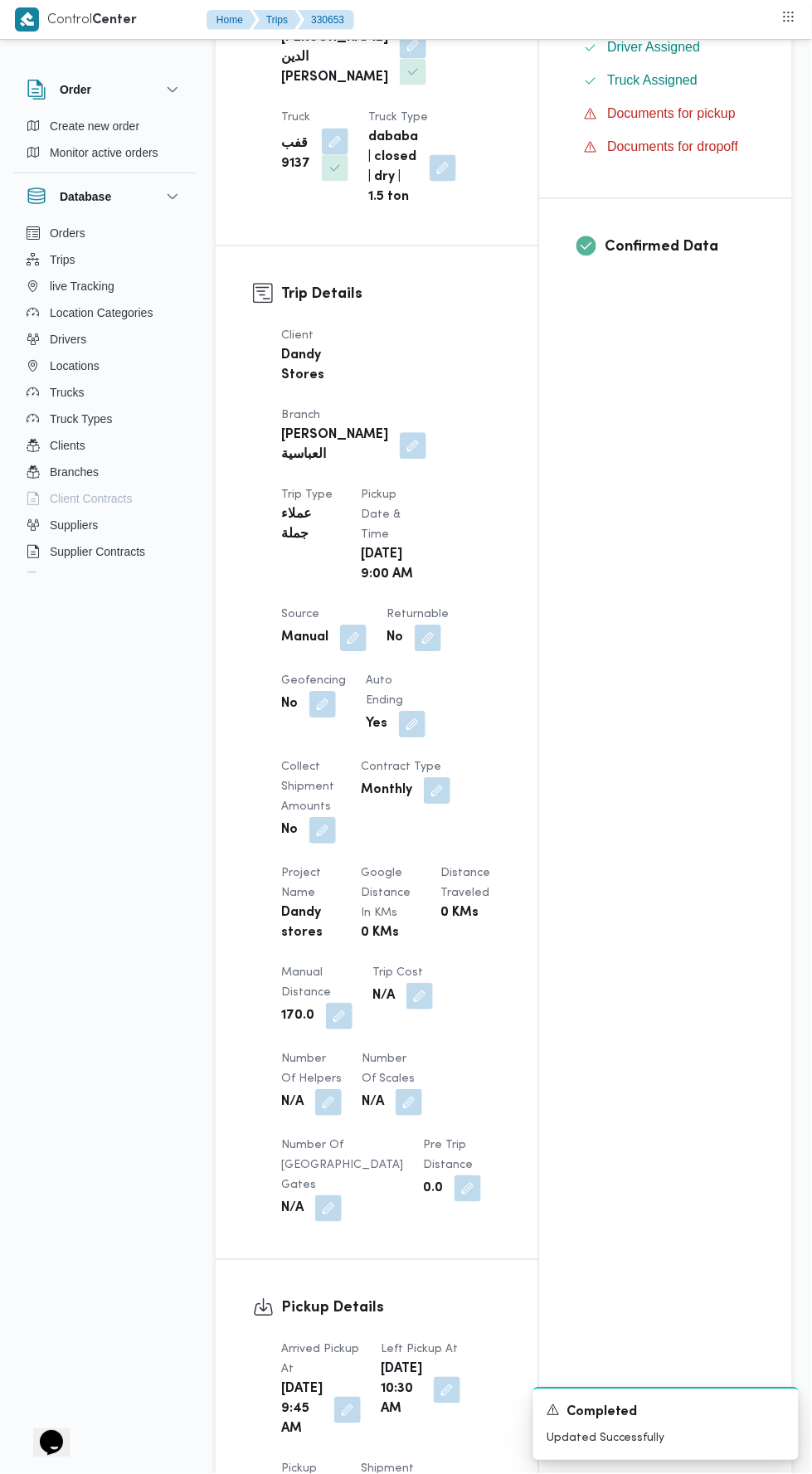
scroll to position [0, 0]
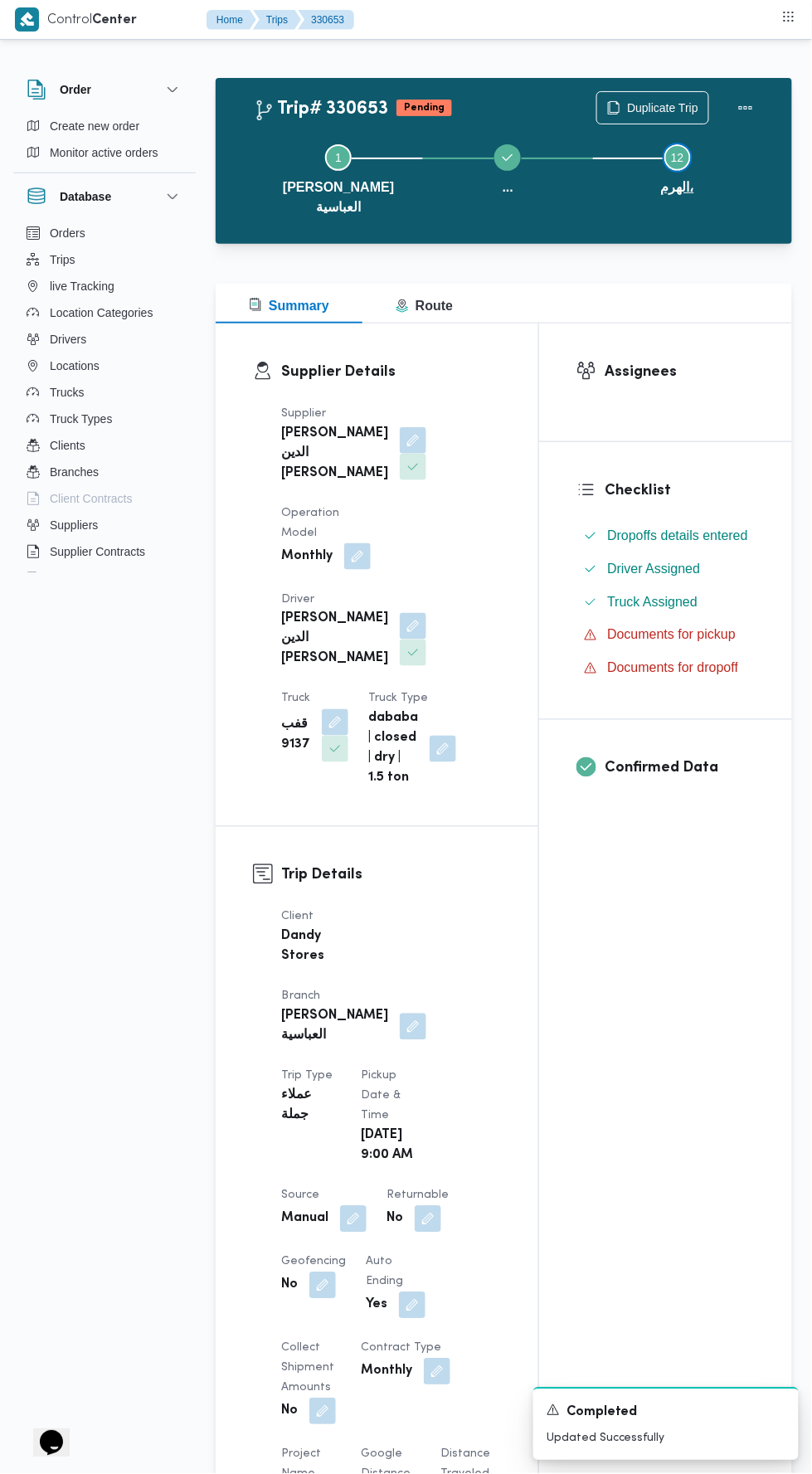
click at [747, 137] on button "Step 12 is incomplete 12 الهرم،" at bounding box center [677, 178] width 169 height 106
click at [743, 106] on button "Actions" at bounding box center [746, 108] width 33 height 33
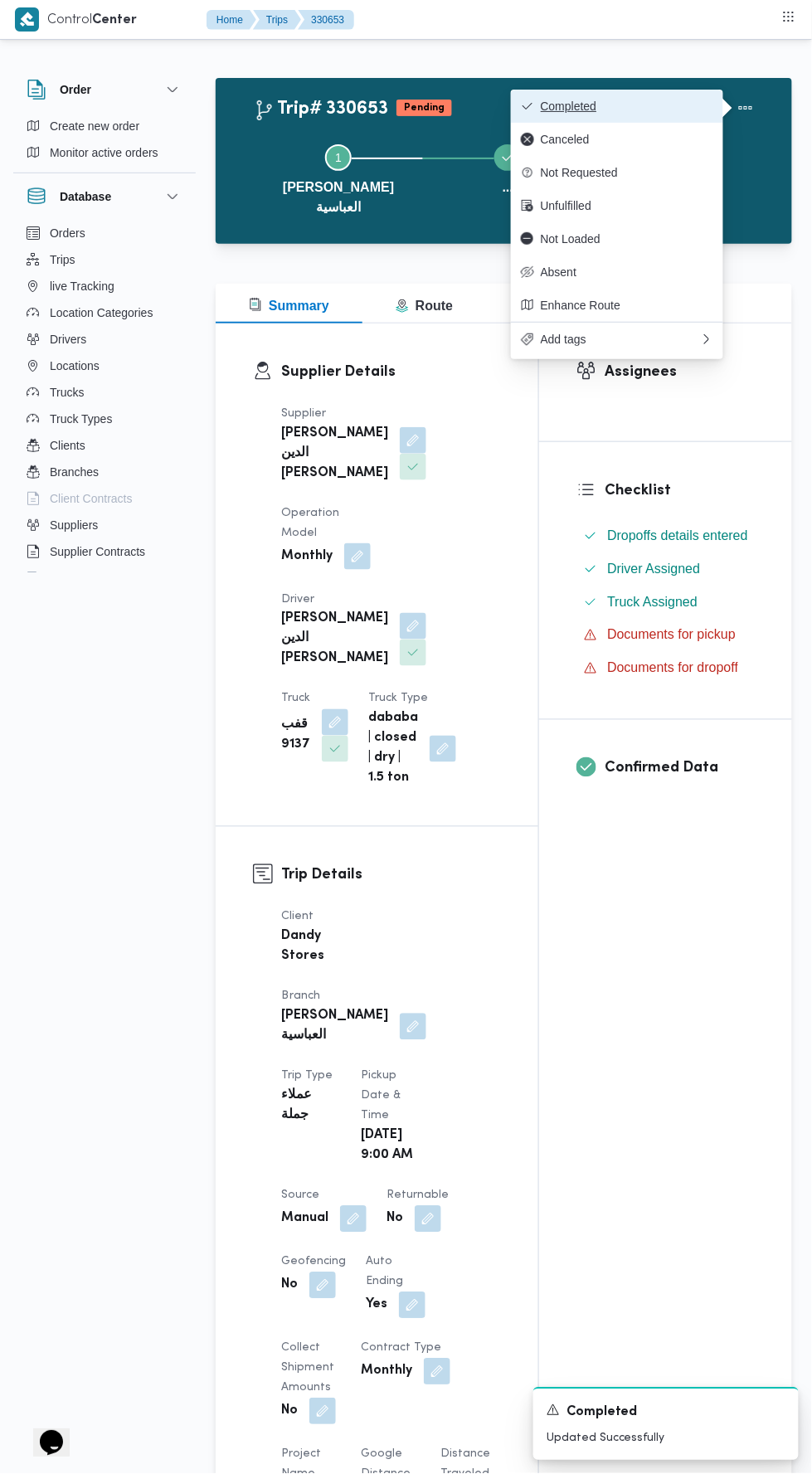
click at [666, 100] on span "Completed" at bounding box center [627, 106] width 172 height 13
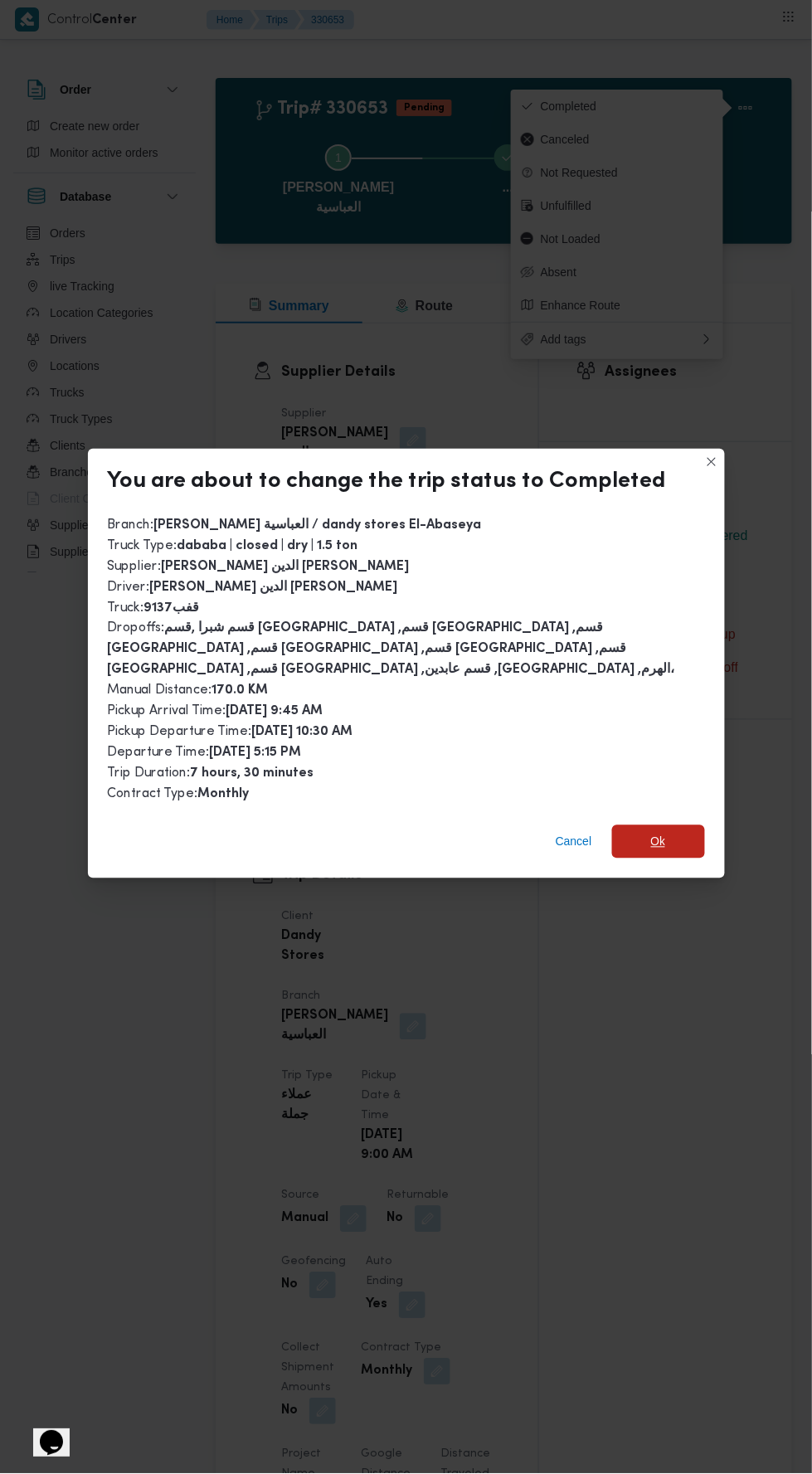
click at [673, 825] on span "Ok" at bounding box center [658, 842] width 93 height 33
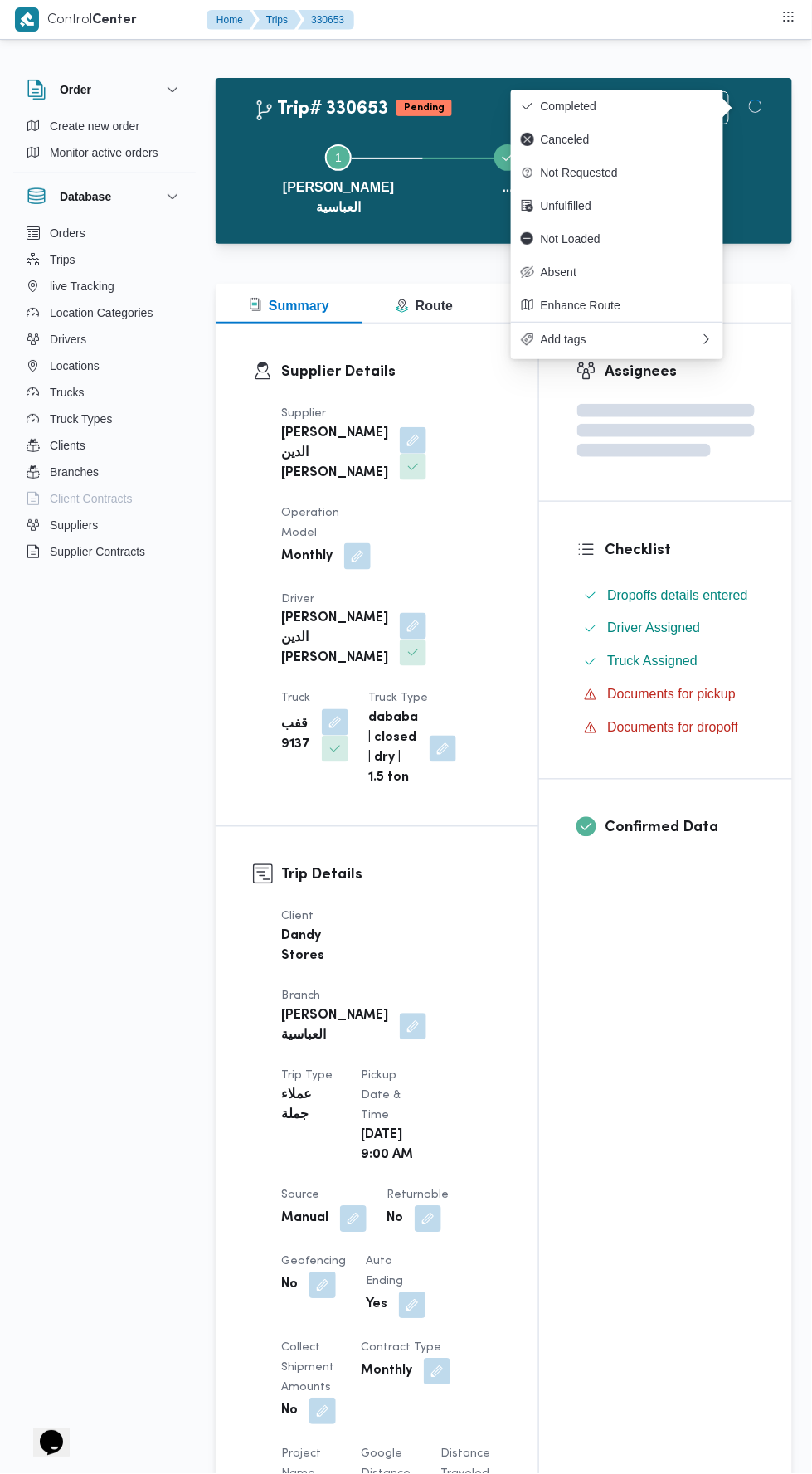
click at [611, 1100] on div "Assignees Checklist Dropoffs details entered Driver Assigned Truck Assigned Doc…" at bounding box center [666, 1330] width 253 height 2015
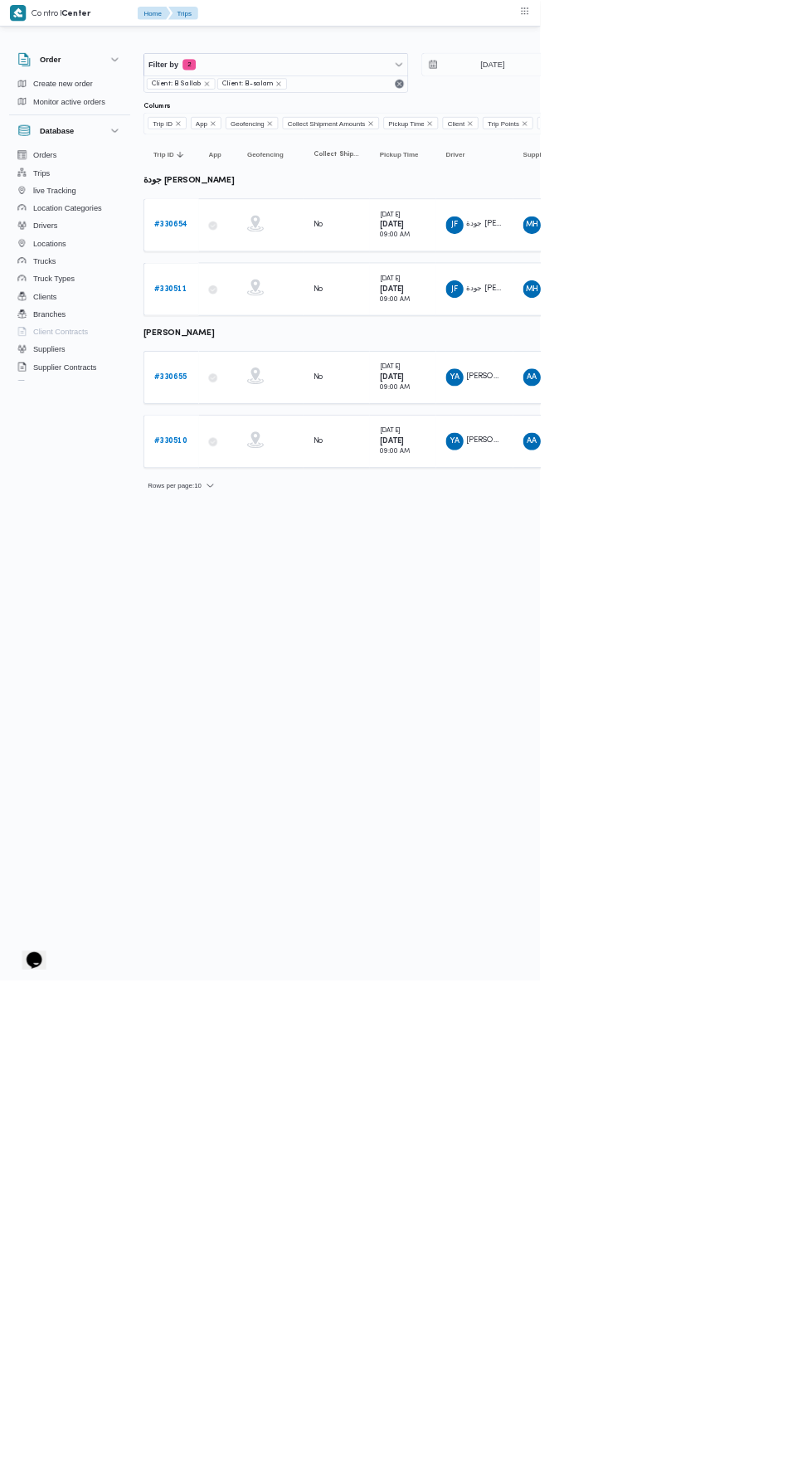
click at [264, 336] on b "# 330654" at bounding box center [257, 338] width 50 height 11
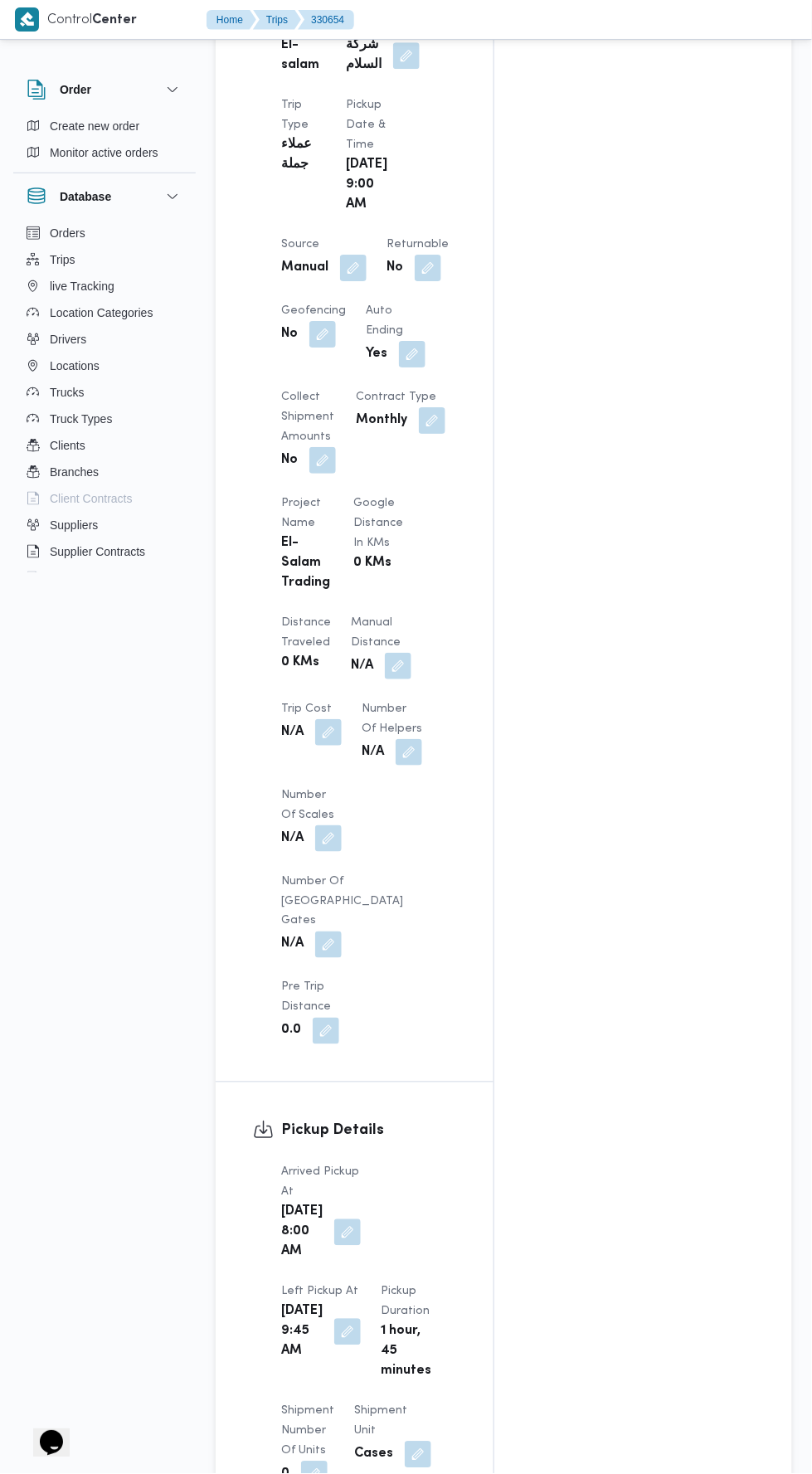
scroll to position [959, 0]
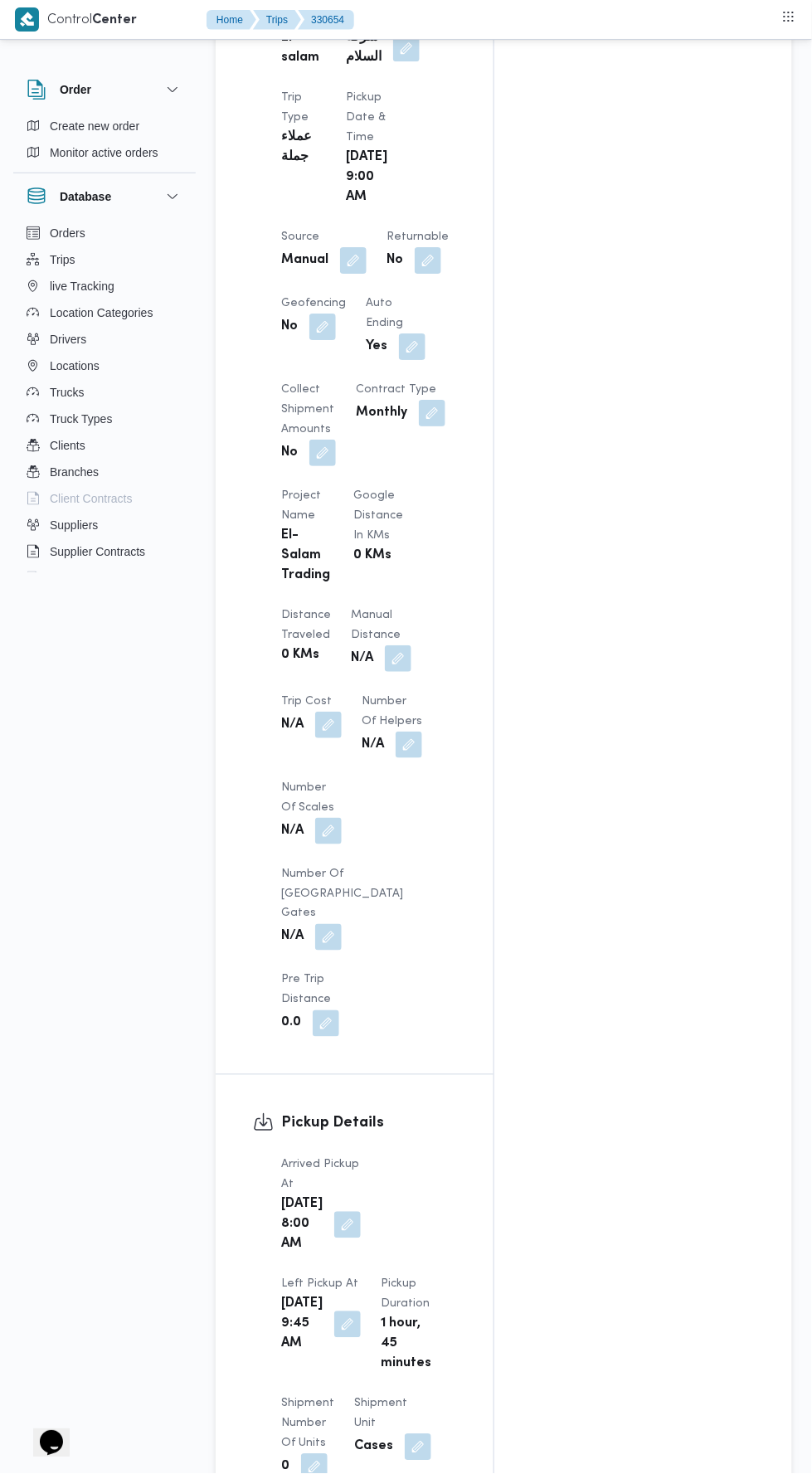
click at [385, 646] on button "button" at bounding box center [399, 659] width 27 height 27
click at [331, 617] on input "Manual Distance" at bounding box center [277, 619] width 165 height 33
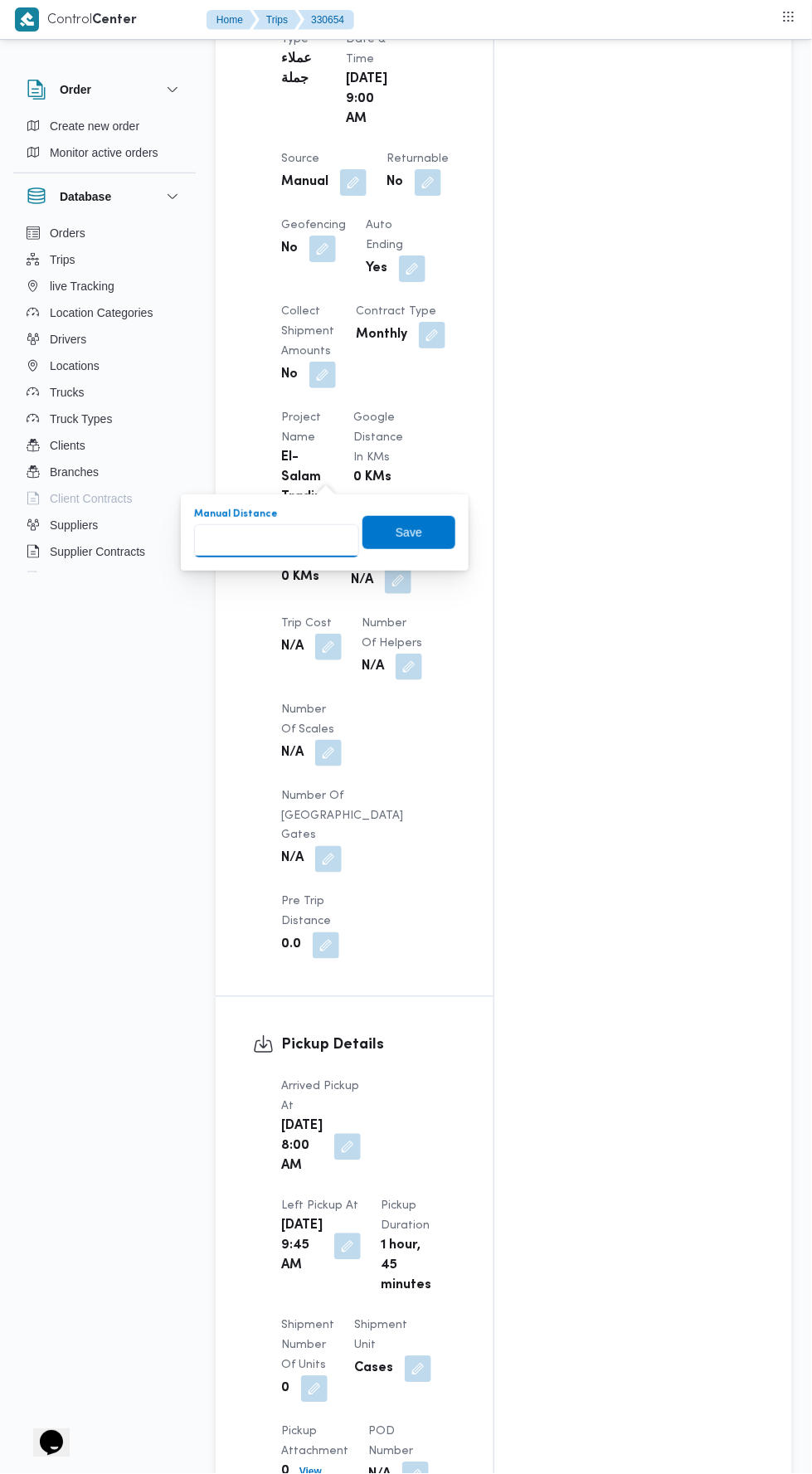
scroll to position [1064, 0]
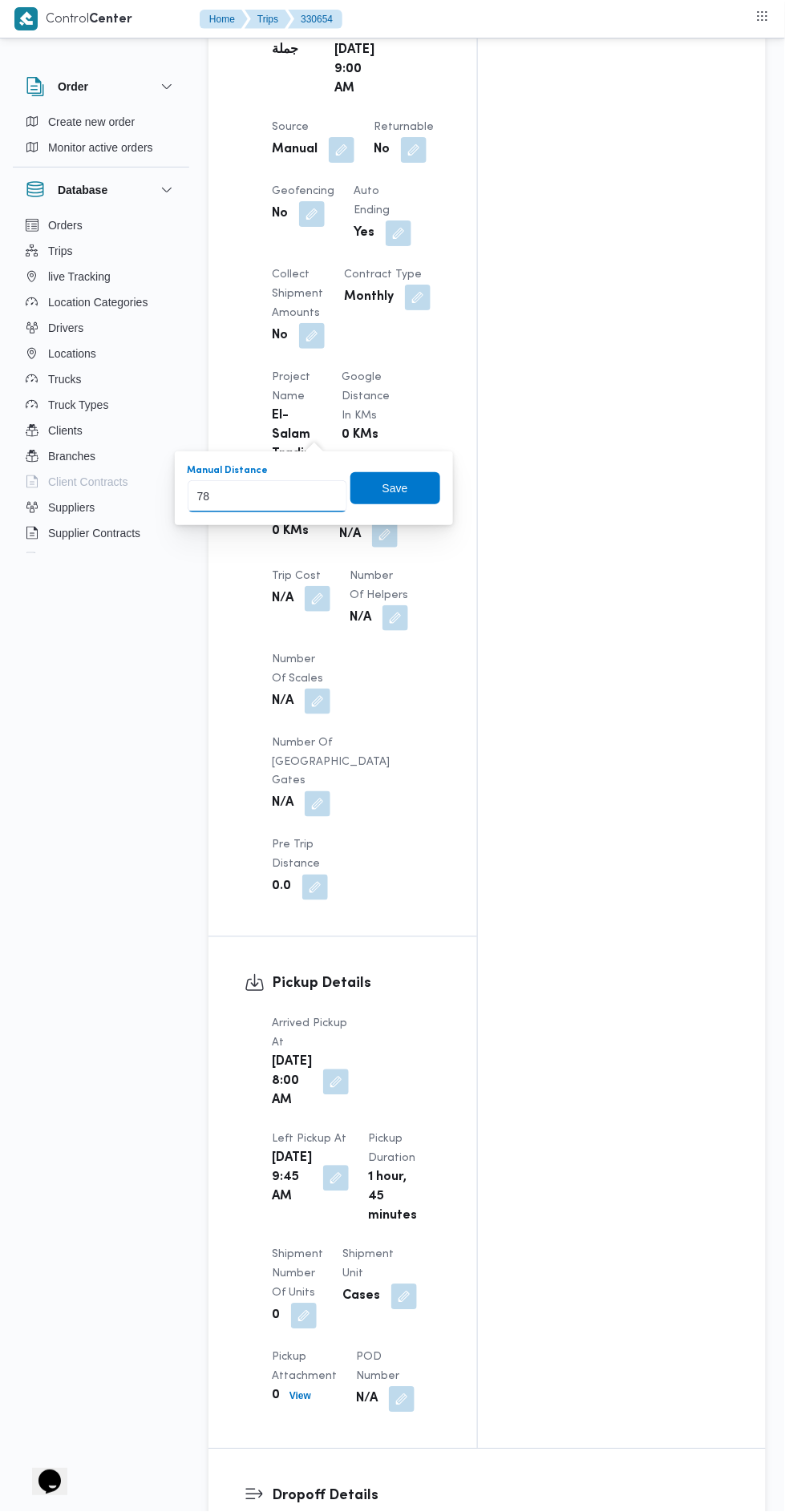
type input "78"
click at [422, 458] on div "You are in a dialog. To close this dialog, hit escape. Manual Distance 78 Save" at bounding box center [313, 488] width 278 height 74
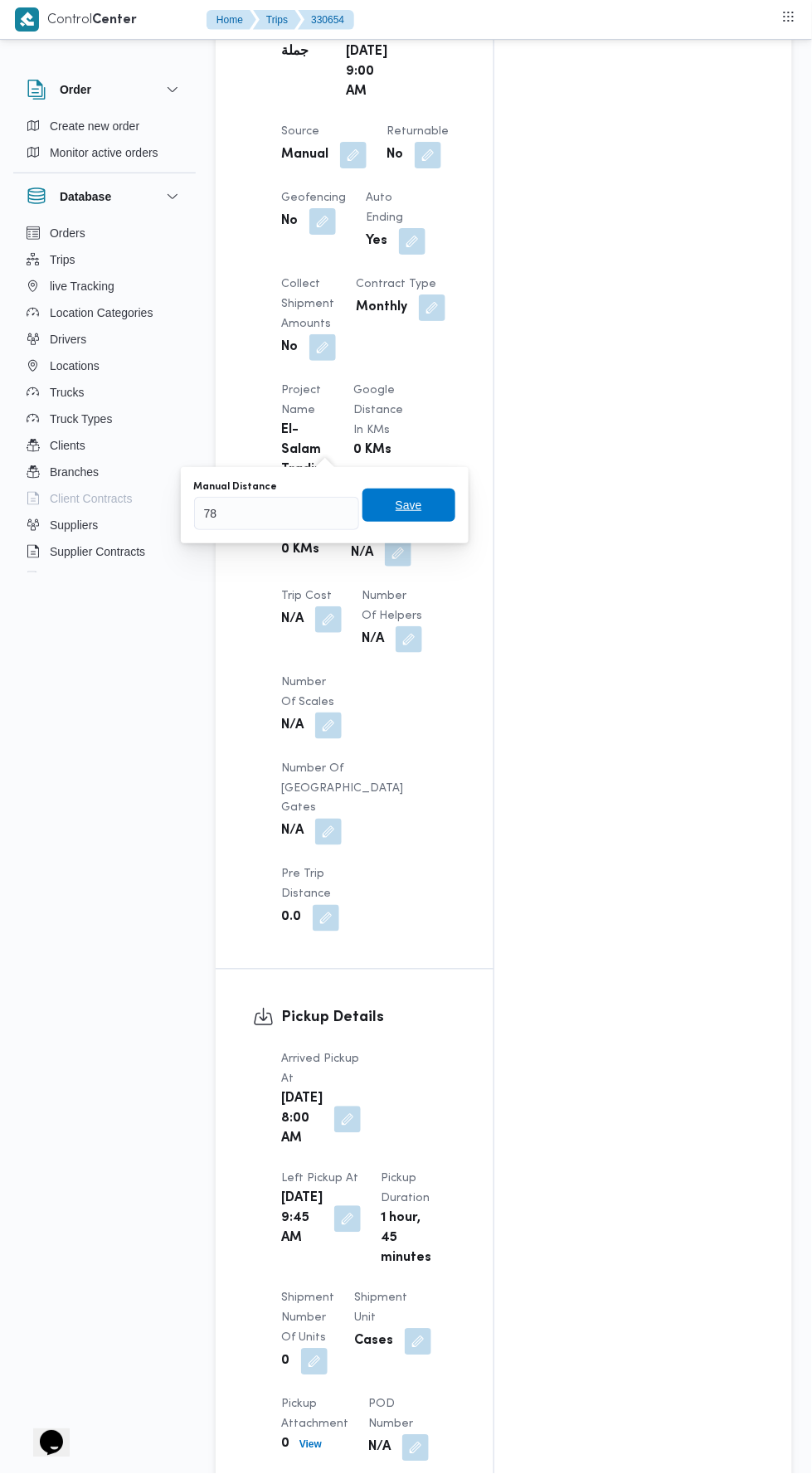
click at [436, 500] on span "Save" at bounding box center [409, 505] width 93 height 33
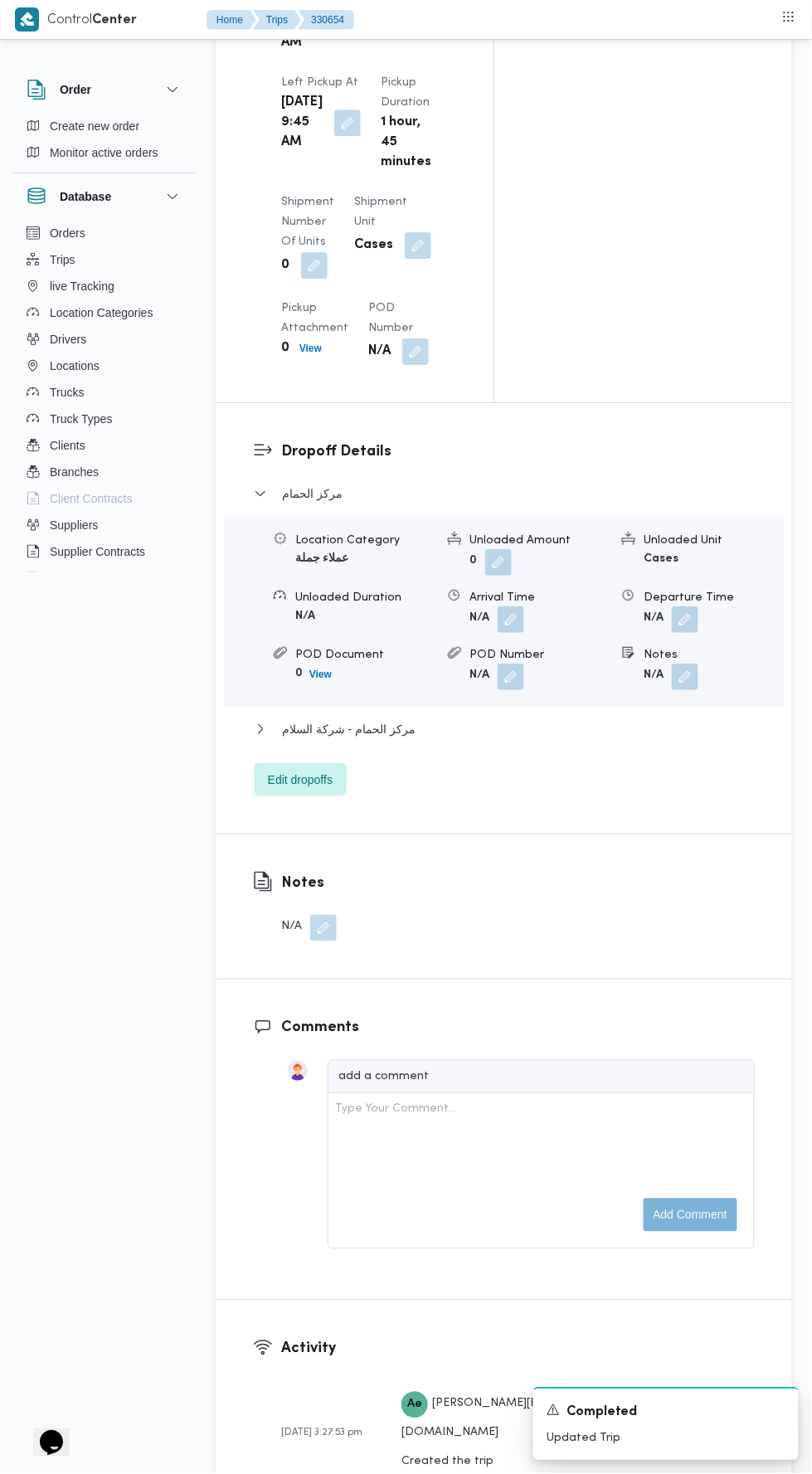
scroll to position [2161, 0]
click at [604, 719] on button "مركز الحمام - شركة السلام" at bounding box center [505, 729] width 501 height 20
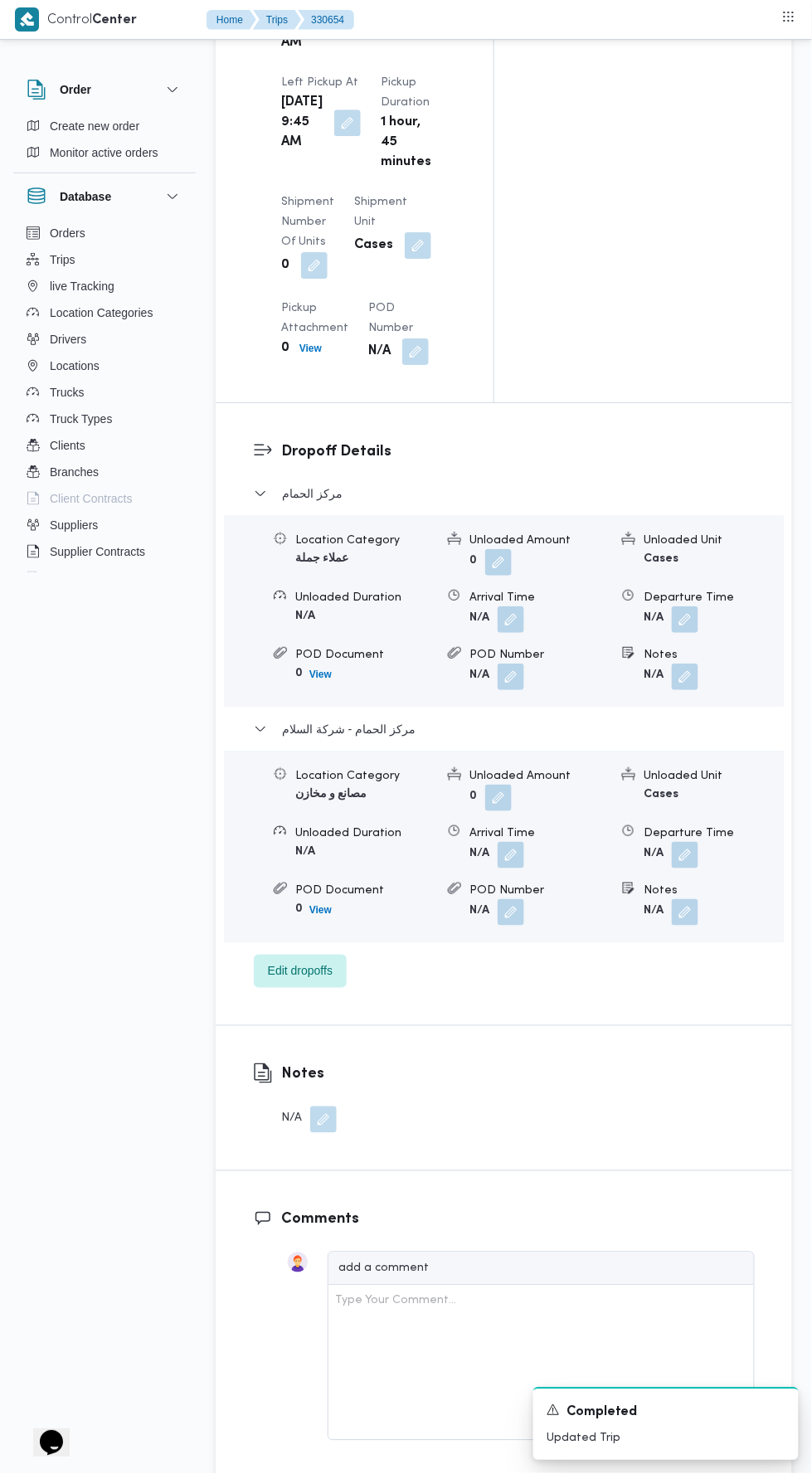
click at [692, 842] on button "button" at bounding box center [685, 855] width 27 height 27
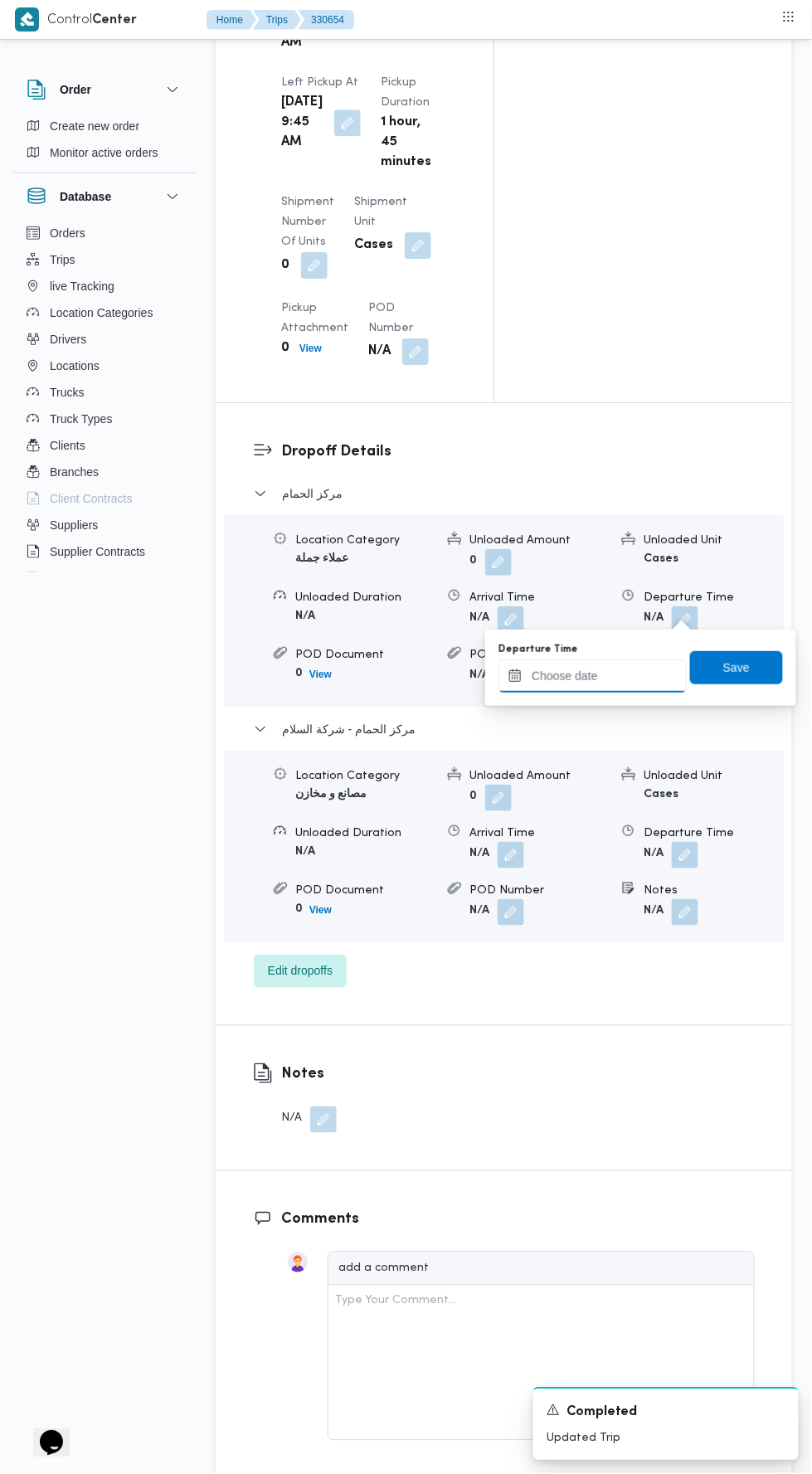
click at [622, 688] on input "Departure Time" at bounding box center [593, 675] width 189 height 33
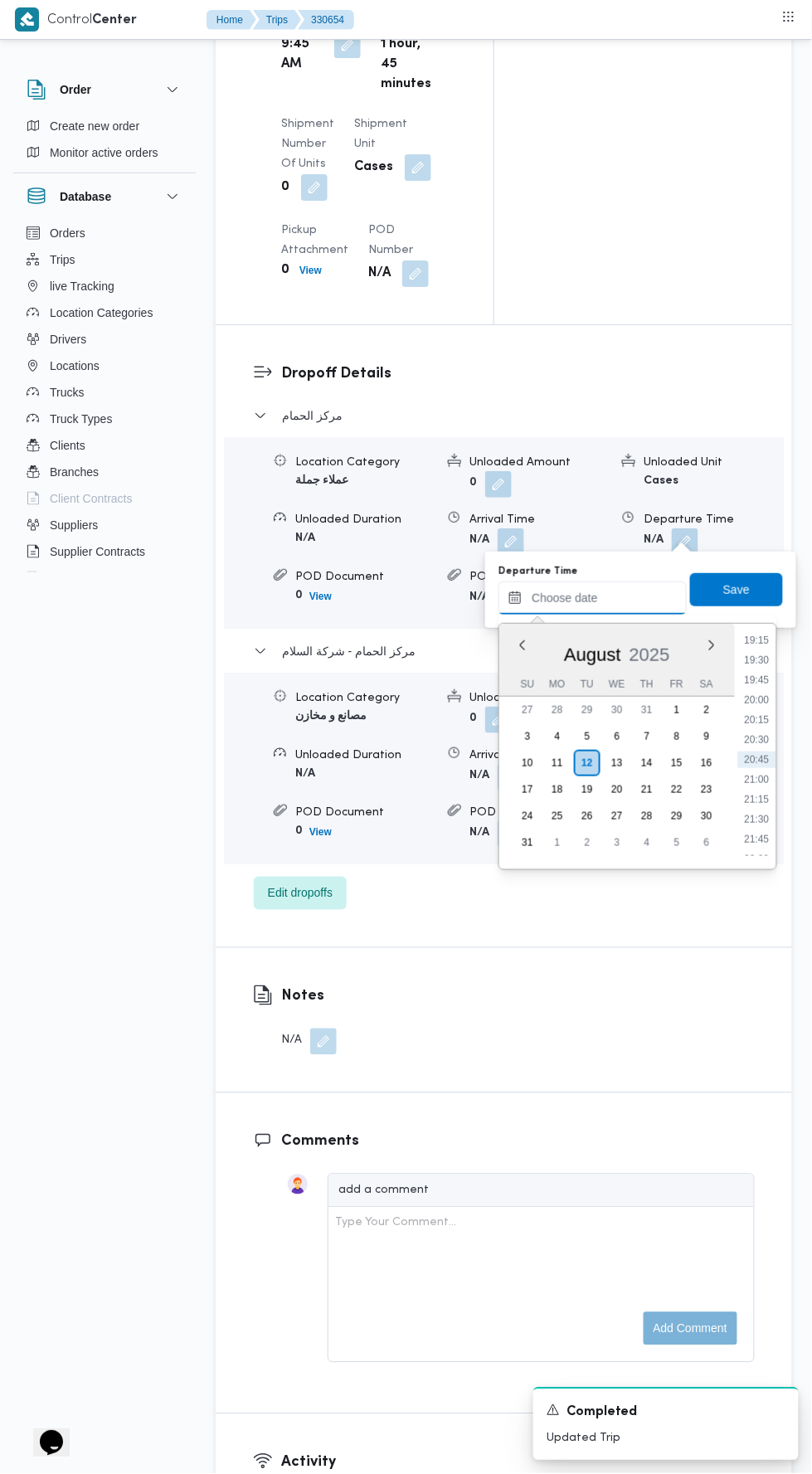
scroll to position [2266, 0]
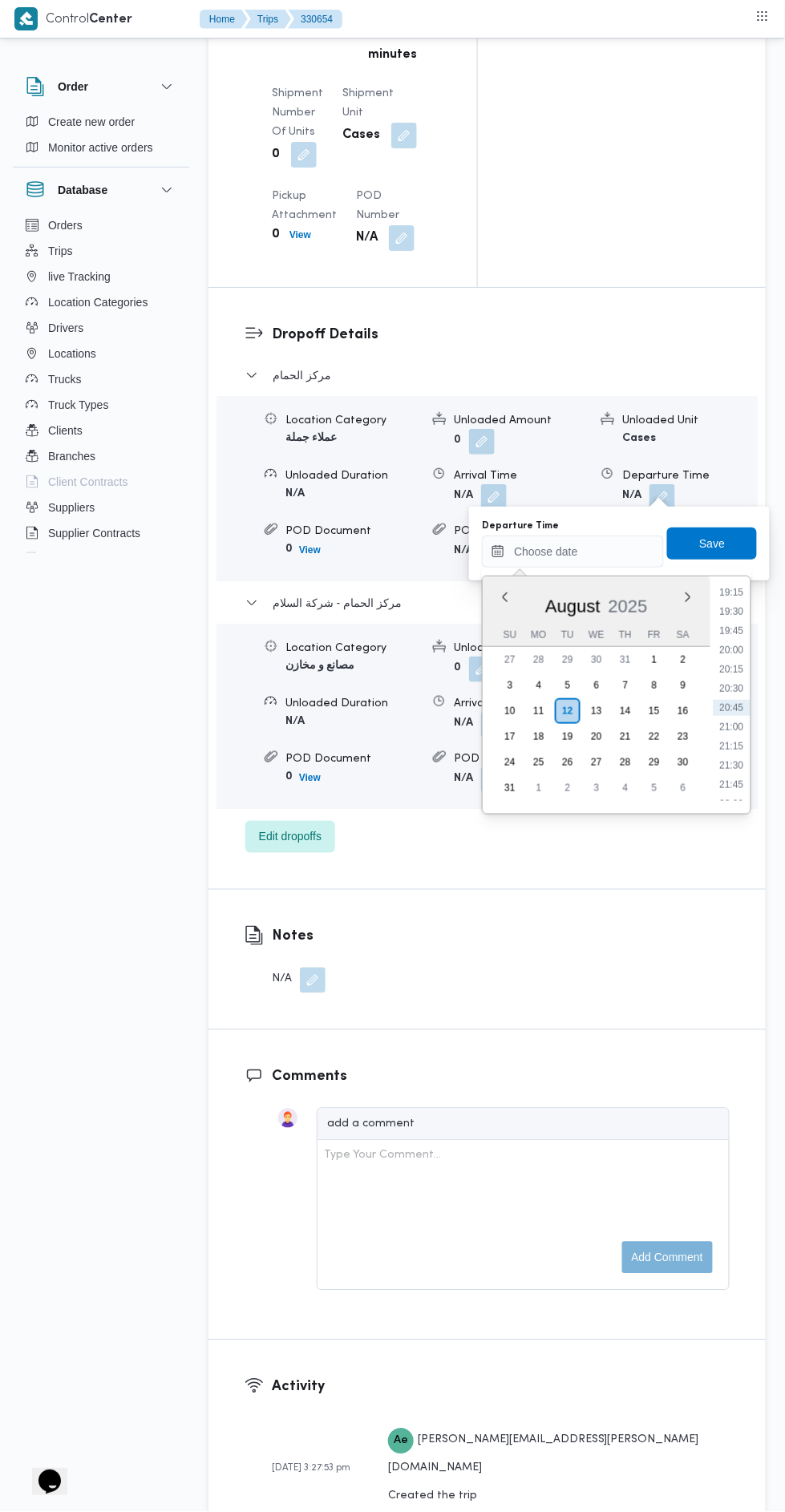
click at [736, 630] on li "19:45" at bounding box center [732, 631] width 36 height 16
type input "12/08/2025 19:45"
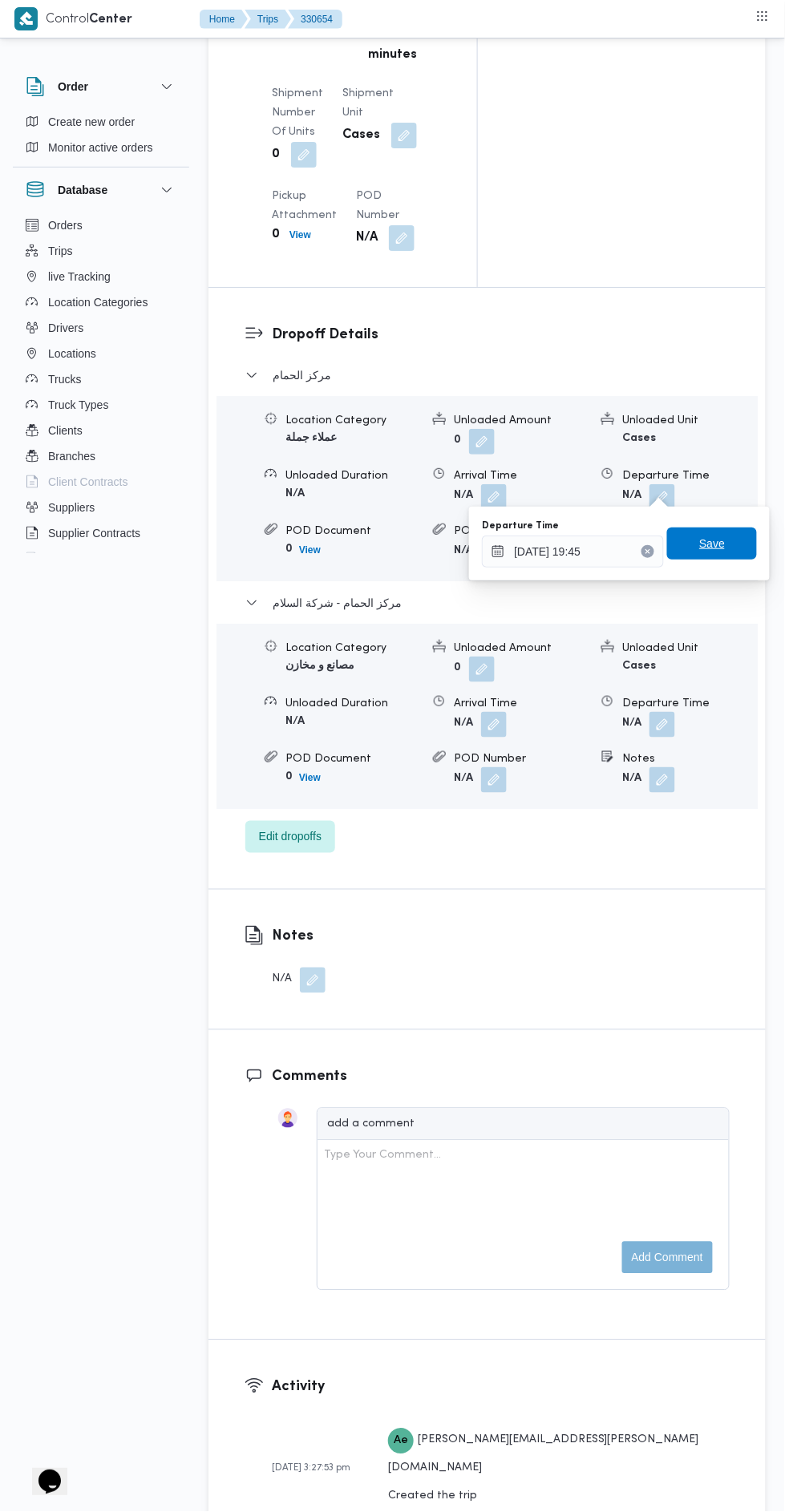
click at [741, 535] on span "Save" at bounding box center [711, 543] width 89 height 32
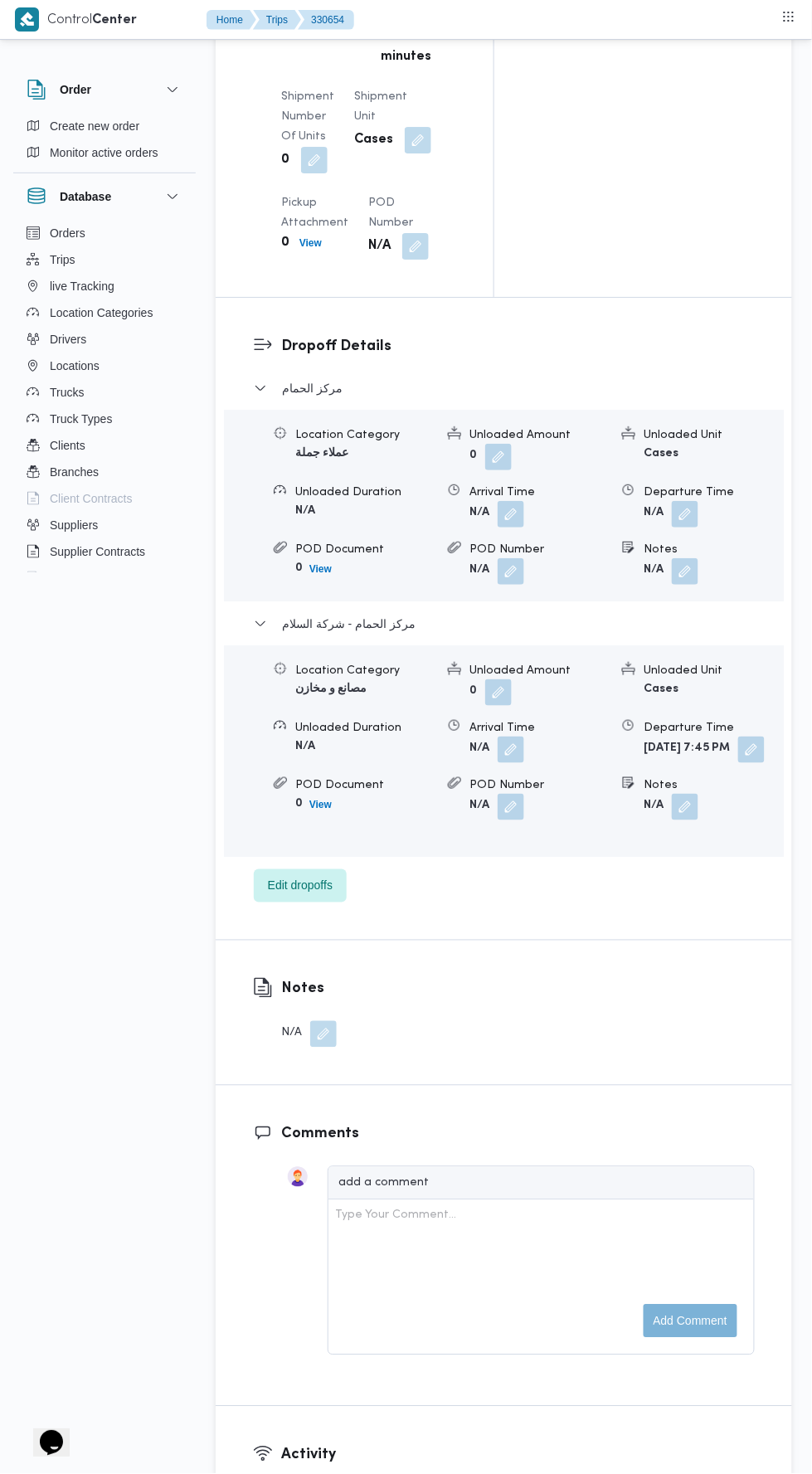
click at [738, 737] on button "button" at bounding box center [752, 750] width 27 height 27
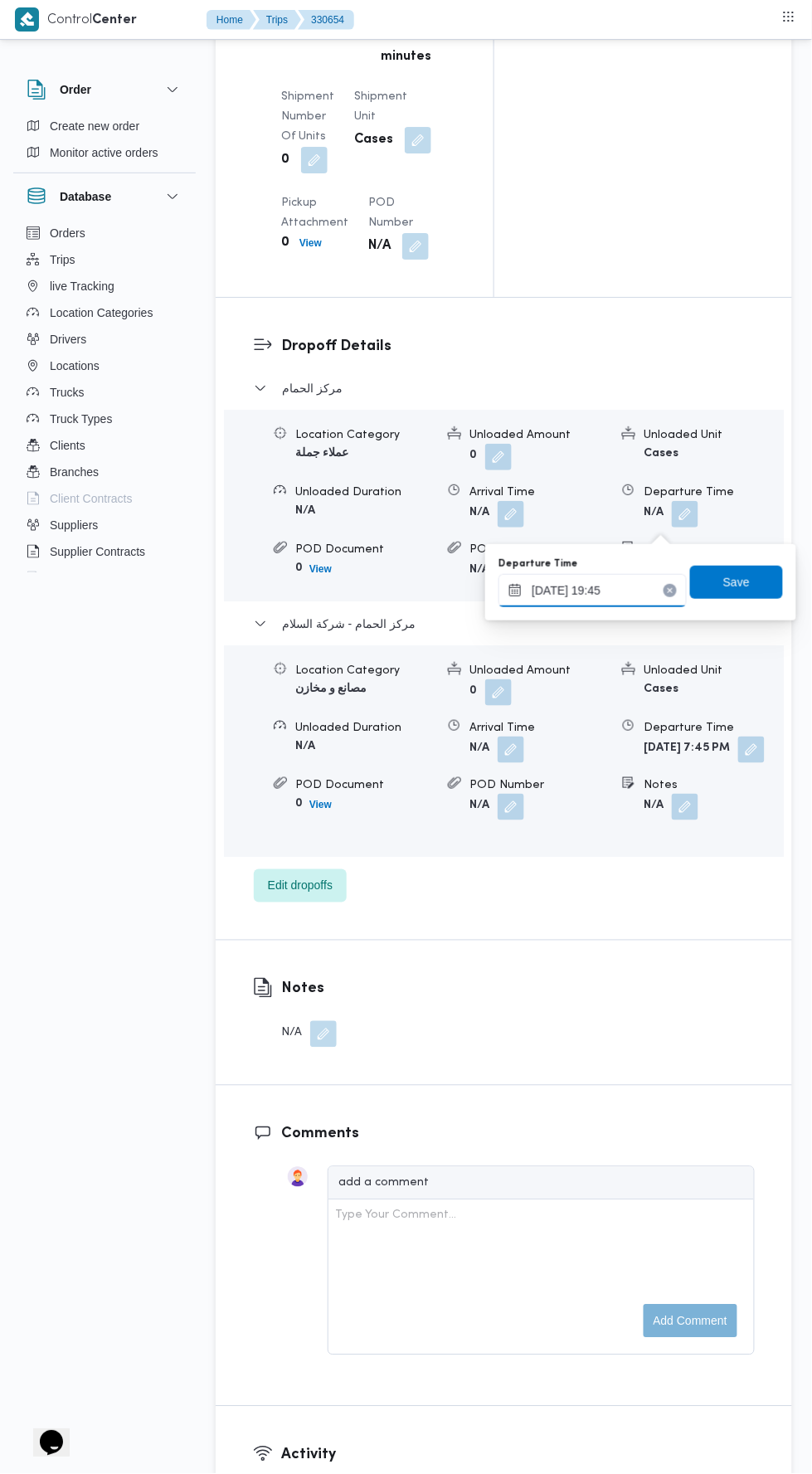
click at [626, 604] on input "12/08/2025 19:45" at bounding box center [593, 590] width 189 height 33
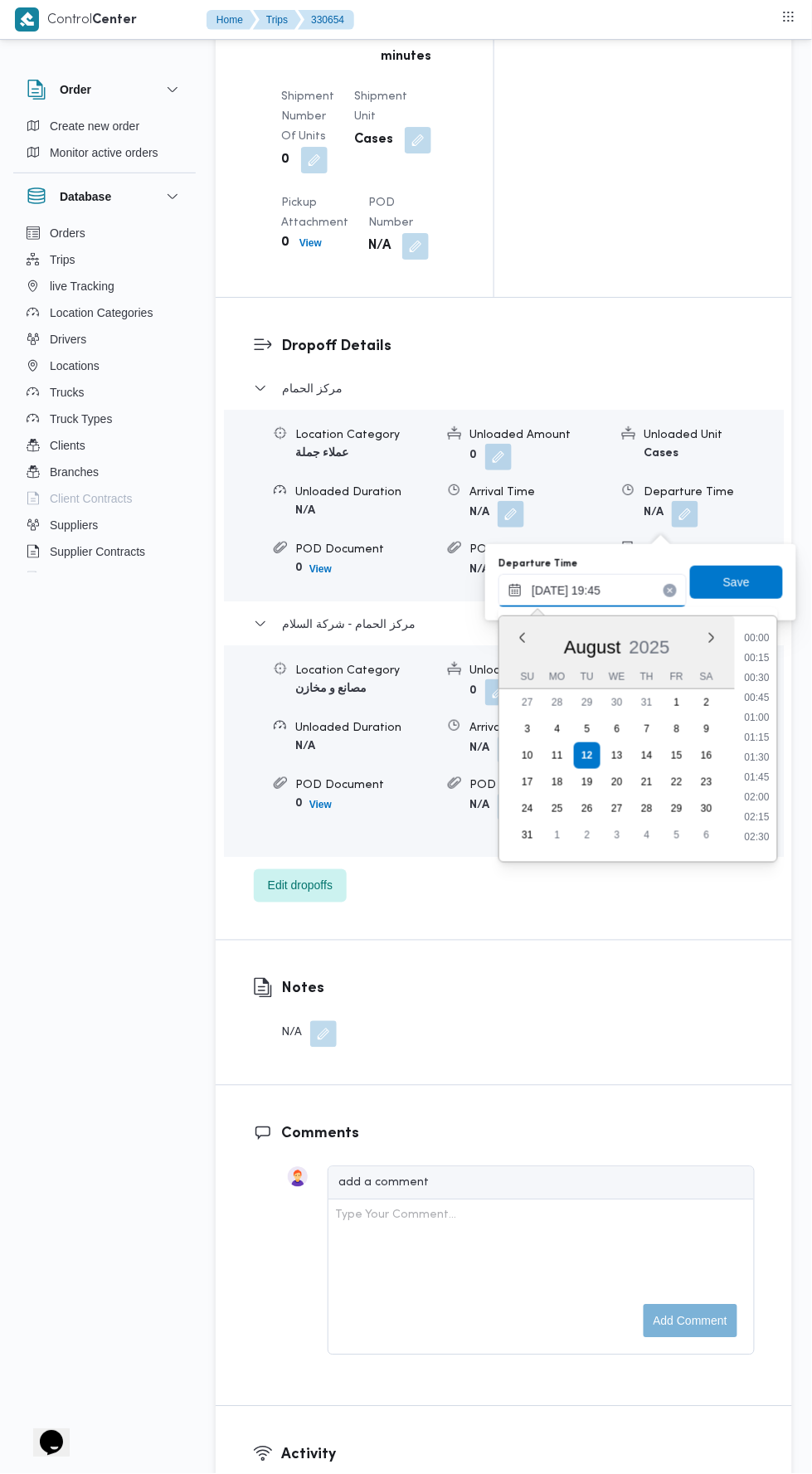
scroll to position [1459, 0]
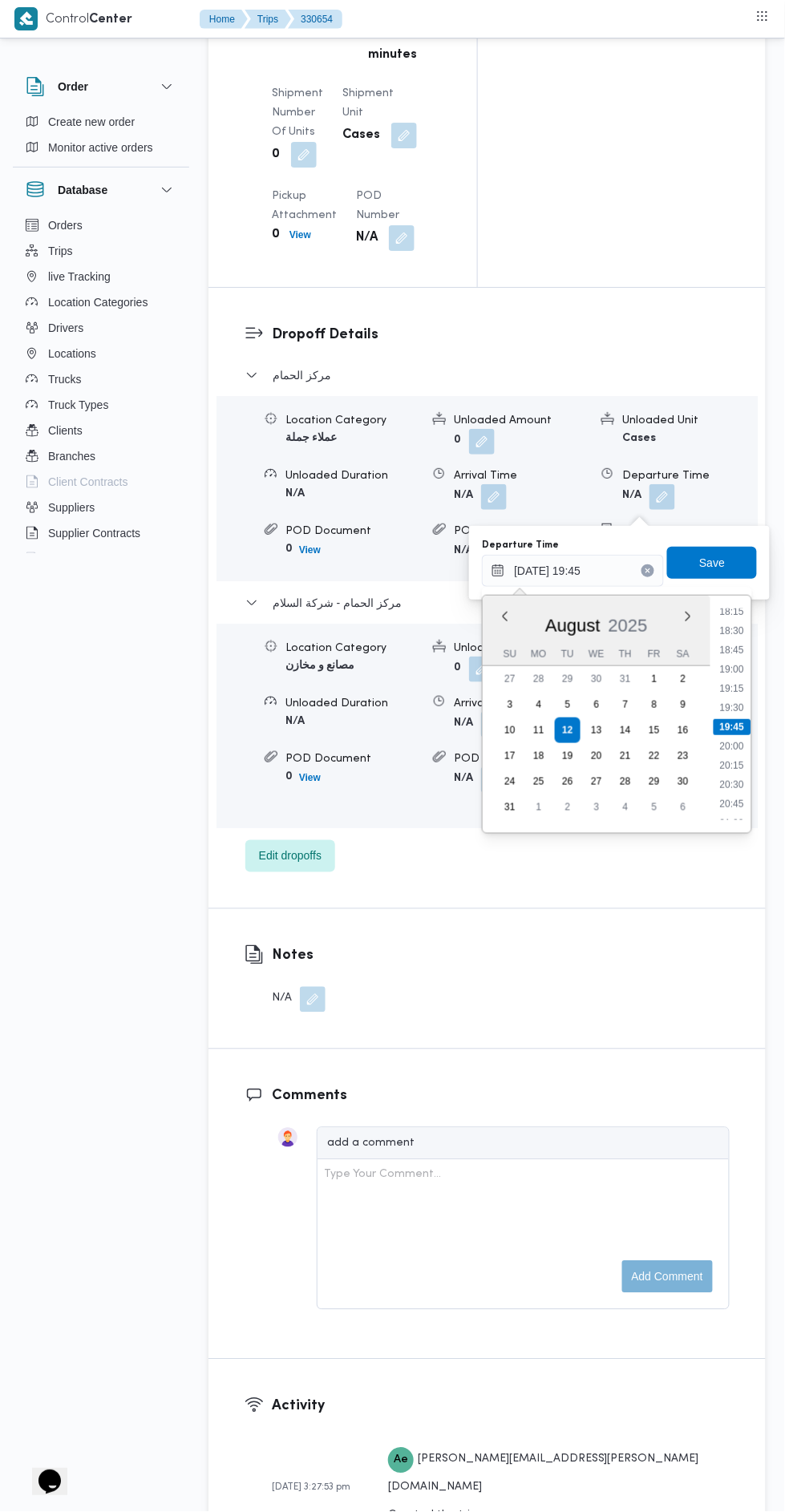
click at [739, 648] on li "18:45" at bounding box center [733, 650] width 36 height 16
type input "12/08/2025 18:45"
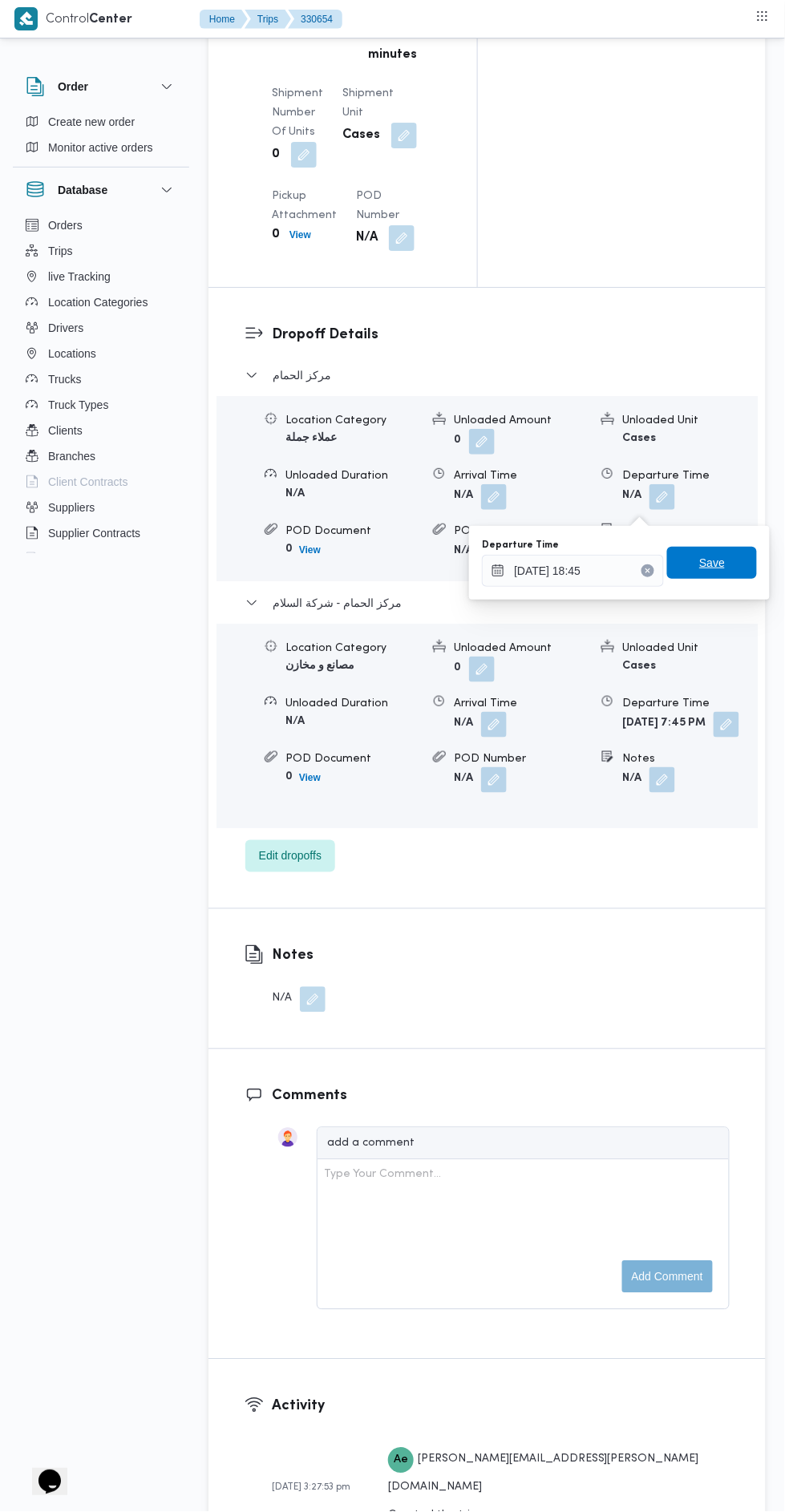
click at [736, 562] on span "Save" at bounding box center [711, 562] width 89 height 32
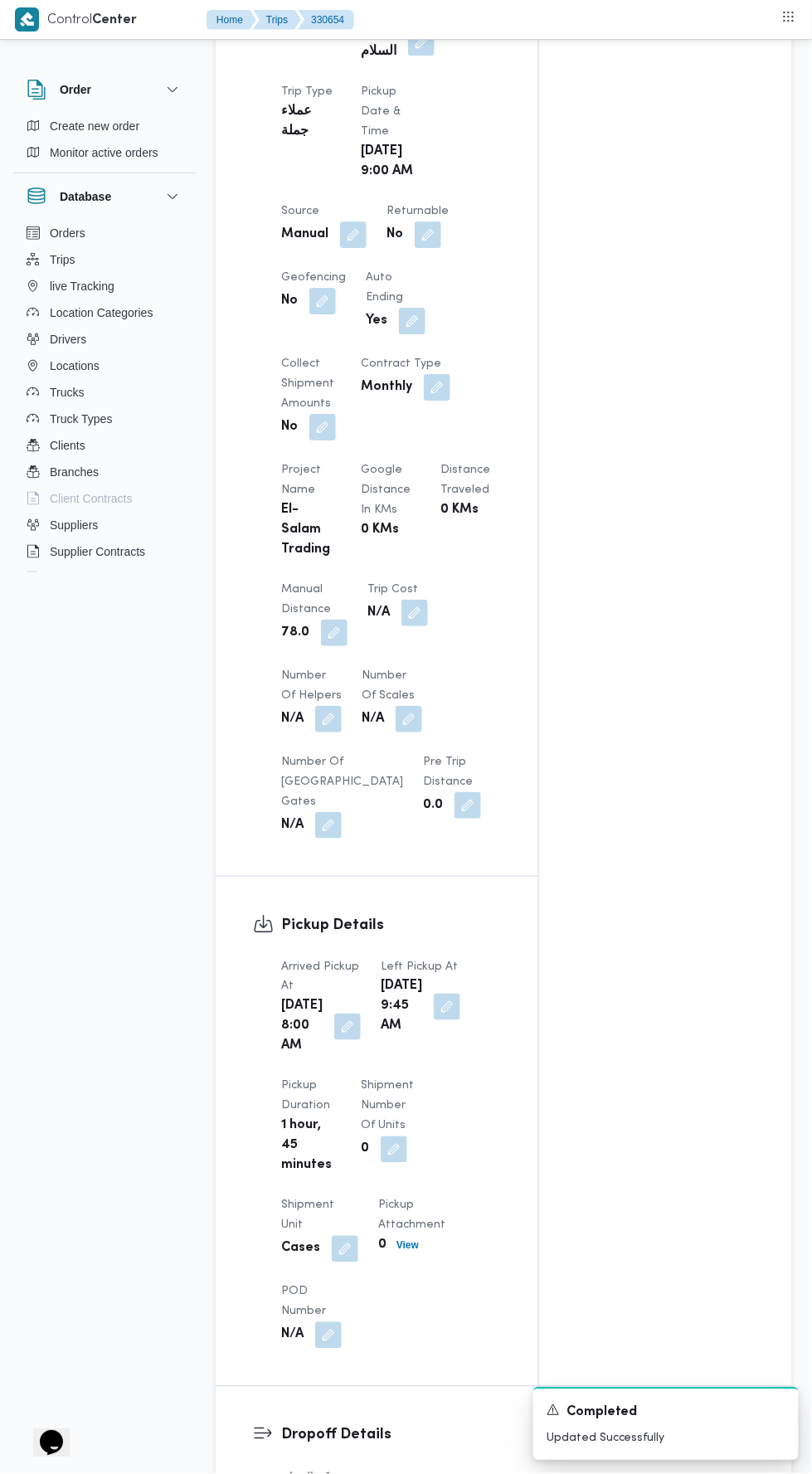
scroll to position [0, 0]
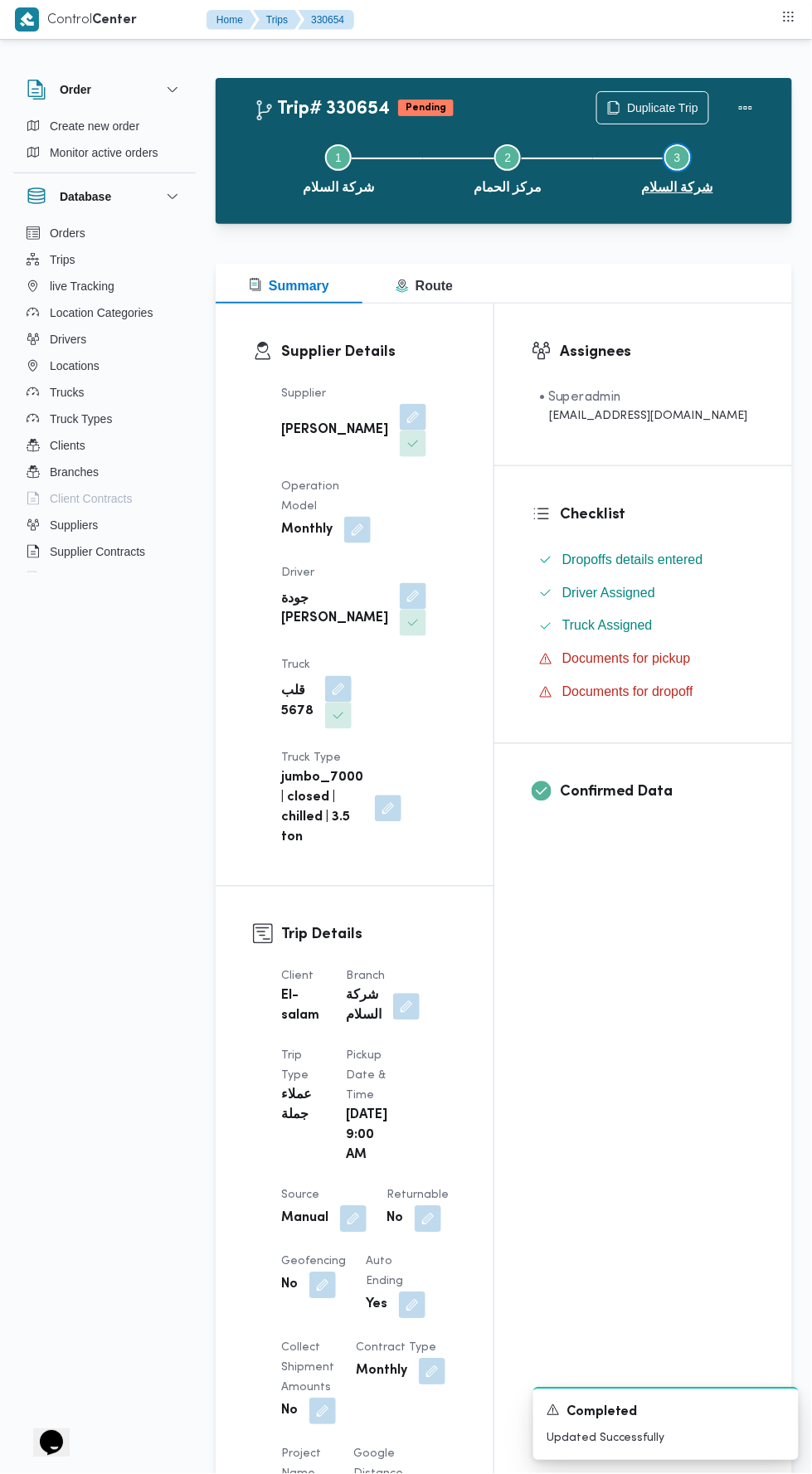
click at [749, 147] on button "Step 3 is incomplete 3 شركة السلام" at bounding box center [677, 168] width 169 height 86
click at [757, 101] on button "Actions" at bounding box center [746, 108] width 33 height 33
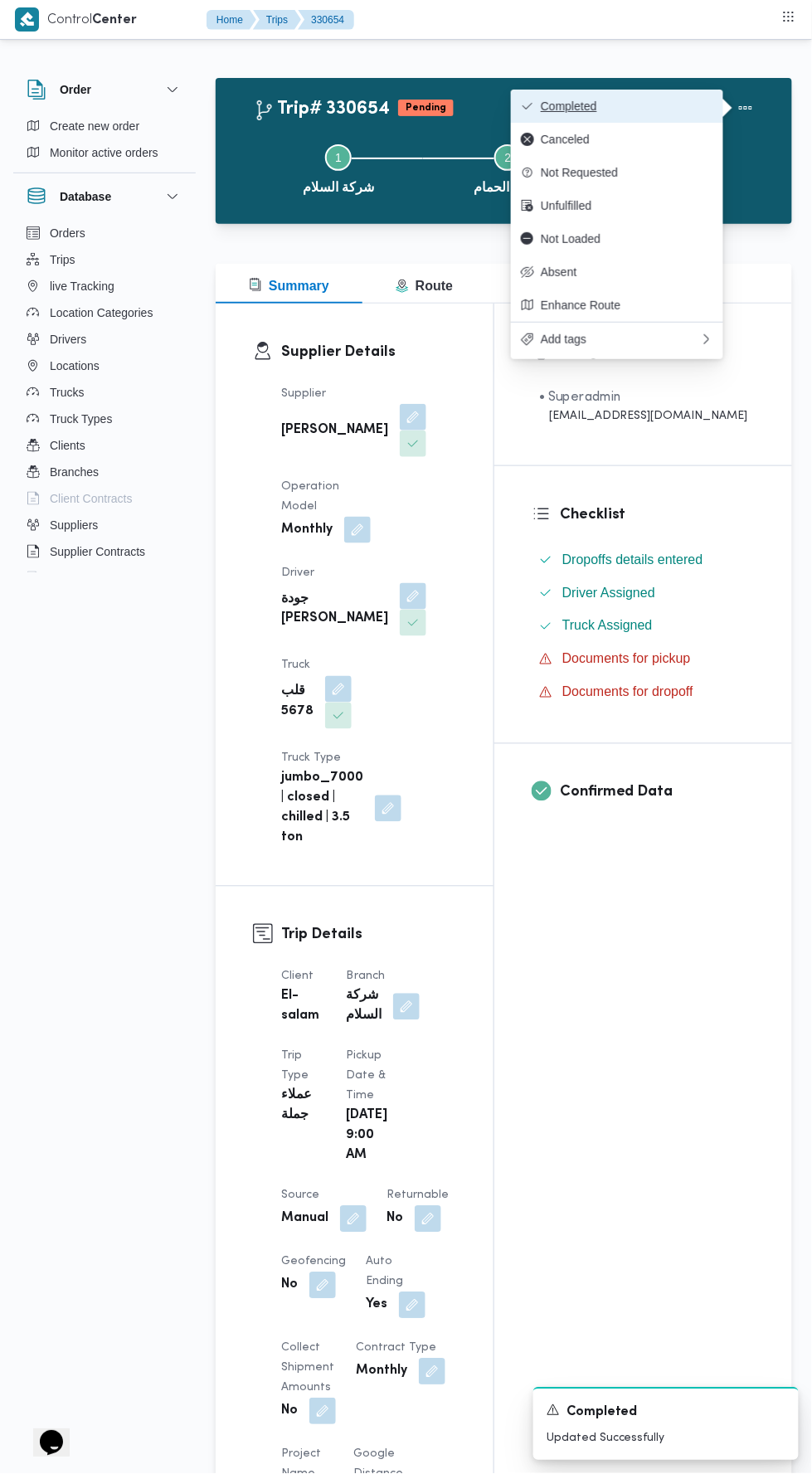
click at [674, 106] on span "Completed" at bounding box center [627, 106] width 172 height 13
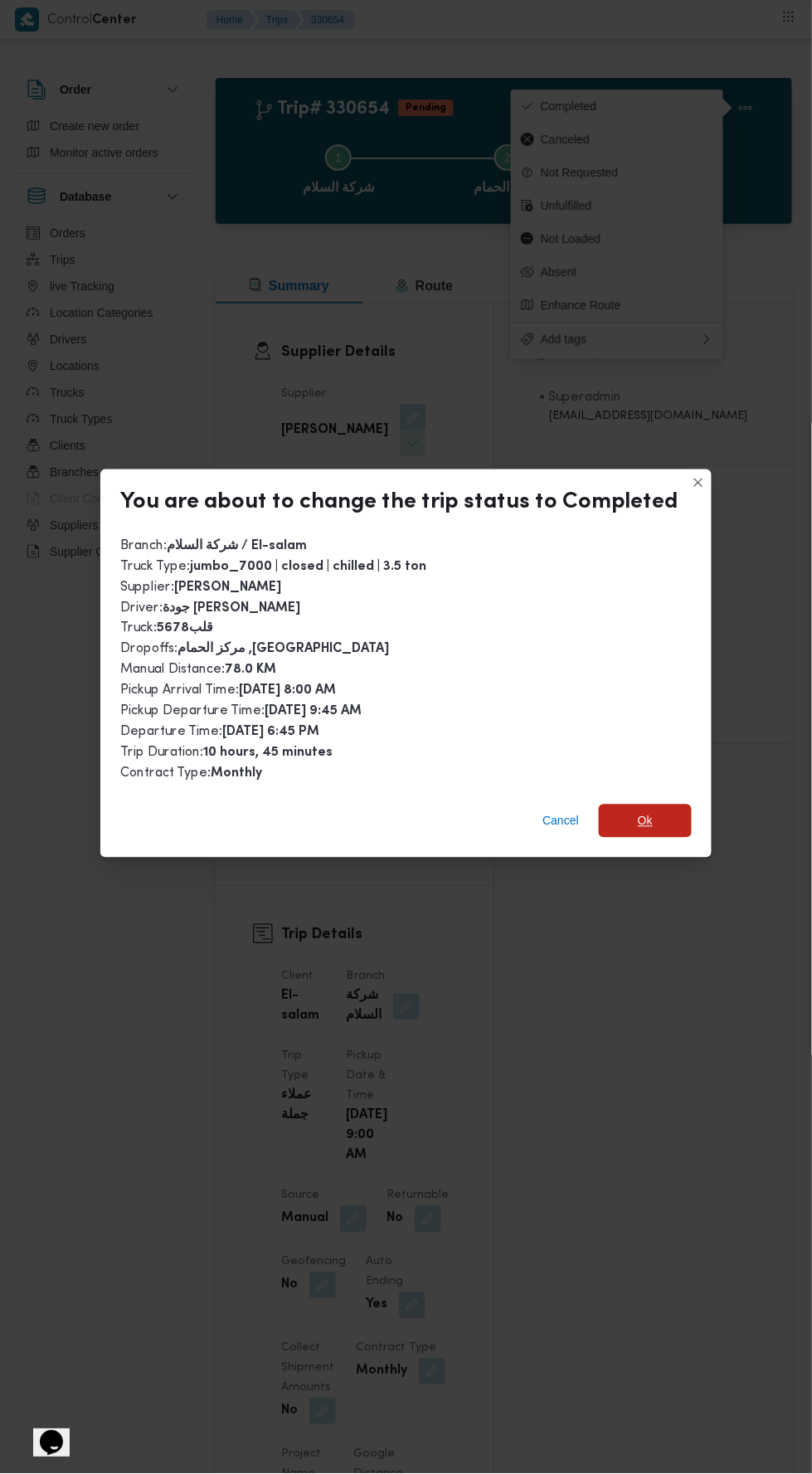
click at [644, 819] on span "Ok" at bounding box center [645, 821] width 93 height 33
